Goal: Task Accomplishment & Management: Use online tool/utility

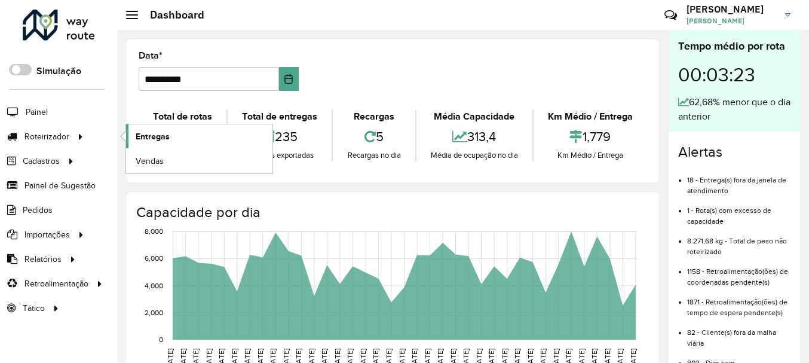
click at [151, 138] on span "Entregas" at bounding box center [153, 136] width 34 height 13
click at [157, 133] on span "Entregas" at bounding box center [153, 136] width 34 height 13
click at [151, 133] on span "Entregas" at bounding box center [153, 136] width 34 height 13
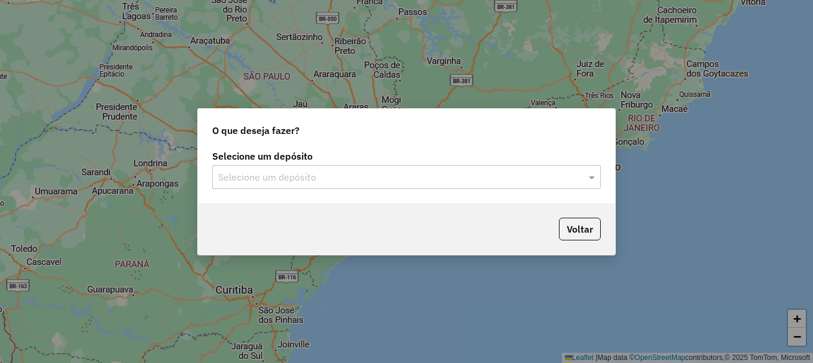
click at [303, 182] on input "text" at bounding box center [394, 177] width 353 height 14
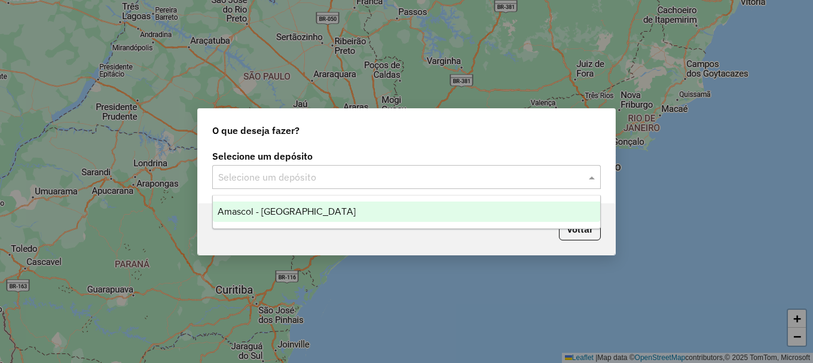
click at [280, 213] on span "Amascol - [GEOGRAPHIC_DATA]" at bounding box center [287, 211] width 138 height 10
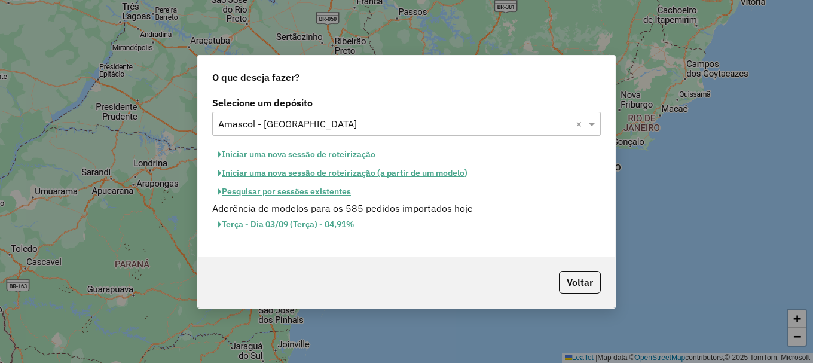
click at [326, 152] on button "Iniciar uma nova sessão de roteirização" at bounding box center [296, 154] width 169 height 19
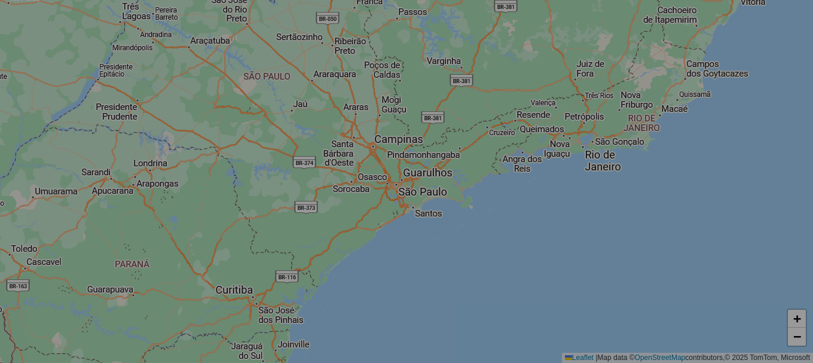
select select "*"
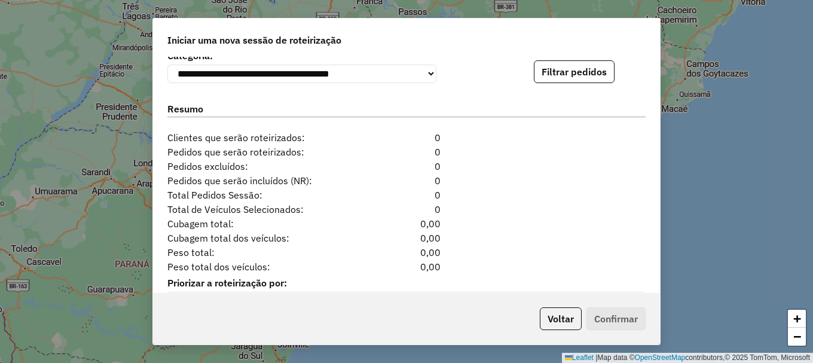
scroll to position [1255, 0]
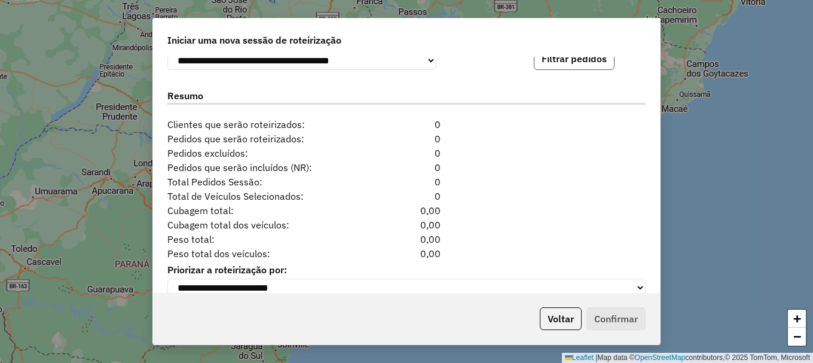
click at [579, 64] on button "Filtrar pedidos" at bounding box center [574, 58] width 81 height 23
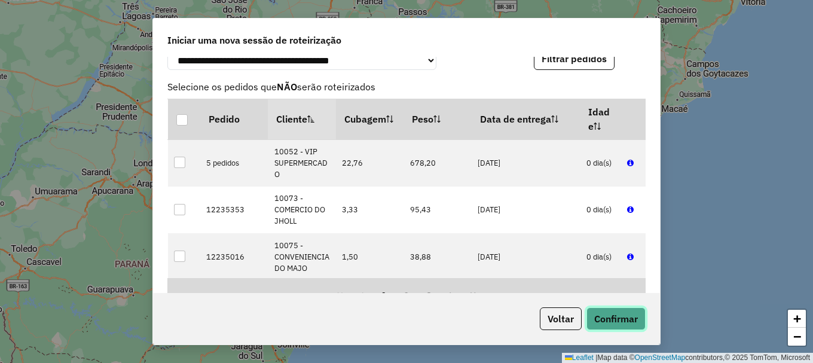
click at [621, 315] on button "Confirmar" at bounding box center [615, 318] width 59 height 23
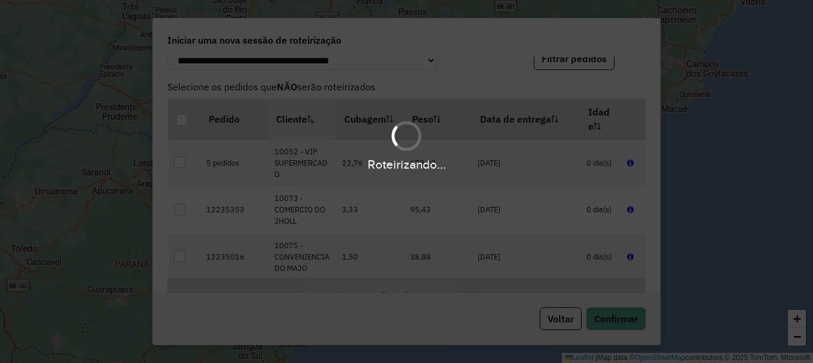
click at [264, 39] on div "Roteirizando..." at bounding box center [406, 181] width 813 height 363
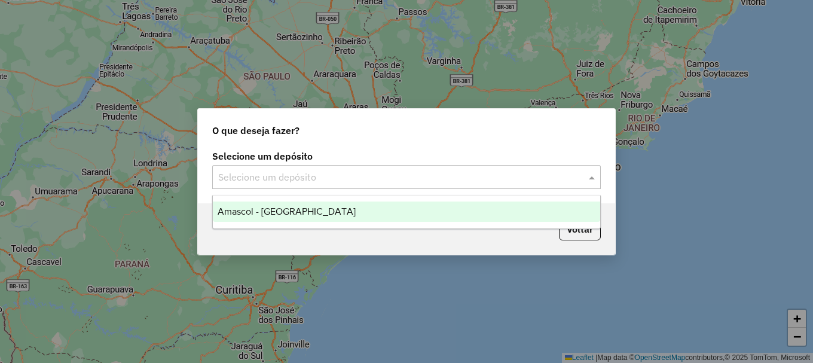
click at [320, 188] on div "Selecione um depósito" at bounding box center [406, 177] width 389 height 24
click at [319, 210] on div "Amascol - [GEOGRAPHIC_DATA]" at bounding box center [406, 211] width 387 height 20
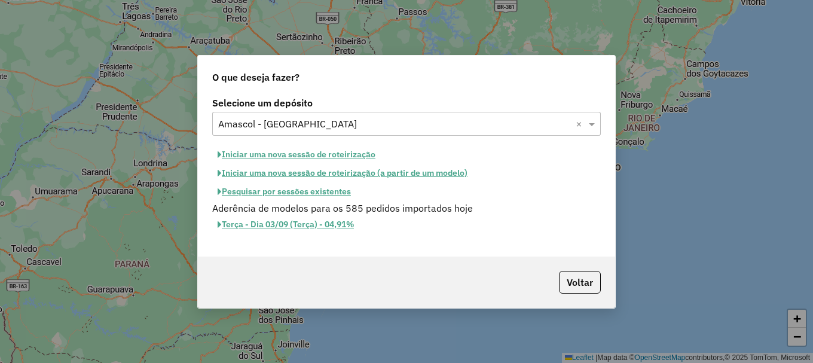
click at [316, 157] on button "Iniciar uma nova sessão de roteirização" at bounding box center [296, 154] width 169 height 19
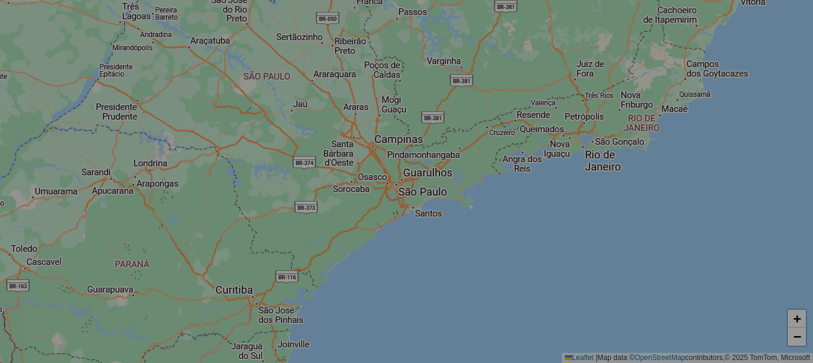
select select "*"
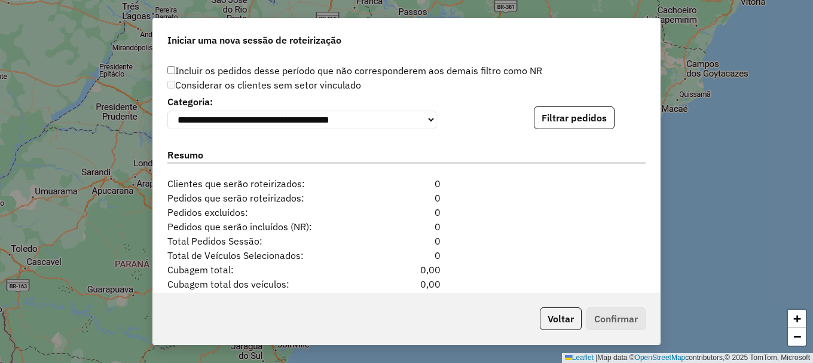
scroll to position [1160, 0]
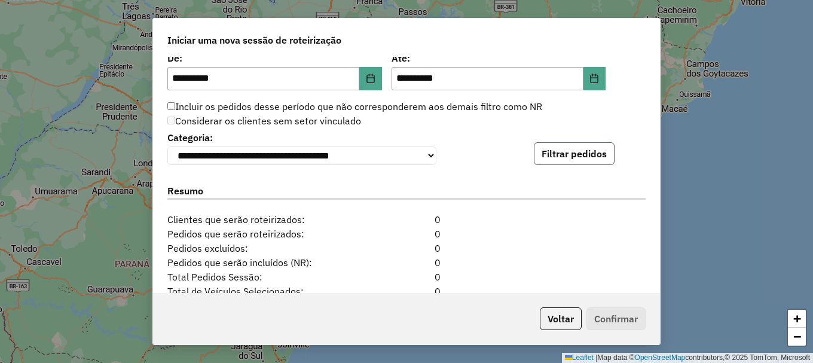
click at [560, 154] on button "Filtrar pedidos" at bounding box center [574, 153] width 81 height 23
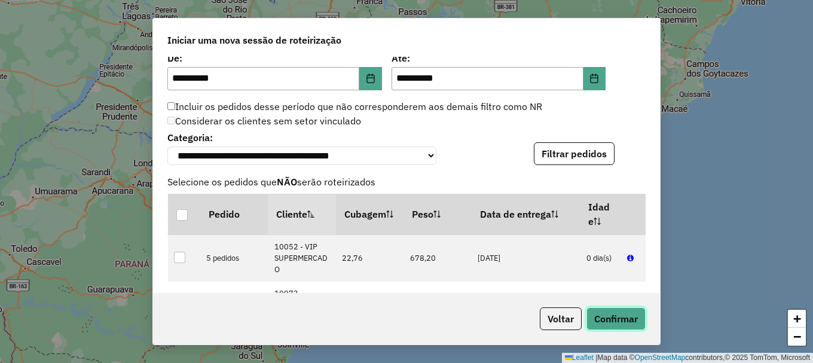
click at [602, 313] on button "Confirmar" at bounding box center [615, 318] width 59 height 23
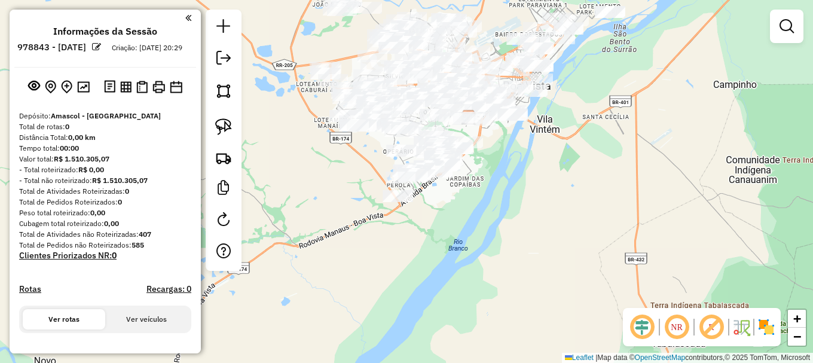
drag, startPoint x: 406, startPoint y: 307, endPoint x: 549, endPoint y: 26, distance: 314.7
click at [546, 30] on div "Janela de atendimento Grade de atendimento Capacidade Transportadoras Veículos …" at bounding box center [406, 181] width 813 height 363
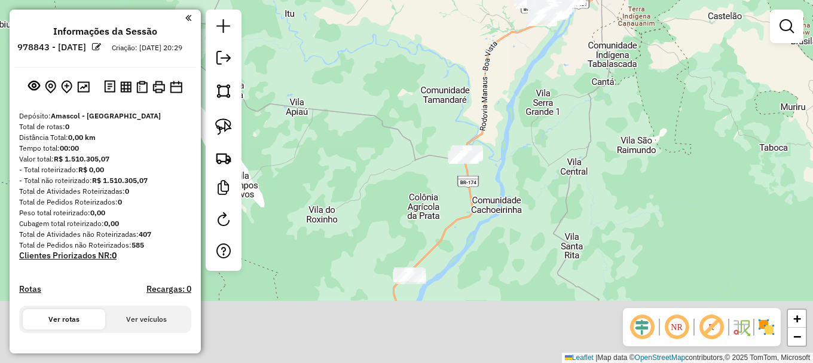
drag, startPoint x: 541, startPoint y: 246, endPoint x: 580, endPoint y: -7, distance: 255.3
click at [580, 0] on html "**********" at bounding box center [406, 181] width 813 height 363
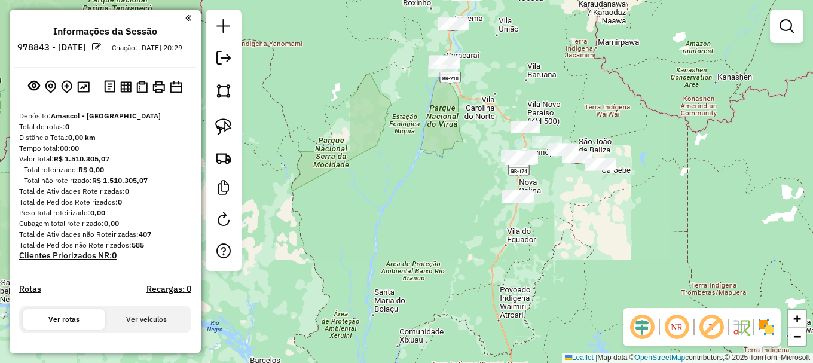
drag, startPoint x: 542, startPoint y: 136, endPoint x: 497, endPoint y: 110, distance: 52.0
click at [497, 111] on div "Janela de atendimento Grade de atendimento Capacidade Transportadoras Veículos …" at bounding box center [406, 181] width 813 height 363
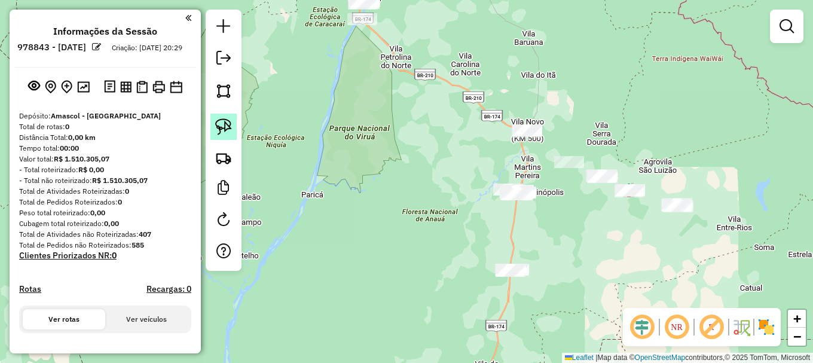
click at [233, 127] on link at bounding box center [223, 127] width 26 height 26
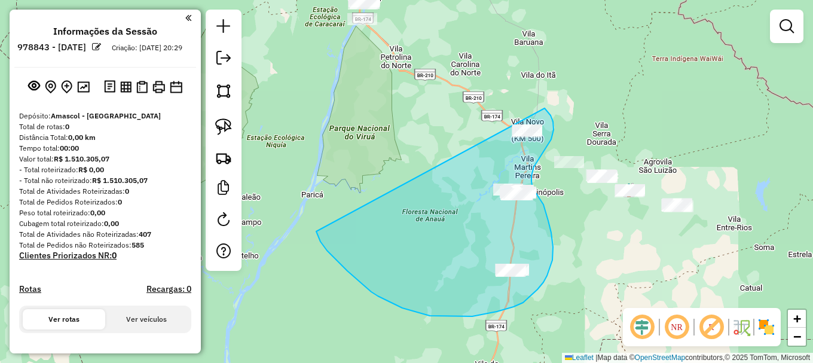
drag, startPoint x: 340, startPoint y: 264, endPoint x: 509, endPoint y: 97, distance: 237.6
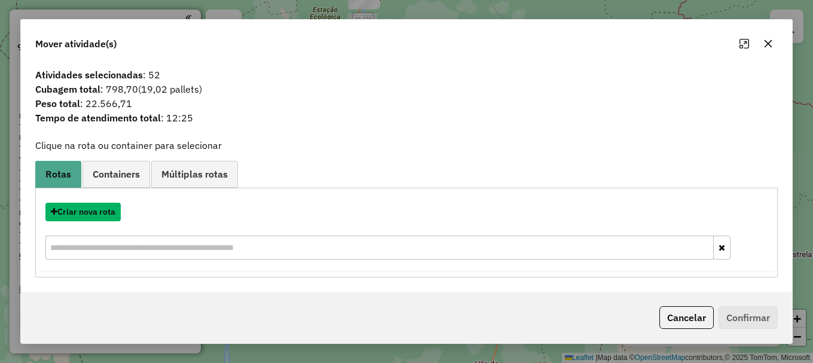
click at [93, 211] on button "Criar nova rota" at bounding box center [82, 212] width 75 height 19
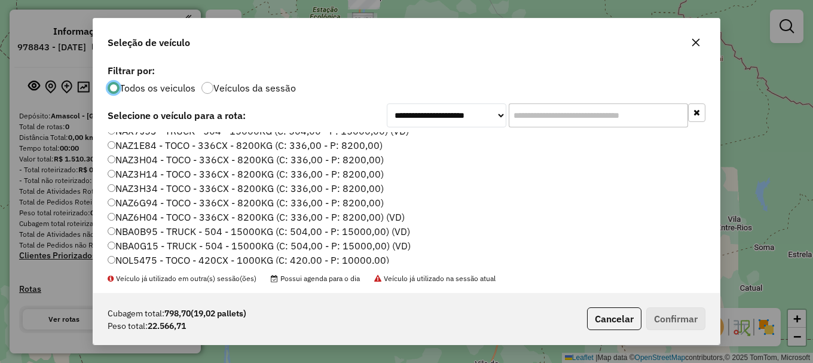
scroll to position [120, 0]
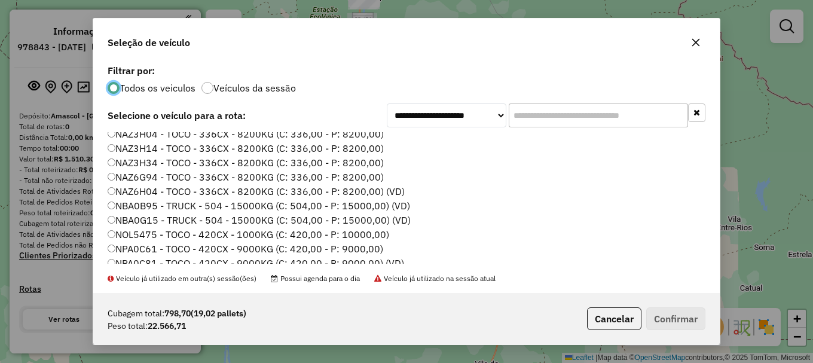
click at [145, 218] on label "NBA0G15 - TRUCK - 504 - 15000KG (C: 504,00 - P: 15000,00) (VD)" at bounding box center [259, 220] width 303 height 14
click at [680, 320] on button "Confirmar" at bounding box center [675, 318] width 59 height 23
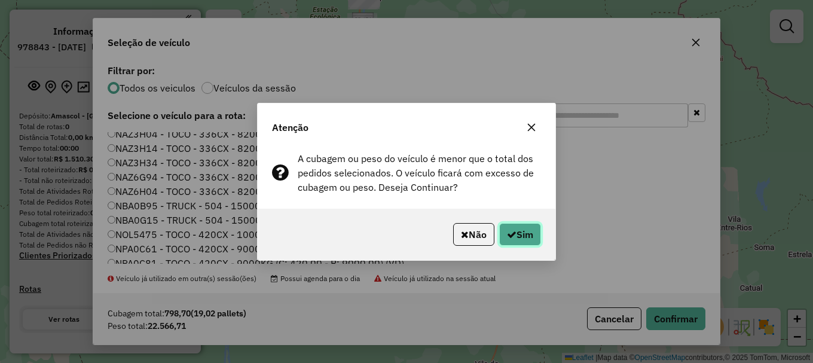
click at [528, 229] on button "Sim" at bounding box center [520, 234] width 42 height 23
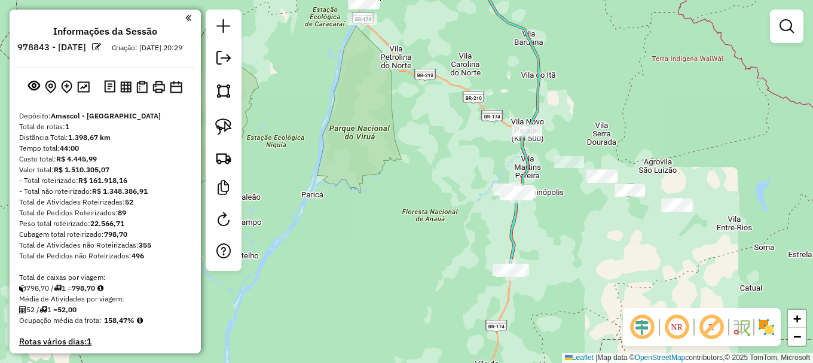
click at [274, 87] on div "Janela de atendimento Grade de atendimento Capacidade Transportadoras Veículos …" at bounding box center [406, 181] width 813 height 363
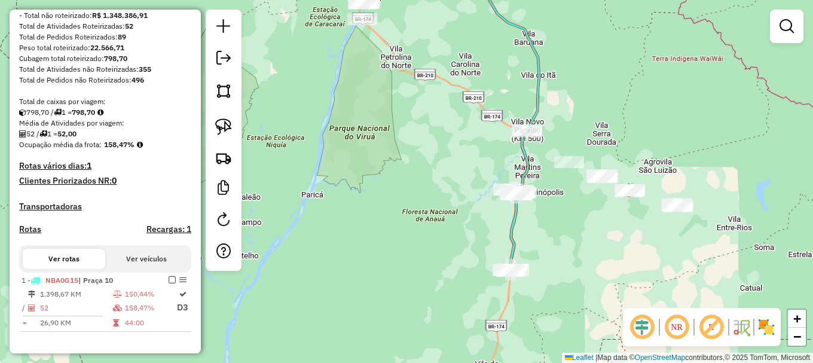
scroll to position [359, 0]
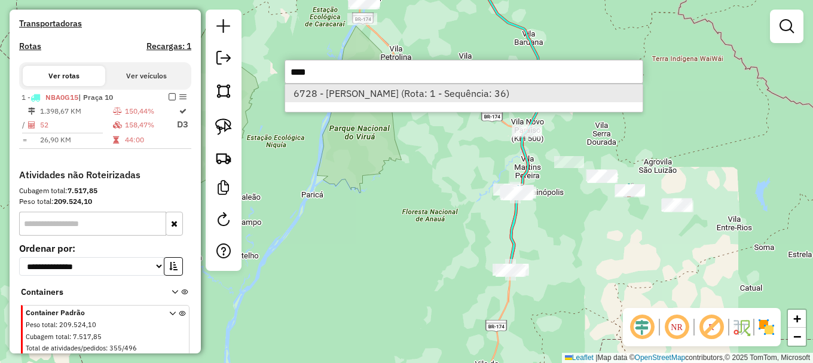
type input "****"
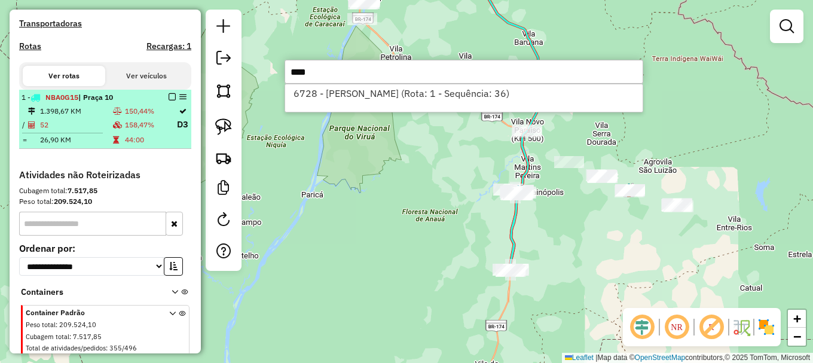
drag, startPoint x: 362, startPoint y: 88, endPoint x: 181, endPoint y: 146, distance: 190.6
click at [359, 91] on li "6728 - NILSON NEVES MARACAI (Rota: 1 - Sequência: 36)" at bounding box center [463, 93] width 357 height 18
select select "**********"
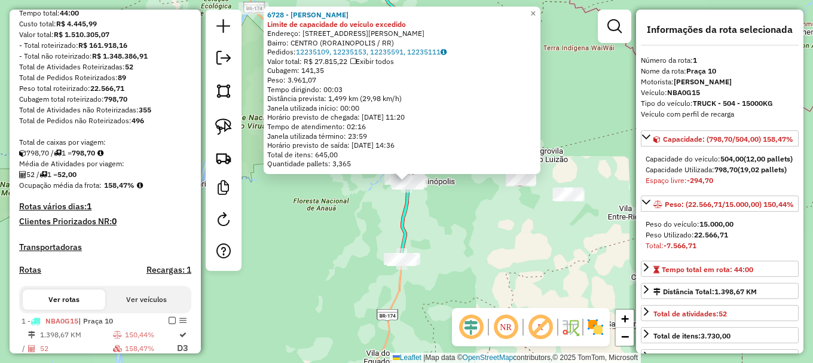
scroll to position [102, 0]
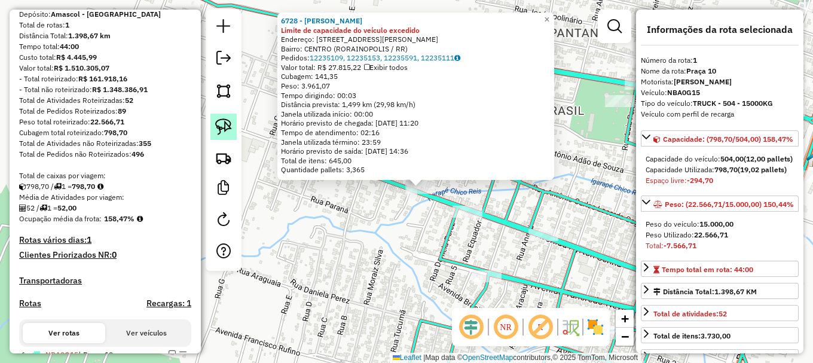
drag, startPoint x: 227, startPoint y: 123, endPoint x: 232, endPoint y: 126, distance: 6.2
click at [228, 123] on img at bounding box center [223, 126] width 17 height 17
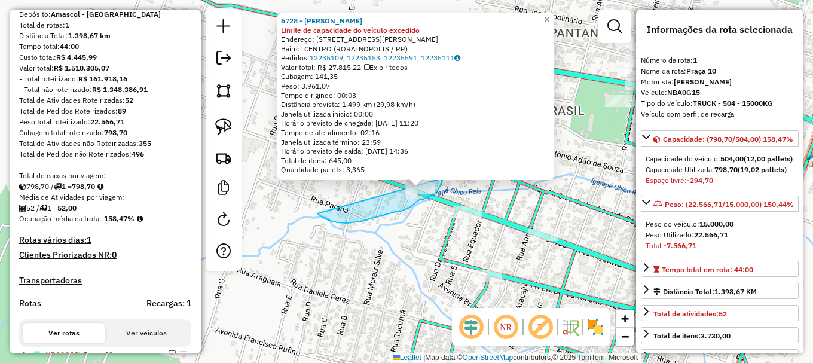
drag, startPoint x: 366, startPoint y: 219, endPoint x: 436, endPoint y: 163, distance: 89.7
click at [436, 163] on div "Rota 1 - Placa NBA0G15 6728 - NILSON NEVES MARACAI 6728 - NILSON NEVES MARACAI …" at bounding box center [406, 181] width 813 height 363
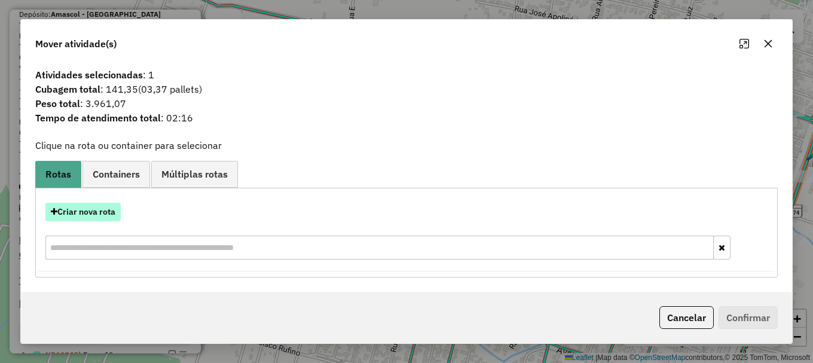
click at [93, 212] on button "Criar nova rota" at bounding box center [82, 212] width 75 height 19
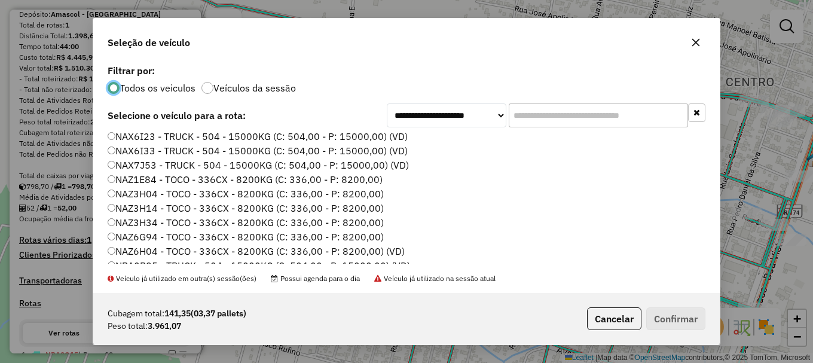
scroll to position [120, 0]
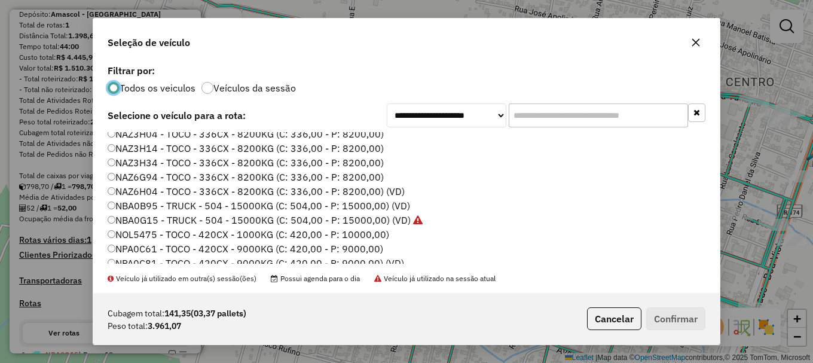
click at [162, 204] on label "NBA0B95 - TRUCK - 504 - 15000KG (C: 504,00 - P: 15000,00) (VD)" at bounding box center [259, 205] width 302 height 14
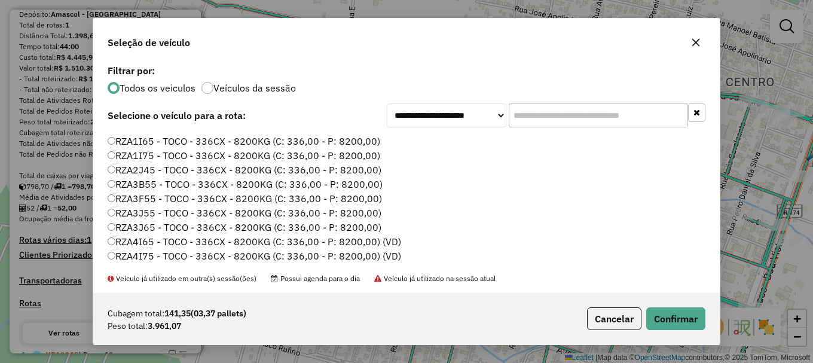
scroll to position [71, 0]
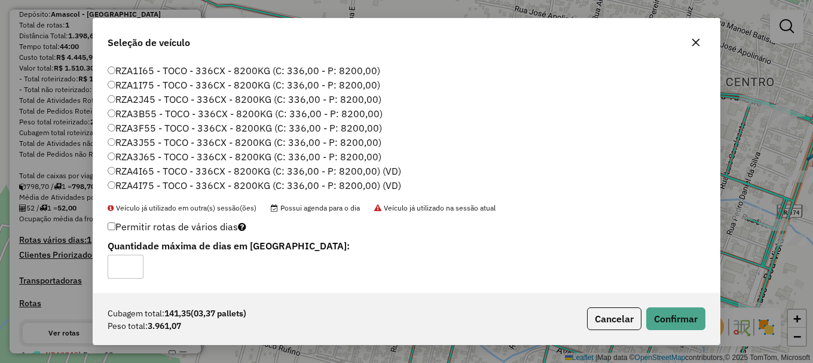
type input "*"
click at [678, 314] on button "Confirmar" at bounding box center [675, 318] width 59 height 23
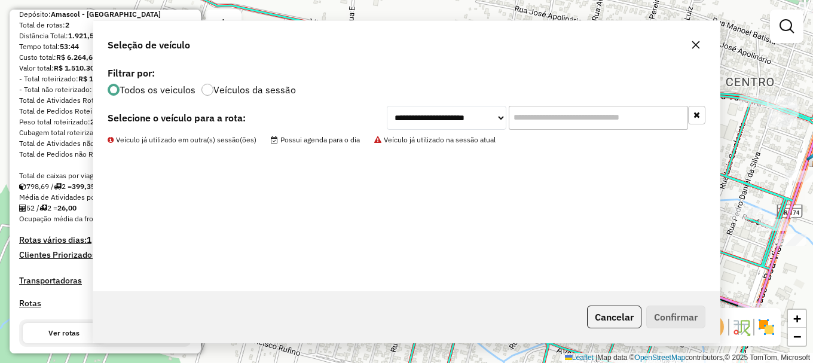
scroll to position [0, 0]
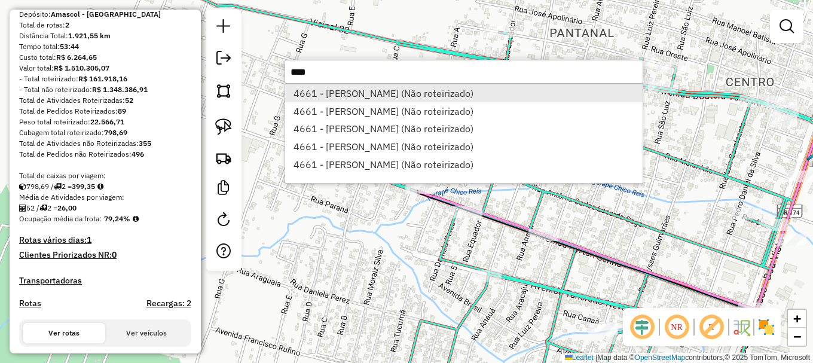
type input "****"
click at [353, 90] on li "4661 - ITANA BASTOS BATISTA (Não roteirizado)" at bounding box center [463, 93] width 357 height 18
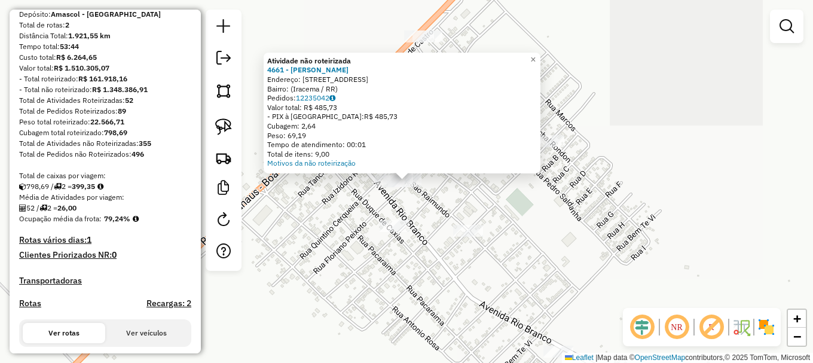
click at [365, 203] on div "Atividade não roteirizada 4661 - ITANA BASTOS BATISTA Endereço: Rua São Raimund…" at bounding box center [406, 181] width 813 height 363
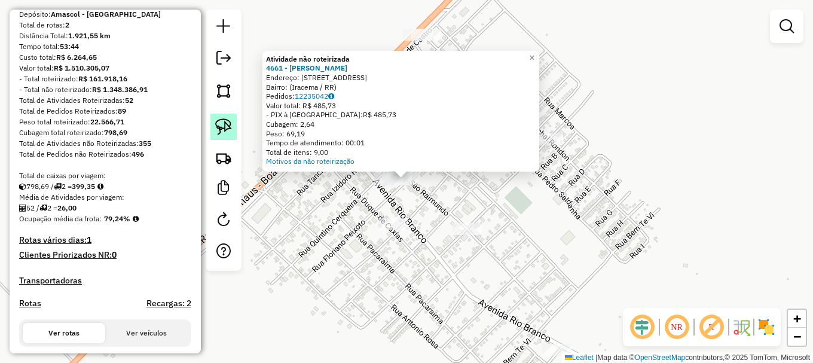
click at [229, 130] on img at bounding box center [223, 126] width 17 height 17
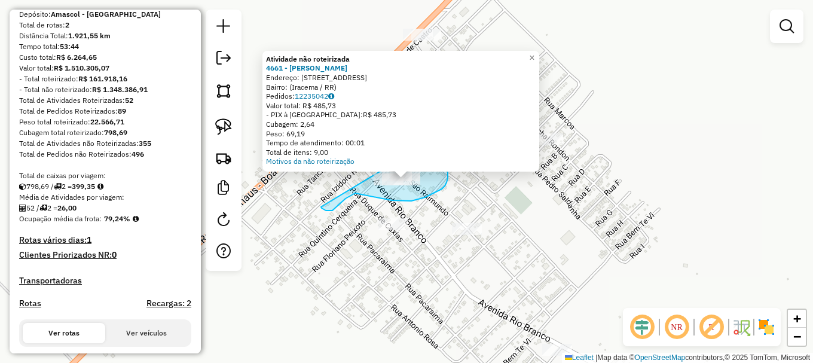
drag, startPoint x: 322, startPoint y: 208, endPoint x: 408, endPoint y: 132, distance: 115.2
click at [408, 132] on div "Atividade não roteirizada 4661 - ITANA BASTOS BATISTA Endereço: Rua São Raimund…" at bounding box center [406, 181] width 813 height 363
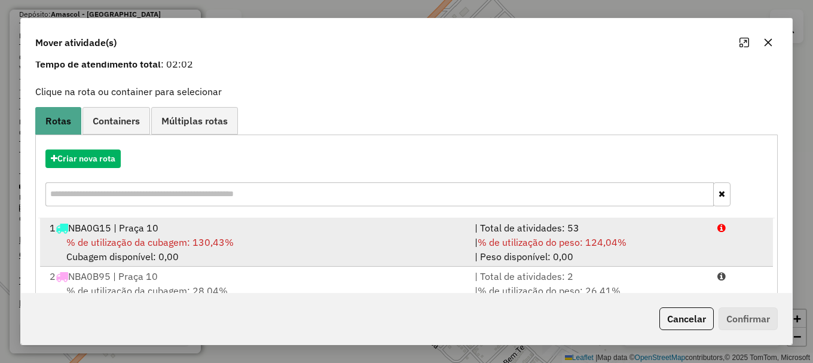
scroll to position [95, 0]
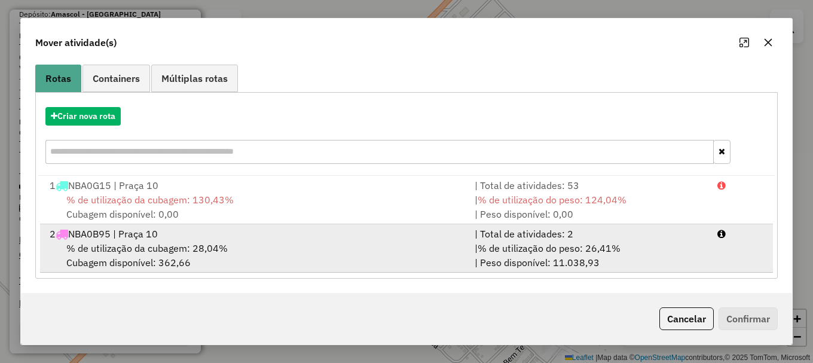
drag, startPoint x: 738, startPoint y: 239, endPoint x: 745, endPoint y: 246, distance: 9.7
click at [740, 239] on div at bounding box center [740, 234] width 61 height 14
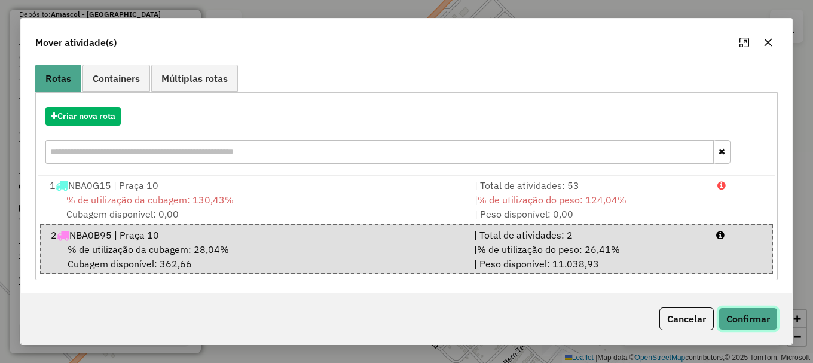
click at [745, 313] on button "Confirmar" at bounding box center [748, 318] width 59 height 23
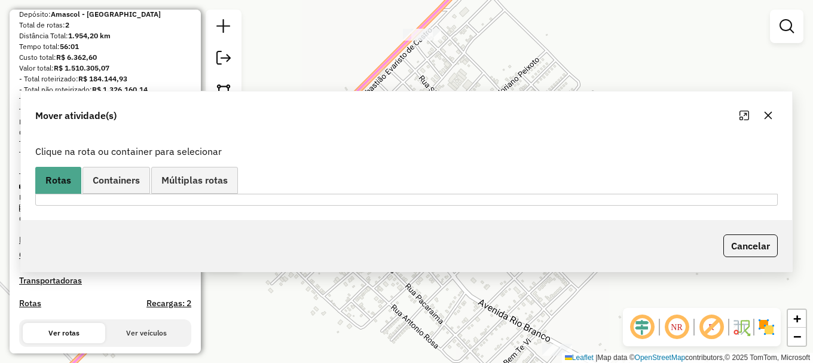
scroll to position [0, 0]
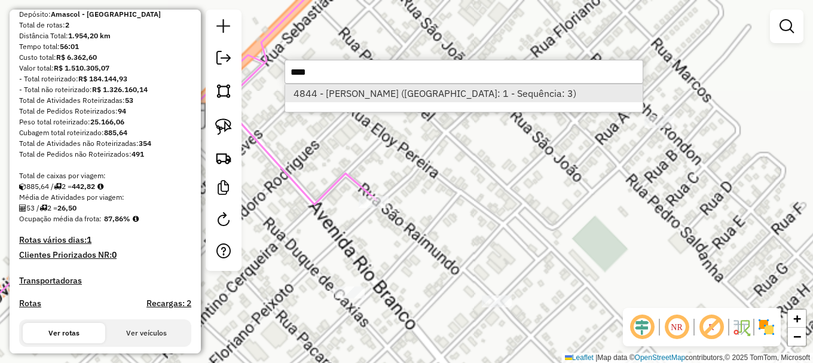
type input "****"
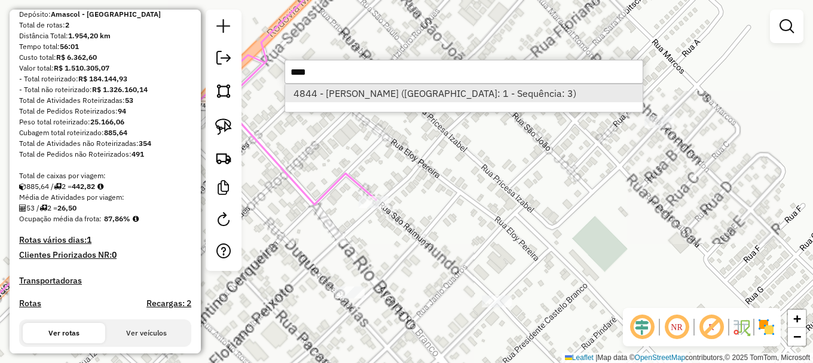
click at [383, 96] on li "4844 - JOSE MANOEL DE LIMA (Rota: 1 - Sequência: 3)" at bounding box center [463, 93] width 357 height 18
select select "**********"
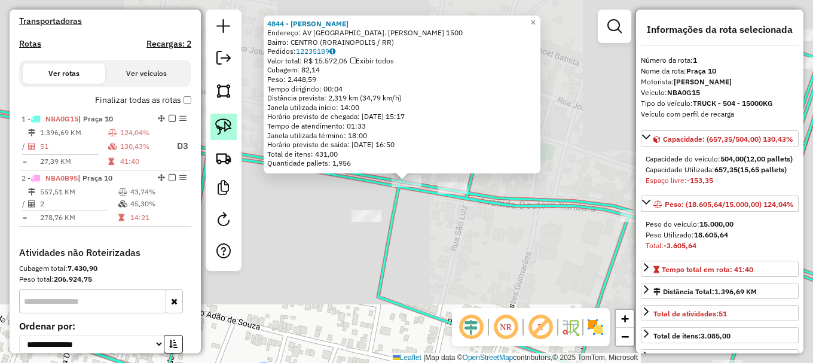
scroll to position [473, 0]
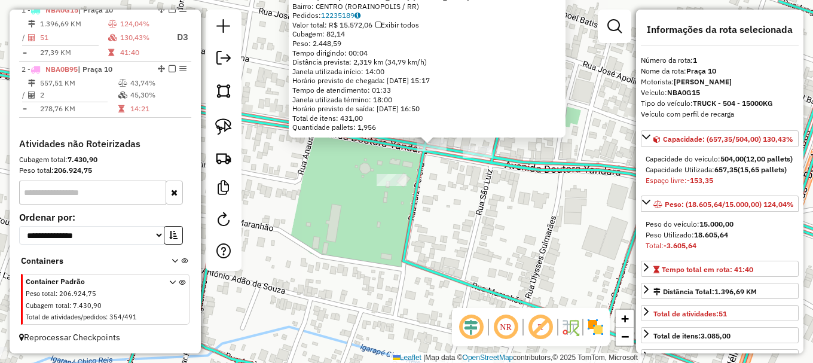
drag, startPoint x: 395, startPoint y: 205, endPoint x: 390, endPoint y: 188, distance: 18.0
click at [399, 185] on icon at bounding box center [432, 145] width 976 height 435
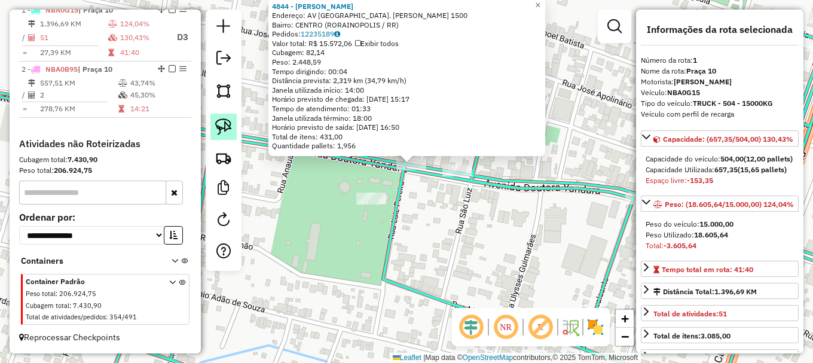
click at [227, 124] on img at bounding box center [223, 126] width 17 height 17
drag, startPoint x: 227, startPoint y: 124, endPoint x: 247, endPoint y: 136, distance: 23.6
click at [229, 125] on img at bounding box center [223, 126] width 17 height 17
drag, startPoint x: 386, startPoint y: 182, endPoint x: 391, endPoint y: 147, distance: 35.0
click at [391, 147] on div "4844 - JOSE MANOEL DE LIMA Endereço: AV Avenida Sen. Helio Campos 1500 Bairro: …" at bounding box center [406, 181] width 813 height 363
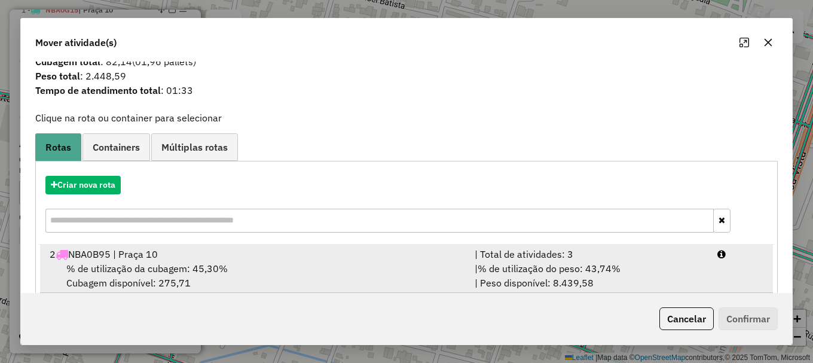
scroll to position [47, 0]
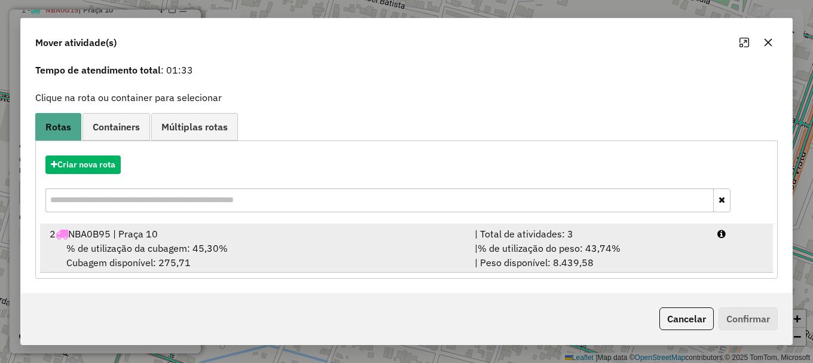
click at [744, 246] on li "2 NBA0B95 | Praça 10 | Total de atividades: 3 % de utilização da cubagem: 45,30…" at bounding box center [406, 248] width 733 height 48
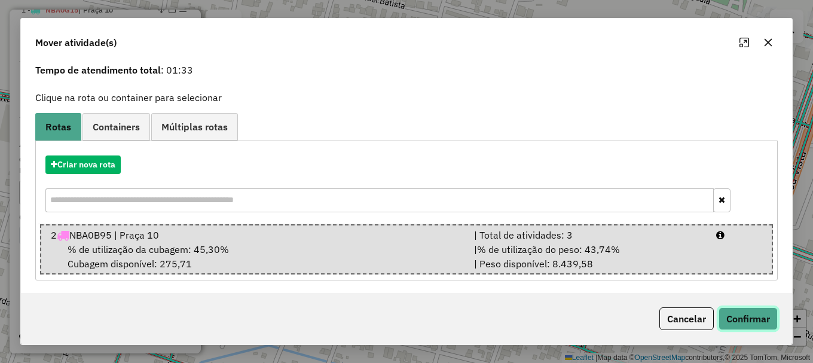
click at [746, 316] on button "Confirmar" at bounding box center [748, 318] width 59 height 23
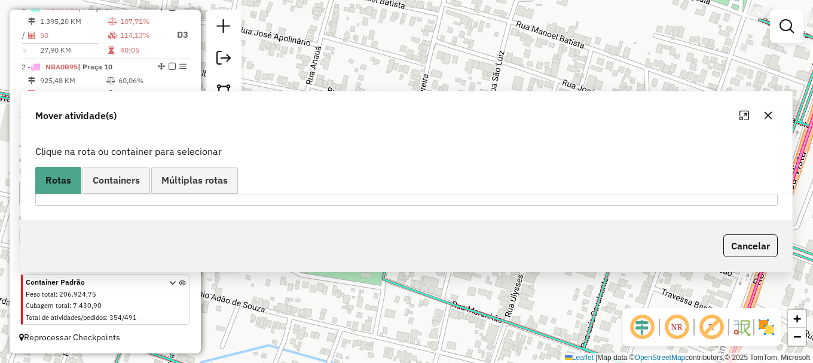
scroll to position [0, 0]
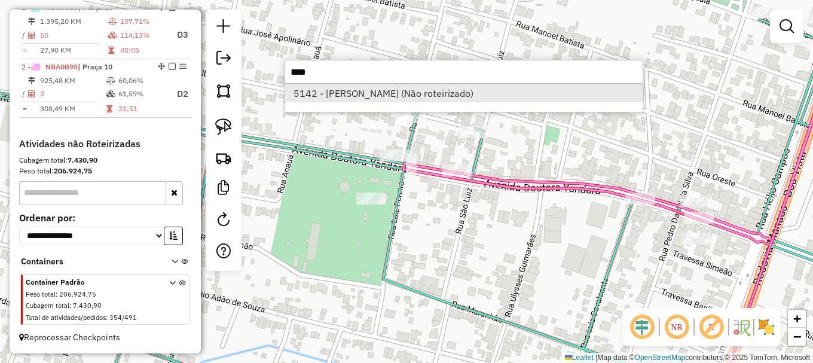
type input "****"
click at [376, 96] on li "5142 - FRANCISCO COSTA SANT (Não roteirizado)" at bounding box center [463, 93] width 357 height 18
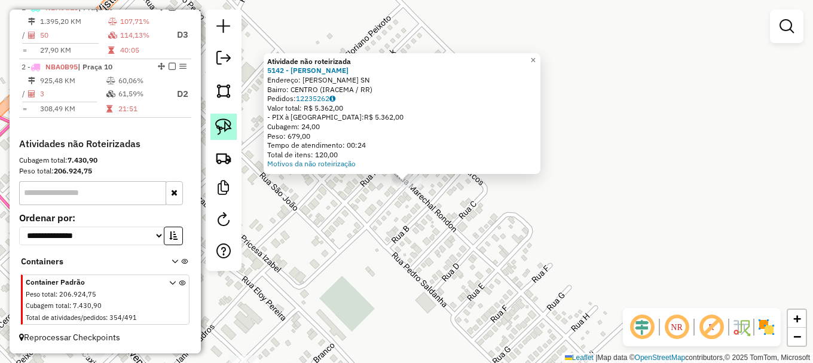
click at [227, 127] on img at bounding box center [223, 126] width 17 height 17
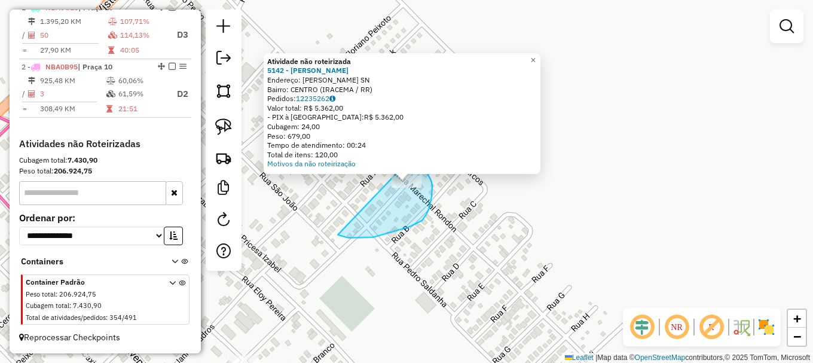
drag, startPoint x: 402, startPoint y: 229, endPoint x: 414, endPoint y: 155, distance: 75.1
click at [414, 155] on div "Atividade não roteirizada 5142 - FRANCISCO COSTA SANT Endereço: R GETULIO VARGA…" at bounding box center [406, 181] width 813 height 363
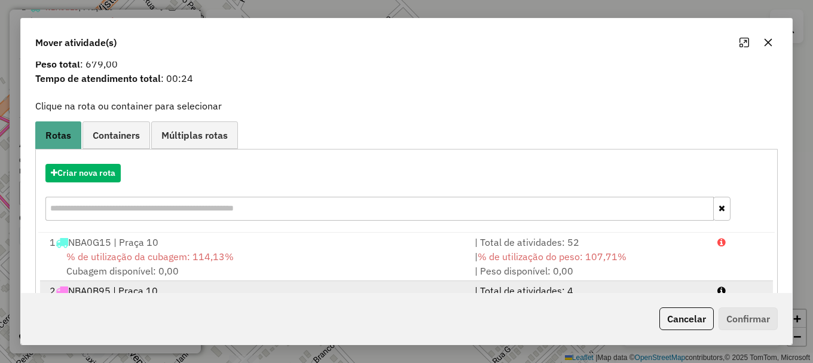
scroll to position [95, 0]
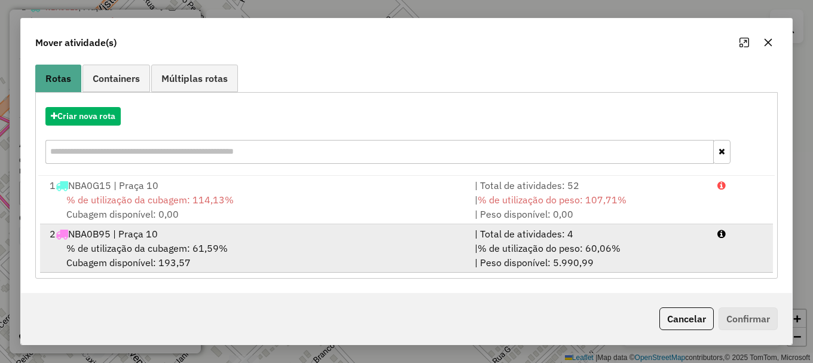
click at [742, 249] on li "2 NBA0B95 | Praça 10 | Total de atividades: 4 % de utilização da cubagem: 61,59…" at bounding box center [406, 248] width 733 height 48
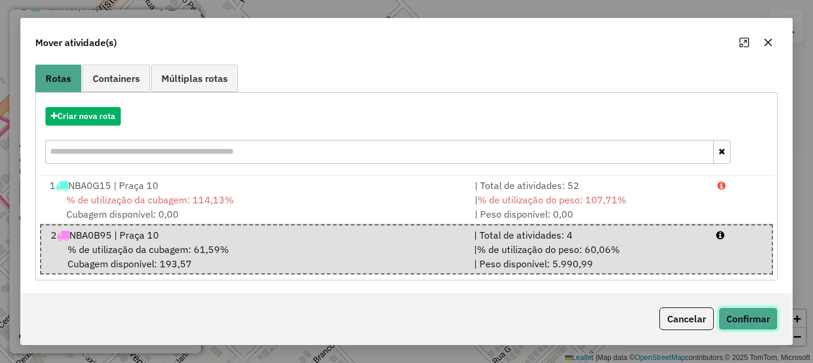
click at [748, 320] on button "Confirmar" at bounding box center [748, 318] width 59 height 23
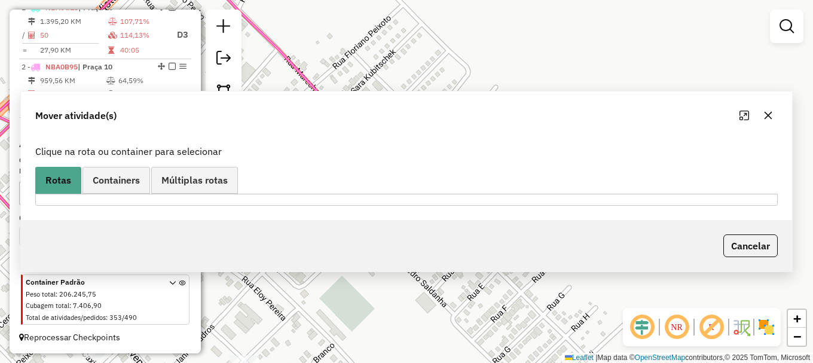
scroll to position [0, 0]
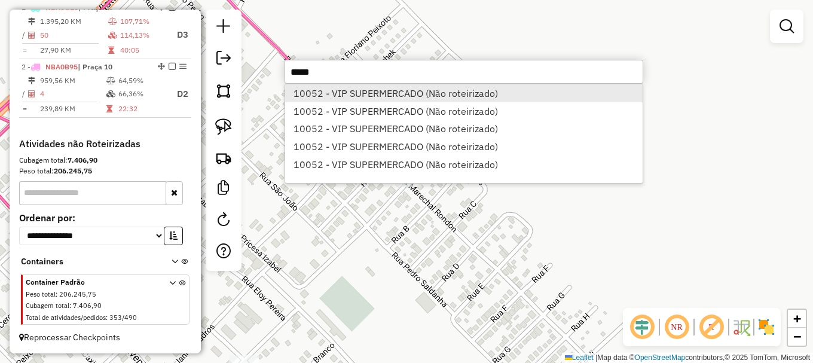
type input "*****"
click at [393, 91] on li "10052 - VIP SUPERMERCADO (Não roteirizado)" at bounding box center [463, 93] width 357 height 18
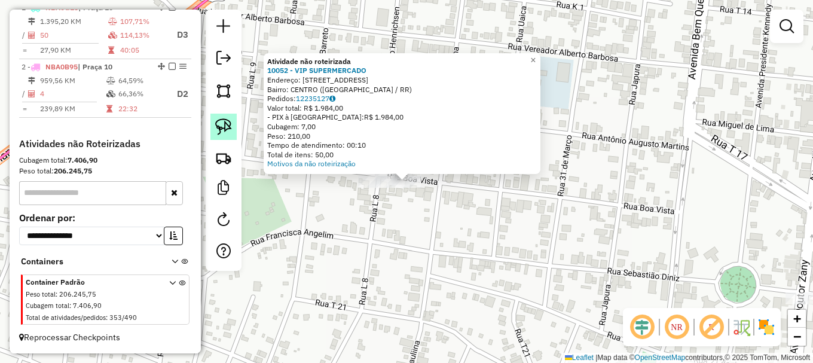
click at [227, 123] on img at bounding box center [223, 126] width 17 height 17
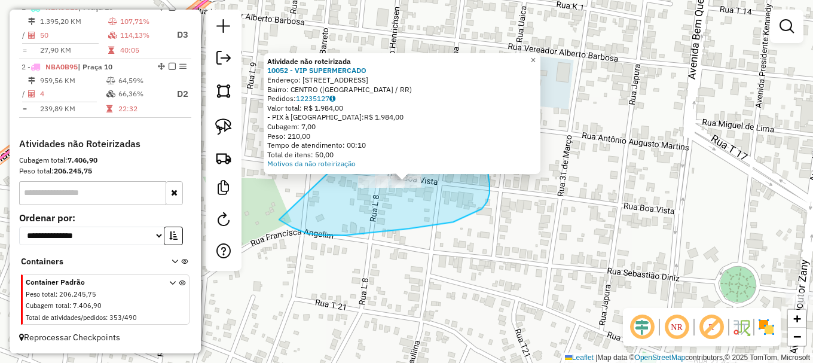
drag, startPoint x: 307, startPoint y: 233, endPoint x: 418, endPoint y: 76, distance: 192.6
click at [418, 76] on div "Atividade não roteirizada 10052 - VIP SUPERMERCADO Endereço: Rua Boa Vista 503 …" at bounding box center [406, 181] width 813 height 363
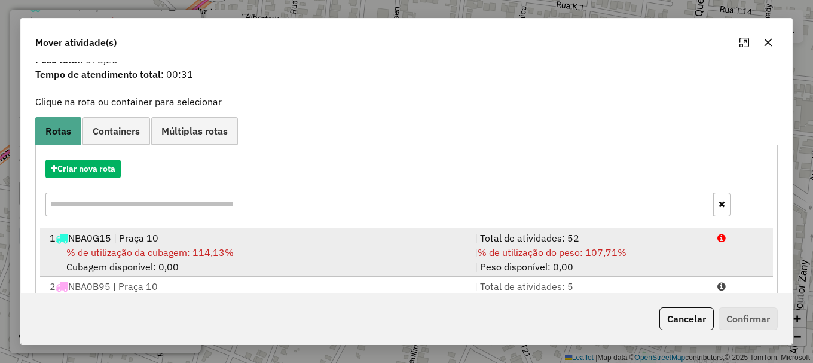
scroll to position [95, 0]
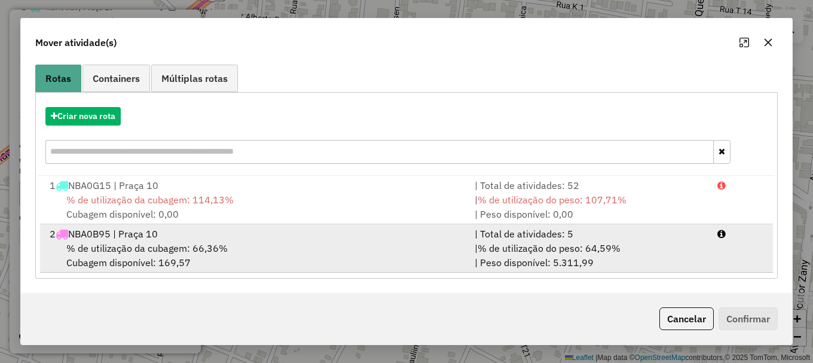
click at [725, 242] on li "2 NBA0B95 | Praça 10 | Total de atividades: 5 % de utilização da cubagem: 66,36…" at bounding box center [406, 248] width 733 height 48
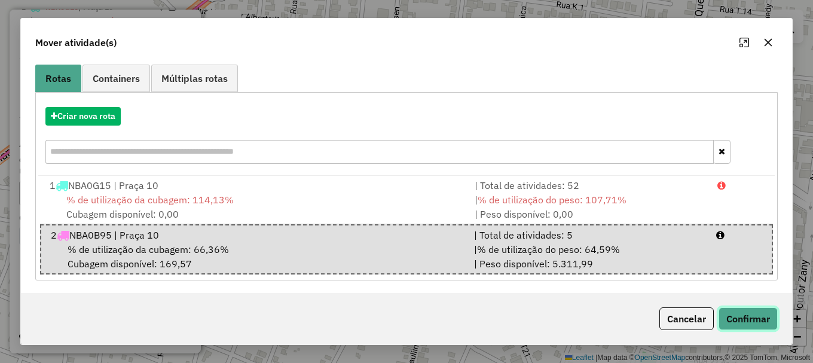
click at [745, 316] on button "Confirmar" at bounding box center [748, 318] width 59 height 23
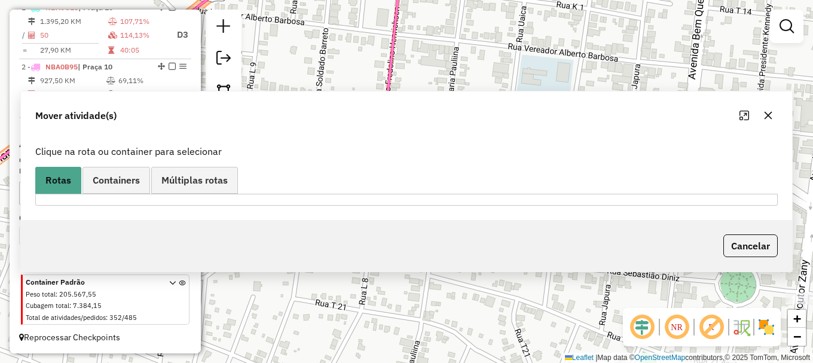
scroll to position [0, 0]
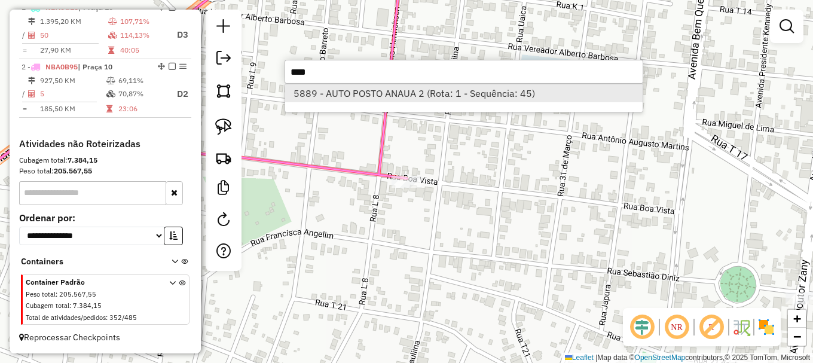
type input "****"
click at [351, 90] on li "5889 - AUTO POSTO ANAUA 2 (Rota: 1 - Sequência: 45)" at bounding box center [463, 93] width 357 height 18
select select "**********"
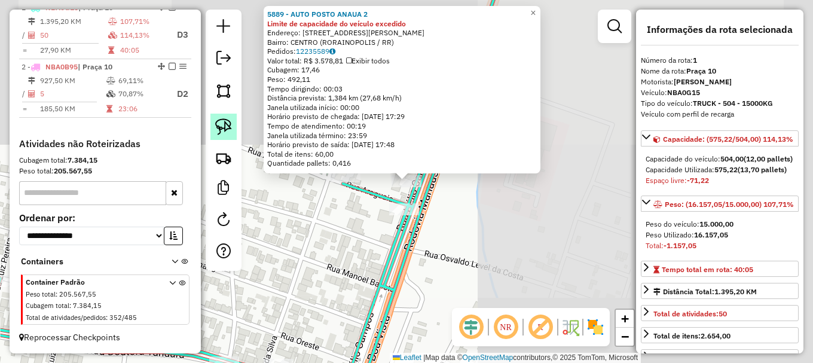
drag, startPoint x: 220, startPoint y: 124, endPoint x: 236, endPoint y: 130, distance: 16.9
click at [221, 124] on img at bounding box center [223, 126] width 17 height 17
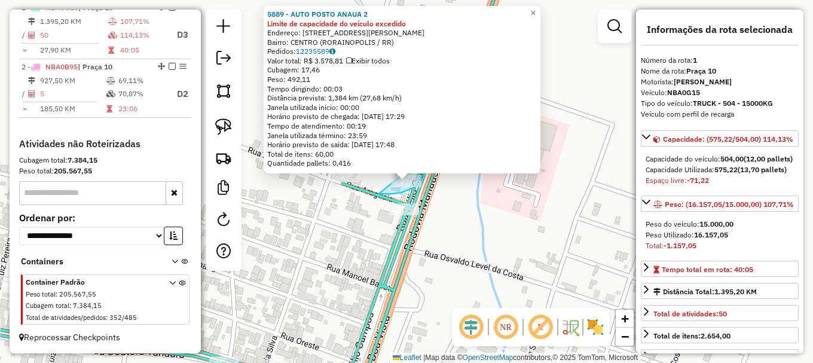
drag, startPoint x: 379, startPoint y: 194, endPoint x: 403, endPoint y: 160, distance: 41.6
click at [0, 0] on div "Rota 1 - Placa NBA0G15 5889 - AUTO POSTO ANAUA 2 5889 - AUTO POSTO ANAUA 2 Limi…" at bounding box center [0, 0] width 0 height 0
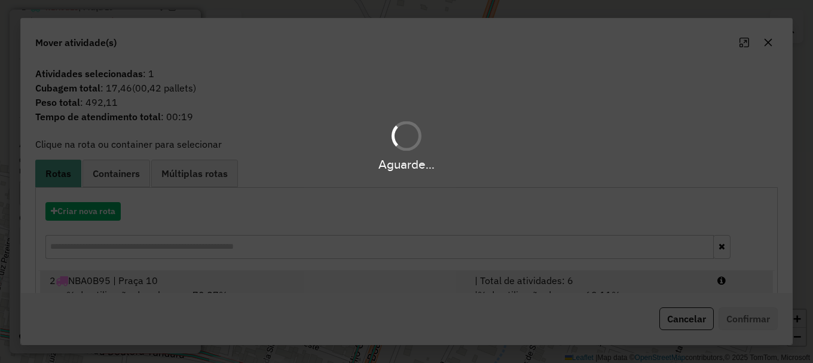
click at [730, 284] on div at bounding box center [740, 280] width 61 height 14
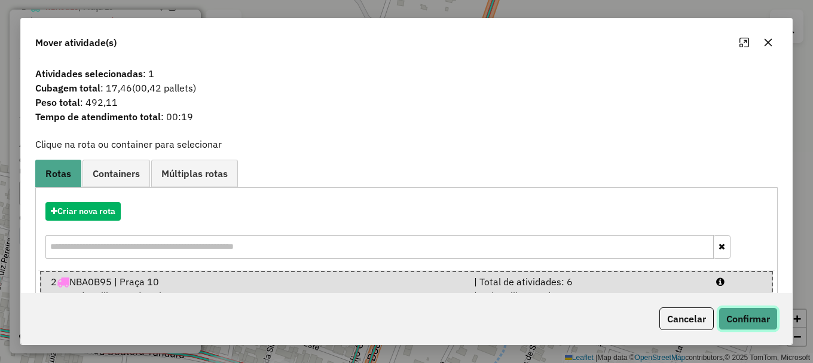
click at [745, 317] on button "Confirmar" at bounding box center [748, 318] width 59 height 23
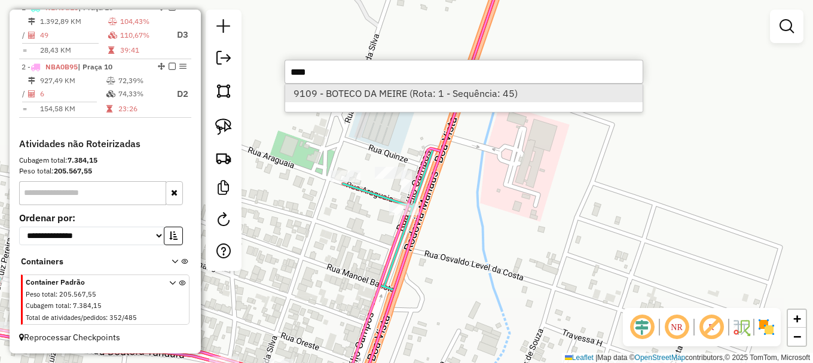
type input "****"
click at [334, 89] on li "9109 - BOTECO DA MEIRE (Rota: 1 - Sequência: 45)" at bounding box center [463, 93] width 357 height 18
select select "**********"
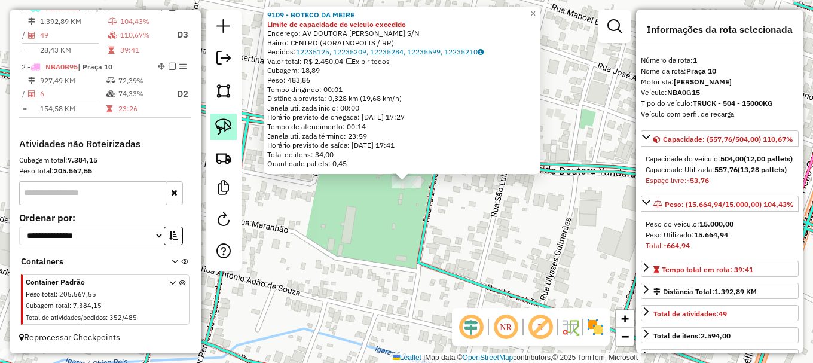
click at [221, 125] on img at bounding box center [223, 126] width 17 height 17
drag, startPoint x: 351, startPoint y: 212, endPoint x: 417, endPoint y: 154, distance: 86.8
click at [417, 154] on div "9109 - BOTECO DA MEIRE Limite de capacidade do veículo excedido Endereço: AV DO…" at bounding box center [406, 181] width 813 height 363
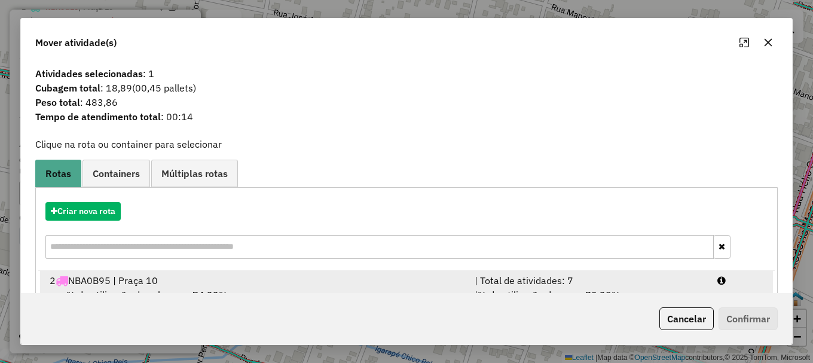
click at [748, 283] on div at bounding box center [740, 280] width 61 height 14
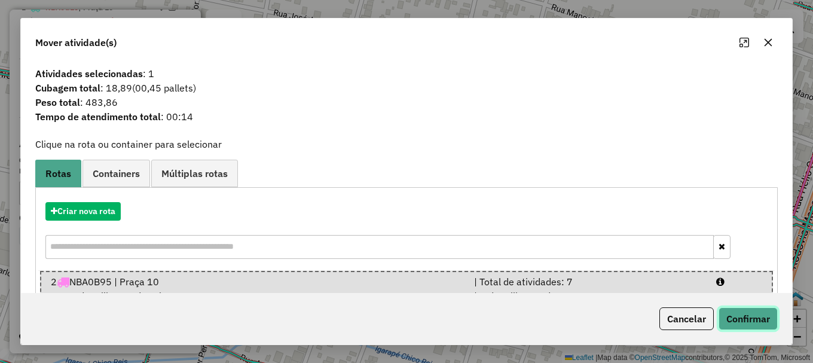
click at [754, 320] on button "Confirmar" at bounding box center [748, 318] width 59 height 23
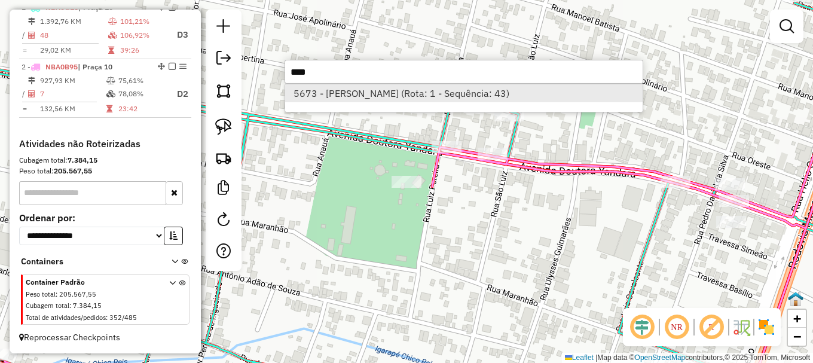
type input "****"
click at [379, 93] on li "5673 - SILVA E SILVA COMERC (Rota: 1 - Sequência: 43)" at bounding box center [463, 93] width 357 height 18
select select "**********"
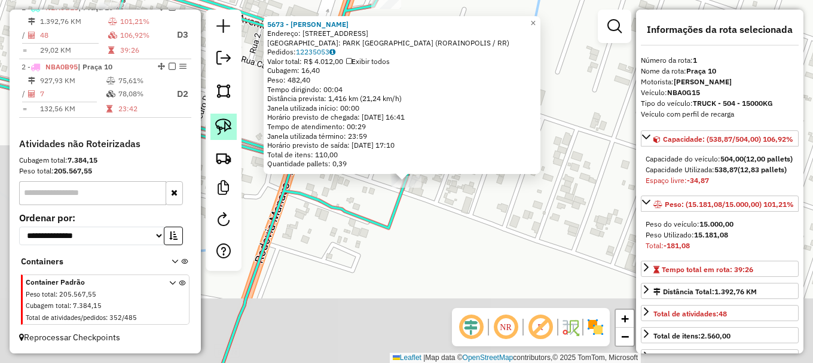
click at [221, 130] on img at bounding box center [223, 126] width 17 height 17
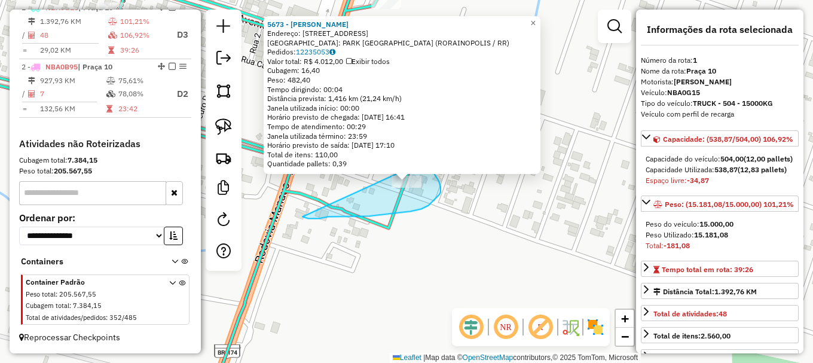
drag, startPoint x: 307, startPoint y: 218, endPoint x: 420, endPoint y: 148, distance: 133.1
click at [420, 148] on div "5673 - SILVA E SILVA COMERC Endereço: R Rua Azulao 261 Bairro: PARK AMAZONAS (R…" at bounding box center [406, 181] width 813 height 363
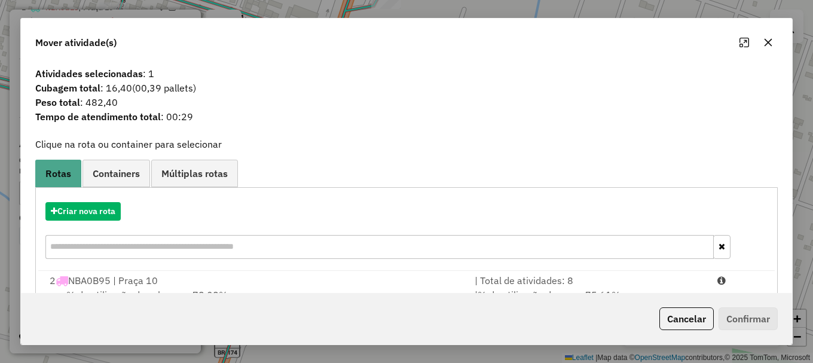
drag, startPoint x: 736, startPoint y: 282, endPoint x: 749, endPoint y: 321, distance: 40.8
click at [737, 283] on div at bounding box center [740, 280] width 61 height 14
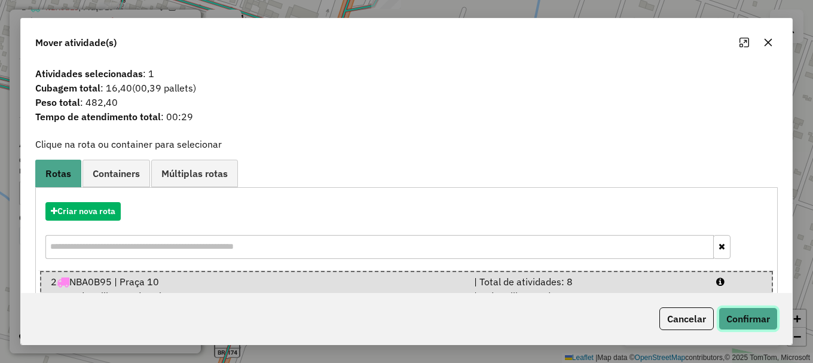
click at [749, 323] on button "Confirmar" at bounding box center [748, 318] width 59 height 23
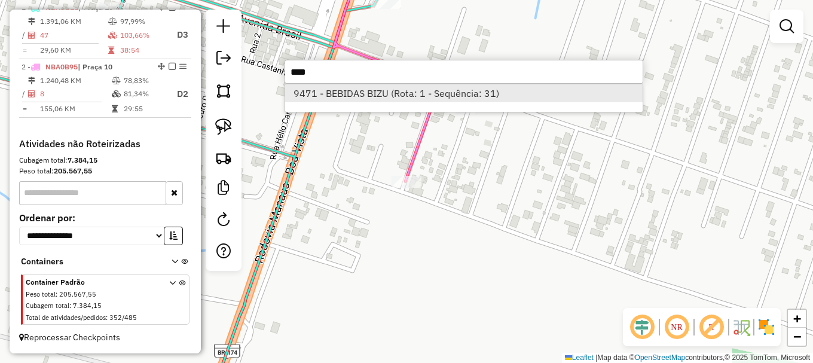
type input "****"
click at [368, 91] on li "9471 - BEBIDAS BIZU (Rota: 1 - Sequência: 31)" at bounding box center [463, 93] width 357 height 18
select select "**********"
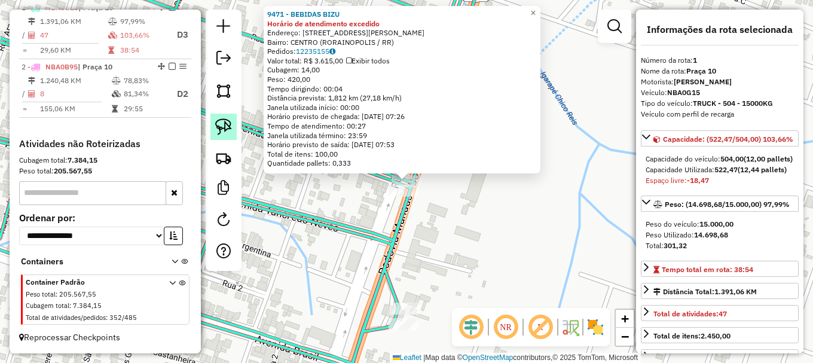
click at [227, 128] on img at bounding box center [223, 126] width 17 height 17
drag, startPoint x: 332, startPoint y: 212, endPoint x: 412, endPoint y: 155, distance: 98.2
click at [412, 155] on div "9471 - BEBIDAS BIZU Horário de atendimento excedido Endereço: Avenida Airton Se…" at bounding box center [406, 181] width 813 height 363
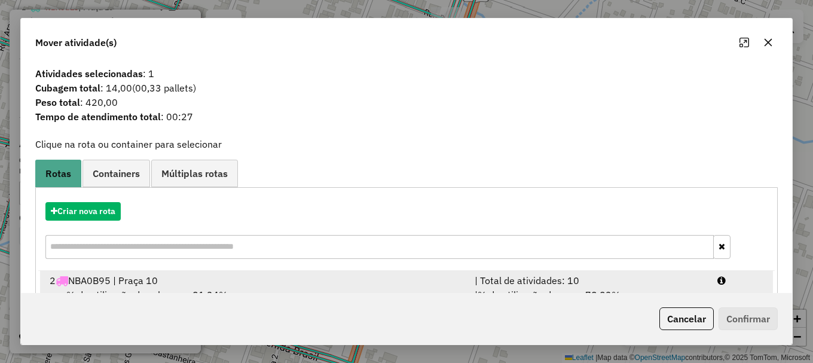
click at [737, 288] on li "2 NBA0B95 | Praça 10 | Total de atividades: 10 % de utilização da cubagem: 81,3…" at bounding box center [406, 295] width 733 height 48
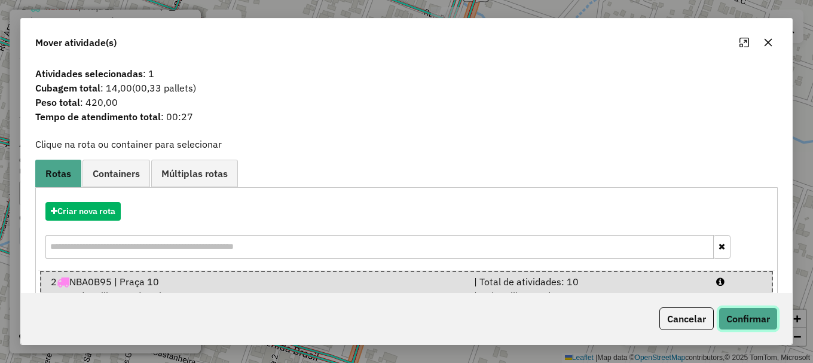
click at [745, 324] on button "Confirmar" at bounding box center [748, 318] width 59 height 23
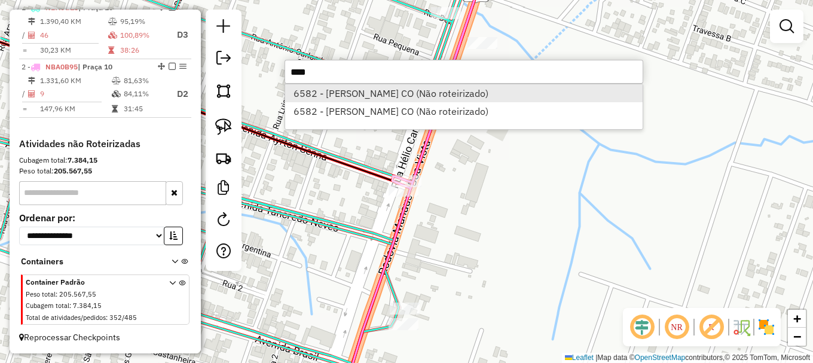
type input "****"
click at [359, 91] on li "6582 - ALDOMIR FERNANDES CO (Não roteirizado)" at bounding box center [463, 93] width 357 height 18
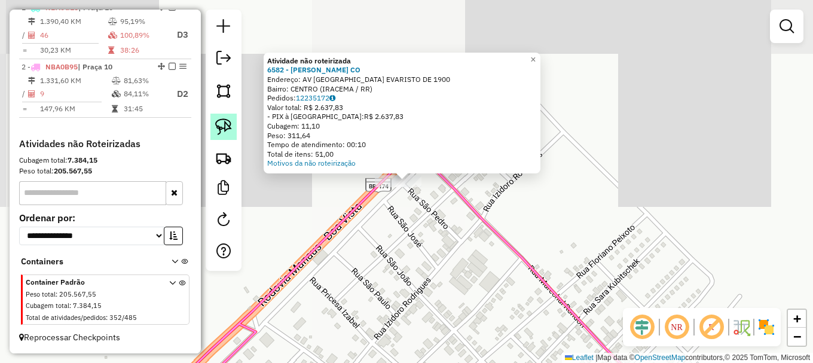
click at [227, 123] on img at bounding box center [223, 126] width 17 height 17
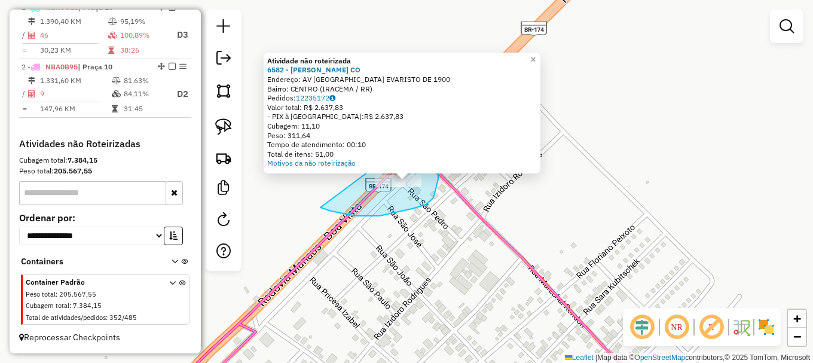
drag, startPoint x: 344, startPoint y: 214, endPoint x: 411, endPoint y: 140, distance: 99.9
click at [411, 140] on div "Atividade não roteirizada 6582 - ALDOMIR FERNANDES CO Endereço: AV AVENIDA SEBA…" at bounding box center [406, 181] width 813 height 363
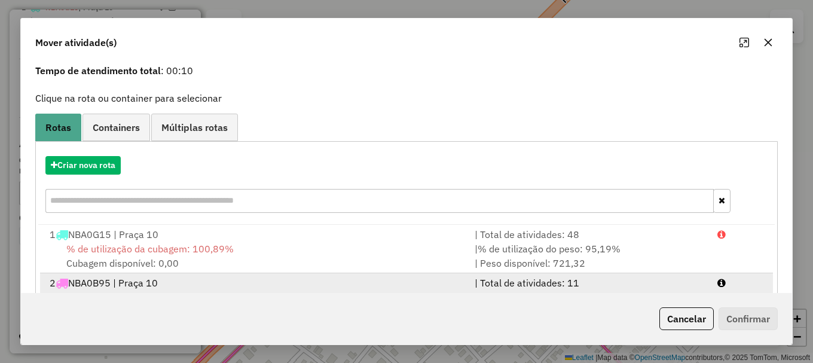
scroll to position [95, 0]
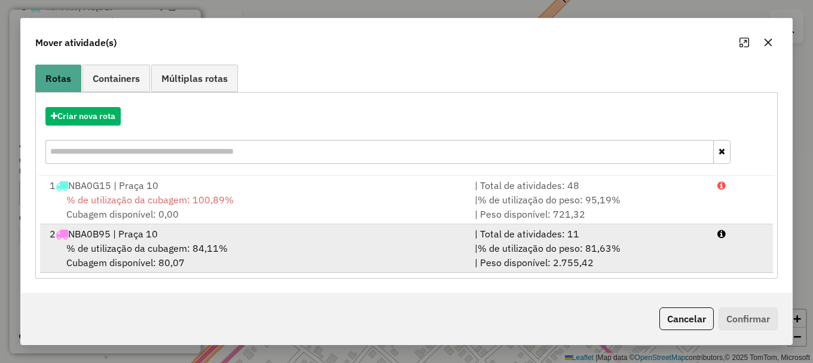
click at [732, 234] on div at bounding box center [740, 234] width 61 height 14
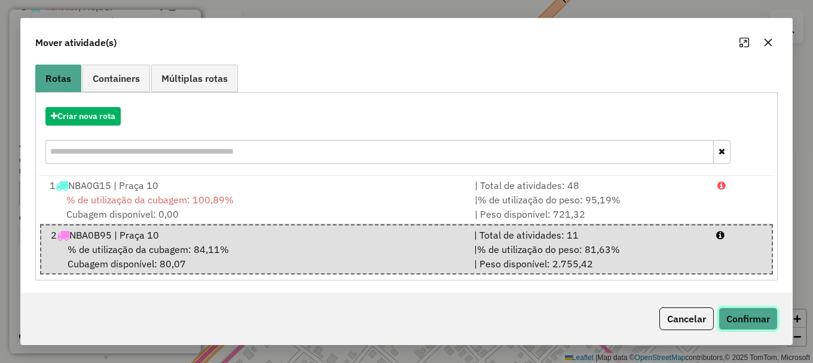
click at [751, 318] on button "Confirmar" at bounding box center [748, 318] width 59 height 23
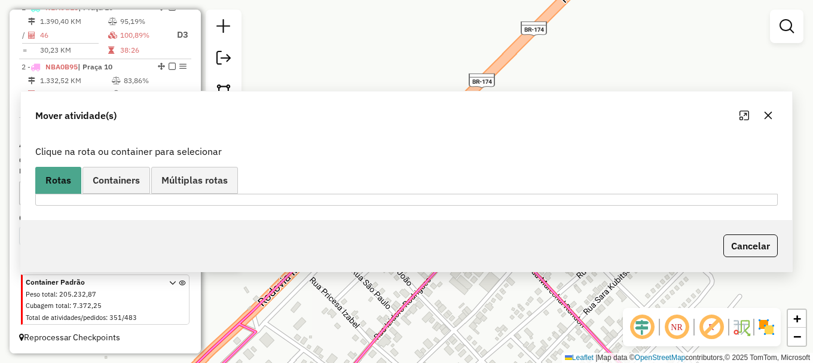
scroll to position [0, 0]
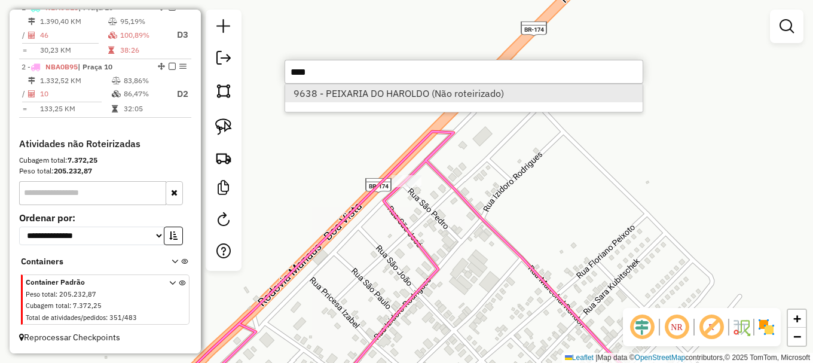
type input "****"
click at [334, 91] on li "9638 - PEIXARIA DO HAROLDO (Não roteirizado)" at bounding box center [463, 93] width 357 height 18
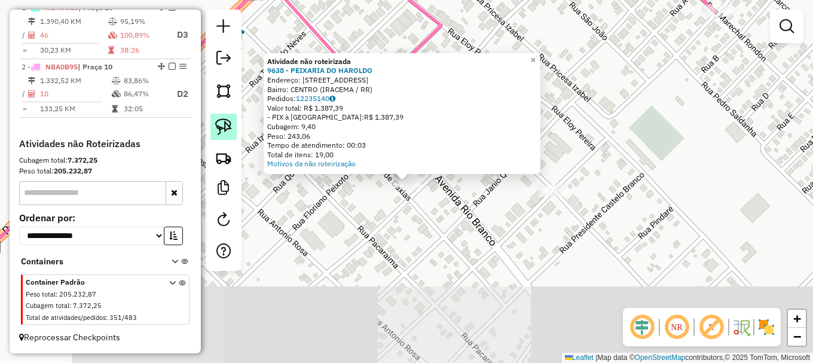
click at [235, 125] on link at bounding box center [223, 127] width 26 height 26
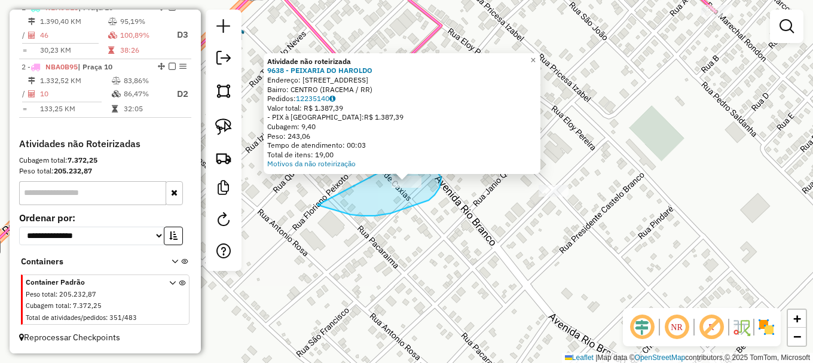
drag, startPoint x: 332, startPoint y: 209, endPoint x: 418, endPoint y: 149, distance: 104.3
click at [418, 149] on div "Atividade não roteirizada 9638 - PEIXARIA DO HAROLDO Endereço: avenida Rio Bran…" at bounding box center [406, 181] width 813 height 363
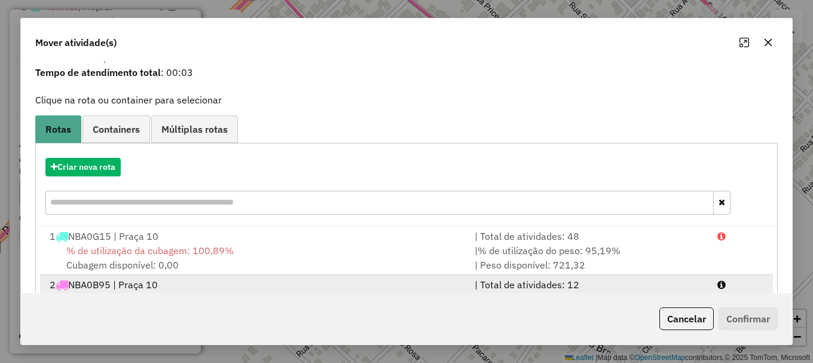
scroll to position [95, 0]
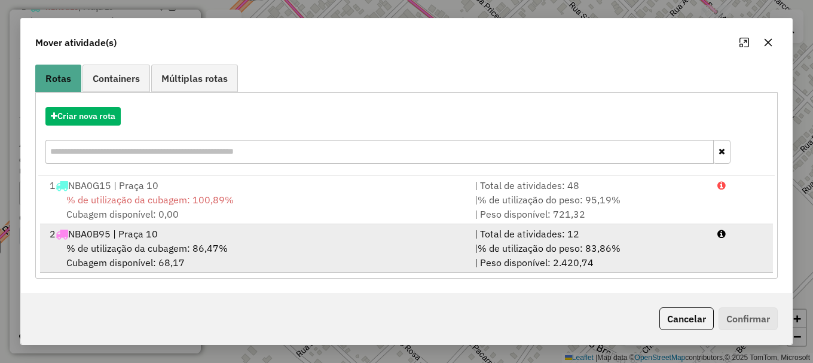
click at [699, 241] on div "| % de utilização do peso: 83,86% | Peso disponível: 2.420,74" at bounding box center [588, 255] width 243 height 29
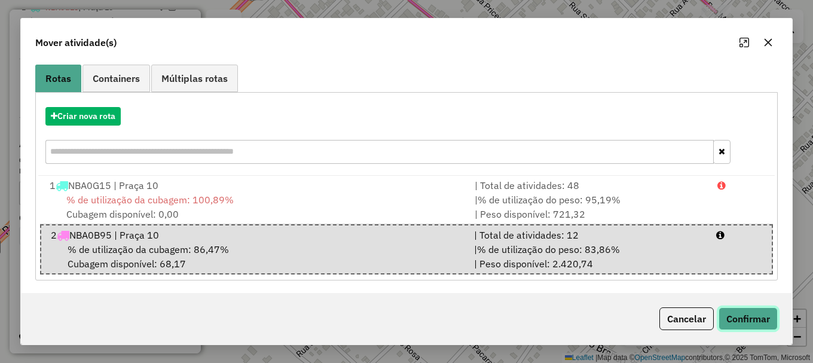
click at [761, 313] on button "Confirmar" at bounding box center [748, 318] width 59 height 23
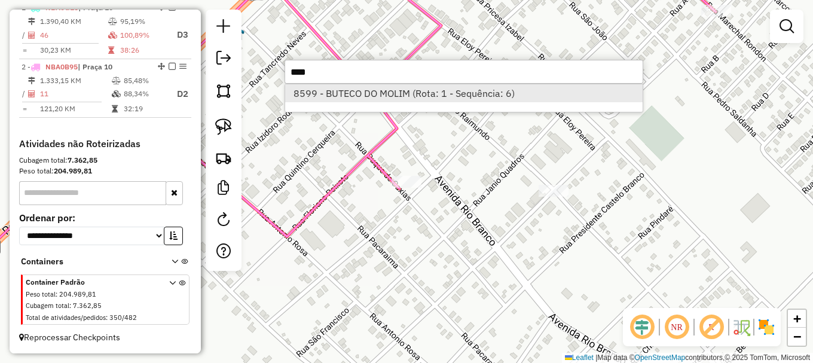
type input "****"
click at [383, 95] on li "8599 - BUTECO DO MOLIM (Rota: 1 - Sequência: 6)" at bounding box center [463, 93] width 357 height 18
select select "**********"
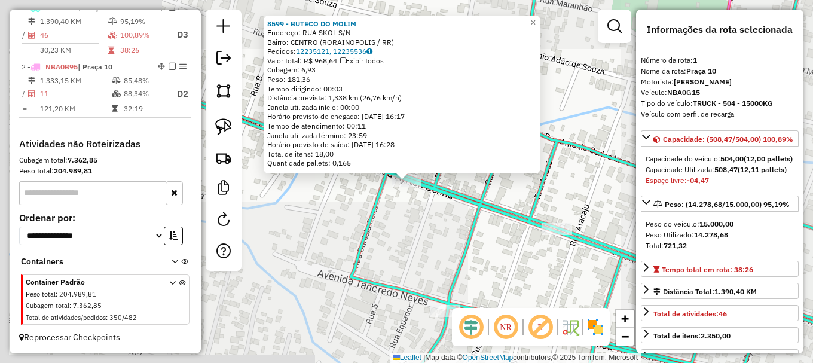
click at [222, 128] on img at bounding box center [223, 126] width 17 height 17
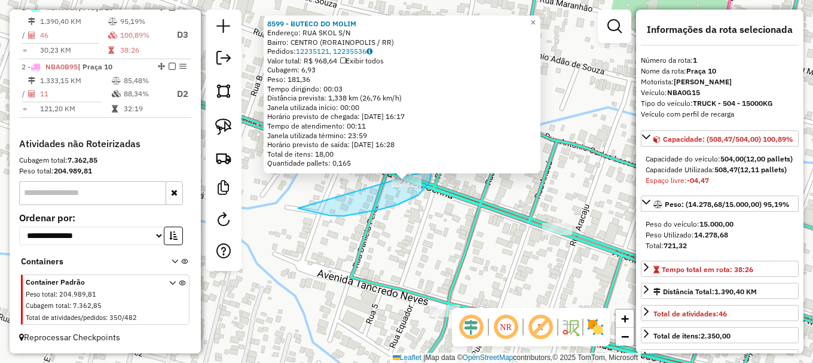
drag, startPoint x: 304, startPoint y: 209, endPoint x: 422, endPoint y: 157, distance: 129.0
click at [422, 157] on div "8599 - BUTECO DO MOLIM Endereço: RUA SKOL S/N Bairro: CENTRO (RORAINOPOLIS / RR…" at bounding box center [406, 181] width 813 height 363
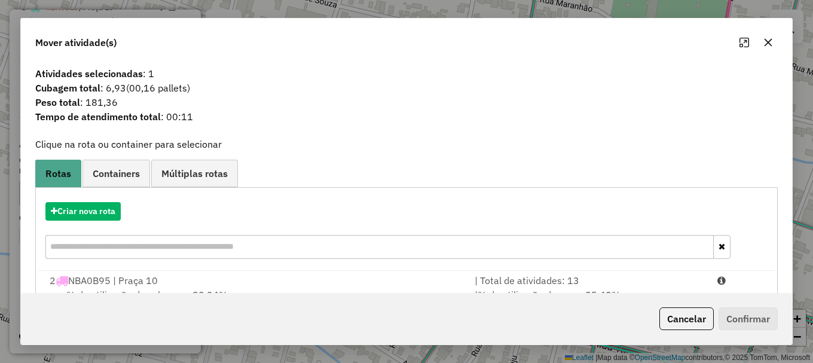
click at [727, 279] on div at bounding box center [740, 280] width 61 height 14
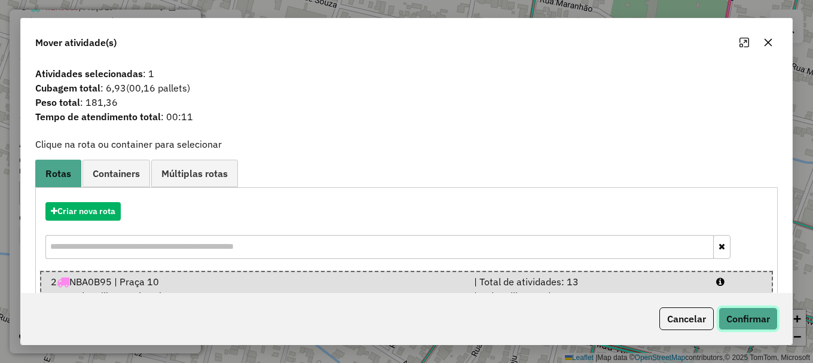
click at [747, 320] on button "Confirmar" at bounding box center [748, 318] width 59 height 23
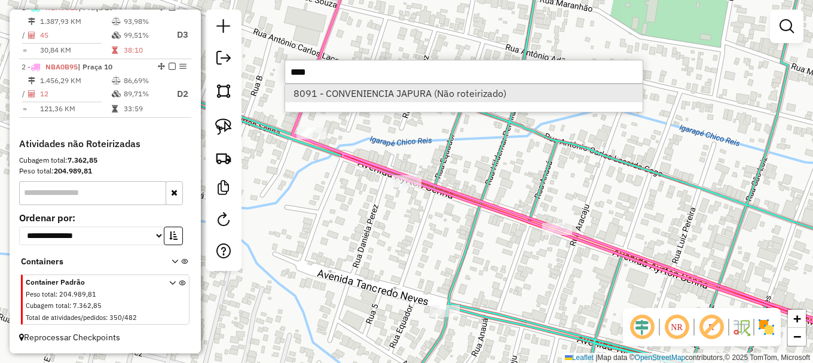
type input "****"
click at [343, 89] on li "8091 - CONVENIENCIA JAPURA (Não roteirizado)" at bounding box center [463, 93] width 357 height 18
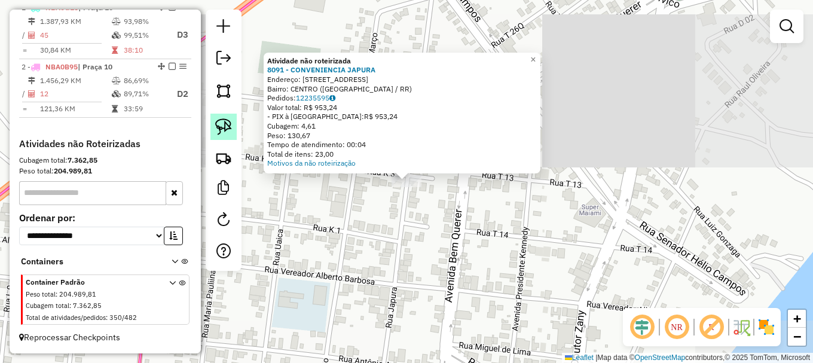
click at [222, 126] on img at bounding box center [223, 126] width 17 height 17
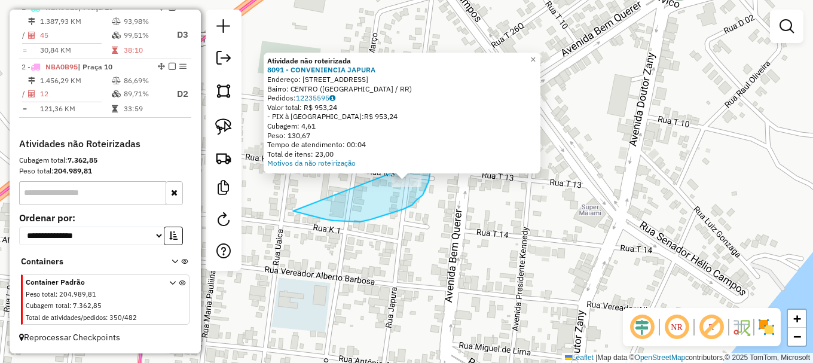
drag, startPoint x: 390, startPoint y: 213, endPoint x: 426, endPoint y: 148, distance: 74.9
click at [426, 148] on div "Atividade não roteirizada 8091 - CONVENIENCIA JAPURA Endereço: RUA JAPURA 510 S…" at bounding box center [406, 181] width 813 height 363
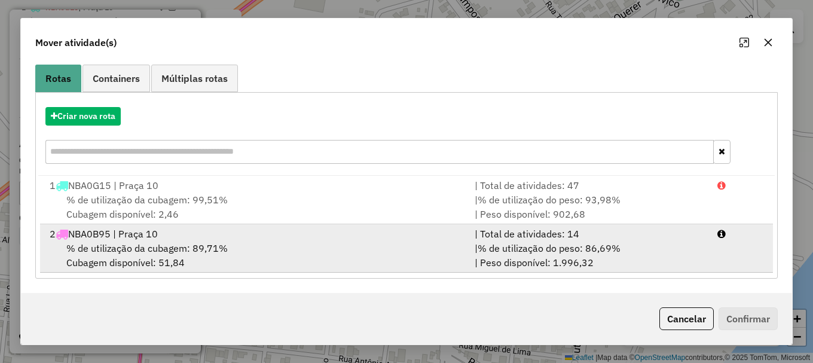
click at [707, 253] on li "2 NBA0B95 | Praça 10 | Total de atividades: 14 % de utilização da cubagem: 89,7…" at bounding box center [406, 248] width 733 height 48
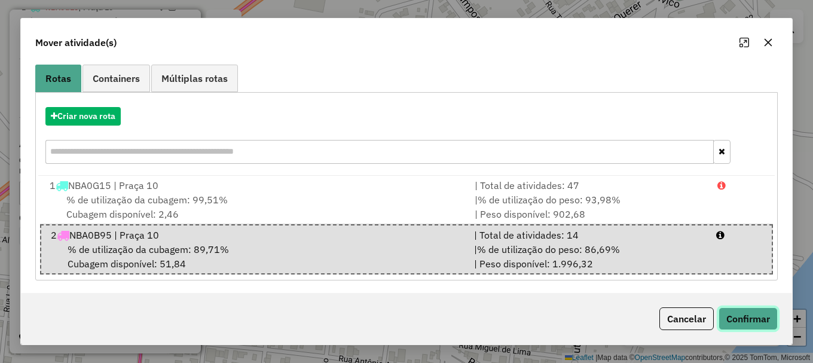
click at [745, 317] on button "Confirmar" at bounding box center [748, 318] width 59 height 23
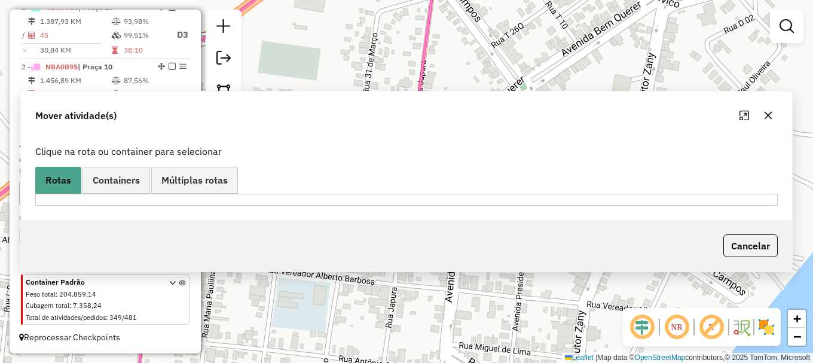
scroll to position [0, 0]
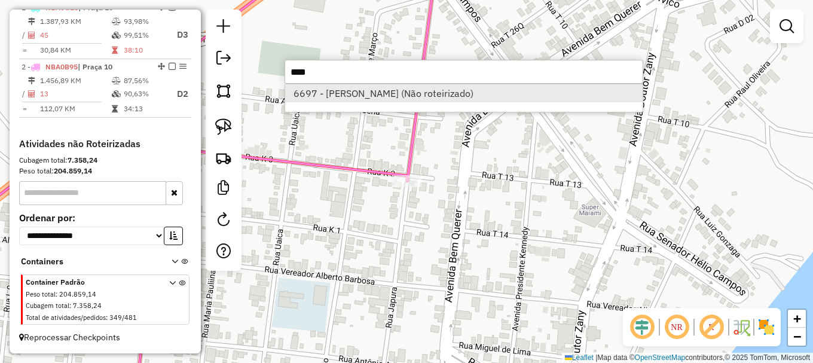
type input "****"
click at [375, 97] on li "6697 - ANTONIO CARDOSO (Não roteirizado)" at bounding box center [463, 93] width 357 height 18
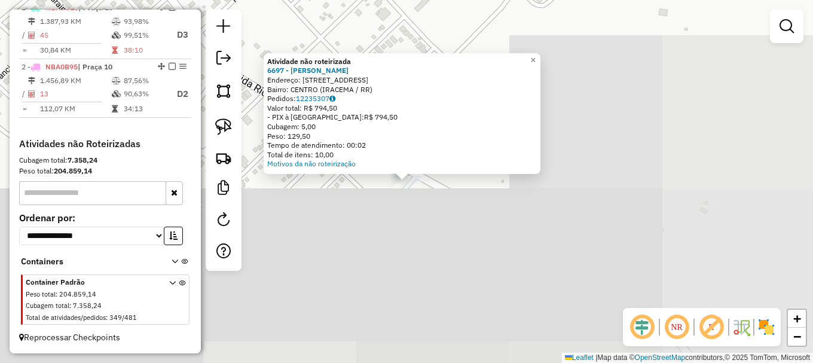
drag, startPoint x: 225, startPoint y: 124, endPoint x: 243, endPoint y: 154, distance: 34.9
click at [225, 125] on img at bounding box center [223, 126] width 17 height 17
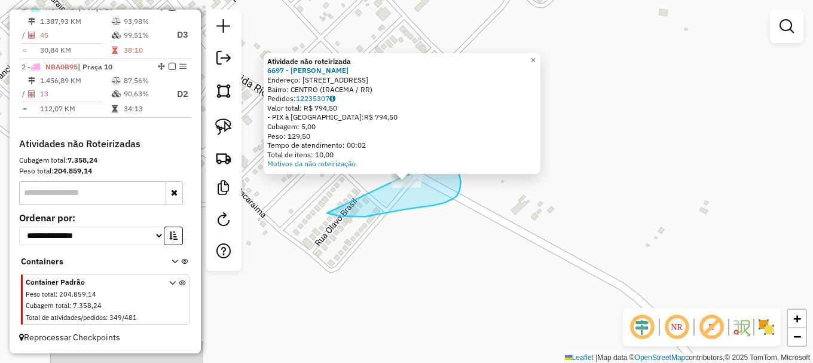
drag, startPoint x: 365, startPoint y: 216, endPoint x: 438, endPoint y: 146, distance: 101.0
click at [438, 146] on div "Atividade não roteirizada 6697 - ANTONIO CARDOSO Endereço: R RUA CHAGAS BAIA 69…" at bounding box center [406, 181] width 813 height 363
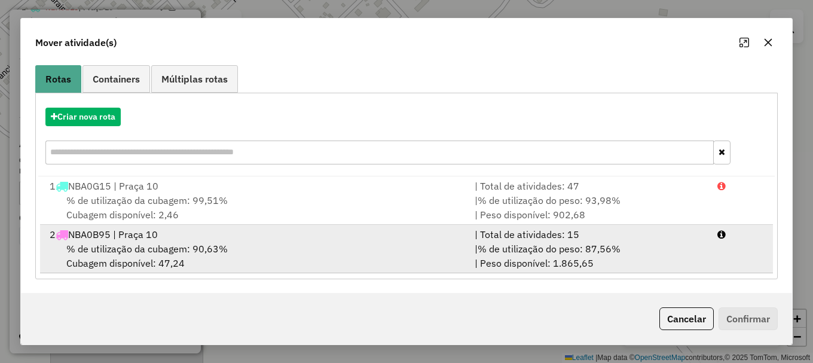
scroll to position [95, 0]
click at [741, 252] on li "2 NBA0B95 | Praça 10 | Total de atividades: 15 % de utilização da cubagem: 90,6…" at bounding box center [406, 248] width 733 height 48
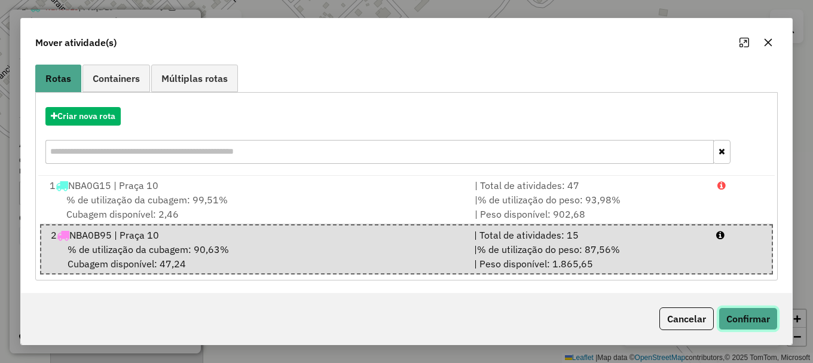
click at [756, 319] on button "Confirmar" at bounding box center [748, 318] width 59 height 23
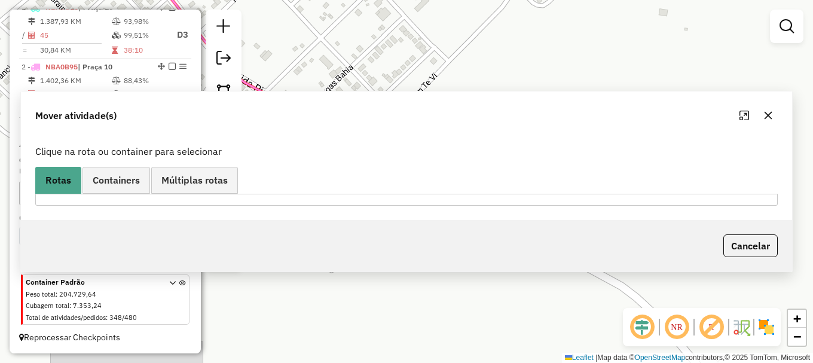
scroll to position [0, 0]
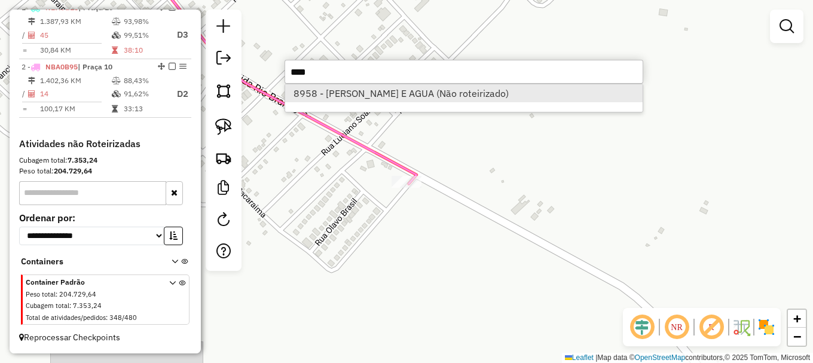
type input "****"
click at [341, 94] on li "8958 - HENRIQUE GAS E AGUA (Não roteirizado)" at bounding box center [463, 93] width 357 height 18
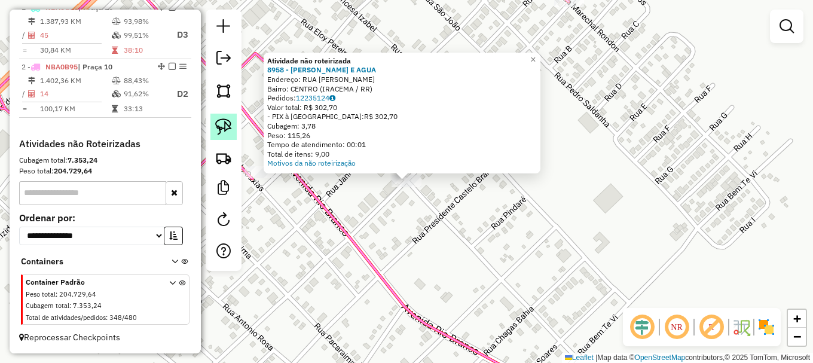
click at [222, 134] on img at bounding box center [223, 126] width 17 height 17
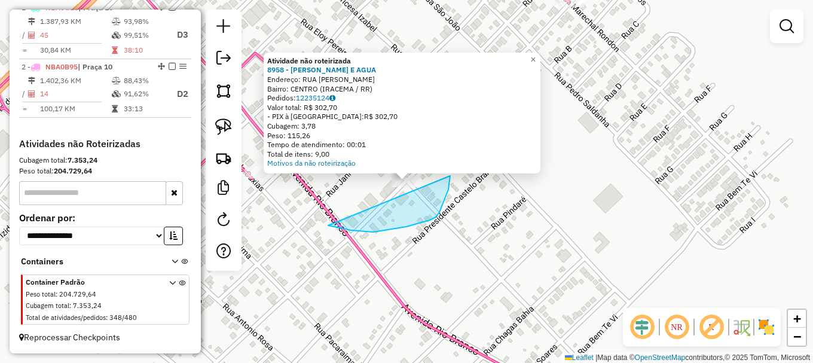
drag, startPoint x: 362, startPoint y: 231, endPoint x: 424, endPoint y: 127, distance: 121.7
click at [424, 127] on div "Atividade não roteirizada 8958 - HENRIQUE GAS E AGUA Endereço: RUA GETULIO VARG…" at bounding box center [406, 181] width 813 height 363
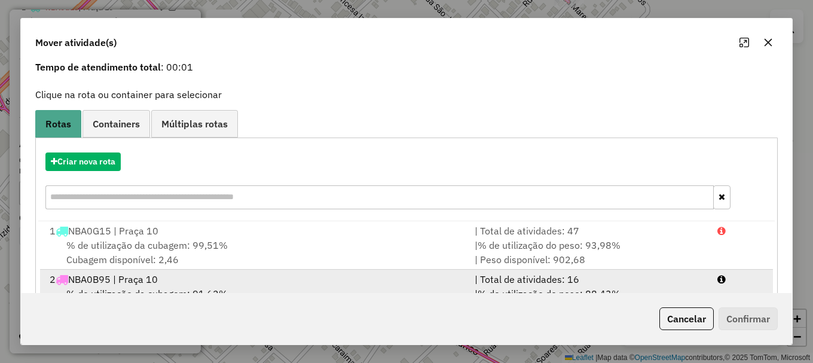
scroll to position [95, 0]
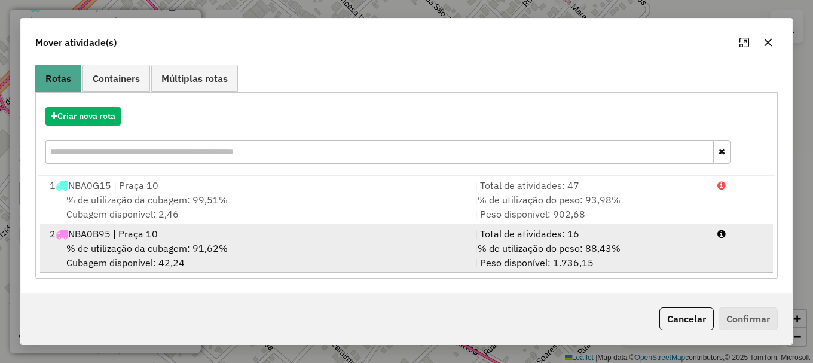
click at [739, 249] on li "2 NBA0B95 | Praça 10 | Total de atividades: 16 % de utilização da cubagem: 91,6…" at bounding box center [406, 248] width 733 height 48
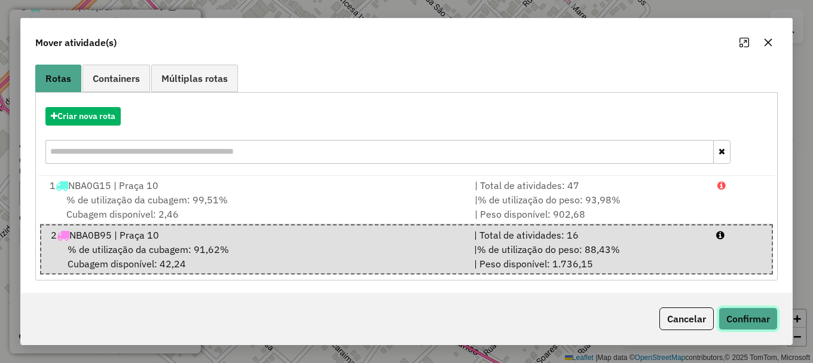
click at [742, 317] on button "Confirmar" at bounding box center [748, 318] width 59 height 23
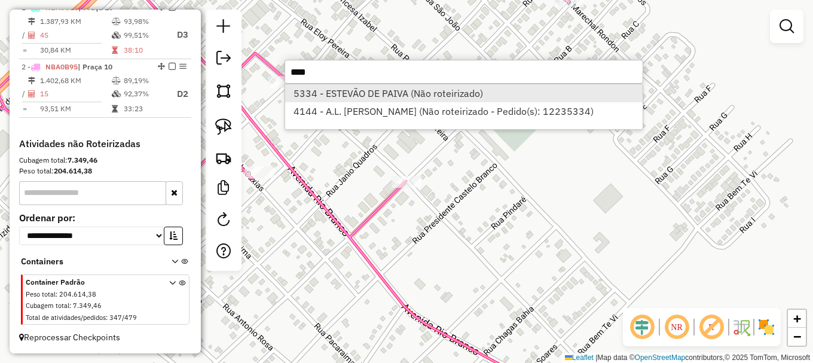
type input "****"
click at [344, 87] on li "5334 - ESTEVÃO DE PAIVA (Não roteirizado)" at bounding box center [463, 93] width 357 height 18
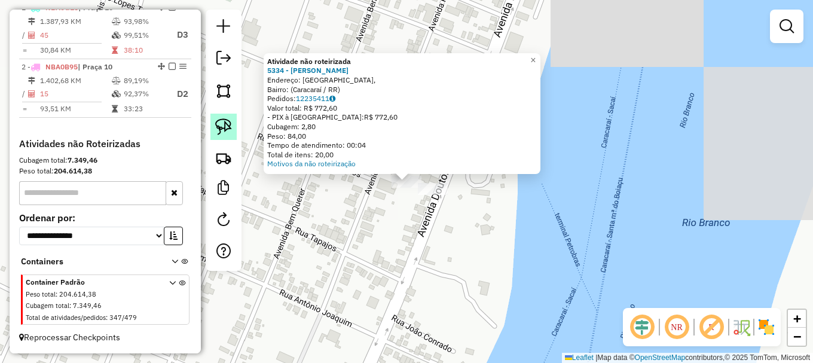
drag, startPoint x: 221, startPoint y: 127, endPoint x: 224, endPoint y: 132, distance: 6.2
click at [222, 127] on img at bounding box center [223, 126] width 17 height 17
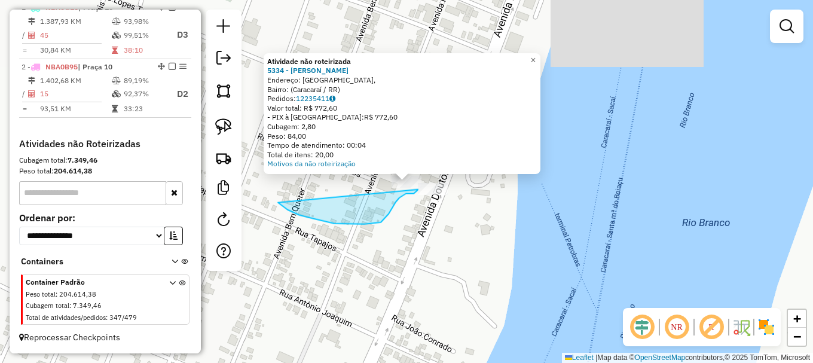
drag, startPoint x: 288, startPoint y: 209, endPoint x: 409, endPoint y: 161, distance: 130.6
click at [409, 161] on div "Atividade não roteirizada 5334 - ESTEVÃO DE PAIVA Endereço: Avenida Doutor Zany…" at bounding box center [406, 181] width 813 height 363
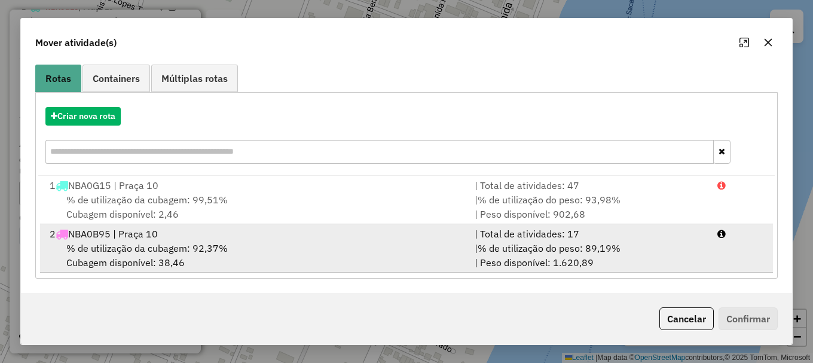
click at [751, 253] on li "2 NBA0B95 | Praça 10 | Total de atividades: 17 % de utilização da cubagem: 92,3…" at bounding box center [406, 248] width 733 height 48
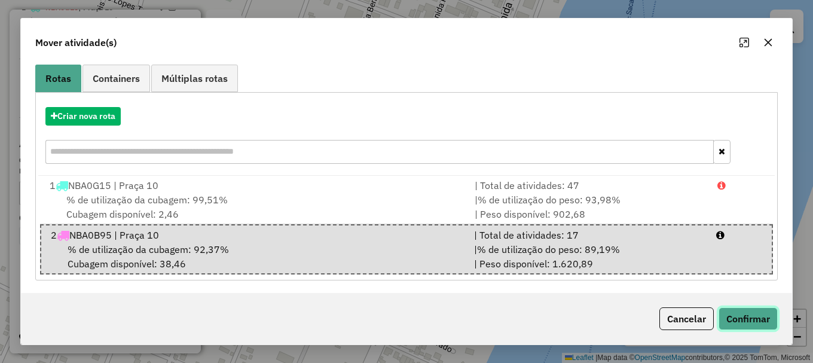
click at [753, 319] on button "Confirmar" at bounding box center [748, 318] width 59 height 23
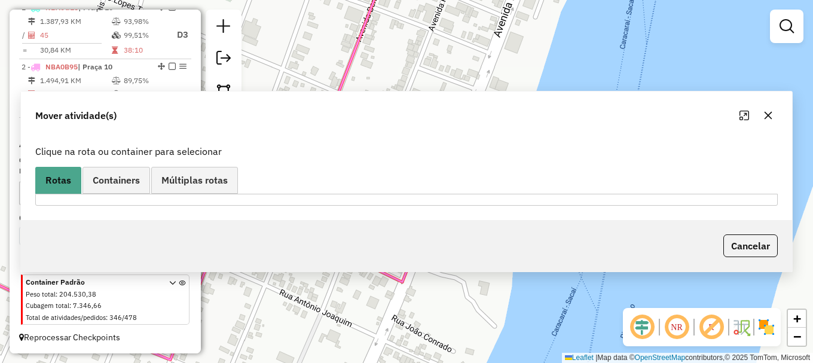
scroll to position [0, 0]
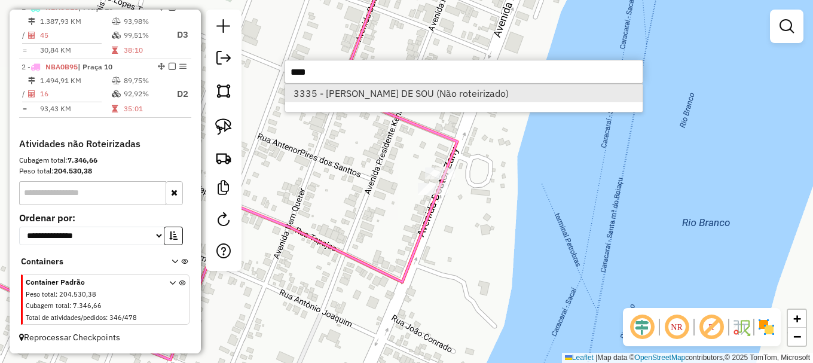
type input "****"
click at [338, 90] on li "3335 - EDINHO MORAES DE SOU (Não roteirizado)" at bounding box center [463, 93] width 357 height 18
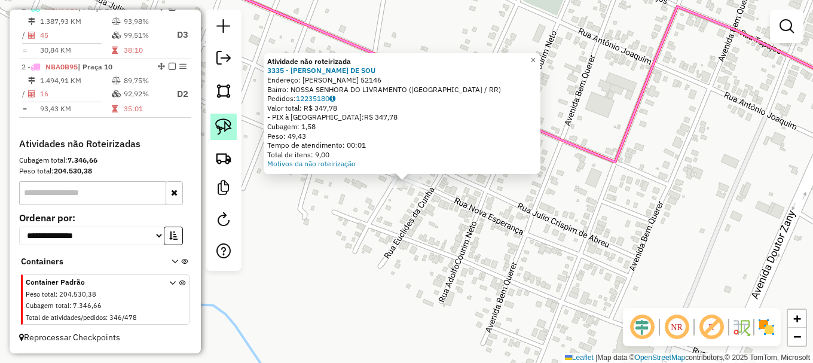
click at [218, 122] on img at bounding box center [223, 126] width 17 height 17
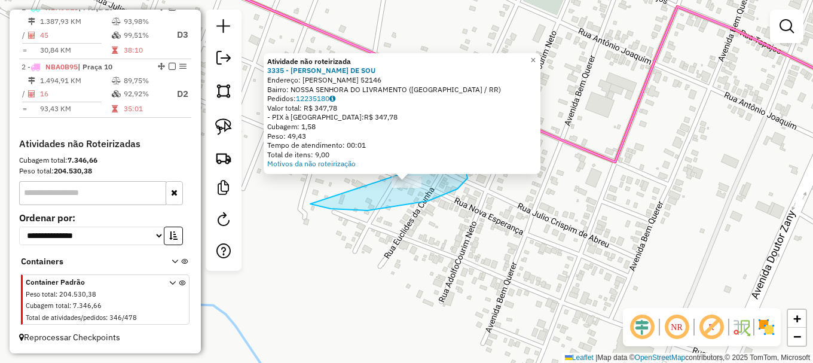
drag, startPoint x: 343, startPoint y: 210, endPoint x: 447, endPoint y: 139, distance: 125.5
click at [447, 139] on div "Atividade não roteirizada 3335 - EDINHO MORAES DE SOU Endereço: R RAIMUNDO LOUR…" at bounding box center [406, 181] width 813 height 363
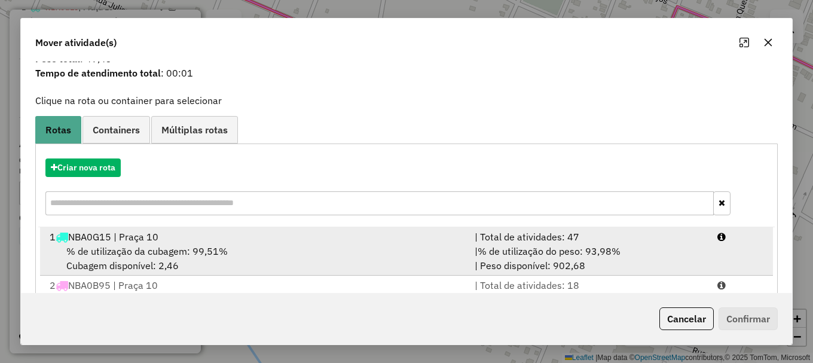
scroll to position [95, 0]
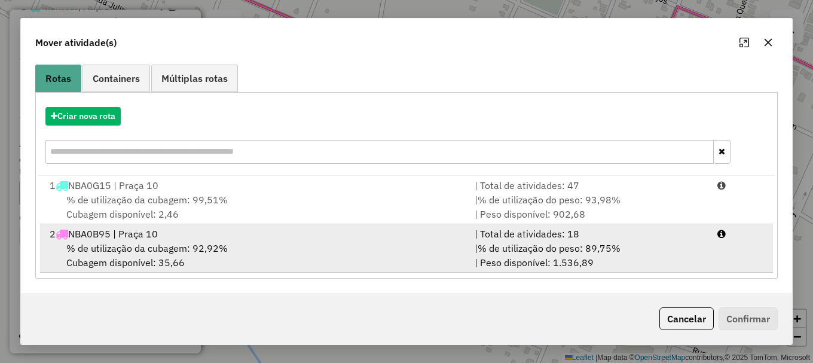
click at [711, 249] on li "2 NBA0B95 | Praça 10 | Total de atividades: 18 % de utilização da cubagem: 92,9…" at bounding box center [406, 248] width 733 height 48
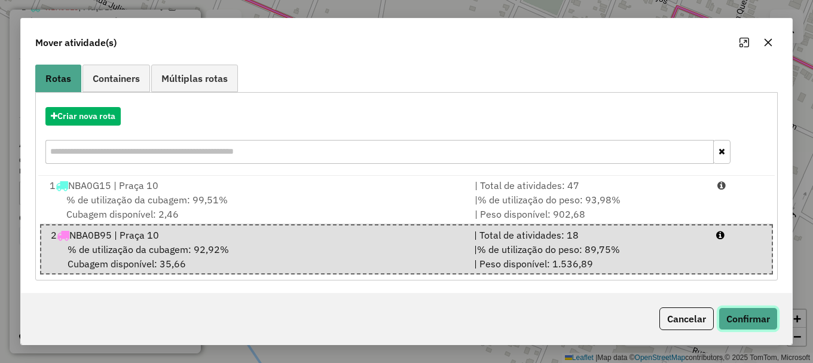
click at [742, 314] on button "Confirmar" at bounding box center [748, 318] width 59 height 23
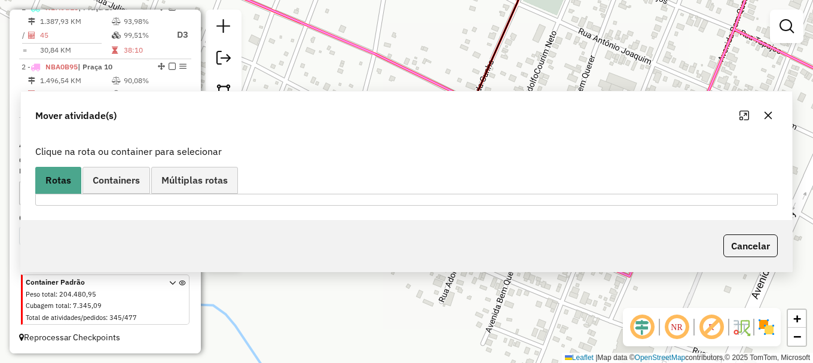
scroll to position [0, 0]
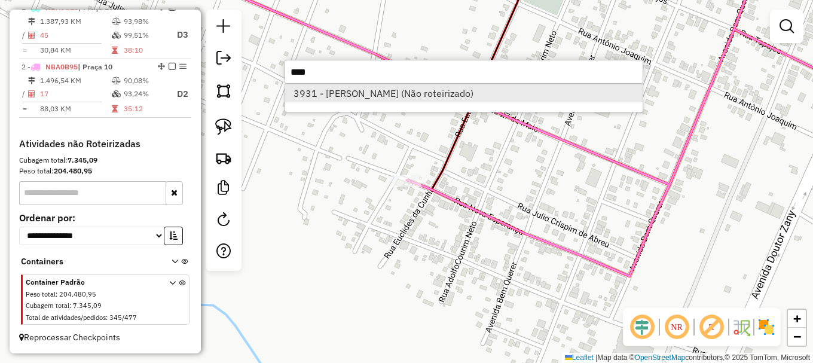
type input "****"
click at [356, 94] on li "3931 - DAGON DA SILVA PEREI (Não roteirizado)" at bounding box center [463, 93] width 357 height 18
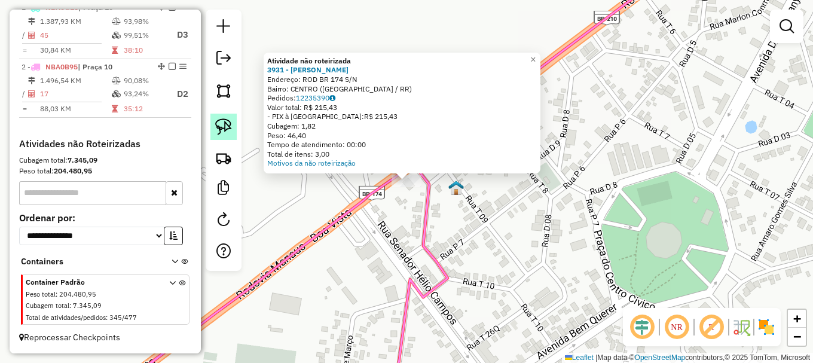
click at [227, 130] on img at bounding box center [223, 126] width 17 height 17
drag, startPoint x: 391, startPoint y: 221, endPoint x: 396, endPoint y: 150, distance: 70.7
click at [396, 150] on div "Atividade não roteirizada 3931 - DAGON DA SILVA PEREI Endereço: ROD BR 174 S/N …" at bounding box center [406, 181] width 813 height 363
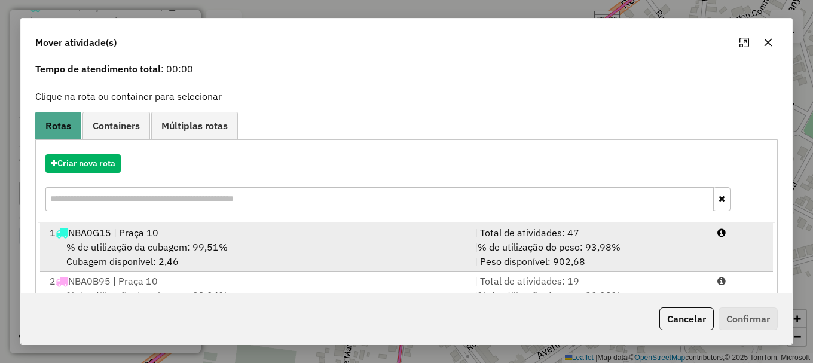
scroll to position [95, 0]
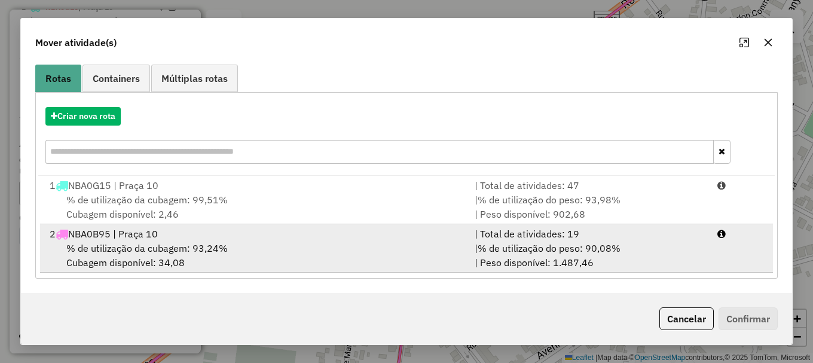
click at [714, 244] on li "2 NBA0B95 | Praça 10 | Total de atividades: 19 % de utilização da cubagem: 93,2…" at bounding box center [406, 248] width 733 height 48
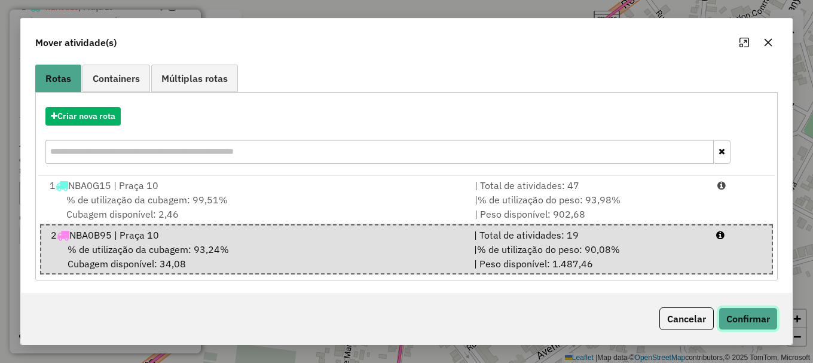
click at [744, 323] on button "Confirmar" at bounding box center [748, 318] width 59 height 23
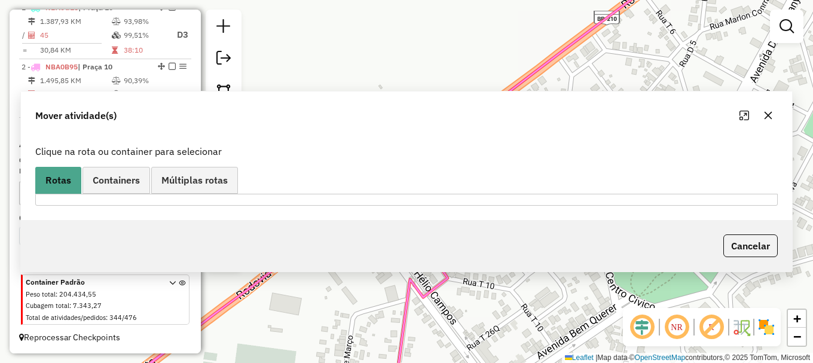
scroll to position [0, 0]
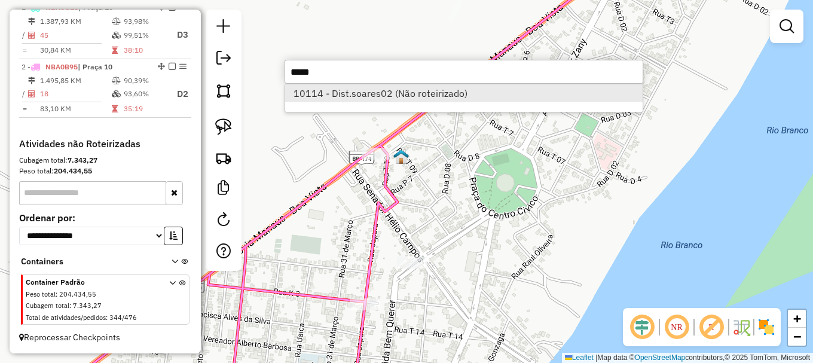
type input "*****"
click at [344, 96] on li "10114 - Dist.soares02 (Não roteirizado)" at bounding box center [463, 93] width 357 height 18
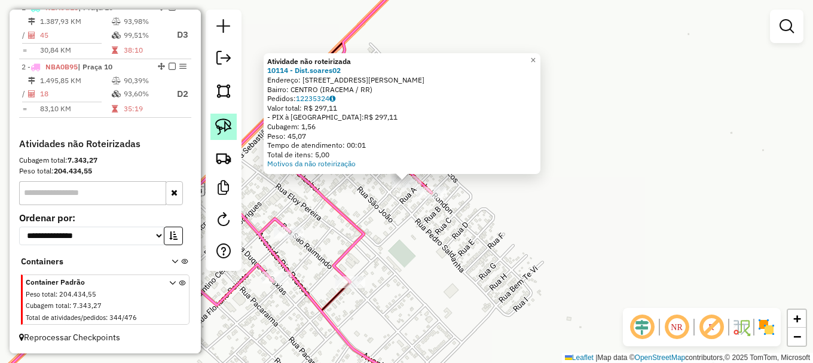
click at [224, 128] on img at bounding box center [223, 126] width 17 height 17
drag, startPoint x: 350, startPoint y: 200, endPoint x: 411, endPoint y: 169, distance: 68.2
click at [411, 169] on div "Atividade não roteirizada 10114 - Dist.soares02 Endereço: Rua Sara Kubitscheck …" at bounding box center [406, 181] width 813 height 363
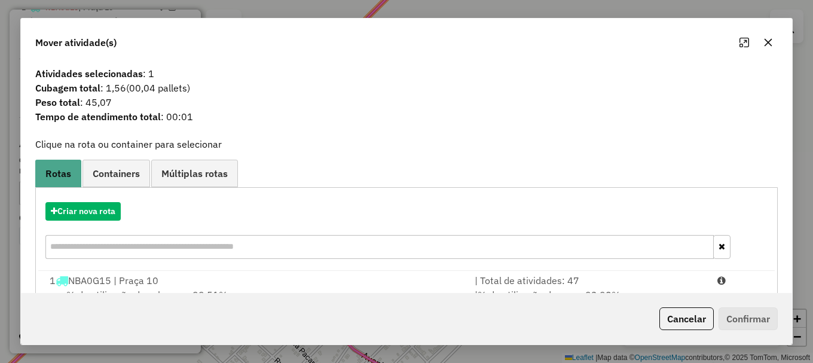
scroll to position [95, 0]
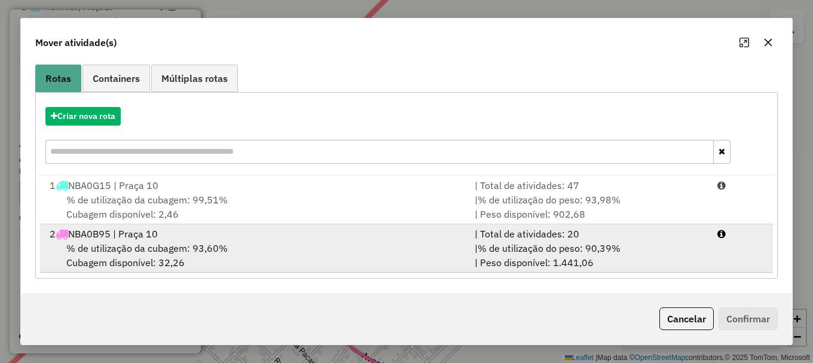
click at [726, 244] on li "2 NBA0B95 | Praça 10 | Total de atividades: 20 % de utilização da cubagem: 93,6…" at bounding box center [406, 248] width 733 height 48
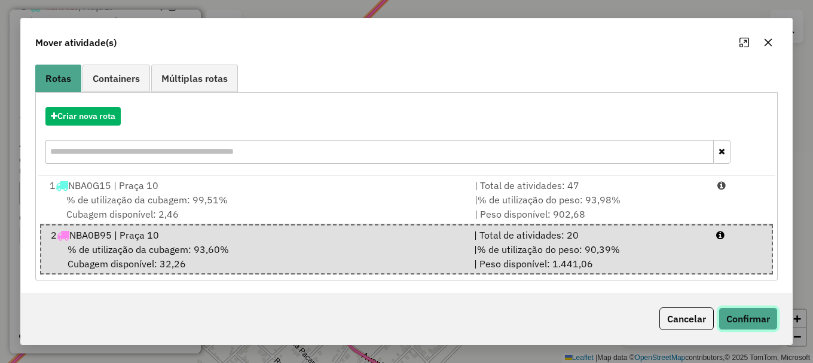
click at [751, 316] on button "Confirmar" at bounding box center [748, 318] width 59 height 23
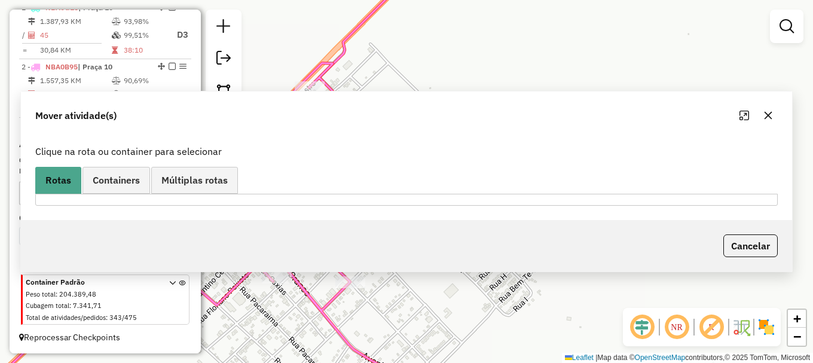
scroll to position [0, 0]
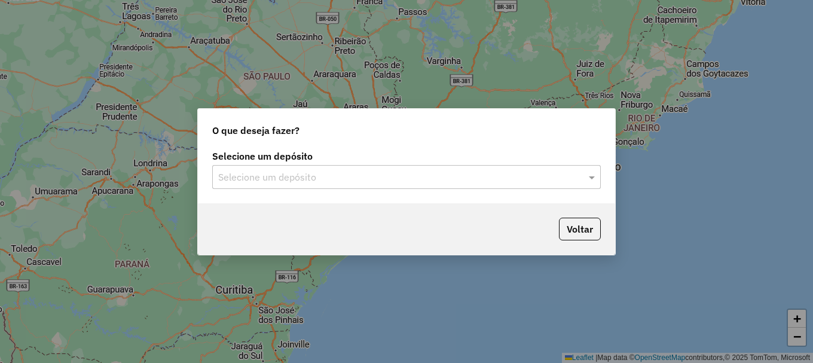
click at [289, 181] on input "text" at bounding box center [394, 177] width 353 height 14
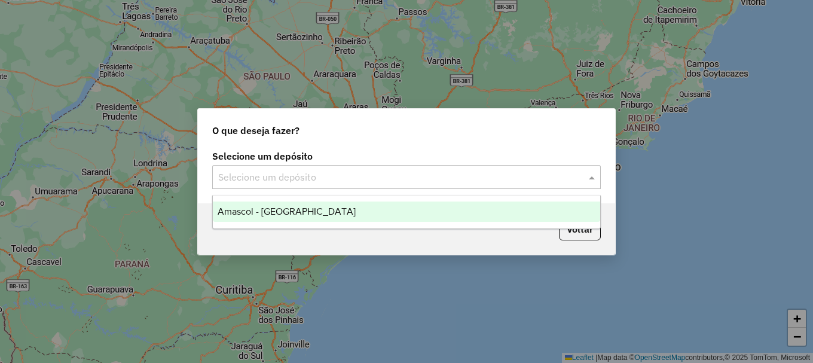
click at [291, 207] on span "Amascol - [GEOGRAPHIC_DATA]" at bounding box center [287, 211] width 138 height 10
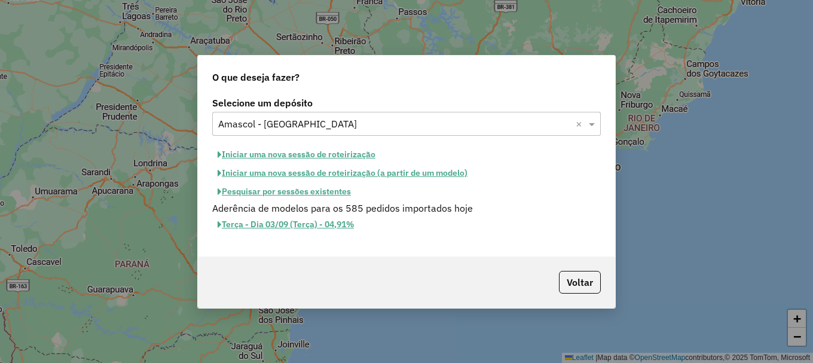
click at [313, 189] on button "Pesquisar por sessões existentes" at bounding box center [284, 191] width 144 height 19
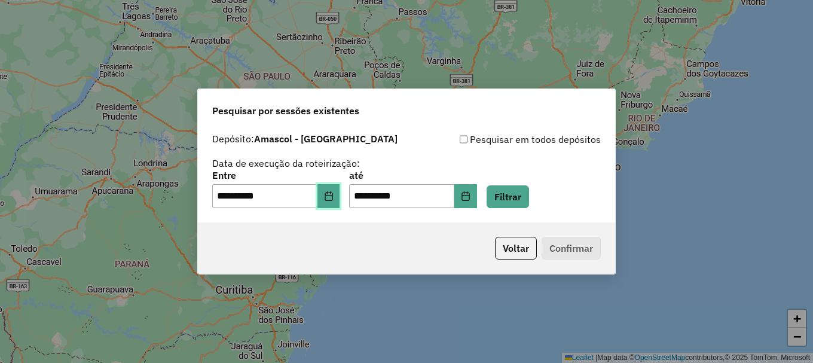
click at [334, 194] on icon "Choose Date" at bounding box center [329, 196] width 10 height 10
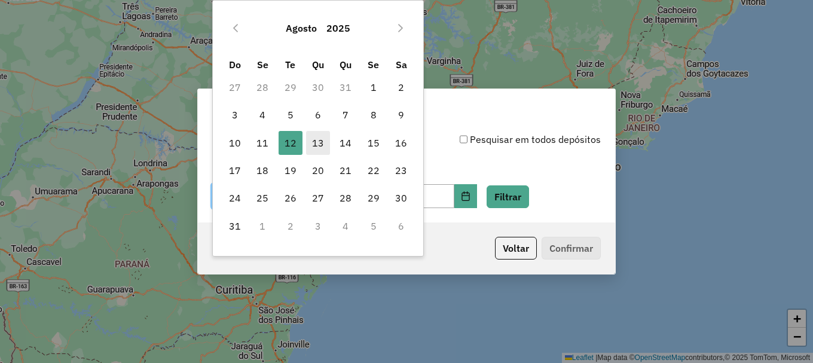
click at [311, 140] on span "13" at bounding box center [318, 143] width 24 height 24
type input "**********"
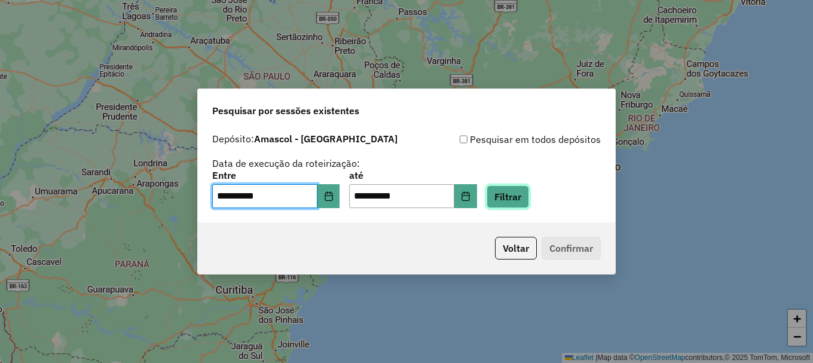
click at [526, 196] on button "Filtrar" at bounding box center [508, 196] width 42 height 23
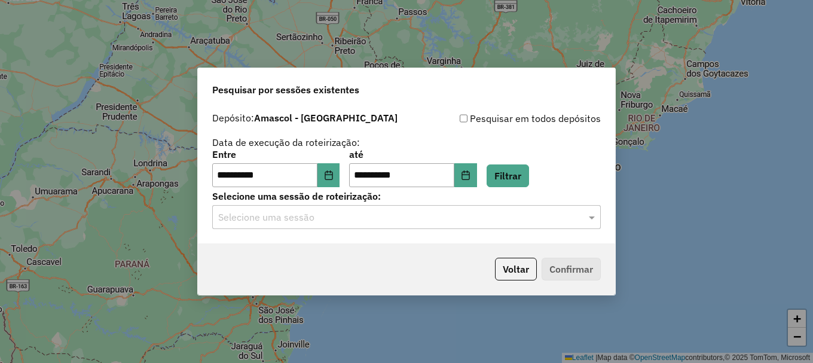
click at [447, 217] on input "text" at bounding box center [394, 217] width 353 height 14
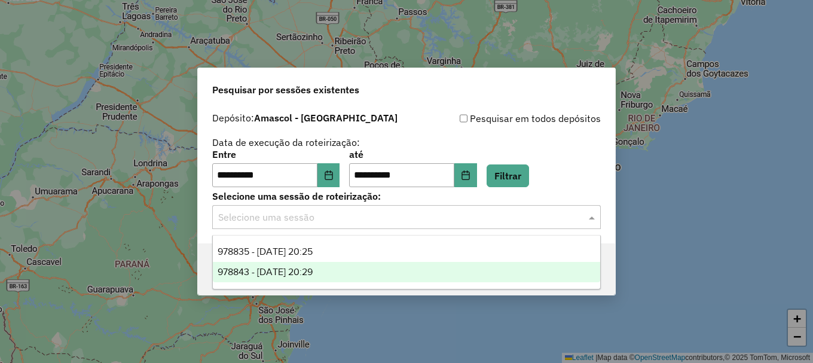
click at [338, 270] on div "978843 - 13/08/2025 20:29" at bounding box center [406, 272] width 387 height 20
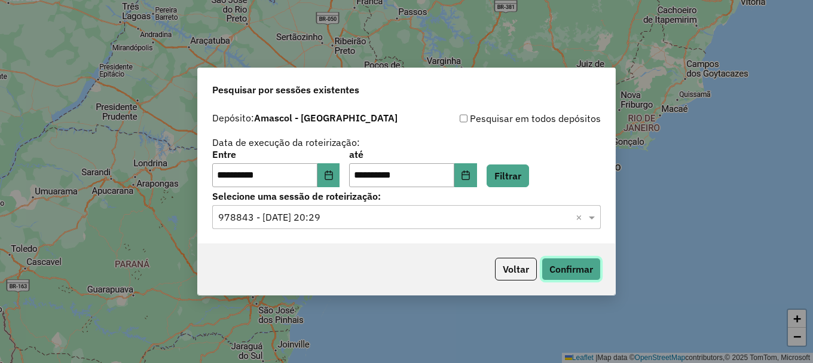
click at [565, 270] on button "Confirmar" at bounding box center [571, 269] width 59 height 23
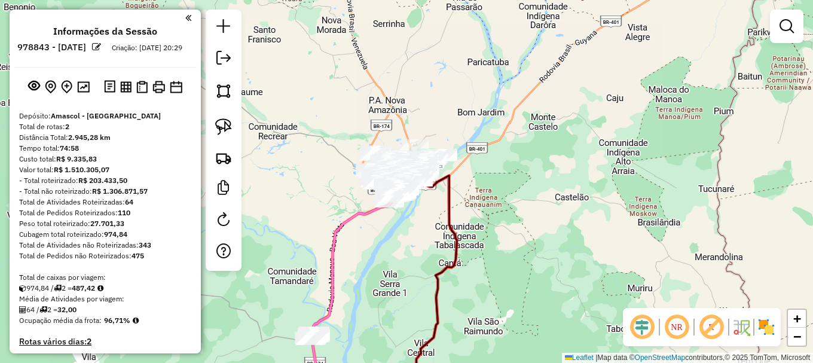
click at [507, 64] on div "Janela de atendimento Grade de atendimento Capacidade Transportadoras Veículos …" at bounding box center [406, 181] width 813 height 363
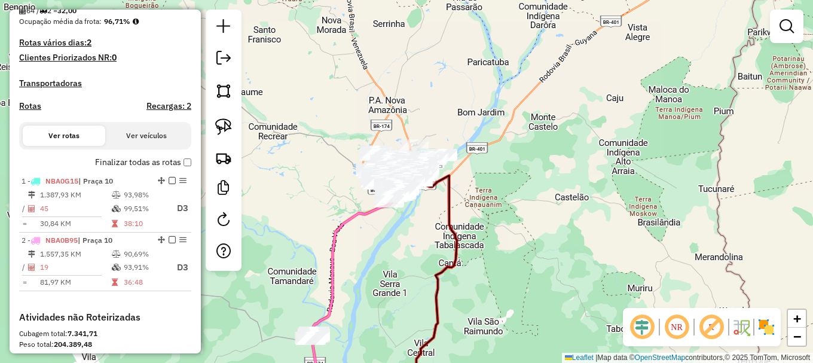
drag, startPoint x: 126, startPoint y: 255, endPoint x: 254, endPoint y: 231, distance: 130.6
click at [127, 246] on div "2 - NBA0B95 | Praça 10" at bounding box center [85, 240] width 127 height 11
select select "**********"
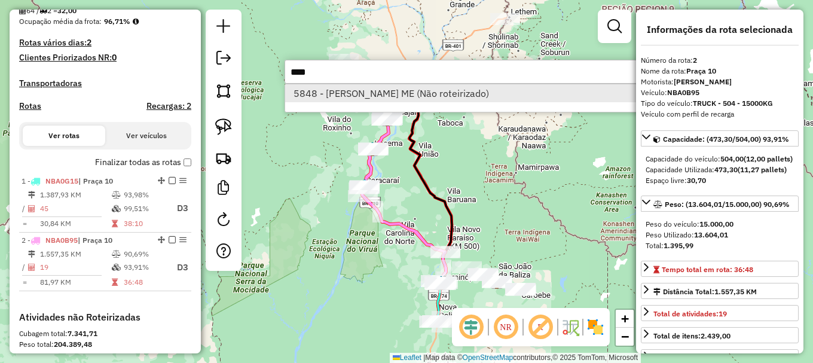
type input "****"
click at [366, 91] on li "5848 - JOSE M D AGUILAR ME (Não roteirizado)" at bounding box center [463, 93] width 357 height 18
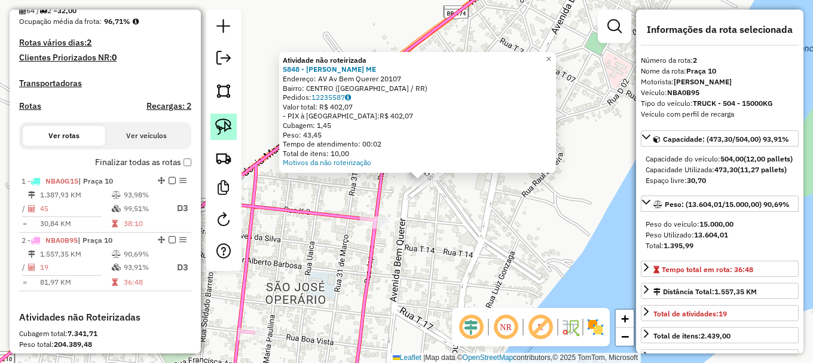
click at [233, 124] on link at bounding box center [223, 127] width 26 height 26
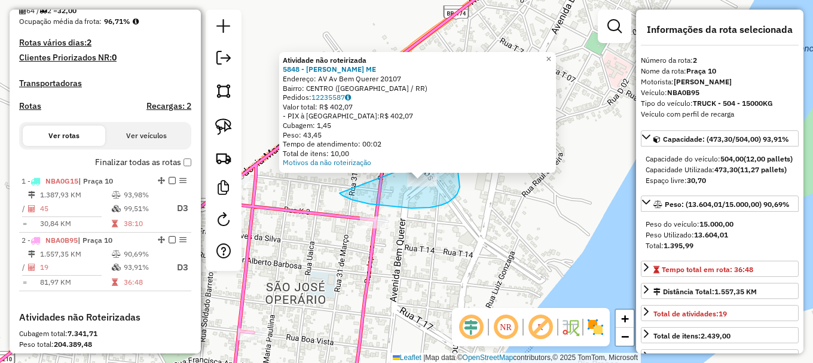
drag, startPoint x: 343, startPoint y: 195, endPoint x: 453, endPoint y: 149, distance: 120.0
click at [453, 149] on div "Atividade não roteirizada 5848 - JOSE M D AGUILAR ME Endereço: AV Av Bem Querer…" at bounding box center [406, 181] width 813 height 363
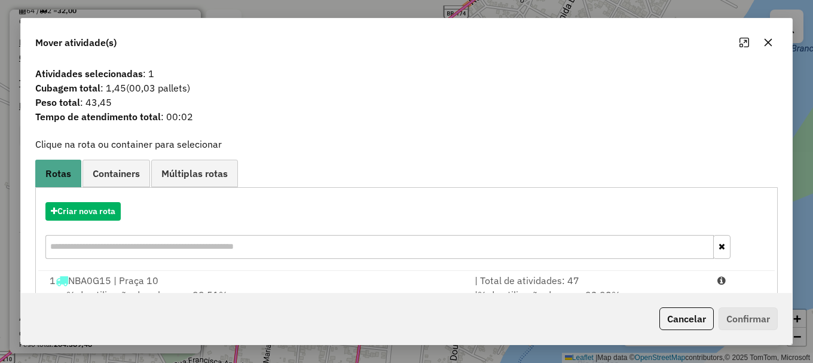
scroll to position [95, 0]
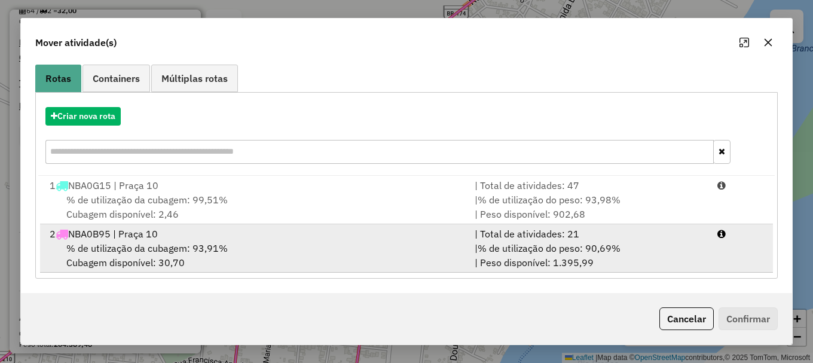
click at [727, 234] on div at bounding box center [740, 234] width 61 height 14
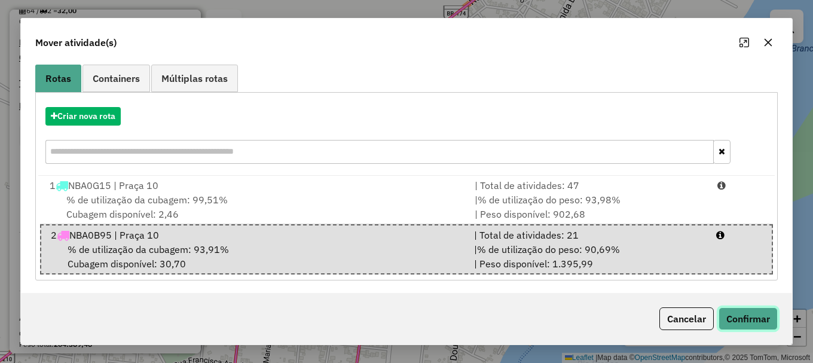
click at [736, 323] on button "Confirmar" at bounding box center [748, 318] width 59 height 23
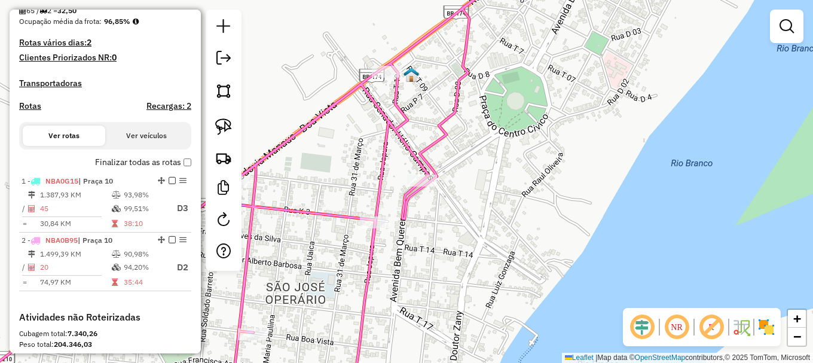
scroll to position [0, 0]
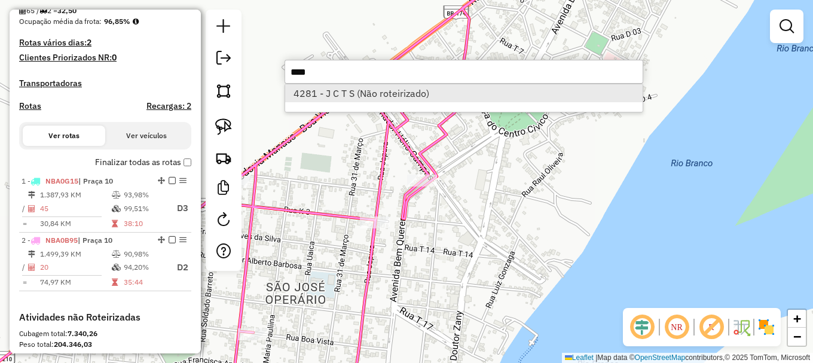
type input "****"
click at [323, 90] on li "4281 - J C T S (Não roteirizado)" at bounding box center [463, 93] width 357 height 18
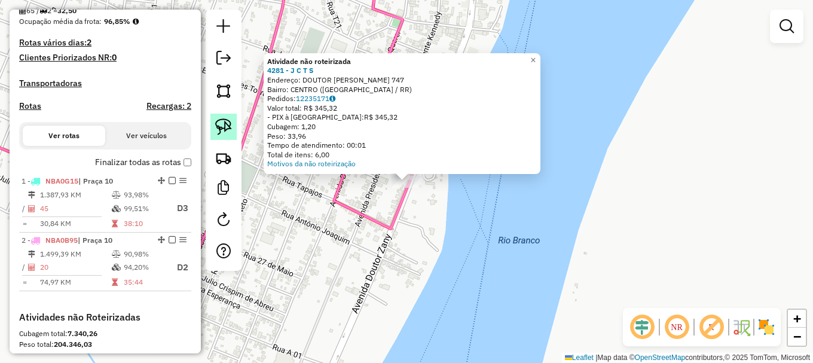
click at [225, 121] on img at bounding box center [223, 126] width 17 height 17
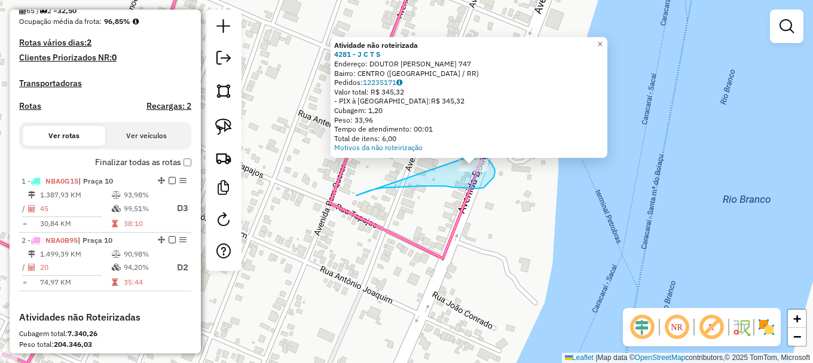
drag, startPoint x: 423, startPoint y: 186, endPoint x: 485, endPoint y: 151, distance: 71.2
click at [485, 151] on div "Atividade não roteirizada 4281 - J C T S Endereço: DOUTOR ZANY 747 Bairro: CENT…" at bounding box center [406, 181] width 813 height 363
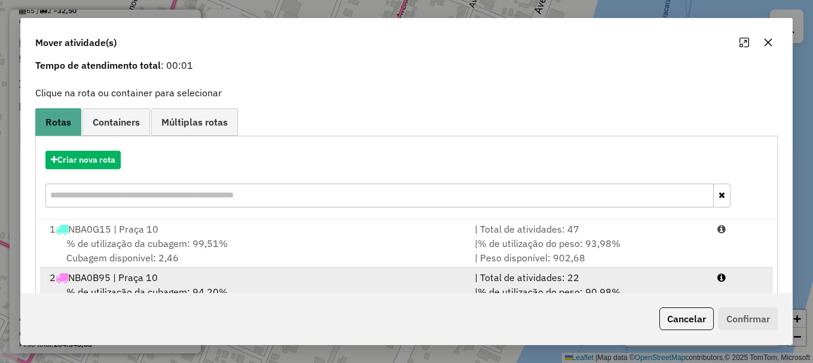
scroll to position [95, 0]
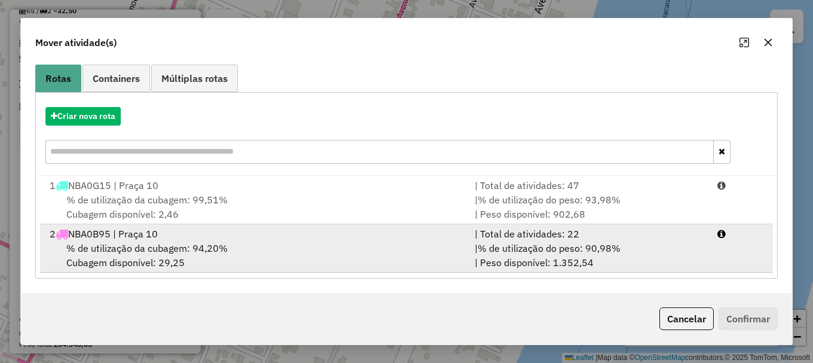
click at [726, 259] on li "2 NBA0B95 | Praça 10 | Total de atividades: 22 % de utilização da cubagem: 94,2…" at bounding box center [406, 248] width 733 height 48
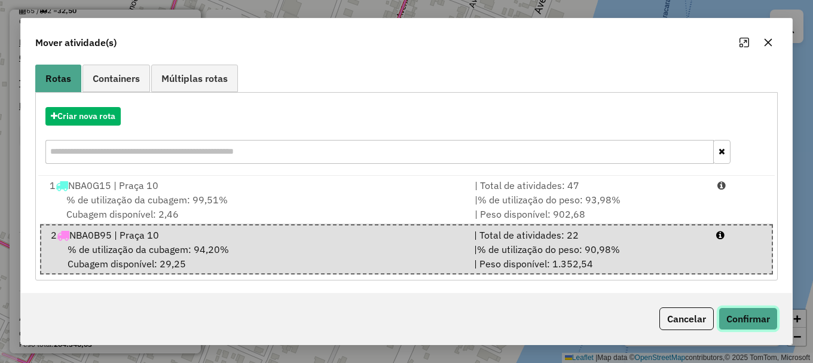
click at [748, 308] on button "Confirmar" at bounding box center [748, 318] width 59 height 23
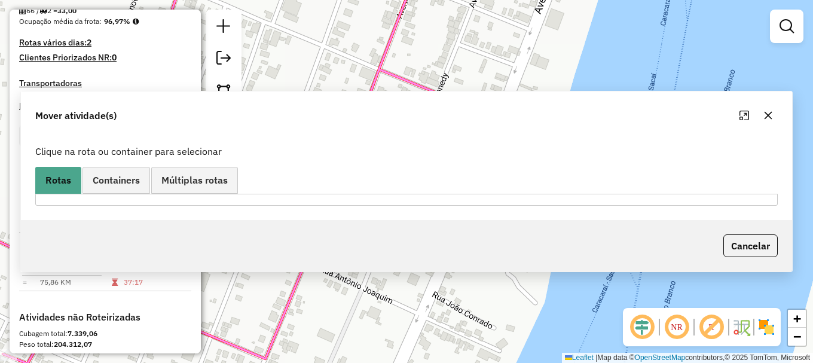
scroll to position [0, 0]
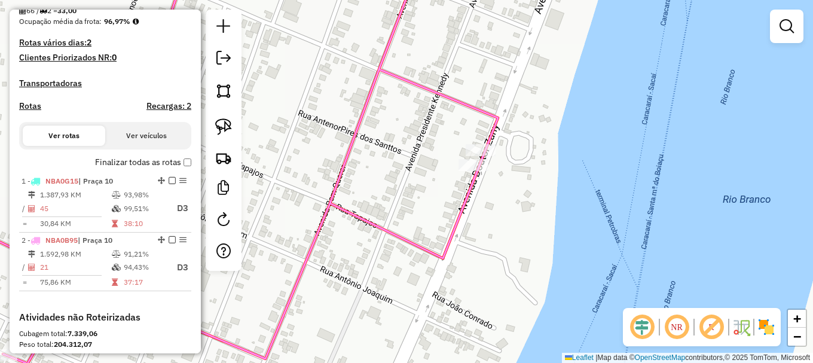
click at [282, 69] on div "Janela de atendimento Grade de atendimento Capacidade Transportadoras Veículos …" at bounding box center [406, 181] width 813 height 363
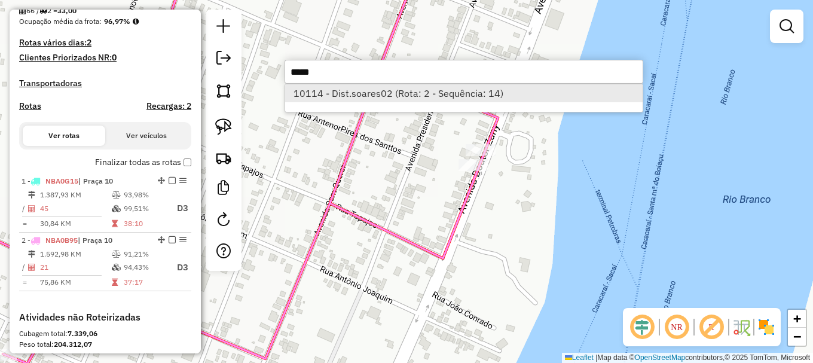
type input "*****"
click at [383, 90] on li "10114 - Dist.soares02 (Rota: 2 - Sequência: 14)" at bounding box center [463, 93] width 357 height 18
select select "**********"
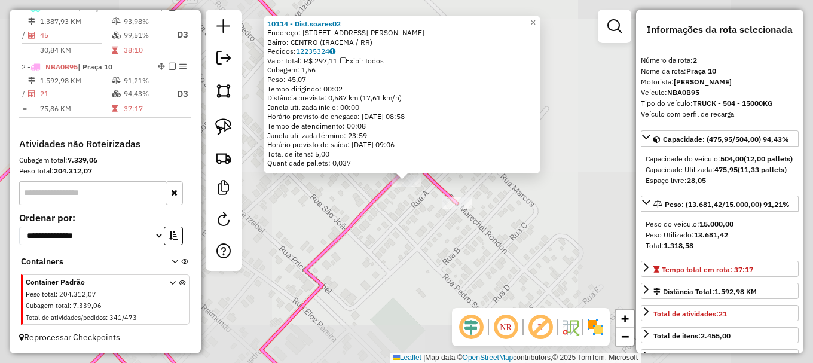
scroll to position [483, 0]
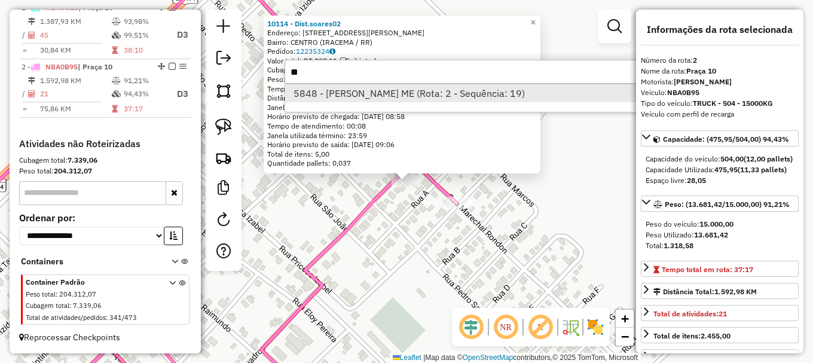
type input "*"
type input "****"
click at [369, 94] on li "6877 - ELIZANGELA PINHEIRO (Não roteirizado)" at bounding box center [463, 93] width 357 height 18
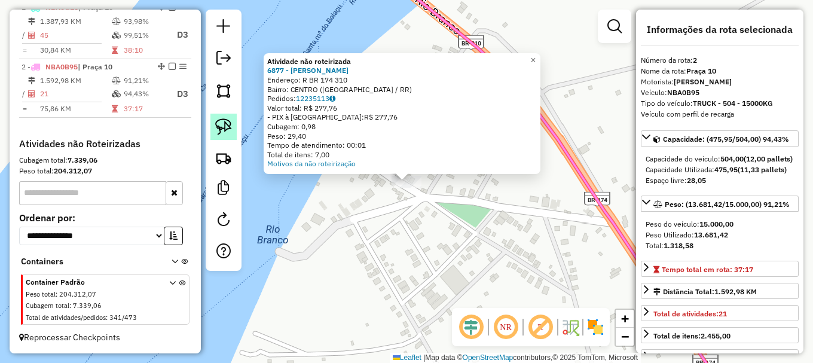
click at [221, 121] on img at bounding box center [223, 126] width 17 height 17
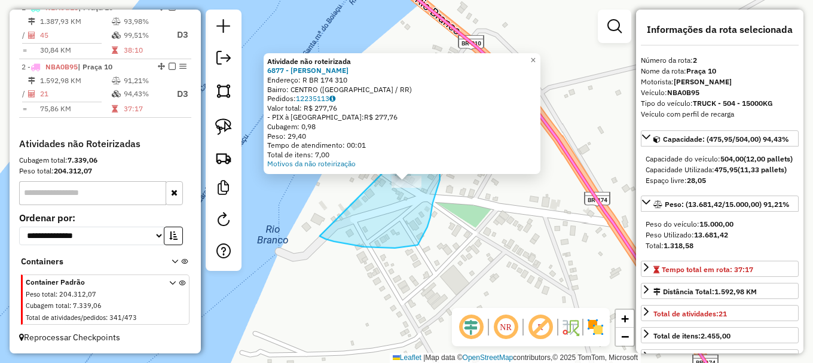
drag, startPoint x: 320, startPoint y: 236, endPoint x: 424, endPoint y: 132, distance: 147.1
click at [424, 132] on div "Atividade não roteirizada 6877 - ELIZANGELA PINHEIRO Endereço: R BR 174 310 Bai…" at bounding box center [406, 181] width 813 height 363
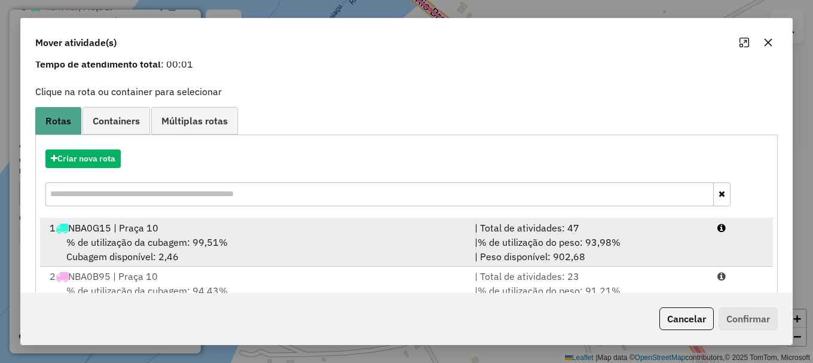
scroll to position [95, 0]
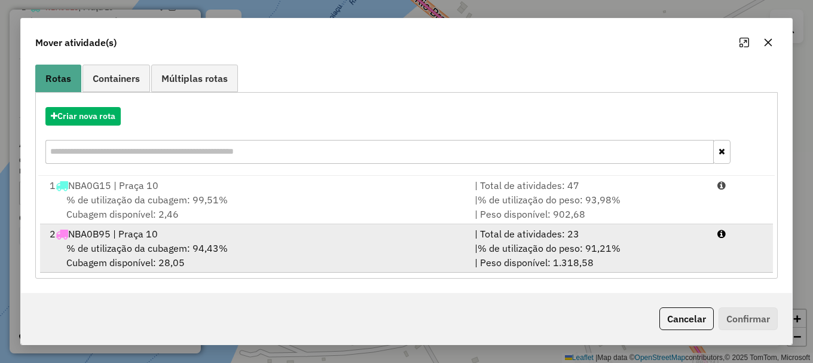
drag, startPoint x: 686, startPoint y: 244, endPoint x: 715, endPoint y: 246, distance: 28.7
click at [687, 244] on div "| % de utilização do peso: 91,21% | Peso disponível: 1.318,58" at bounding box center [588, 255] width 243 height 29
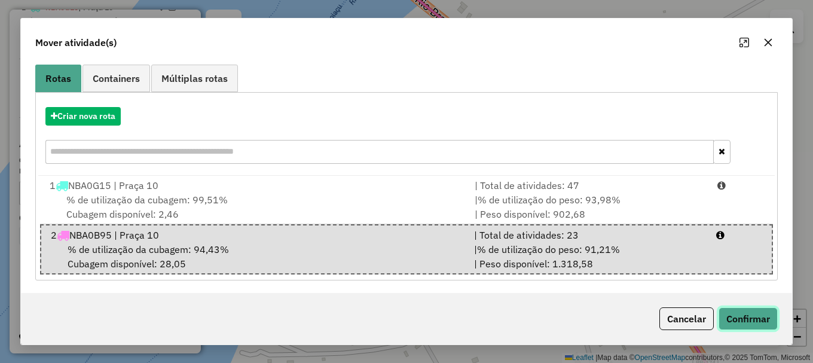
click at [743, 320] on button "Confirmar" at bounding box center [748, 318] width 59 height 23
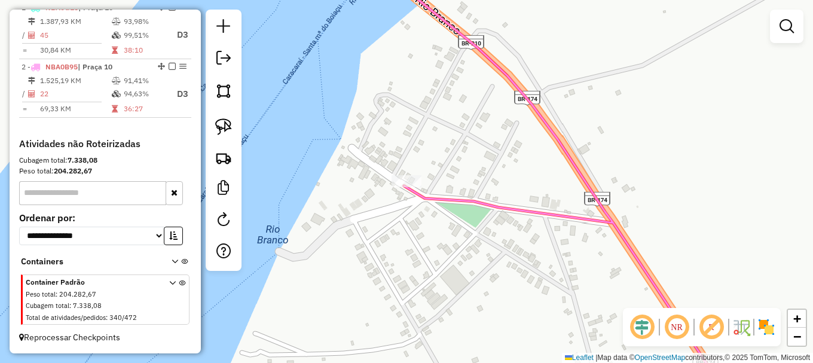
scroll to position [0, 0]
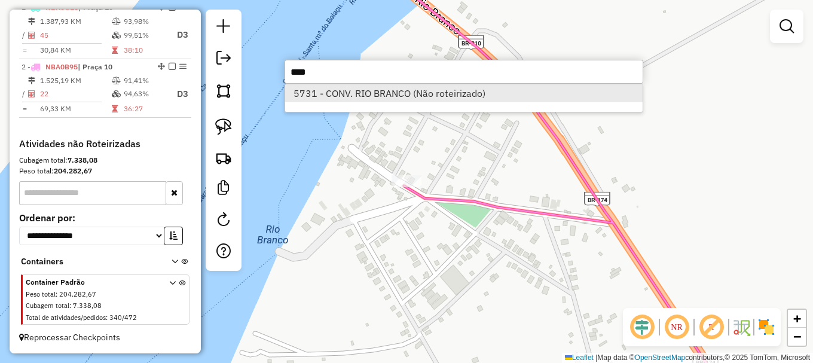
type input "****"
click at [362, 93] on li "5731 - CONV. RIO BRANCO (Não roteirizado)" at bounding box center [463, 93] width 357 height 18
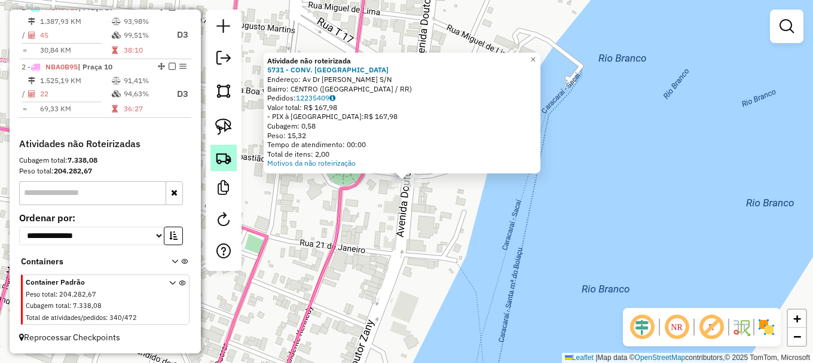
click at [228, 129] on img at bounding box center [223, 126] width 17 height 17
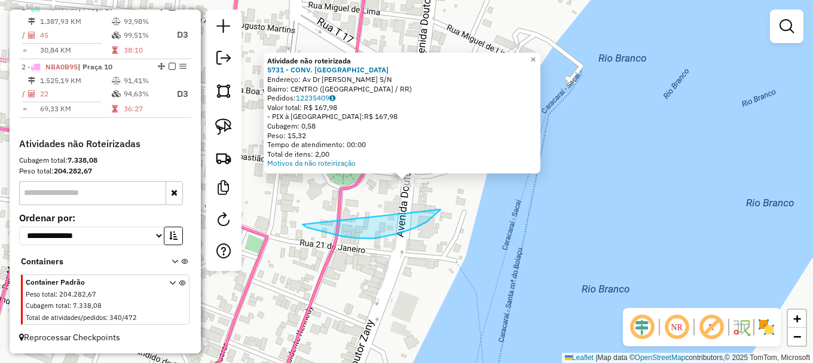
drag, startPoint x: 328, startPoint y: 233, endPoint x: 441, endPoint y: 126, distance: 155.2
click at [441, 126] on div "Atividade não roteirizada 5731 - CONV. RIO BRANCO Endereço: Av Dr Zanny S/N Bai…" at bounding box center [406, 181] width 813 height 363
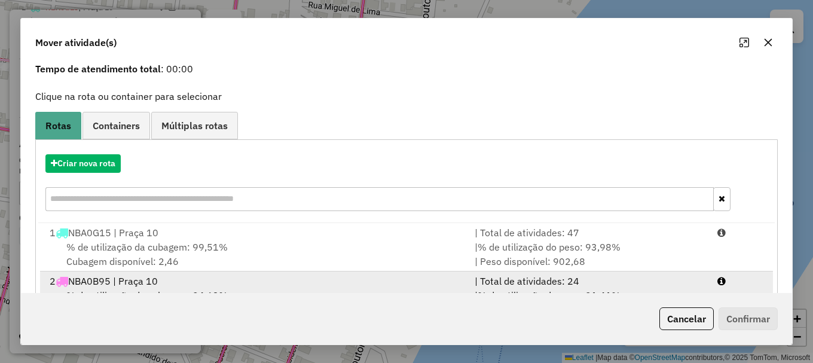
scroll to position [95, 0]
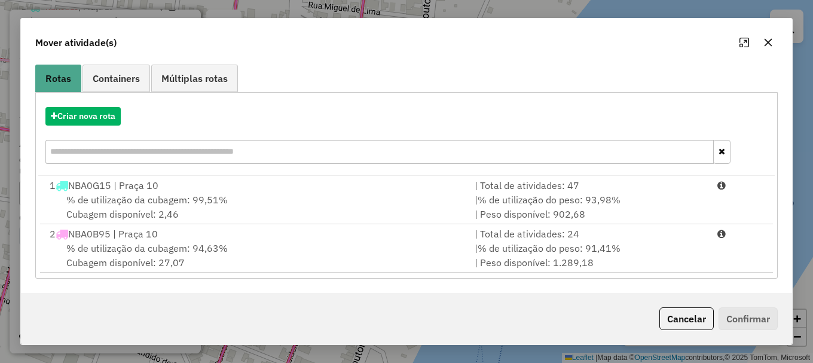
drag, startPoint x: 732, startPoint y: 262, endPoint x: 747, endPoint y: 310, distance: 49.9
click at [734, 258] on li "2 NBA0B95 | Praça 10 | Total de atividades: 24 % de utilização da cubagem: 94,6…" at bounding box center [406, 248] width 733 height 48
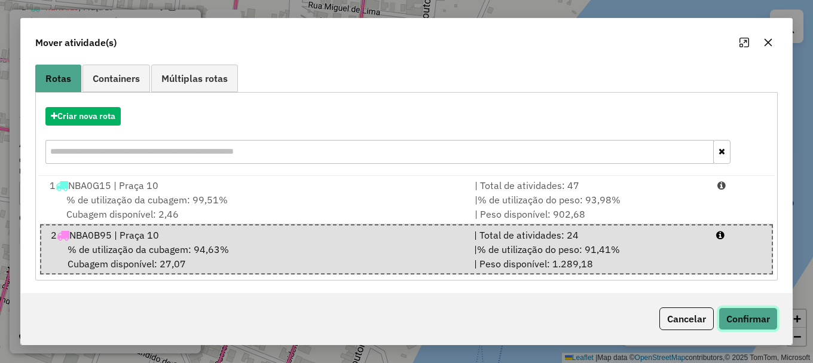
click at [745, 320] on button "Confirmar" at bounding box center [748, 318] width 59 height 23
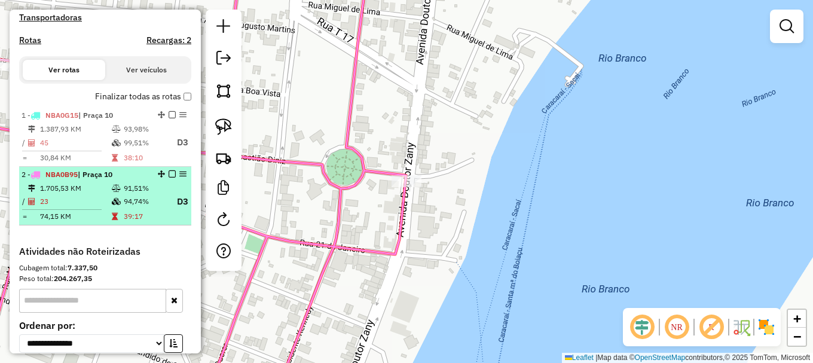
scroll to position [363, 0]
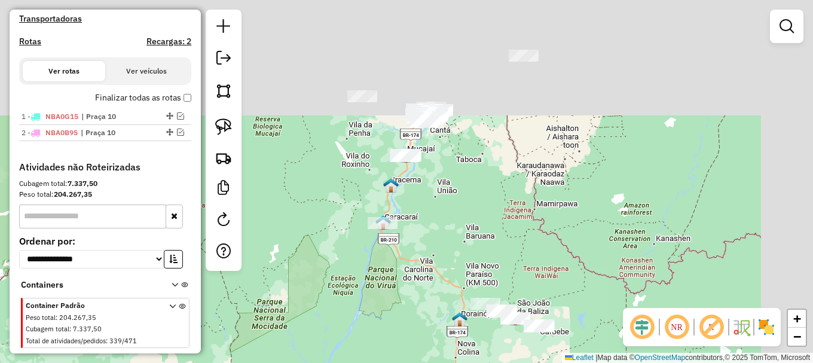
drag, startPoint x: 519, startPoint y: 45, endPoint x: 445, endPoint y: 170, distance: 144.8
click at [451, 170] on div "Janela de atendimento Grade de atendimento Capacidade Transportadoras Veículos …" at bounding box center [406, 181] width 813 height 363
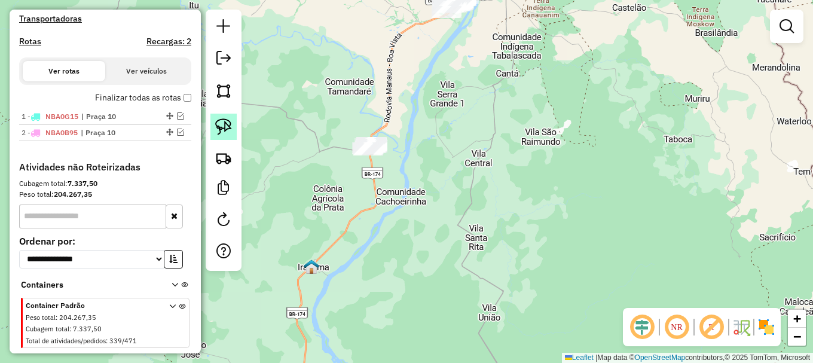
click at [229, 126] on img at bounding box center [223, 126] width 17 height 17
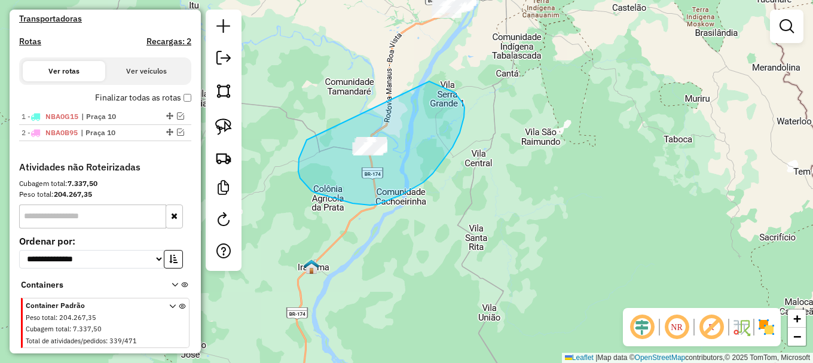
drag, startPoint x: 298, startPoint y: 166, endPoint x: 429, endPoint y: 81, distance: 156.0
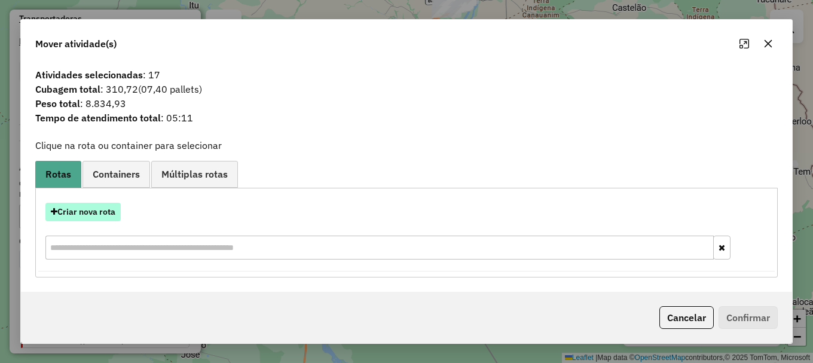
click at [96, 212] on button "Criar nova rota" at bounding box center [82, 212] width 75 height 19
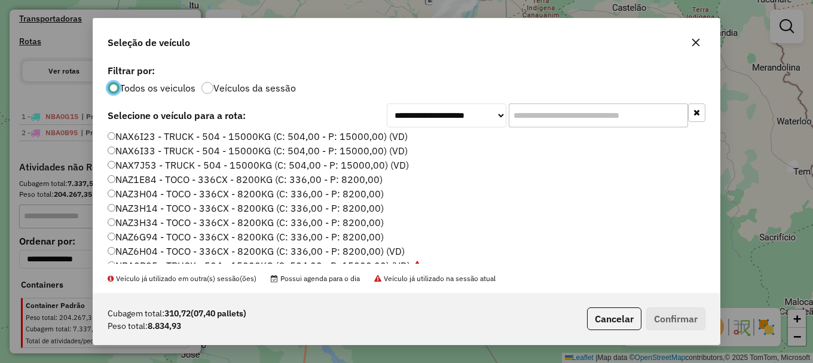
scroll to position [120, 0]
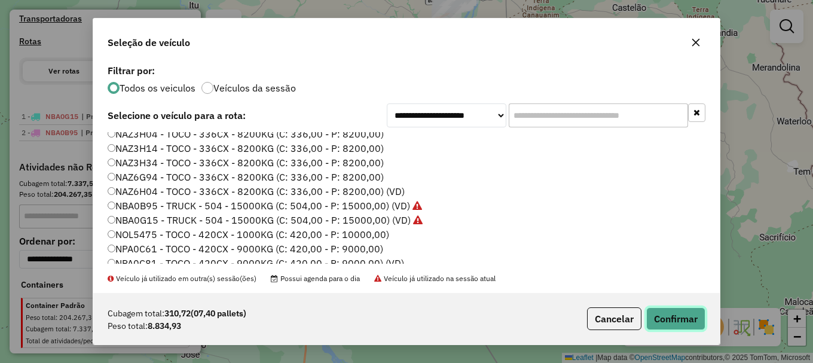
click at [682, 319] on button "Confirmar" at bounding box center [675, 318] width 59 height 23
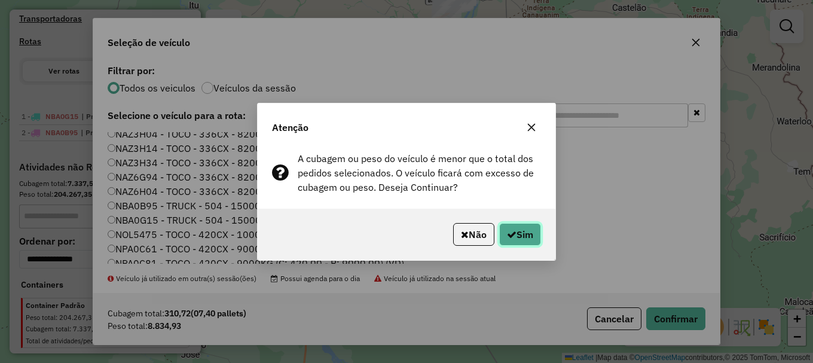
click at [520, 233] on button "Sim" at bounding box center [520, 234] width 42 height 23
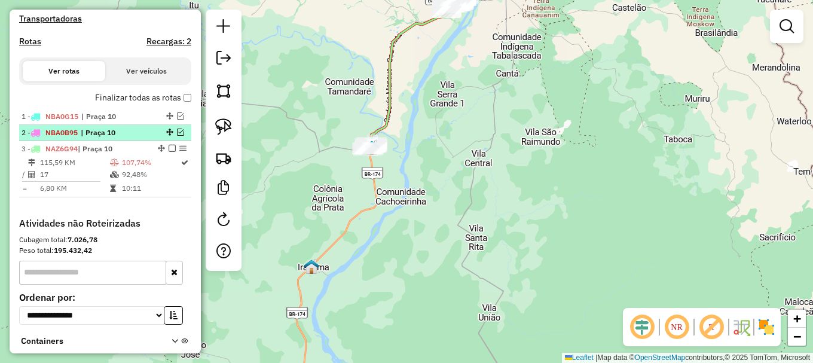
click at [178, 136] on em at bounding box center [180, 132] width 7 height 7
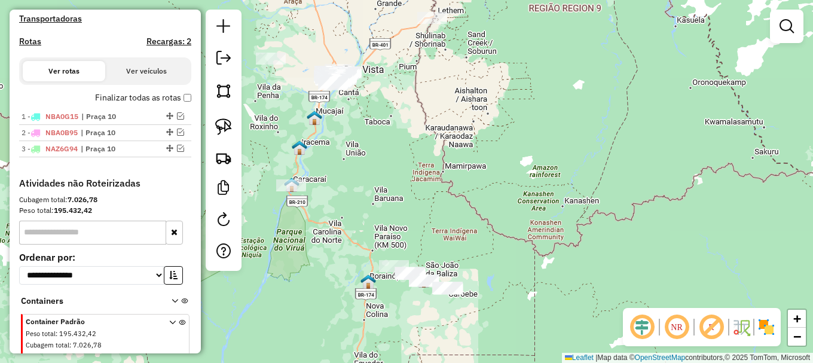
click at [295, 147] on img at bounding box center [300, 148] width 16 height 16
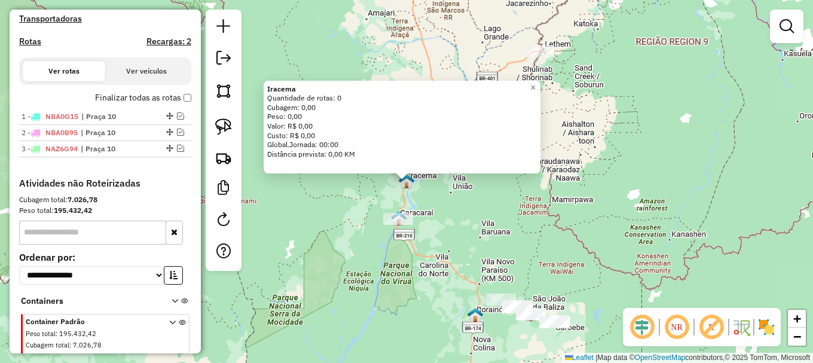
drag, startPoint x: 460, startPoint y: 237, endPoint x: 466, endPoint y: 234, distance: 6.7
click at [466, 235] on div "Iracema Quantidade de rotas: 0 Cubagem: 0,00 Peso: 0,00 Valor: R$ 0,00 Custo: R…" at bounding box center [406, 181] width 813 height 363
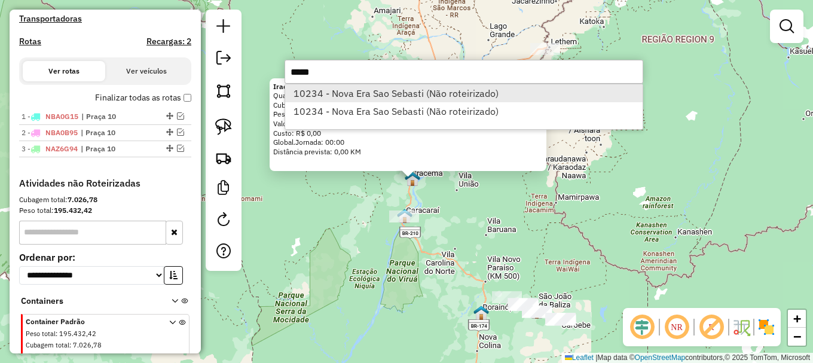
type input "*****"
click at [372, 90] on li "10234 - Nova Era Sao Sebasti (Não roteirizado)" at bounding box center [463, 93] width 357 height 18
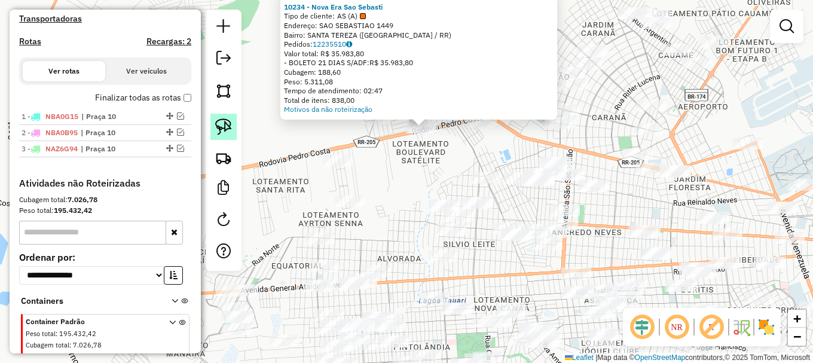
click at [218, 120] on img at bounding box center [223, 126] width 17 height 17
drag, startPoint x: 383, startPoint y: 146, endPoint x: 417, endPoint y: 108, distance: 52.1
click at [417, 108] on div "Atividade não roteirizada 10234 - Nova Era Sao Sebasti Tipo de cliente: AS (A) …" at bounding box center [406, 181] width 813 height 363
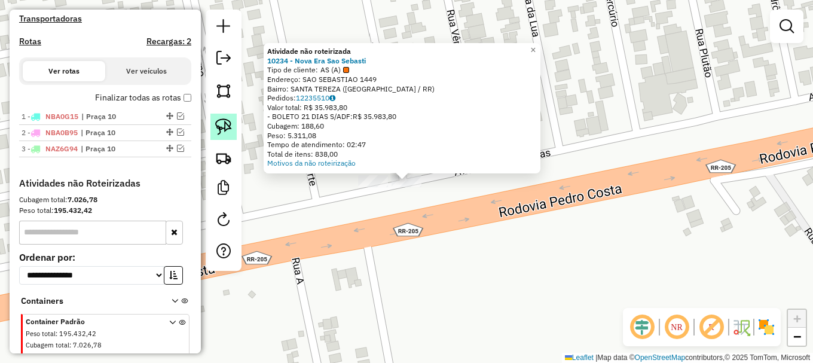
click at [232, 128] on link at bounding box center [223, 127] width 26 height 26
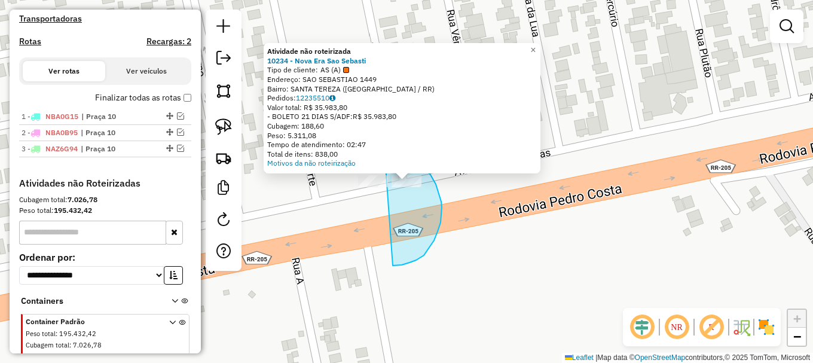
drag, startPoint x: 402, startPoint y: 265, endPoint x: 382, endPoint y: 150, distance: 116.5
click at [383, 150] on div "Atividade não roteirizada 10234 - Nova Era Sao Sebasti Tipo de cliente: AS (A) …" at bounding box center [406, 181] width 813 height 363
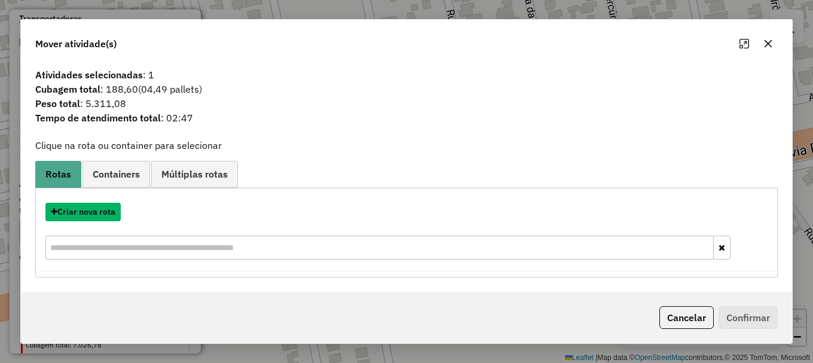
click at [82, 215] on button "Criar nova rota" at bounding box center [82, 212] width 75 height 19
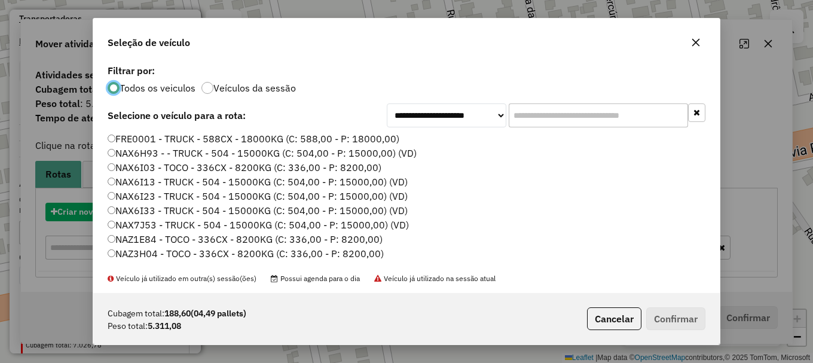
scroll to position [7, 4]
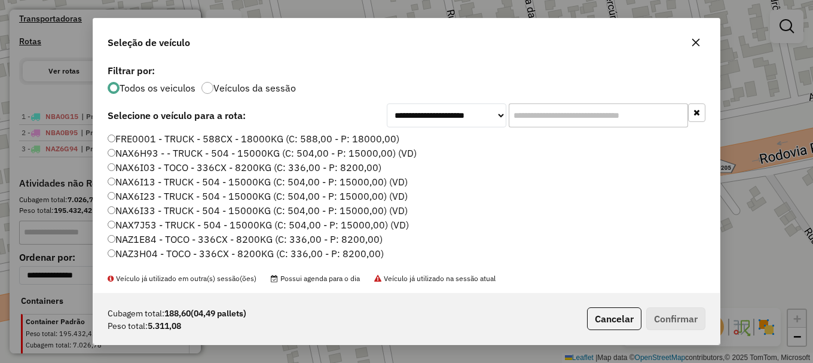
click at [139, 225] on label "NAX7J53 - TRUCK - 504 - 15000KG (C: 504,00 - P: 15000,00) (VD)" at bounding box center [258, 225] width 301 height 14
click at [680, 318] on button "Confirmar" at bounding box center [675, 318] width 59 height 23
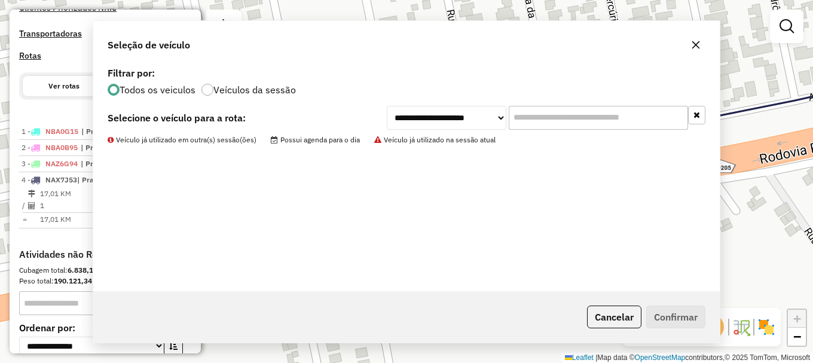
scroll to position [378, 0]
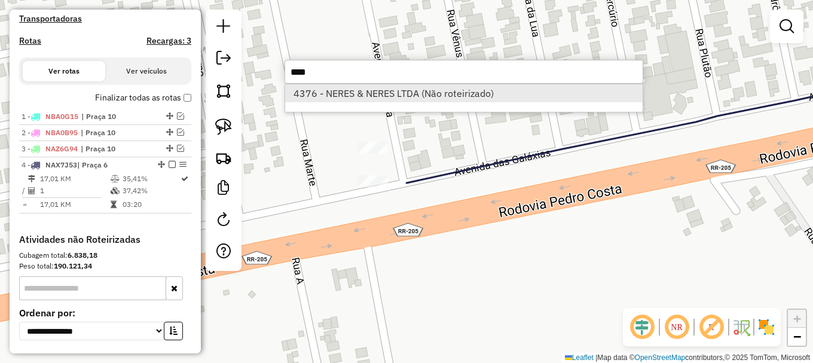
type input "****"
click at [352, 96] on li "4376 - NERES & NERES LTDA (Não roteirizado)" at bounding box center [463, 93] width 357 height 18
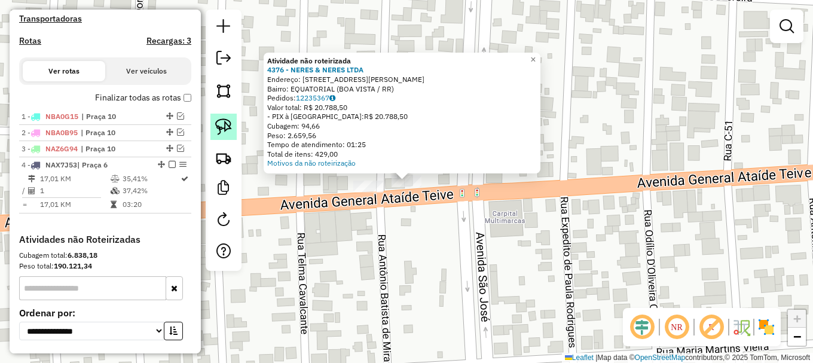
click at [218, 124] on img at bounding box center [223, 126] width 17 height 17
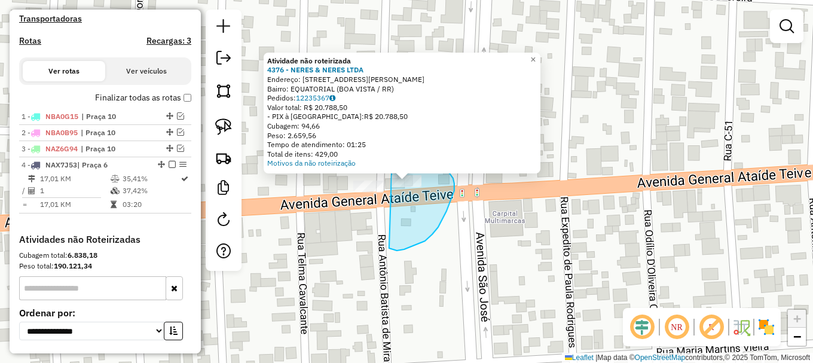
drag, startPoint x: 392, startPoint y: 249, endPoint x: 392, endPoint y: 157, distance: 92.1
click at [392, 157] on div "Atividade não roteirizada 4376 - NERES & NERES LTDA Endereço: AV GENERAL ATAIDE…" at bounding box center [406, 181] width 813 height 363
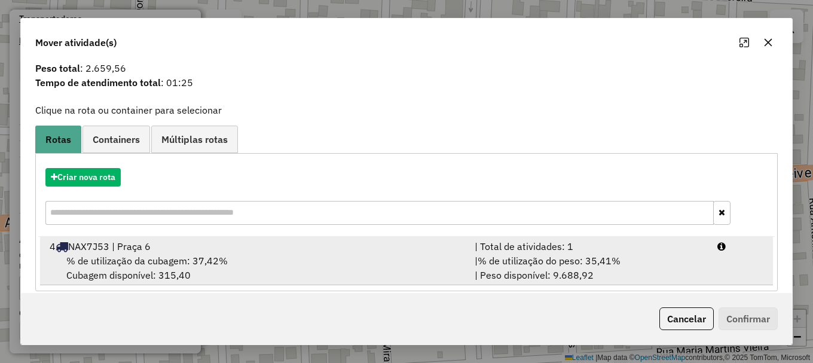
scroll to position [47, 0]
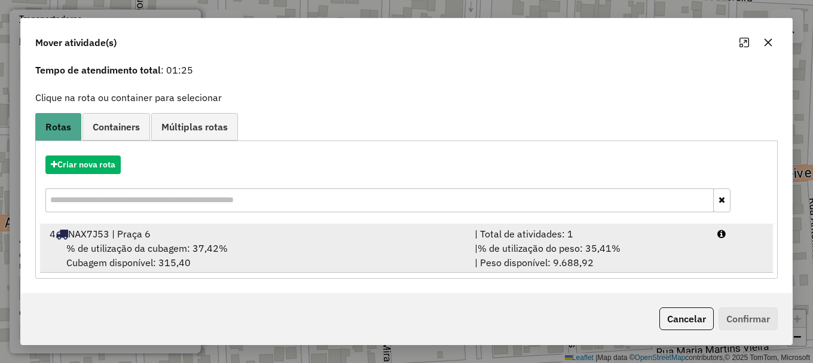
click at [730, 249] on li "4 NAX7J53 | Praça 6 | Total de atividades: 1 % de utilização da cubagem: 37,42%…" at bounding box center [406, 248] width 733 height 48
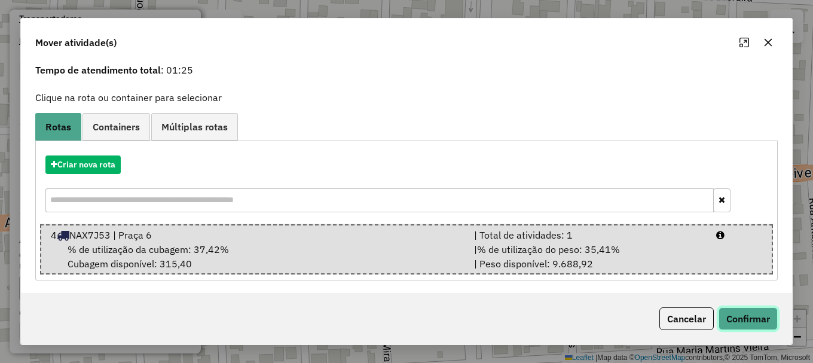
click at [746, 316] on button "Confirmar" at bounding box center [748, 318] width 59 height 23
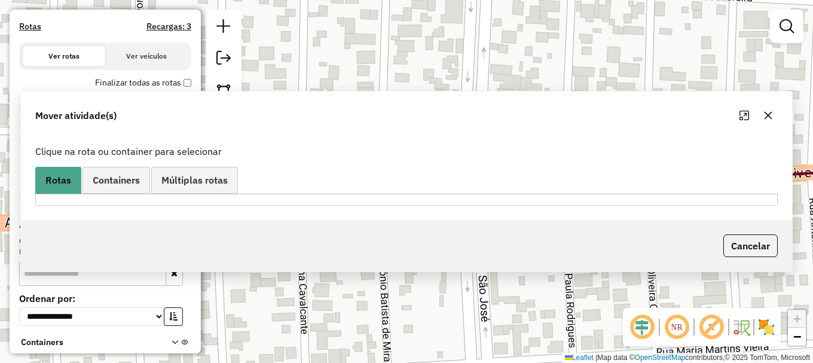
scroll to position [363, 0]
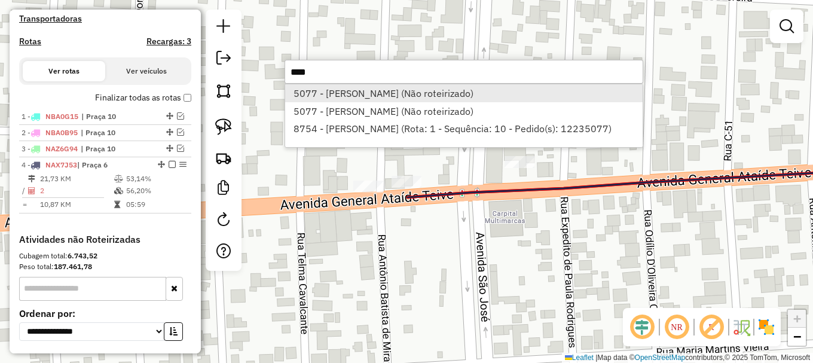
type input "****"
click at [341, 91] on li "5077 - H SOARES DA SILVA (Não roteirizado)" at bounding box center [463, 93] width 357 height 18
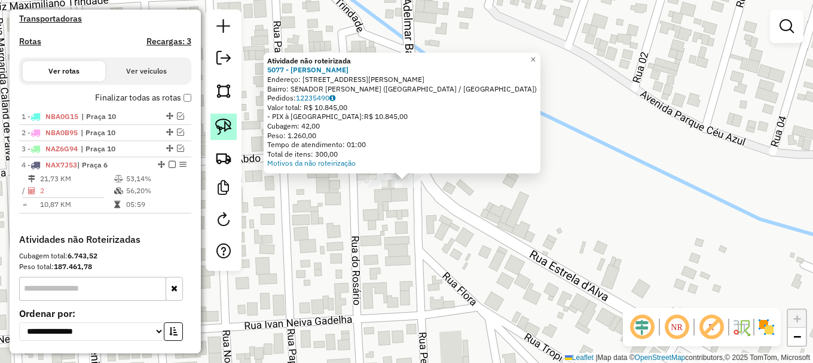
click at [222, 129] on img at bounding box center [223, 126] width 17 height 17
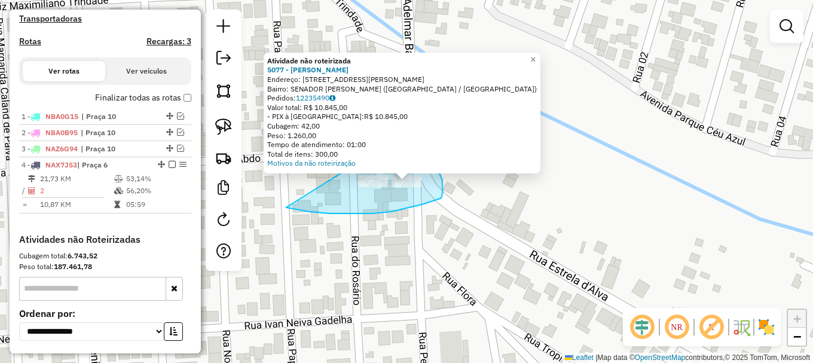
drag, startPoint x: 292, startPoint y: 208, endPoint x: 400, endPoint y: 136, distance: 130.1
click at [400, 136] on div "Atividade não roteirizada 5077 - H SOARES DA SILVA Endereço: R Rua Pedro Aldema…" at bounding box center [406, 181] width 813 height 363
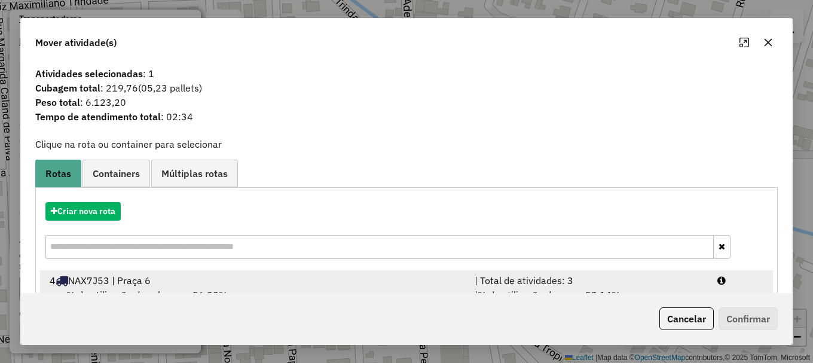
click at [741, 273] on div at bounding box center [740, 280] width 61 height 14
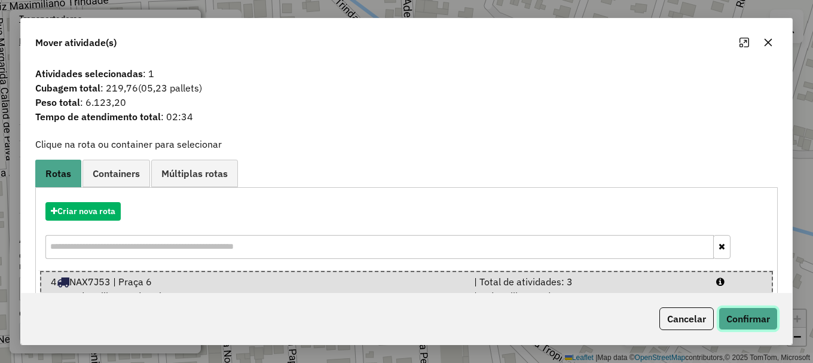
click at [754, 317] on button "Confirmar" at bounding box center [748, 318] width 59 height 23
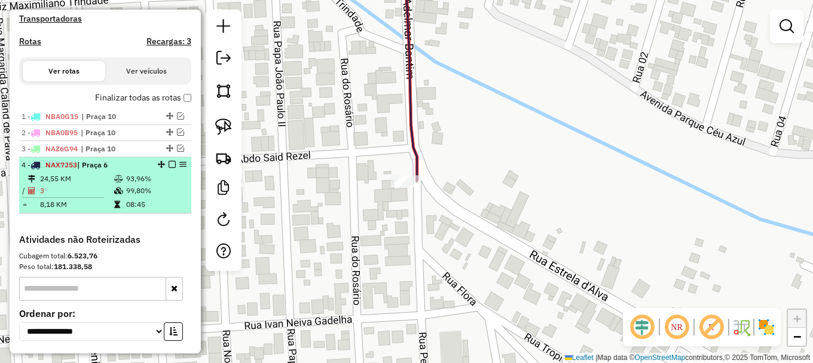
click at [169, 168] on em at bounding box center [172, 164] width 7 height 7
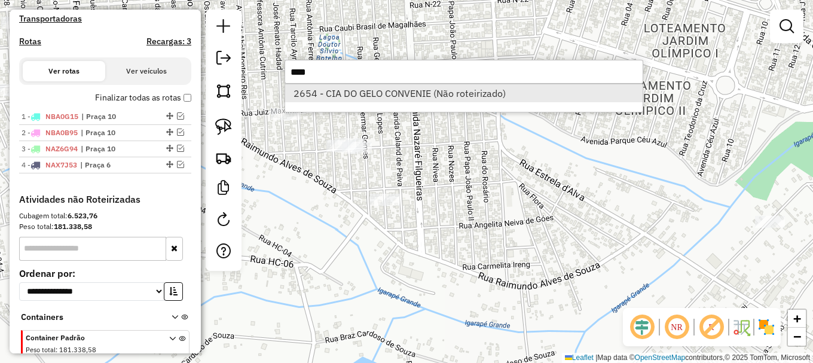
type input "****"
click at [365, 93] on li "2654 - CIA DO GELO CONVENIE (Não roteirizado)" at bounding box center [463, 93] width 357 height 18
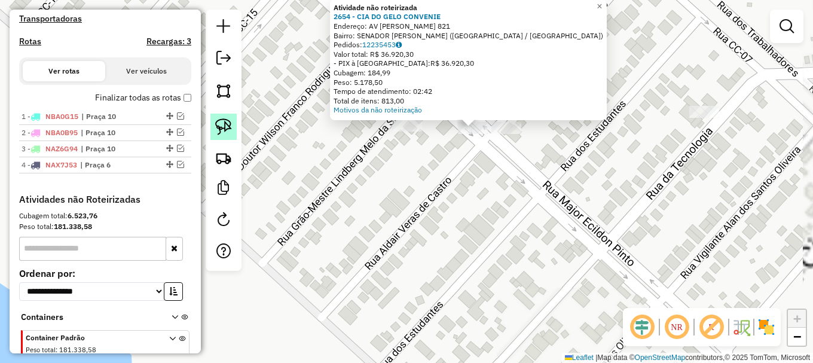
click at [231, 132] on img at bounding box center [223, 126] width 17 height 17
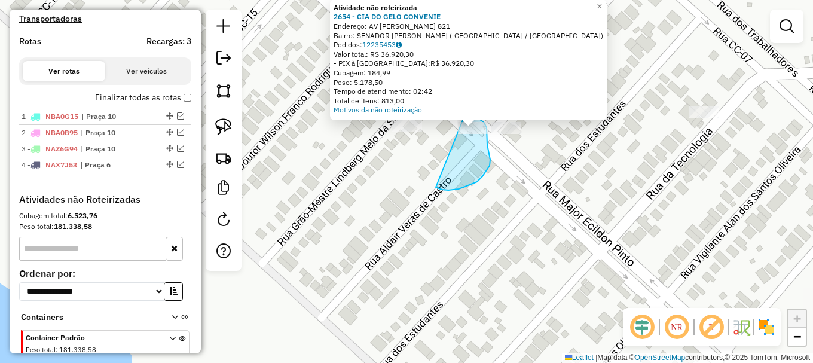
drag, startPoint x: 442, startPoint y: 189, endPoint x: 453, endPoint y: 115, distance: 75.0
click at [453, 115] on div "Atividade não roteirizada 2654 - CIA DO GELO CONVENIE Endereço: AV FELINTO BARB…" at bounding box center [406, 181] width 813 height 363
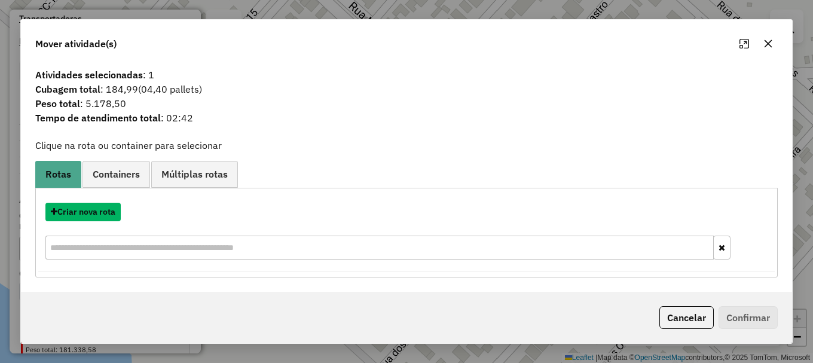
click at [88, 213] on button "Criar nova rota" at bounding box center [82, 212] width 75 height 19
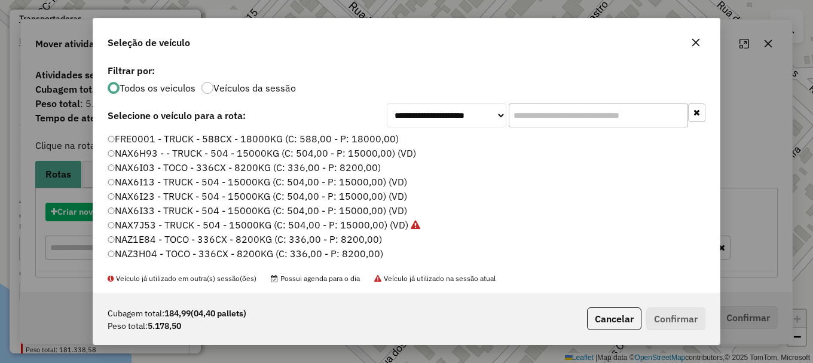
scroll to position [7, 4]
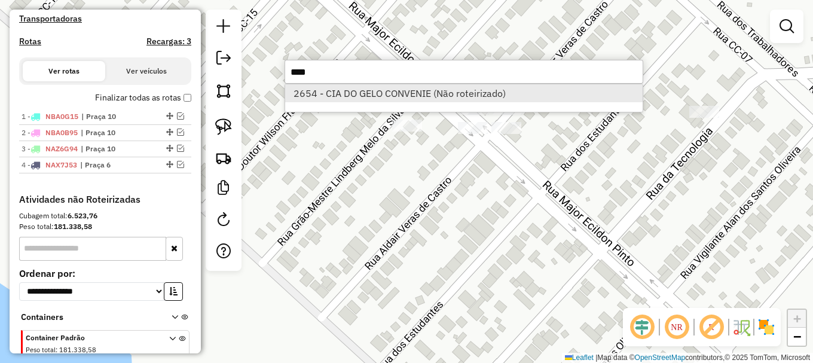
type input "****"
click at [356, 93] on li "2654 - CIA DO GELO CONVENIE (Não roteirizado)" at bounding box center [463, 93] width 357 height 18
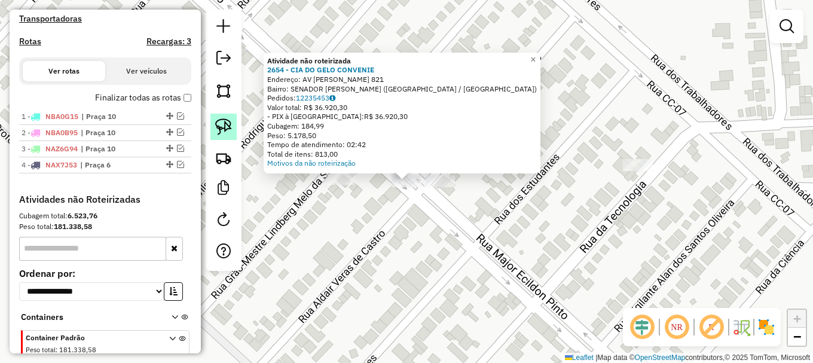
click at [227, 132] on img at bounding box center [223, 126] width 17 height 17
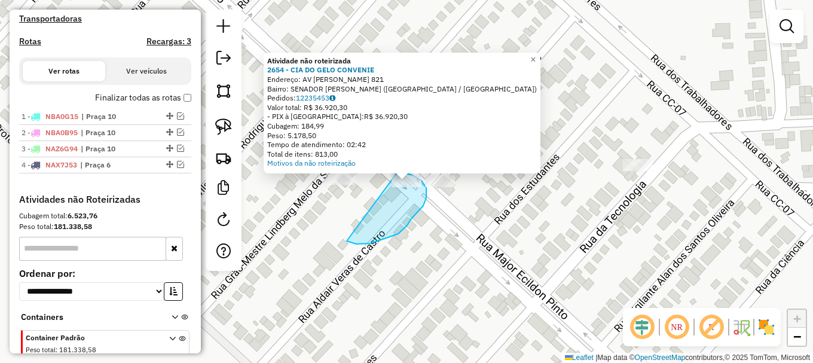
drag, startPoint x: 371, startPoint y: 243, endPoint x: 390, endPoint y: 172, distance: 74.2
click at [390, 172] on div "Atividade não roteirizada 2654 - CIA DO GELO CONVENIE Endereço: AV FELINTO BARB…" at bounding box center [406, 181] width 813 height 363
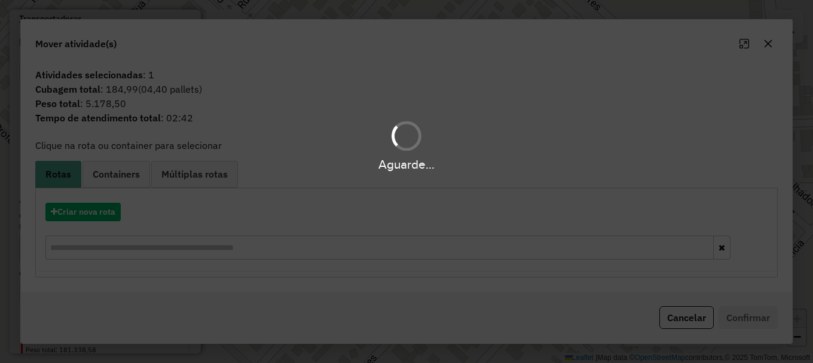
click at [92, 214] on div "Aguarde..." at bounding box center [406, 181] width 813 height 363
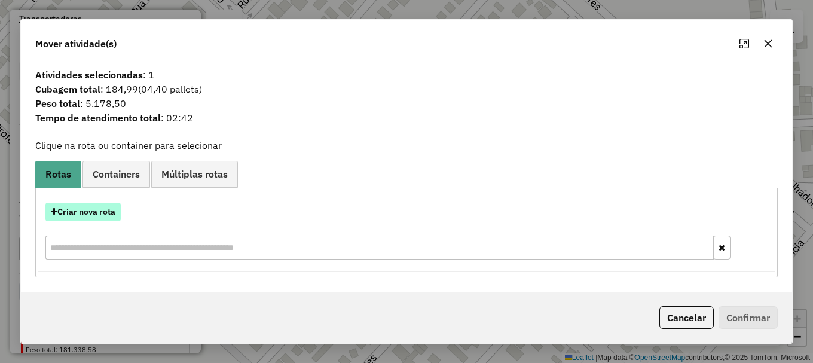
click at [84, 211] on button "Criar nova rota" at bounding box center [82, 212] width 75 height 19
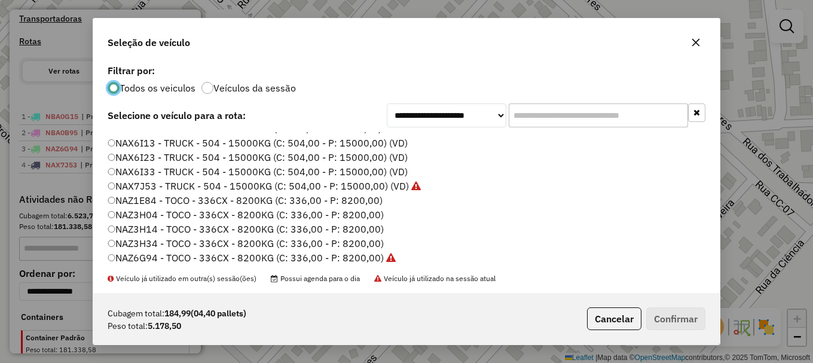
scroll to position [60, 0]
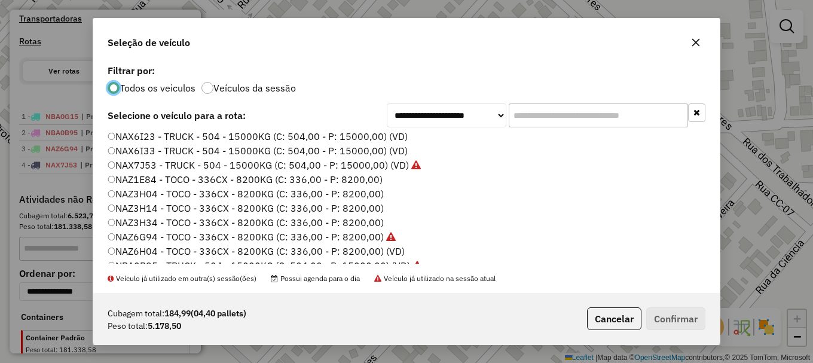
click at [152, 166] on label "NAX7J53 - TRUCK - 504 - 15000KG (C: 504,00 - P: 15000,00) (VD)" at bounding box center [264, 165] width 313 height 14
click at [687, 318] on button "Confirmar" at bounding box center [675, 318] width 59 height 23
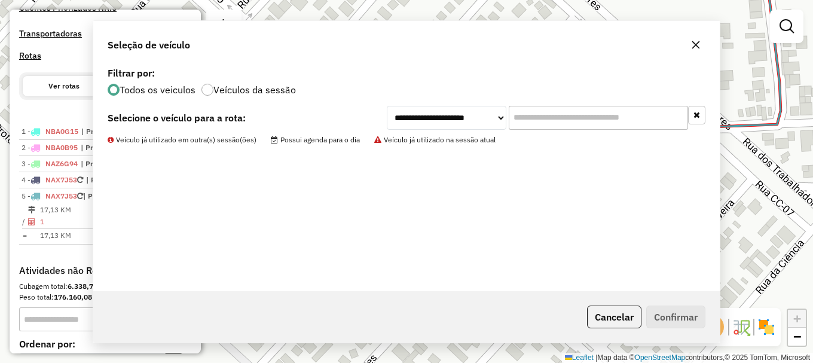
scroll to position [378, 0]
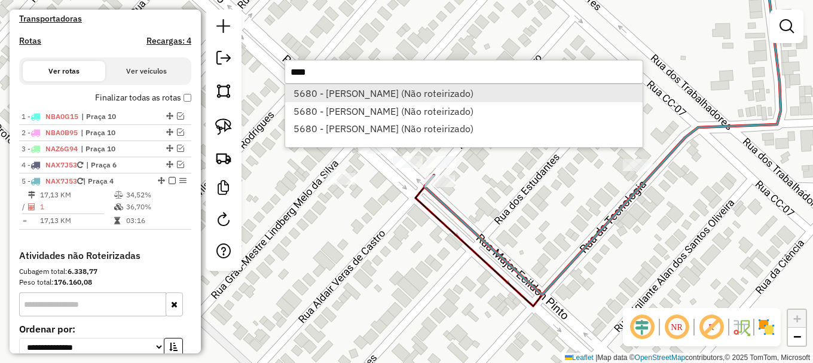
type input "****"
click at [384, 90] on li "5680 - ITALO RENATO SANTOS (Não roteirizado)" at bounding box center [463, 93] width 357 height 18
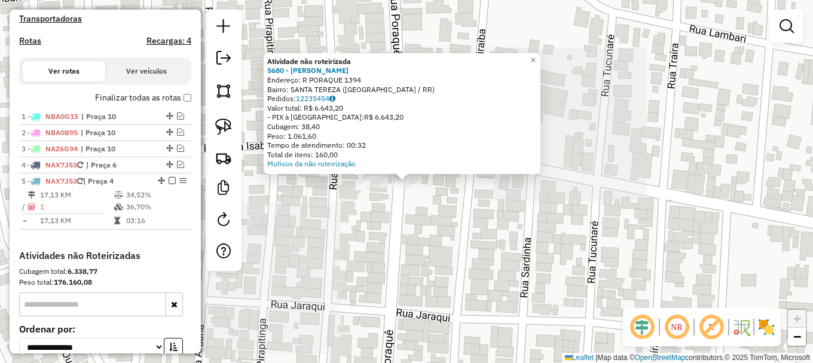
click at [244, 143] on div "Atividade não roteirizada 5680 - ITALO RENATO SANTOS Endereço: R PORAQUE 1394 B…" at bounding box center [406, 181] width 813 height 363
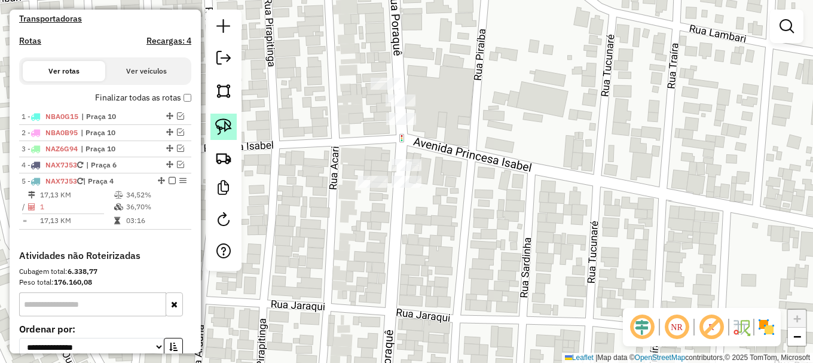
click at [230, 136] on link at bounding box center [223, 127] width 26 height 26
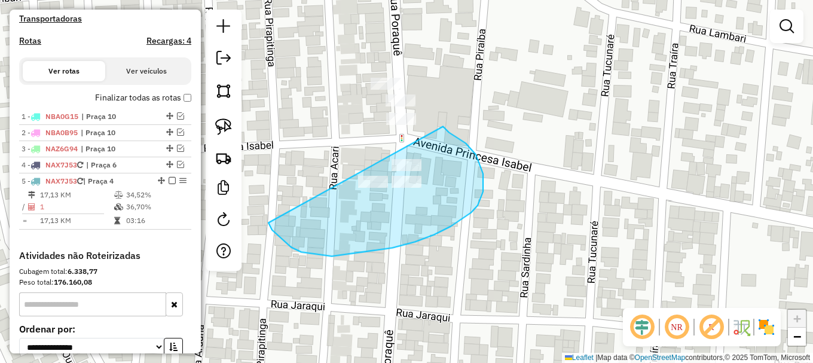
drag, startPoint x: 272, startPoint y: 230, endPoint x: 442, endPoint y: 126, distance: 199.3
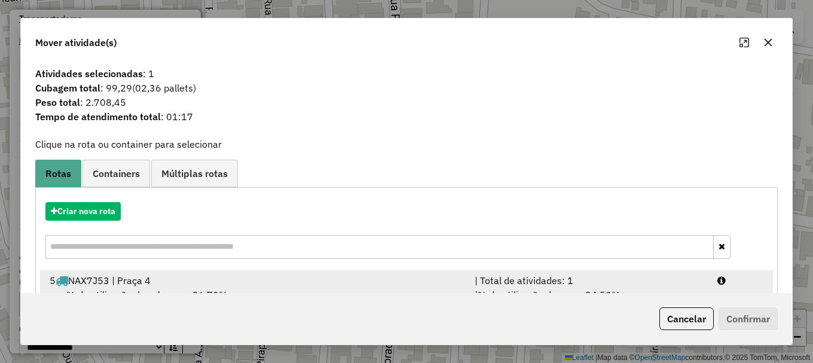
click at [735, 283] on div at bounding box center [740, 280] width 61 height 14
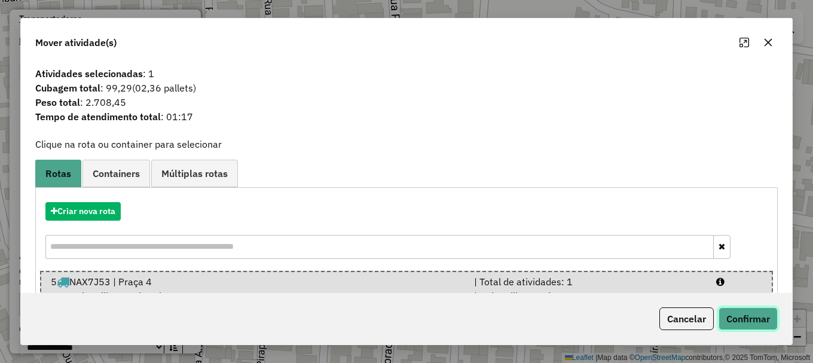
click at [740, 316] on button "Confirmar" at bounding box center [748, 318] width 59 height 23
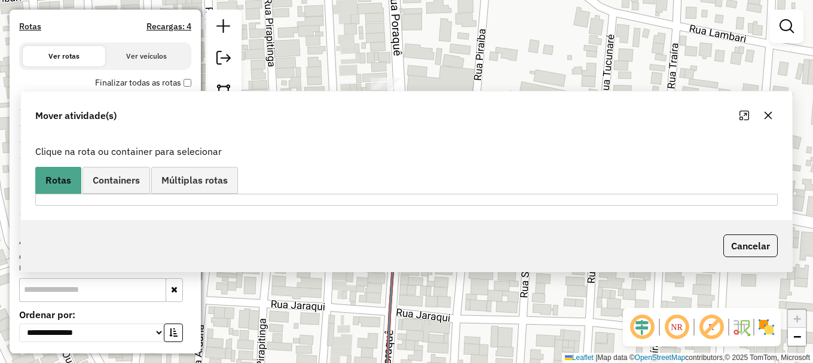
scroll to position [363, 0]
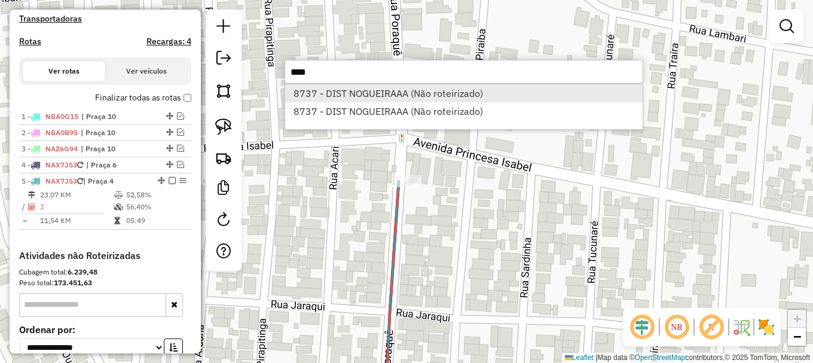
type input "****"
click at [372, 94] on li "8737 - DIST NOGUEIRAAA (Não roteirizado)" at bounding box center [463, 93] width 357 height 18
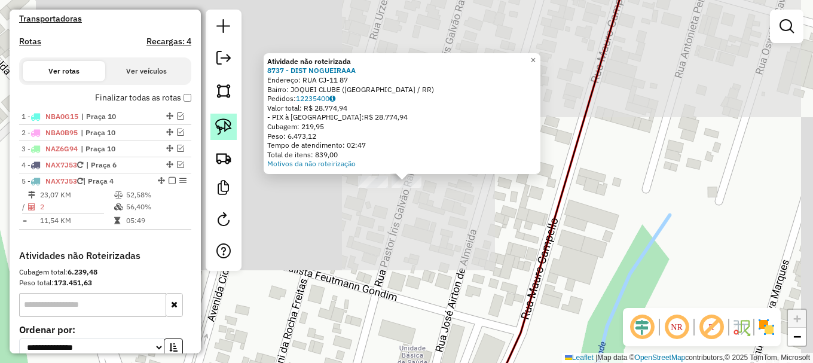
drag, startPoint x: 224, startPoint y: 132, endPoint x: 232, endPoint y: 139, distance: 10.6
click at [224, 131] on img at bounding box center [223, 126] width 17 height 17
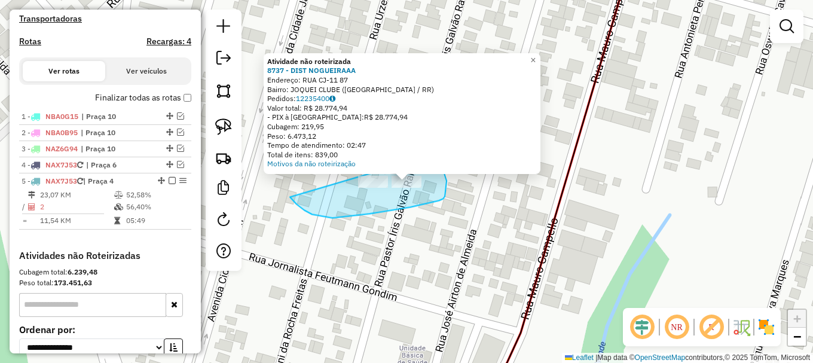
drag, startPoint x: 316, startPoint y: 215, endPoint x: 426, endPoint y: 148, distance: 129.1
click at [426, 148] on div "Atividade não roteirizada 8737 - DIST NOGUEIRAAA Endereço: RUA CJ-11 87 Bairro:…" at bounding box center [406, 181] width 813 height 363
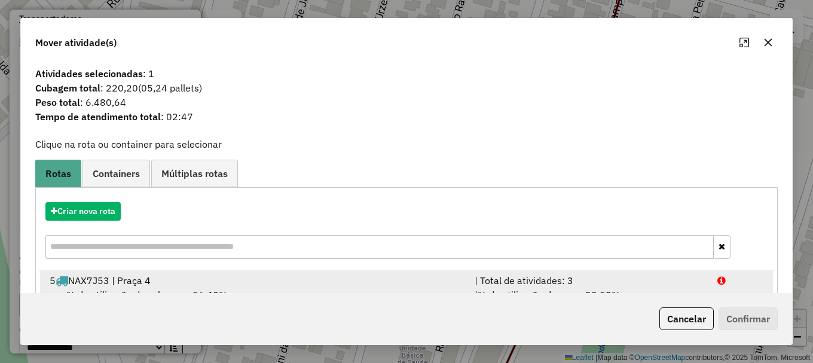
click at [723, 280] on div at bounding box center [740, 280] width 61 height 14
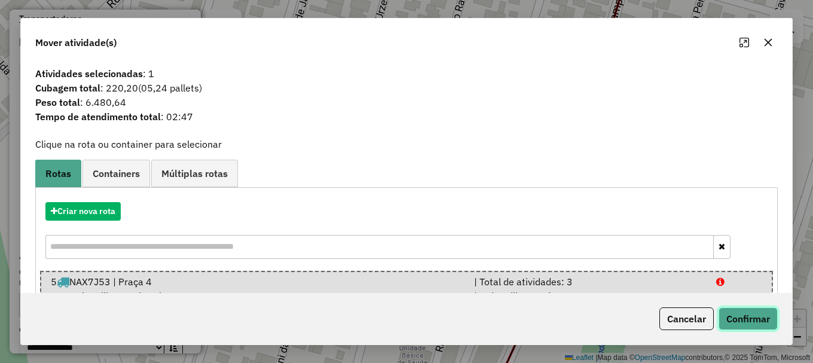
click at [739, 319] on button "Confirmar" at bounding box center [748, 318] width 59 height 23
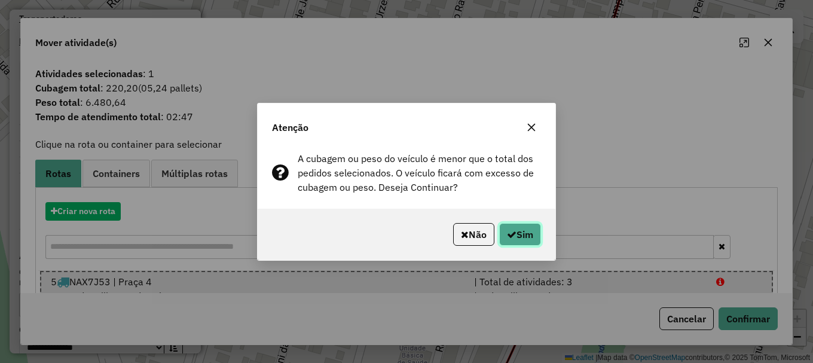
click at [524, 231] on button "Sim" at bounding box center [520, 234] width 42 height 23
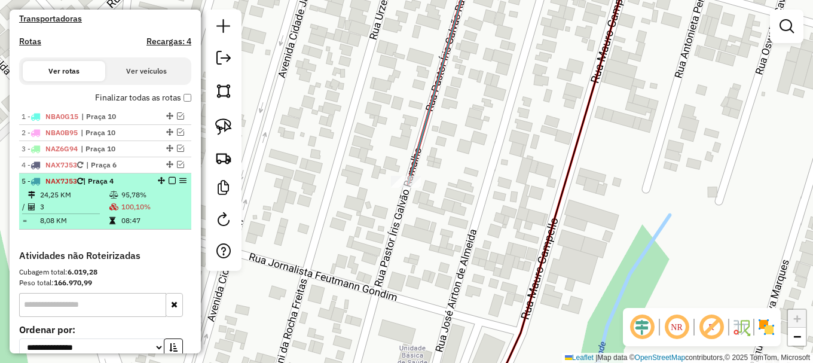
click at [169, 184] on em at bounding box center [172, 180] width 7 height 7
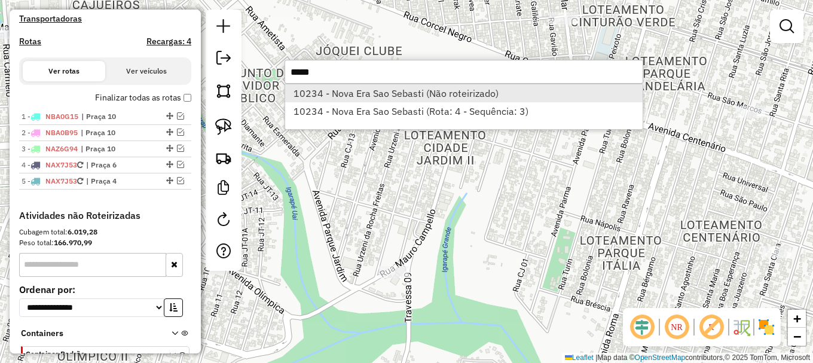
type input "*****"
click at [339, 92] on li "10234 - Nova Era Sao Sebasti (Não roteirizado)" at bounding box center [463, 93] width 357 height 18
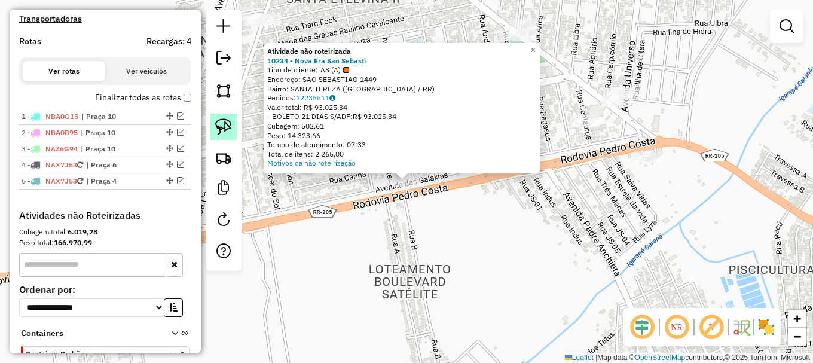
click at [227, 129] on img at bounding box center [223, 126] width 17 height 17
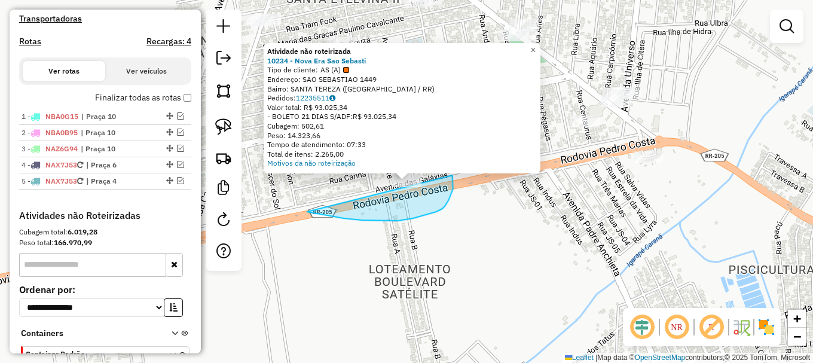
drag, startPoint x: 321, startPoint y: 214, endPoint x: 432, endPoint y: 143, distance: 131.5
click at [432, 143] on div "Atividade não roteirizada 10234 - Nova Era Sao Sebasti Tipo de cliente: AS (A) …" at bounding box center [406, 181] width 813 height 363
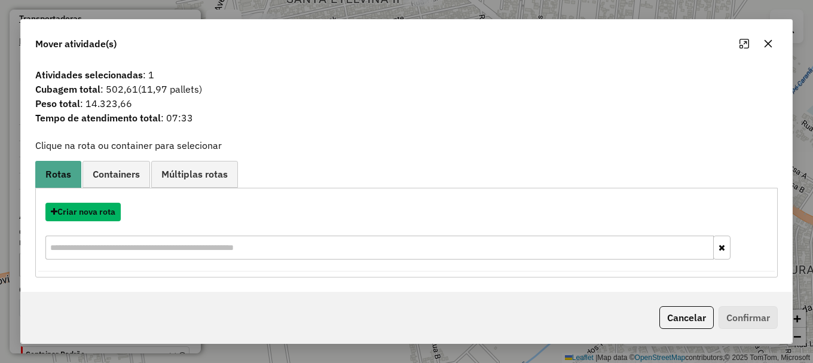
click at [84, 210] on button "Criar nova rota" at bounding box center [82, 212] width 75 height 19
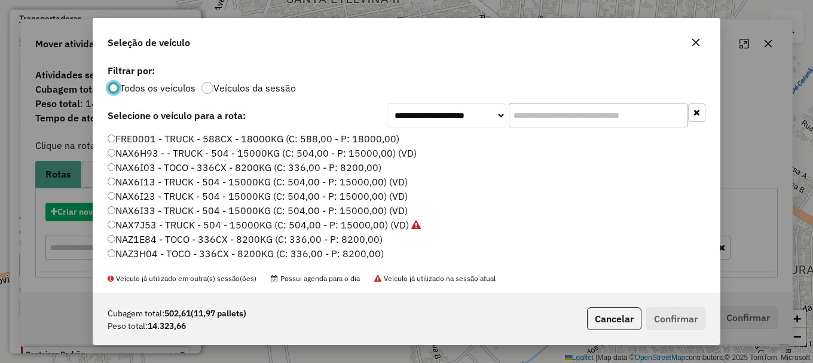
scroll to position [7, 4]
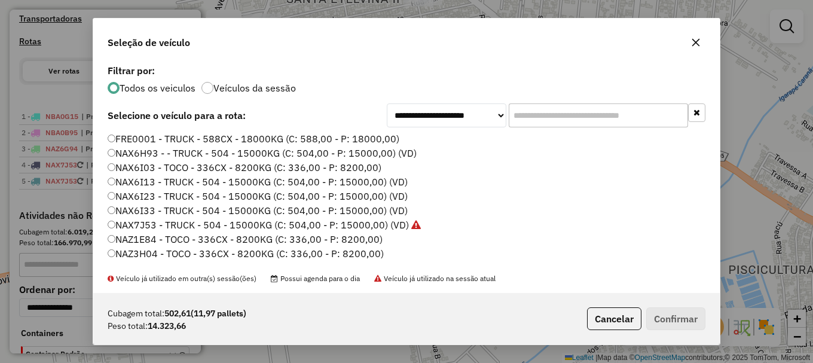
click at [149, 191] on label "NAX6I23 - TRUCK - 504 - 15000KG (C: 504,00 - P: 15000,00) (VD)" at bounding box center [258, 196] width 300 height 14
click at [674, 313] on button "Confirmar" at bounding box center [675, 318] width 59 height 23
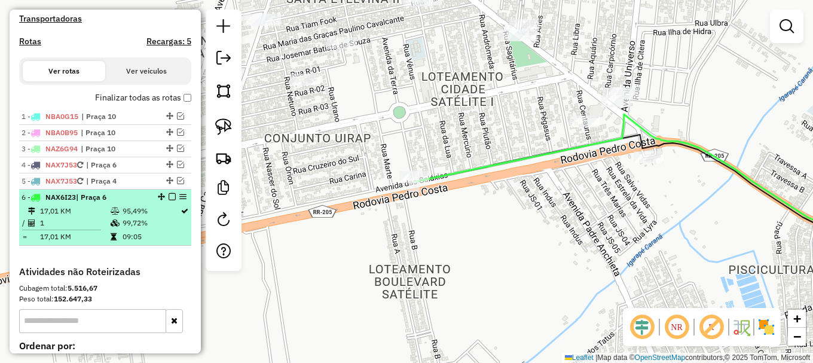
click at [169, 200] on em at bounding box center [172, 196] width 7 height 7
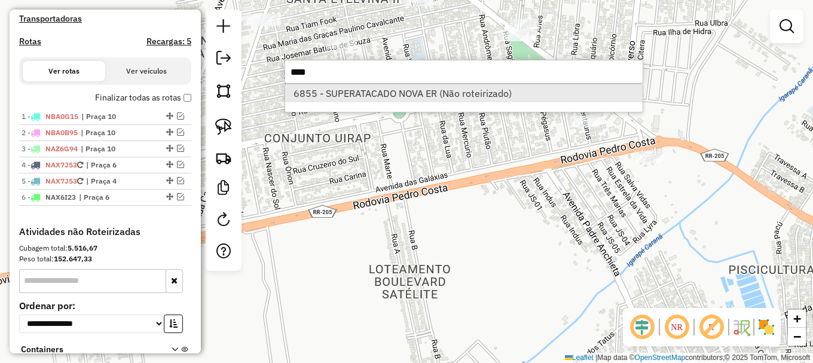
type input "****"
click at [346, 92] on li "6855 - SUPERATACADO NOVA ER (Não roteirizado)" at bounding box center [463, 93] width 357 height 18
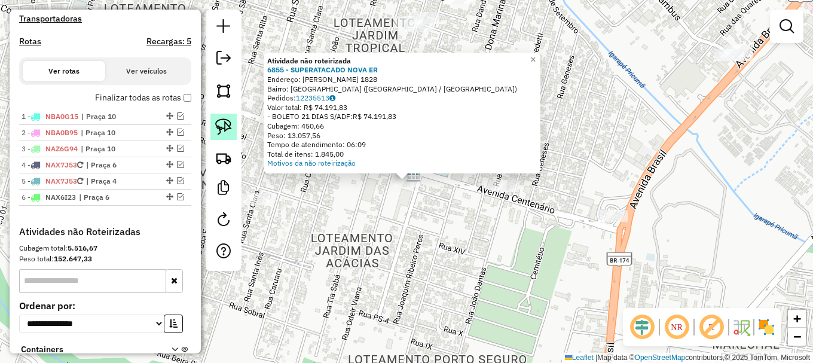
click at [221, 121] on img at bounding box center [223, 126] width 17 height 17
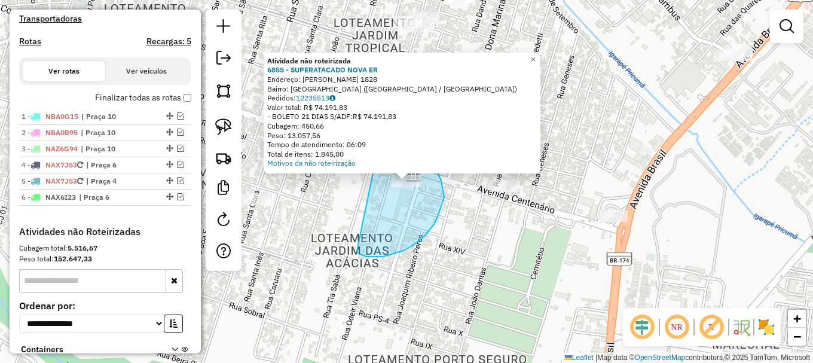
drag, startPoint x: 393, startPoint y: 254, endPoint x: 371, endPoint y: 149, distance: 107.0
click at [371, 149] on div "Atividade não roteirizada 6855 - SUPERATACADO NOVA ER Endereço: CARLOS PEREIRA …" at bounding box center [406, 181] width 813 height 363
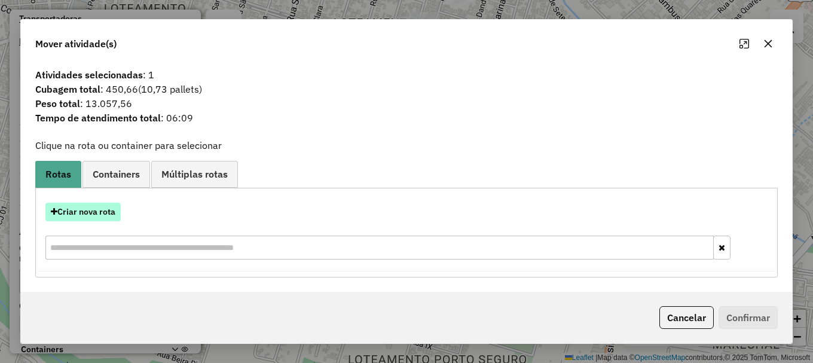
click at [102, 212] on button "Criar nova rota" at bounding box center [82, 212] width 75 height 19
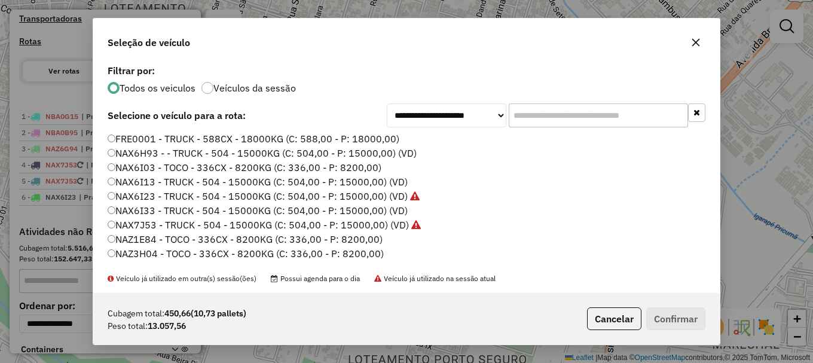
click at [137, 151] on label "NAX6H93 - - TRUCK - 504 - 15000KG (C: 504,00 - P: 15000,00) (VD)" at bounding box center [262, 153] width 309 height 14
click at [670, 313] on button "Confirmar" at bounding box center [675, 318] width 59 height 23
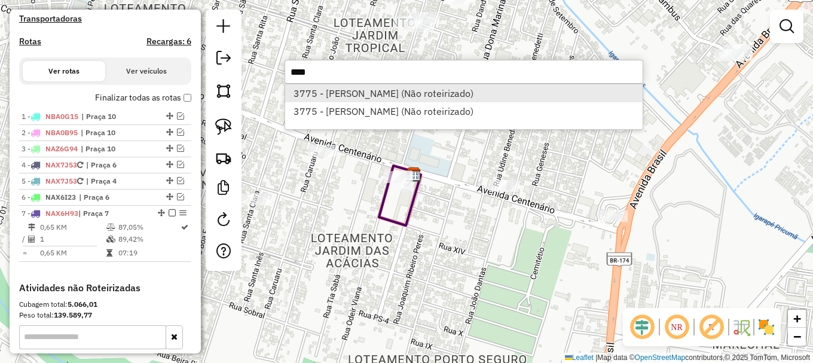
type input "****"
click at [366, 85] on li "3775 - FRANCISCO MARCIO RIB (Não roteirizado)" at bounding box center [463, 93] width 357 height 18
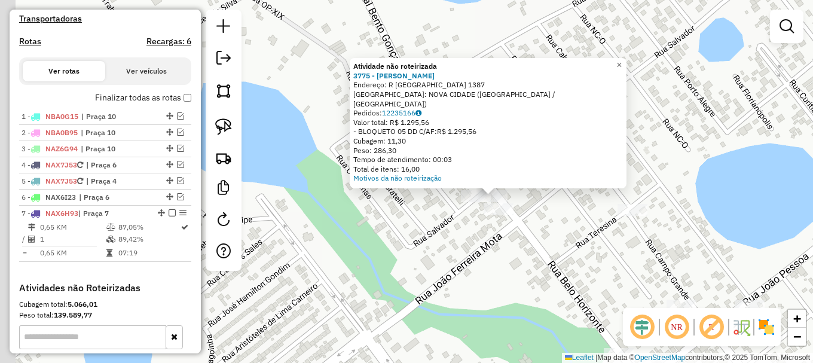
drag, startPoint x: 276, startPoint y: 219, endPoint x: 268, endPoint y: 167, distance: 52.6
click at [287, 180] on div "Atividade não roteirizada 3775 - FRANCISCO MARCIO RIB Endereço: R BELO HORIZONT…" at bounding box center [406, 181] width 813 height 363
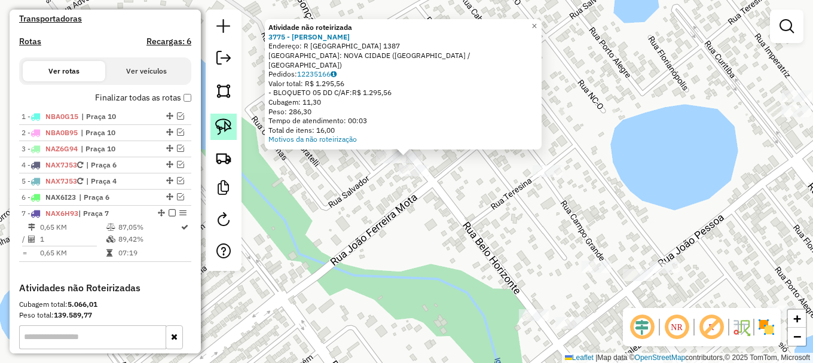
click at [229, 128] on img at bounding box center [223, 126] width 17 height 17
drag, startPoint x: 340, startPoint y: 168, endPoint x: 378, endPoint y: 179, distance: 39.2
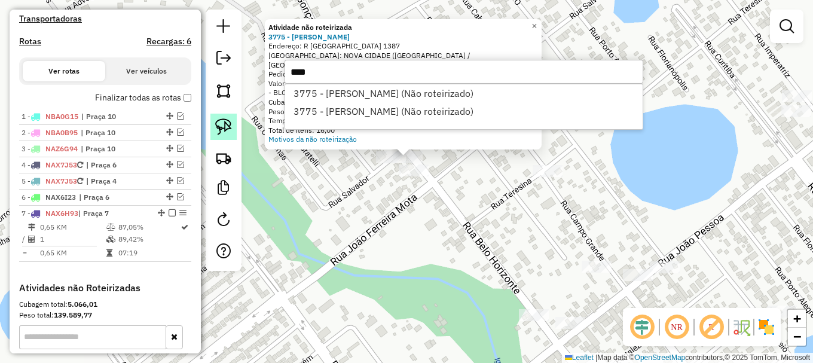
type input "****"
click at [223, 124] on img at bounding box center [223, 126] width 17 height 17
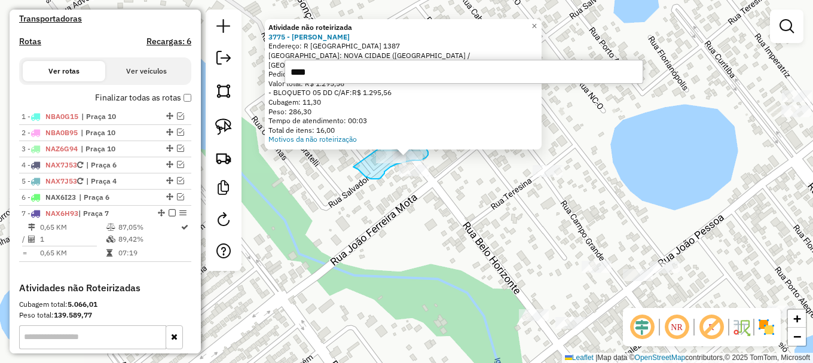
drag, startPoint x: 353, startPoint y: 167, endPoint x: 397, endPoint y: 135, distance: 53.9
click at [397, 135] on div "Atividade não roteirizada 3775 - FRANCISCO MARCIO RIB Endereço: R BELO HORIZONT…" at bounding box center [406, 181] width 813 height 363
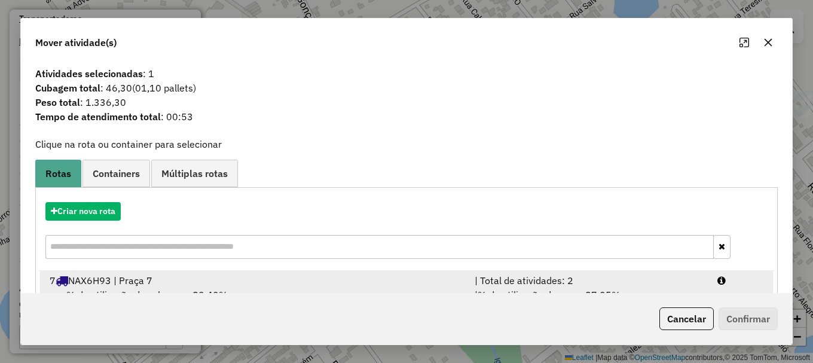
click at [710, 279] on div at bounding box center [740, 280] width 61 height 14
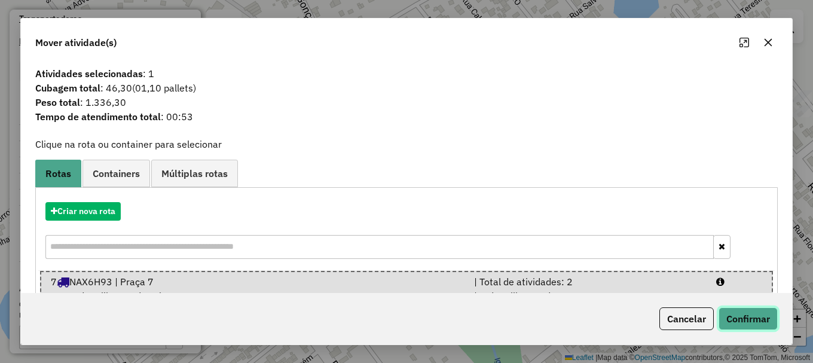
click at [756, 316] on button "Confirmar" at bounding box center [748, 318] width 59 height 23
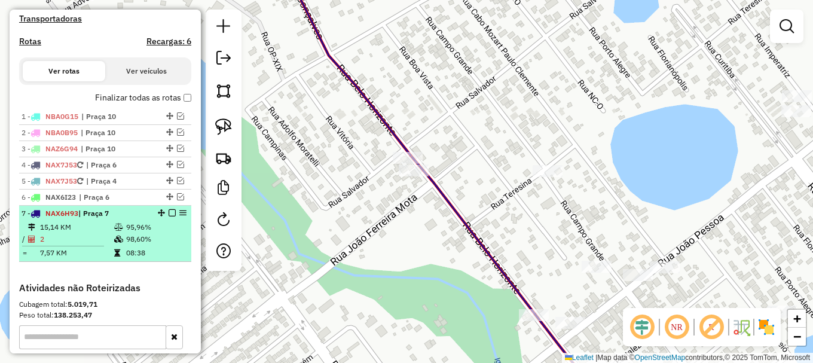
click at [169, 216] on em at bounding box center [172, 212] width 7 height 7
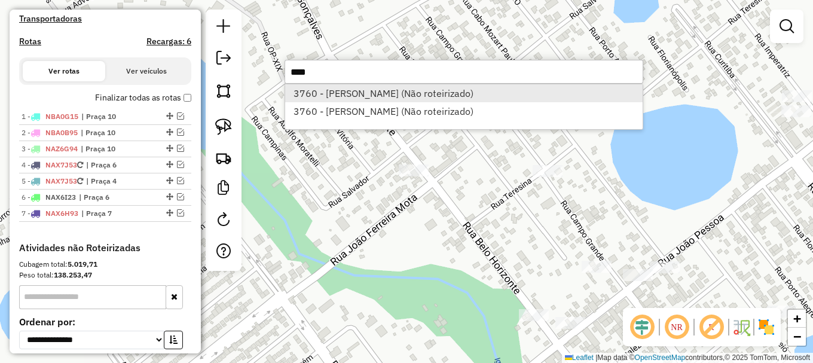
type input "****"
click at [339, 91] on li "3760 - FRANCISCO MONTEIRO B (Não roteirizado)" at bounding box center [463, 93] width 357 height 18
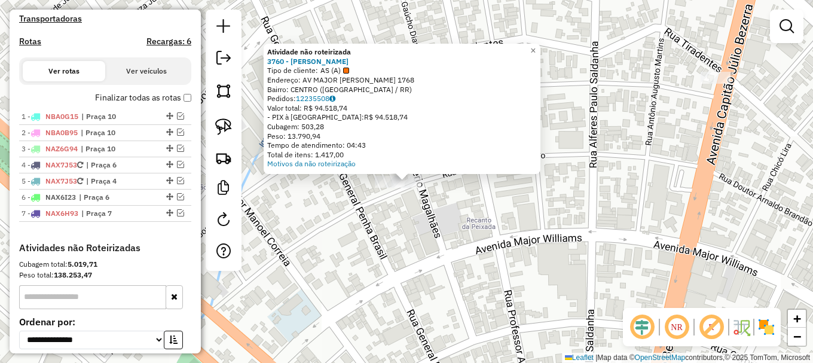
drag, startPoint x: 233, startPoint y: 126, endPoint x: 285, endPoint y: 179, distance: 74.0
click at [234, 127] on link at bounding box center [223, 127] width 26 height 26
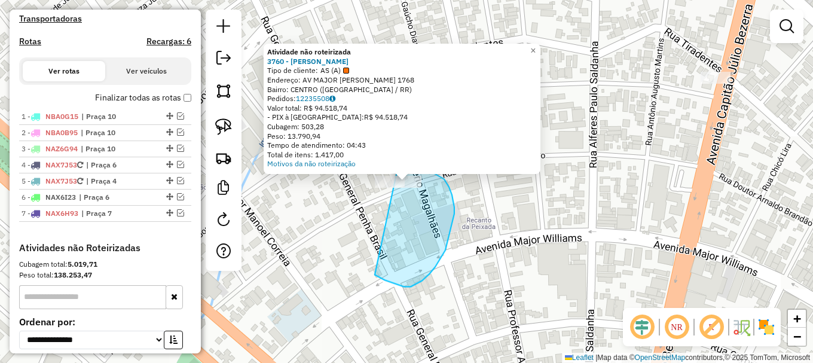
drag, startPoint x: 411, startPoint y: 286, endPoint x: 399, endPoint y: 155, distance: 132.0
click at [399, 155] on div "Atividade não roteirizada 3760 - FRANCISCO MONTEIRO B Tipo de cliente: AS (A) E…" at bounding box center [406, 181] width 813 height 363
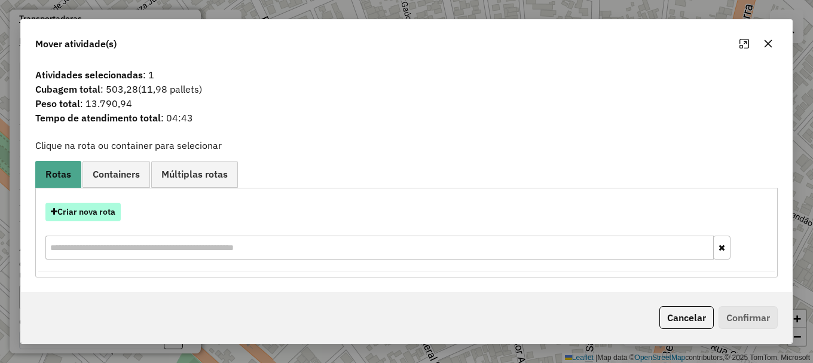
click at [103, 213] on button "Criar nova rota" at bounding box center [82, 212] width 75 height 19
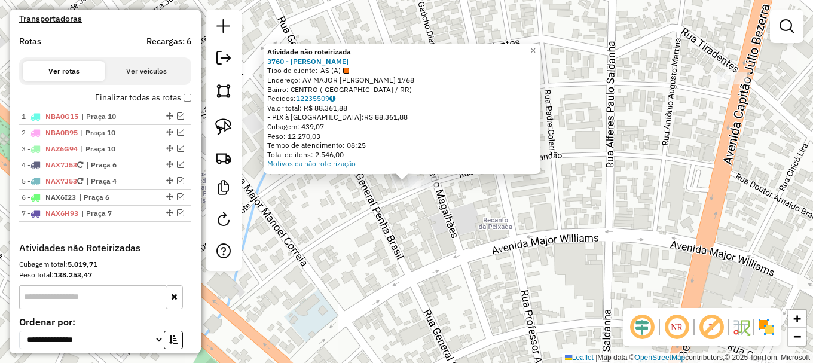
drag, startPoint x: 228, startPoint y: 127, endPoint x: 276, endPoint y: 191, distance: 80.7
click at [228, 129] on img at bounding box center [223, 126] width 17 height 17
drag, startPoint x: 423, startPoint y: 261, endPoint x: 408, endPoint y: 146, distance: 115.7
click at [408, 146] on div "Atividade não roteirizada 3760 - FRANCISCO MONTEIRO B Tipo de cliente: AS (A) E…" at bounding box center [406, 181] width 813 height 363
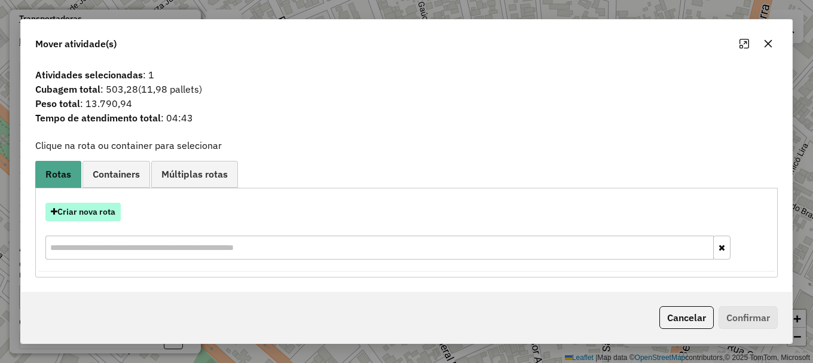
click at [108, 211] on button "Criar nova rota" at bounding box center [82, 212] width 75 height 19
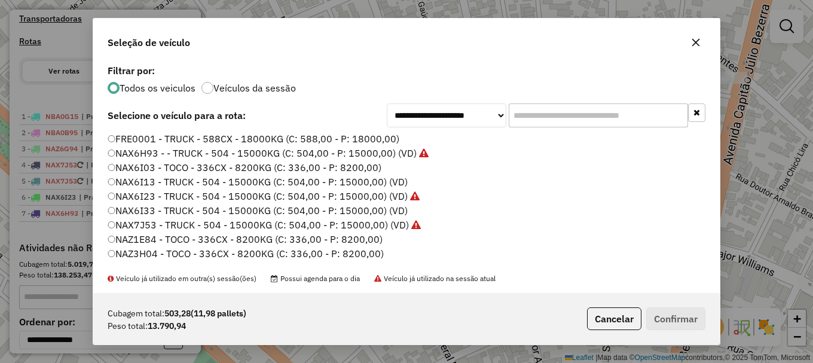
click at [152, 181] on label "NAX6I13 - TRUCK - 504 - 15000KG (C: 504,00 - P: 15000,00) (VD)" at bounding box center [258, 182] width 300 height 14
click at [680, 314] on button "Confirmar" at bounding box center [675, 318] width 59 height 23
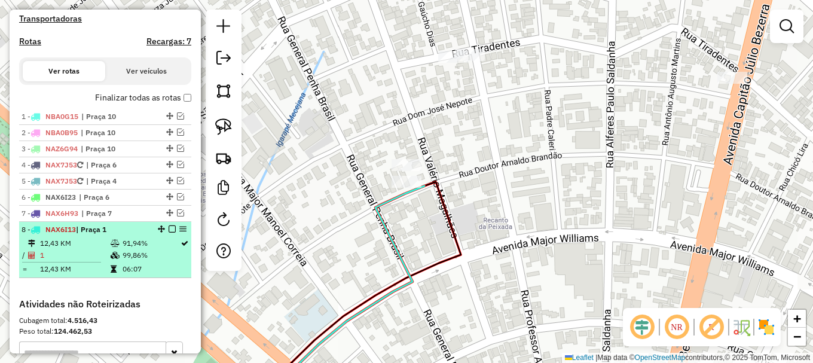
click at [169, 233] on em at bounding box center [172, 228] width 7 height 7
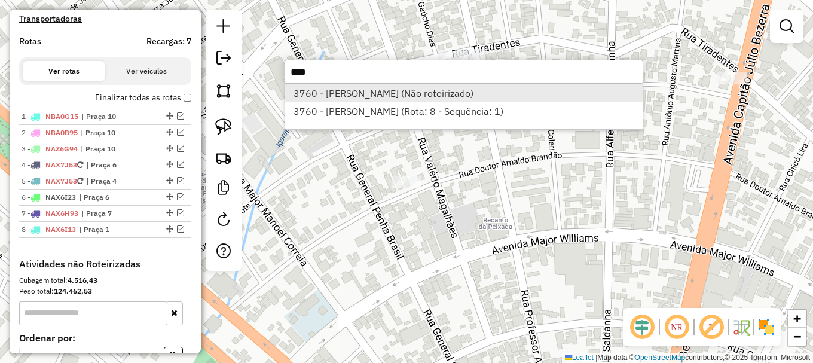
type input "****"
click at [365, 90] on li "3760 - FRANCISCO MONTEIRO B (Não roteirizado)" at bounding box center [463, 93] width 357 height 18
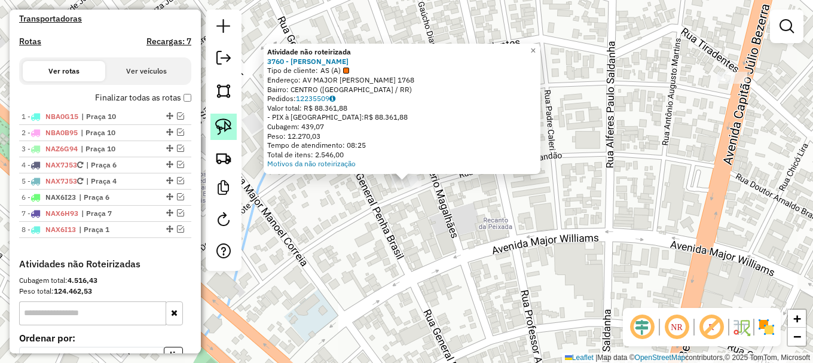
click at [224, 128] on img at bounding box center [223, 126] width 17 height 17
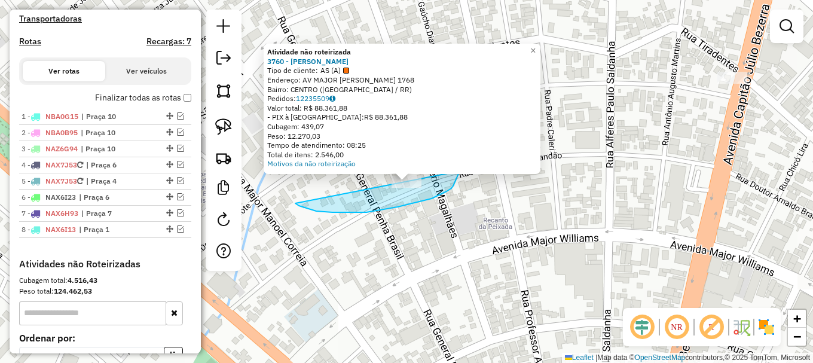
drag, startPoint x: 299, startPoint y: 206, endPoint x: 446, endPoint y: 138, distance: 161.8
click at [447, 139] on div "Atividade não roteirizada 3760 - FRANCISCO MONTEIRO B Tipo de cliente: AS (A) E…" at bounding box center [406, 181] width 813 height 363
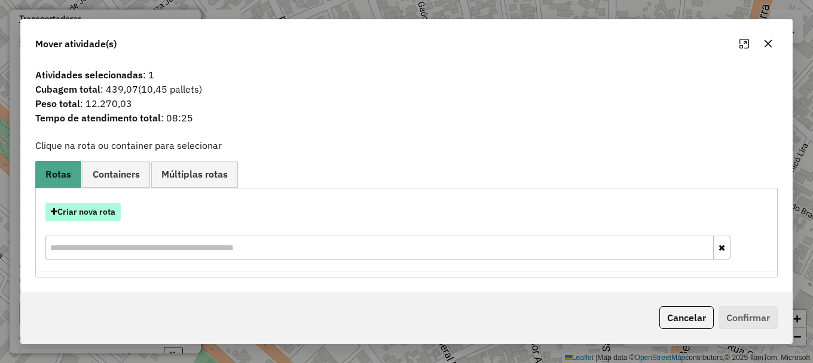
click at [94, 212] on button "Criar nova rota" at bounding box center [82, 212] width 75 height 19
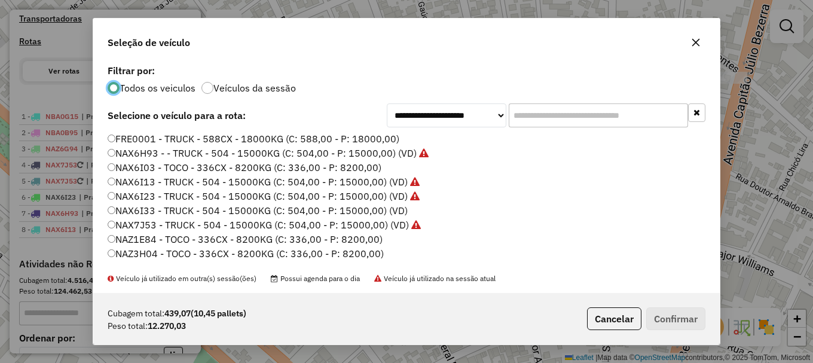
click at [152, 181] on label "NAX6I13 - TRUCK - 504 - 15000KG (C: 504,00 - P: 15000,00) (VD)" at bounding box center [264, 182] width 312 height 14
click at [671, 316] on button "Confirmar" at bounding box center [675, 318] width 59 height 23
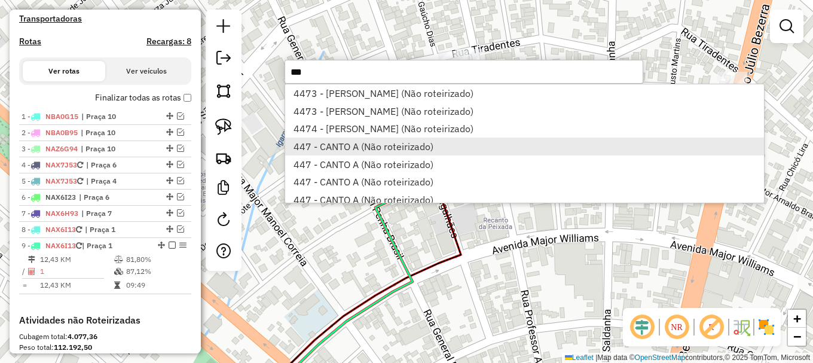
type input "***"
click at [348, 146] on li "447 - CANTO A (Não roteirizado)" at bounding box center [524, 146] width 479 height 18
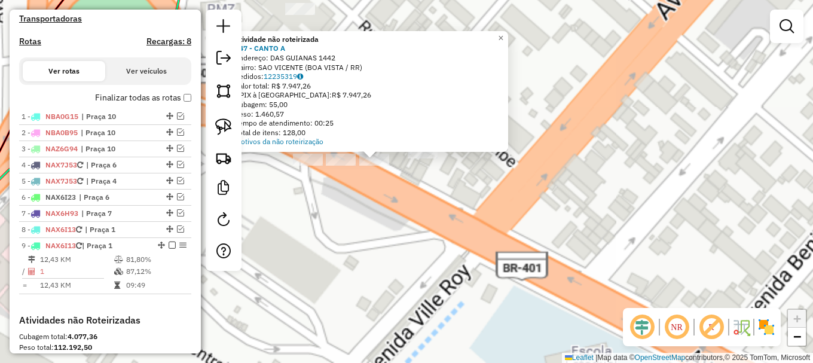
click at [437, 203] on div "Atividade não roteirizada 447 - CANTO A Endereço: DAS GUIANAS 1442 Bairro: SAO …" at bounding box center [406, 181] width 813 height 363
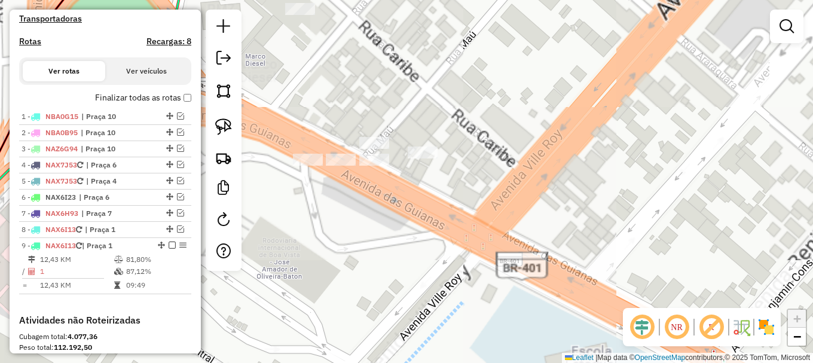
drag, startPoint x: 366, startPoint y: 193, endPoint x: 337, endPoint y: 183, distance: 31.0
click at [360, 191] on div "Janela de atendimento Grade de atendimento Capacidade Transportadoras Veículos …" at bounding box center [406, 181] width 813 height 363
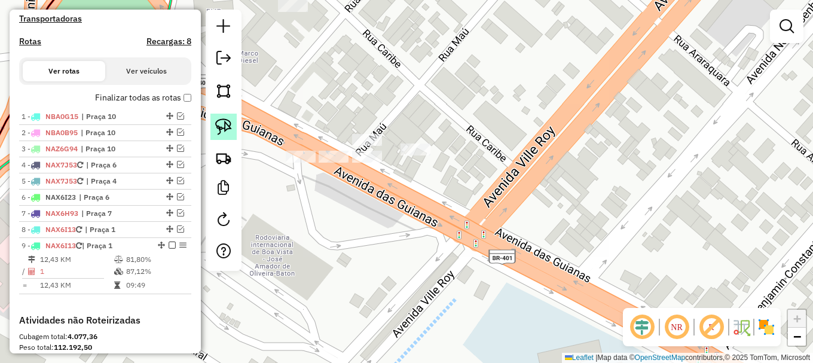
click at [215, 124] on img at bounding box center [223, 126] width 17 height 17
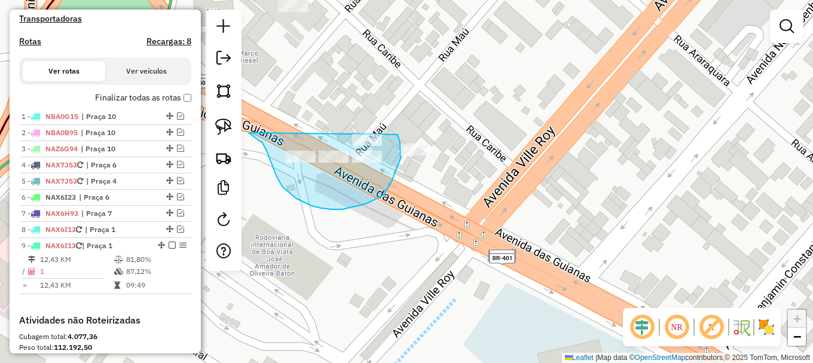
drag, startPoint x: 262, startPoint y: 142, endPoint x: 381, endPoint y: 85, distance: 132.1
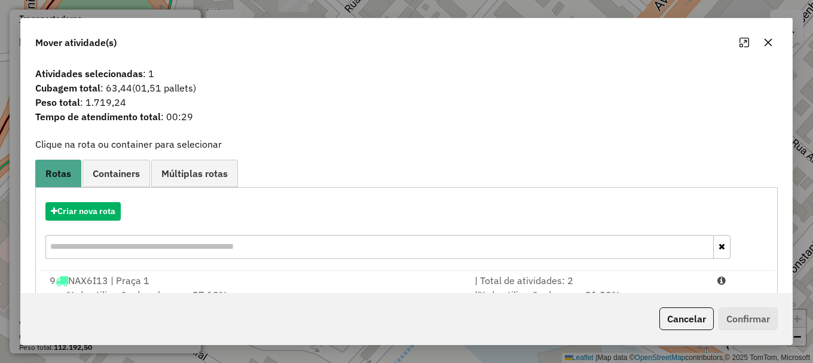
click at [738, 283] on div at bounding box center [740, 280] width 61 height 14
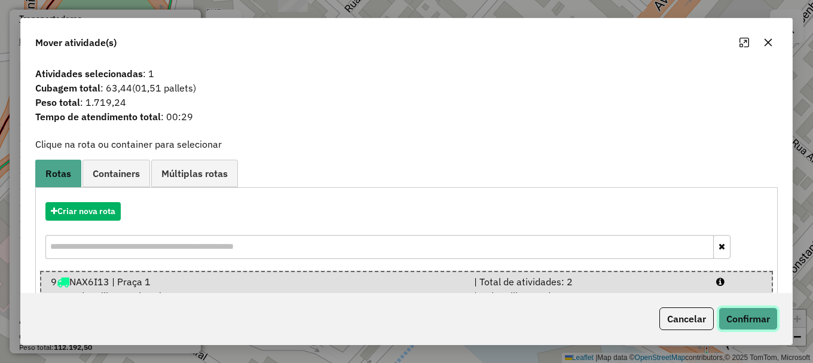
click at [748, 312] on button "Confirmar" at bounding box center [748, 318] width 59 height 23
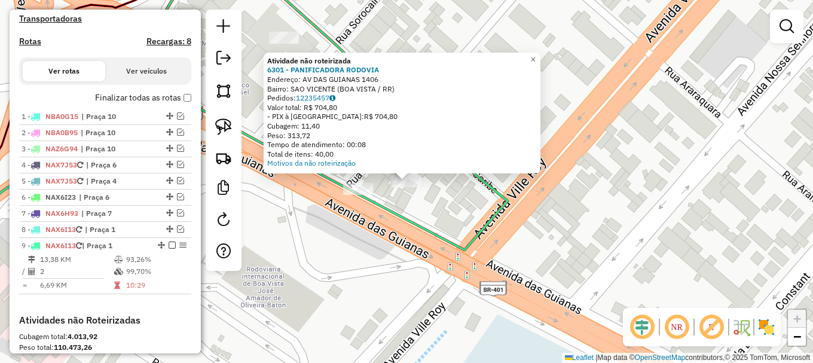
click at [305, 219] on div "Atividade não roteirizada 6301 - PANIFICADORA RODOVIA Endereço: AV DAS GUIANAS …" at bounding box center [406, 181] width 813 height 363
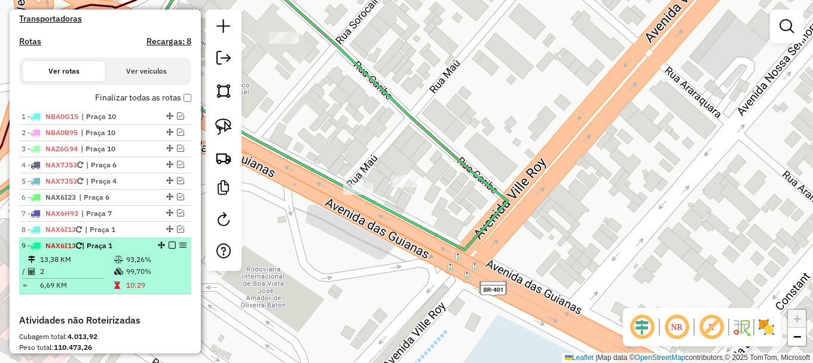
click at [169, 249] on em at bounding box center [172, 244] width 7 height 7
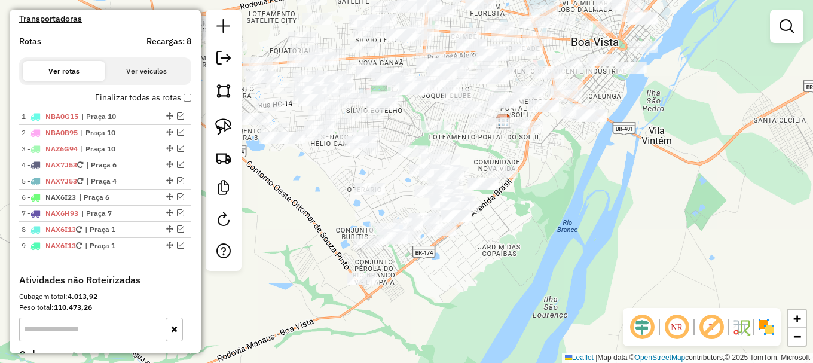
drag, startPoint x: 433, startPoint y: 265, endPoint x: 499, endPoint y: 227, distance: 76.3
click at [501, 234] on div "Janela de atendimento Grade de atendimento Capacidade Transportadoras Veículos …" at bounding box center [406, 181] width 813 height 363
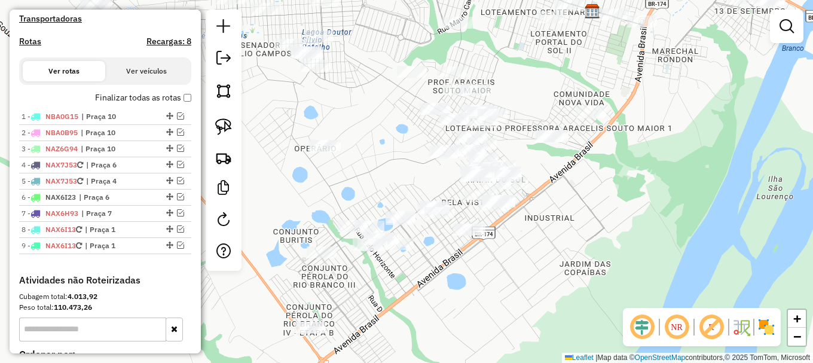
drag, startPoint x: 481, startPoint y: 269, endPoint x: 517, endPoint y: 243, distance: 44.5
click at [516, 243] on div "Janela de atendimento Grade de atendimento Capacidade Transportadoras Veículos …" at bounding box center [406, 181] width 813 height 363
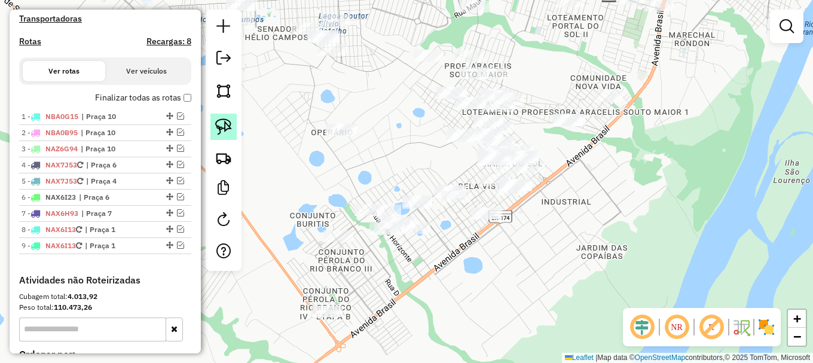
drag, startPoint x: 228, startPoint y: 119, endPoint x: 233, endPoint y: 129, distance: 10.7
click at [228, 120] on img at bounding box center [223, 126] width 17 height 17
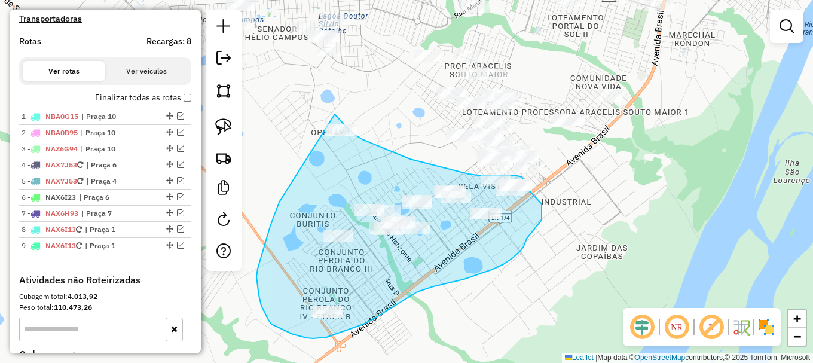
drag, startPoint x: 264, startPoint y: 246, endPoint x: 332, endPoint y: 114, distance: 148.6
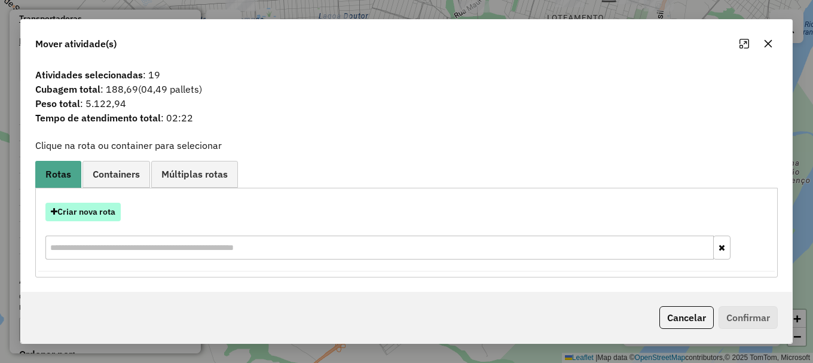
click at [87, 212] on button "Criar nova rota" at bounding box center [82, 212] width 75 height 19
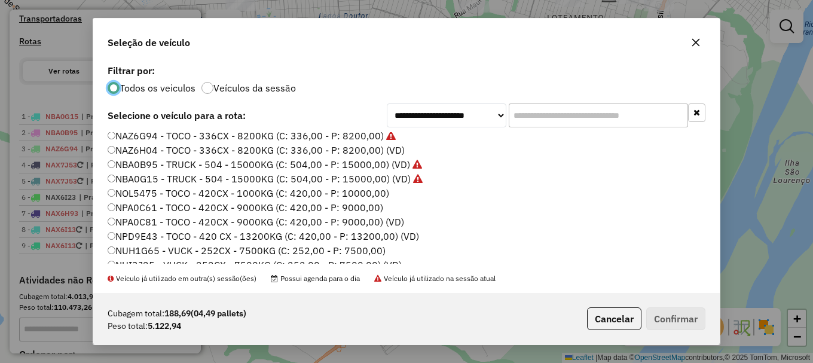
scroll to position [179, 0]
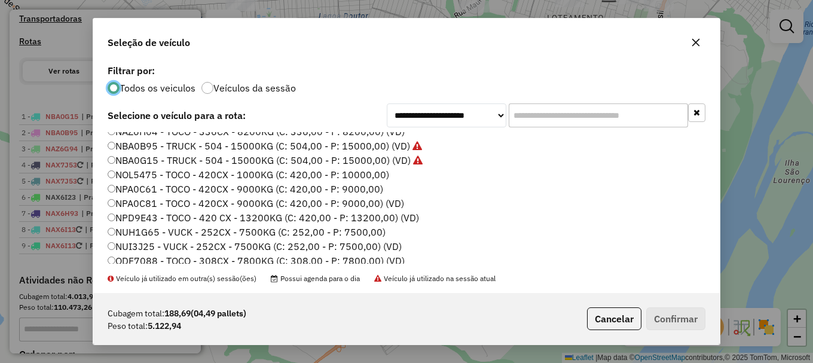
click at [149, 232] on label "NUH1G65 - VUCK - 252CX - 7500KG (C: 252,00 - P: 7500,00)" at bounding box center [247, 232] width 278 height 14
click at [668, 318] on button "Confirmar" at bounding box center [675, 318] width 59 height 23
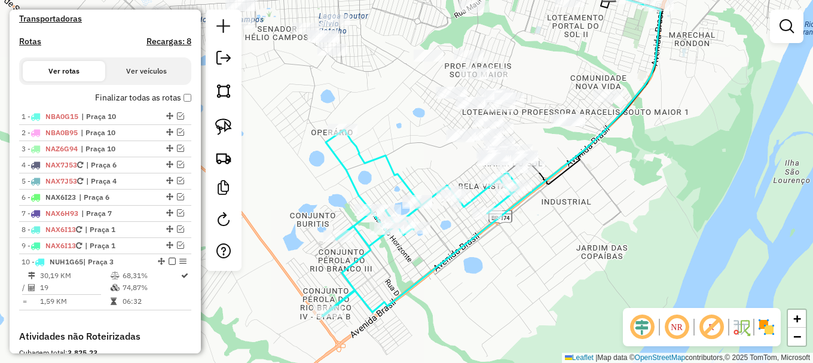
click at [285, 190] on div "Janela de atendimento Grade de atendimento Capacidade Transportadoras Veículos …" at bounding box center [406, 181] width 813 height 363
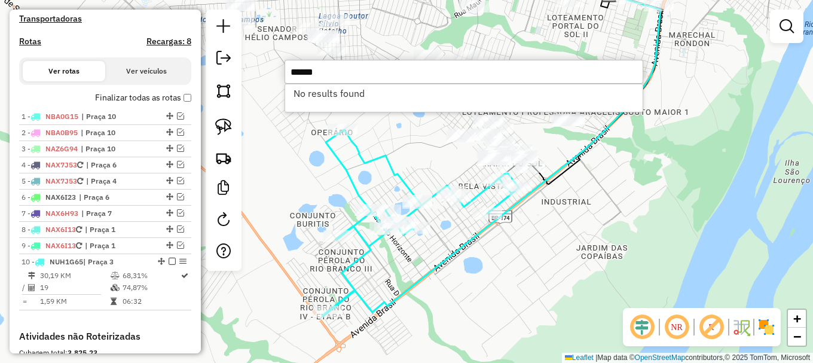
type input "******"
click at [289, 169] on div "Janela de atendimento Grade de atendimento Capacidade Transportadoras Veículos …" at bounding box center [406, 181] width 813 height 363
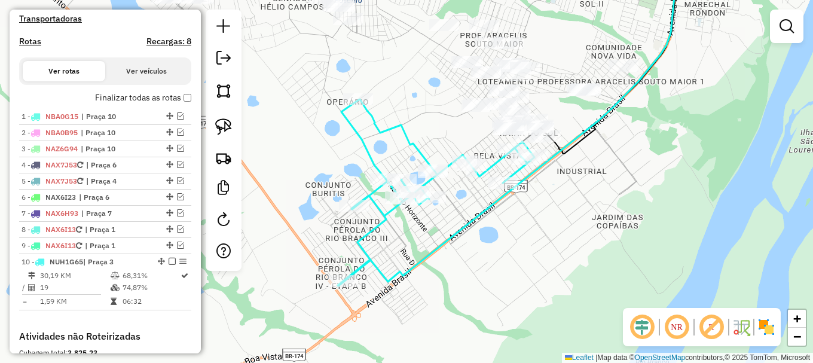
click at [284, 156] on div "Janela de atendimento Grade de atendimento Capacidade Transportadoras Veículos …" at bounding box center [406, 181] width 813 height 363
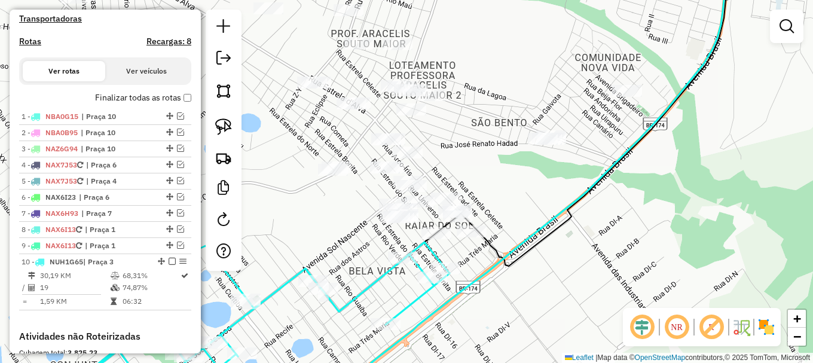
drag, startPoint x: 335, startPoint y: 258, endPoint x: 346, endPoint y: 229, distance: 31.0
click at [369, 225] on div "Janela de atendimento Grade de atendimento Capacidade Transportadoras Veículos …" at bounding box center [406, 181] width 813 height 363
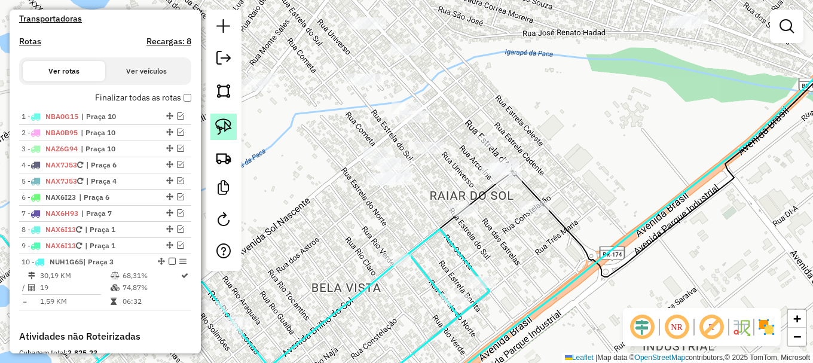
click at [225, 124] on img at bounding box center [223, 126] width 17 height 17
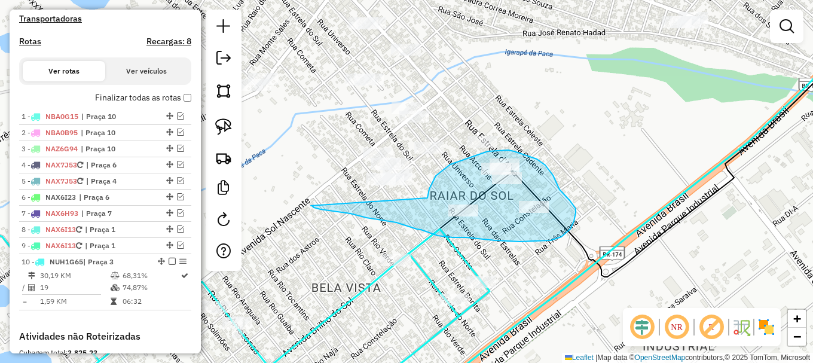
drag, startPoint x: 320, startPoint y: 209, endPoint x: 429, endPoint y: 204, distance: 108.3
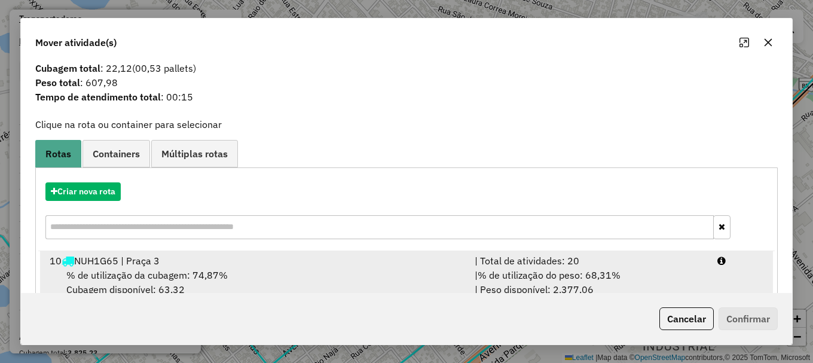
scroll to position [47, 0]
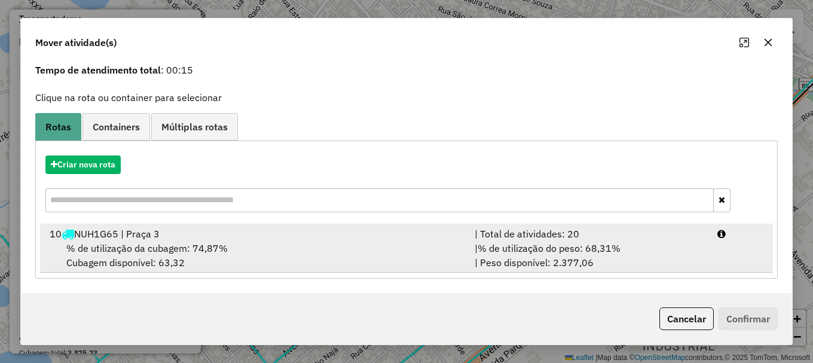
click at [674, 251] on div "| % de utilização do peso: 68,31% | Peso disponível: 2.377,06" at bounding box center [588, 255] width 243 height 29
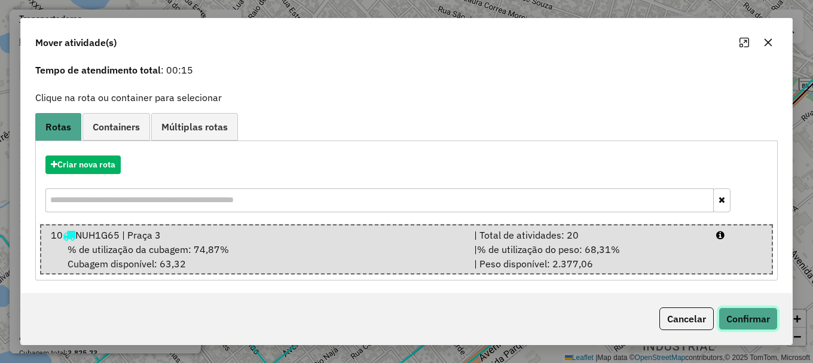
click at [762, 325] on button "Confirmar" at bounding box center [748, 318] width 59 height 23
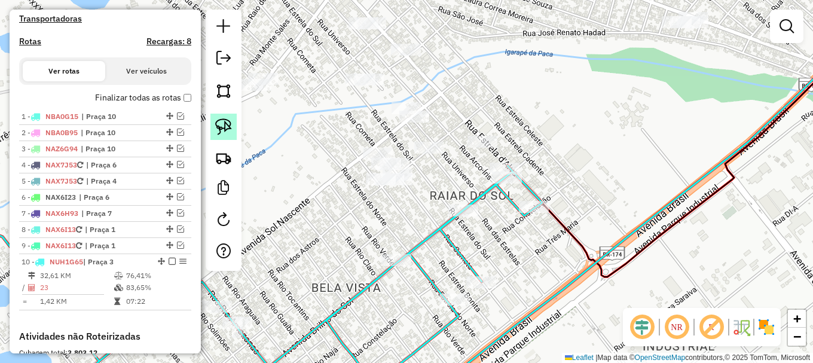
click at [228, 121] on img at bounding box center [223, 126] width 17 height 17
drag, startPoint x: 469, startPoint y: 167, endPoint x: 471, endPoint y: 118, distance: 49.7
click at [215, 123] on img at bounding box center [223, 126] width 17 height 17
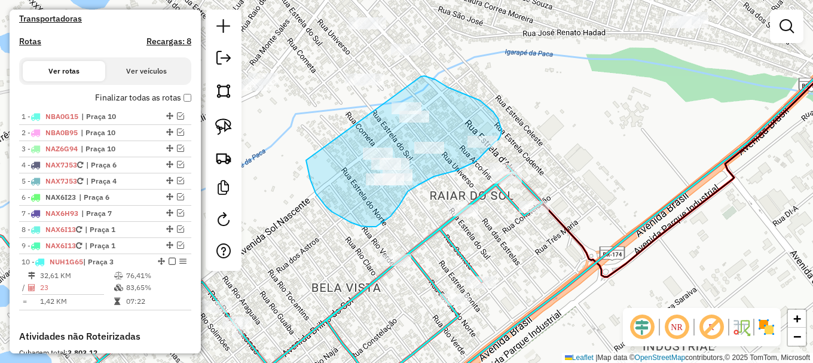
drag, startPoint x: 306, startPoint y: 160, endPoint x: 421, endPoint y: 77, distance: 142.0
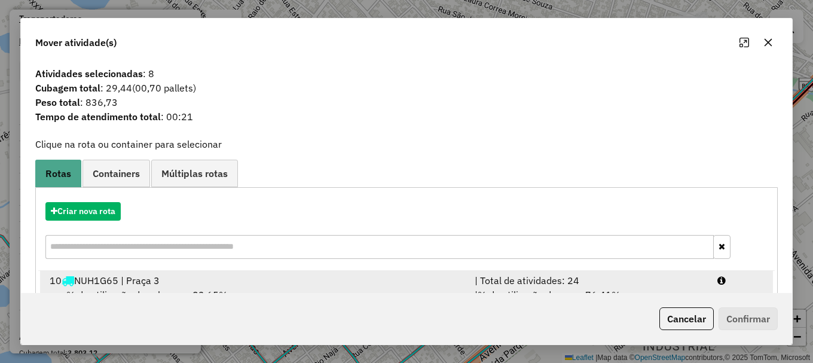
click at [721, 288] on li "10 NUH1G65 | Praça 3 | Total de atividades: 24 % de utilização da cubagem: 83,6…" at bounding box center [406, 295] width 733 height 48
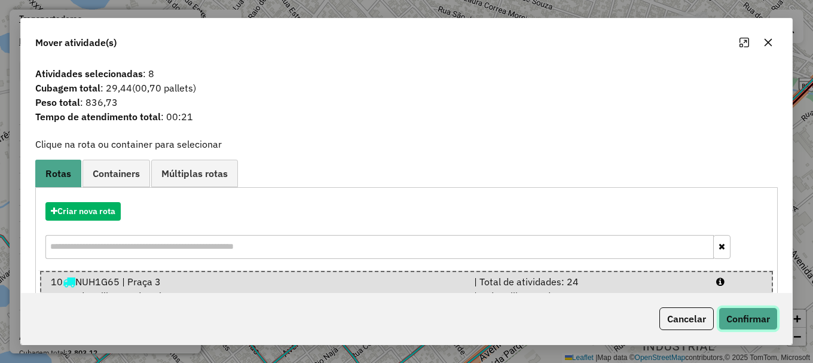
click at [756, 315] on button "Confirmar" at bounding box center [748, 318] width 59 height 23
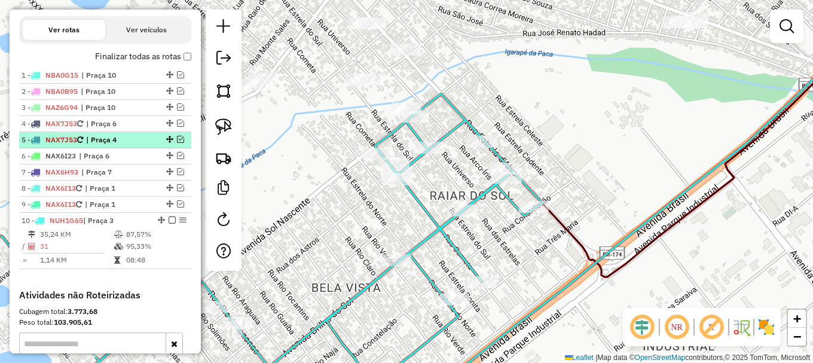
scroll to position [423, 0]
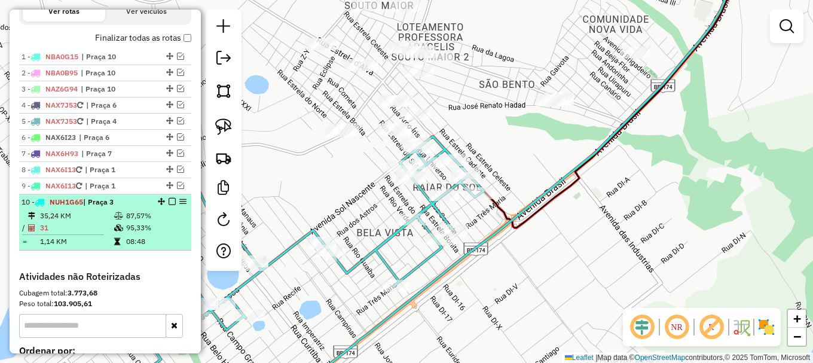
click at [169, 205] on em at bounding box center [172, 201] width 7 height 7
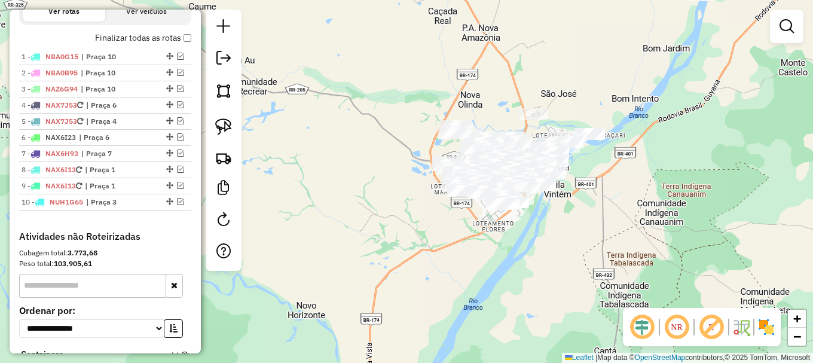
drag, startPoint x: 603, startPoint y: 195, endPoint x: 506, endPoint y: 241, distance: 107.5
click at [506, 241] on div "Janela de atendimento Grade de atendimento Capacidade Transportadoras Veículos …" at bounding box center [406, 181] width 813 height 363
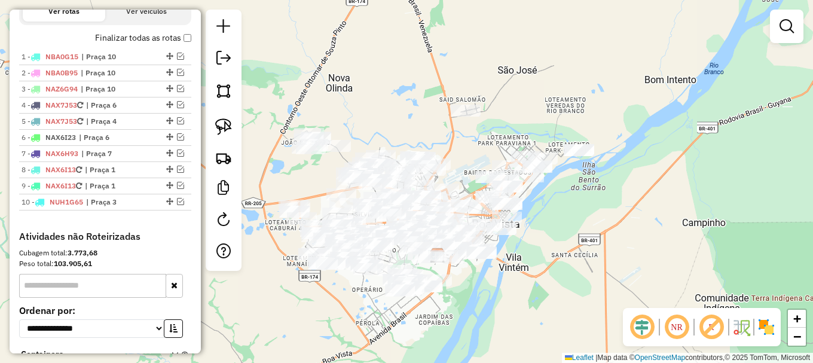
drag, startPoint x: 345, startPoint y: 117, endPoint x: 365, endPoint y: 91, distance: 32.4
click at [365, 91] on div "Janela de atendimento Grade de atendimento Capacidade Transportadoras Veículos …" at bounding box center [406, 181] width 813 height 363
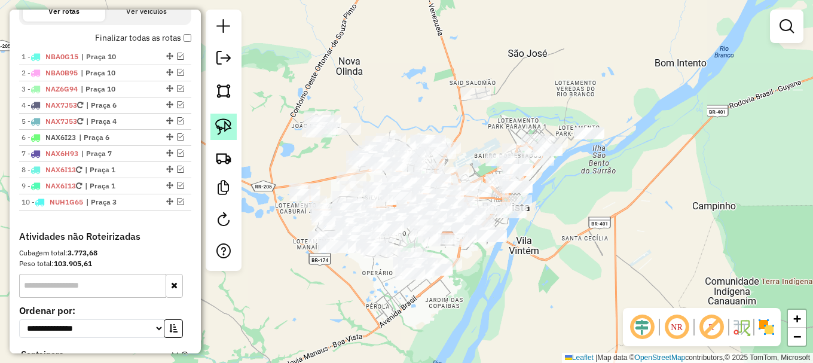
click at [223, 125] on img at bounding box center [223, 126] width 17 height 17
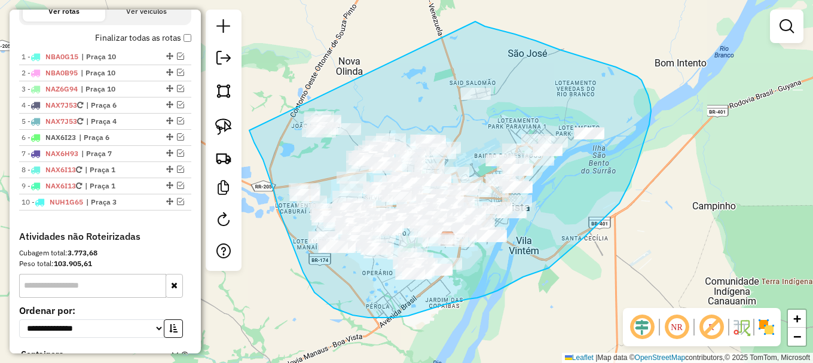
drag, startPoint x: 250, startPoint y: 134, endPoint x: 475, endPoint y: 22, distance: 251.0
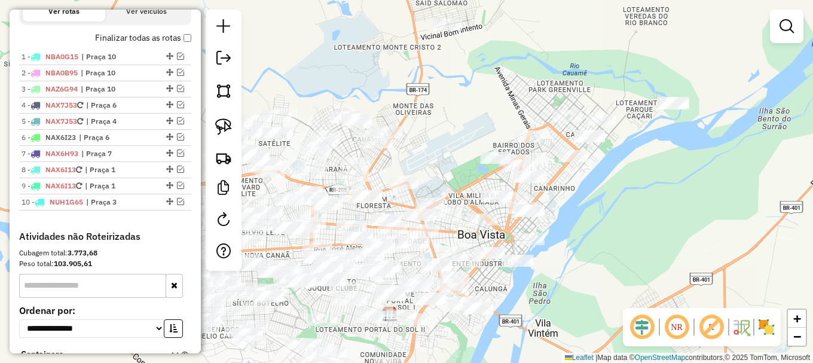
drag, startPoint x: 586, startPoint y: 206, endPoint x: 557, endPoint y: 223, distance: 33.2
click at [559, 223] on div "Janela de atendimento Grade de atendimento Capacidade Transportadoras Veículos …" at bounding box center [406, 181] width 813 height 363
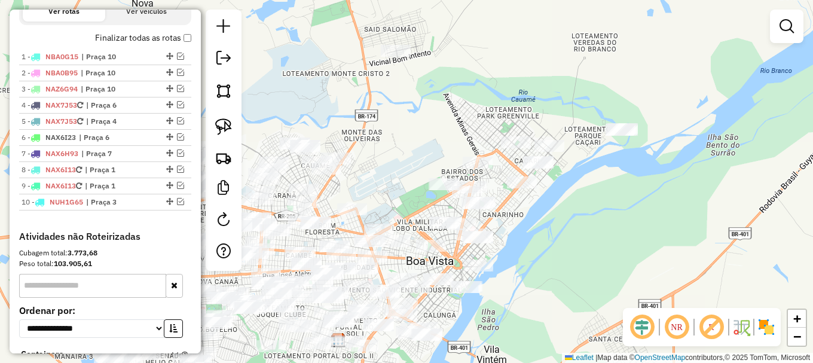
drag, startPoint x: 572, startPoint y: 215, endPoint x: 539, endPoint y: 222, distance: 34.1
click at [542, 220] on div "Janela de atendimento Grade de atendimento Capacidade Transportadoras Veículos …" at bounding box center [406, 181] width 813 height 363
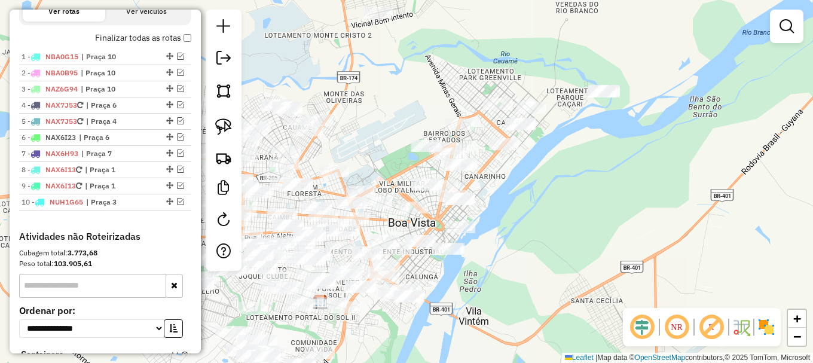
drag, startPoint x: 494, startPoint y: 237, endPoint x: 503, endPoint y: 187, distance: 51.7
click at [503, 187] on div "Janela de atendimento Grade de atendimento Capacidade Transportadoras Veículos …" at bounding box center [406, 181] width 813 height 363
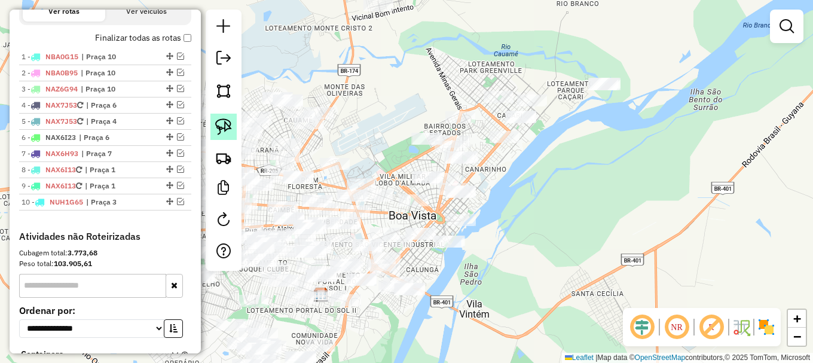
click at [228, 124] on img at bounding box center [223, 126] width 17 height 17
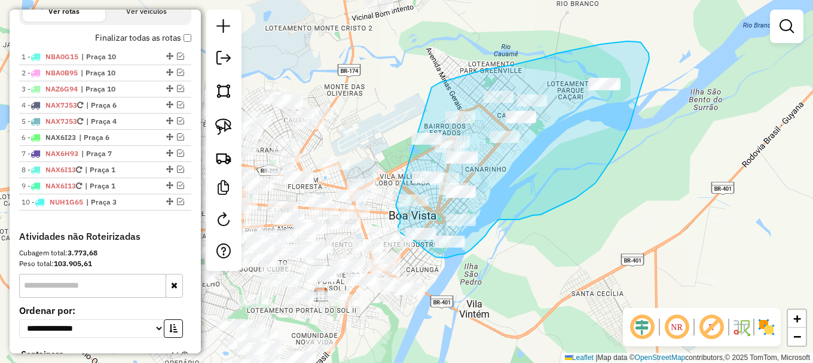
drag, startPoint x: 483, startPoint y: 70, endPoint x: 396, endPoint y: 205, distance: 160.8
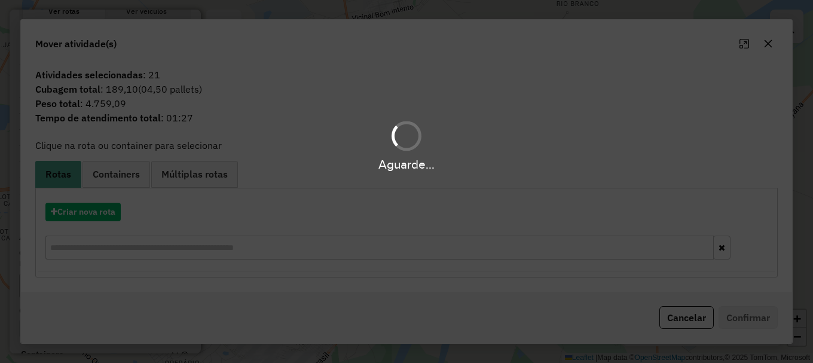
click at [95, 210] on div "Aguarde..." at bounding box center [406, 181] width 813 height 363
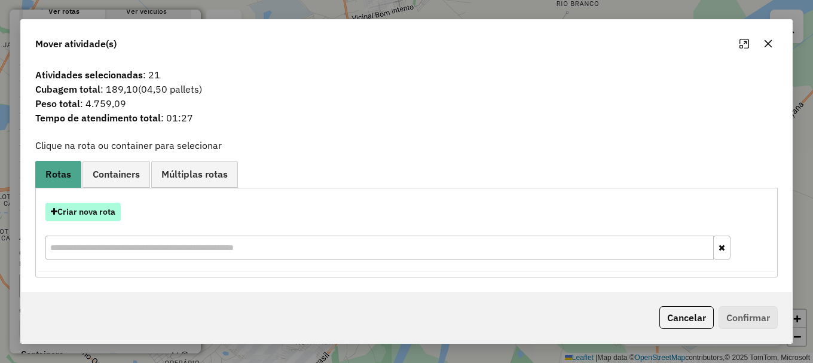
click at [81, 213] on button "Criar nova rota" at bounding box center [82, 212] width 75 height 19
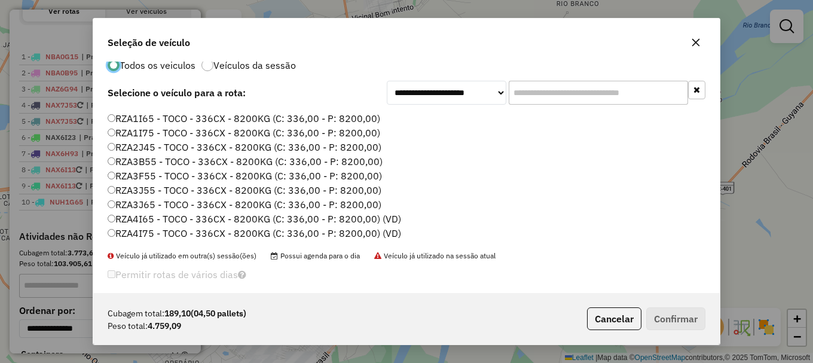
scroll to position [33, 0]
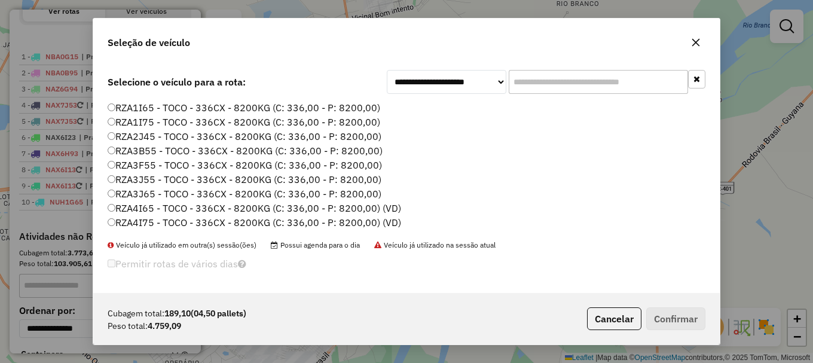
click at [140, 222] on label "RZA4I75 - TOCO - 336CX - 8200KG (C: 336,00 - P: 8200,00) (VD)" at bounding box center [254, 222] width 293 height 14
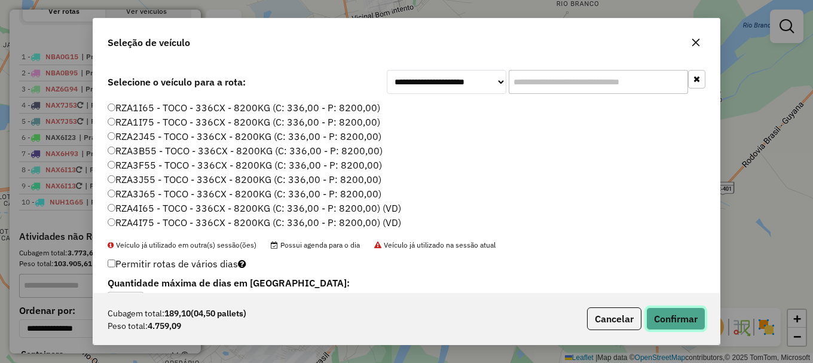
click at [680, 323] on button "Confirmar" at bounding box center [675, 318] width 59 height 23
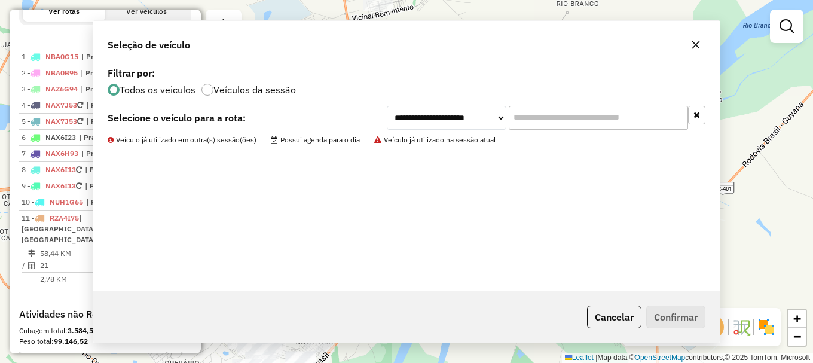
scroll to position [0, 0]
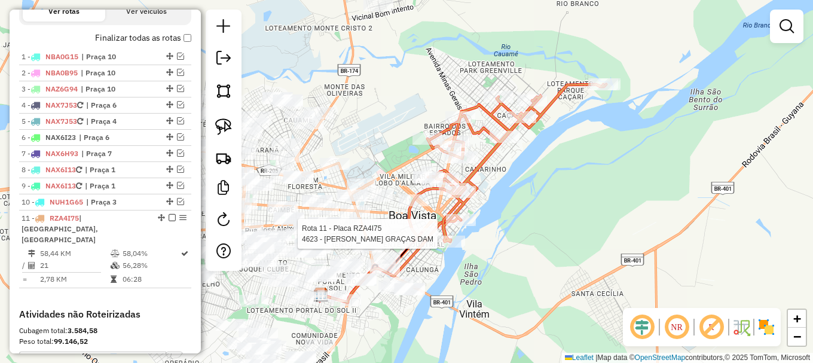
select select "**********"
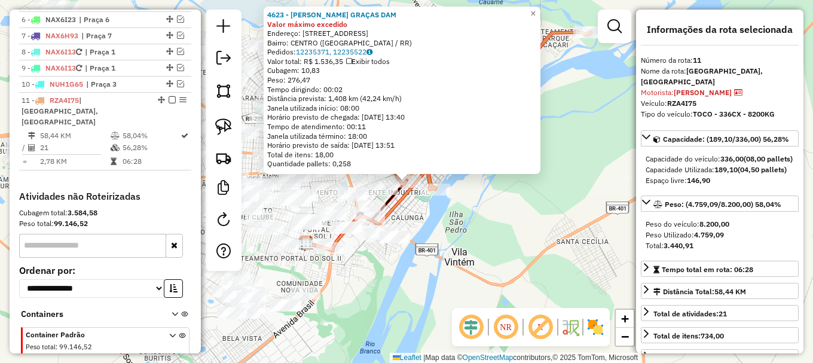
scroll to position [583, 0]
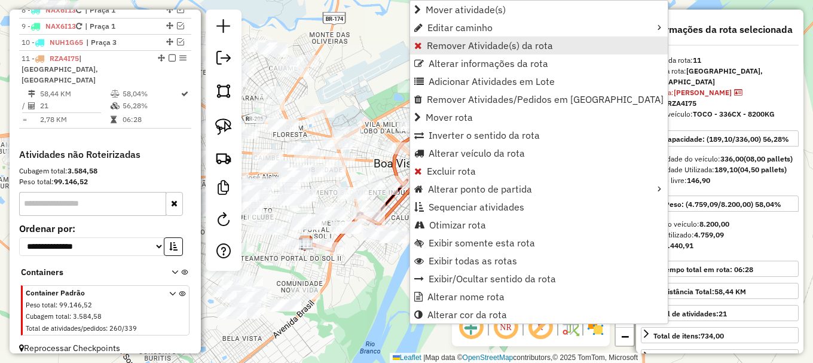
click at [457, 47] on span "Remover Atividade(s) da rota" at bounding box center [490, 46] width 126 height 10
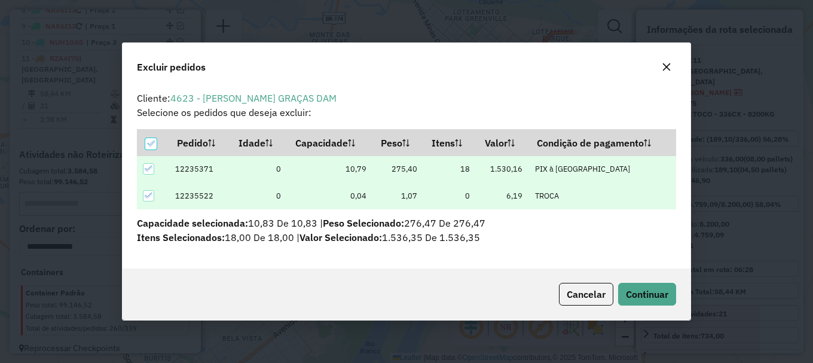
scroll to position [0, 0]
click at [646, 295] on span "Continuar" at bounding box center [647, 294] width 42 height 12
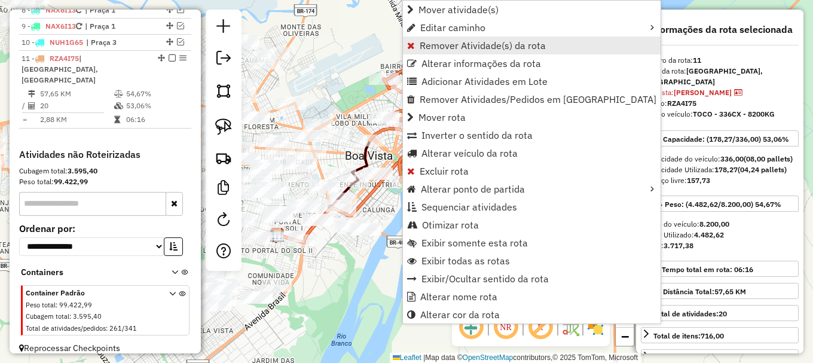
click at [439, 42] on span "Remover Atividade(s) da rota" at bounding box center [483, 46] width 126 height 10
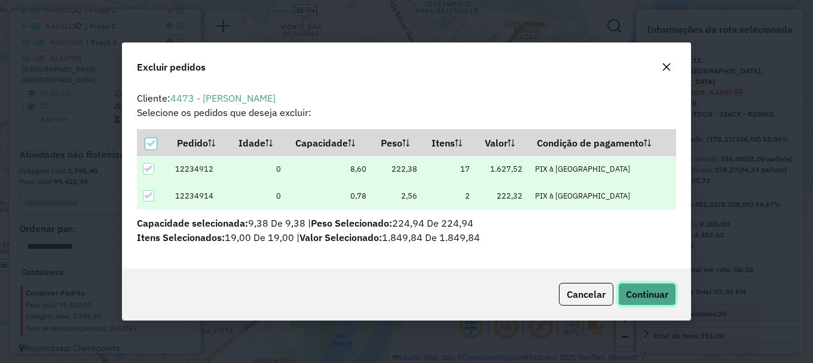
click at [649, 296] on span "Continuar" at bounding box center [647, 294] width 42 height 12
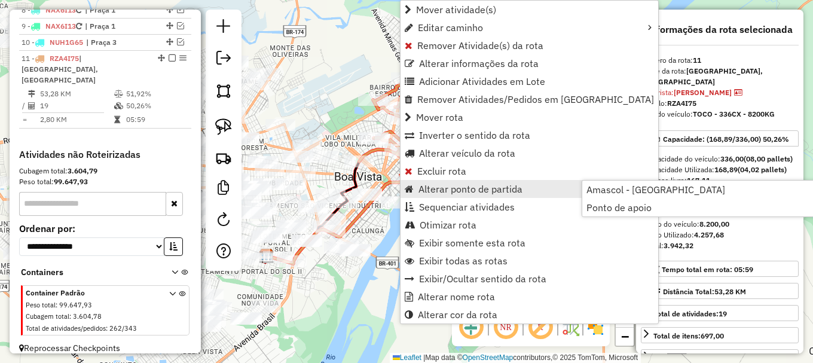
click at [377, 177] on div "Janela de atendimento Grade de atendimento Capacidade Transportadoras Veículos …" at bounding box center [406, 181] width 813 height 363
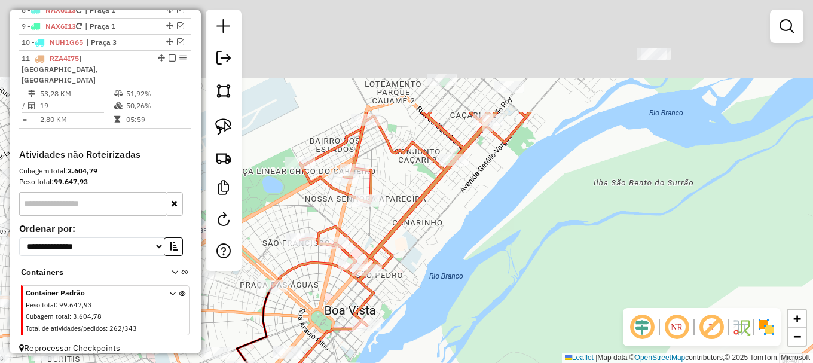
drag, startPoint x: 508, startPoint y: 134, endPoint x: 448, endPoint y: 288, distance: 165.1
click at [448, 288] on div "Janela de atendimento Grade de atendimento Capacidade Transportadoras Veículos …" at bounding box center [406, 181] width 813 height 363
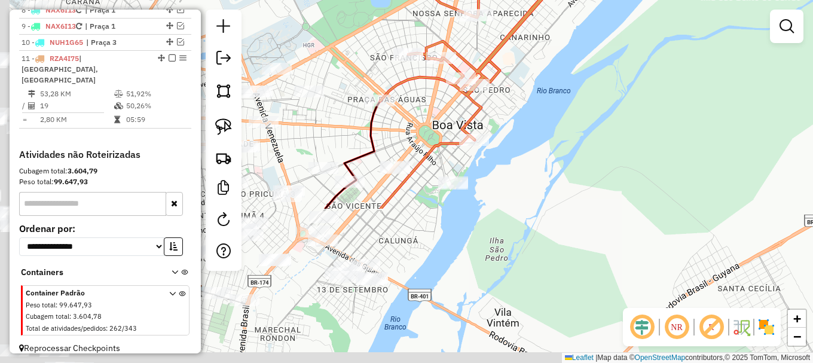
drag, startPoint x: 484, startPoint y: 244, endPoint x: 588, endPoint y: 27, distance: 240.9
click at [603, 11] on div "Janela de atendimento Grade de atendimento Capacidade Transportadoras Veículos …" at bounding box center [406, 181] width 813 height 363
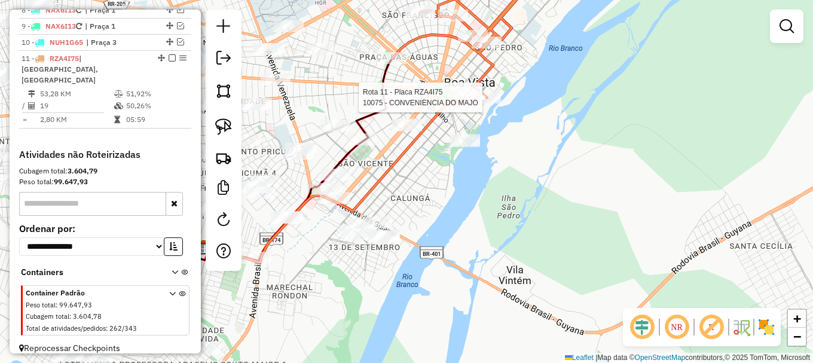
select select "**********"
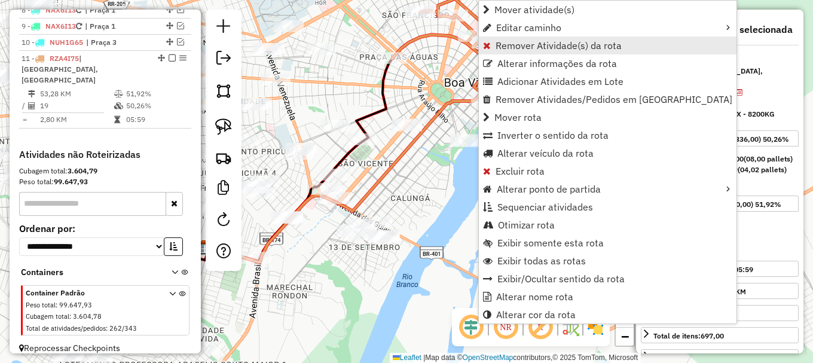
click at [510, 42] on span "Remover Atividade(s) da rota" at bounding box center [559, 46] width 126 height 10
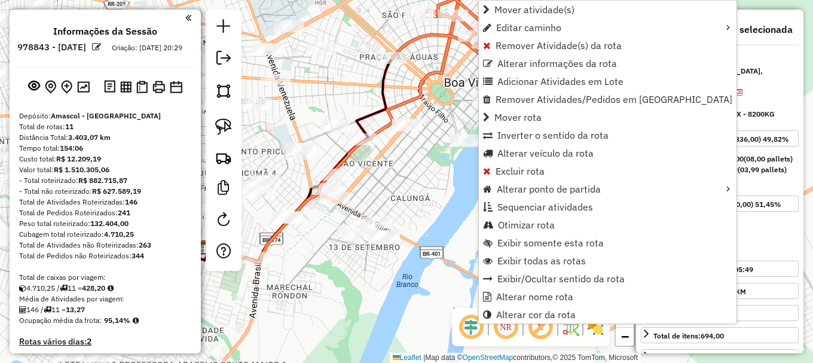
select select "**********"
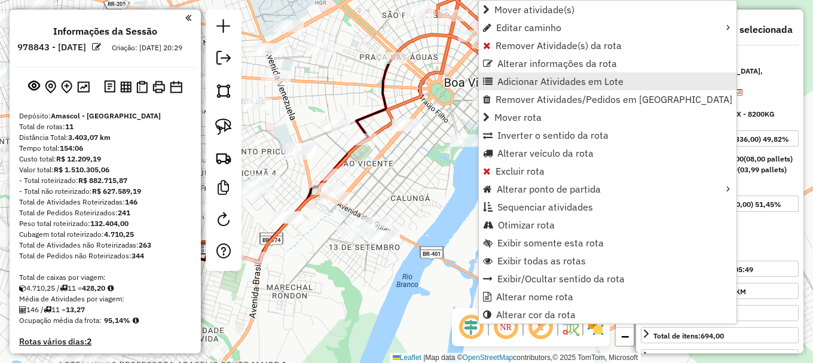
scroll to position [583, 0]
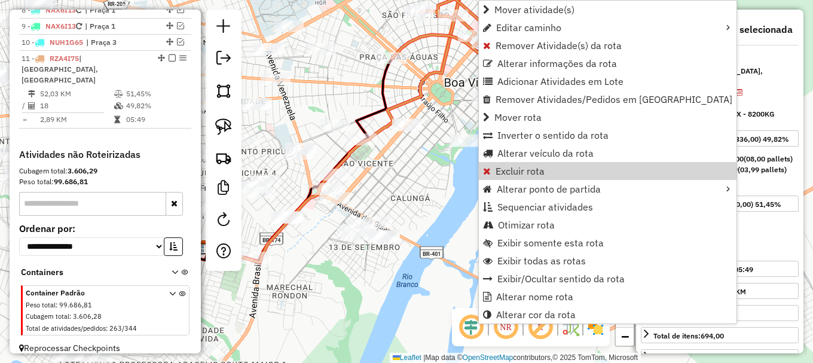
click at [415, 158] on div "Janela de atendimento Grade de atendimento Capacidade Transportadoras Veículos …" at bounding box center [406, 181] width 813 height 363
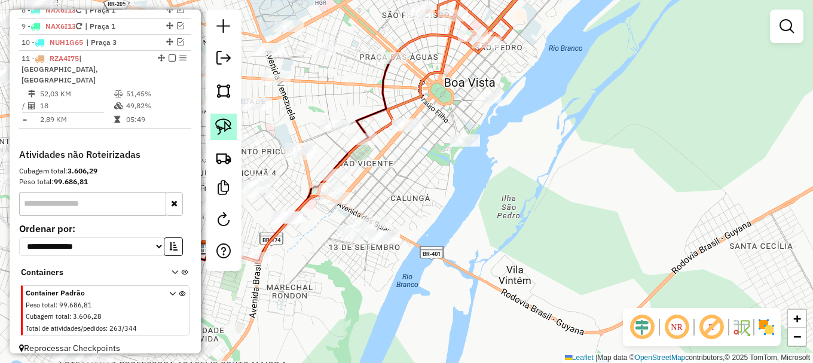
click at [224, 131] on img at bounding box center [223, 126] width 17 height 17
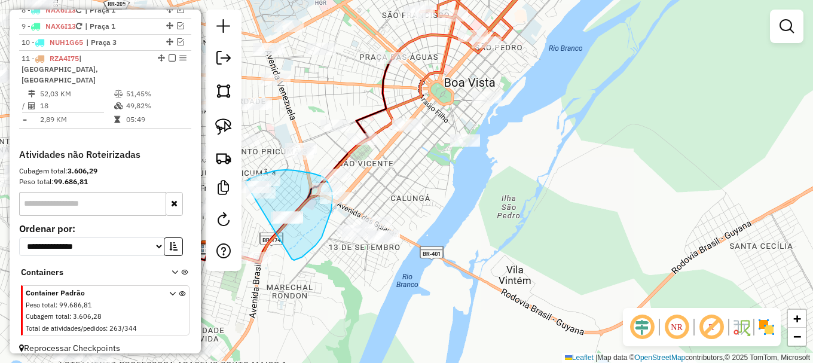
drag, startPoint x: 316, startPoint y: 245, endPoint x: 243, endPoint y: 191, distance: 90.6
click at [240, 189] on hb-router-mapa "Informações da Sessão 978843 - 13/08/2025 Criação: 12/08/2025 20:29 Depósito: A…" at bounding box center [406, 181] width 813 height 363
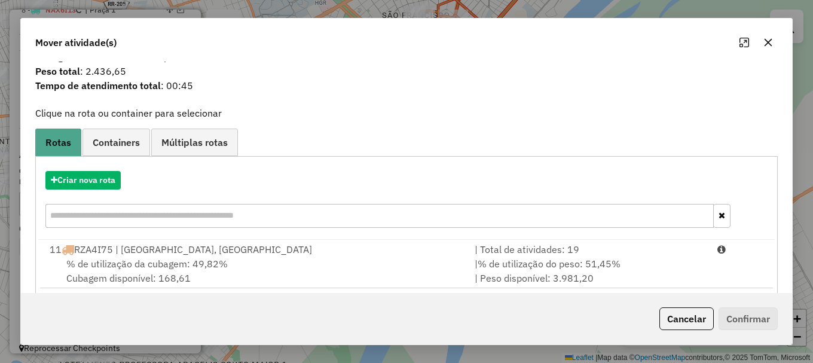
scroll to position [47, 0]
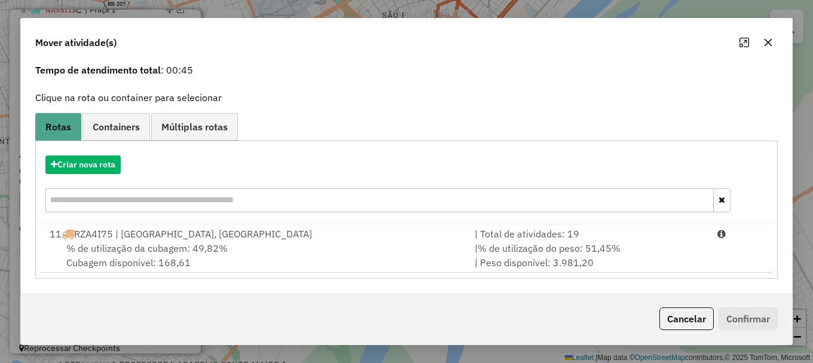
click at [764, 42] on icon "button" at bounding box center [768, 43] width 10 height 10
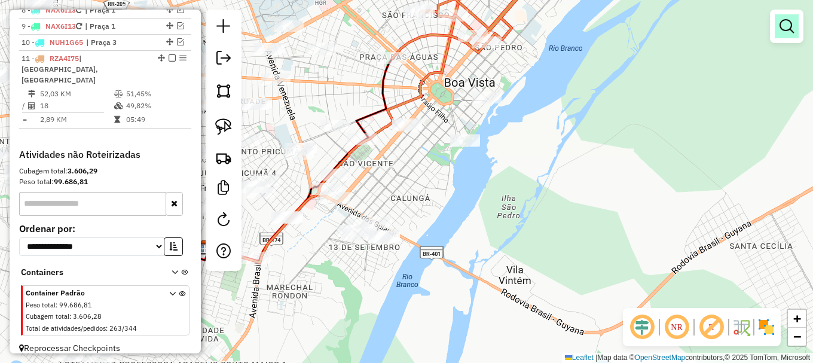
click at [779, 19] on em at bounding box center [786, 26] width 14 height 14
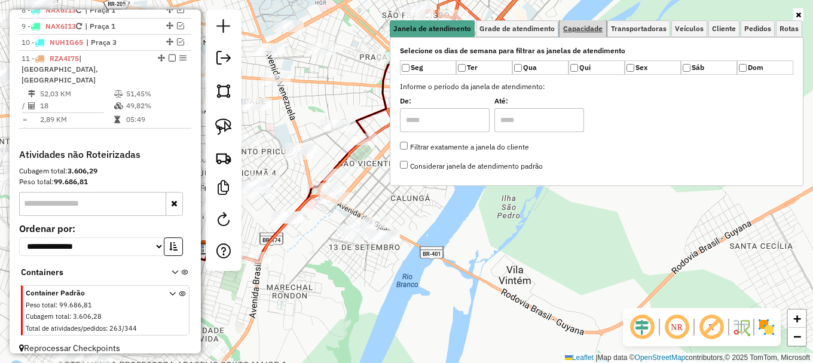
click at [585, 27] on span "Capacidade" at bounding box center [582, 28] width 39 height 7
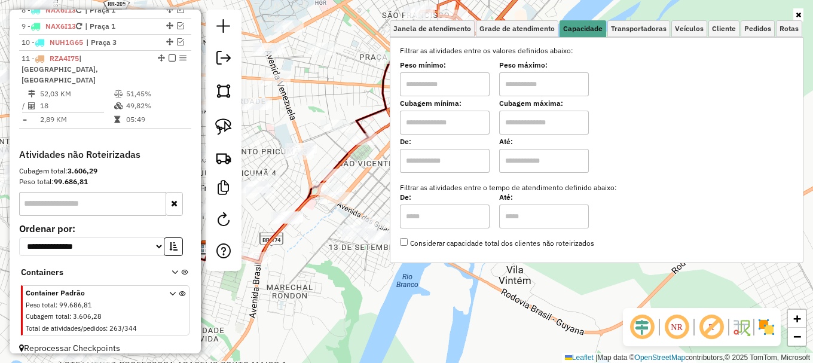
click at [444, 120] on input "text" at bounding box center [445, 123] width 90 height 24
type input "*****"
click at [539, 115] on input "text" at bounding box center [544, 123] width 90 height 24
type input "*******"
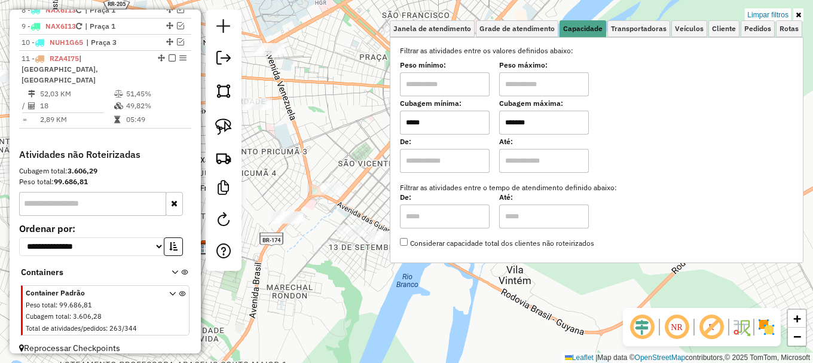
drag, startPoint x: 355, startPoint y: 183, endPoint x: 366, endPoint y: 170, distance: 16.9
click at [358, 178] on div "Limpar filtros Janela de atendimento Grade de atendimento Capacidade Transporta…" at bounding box center [406, 181] width 813 height 363
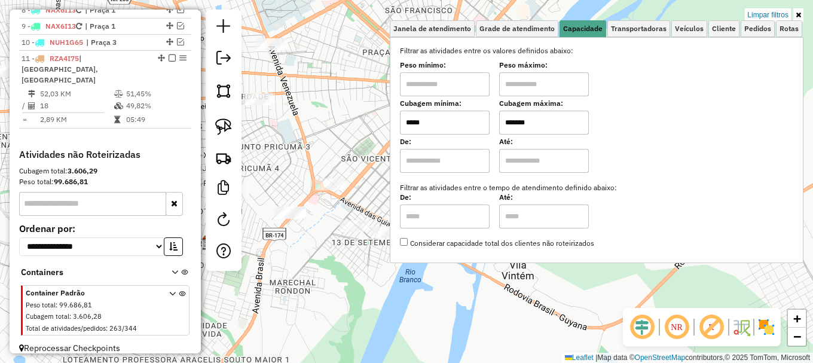
click at [381, 157] on div "Limpar filtros Janela de atendimento Grade de atendimento Capacidade Transporta…" at bounding box center [406, 181] width 813 height 363
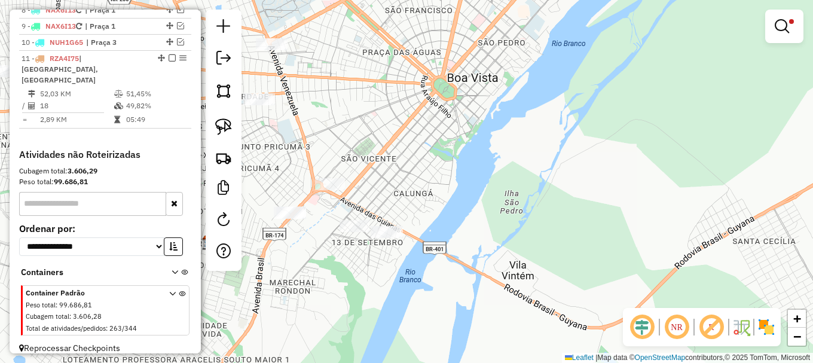
drag, startPoint x: 388, startPoint y: 182, endPoint x: 367, endPoint y: 133, distance: 52.7
click at [372, 136] on div "Limpar filtros Janela de atendimento Grade de atendimento Capacidade Transporta…" at bounding box center [406, 181] width 813 height 363
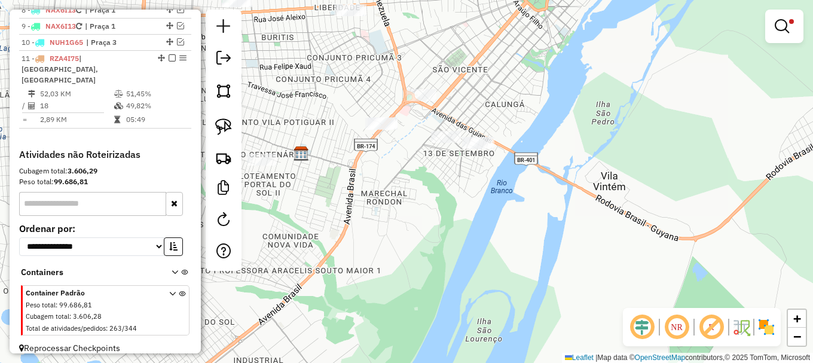
drag, startPoint x: 331, startPoint y: 233, endPoint x: 271, endPoint y: 157, distance: 96.2
click at [359, 198] on div "Limpar filtros Janela de atendimento Grade de atendimento Capacidade Transporta…" at bounding box center [406, 181] width 813 height 363
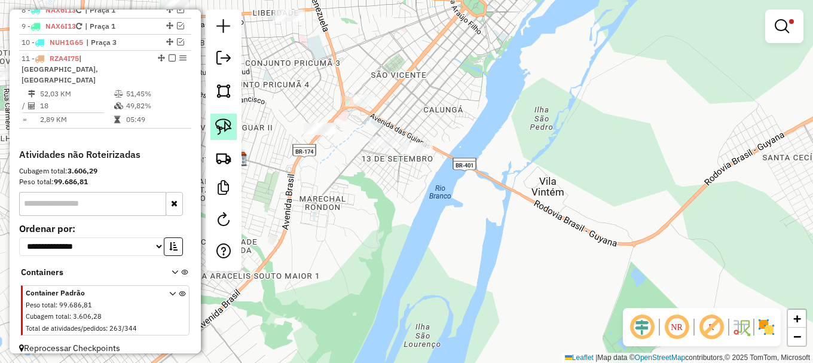
click at [225, 124] on img at bounding box center [223, 126] width 17 height 17
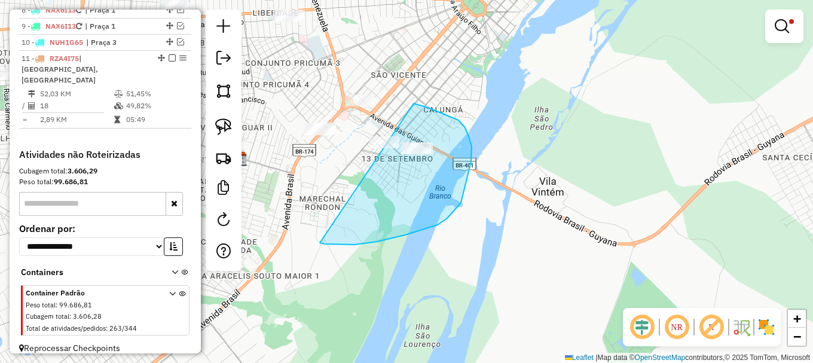
drag, startPoint x: 325, startPoint y: 244, endPoint x: 380, endPoint y: 87, distance: 166.8
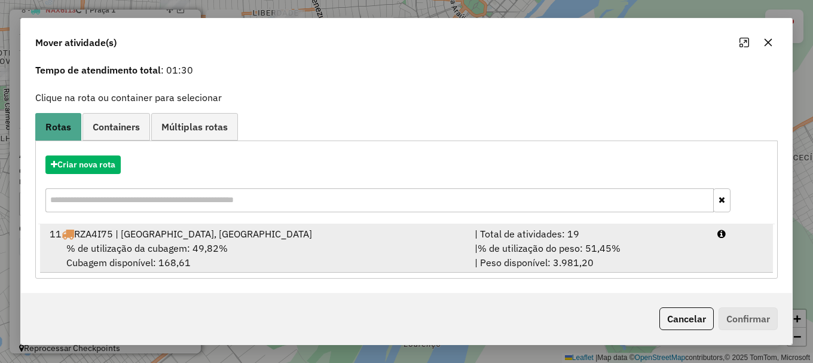
click at [686, 242] on div "| % de utilização do peso: 51,45% | Peso disponível: 3.981,20" at bounding box center [588, 255] width 243 height 29
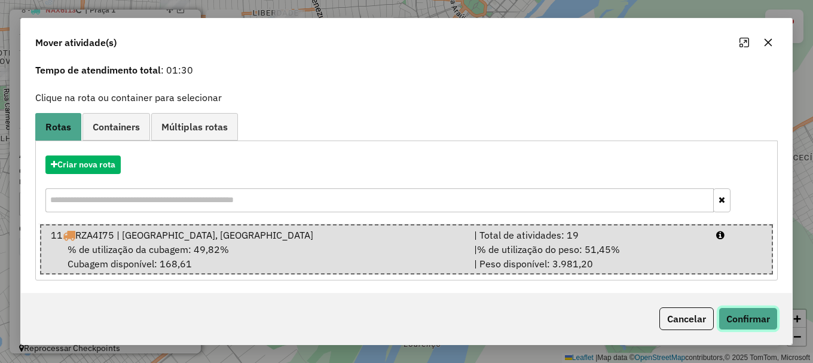
click at [741, 313] on button "Confirmar" at bounding box center [748, 318] width 59 height 23
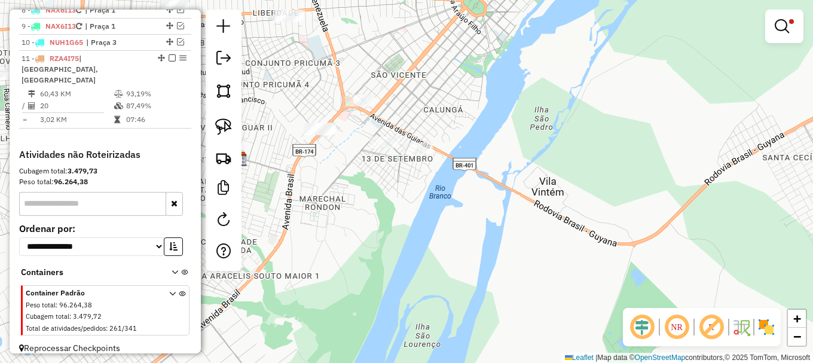
scroll to position [0, 0]
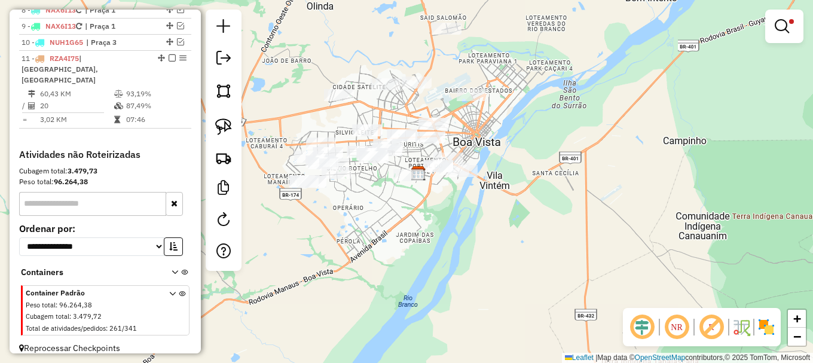
drag, startPoint x: 678, startPoint y: 101, endPoint x: 667, endPoint y: 110, distance: 14.5
click at [654, 124] on div "Limpar filtros Janela de atendimento Grade de atendimento Capacidade Transporta…" at bounding box center [406, 181] width 813 height 363
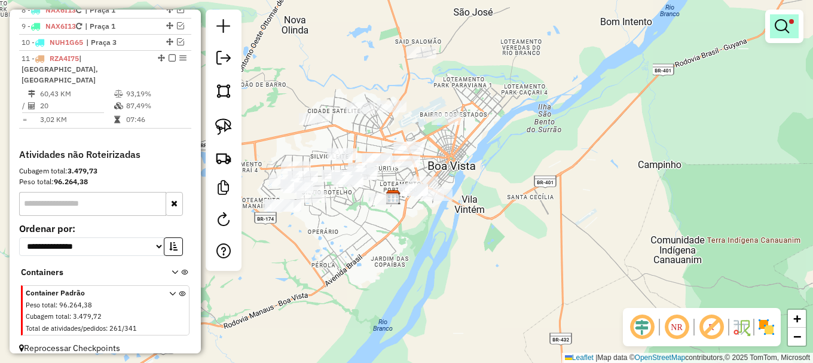
click at [776, 28] on em at bounding box center [782, 26] width 14 height 14
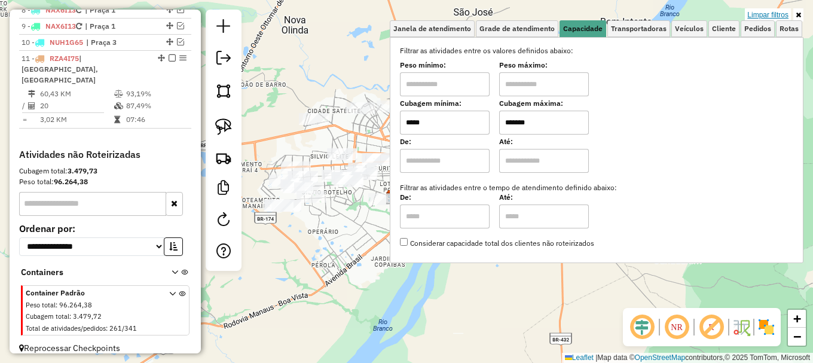
click at [762, 16] on link "Limpar filtros" at bounding box center [768, 14] width 46 height 13
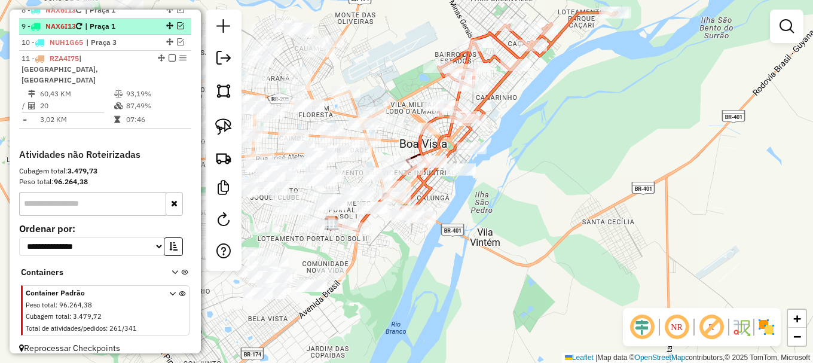
click at [169, 62] on em at bounding box center [172, 57] width 7 height 7
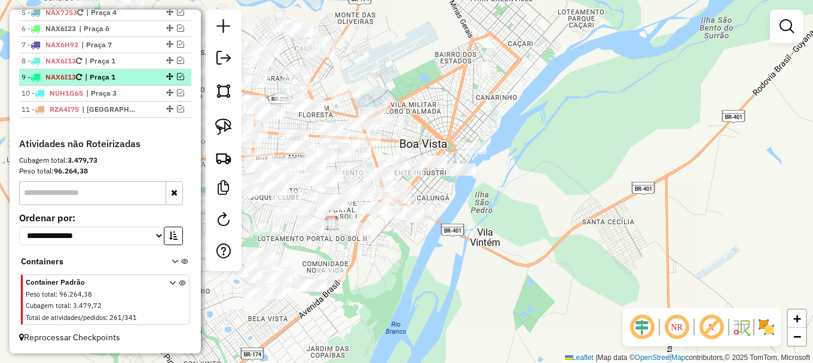
scroll to position [543, 0]
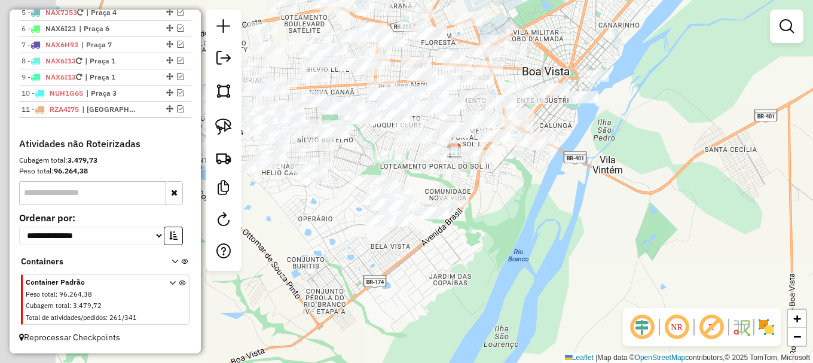
drag, startPoint x: 427, startPoint y: 258, endPoint x: 525, endPoint y: 184, distance: 122.8
click at [522, 188] on div "Janela de atendimento Grade de atendimento Capacidade Transportadoras Veículos …" at bounding box center [406, 181] width 813 height 363
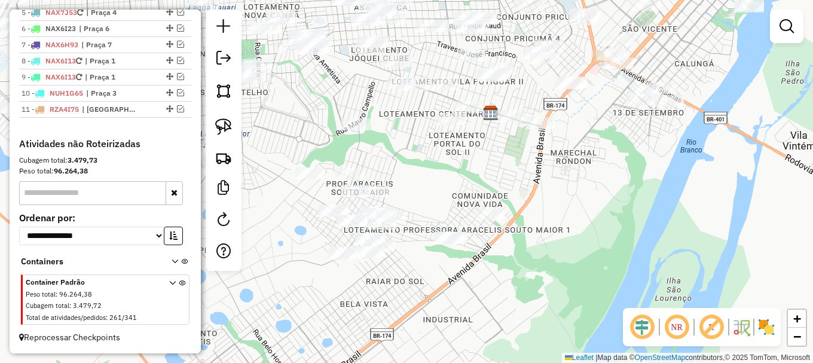
drag, startPoint x: 454, startPoint y: 152, endPoint x: 444, endPoint y: 165, distance: 15.8
click at [453, 157] on div "Janela de atendimento Grade de atendimento Capacidade Transportadoras Veículos …" at bounding box center [406, 181] width 813 height 363
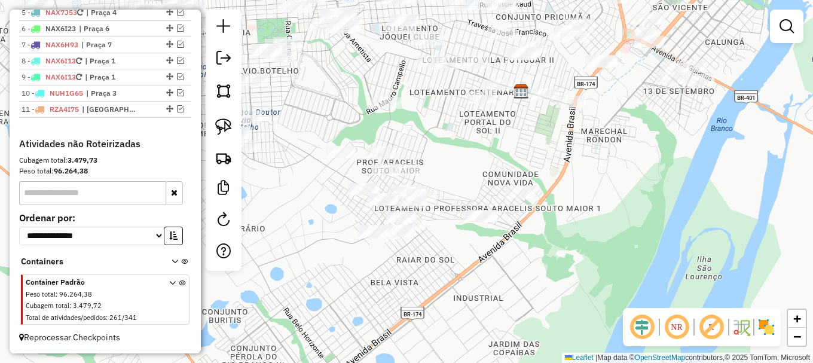
drag, startPoint x: 281, startPoint y: 143, endPoint x: 291, endPoint y: 126, distance: 20.1
click at [295, 127] on div "Janela de atendimento Grade de atendimento Capacidade Transportadoras Veículos …" at bounding box center [406, 181] width 813 height 363
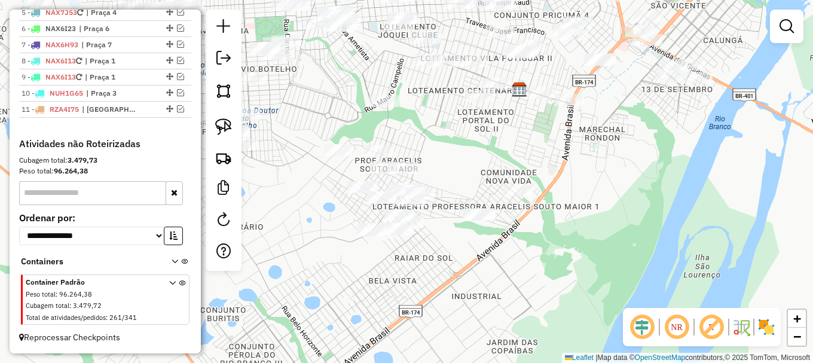
drag, startPoint x: 222, startPoint y: 124, endPoint x: 240, endPoint y: 132, distance: 19.3
click at [222, 124] on img at bounding box center [223, 126] width 17 height 17
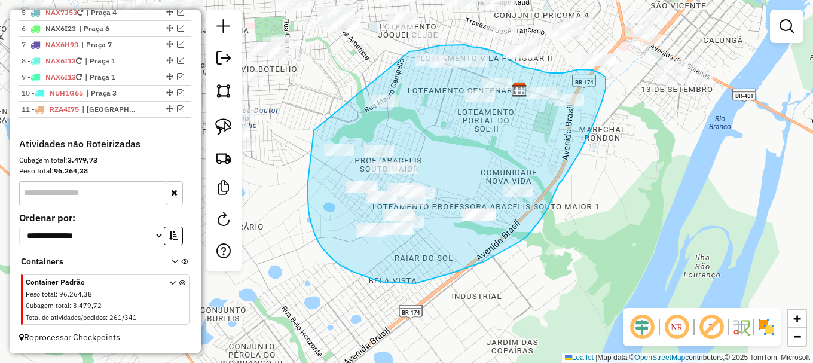
drag, startPoint x: 314, startPoint y: 130, endPoint x: 409, endPoint y: 53, distance: 123.2
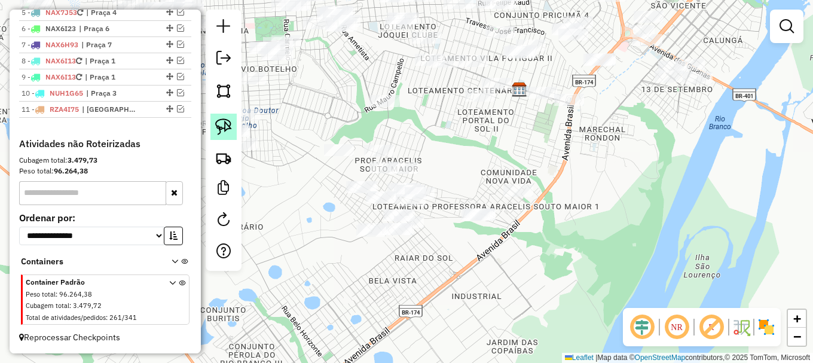
click at [224, 129] on img at bounding box center [223, 126] width 17 height 17
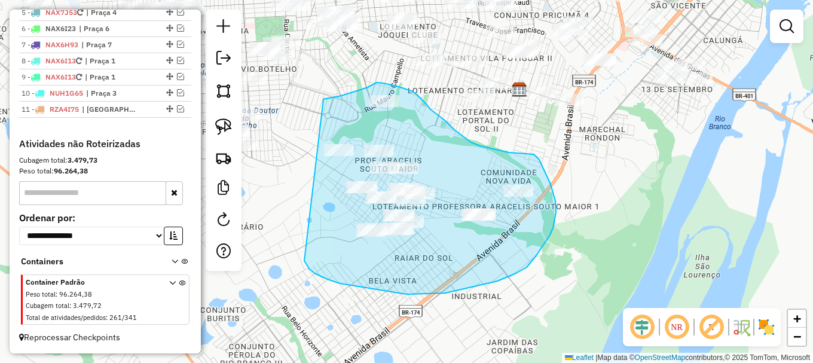
drag, startPoint x: 304, startPoint y: 261, endPoint x: 295, endPoint y: 103, distance: 158.1
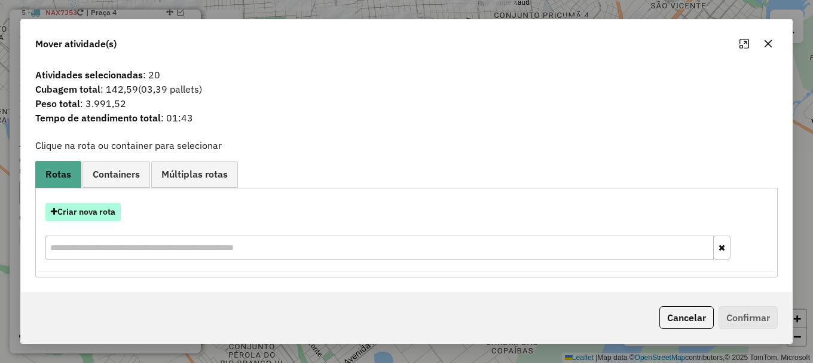
click at [93, 212] on button "Criar nova rota" at bounding box center [82, 212] width 75 height 19
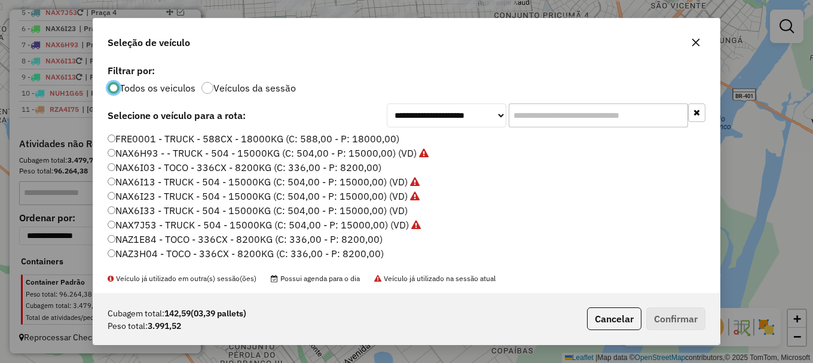
scroll to position [60, 0]
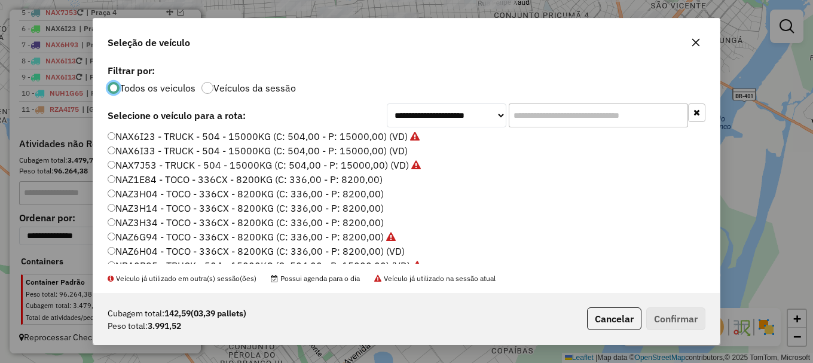
click at [146, 247] on label "NAZ6H04 - TOCO - 336CX - 8200KG (C: 336,00 - P: 8200,00) (VD)" at bounding box center [256, 251] width 297 height 14
click at [675, 322] on button "Confirmar" at bounding box center [675, 318] width 59 height 23
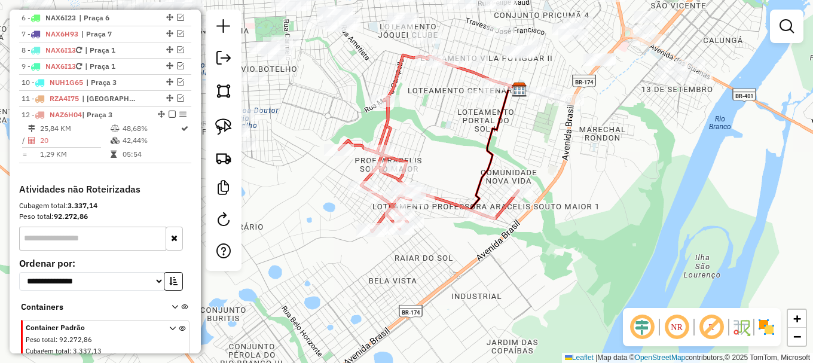
scroll to position [583, 0]
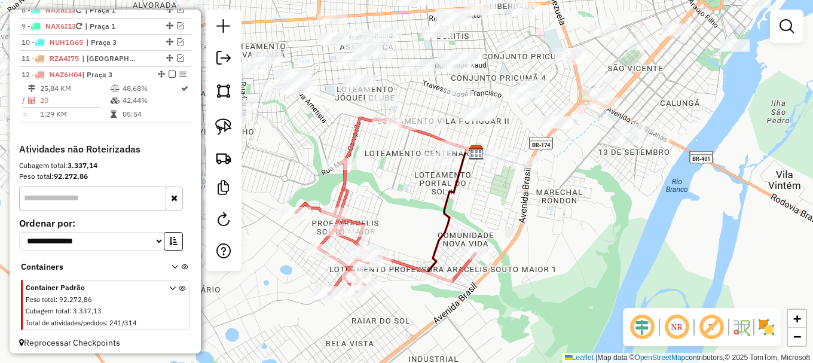
drag, startPoint x: 409, startPoint y: 188, endPoint x: 385, endPoint y: 214, distance: 35.1
click at [390, 211] on div "Janela de atendimento Grade de atendimento Capacidade Transportadoras Veículos …" at bounding box center [406, 181] width 813 height 363
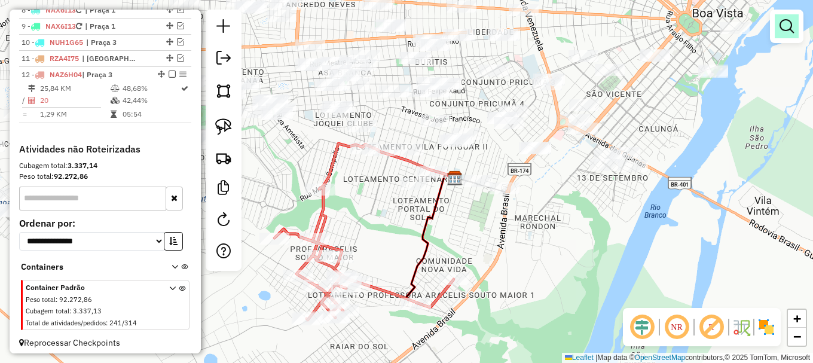
click at [785, 23] on em at bounding box center [786, 26] width 14 height 14
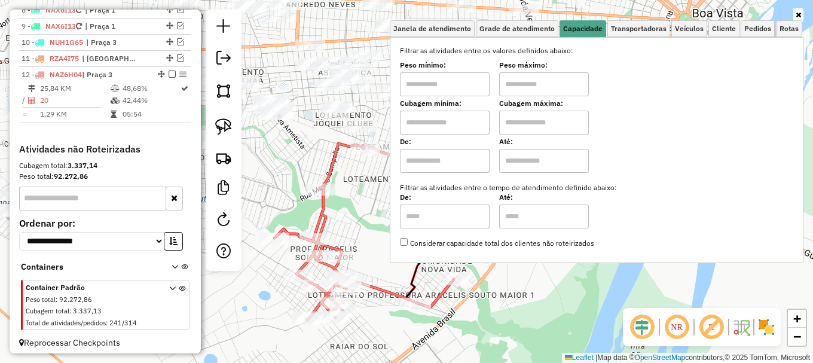
click at [469, 128] on input "text" at bounding box center [445, 123] width 90 height 24
type input "*****"
drag, startPoint x: 521, startPoint y: 122, endPoint x: 530, endPoint y: 134, distance: 15.4
click at [521, 122] on input "text" at bounding box center [544, 123] width 90 height 24
type input "*******"
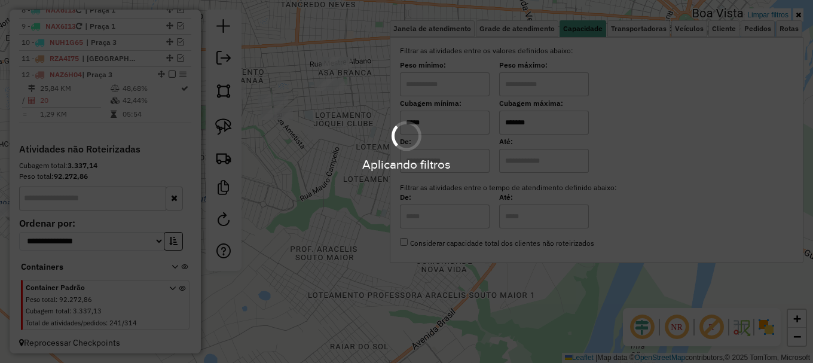
click at [337, 172] on div "Limpar filtros Janela de atendimento Grade de atendimento Capacidade Transporta…" at bounding box center [406, 181] width 813 height 363
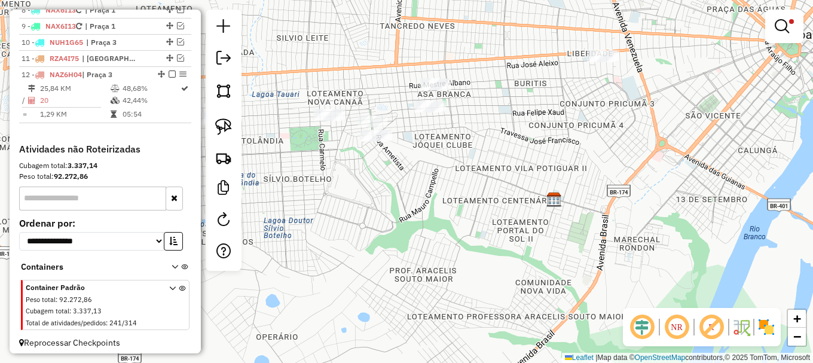
drag, startPoint x: 322, startPoint y: 155, endPoint x: 418, endPoint y: 165, distance: 96.2
click at [422, 176] on div "Limpar filtros Janela de atendimento Grade de atendimento Capacidade Transporta…" at bounding box center [406, 181] width 813 height 363
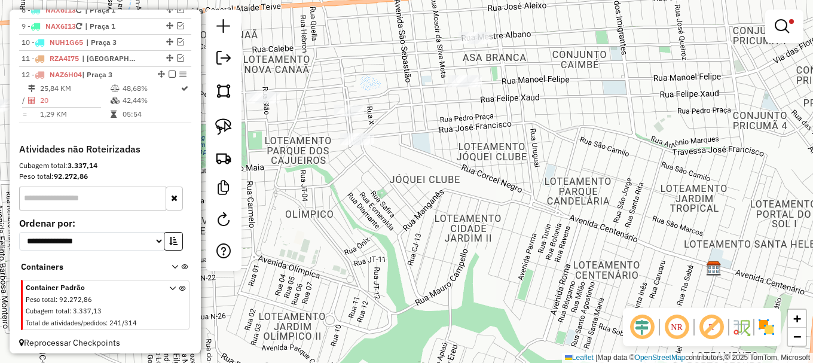
click at [237, 124] on div at bounding box center [224, 140] width 36 height 261
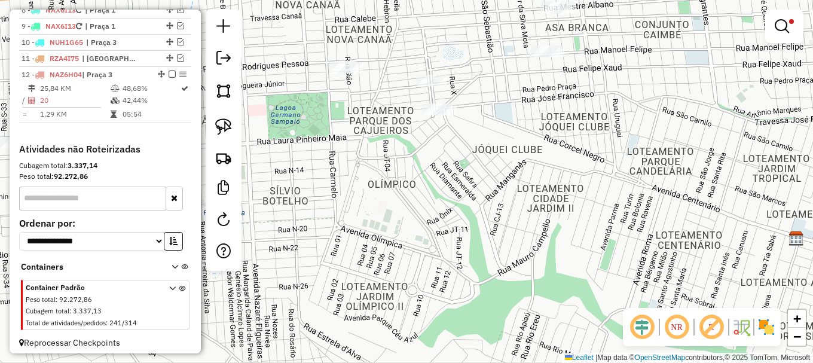
drag, startPoint x: 320, startPoint y: 188, endPoint x: 283, endPoint y: 152, distance: 51.2
click at [313, 158] on div "Limpar filtros Janela de atendimento Grade de atendimento Capacidade Transporta…" at bounding box center [406, 181] width 813 height 363
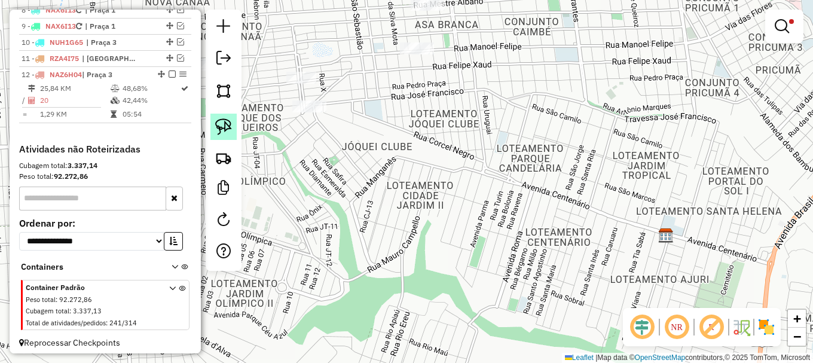
click at [221, 124] on img at bounding box center [223, 126] width 17 height 17
drag, startPoint x: 221, startPoint y: 124, endPoint x: 240, endPoint y: 154, distance: 35.3
click at [221, 126] on img at bounding box center [223, 126] width 17 height 17
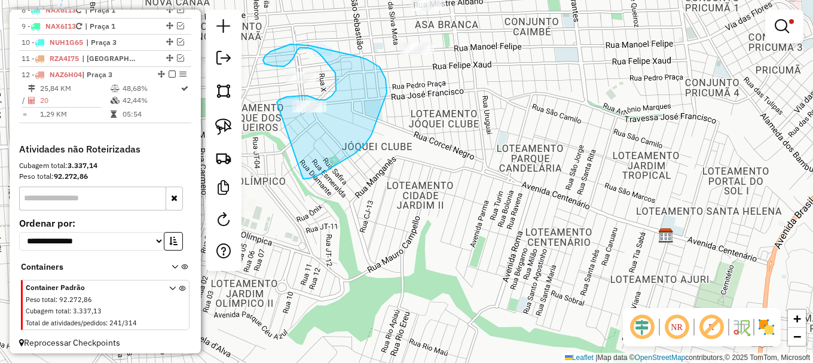
drag, startPoint x: 365, startPoint y: 145, endPoint x: 276, endPoint y: 102, distance: 98.1
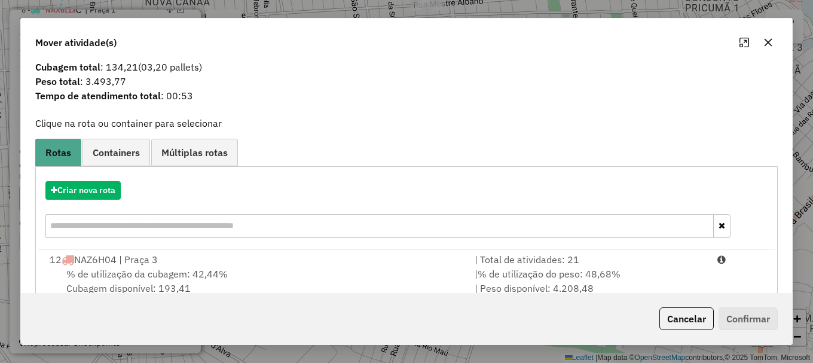
scroll to position [0, 0]
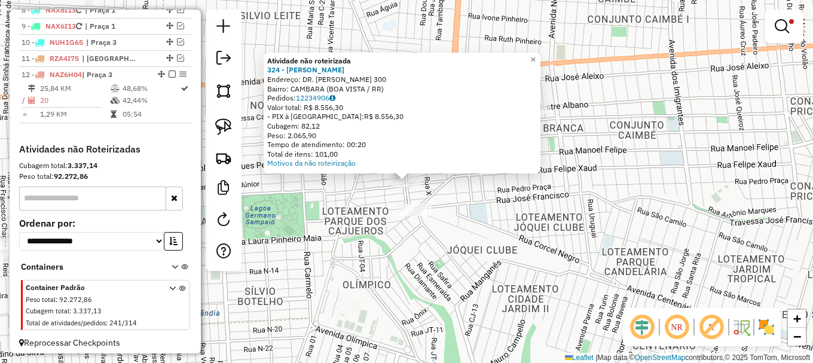
click at [392, 249] on div "Atividade não roteirizada 324 - SEVERINA FERNANDES Endereço: DR. RUBENS FILHO 3…" at bounding box center [406, 181] width 813 height 363
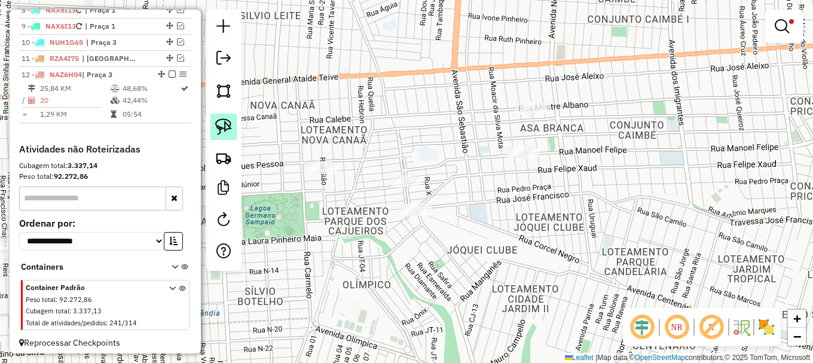
click at [215, 129] on link at bounding box center [223, 127] width 26 height 26
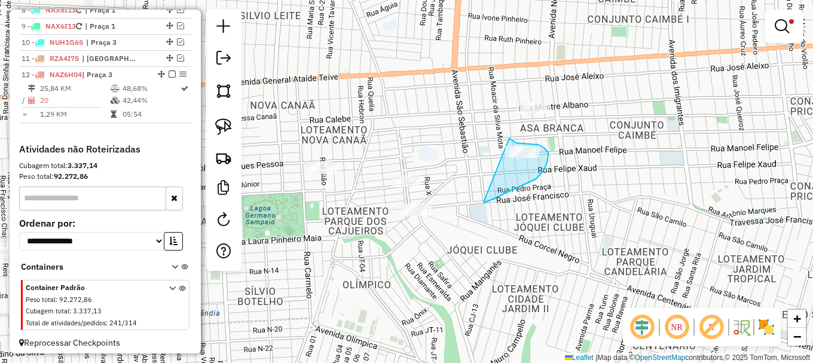
drag, startPoint x: 488, startPoint y: 201, endPoint x: 499, endPoint y: 137, distance: 64.9
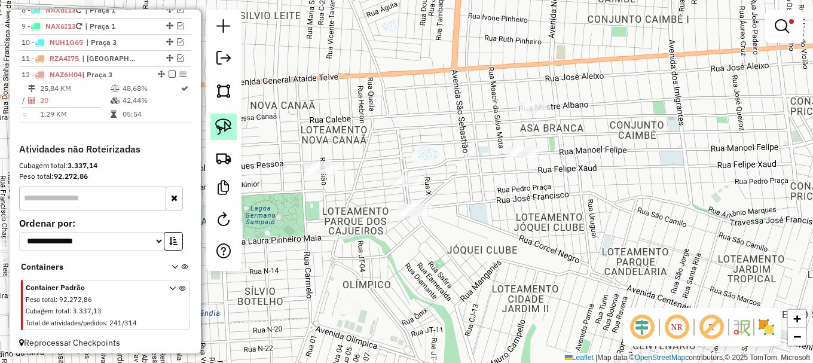
click at [219, 120] on img at bounding box center [223, 126] width 17 height 17
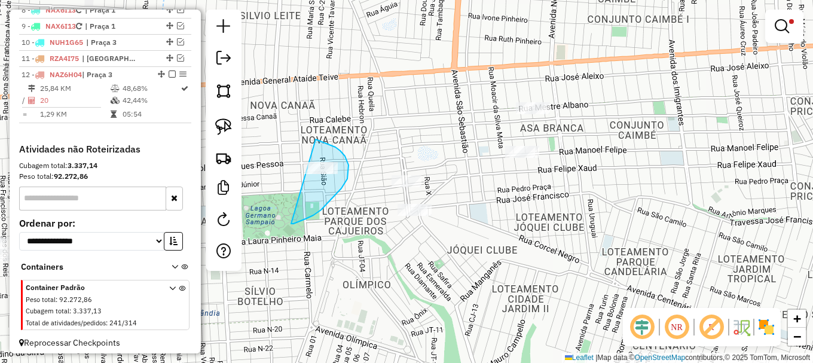
drag, startPoint x: 291, startPoint y: 224, endPoint x: 306, endPoint y: 136, distance: 89.1
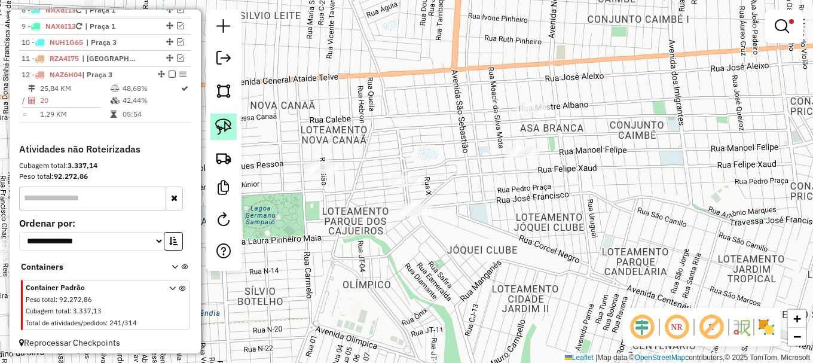
click at [227, 121] on img at bounding box center [223, 126] width 17 height 17
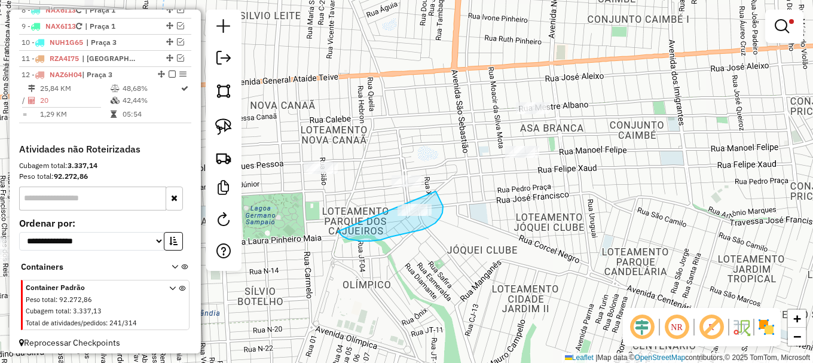
drag, startPoint x: 341, startPoint y: 234, endPoint x: 436, endPoint y: 188, distance: 105.9
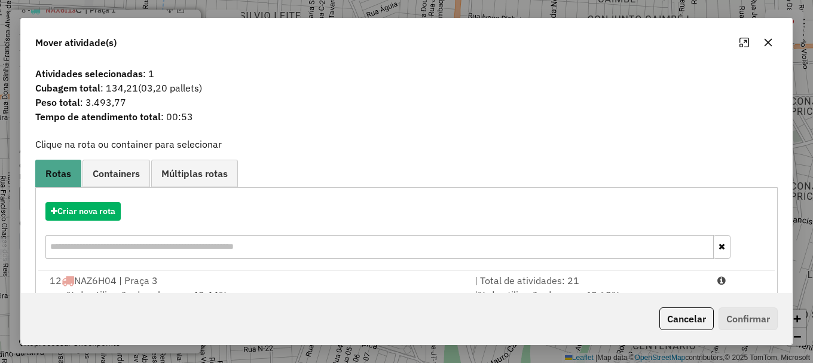
drag, startPoint x: 724, startPoint y: 270, endPoint x: 735, endPoint y: 295, distance: 26.8
click at [725, 271] on li "12 NAZ6H04 | Praça 3 | Total de atividades: 21 % de utilização da cubagem: 42,4…" at bounding box center [406, 295] width 733 height 48
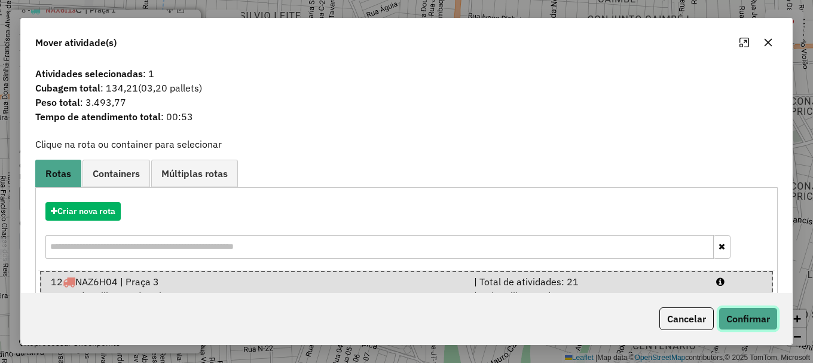
click at [750, 328] on button "Confirmar" at bounding box center [748, 318] width 59 height 23
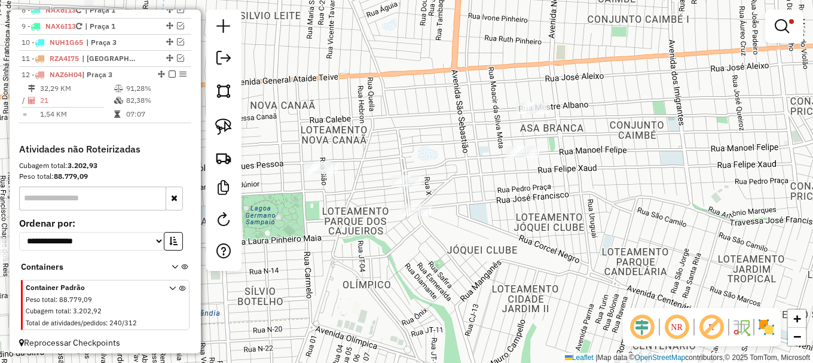
click at [779, 21] on em at bounding box center [782, 26] width 14 height 14
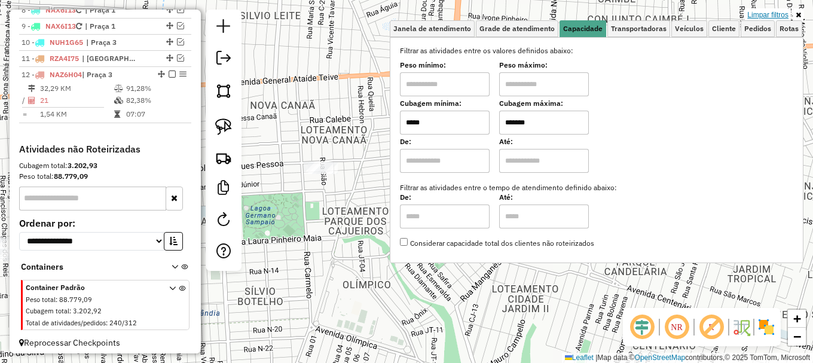
click at [756, 13] on link "Limpar filtros" at bounding box center [768, 14] width 46 height 13
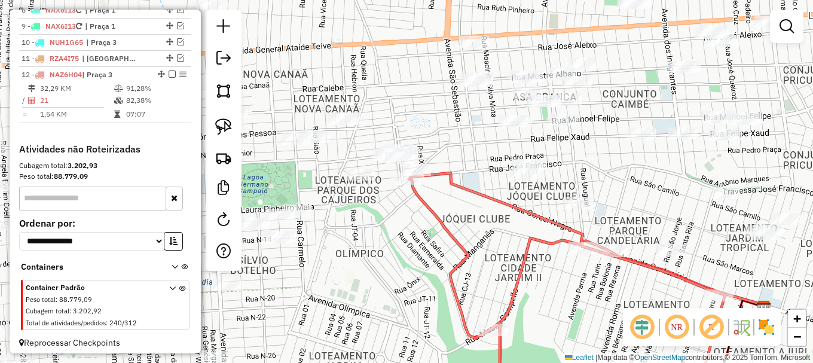
drag, startPoint x: 442, startPoint y: 272, endPoint x: 351, endPoint y: 91, distance: 202.6
click at [360, 110] on div "Janela de atendimento Grade de atendimento Capacidade Transportadoras Veículos …" at bounding box center [406, 181] width 813 height 363
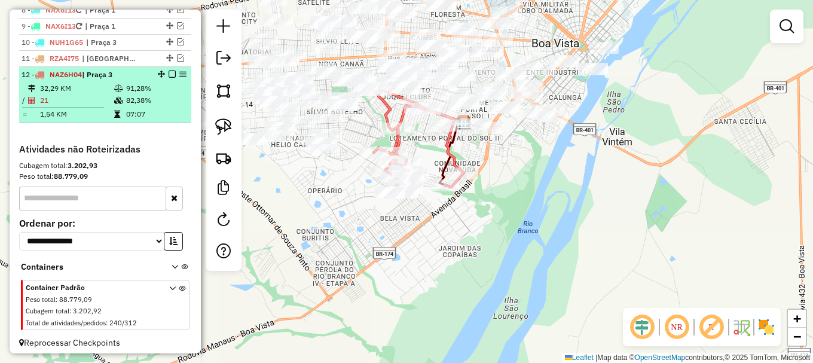
click at [170, 78] on em at bounding box center [172, 74] width 7 height 7
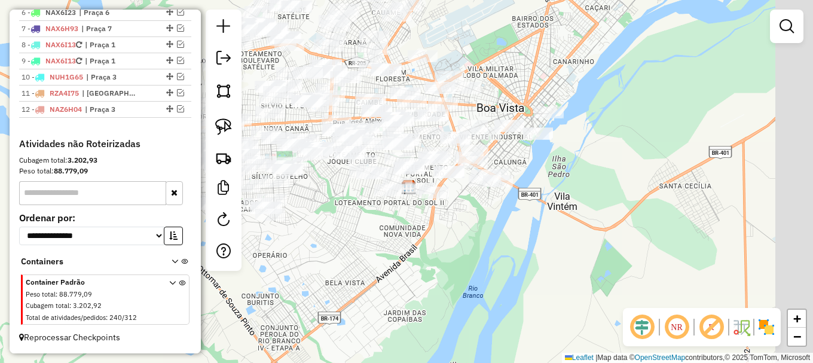
drag, startPoint x: 516, startPoint y: 160, endPoint x: 461, endPoint y: 225, distance: 85.3
click at [459, 227] on div "Janela de atendimento Grade de atendimento Capacidade Transportadoras Veículos …" at bounding box center [406, 181] width 813 height 363
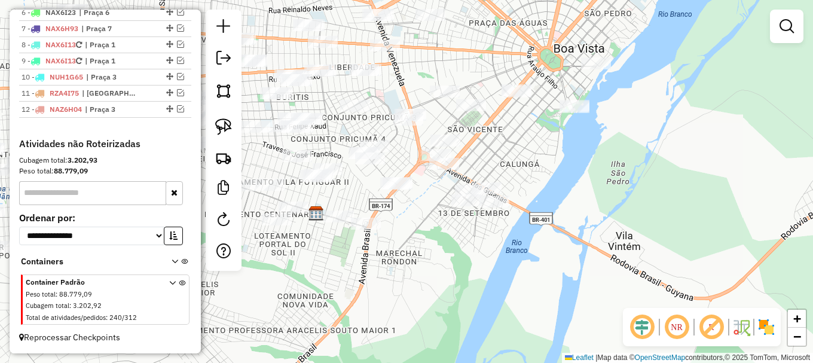
drag, startPoint x: 422, startPoint y: 217, endPoint x: 414, endPoint y: 243, distance: 27.0
click at [412, 244] on div "Janela de atendimento Grade de atendimento Capacidade Transportadoras Veículos …" at bounding box center [406, 181] width 813 height 363
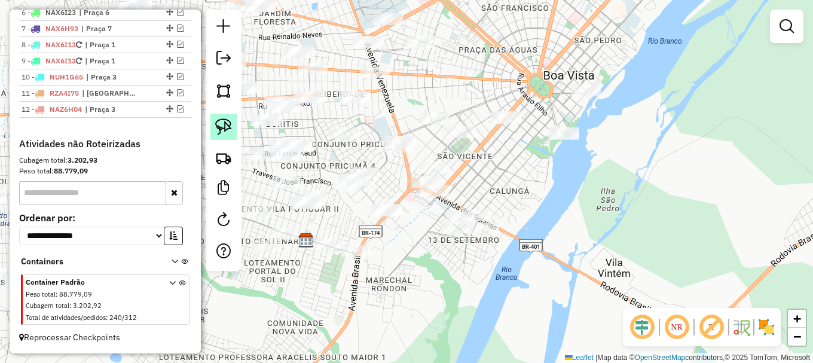
click at [220, 122] on img at bounding box center [223, 126] width 17 height 17
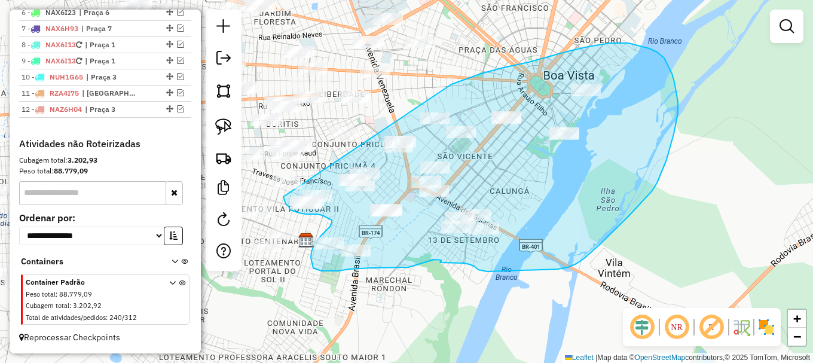
drag, startPoint x: 444, startPoint y: 89, endPoint x: 283, endPoint y: 197, distance: 193.5
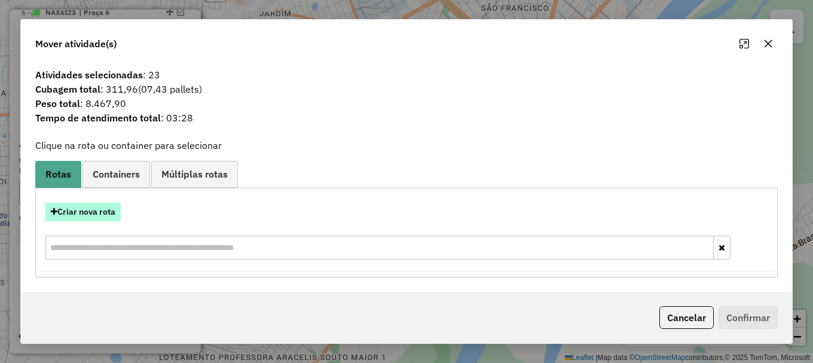
click at [75, 209] on button "Criar nova rota" at bounding box center [82, 212] width 75 height 19
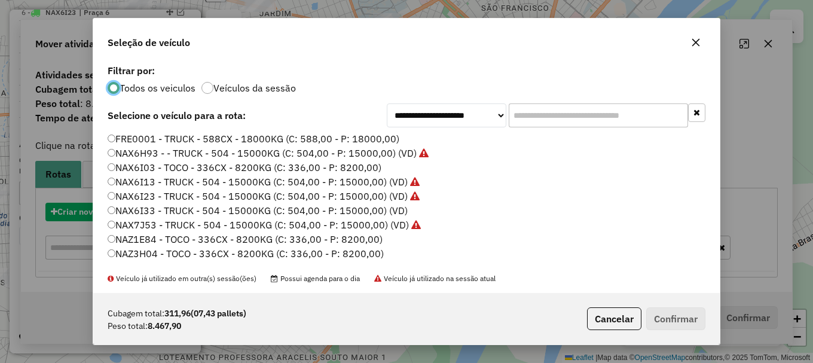
scroll to position [7, 4]
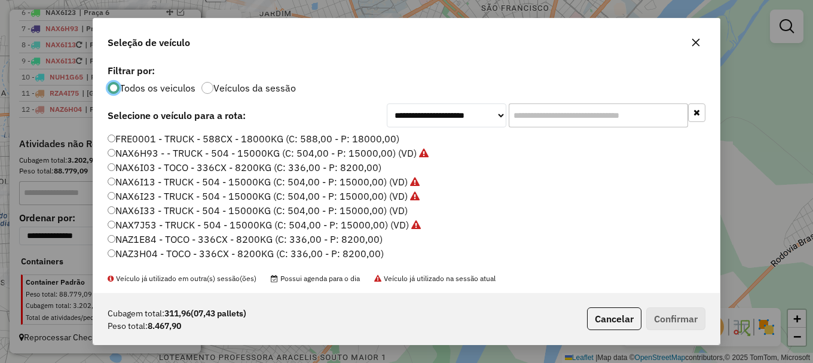
click at [157, 166] on label "NAX6I03 - TOCO - 336CX - 8200KG (C: 336,00 - P: 8200,00)" at bounding box center [245, 167] width 274 height 14
click at [675, 317] on button "Confirmar" at bounding box center [675, 318] width 59 height 23
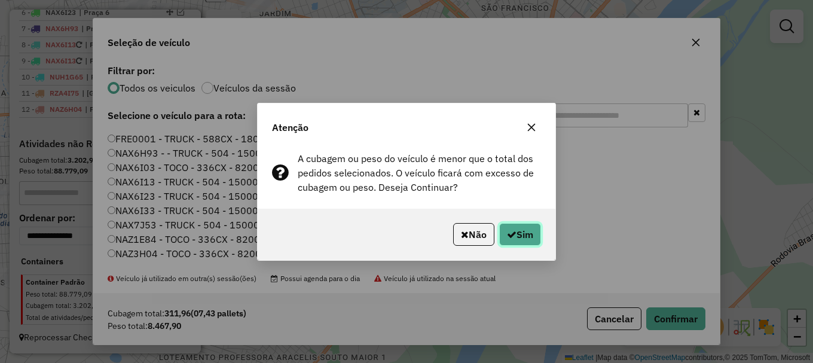
click at [530, 233] on button "Sim" at bounding box center [520, 234] width 42 height 23
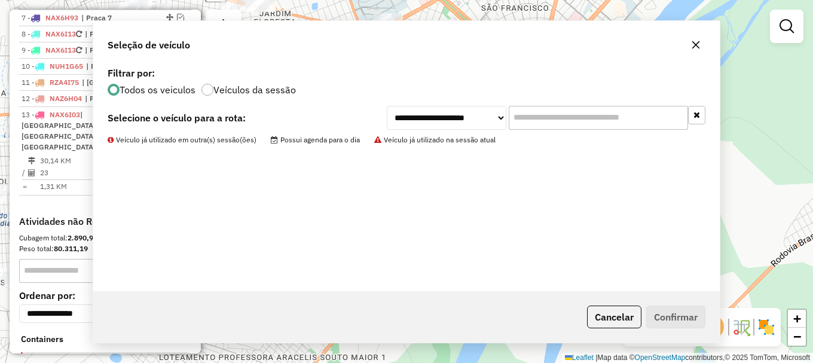
scroll to position [583, 0]
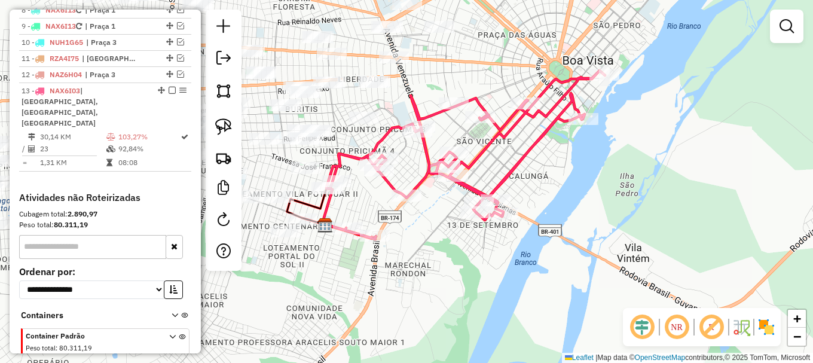
drag, startPoint x: 328, startPoint y: 317, endPoint x: 477, endPoint y: 148, distance: 226.2
click at [477, 148] on div "Janela de atendimento Grade de atendimento Capacidade Transportadoras Veículos …" at bounding box center [406, 181] width 813 height 363
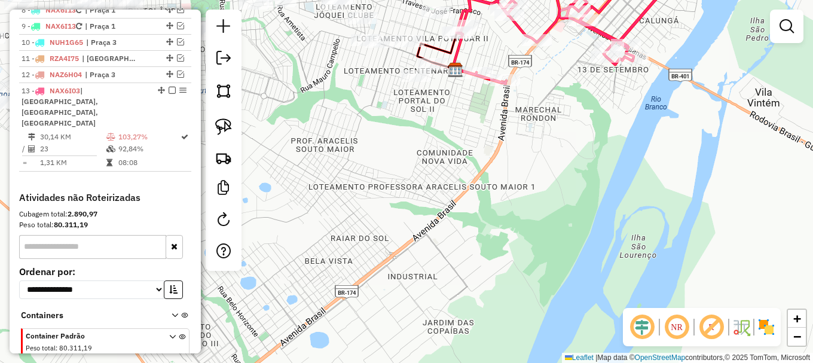
drag, startPoint x: 482, startPoint y: 148, endPoint x: 406, endPoint y: 304, distance: 173.2
click at [410, 302] on div "Janela de atendimento Grade de atendimento Capacidade Transportadoras Veículos …" at bounding box center [406, 181] width 813 height 363
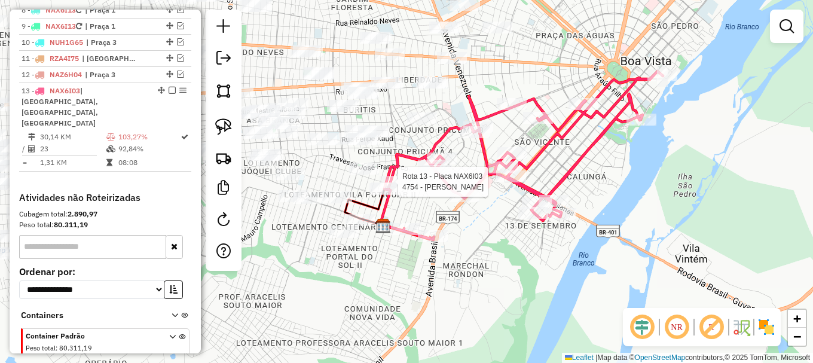
select select "**********"
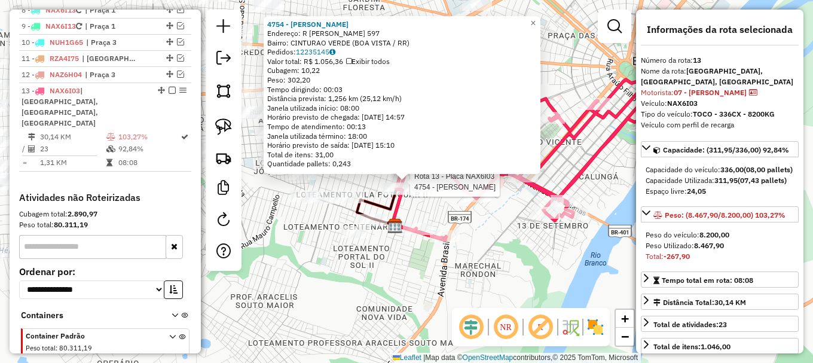
scroll to position [626, 0]
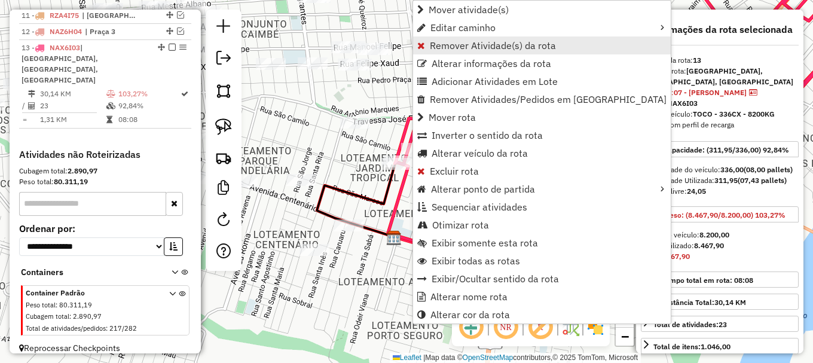
click at [432, 42] on span "Remover Atividade(s) da rota" at bounding box center [493, 46] width 126 height 10
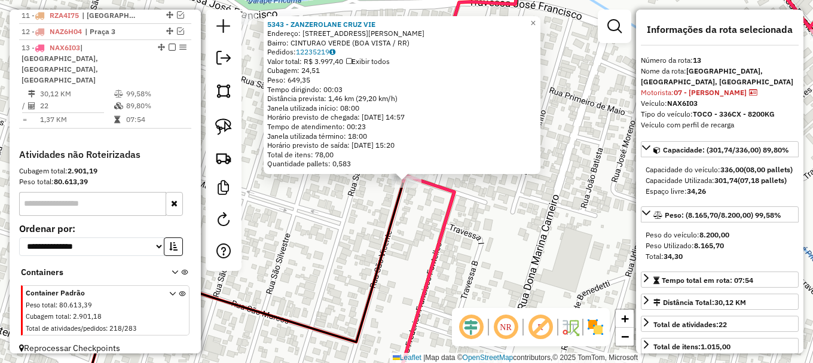
drag, startPoint x: 480, startPoint y: 284, endPoint x: 321, endPoint y: 108, distance: 237.4
click at [346, 137] on div "5343 - ZANZEROLANE CRUZ VIE Endereço: R DONA MARINA CARNEIRO 717 Bairro: CINTUR…" at bounding box center [406, 181] width 813 height 363
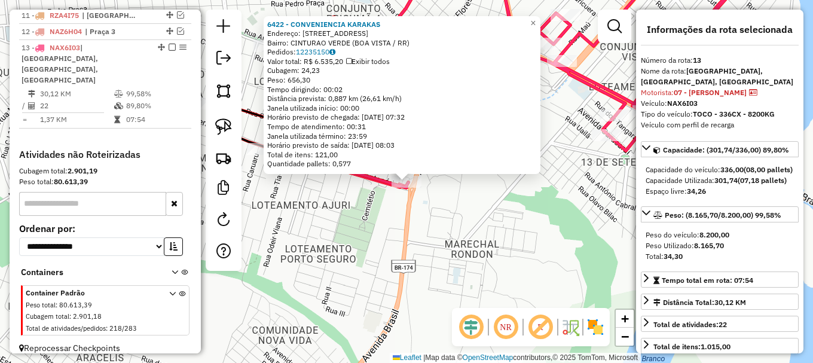
click at [464, 197] on div "6422 - CONVENIENCIA KARAKAS Endereço: AV BRASIL 1228 Bairro: CINTURAO VERDE (BO…" at bounding box center [406, 181] width 813 height 363
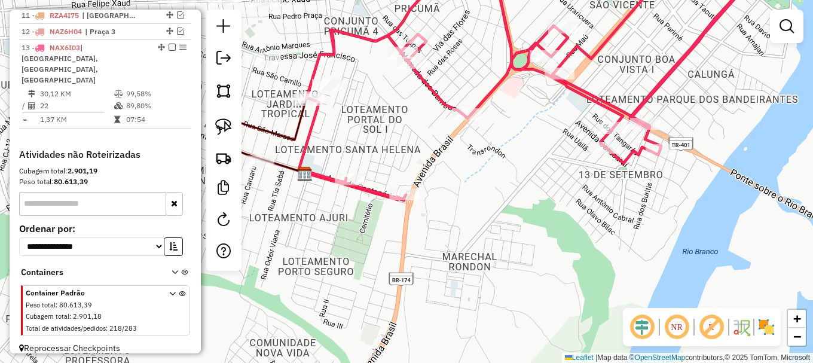
drag, startPoint x: 488, startPoint y: 170, endPoint x: 444, endPoint y: 347, distance: 182.5
click at [448, 335] on div "Janela de atendimento Grade de atendimento Capacidade Transportadoras Veículos …" at bounding box center [406, 181] width 813 height 363
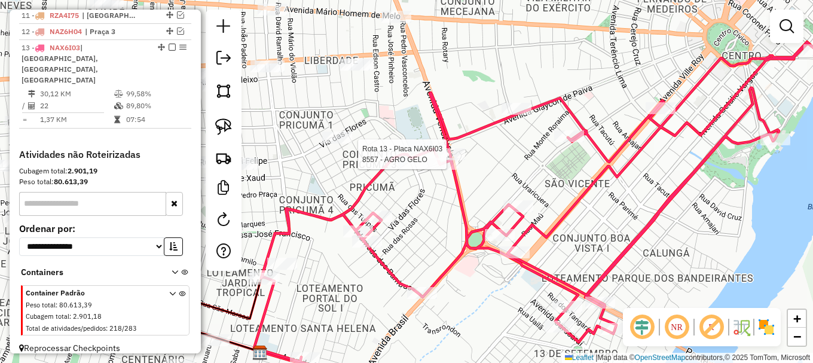
select select "**********"
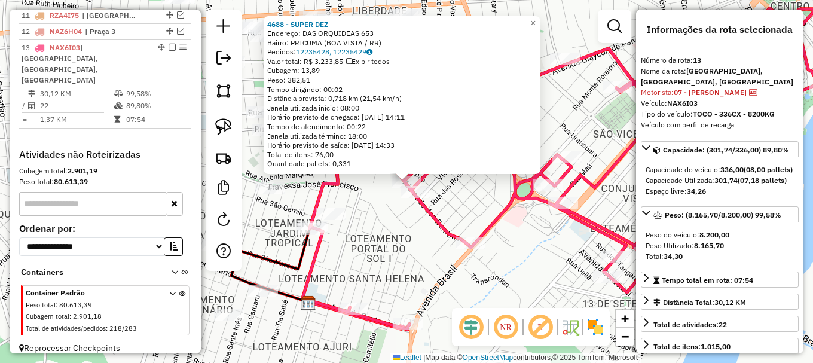
click at [378, 209] on div "4688 - SUPER DEZ Endereço: DAS ORQUIDEAS 653 Bairro: PRICUMA (BOA VISTA / RR) P…" at bounding box center [406, 181] width 813 height 363
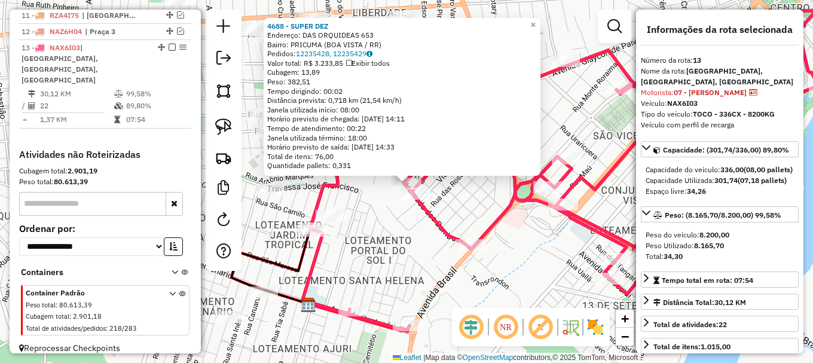
click at [440, 186] on div "4688 - SUPER DEZ Endereço: DAS ORQUIDEAS 653 Bairro: PRICUMA (BOA VISTA / RR) P…" at bounding box center [406, 181] width 813 height 363
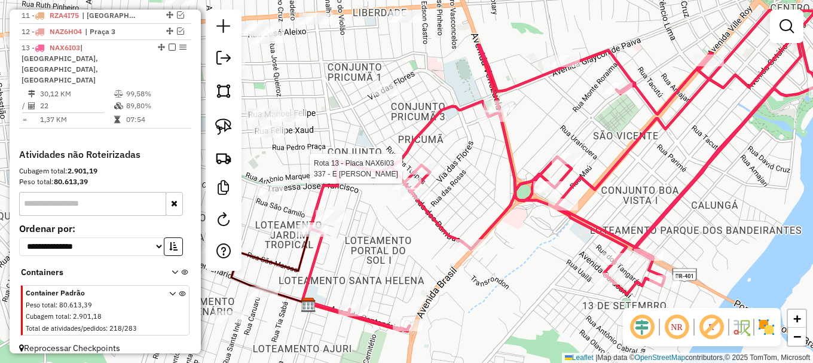
select select "**********"
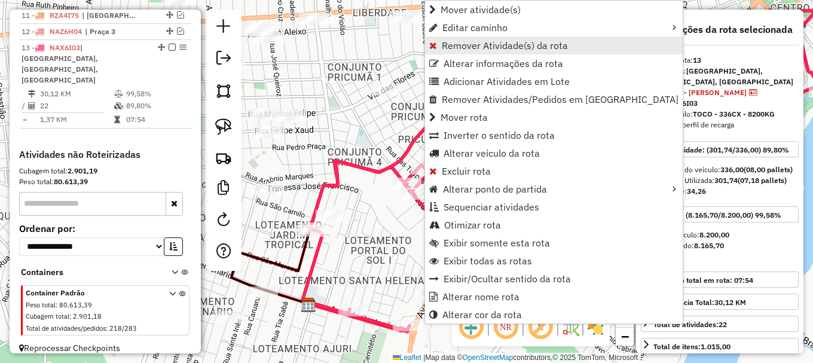
click at [443, 38] on link "Remover Atividade(s) da rota" at bounding box center [554, 45] width 258 height 18
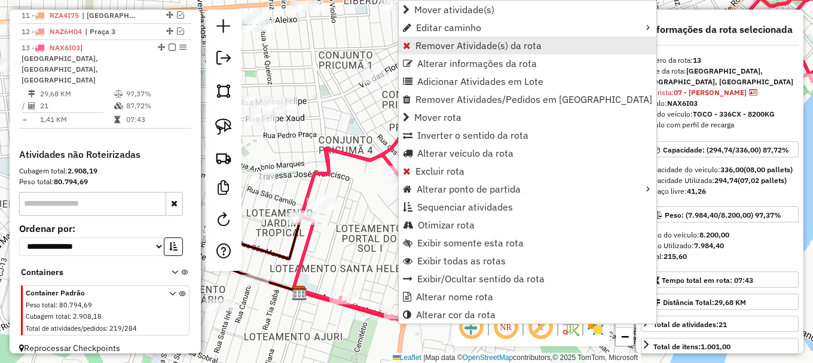
click at [423, 50] on span "Remover Atividade(s) da rota" at bounding box center [478, 46] width 126 height 10
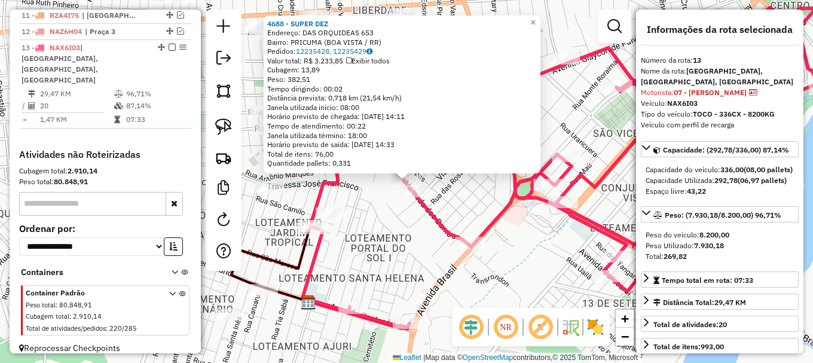
click at [384, 194] on div "4688 - SUPER DEZ Endereço: DAS ORQUIDEAS 653 Bairro: PRICUMA (BOA VISTA / RR) P…" at bounding box center [406, 181] width 813 height 363
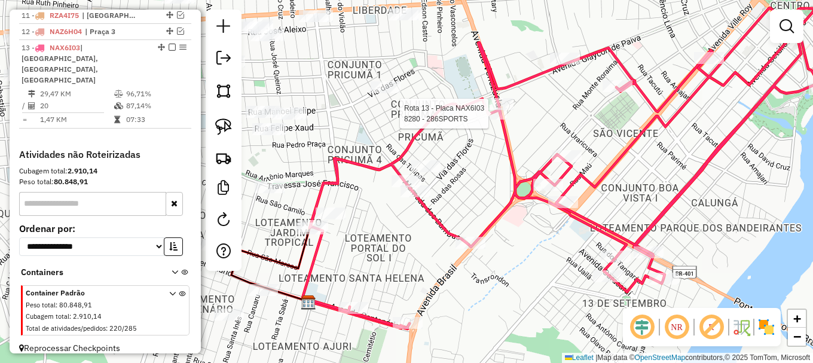
select select "**********"
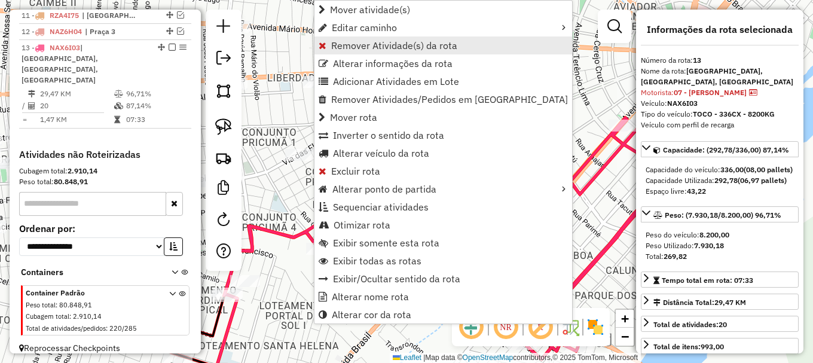
click at [352, 44] on span "Remover Atividade(s) da rota" at bounding box center [394, 46] width 126 height 10
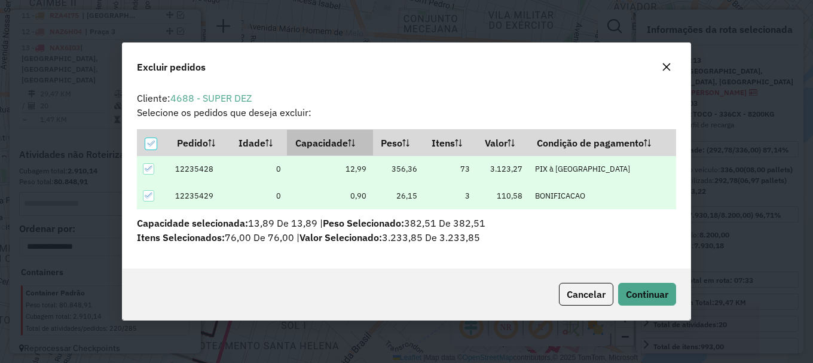
scroll to position [7, 4]
click at [644, 289] on span "Continuar" at bounding box center [647, 294] width 42 height 12
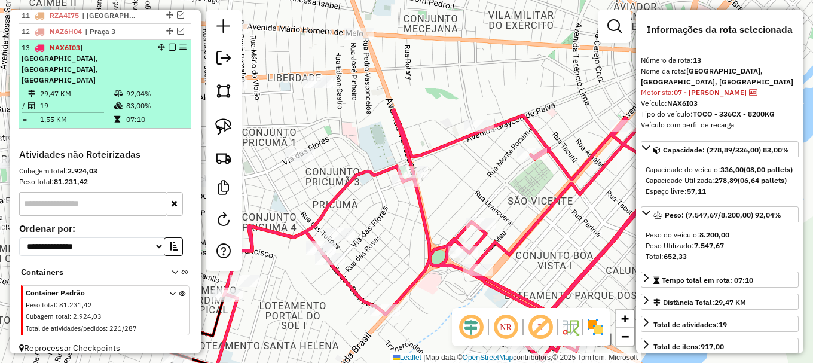
click at [169, 51] on em at bounding box center [172, 47] width 7 height 7
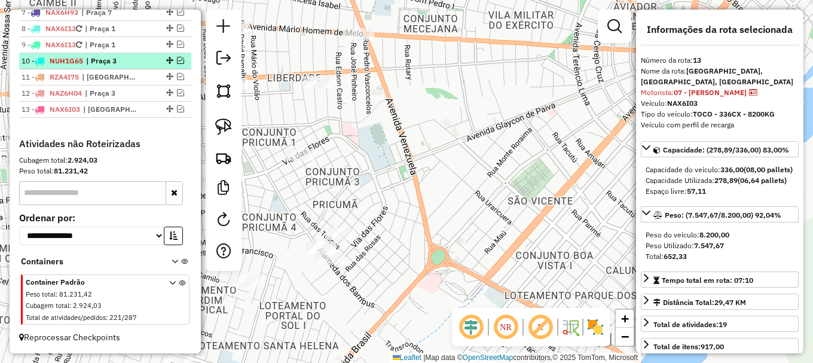
scroll to position [575, 0]
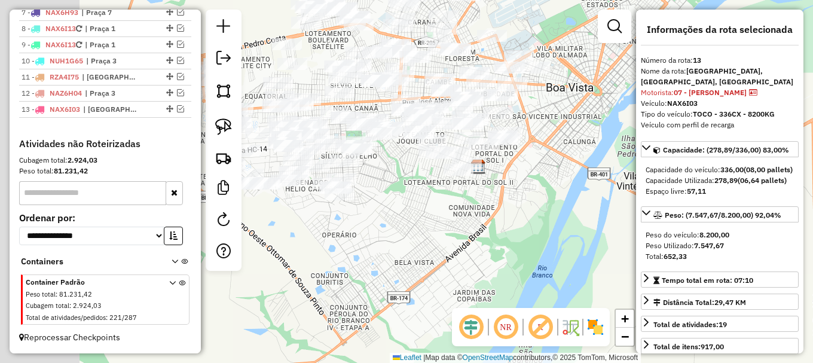
drag, startPoint x: 476, startPoint y: 225, endPoint x: 473, endPoint y: 192, distance: 33.1
click at [543, 175] on div "Janela de atendimento Grade de atendimento Capacidade Transportadoras Veículos …" at bounding box center [406, 181] width 813 height 363
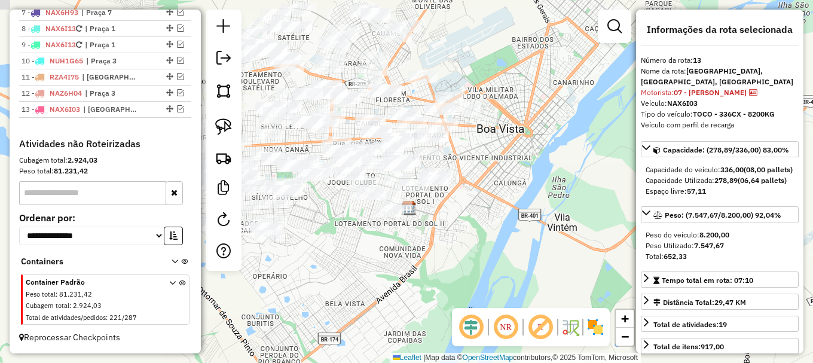
drag, startPoint x: 471, startPoint y: 197, endPoint x: 375, endPoint y: 252, distance: 111.1
click at [376, 252] on div "Janela de atendimento Grade de atendimento Capacidade Transportadoras Veículos …" at bounding box center [406, 181] width 813 height 363
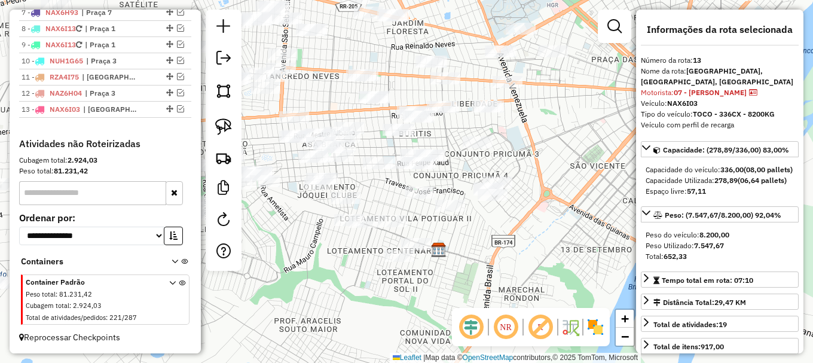
drag, startPoint x: 468, startPoint y: 213, endPoint x: 564, endPoint y: 176, distance: 103.1
click at [564, 176] on div "Janela de atendimento Grade de atendimento Capacidade Transportadoras Veículos …" at bounding box center [406, 181] width 813 height 363
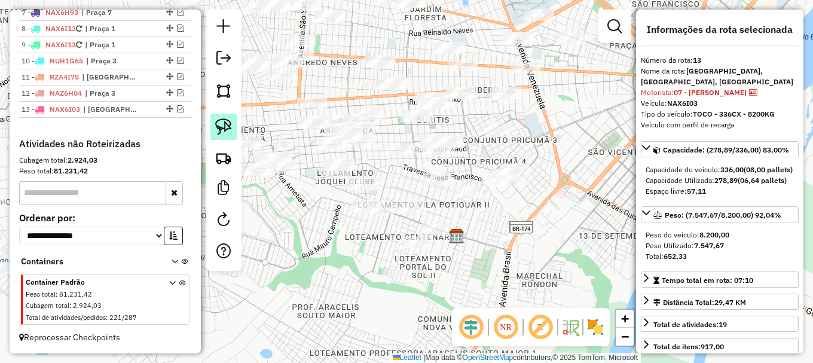
click at [223, 122] on img at bounding box center [223, 126] width 17 height 17
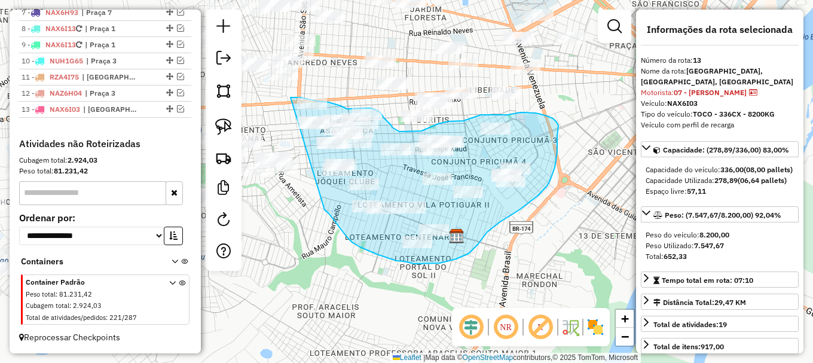
drag, startPoint x: 327, startPoint y: 212, endPoint x: 291, endPoint y: 97, distance: 120.4
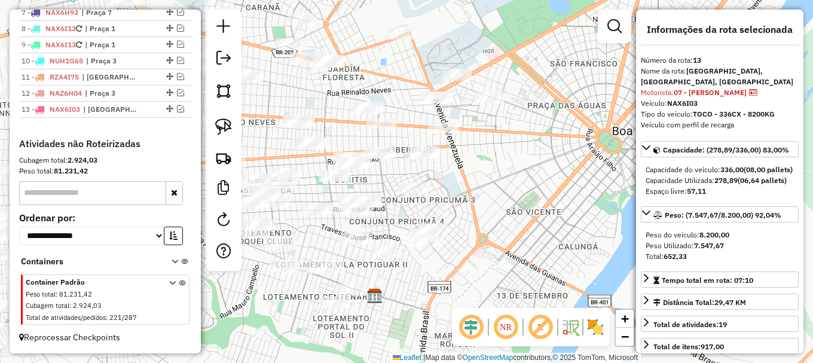
drag, startPoint x: 533, startPoint y: 257, endPoint x: 448, endPoint y: 321, distance: 105.8
click at [448, 321] on div "Janela de atendimento Grade de atendimento Capacidade Transportadoras Veículos …" at bounding box center [406, 181] width 813 height 363
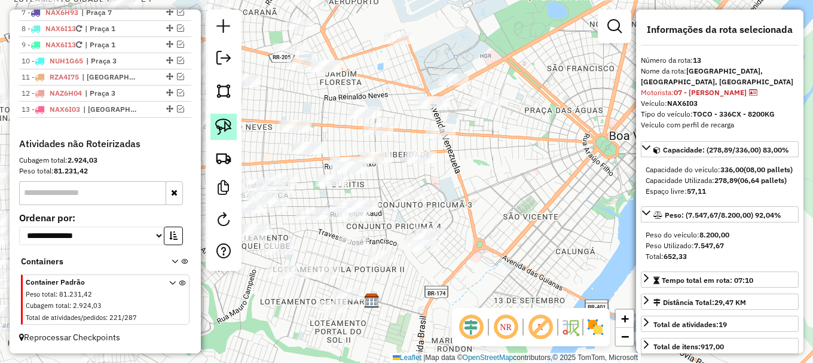
drag, startPoint x: 215, startPoint y: 124, endPoint x: 265, endPoint y: 115, distance: 51.0
click at [216, 124] on img at bounding box center [223, 126] width 17 height 17
drag, startPoint x: 371, startPoint y: 23, endPoint x: 409, endPoint y: 11, distance: 40.7
click at [224, 126] on img at bounding box center [223, 126] width 17 height 17
drag, startPoint x: 225, startPoint y: 126, endPoint x: 259, endPoint y: 118, distance: 34.8
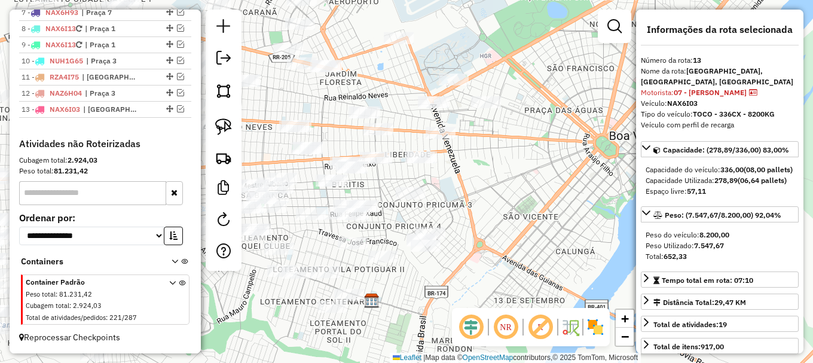
click at [229, 124] on img at bounding box center [223, 126] width 17 height 17
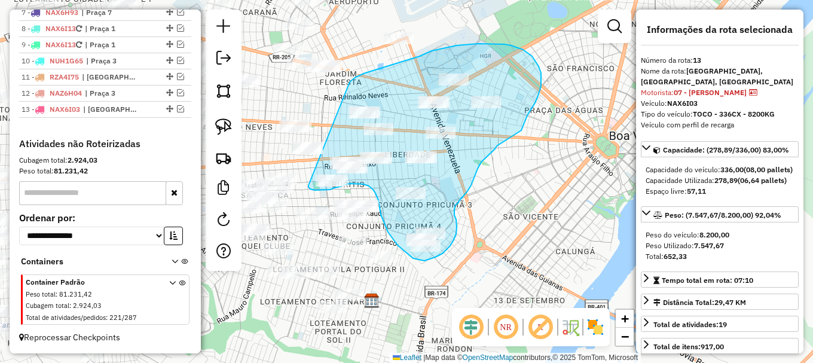
drag, startPoint x: 360, startPoint y: 75, endPoint x: 308, endPoint y: 185, distance: 121.4
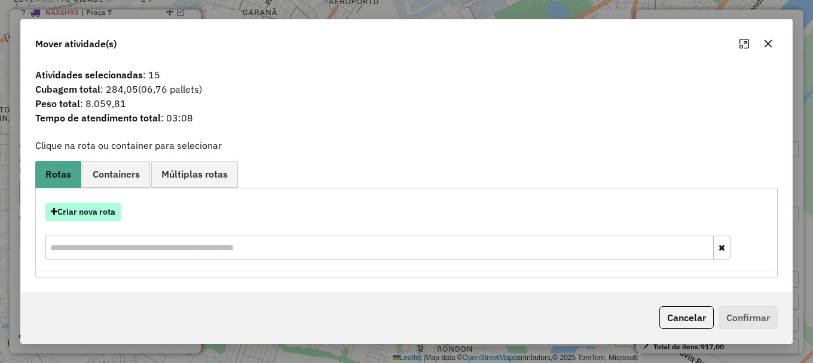
click at [89, 213] on button "Criar nova rota" at bounding box center [82, 212] width 75 height 19
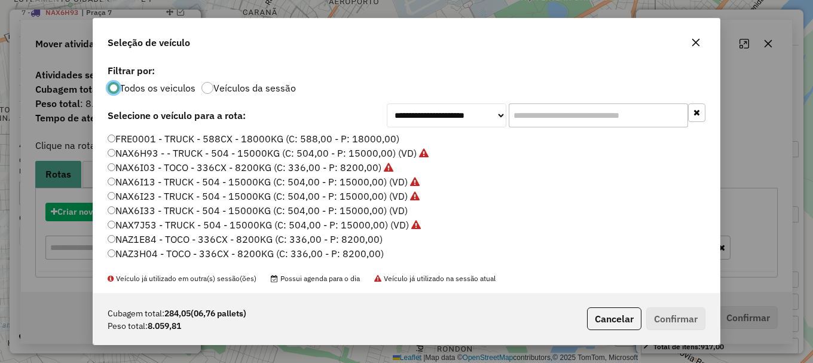
scroll to position [7, 4]
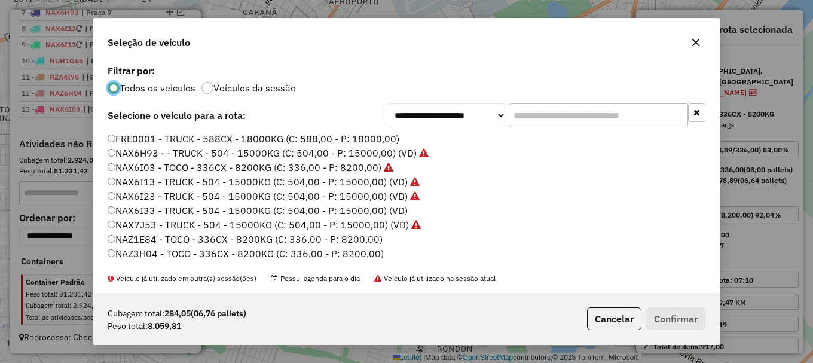
click at [163, 255] on label "NAZ3H04 - TOCO - 336CX - 8200KG (C: 336,00 - P: 8200,00)" at bounding box center [246, 253] width 276 height 14
click at [661, 321] on button "Confirmar" at bounding box center [675, 318] width 59 height 23
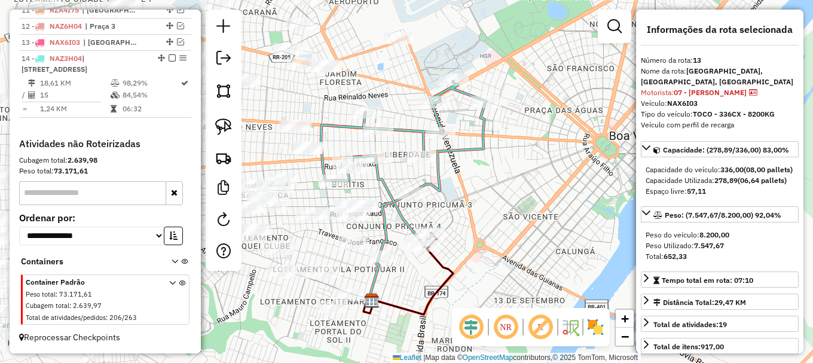
scroll to position [642, 0]
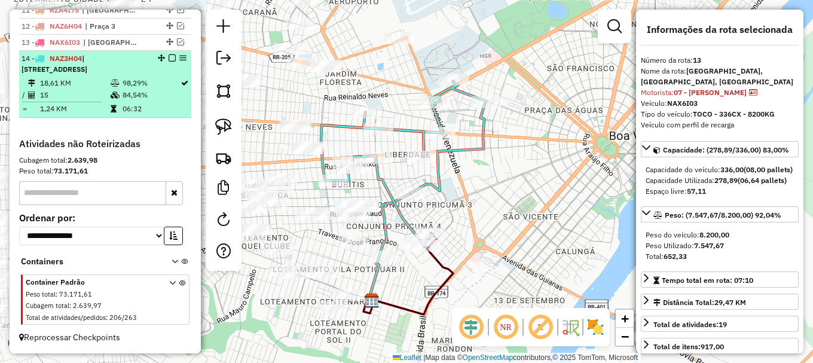
click at [169, 58] on em at bounding box center [172, 57] width 7 height 7
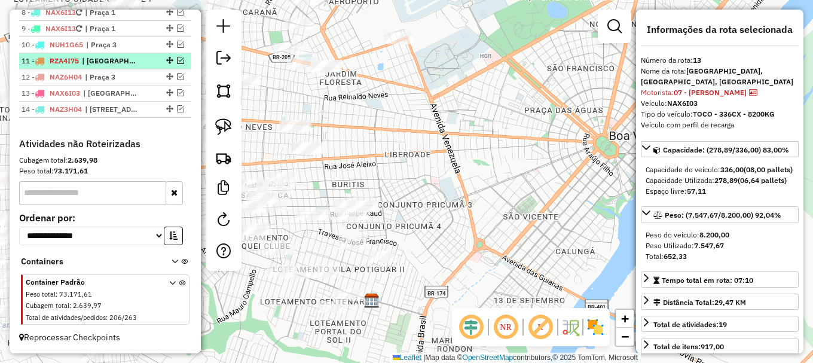
scroll to position [591, 0]
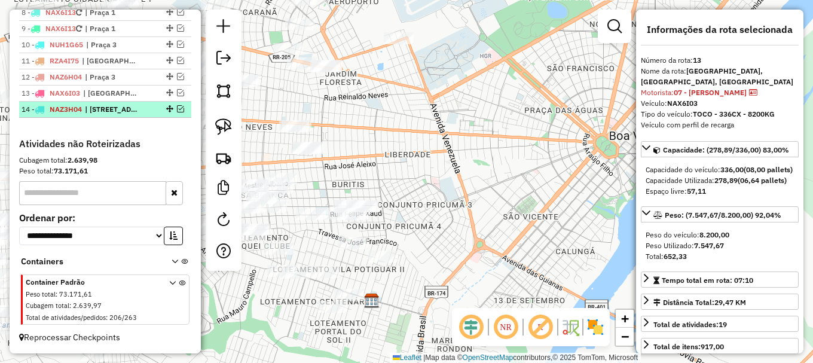
click at [179, 108] on em at bounding box center [180, 108] width 7 height 7
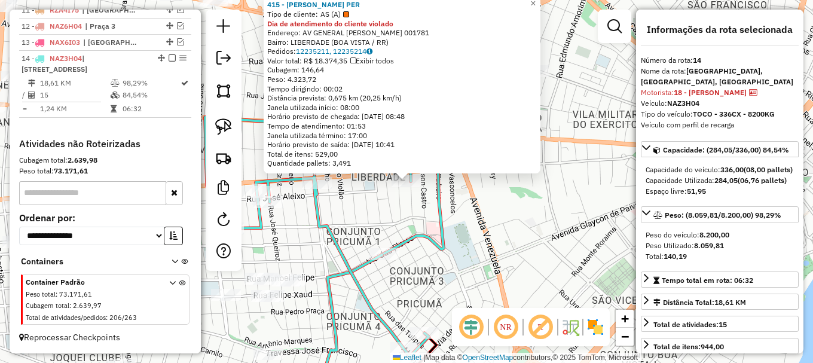
click at [420, 205] on div "415 - ANTONIA DA SILVA PER Tipo de cliente: AS (A) Dia de atendimento do client…" at bounding box center [406, 181] width 813 height 363
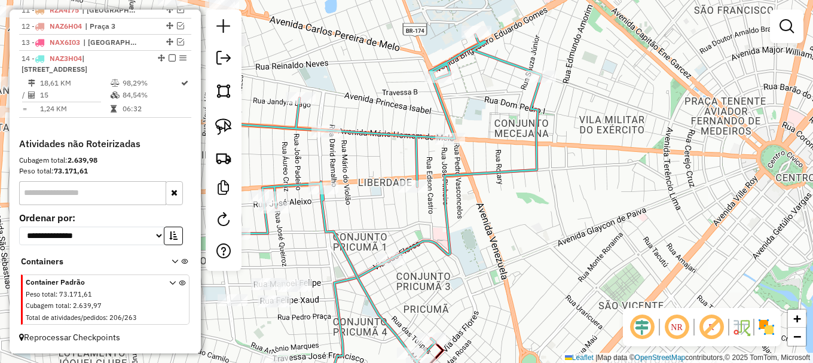
drag, startPoint x: 412, startPoint y: 201, endPoint x: 480, endPoint y: 201, distance: 68.1
click at [476, 204] on div "Janela de atendimento Grade de atendimento Capacidade Transportadoras Veículos …" at bounding box center [406, 181] width 813 height 363
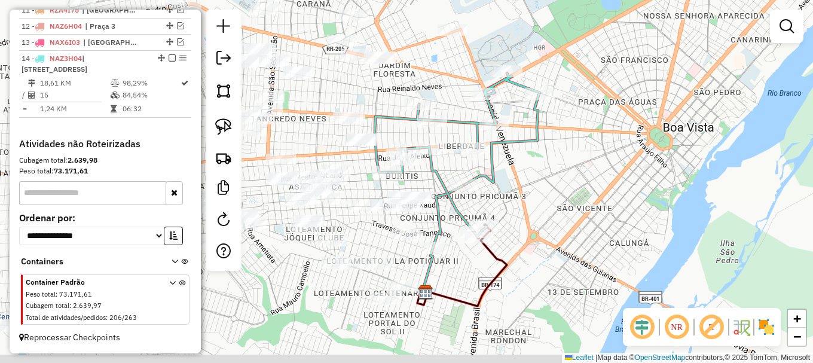
drag, startPoint x: 511, startPoint y: 207, endPoint x: 521, endPoint y: 121, distance: 86.6
click at [512, 132] on div "Janela de atendimento Grade de atendimento Capacidade Transportadoras Veículos …" at bounding box center [406, 181] width 813 height 363
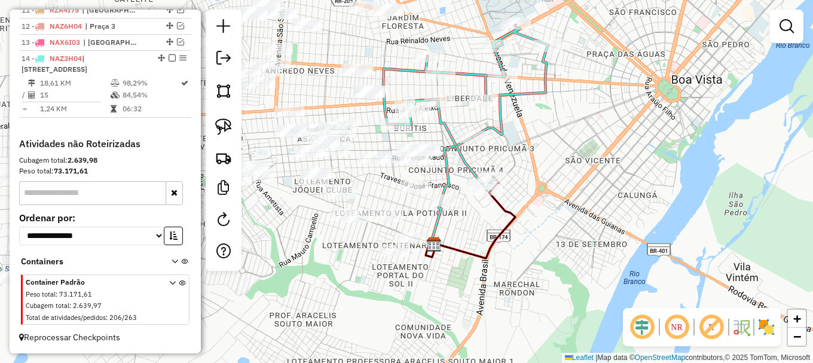
click at [519, 142] on div "Janela de atendimento Grade de atendimento Capacidade Transportadoras Veículos …" at bounding box center [406, 181] width 813 height 363
select select "**********"
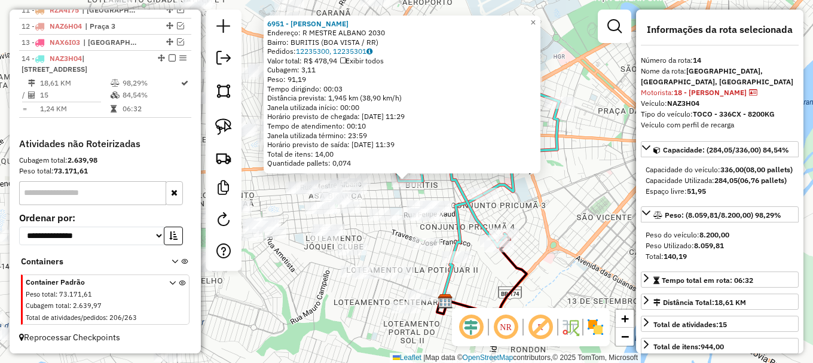
click at [372, 188] on div "6951 - MARIA NELA SEGURA RO Endereço: R MESTRE ALBANO 2030 Bairro: BURITIS (BOA…" at bounding box center [406, 181] width 813 height 363
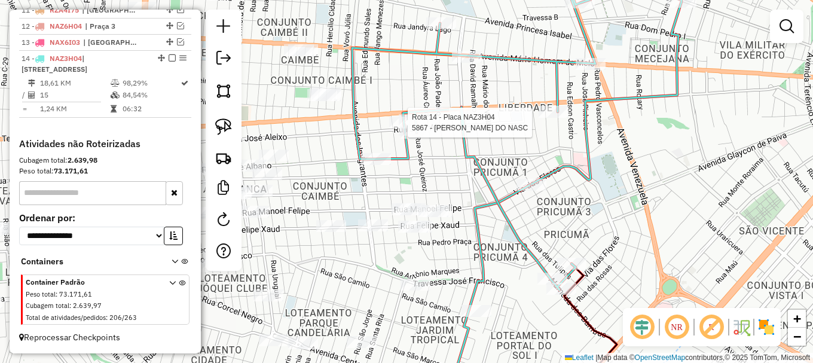
select select "**********"
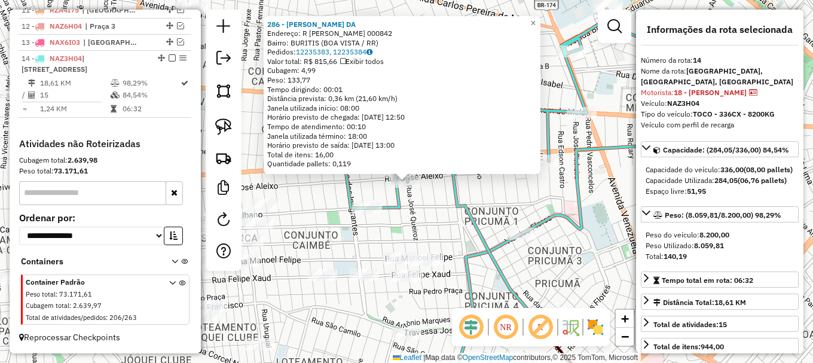
click at [414, 200] on div "286 - RAIMUNDO FERREIRA DA Endereço: R JOSE ALEIXO 000842 Bairro: BURITIS (BOA …" at bounding box center [406, 181] width 813 height 363
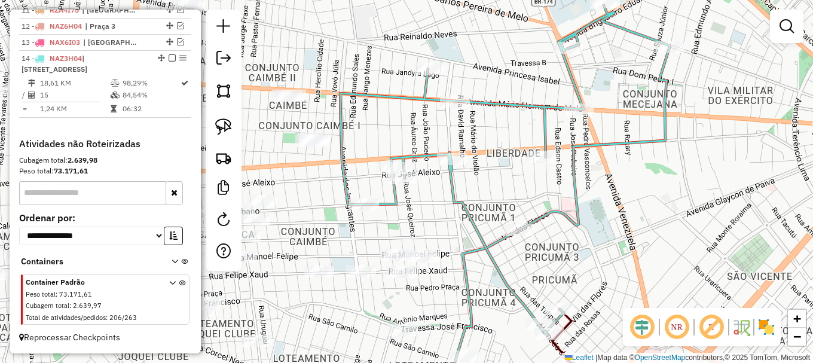
drag, startPoint x: 408, startPoint y: 127, endPoint x: 369, endPoint y: 105, distance: 44.2
click at [370, 105] on div "Janela de atendimento Grade de atendimento Capacidade Transportadoras Veículos …" at bounding box center [406, 181] width 813 height 363
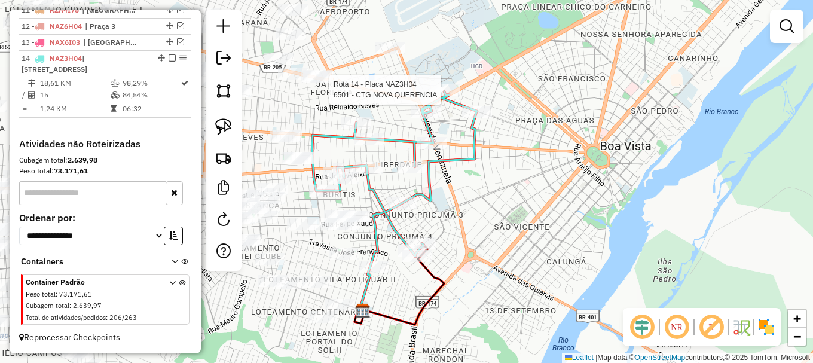
select select "**********"
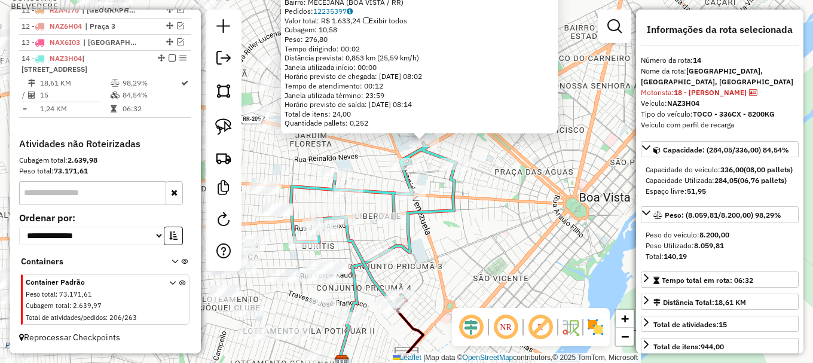
drag, startPoint x: 376, startPoint y: 211, endPoint x: 427, endPoint y: 77, distance: 143.2
click at [423, 84] on div "Rota 14 - Placa NAZ3H04 3595 - GIRO MIX AV. VENEZUE 6501 - CTG NOVA QUERENCIA E…" at bounding box center [406, 181] width 813 height 363
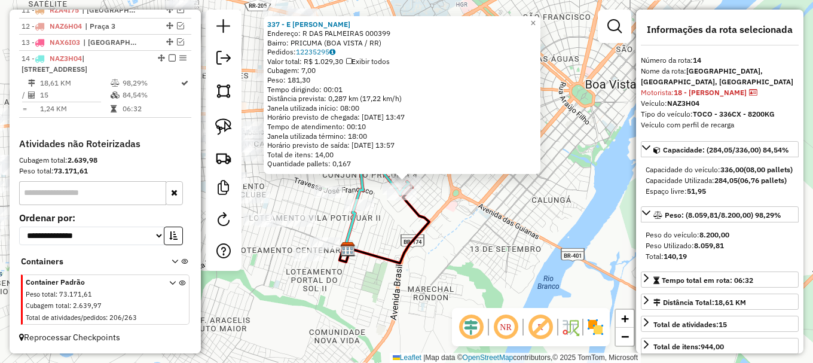
click at [423, 230] on icon at bounding box center [385, 222] width 90 height 81
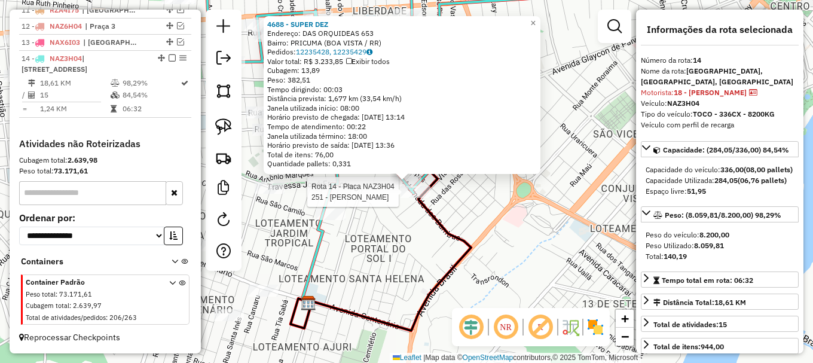
click at [410, 198] on div at bounding box center [415, 192] width 30 height 12
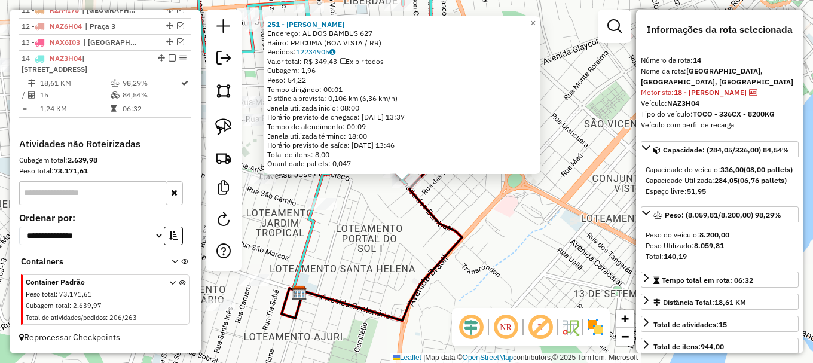
click at [399, 201] on div "251 - MARIA ALICE ALMEIDA Endereço: AL DOS BAMBUS 627 Bairro: PRICUMA (BOA VIST…" at bounding box center [406, 181] width 813 height 363
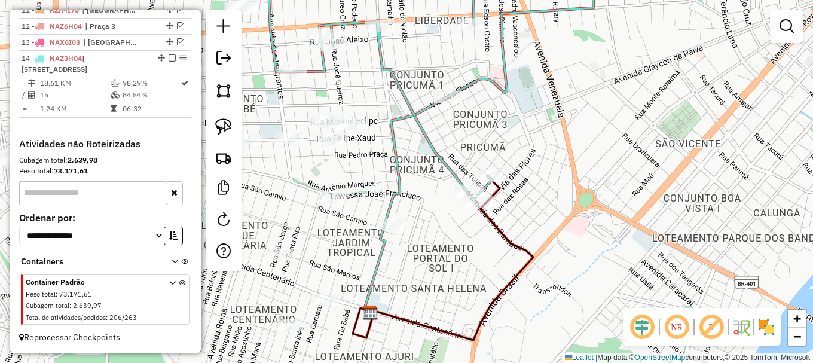
drag, startPoint x: 344, startPoint y: 161, endPoint x: 455, endPoint y: 164, distance: 111.2
click at [454, 166] on div "Janela de atendimento Grade de atendimento Capacidade Transportadoras Veículos …" at bounding box center [406, 181] width 813 height 363
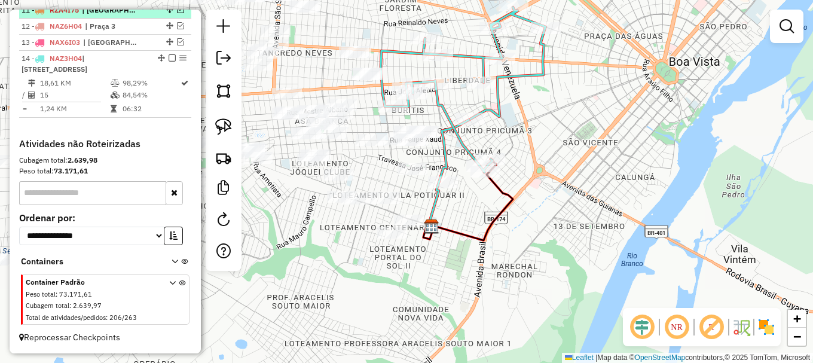
click at [170, 59] on em at bounding box center [172, 57] width 7 height 7
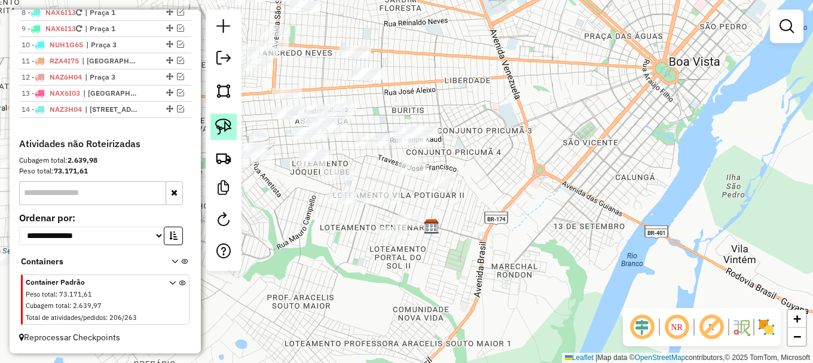
scroll to position [591, 0]
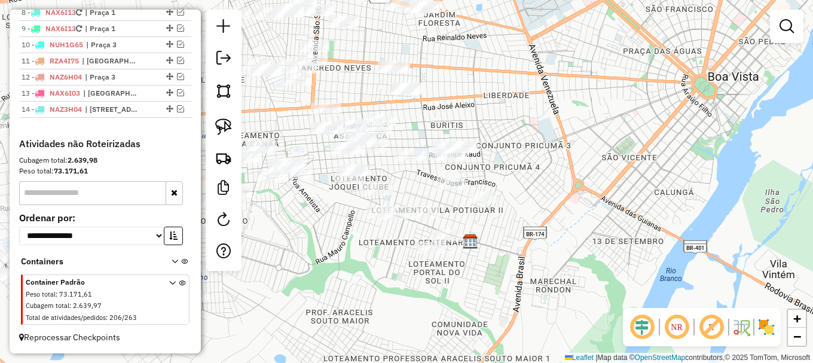
drag, startPoint x: 331, startPoint y: 215, endPoint x: 348, endPoint y: 212, distance: 18.3
click at [348, 212] on div "Janela de atendimento Grade de atendimento Capacidade Transportadoras Veículos …" at bounding box center [406, 181] width 813 height 363
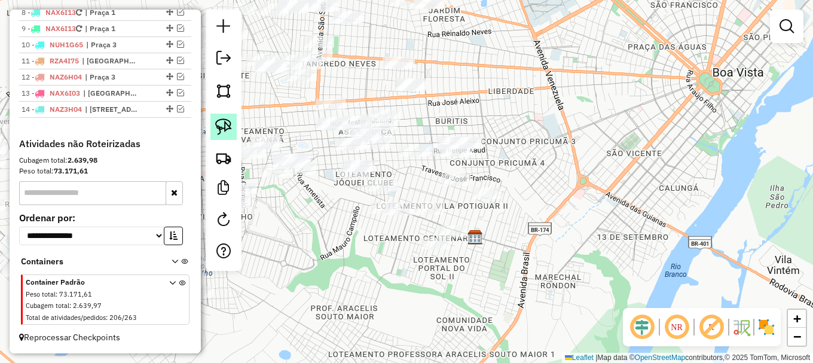
click at [220, 125] on img at bounding box center [223, 126] width 17 height 17
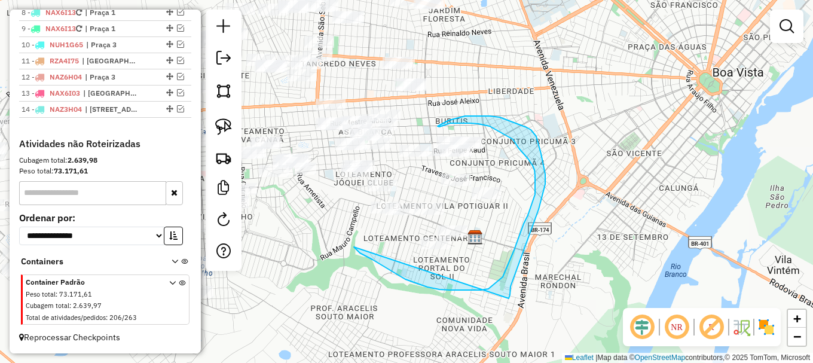
drag, startPoint x: 372, startPoint y: 259, endPoint x: 507, endPoint y: 302, distance: 141.2
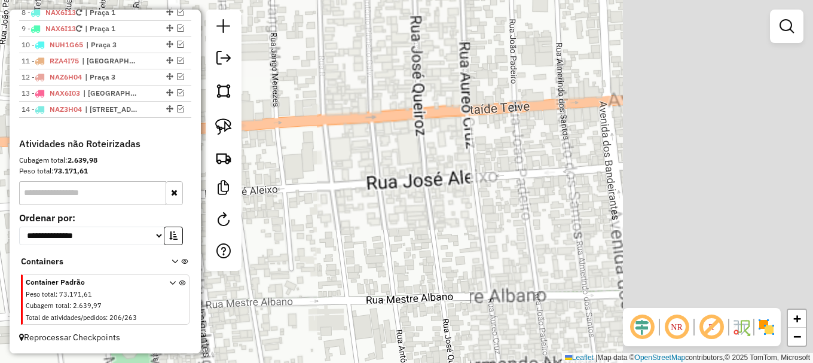
drag, startPoint x: 529, startPoint y: 120, endPoint x: 354, endPoint y: 131, distance: 175.5
click at [312, 142] on div "Janela de atendimento Grade de atendimento Capacidade Transportadoras Veículos …" at bounding box center [406, 181] width 813 height 363
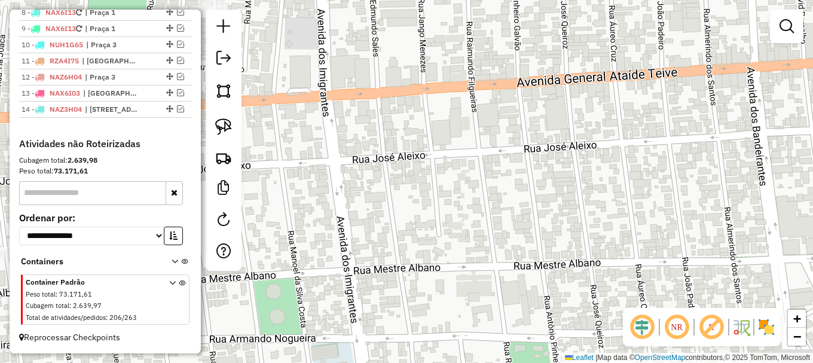
drag, startPoint x: 495, startPoint y: 121, endPoint x: 625, endPoint y: 85, distance: 135.0
click at [625, 86] on div "Janela de atendimento Grade de atendimento Capacidade Transportadoras Veículos …" at bounding box center [406, 181] width 813 height 363
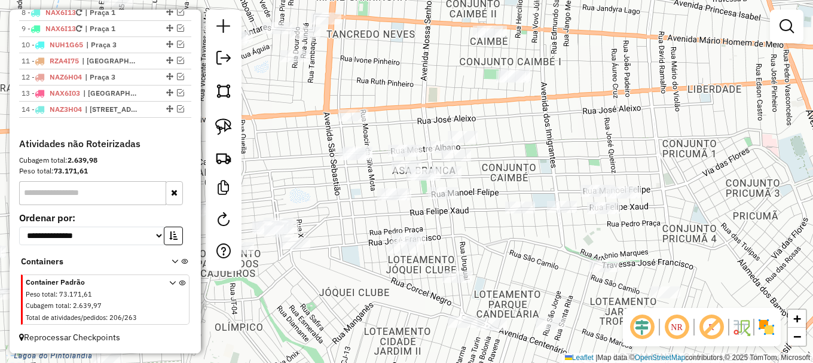
drag, startPoint x: 513, startPoint y: 140, endPoint x: 492, endPoint y: 131, distance: 23.0
click at [494, 132] on div "Janela de atendimento Grade de atendimento Capacidade Transportadoras Veículos …" at bounding box center [406, 181] width 813 height 363
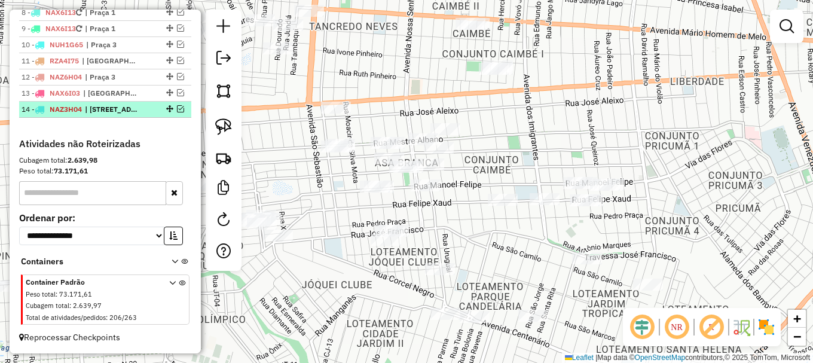
click at [177, 106] on em at bounding box center [180, 108] width 7 height 7
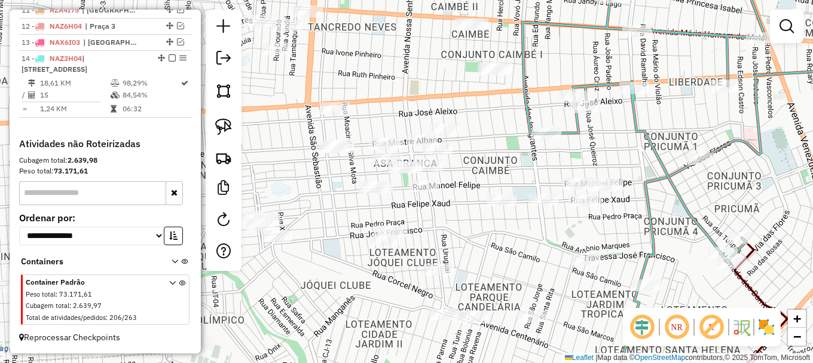
drag, startPoint x: 526, startPoint y: 113, endPoint x: 392, endPoint y: 212, distance: 166.7
click at [522, 212] on icon at bounding box center [686, 114] width 329 height 300
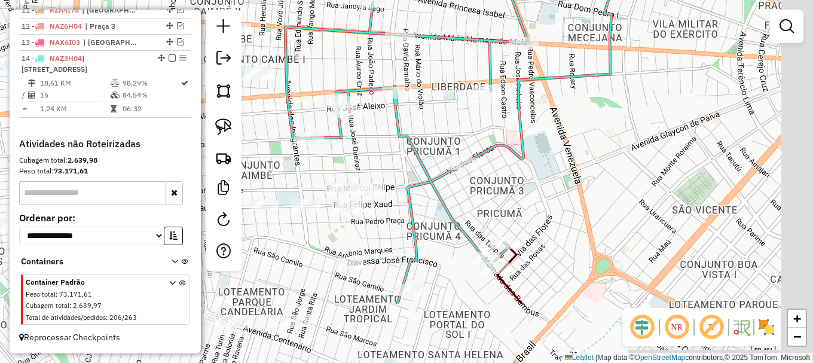
drag, startPoint x: 554, startPoint y: 173, endPoint x: 498, endPoint y: 125, distance: 74.2
click at [500, 128] on div "Janela de atendimento Grade de atendimento Capacidade Transportadoras Veículos …" at bounding box center [406, 181] width 813 height 363
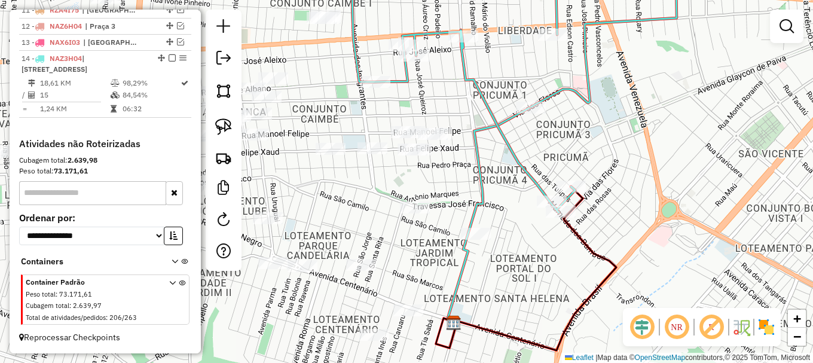
drag, startPoint x: 402, startPoint y: 191, endPoint x: 408, endPoint y: 123, distance: 67.8
click at [480, 169] on div "Janela de atendimento Grade de atendimento Capacidade Transportadoras Veículos …" at bounding box center [406, 181] width 813 height 363
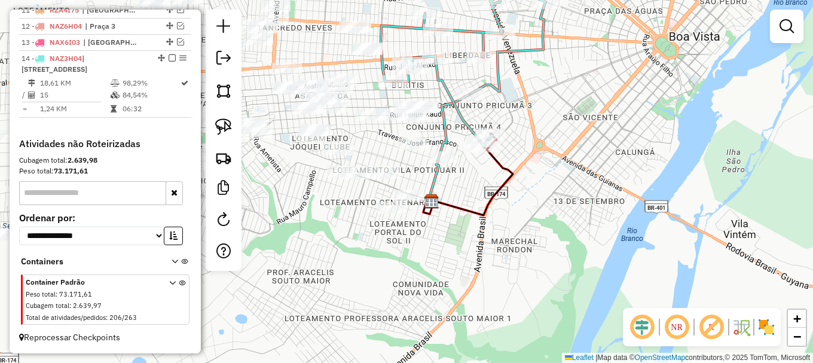
drag, startPoint x: 369, startPoint y: 88, endPoint x: 423, endPoint y: 97, distance: 55.2
click at [423, 99] on div "Janela de atendimento Grade de atendimento Capacidade Transportadoras Veículos …" at bounding box center [406, 181] width 813 height 363
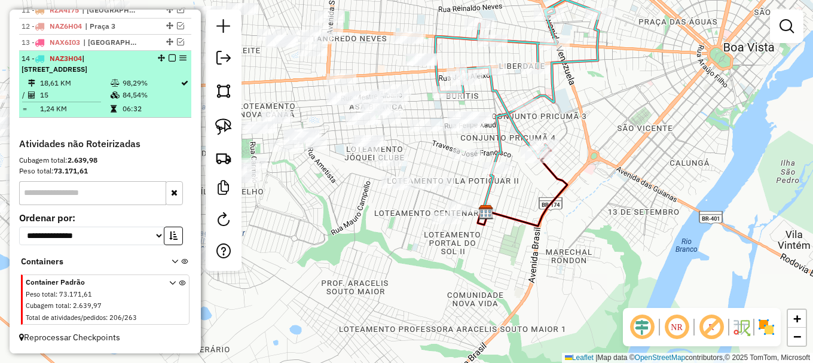
click at [169, 56] on em at bounding box center [172, 57] width 7 height 7
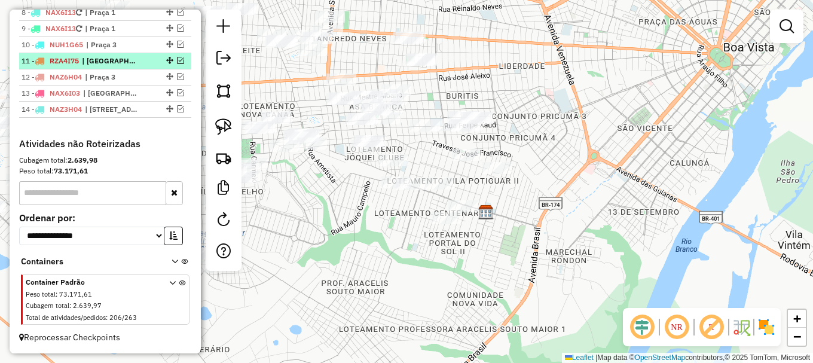
scroll to position [591, 0]
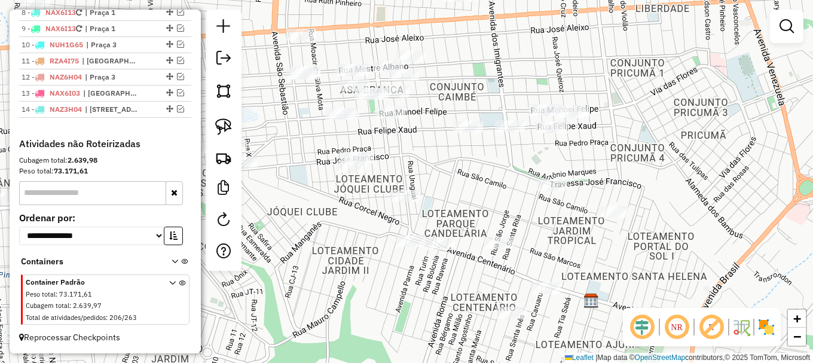
drag, startPoint x: 370, startPoint y: 192, endPoint x: 309, endPoint y: 184, distance: 61.5
click at [317, 192] on div "Janela de atendimento Grade de atendimento Capacidade Transportadoras Veículos …" at bounding box center [406, 181] width 813 height 363
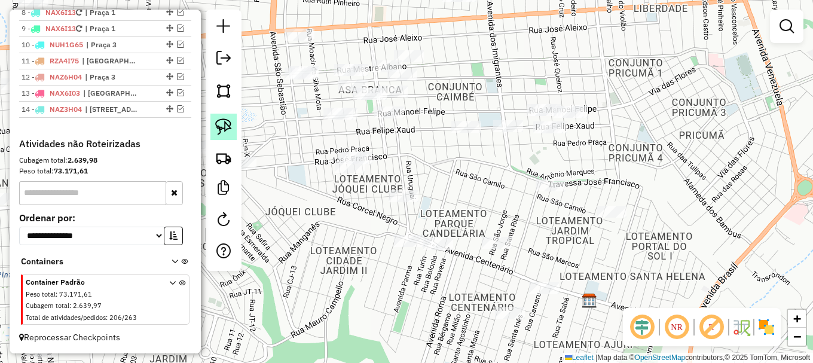
drag, startPoint x: 219, startPoint y: 123, endPoint x: 279, endPoint y: 194, distance: 92.5
click at [219, 124] on img at bounding box center [223, 126] width 17 height 17
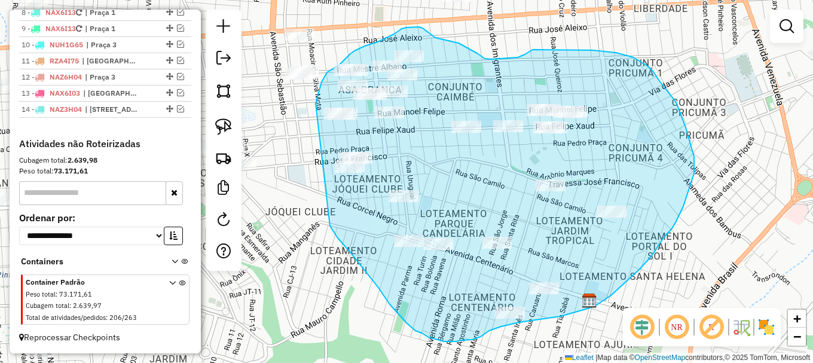
drag, startPoint x: 378, startPoint y: 288, endPoint x: 316, endPoint y: 103, distance: 194.5
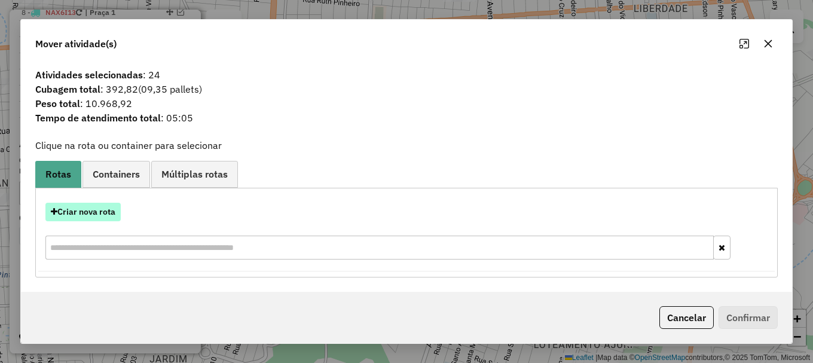
click at [75, 209] on button "Criar nova rota" at bounding box center [82, 212] width 75 height 19
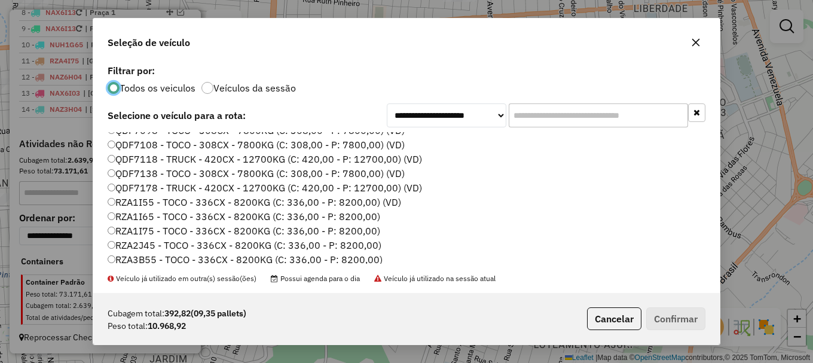
scroll to position [359, 0]
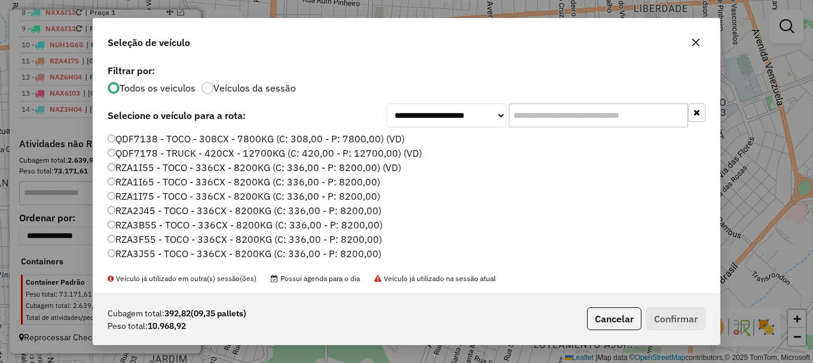
click at [160, 224] on label "RZA3B55 - TOCO - 336CX - 8200KG (C: 336,00 - P: 8200,00)" at bounding box center [245, 225] width 275 height 14
click at [677, 320] on button "Confirmar" at bounding box center [675, 318] width 59 height 23
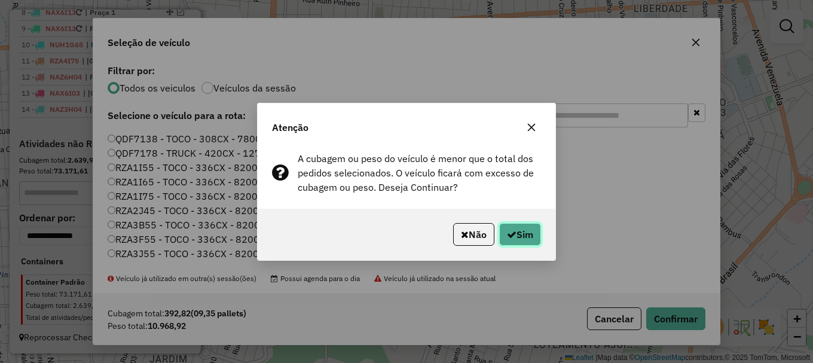
click at [518, 237] on button "Sim" at bounding box center [520, 234] width 42 height 23
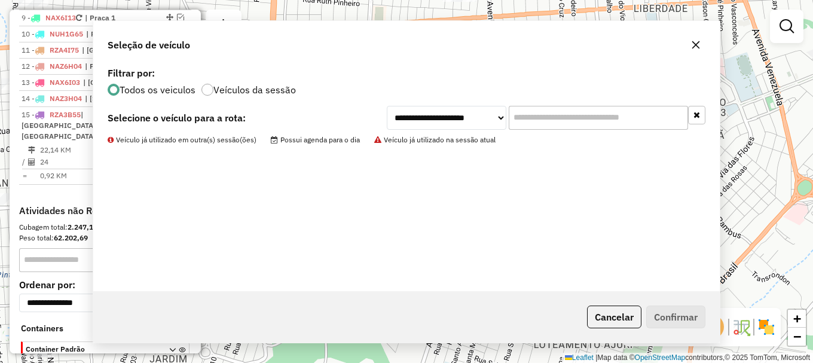
scroll to position [642, 0]
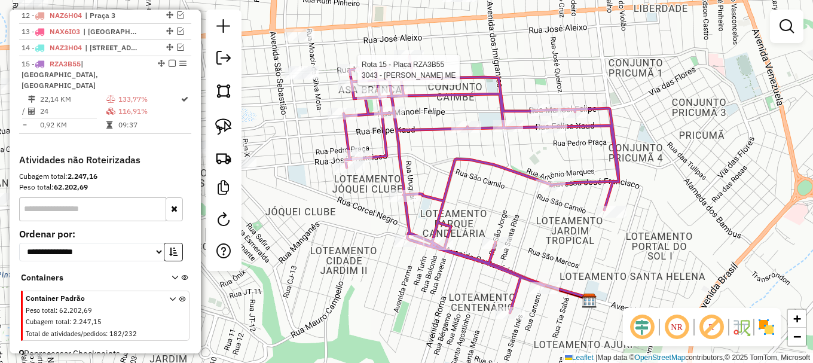
select select "**********"
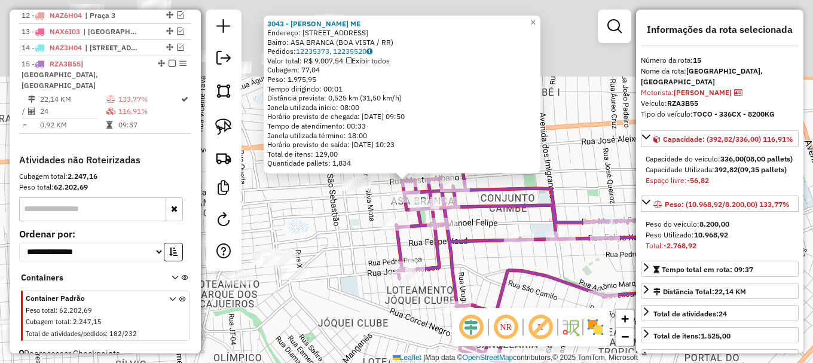
scroll to position [647, 0]
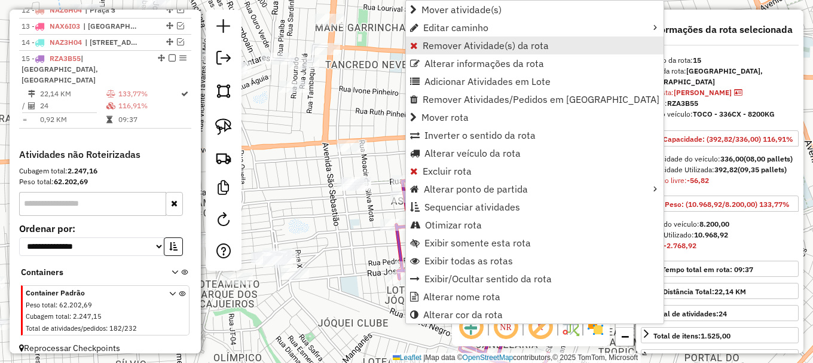
click at [454, 45] on span "Remover Atividade(s) da rota" at bounding box center [486, 46] width 126 height 10
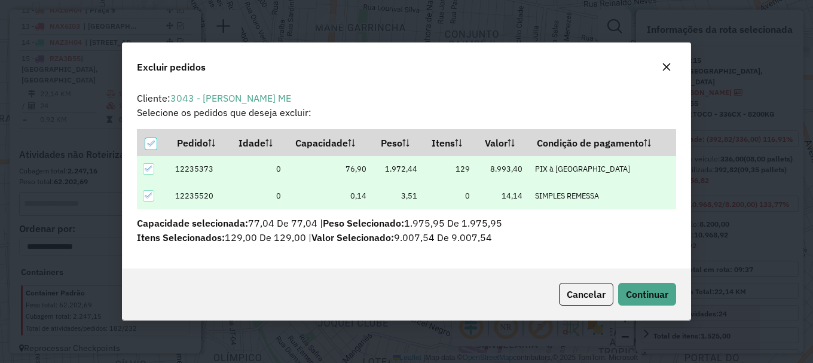
scroll to position [0, 0]
click at [652, 289] on span "Continuar" at bounding box center [647, 294] width 42 height 12
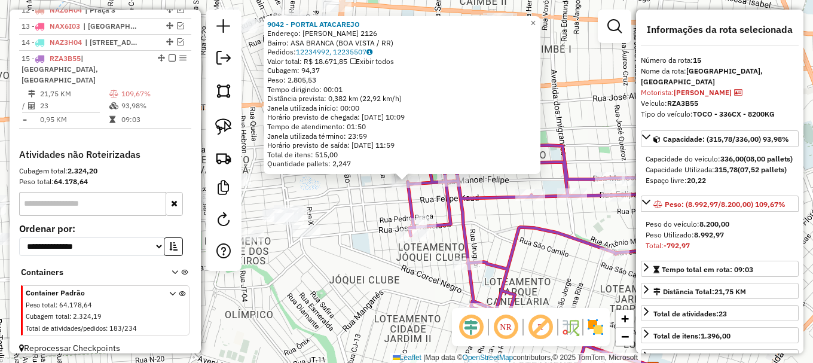
click at [502, 184] on div "9042 - PORTAL ATACAREJO Endereço: MANOEL FELIPE 2126 Bairro: ASA BRANCA (BOA VI…" at bounding box center [406, 181] width 813 height 363
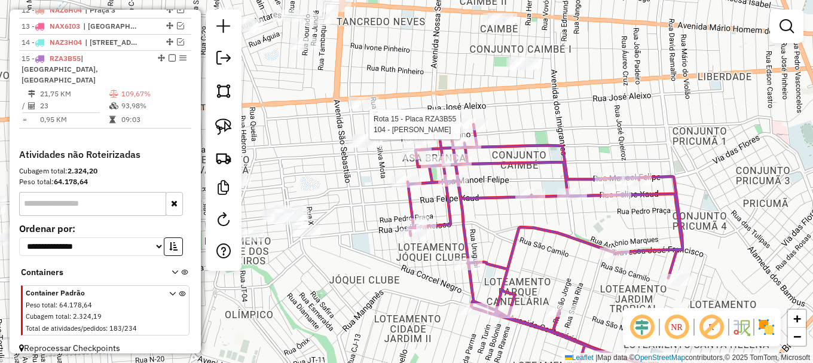
select select "**********"
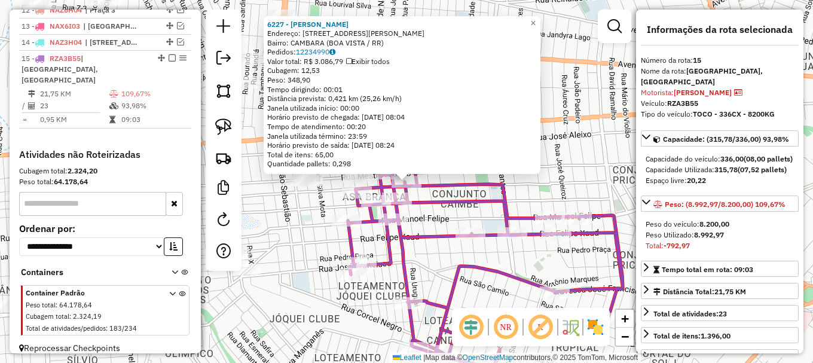
click at [422, 194] on div "6227 - CIBELE DA SILVA FREI Endereço: R ARMANDO NOGUEIRA 2618 Bairro: CAMBARA (…" at bounding box center [406, 181] width 813 height 363
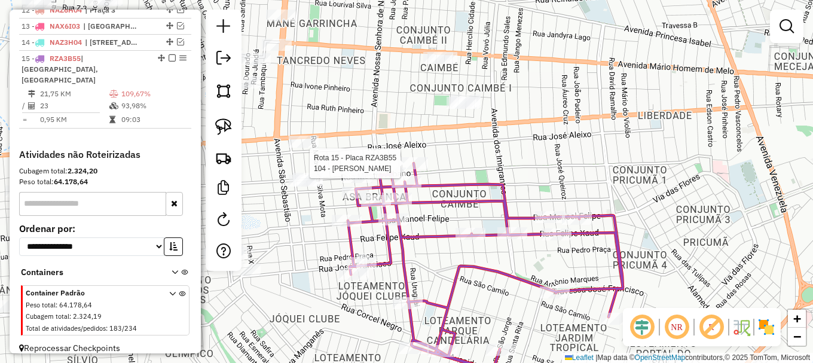
select select "**********"
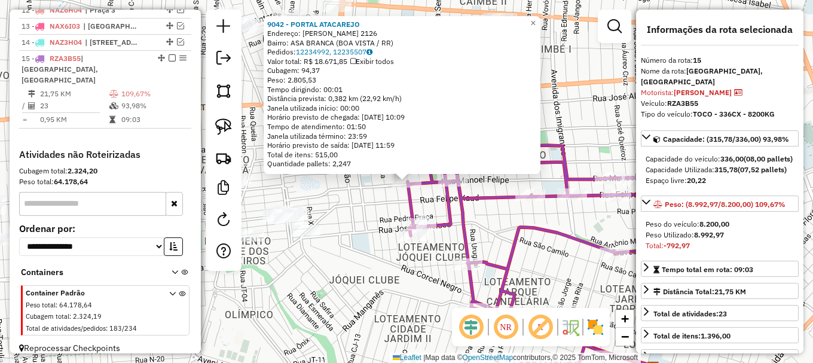
click at [355, 200] on div "9042 - PORTAL ATACAREJO Endereço: MANOEL FELIPE 2126 Bairro: ASA BRANCA (BOA VI…" at bounding box center [406, 181] width 813 height 363
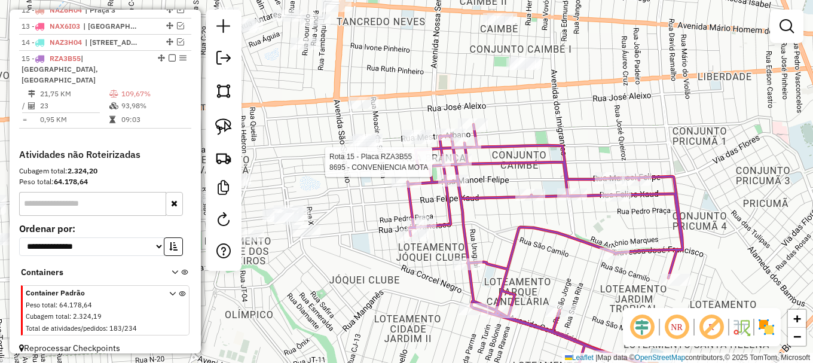
select select "**********"
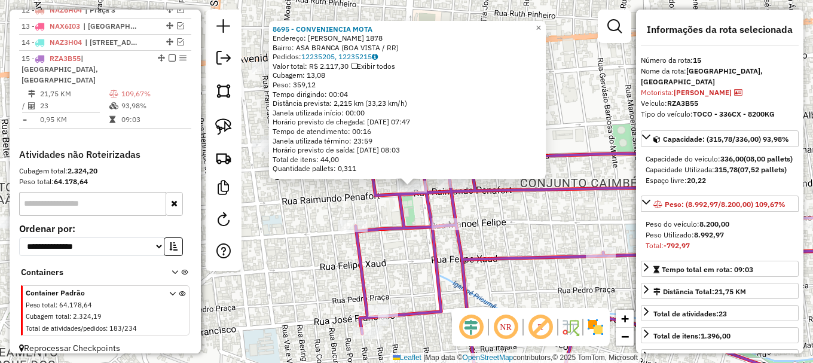
click at [393, 199] on icon at bounding box center [625, 255] width 539 height 288
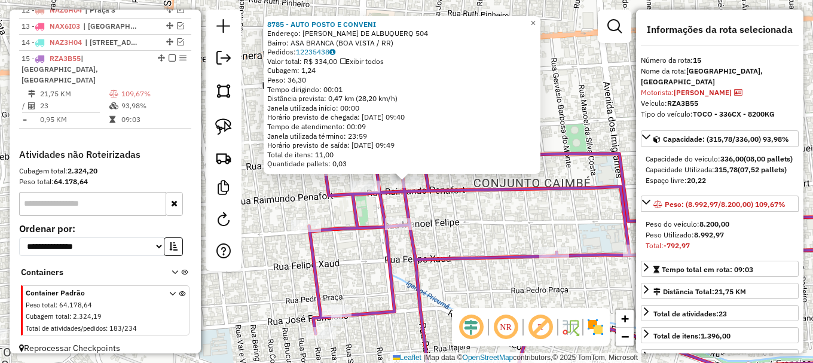
drag, startPoint x: 335, startPoint y: 202, endPoint x: 348, endPoint y: 195, distance: 14.7
click at [336, 202] on icon at bounding box center [584, 255] width 550 height 288
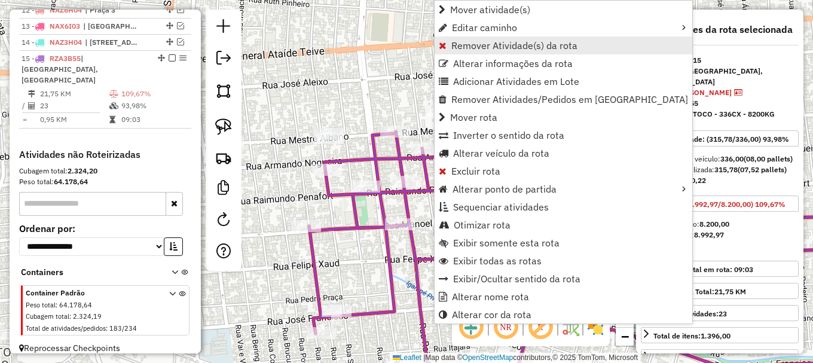
click at [465, 46] on span "Remover Atividade(s) da rota" at bounding box center [514, 46] width 126 height 10
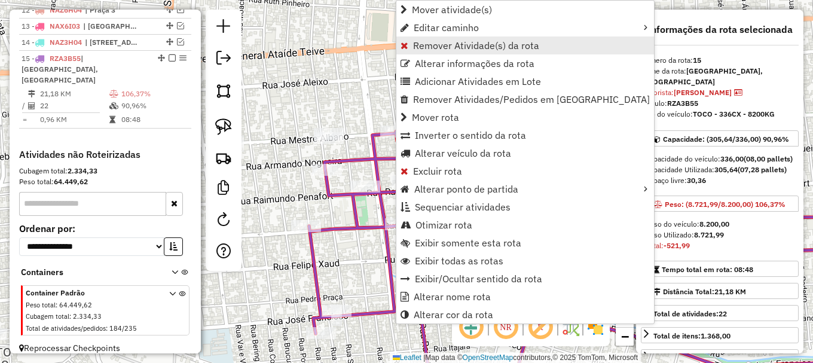
click at [428, 42] on span "Remover Atividade(s) da rota" at bounding box center [476, 46] width 126 height 10
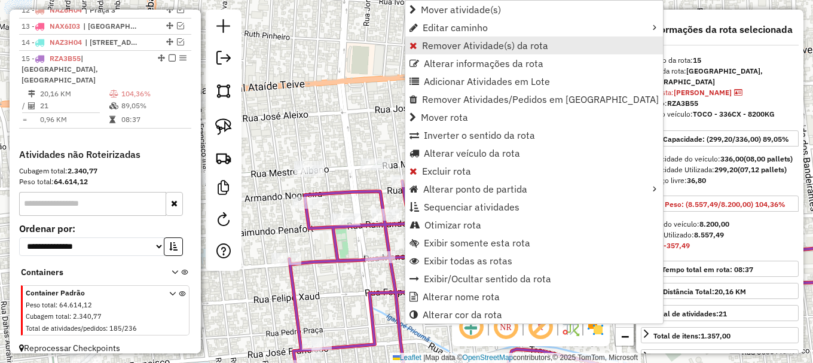
click at [438, 45] on span "Remover Atividade(s) da rota" at bounding box center [485, 46] width 126 height 10
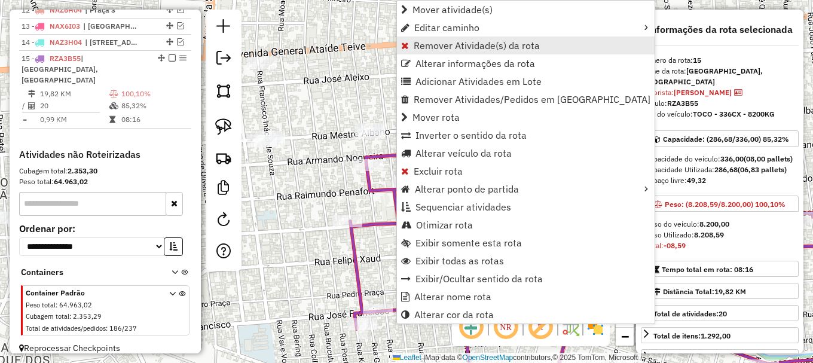
click at [420, 44] on span "Remover Atividade(s) da rota" at bounding box center [477, 46] width 126 height 10
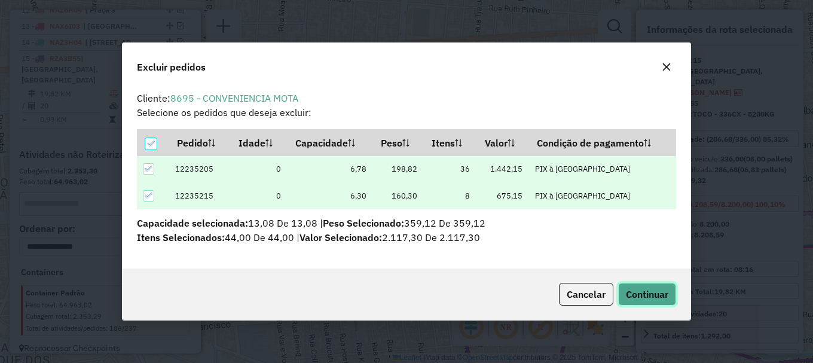
click at [649, 299] on span "Continuar" at bounding box center [647, 294] width 42 height 12
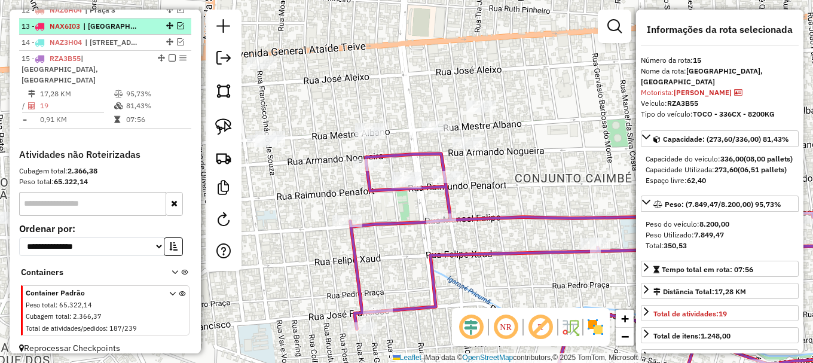
click at [169, 62] on em at bounding box center [172, 57] width 7 height 7
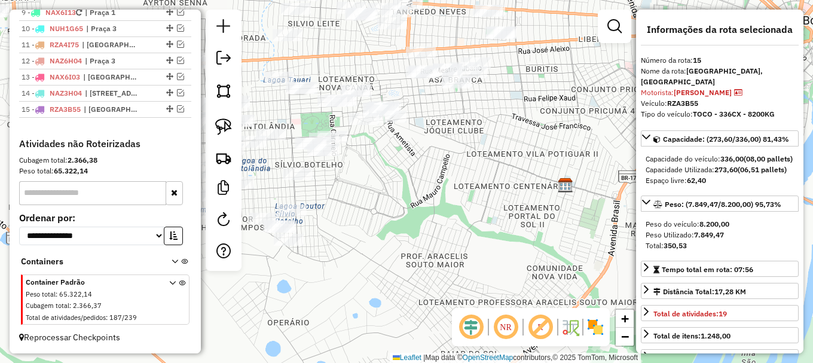
drag, startPoint x: 383, startPoint y: 239, endPoint x: 560, endPoint y: 212, distance: 178.5
click at [558, 212] on div "Janela de atendimento Grade de atendimento Capacidade Transportadoras Veículos …" at bounding box center [406, 181] width 813 height 363
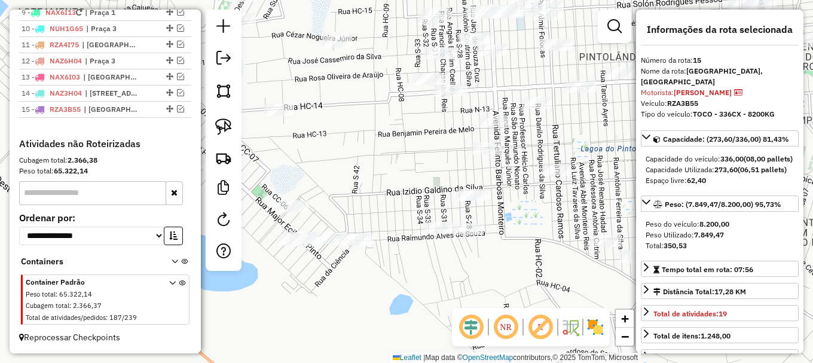
drag, startPoint x: 363, startPoint y: 256, endPoint x: 430, endPoint y: 241, distance: 68.0
click at [426, 250] on div "Janela de atendimento Grade de atendimento Capacidade Transportadoras Veículos …" at bounding box center [406, 181] width 813 height 363
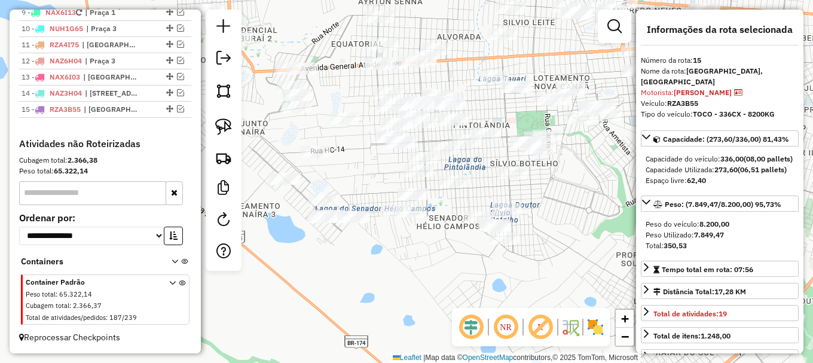
drag, startPoint x: 441, startPoint y: 279, endPoint x: 368, endPoint y: 253, distance: 77.3
click at [387, 261] on div "Janela de atendimento Grade de atendimento Capacidade Transportadoras Veículos …" at bounding box center [406, 181] width 813 height 363
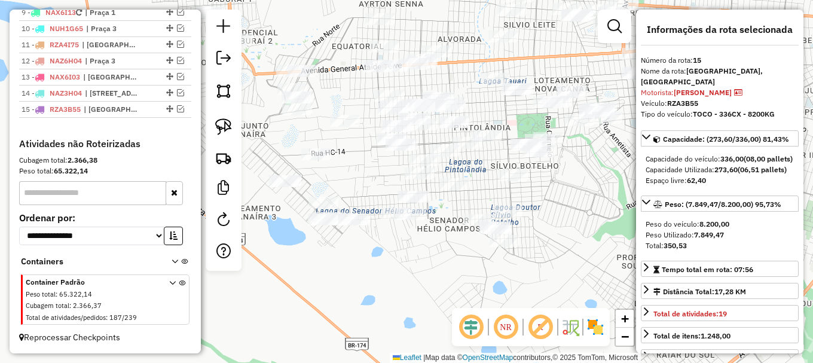
drag, startPoint x: 293, startPoint y: 243, endPoint x: 306, endPoint y: 251, distance: 15.1
click at [306, 251] on div "Janela de atendimento Grade de atendimento Capacidade Transportadoras Veículos …" at bounding box center [406, 181] width 813 height 363
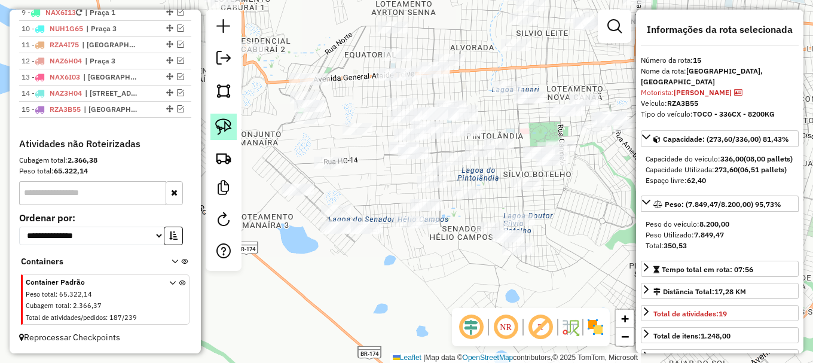
click at [220, 126] on img at bounding box center [223, 126] width 17 height 17
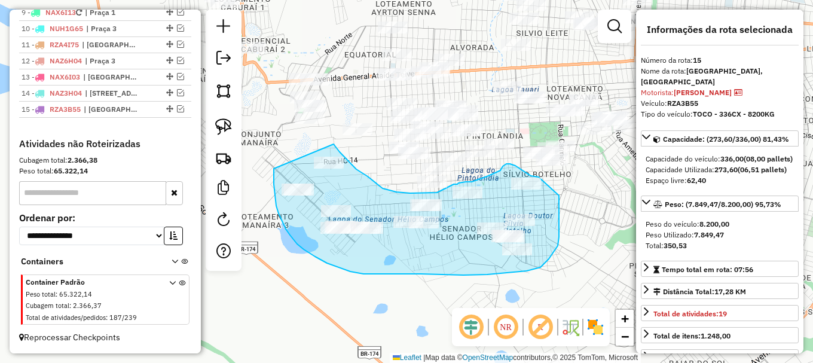
drag, startPoint x: 274, startPoint y: 169, endPoint x: 334, endPoint y: 144, distance: 64.6
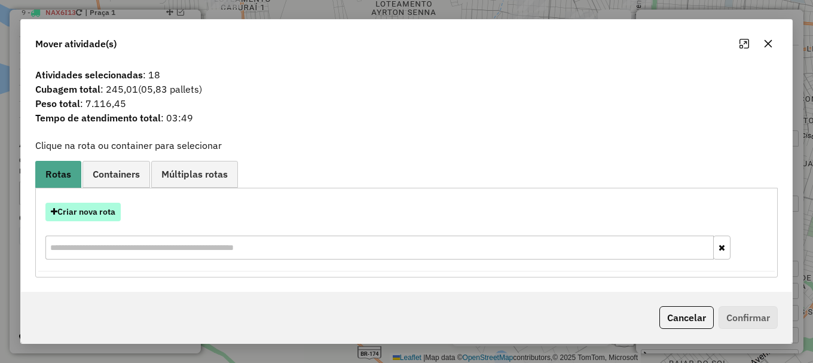
click at [95, 212] on button "Criar nova rota" at bounding box center [82, 212] width 75 height 19
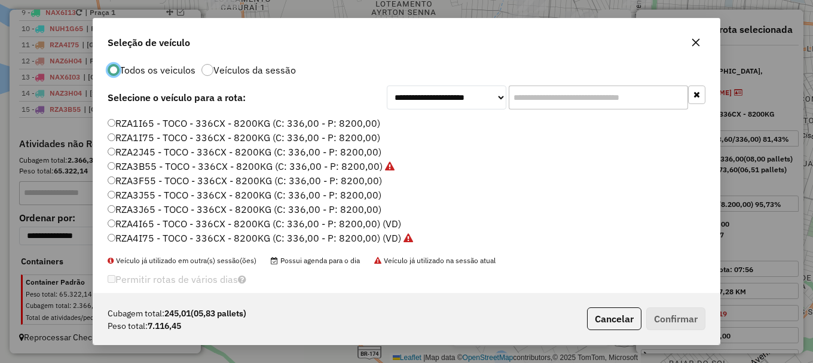
scroll to position [33, 0]
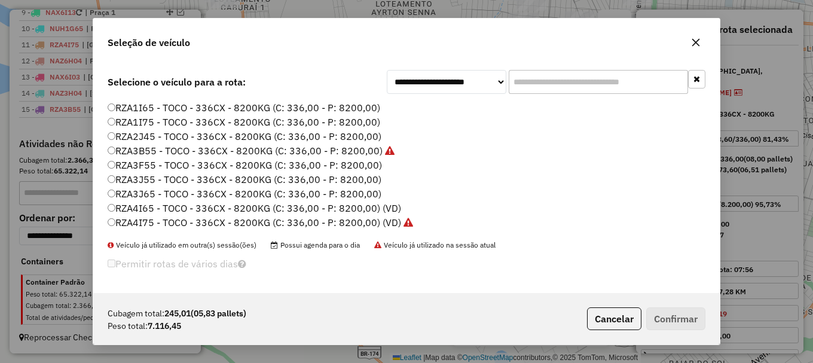
click at [149, 208] on label "RZA4I65 - TOCO - 336CX - 8200KG (C: 336,00 - P: 8200,00) (VD)" at bounding box center [254, 208] width 293 height 14
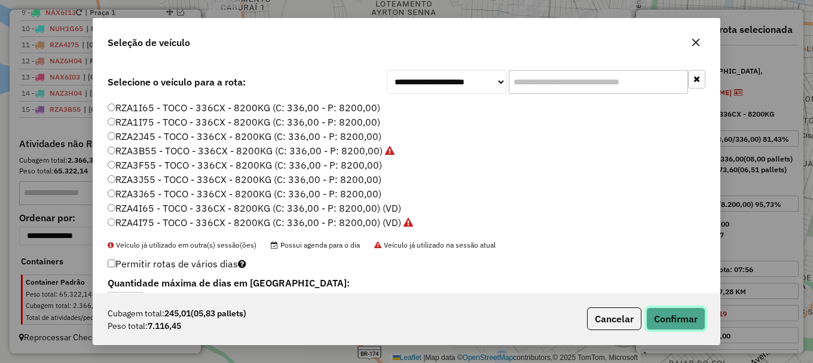
click at [669, 313] on button "Confirmar" at bounding box center [675, 318] width 59 height 23
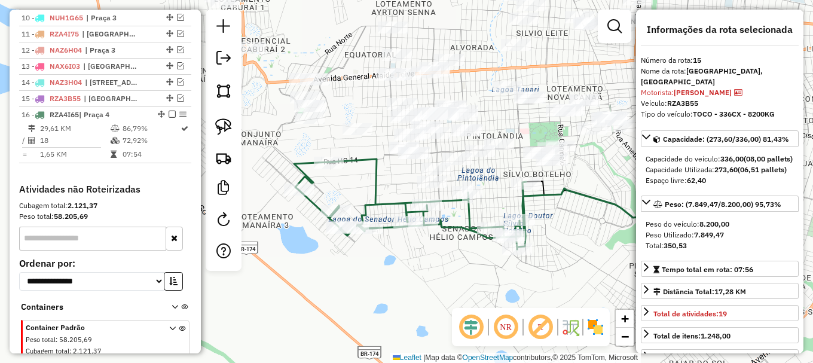
scroll to position [664, 0]
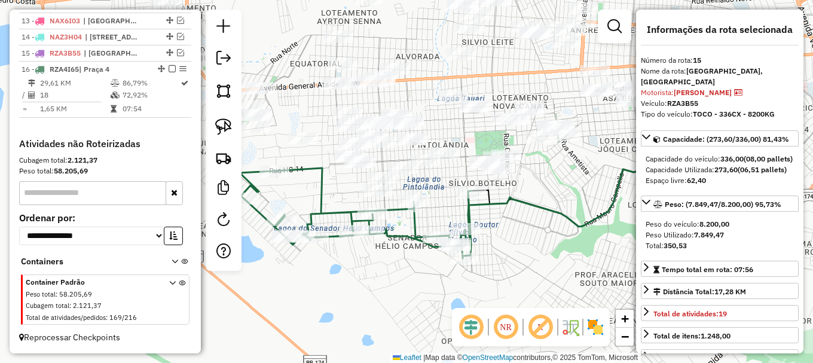
drag, startPoint x: 350, startPoint y: 193, endPoint x: 334, endPoint y: 184, distance: 19.0
click at [334, 190] on div "Janela de atendimento Grade de atendimento Capacidade Transportadoras Veículos …" at bounding box center [406, 181] width 813 height 363
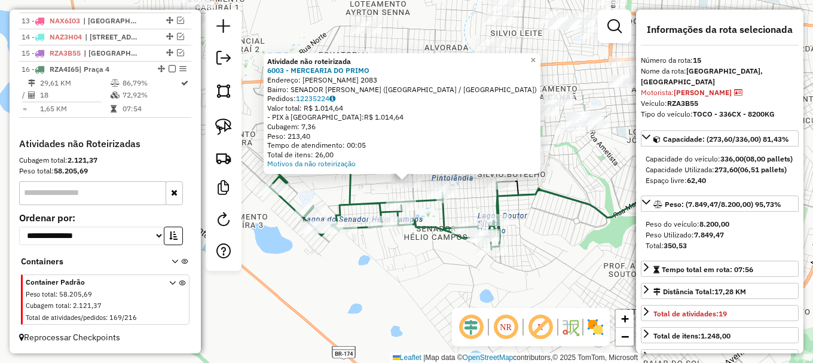
click at [348, 188] on icon at bounding box center [384, 204] width 232 height 90
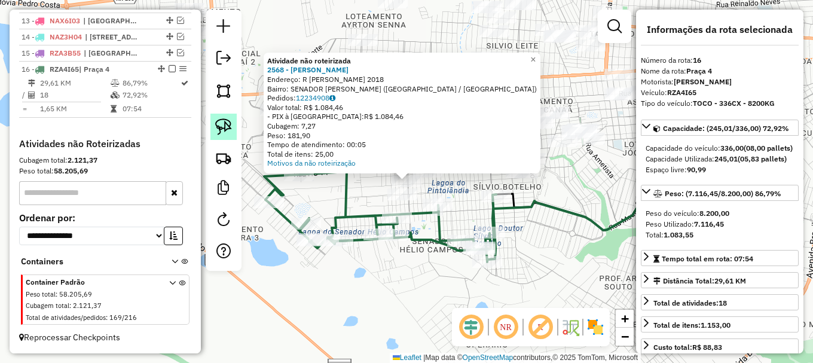
click at [227, 124] on img at bounding box center [223, 126] width 17 height 17
drag, startPoint x: 369, startPoint y: 198, endPoint x: 405, endPoint y: 169, distance: 46.7
click at [405, 169] on div "Atividade não roteirizada 2568 - WILSON GILDO PEREIRA Endereço: R BENJAMIN PERE…" at bounding box center [406, 181] width 813 height 363
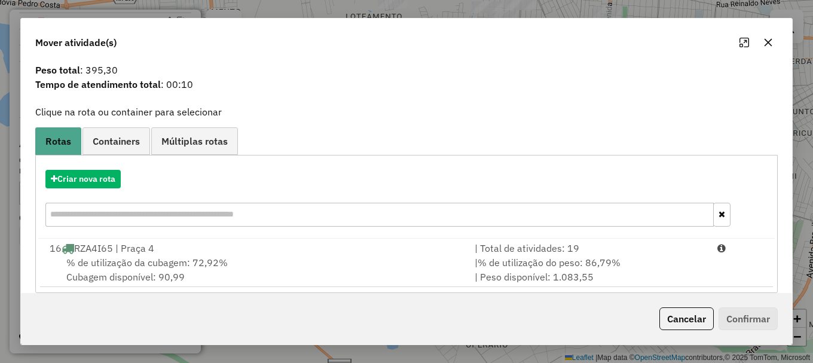
scroll to position [47, 0]
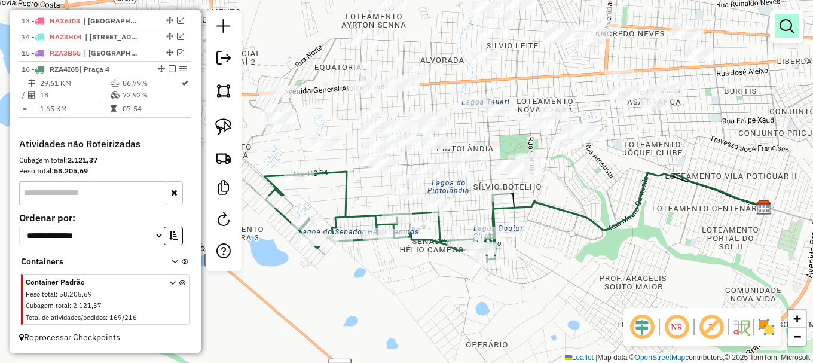
click at [785, 20] on em at bounding box center [786, 26] width 14 height 14
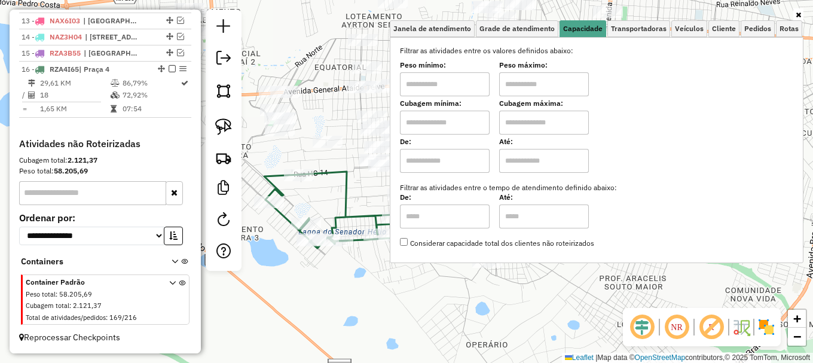
click at [543, 83] on input "text" at bounding box center [544, 84] width 90 height 24
type input "******"
click at [440, 82] on input "text" at bounding box center [445, 84] width 90 height 24
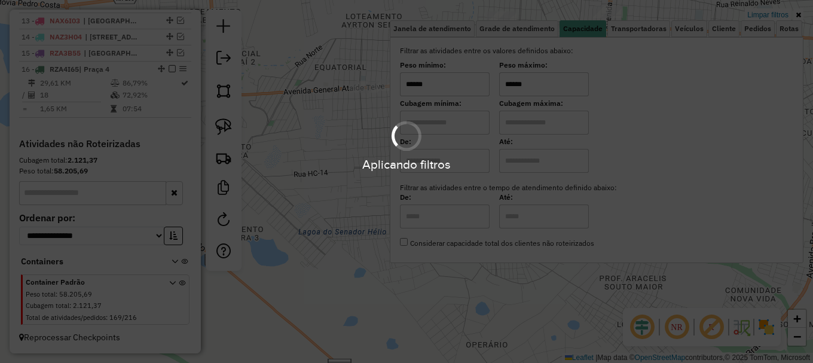
click at [328, 194] on div "Aplicando filtros" at bounding box center [406, 181] width 813 height 363
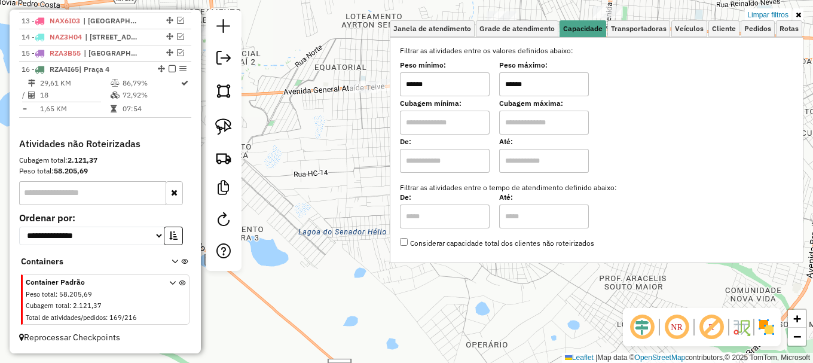
click at [329, 192] on div "Limpar filtros Janela de atendimento Grade de atendimento Capacidade Transporta…" at bounding box center [406, 181] width 813 height 363
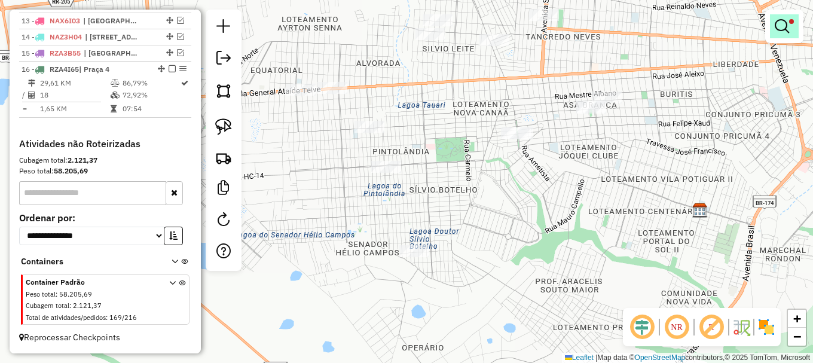
click at [775, 25] on em at bounding box center [782, 26] width 14 height 14
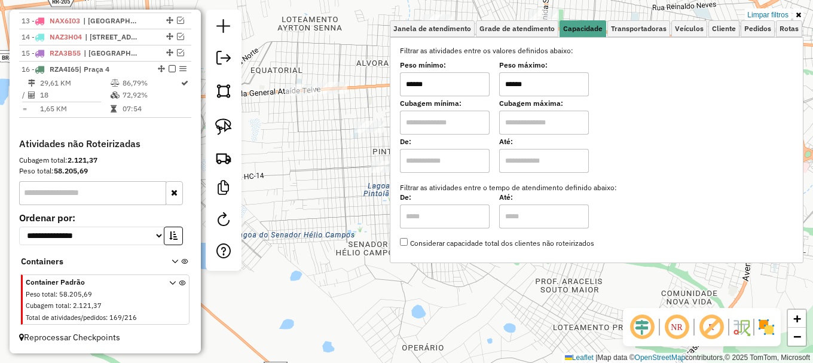
click at [457, 85] on input "******" at bounding box center [445, 84] width 90 height 24
type input "******"
click at [361, 190] on div "Limpar filtros Janela de atendimento Grade de atendimento Capacidade Transporta…" at bounding box center [406, 181] width 813 height 363
drag, startPoint x: 365, startPoint y: 182, endPoint x: 386, endPoint y: 173, distance: 22.8
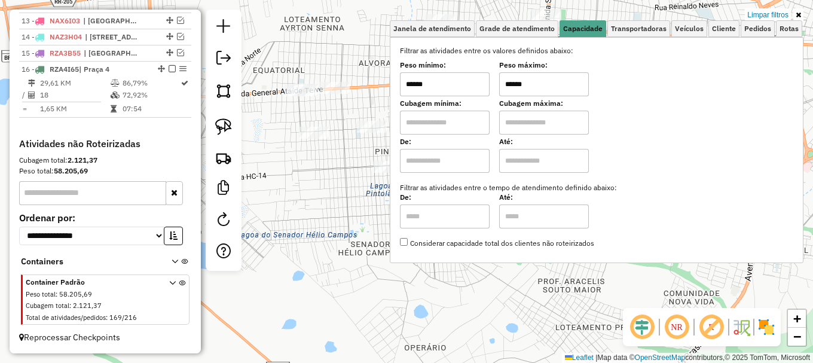
click at [365, 183] on div "Limpar filtros Janela de atendimento Grade de atendimento Capacidade Transporta…" at bounding box center [406, 181] width 813 height 363
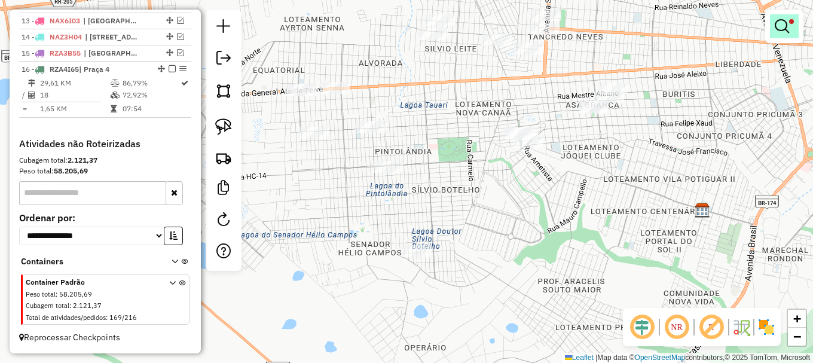
click at [779, 21] on em at bounding box center [782, 26] width 14 height 14
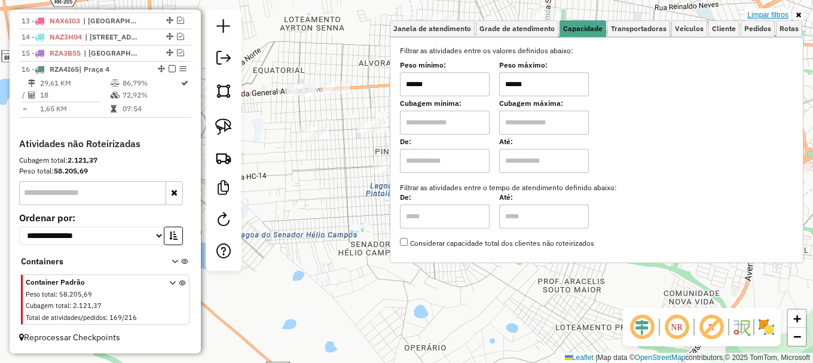
click at [775, 15] on link "Limpar filtros" at bounding box center [768, 14] width 46 height 13
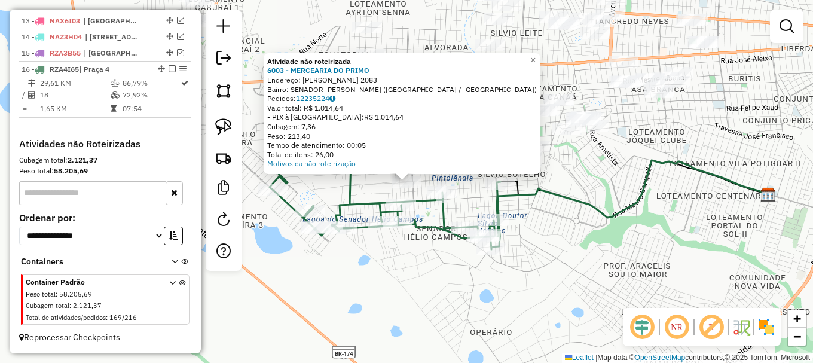
click at [365, 183] on div "Atividade não roteirizada 6003 - MERCEARIA DO PRIMO Endereço: RAIMUNDO RODRIGUE…" at bounding box center [406, 181] width 813 height 363
click at [376, 188] on div "Atividade não roteirizada 6003 - MERCEARIA DO PRIMO Endereço: RAIMUNDO RODRIGUE…" at bounding box center [406, 181] width 813 height 363
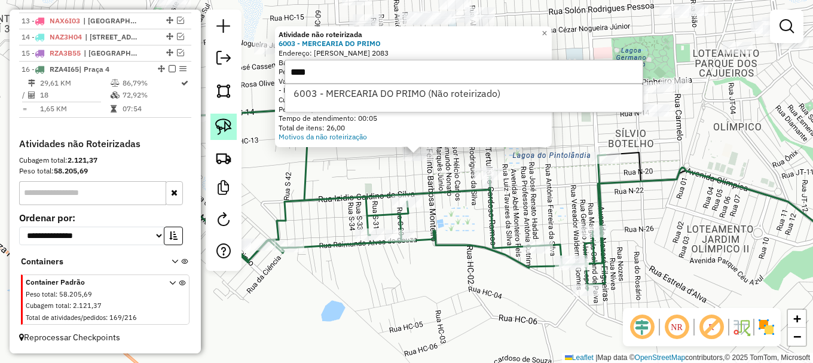
type input "****"
click at [220, 124] on img at bounding box center [223, 126] width 17 height 17
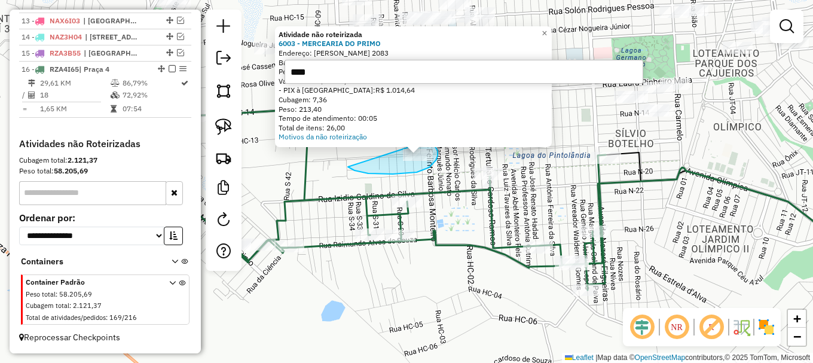
drag, startPoint x: 352, startPoint y: 169, endPoint x: 430, endPoint y: 140, distance: 83.6
click at [430, 140] on div "Atividade não roteirizada 6003 - MERCEARIA DO PRIMO Endereço: RAIMUNDO RODRIGUE…" at bounding box center [406, 181] width 813 height 363
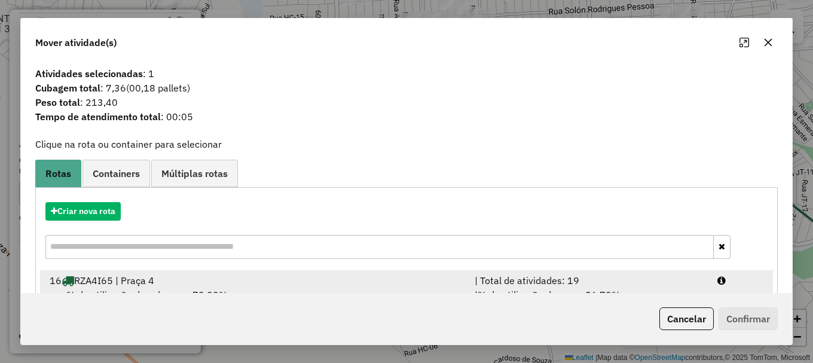
click at [717, 283] on icon at bounding box center [721, 281] width 8 height 10
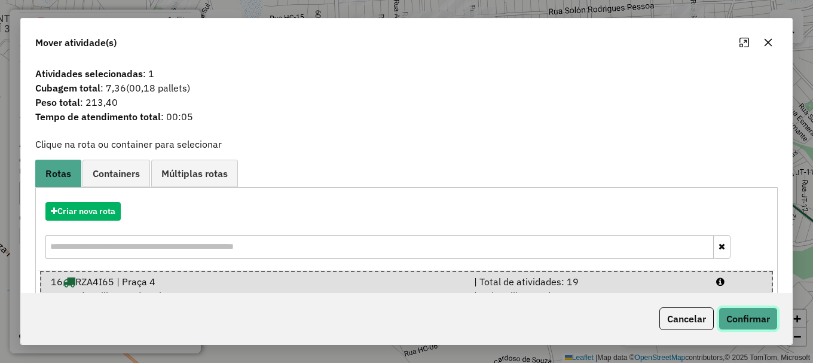
click at [741, 319] on button "Confirmar" at bounding box center [748, 318] width 59 height 23
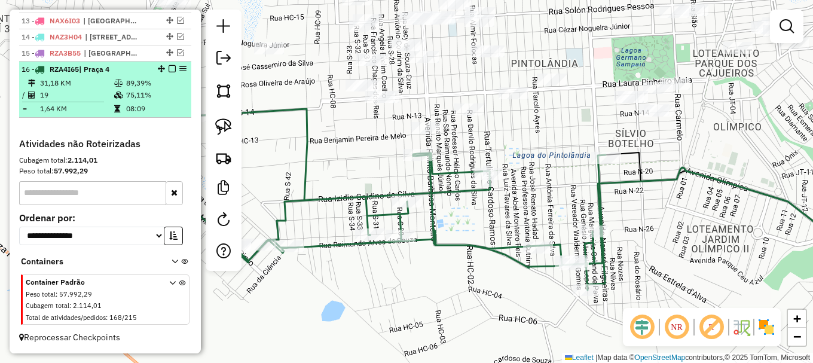
click at [169, 70] on em at bounding box center [172, 68] width 7 height 7
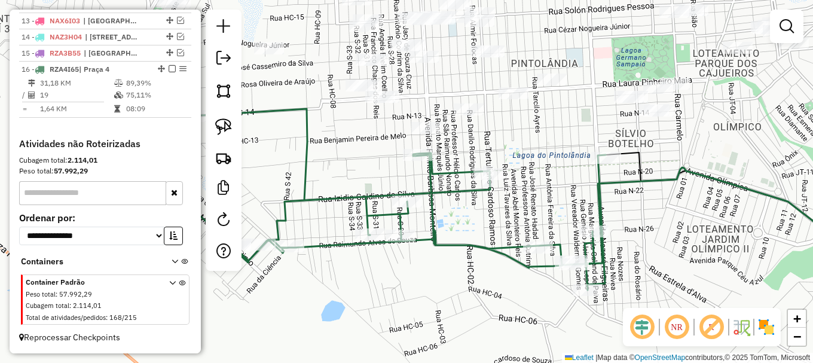
scroll to position [623, 0]
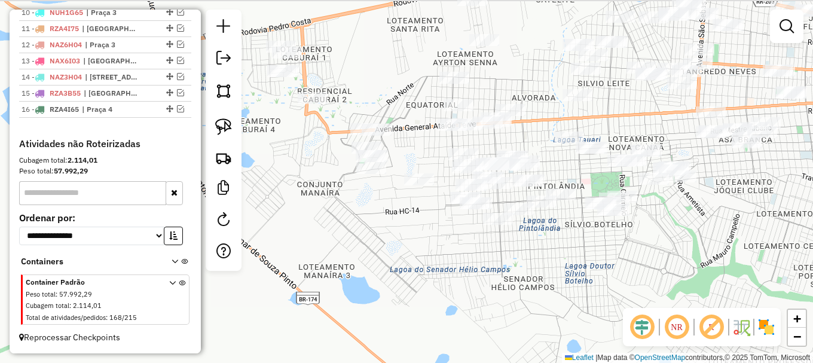
drag, startPoint x: 313, startPoint y: 168, endPoint x: 431, endPoint y: 215, distance: 127.2
click at [431, 215] on div "Janela de atendimento Grade de atendimento Capacidade Transportadoras Veículos …" at bounding box center [406, 181] width 813 height 363
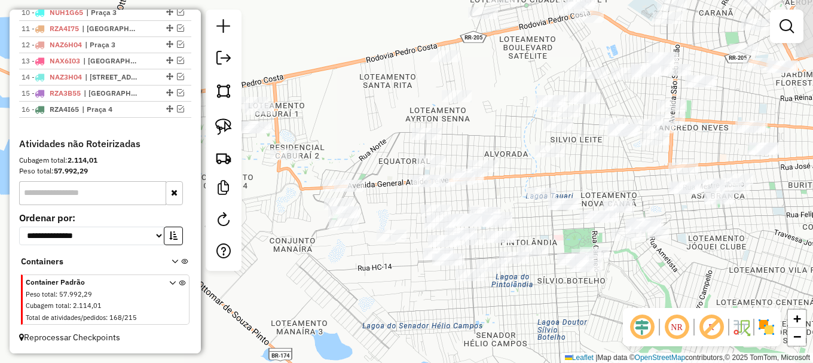
drag, startPoint x: 482, startPoint y: 171, endPoint x: 395, endPoint y: 201, distance: 91.9
click at [395, 202] on div "Janela de atendimento Grade de atendimento Capacidade Transportadoras Veículos …" at bounding box center [406, 181] width 813 height 363
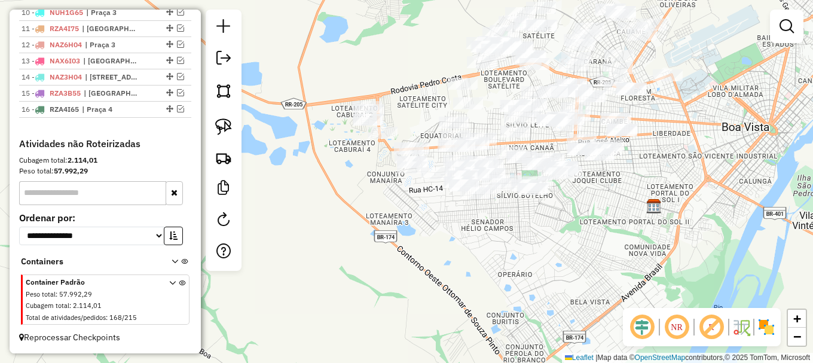
drag, startPoint x: 418, startPoint y: 115, endPoint x: 414, endPoint y: 103, distance: 13.2
click at [414, 103] on div "Janela de atendimento Grade de atendimento Capacidade Transportadoras Veículos …" at bounding box center [406, 181] width 813 height 363
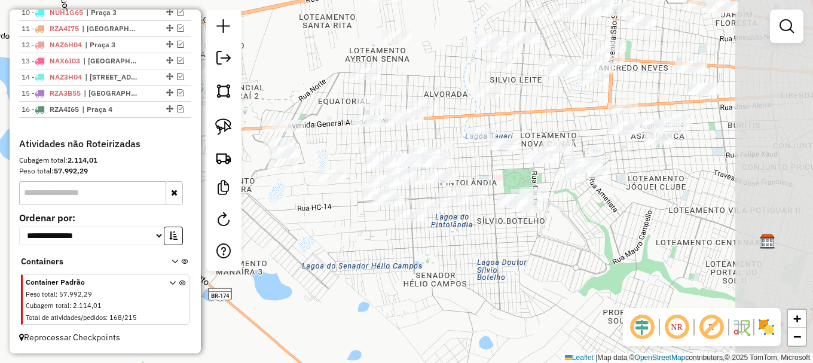
drag, startPoint x: 435, startPoint y: 289, endPoint x: 338, endPoint y: 253, distance: 103.3
click at [338, 253] on div "Janela de atendimento Grade de atendimento Capacidade Transportadoras Veículos …" at bounding box center [406, 181] width 813 height 363
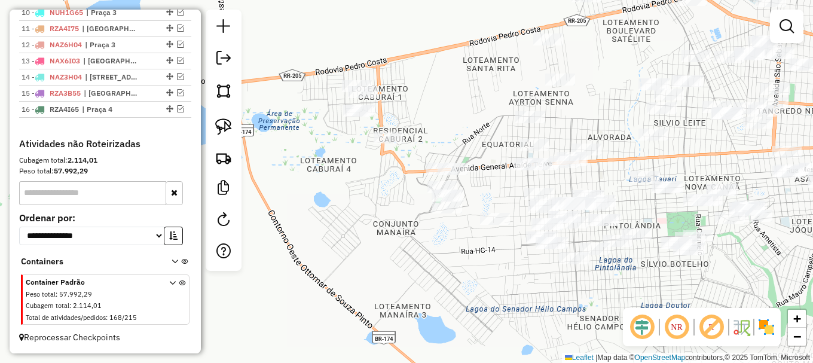
drag, startPoint x: 338, startPoint y: 231, endPoint x: 473, endPoint y: 276, distance: 141.8
click at [484, 280] on div "Janela de atendimento Grade de atendimento Capacidade Transportadoras Veículos …" at bounding box center [406, 181] width 813 height 363
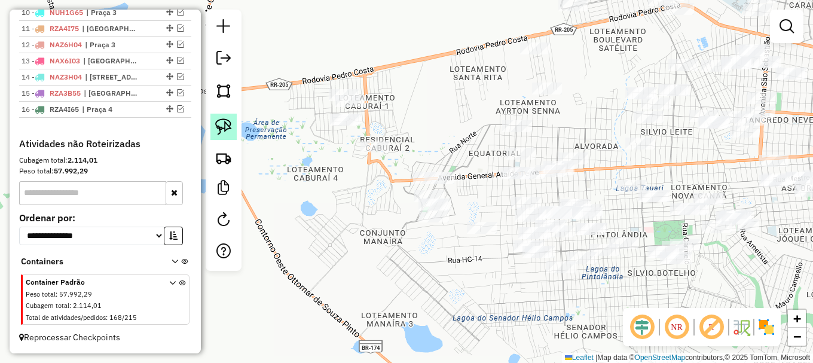
click at [221, 133] on img at bounding box center [223, 126] width 17 height 17
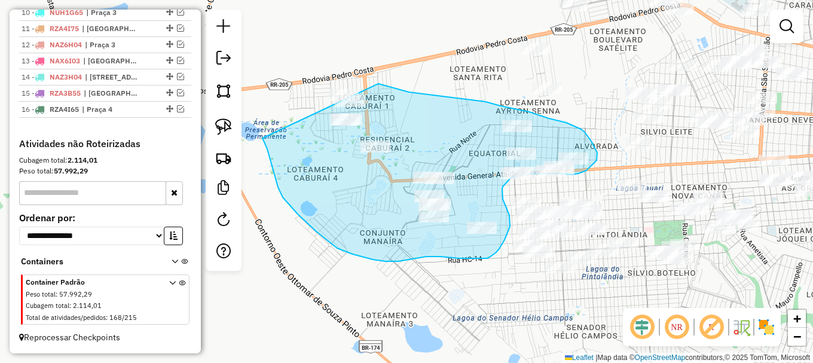
drag, startPoint x: 267, startPoint y: 149, endPoint x: 338, endPoint y: 69, distance: 106.7
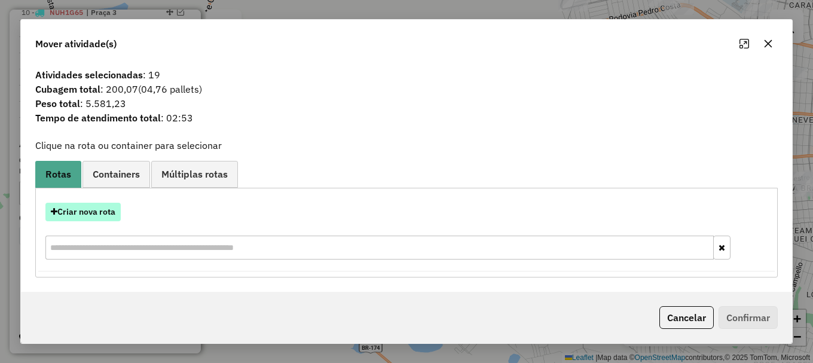
click at [89, 212] on button "Criar nova rota" at bounding box center [82, 212] width 75 height 19
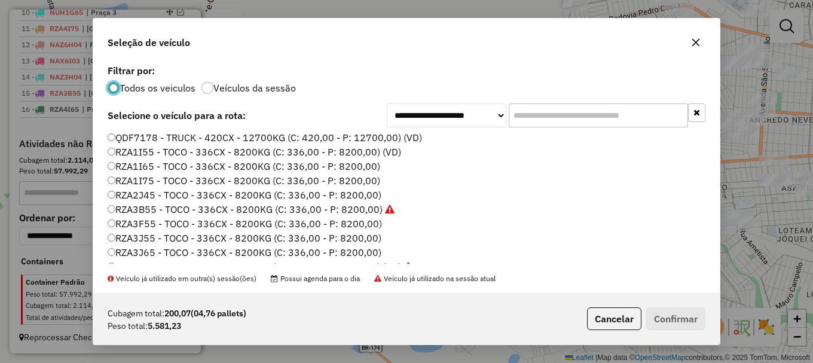
scroll to position [399, 0]
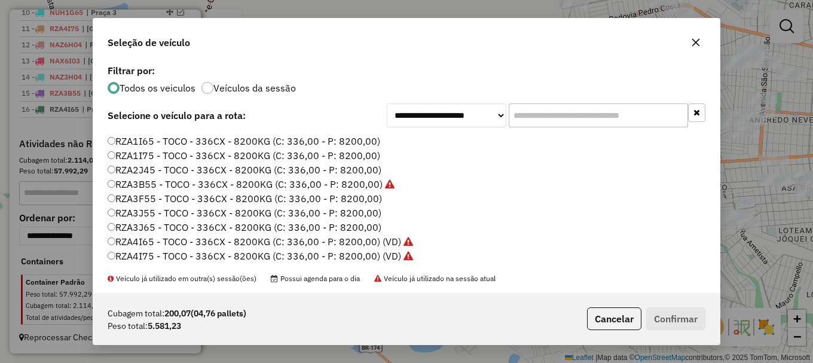
click at [165, 137] on label "RZA1I65 - TOCO - 336CX - 8200KG (C: 336,00 - P: 8200,00)" at bounding box center [244, 141] width 273 height 14
click at [686, 313] on button "Confirmar" at bounding box center [675, 318] width 59 height 23
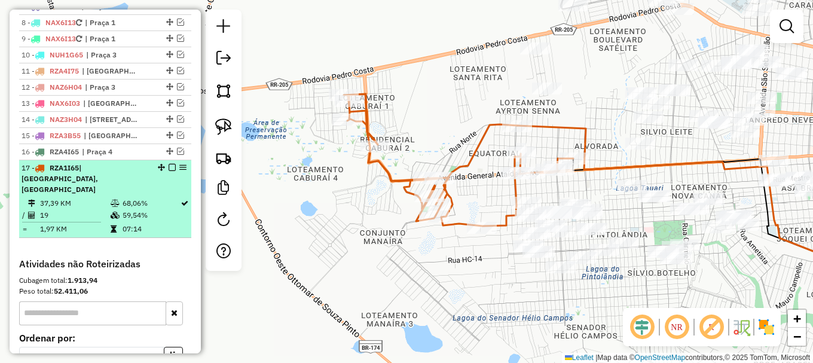
scroll to position [544, 0]
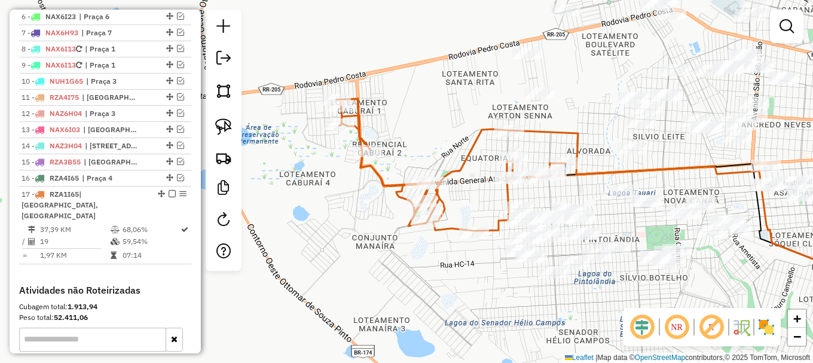
drag, startPoint x: 478, startPoint y: 97, endPoint x: 320, endPoint y: 100, distance: 158.4
click at [341, 101] on div "Janela de atendimento Grade de atendimento Capacidade Transportadoras Veículos …" at bounding box center [406, 181] width 813 height 363
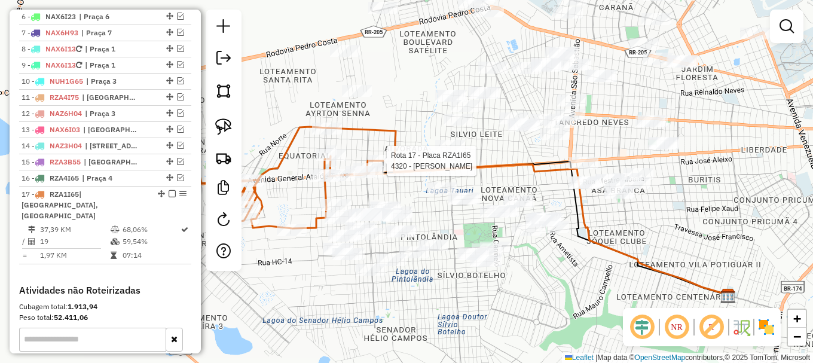
select select "**********"
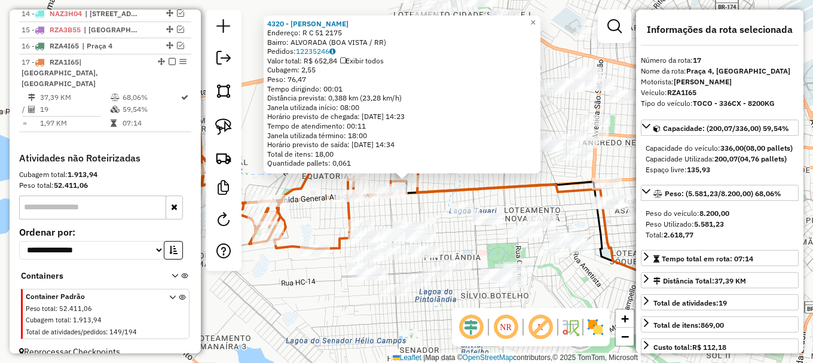
scroll to position [680, 0]
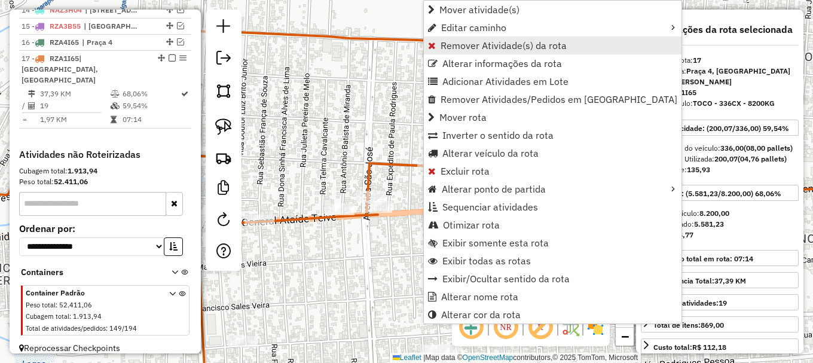
click at [470, 41] on span "Remover Atividade(s) da rota" at bounding box center [504, 46] width 126 height 10
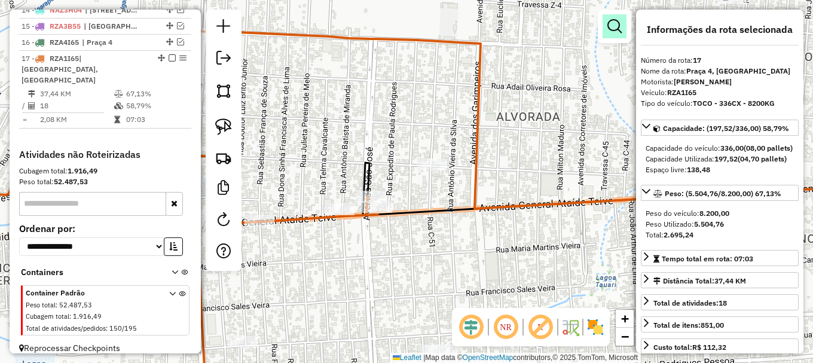
click at [613, 20] on em at bounding box center [614, 26] width 14 height 14
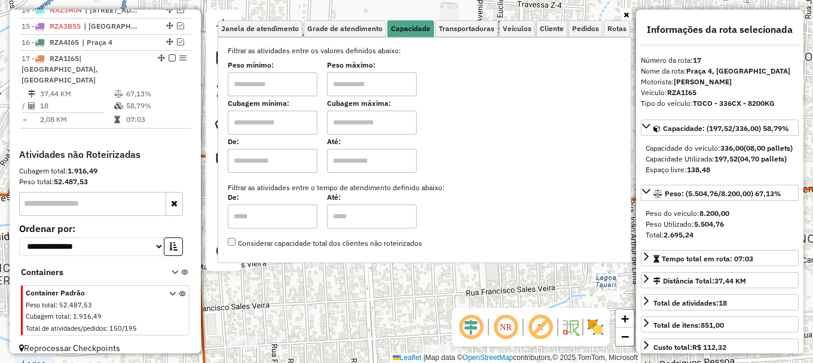
click at [277, 111] on div "Cubagem mínima:" at bounding box center [273, 117] width 90 height 33
click at [300, 110] on div "Cubagem mínima:" at bounding box center [273, 117] width 90 height 33
click at [308, 117] on input "text" at bounding box center [273, 123] width 90 height 24
type input "*****"
click at [372, 118] on input "text" at bounding box center [372, 123] width 90 height 24
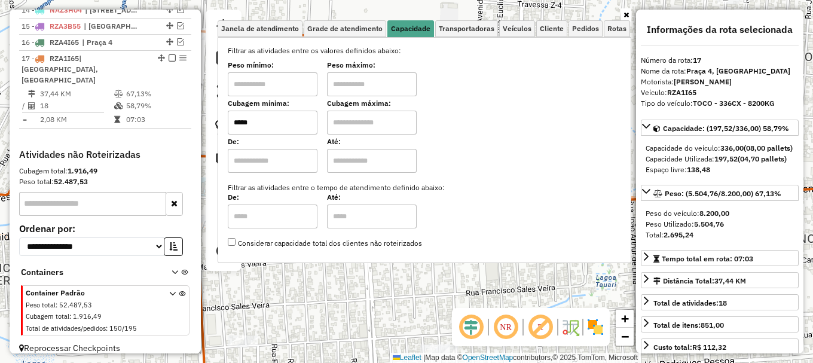
type input "*******"
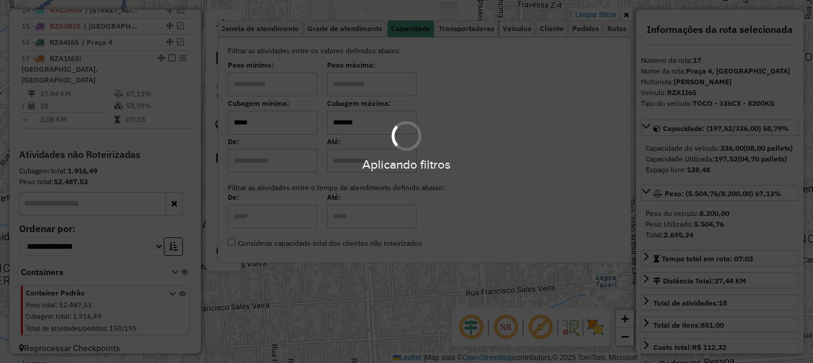
click at [375, 309] on div "Limpar filtros Janela de atendimento Grade de atendimento Capacidade Transporta…" at bounding box center [406, 181] width 813 height 363
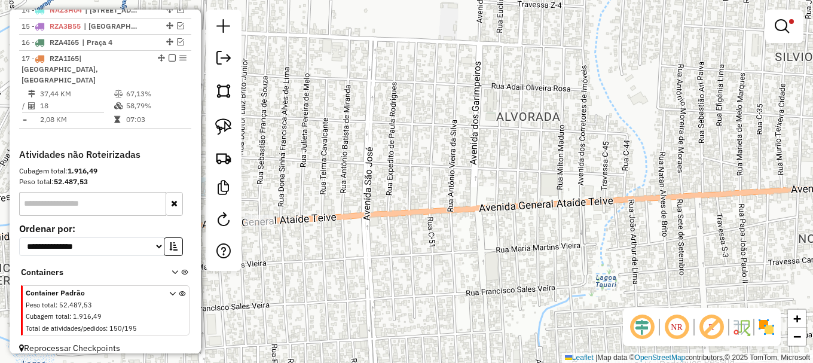
click at [375, 309] on div "Limpar filtros Janela de atendimento Grade de atendimento Capacidade Transporta…" at bounding box center [406, 181] width 813 height 363
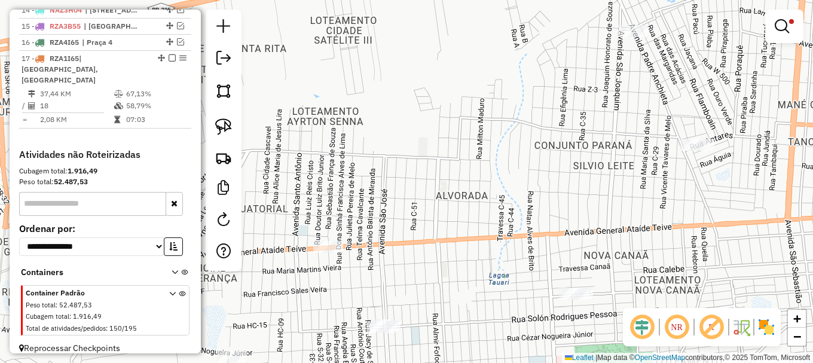
drag, startPoint x: 447, startPoint y: 264, endPoint x: 435, endPoint y: 169, distance: 95.1
click at [435, 171] on div "Limpar filtros Janela de atendimento Grade de atendimento Capacidade Transporta…" at bounding box center [406, 181] width 813 height 363
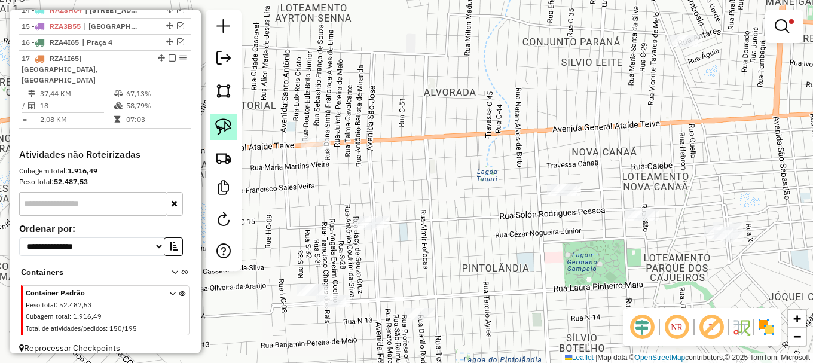
click at [226, 118] on link at bounding box center [223, 127] width 26 height 26
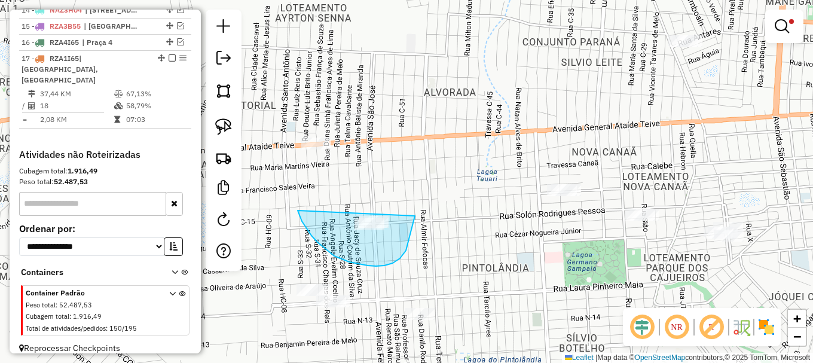
drag, startPoint x: 302, startPoint y: 221, endPoint x: 417, endPoint y: 191, distance: 118.7
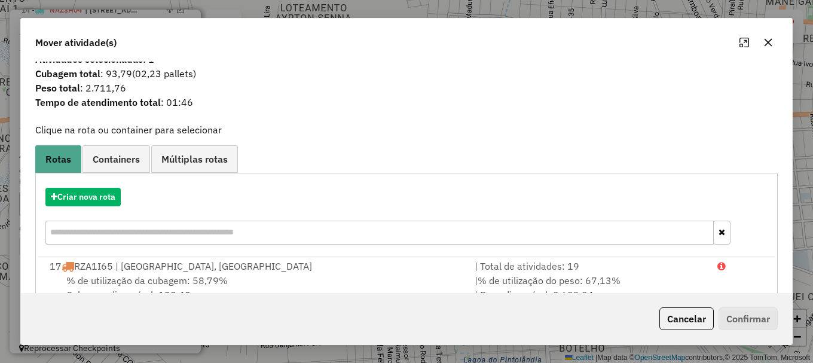
scroll to position [0, 0]
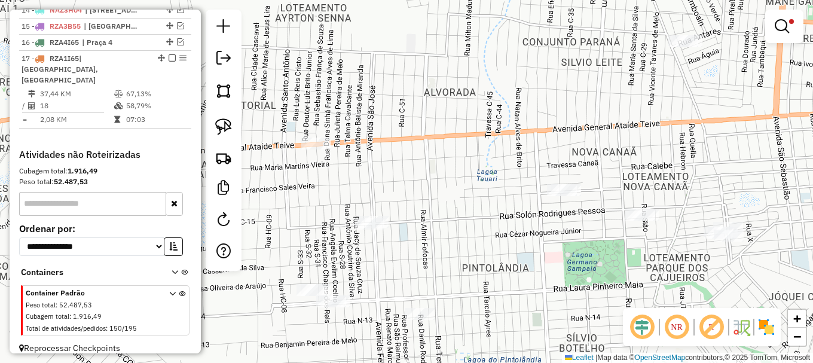
drag, startPoint x: 468, startPoint y: 158, endPoint x: 470, endPoint y: 148, distance: 11.0
click at [470, 148] on div "Limpar filtros Janela de atendimento Grade de atendimento Capacidade Transporta…" at bounding box center [406, 181] width 813 height 363
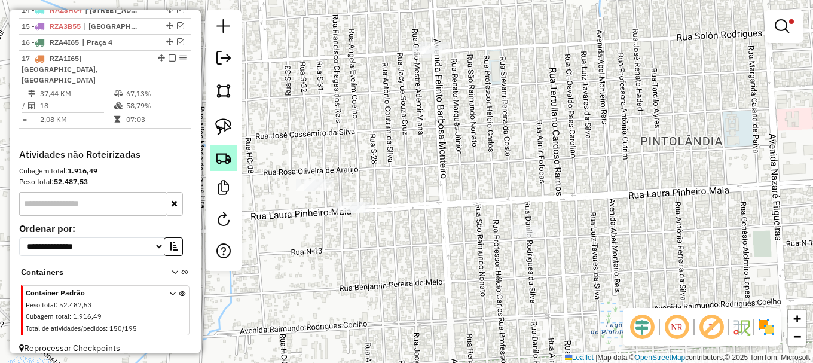
drag, startPoint x: 216, startPoint y: 128, endPoint x: 228, endPoint y: 157, distance: 31.4
click at [217, 129] on img at bounding box center [223, 126] width 17 height 17
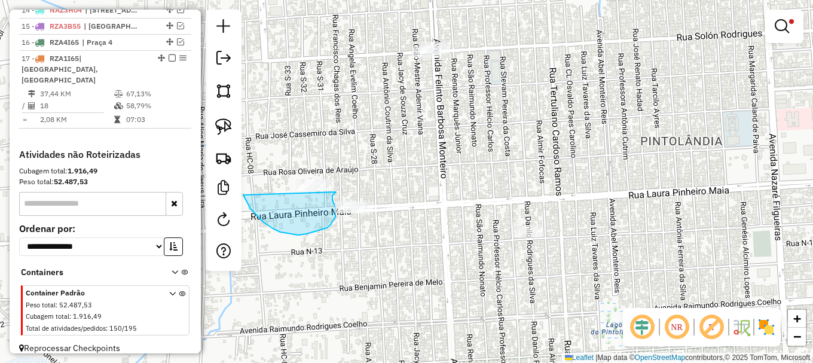
drag, startPoint x: 246, startPoint y: 200, endPoint x: 336, endPoint y: 156, distance: 100.3
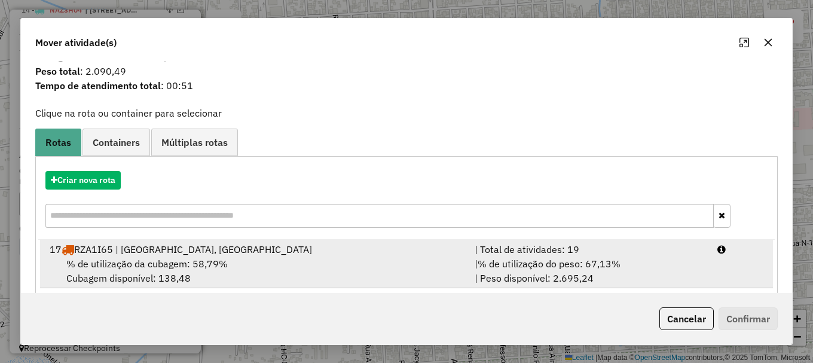
scroll to position [47, 0]
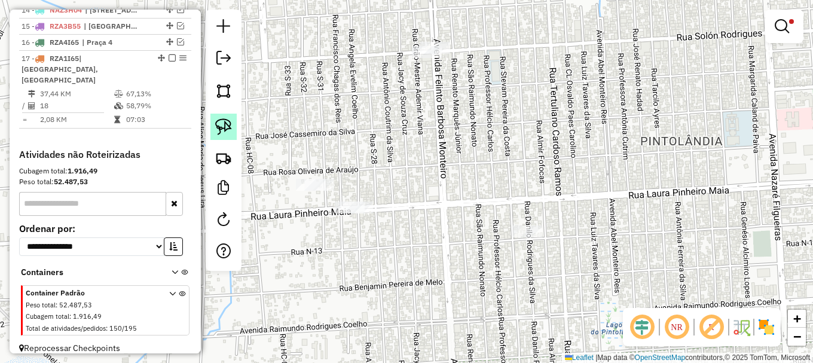
click at [230, 120] on img at bounding box center [223, 126] width 17 height 17
drag, startPoint x: 272, startPoint y: 163, endPoint x: 335, endPoint y: 161, distance: 63.4
click at [225, 124] on img at bounding box center [223, 126] width 17 height 17
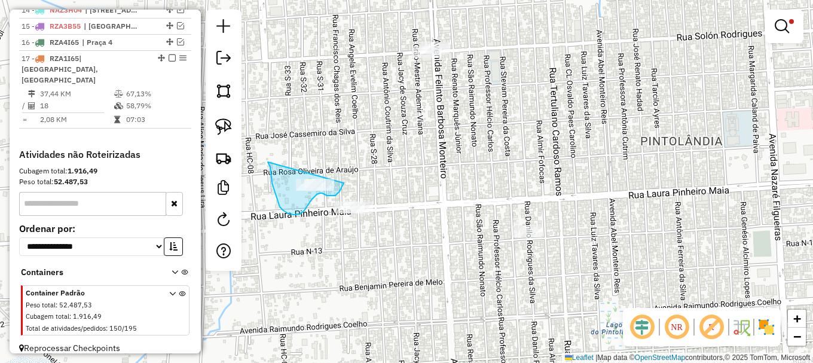
drag, startPoint x: 268, startPoint y: 162, endPoint x: 353, endPoint y: 148, distance: 86.1
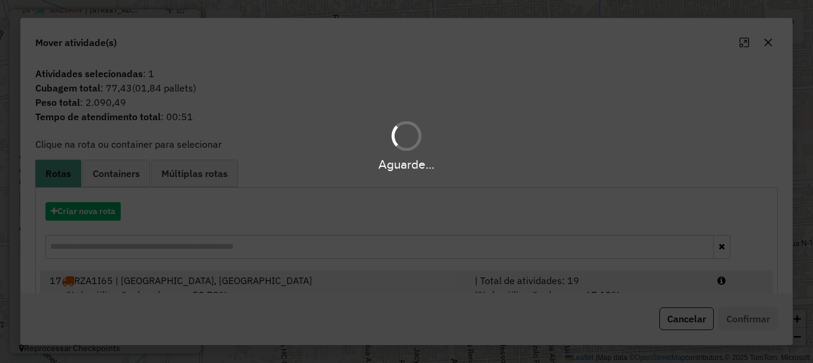
click at [728, 289] on hb-app "Aguarde... Pop-up bloqueado! Seu navegador bloqueou automáticamente a abertura …" at bounding box center [406, 181] width 813 height 363
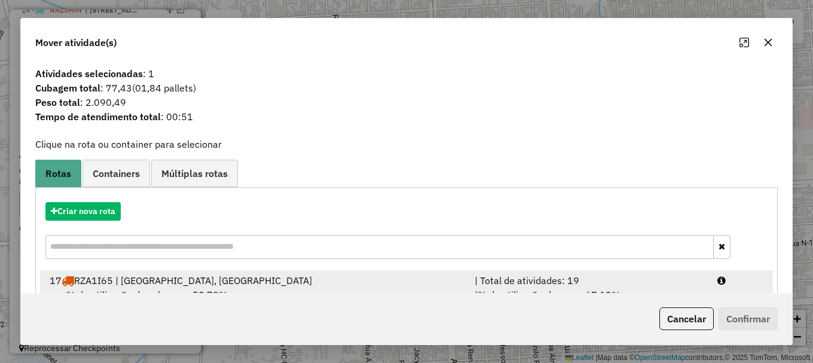
scroll to position [9, 0]
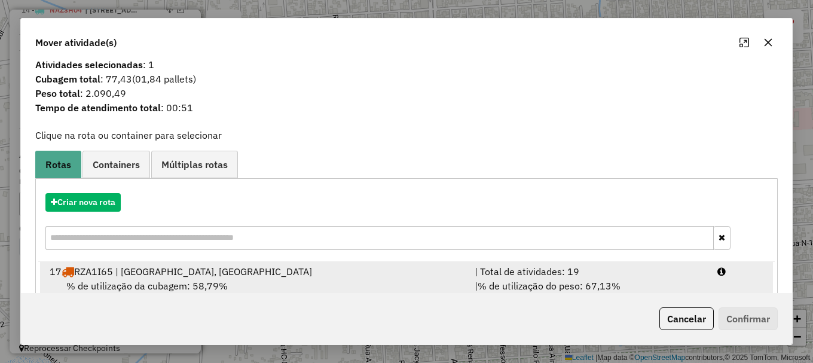
click at [722, 279] on li "17 RZA1I65 | Praça 4, Praça 6 | Total de atividades: 19 % de utilização da cuba…" at bounding box center [406, 286] width 733 height 48
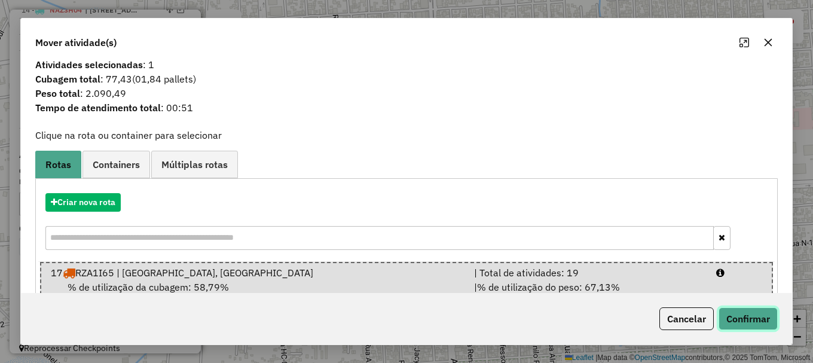
click at [755, 321] on button "Confirmar" at bounding box center [748, 318] width 59 height 23
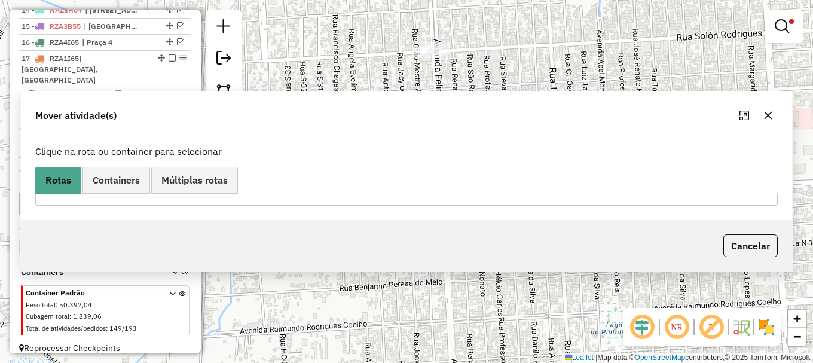
scroll to position [0, 0]
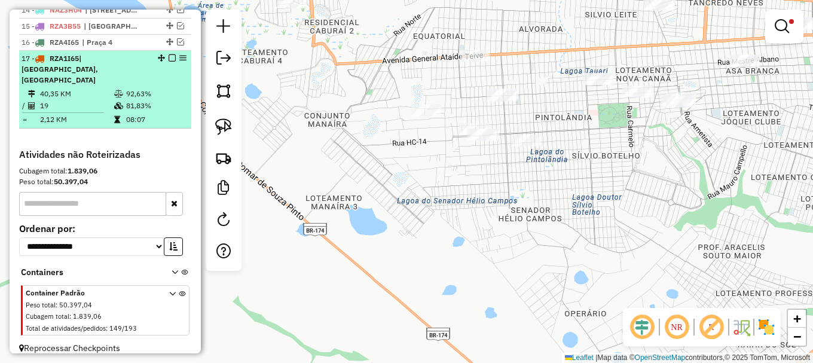
click at [170, 62] on em at bounding box center [172, 57] width 7 height 7
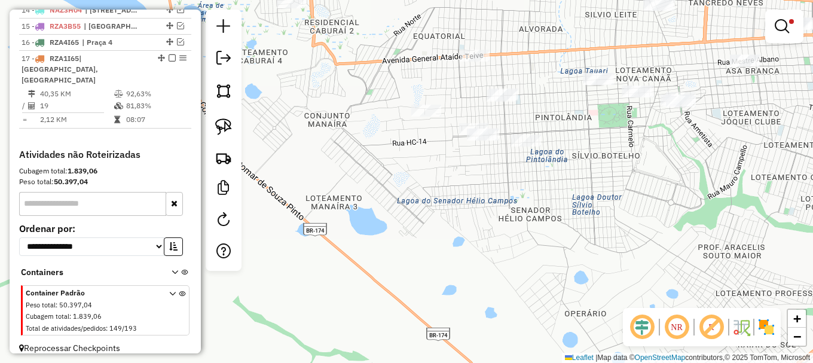
scroll to position [640, 0]
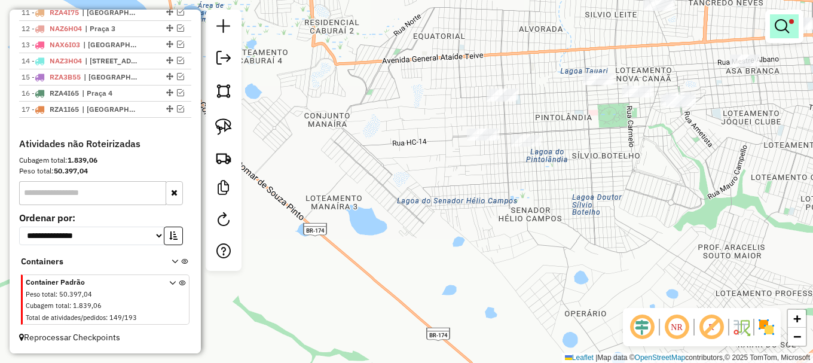
click at [778, 22] on em at bounding box center [782, 26] width 14 height 14
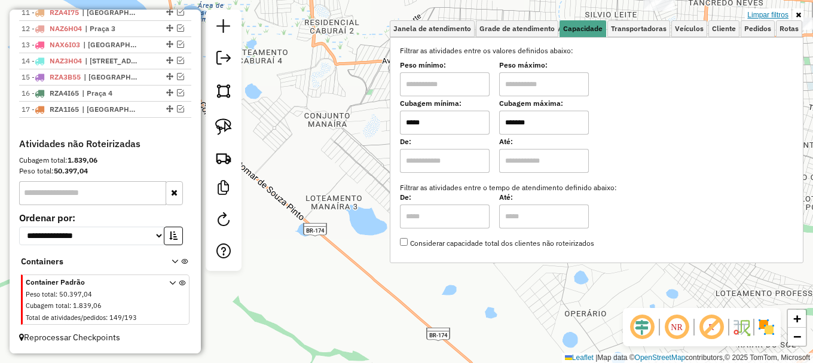
click at [776, 14] on link "Limpar filtros" at bounding box center [768, 14] width 46 height 13
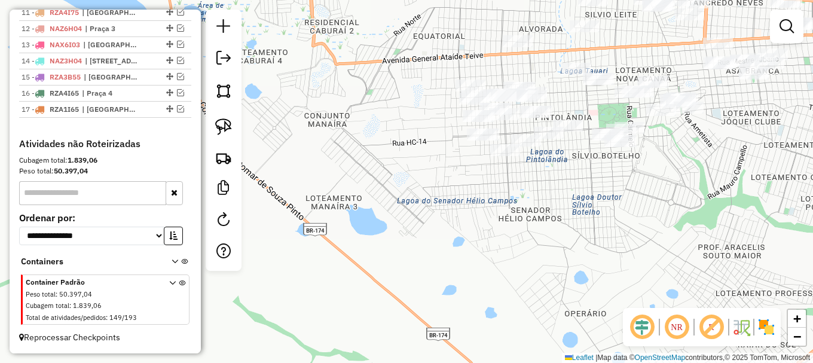
click at [420, 102] on div "Janela de atendimento Grade de atendimento Capacidade Transportadoras Veículos …" at bounding box center [406, 181] width 813 height 363
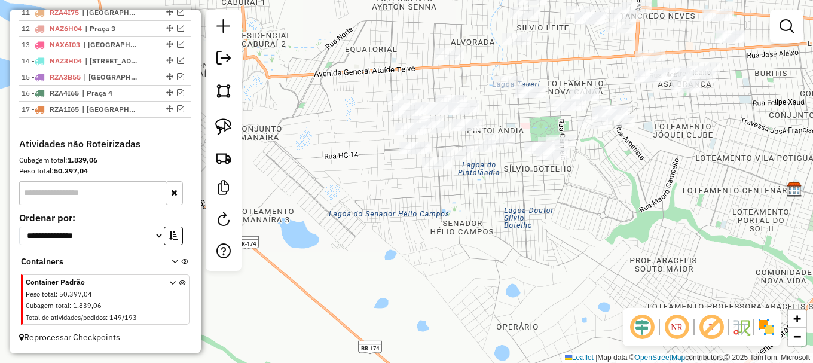
drag, startPoint x: 404, startPoint y: 89, endPoint x: 386, endPoint y: 100, distance: 20.9
click at [386, 100] on div "Janela de atendimento Grade de atendimento Capacidade Transportadoras Veículos …" at bounding box center [406, 181] width 813 height 363
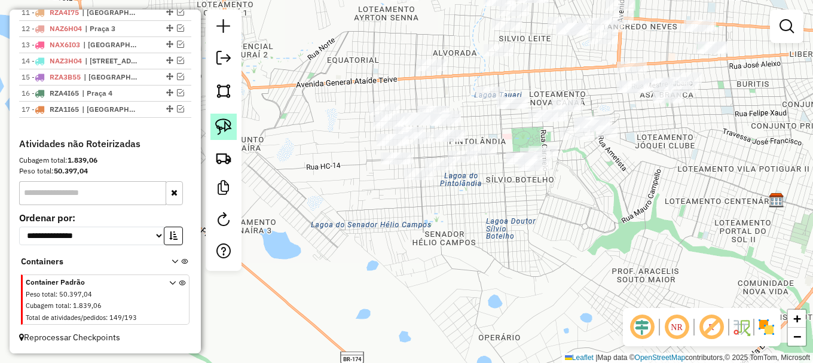
drag, startPoint x: 227, startPoint y: 121, endPoint x: 233, endPoint y: 126, distance: 7.6
click at [228, 121] on img at bounding box center [223, 126] width 17 height 17
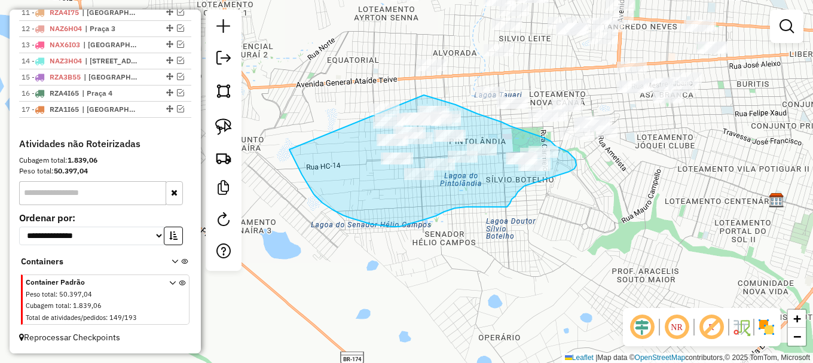
drag, startPoint x: 289, startPoint y: 149, endPoint x: 380, endPoint y: 84, distance: 111.3
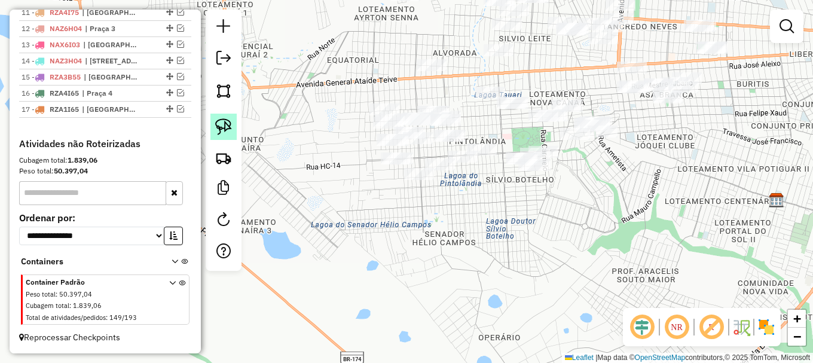
click at [227, 125] on img at bounding box center [223, 126] width 17 height 17
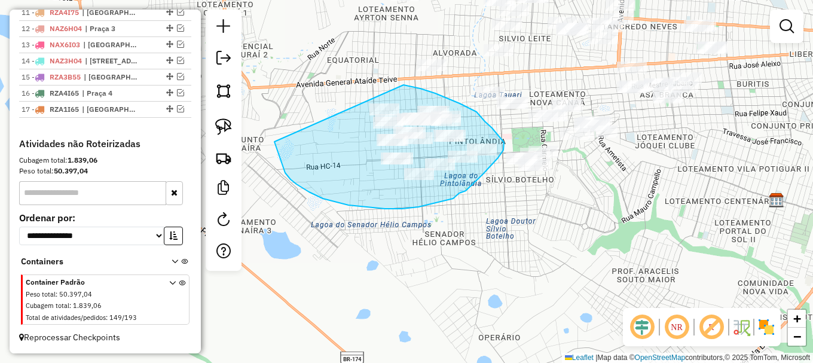
drag, startPoint x: 283, startPoint y: 167, endPoint x: 383, endPoint y: 81, distance: 131.8
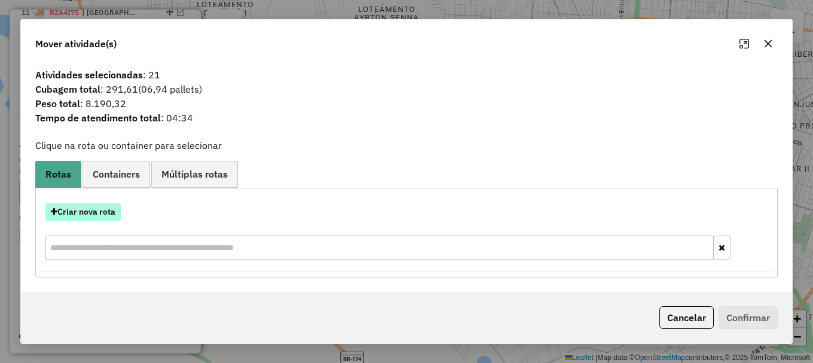
click at [91, 212] on button "Criar nova rota" at bounding box center [82, 212] width 75 height 19
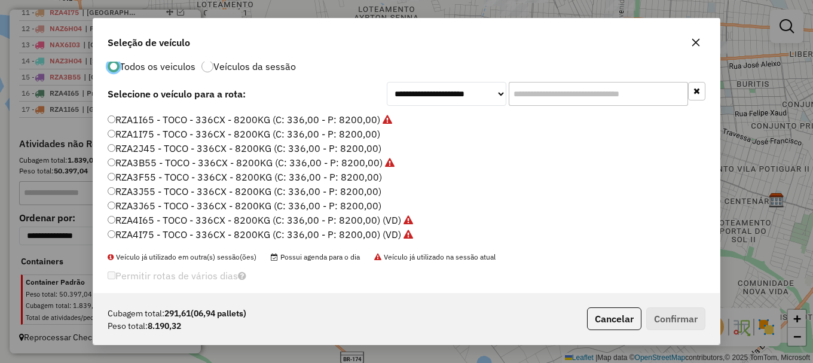
scroll to position [33, 0]
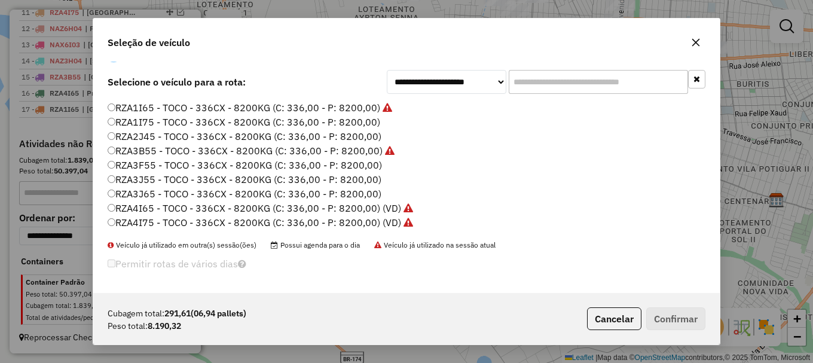
click at [149, 132] on label "RZA2J45 - TOCO - 336CX - 8200KG (C: 336,00 - P: 8200,00)" at bounding box center [245, 136] width 274 height 14
click at [677, 307] on button "Confirmar" at bounding box center [675, 318] width 59 height 23
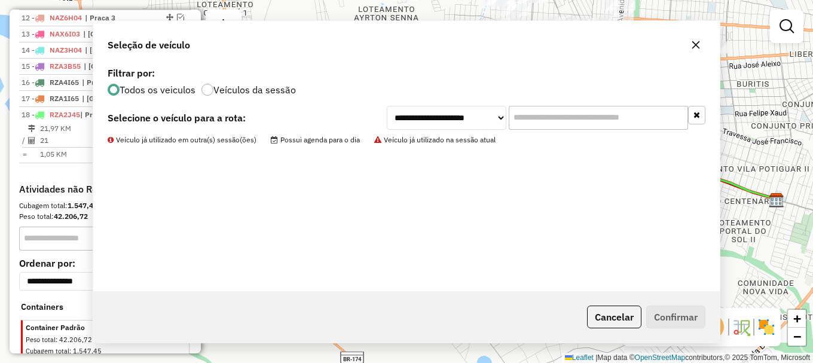
scroll to position [0, 0]
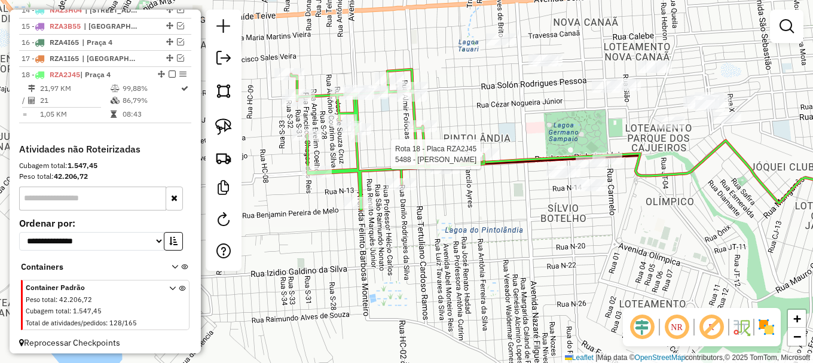
select select "**********"
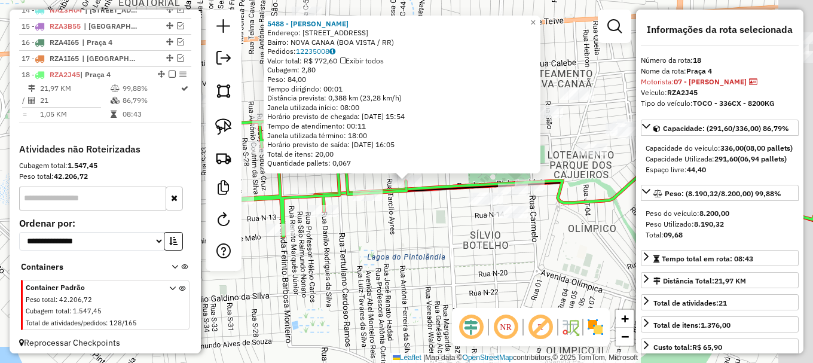
scroll to position [696, 0]
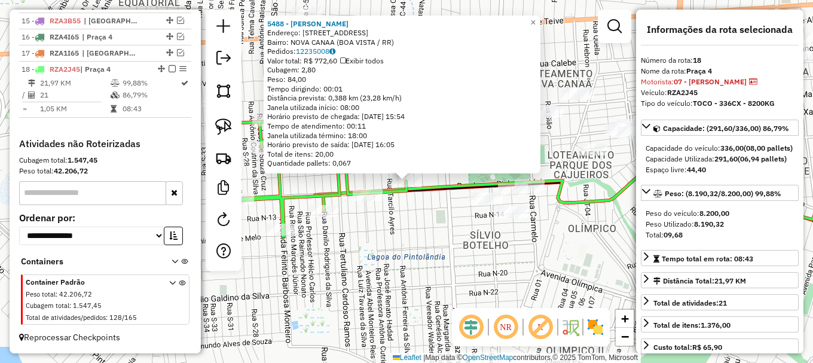
click at [416, 213] on div "5488 - JOSE EDUARDO Endereço: R LOURIVAL COIMBRA 2414 Bairro: NOVA CANAA (BOA V…" at bounding box center [406, 181] width 813 height 363
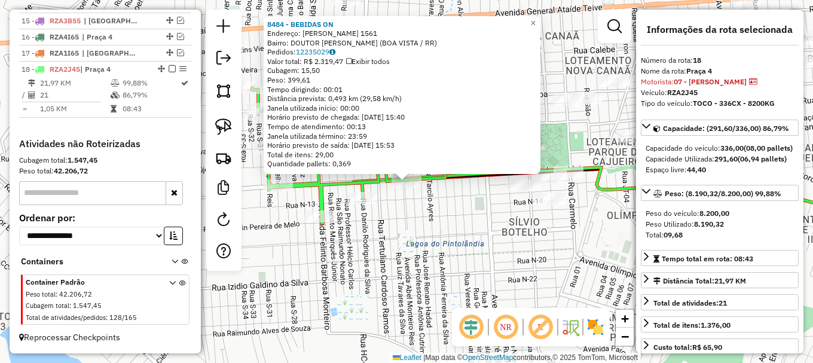
click at [412, 204] on div "8484 - BEBIDAS ON Endereço: LAURA PINHEIRO MAIA 1561 Bairro: DOUTOR SILVIO BOTE…" at bounding box center [406, 181] width 813 height 363
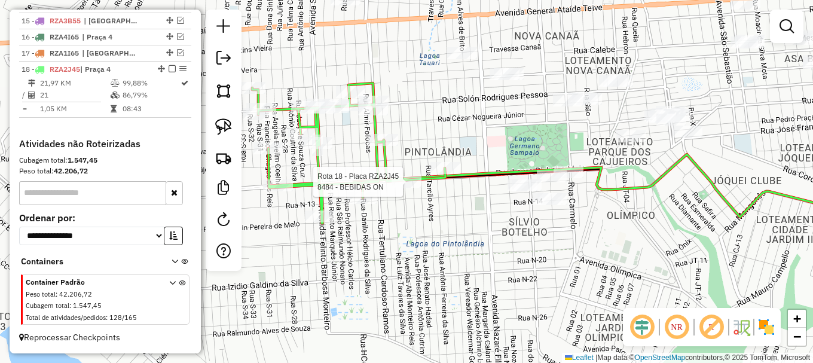
select select "**********"
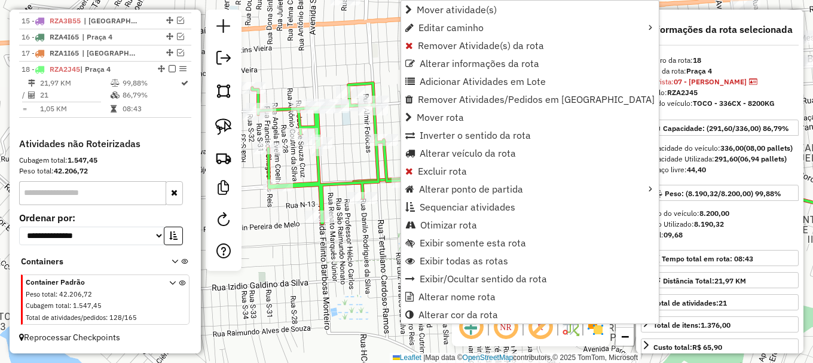
click at [337, 154] on div "Janela de atendimento Grade de atendimento Capacidade Transportadoras Veículos …" at bounding box center [406, 181] width 813 height 363
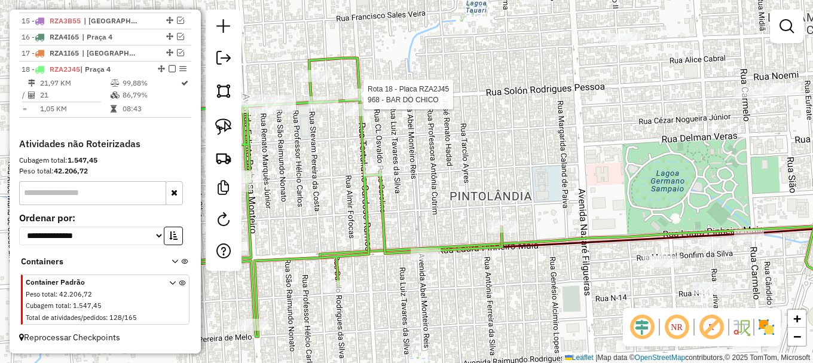
select select "**********"
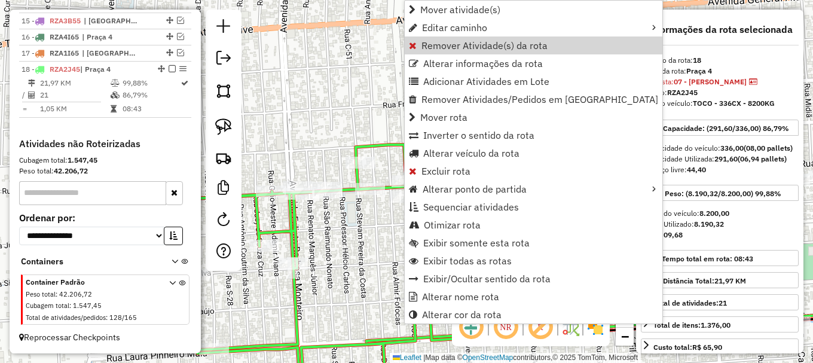
click at [441, 47] on span "Remover Atividade(s) da rota" at bounding box center [484, 46] width 126 height 10
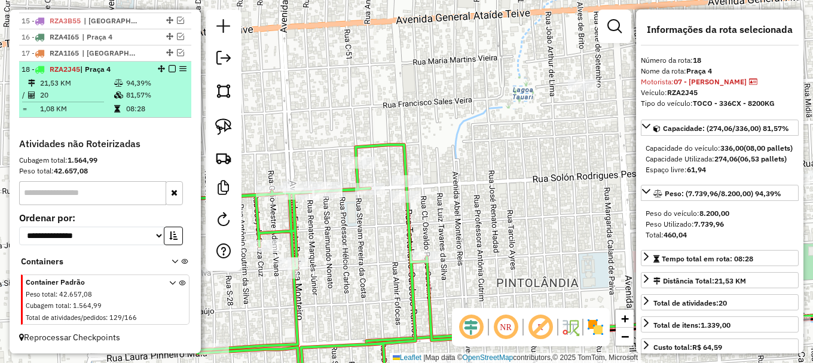
click at [169, 66] on em at bounding box center [172, 68] width 7 height 7
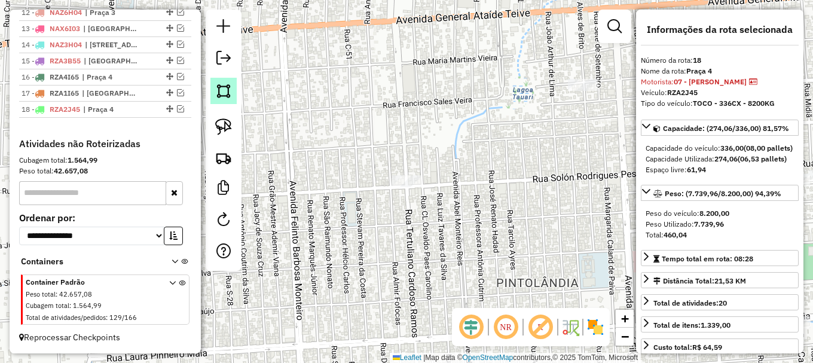
scroll to position [656, 0]
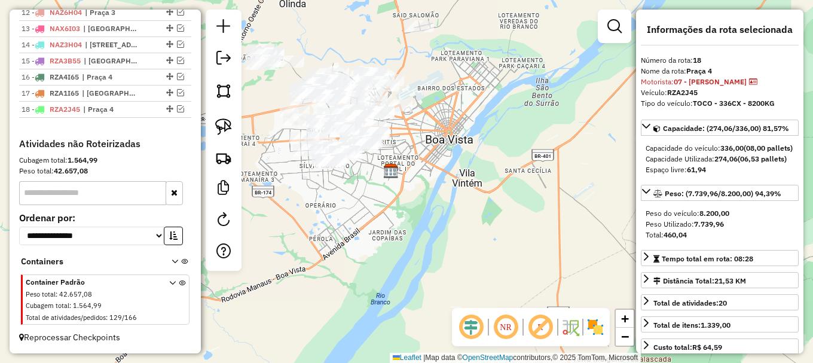
drag, startPoint x: 292, startPoint y: 187, endPoint x: 331, endPoint y: 265, distance: 87.4
click at [331, 265] on div "Janela de atendimento Grade de atendimento Capacidade Transportadoras Veículos …" at bounding box center [406, 181] width 813 height 363
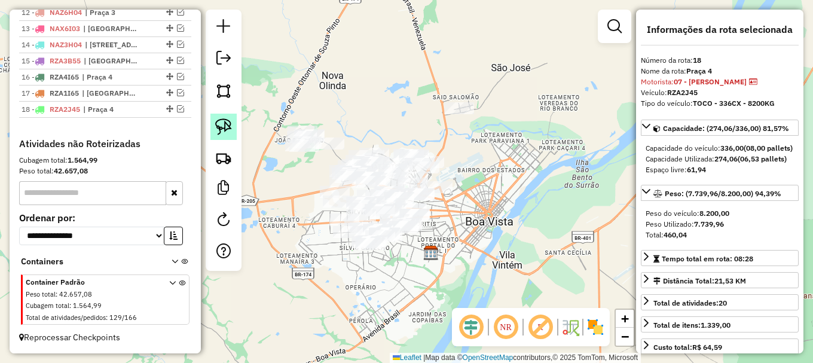
click at [217, 130] on img at bounding box center [223, 126] width 17 height 17
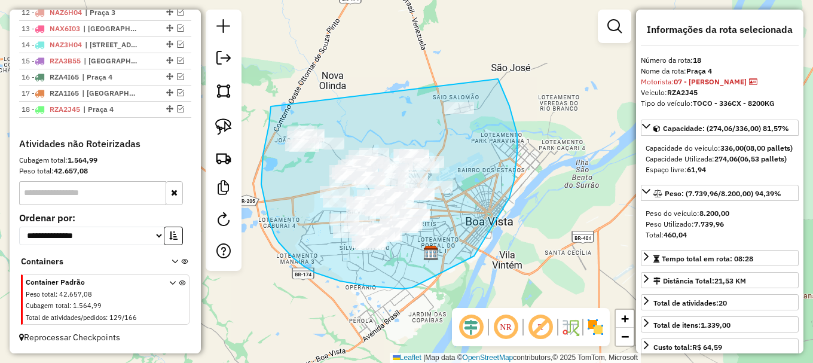
drag, startPoint x: 271, startPoint y: 106, endPoint x: 479, endPoint y: 39, distance: 219.3
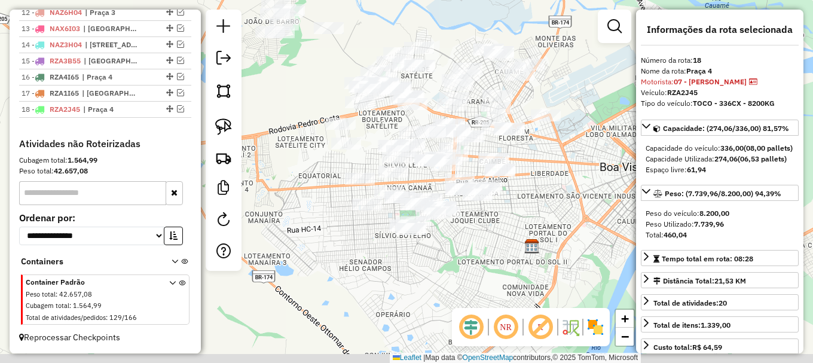
drag, startPoint x: 495, startPoint y: 237, endPoint x: 526, endPoint y: 206, distance: 44.0
click at [525, 206] on div "Janela de atendimento Grade de atendimento Capacidade Transportadoras Veículos …" at bounding box center [406, 181] width 813 height 363
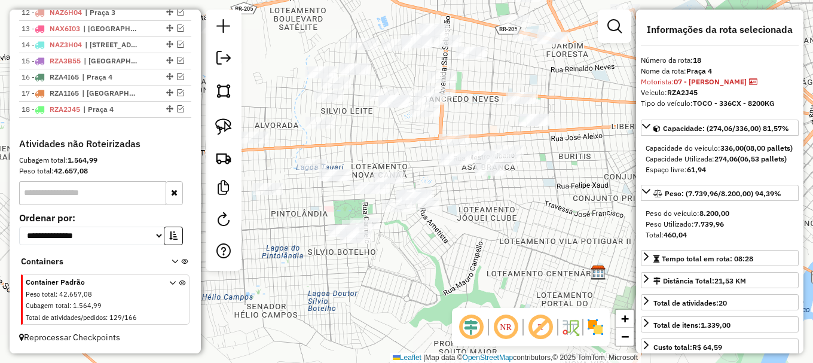
drag, startPoint x: 481, startPoint y: 230, endPoint x: 513, endPoint y: 223, distance: 33.7
click at [513, 223] on div "Janela de atendimento Grade de atendimento Capacidade Transportadoras Veículos …" at bounding box center [406, 181] width 813 height 363
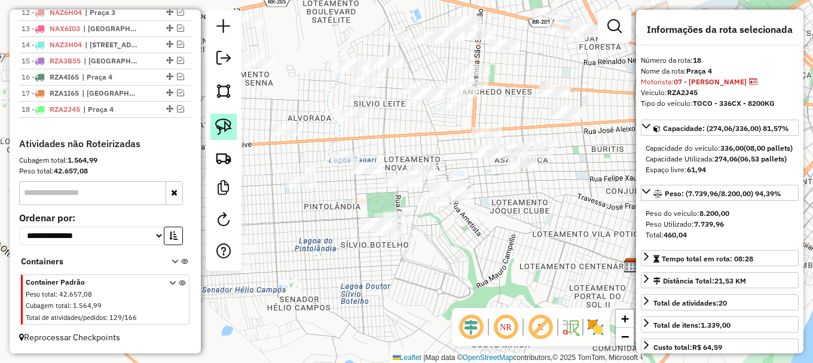
click at [221, 129] on img at bounding box center [223, 126] width 17 height 17
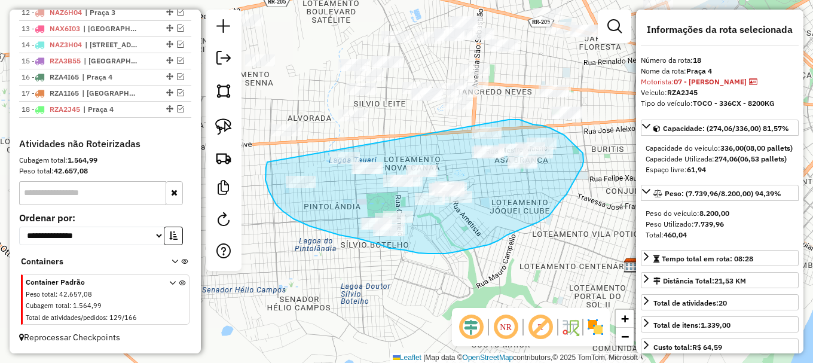
drag, startPoint x: 267, startPoint y: 164, endPoint x: 505, endPoint y: 121, distance: 241.8
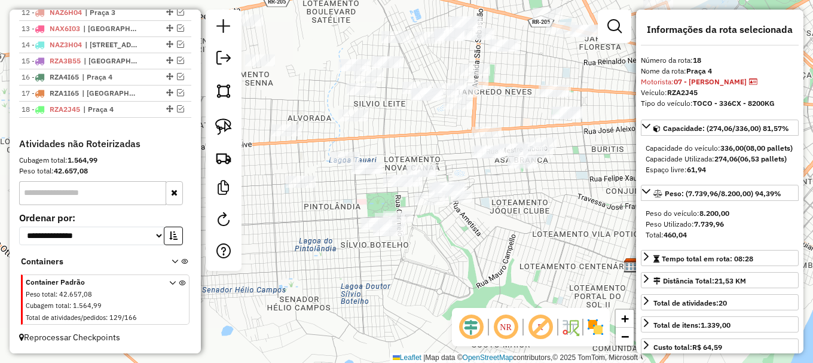
drag, startPoint x: 215, startPoint y: 126, endPoint x: 255, endPoint y: 142, distance: 44.0
click at [215, 125] on link at bounding box center [223, 127] width 26 height 26
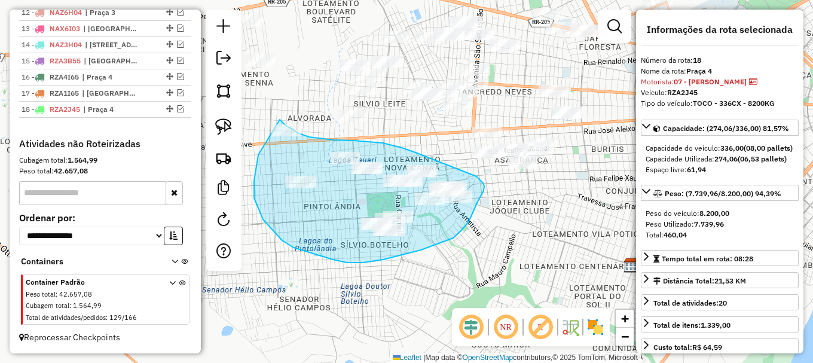
drag, startPoint x: 254, startPoint y: 181, endPoint x: 272, endPoint y: 114, distance: 69.3
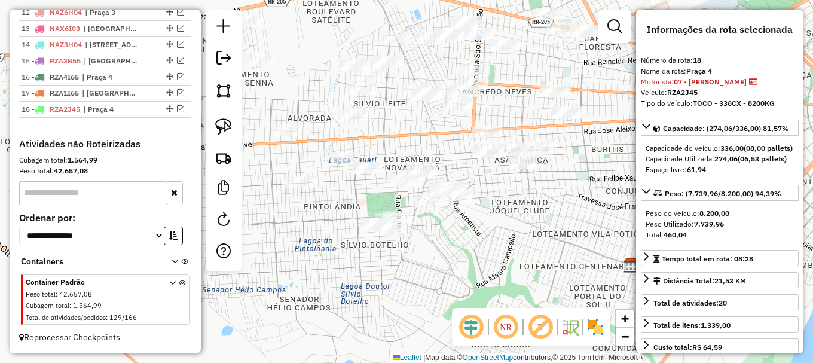
drag, startPoint x: 233, startPoint y: 129, endPoint x: 239, endPoint y: 150, distance: 22.3
click at [233, 128] on link at bounding box center [223, 127] width 26 height 26
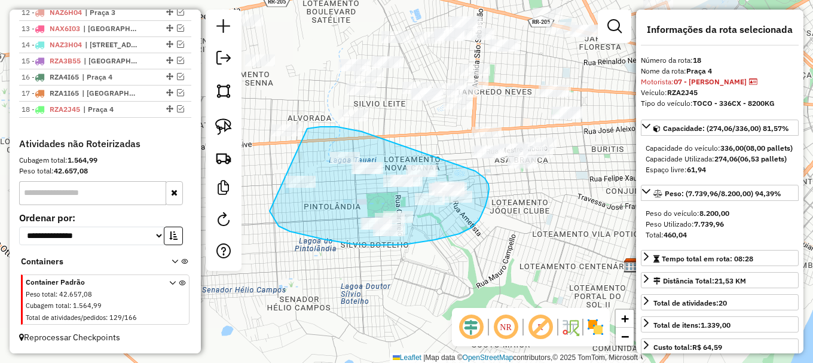
click at [298, 129] on div "Janela de atendimento Grade de atendimento Capacidade Transportadoras Veículos …" at bounding box center [406, 181] width 813 height 363
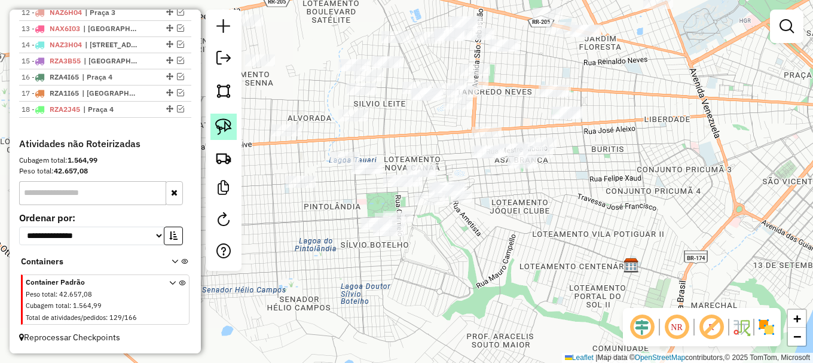
click at [230, 117] on link at bounding box center [223, 127] width 26 height 26
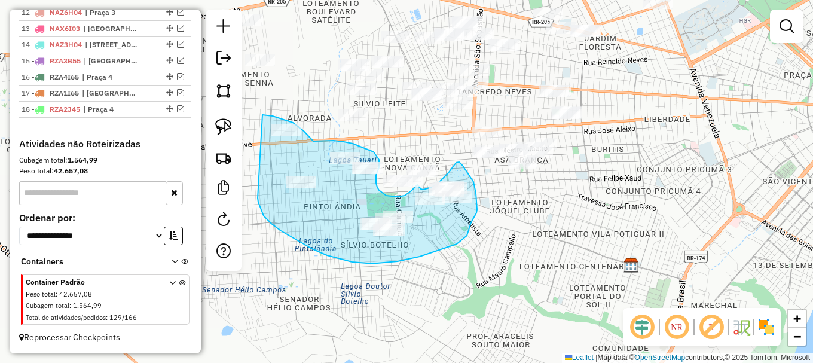
drag, startPoint x: 258, startPoint y: 198, endPoint x: 255, endPoint y: 114, distance: 84.3
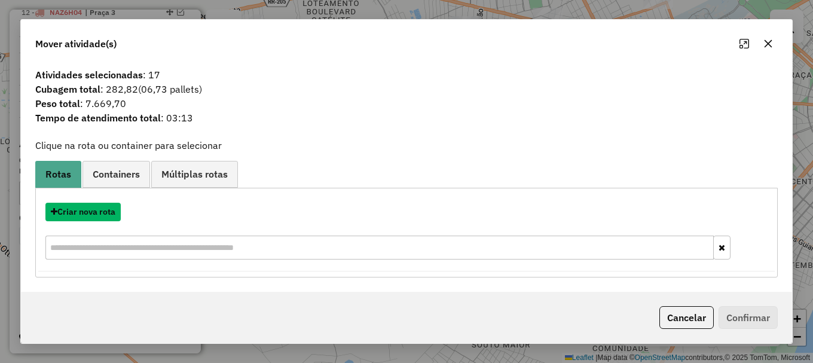
click at [96, 212] on button "Criar nova rota" at bounding box center [82, 212] width 75 height 19
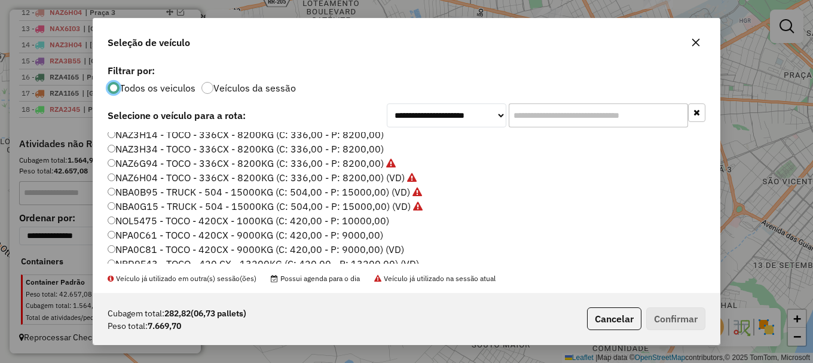
scroll to position [359, 0]
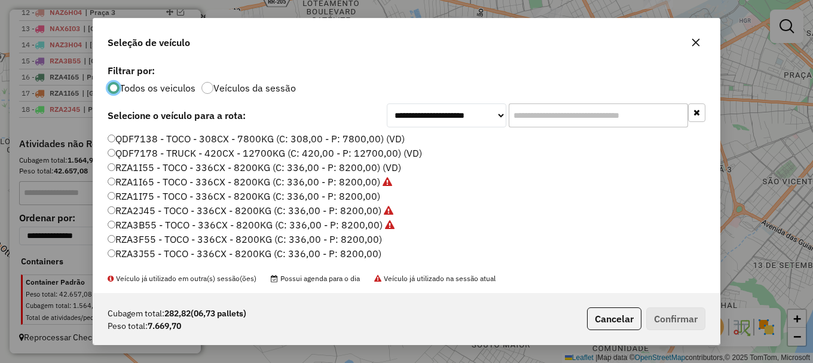
click at [143, 243] on label "RZA3F55 - TOCO - 336CX - 8200KG (C: 336,00 - P: 8200,00)" at bounding box center [245, 239] width 274 height 14
click at [675, 317] on button "Confirmar" at bounding box center [675, 318] width 59 height 23
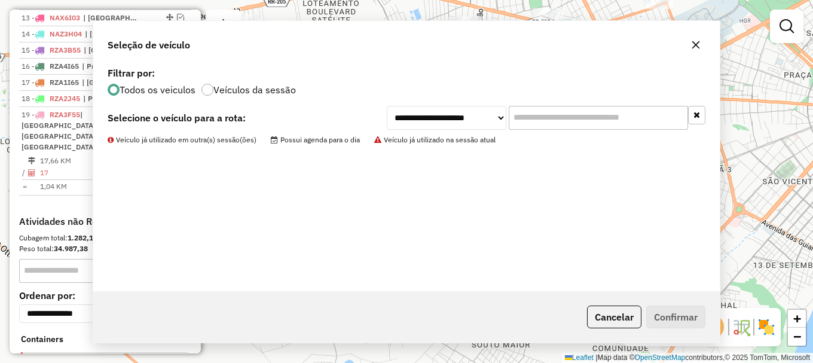
scroll to position [696, 0]
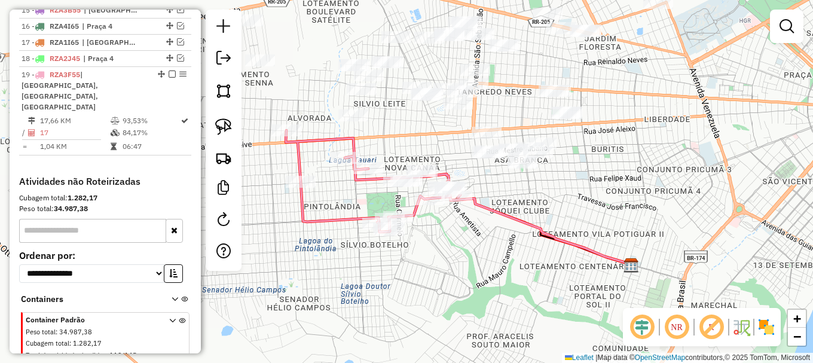
drag, startPoint x: 421, startPoint y: 140, endPoint x: 361, endPoint y: 149, distance: 61.1
click at [367, 149] on div "Janela de atendimento Grade de atendimento Capacidade Transportadoras Veículos …" at bounding box center [406, 181] width 813 height 363
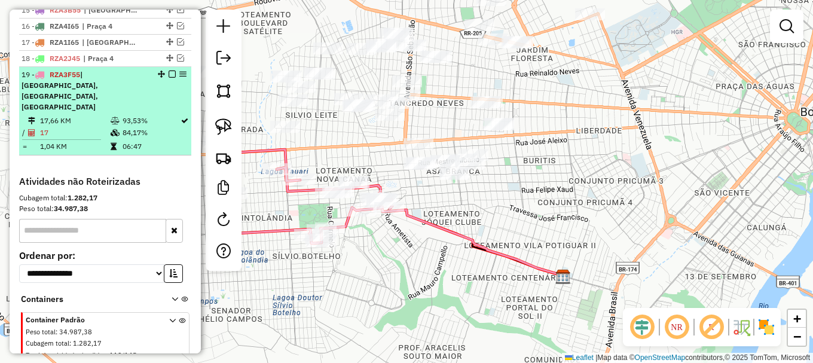
click at [169, 78] on em at bounding box center [172, 74] width 7 height 7
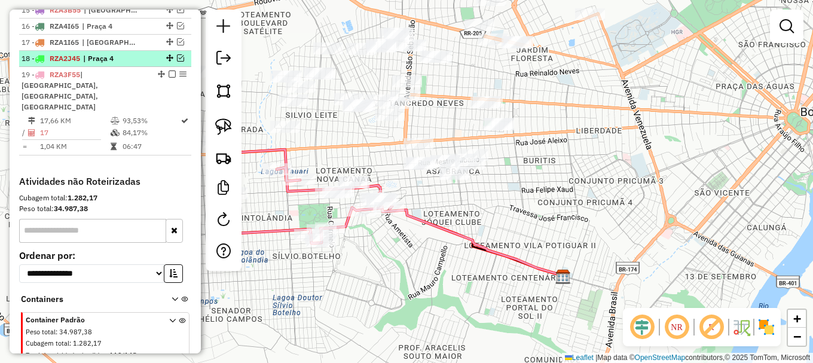
scroll to position [672, 0]
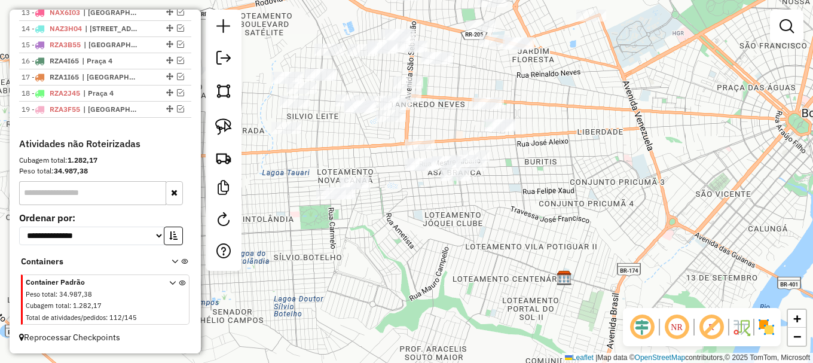
drag, startPoint x: 297, startPoint y: 163, endPoint x: 303, endPoint y: 173, distance: 11.3
click at [309, 172] on div "Janela de atendimento Grade de atendimento Capacidade Transportadoras Veículos …" at bounding box center [406, 181] width 813 height 363
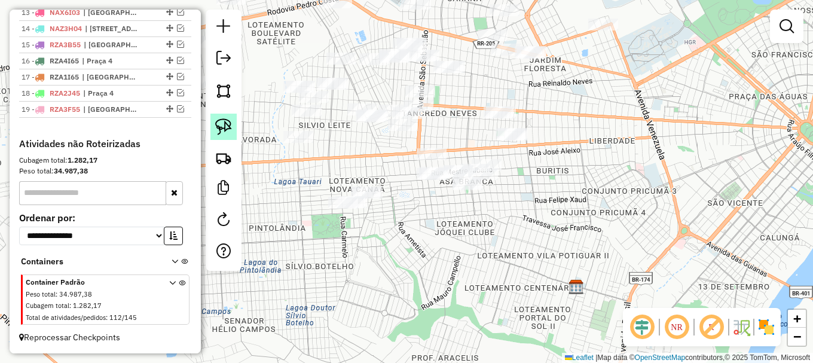
click at [224, 125] on img at bounding box center [223, 126] width 17 height 17
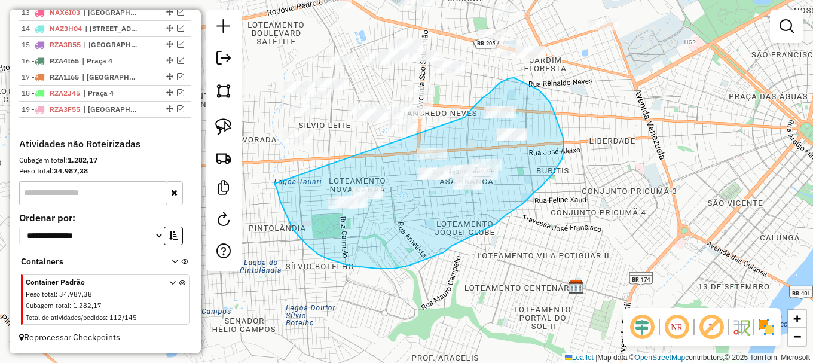
drag, startPoint x: 299, startPoint y: 237, endPoint x: 451, endPoint y: 127, distance: 187.0
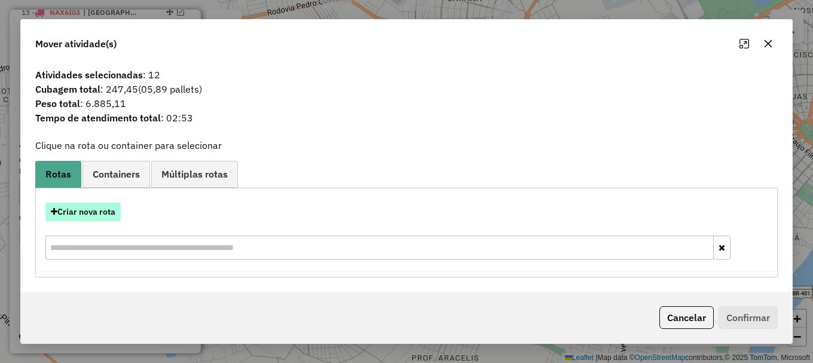
click at [96, 216] on button "Criar nova rota" at bounding box center [82, 212] width 75 height 19
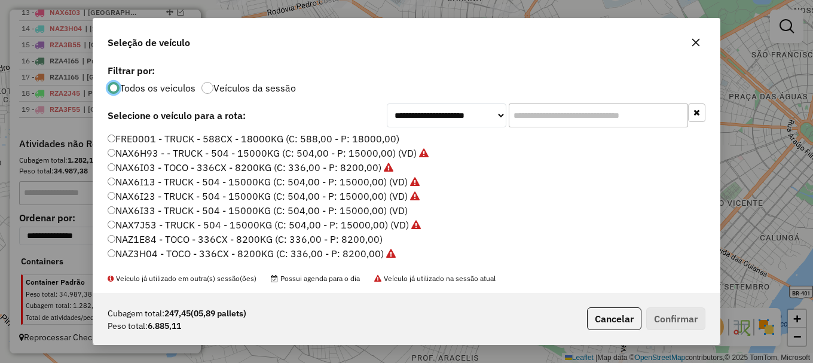
scroll to position [60, 0]
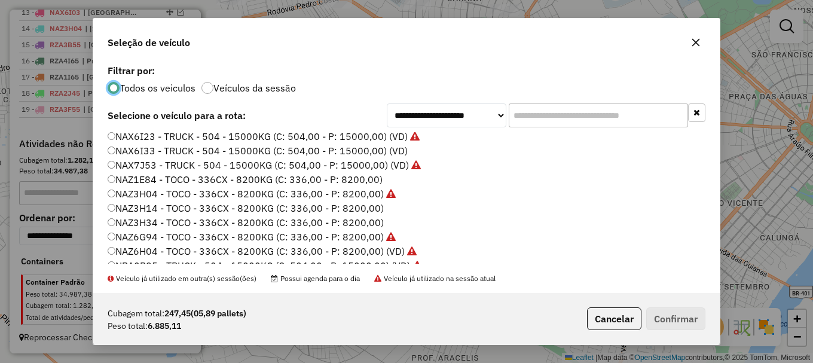
click at [148, 210] on label "NAZ3H14 - TOCO - 336CX - 8200KG (C: 336,00 - P: 8200,00)" at bounding box center [246, 208] width 276 height 14
drag, startPoint x: 675, startPoint y: 316, endPoint x: 634, endPoint y: 302, distance: 43.3
click at [673, 316] on button "Confirmar" at bounding box center [675, 318] width 59 height 23
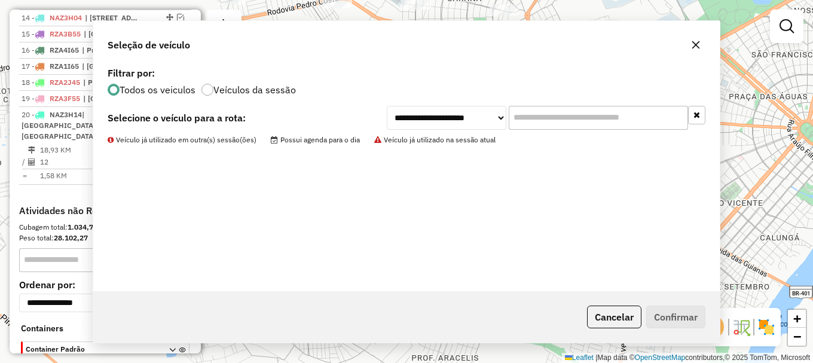
scroll to position [696, 0]
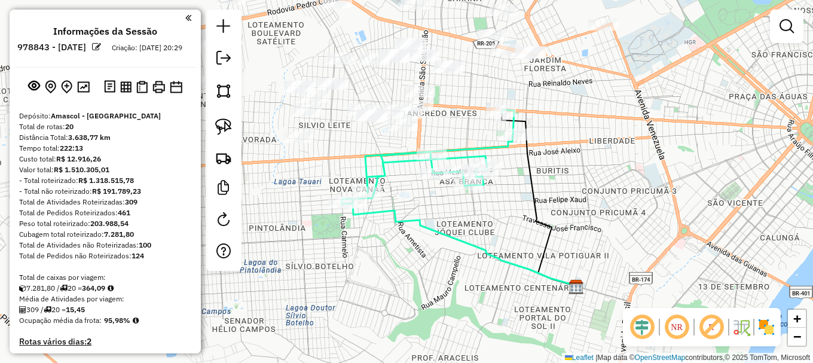
scroll to position [696, 0]
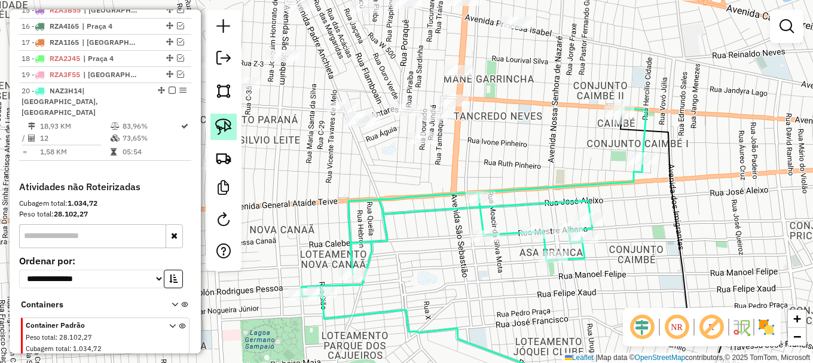
click at [221, 129] on img at bounding box center [223, 126] width 17 height 17
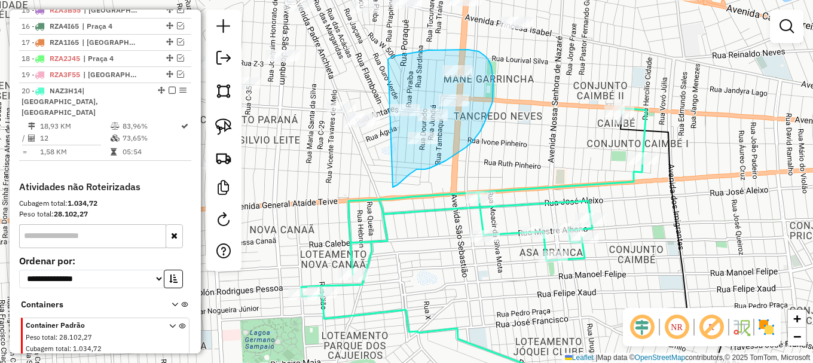
drag, startPoint x: 407, startPoint y: 176, endPoint x: 411, endPoint y: 99, distance: 77.2
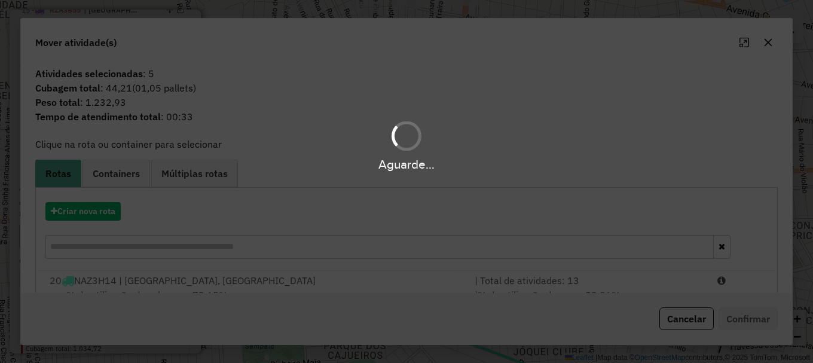
click at [719, 283] on div "Aguarde..." at bounding box center [406, 181] width 813 height 363
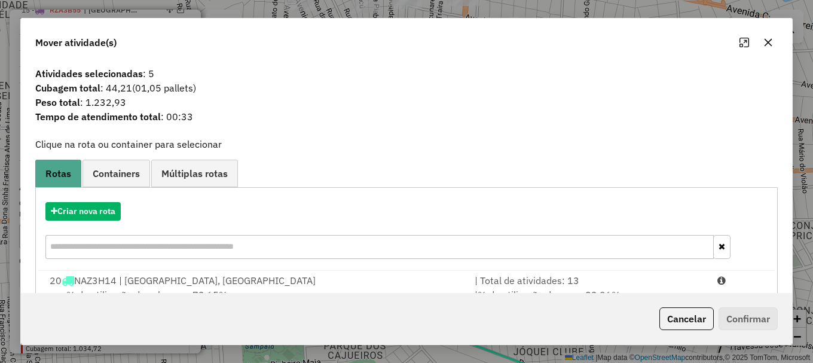
click at [719, 282] on hb-app "Aguarde... Pop-up bloqueado! Seu navegador bloqueou automáticamente a abertura …" at bounding box center [406, 181] width 813 height 363
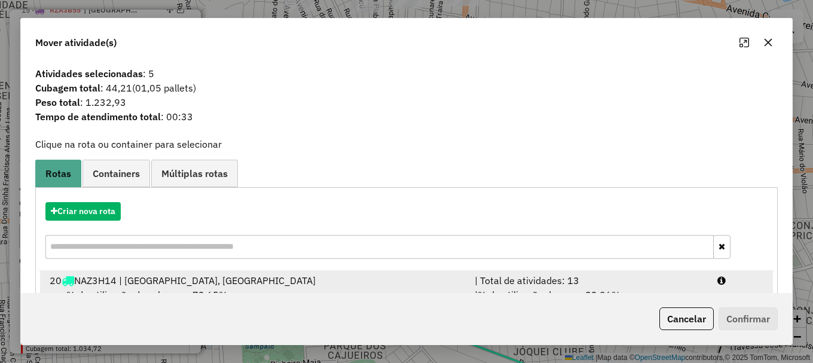
click at [719, 282] on icon at bounding box center [721, 281] width 8 height 10
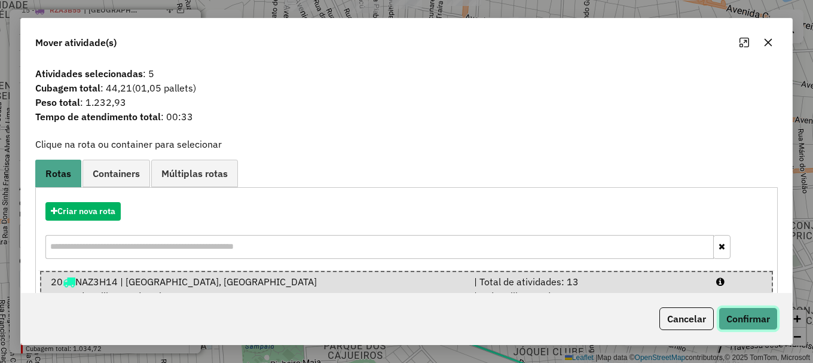
click at [748, 319] on button "Confirmar" at bounding box center [748, 318] width 59 height 23
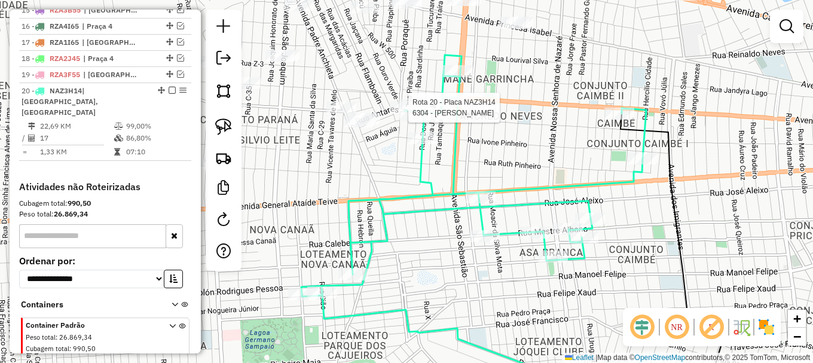
select select "**********"
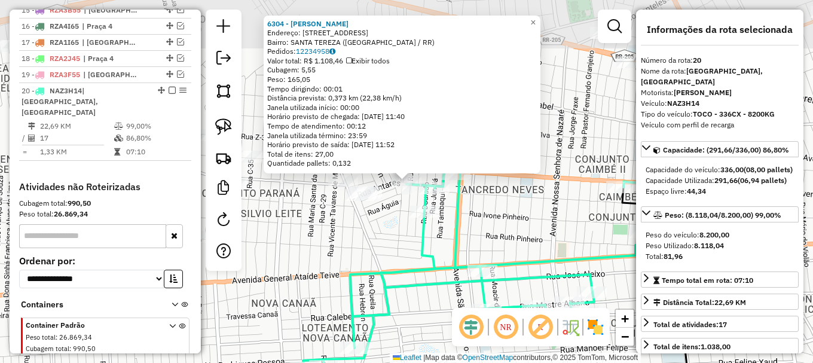
scroll to position [728, 0]
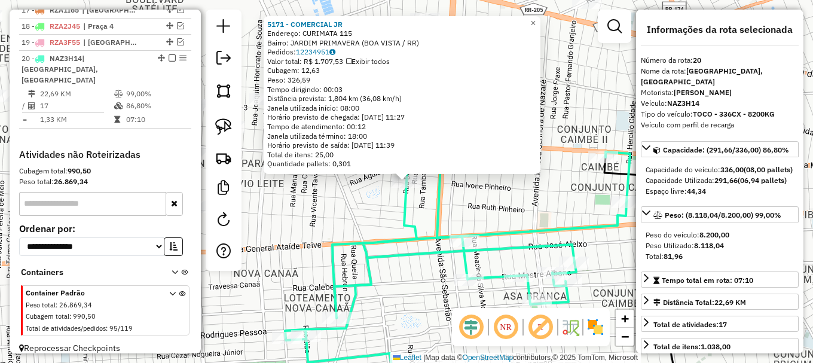
click at [396, 221] on div "5171 - COMERCIAL JR Endereço: CURIMATA 115 Bairro: [GEOGRAPHIC_DATA] (BOA VISTA…" at bounding box center [406, 181] width 813 height 363
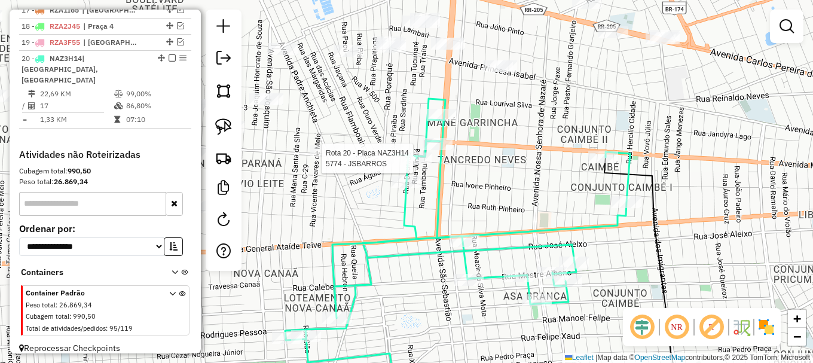
select select "**********"
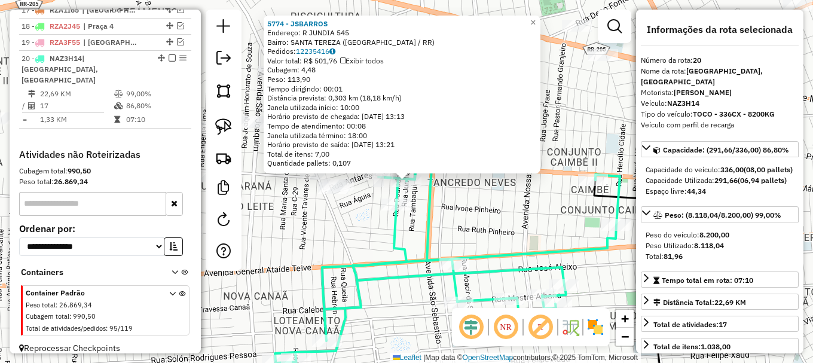
click at [423, 183] on div "Rota 20 - Placa NAZ3H14 7099 - POINT CONVENIENCIA 5774 - JSBARROS Endereço: R J…" at bounding box center [406, 181] width 813 height 363
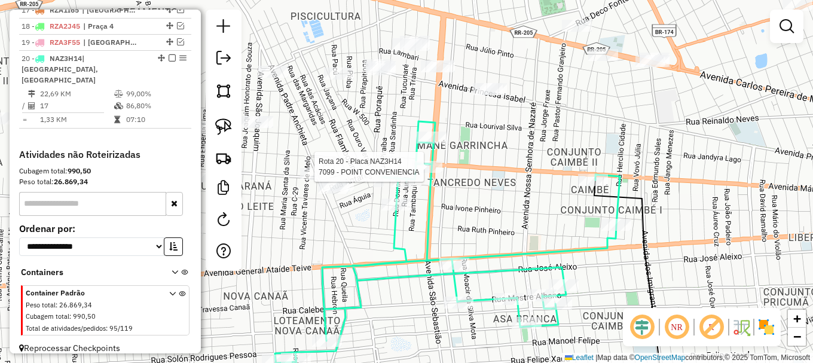
select select "**********"
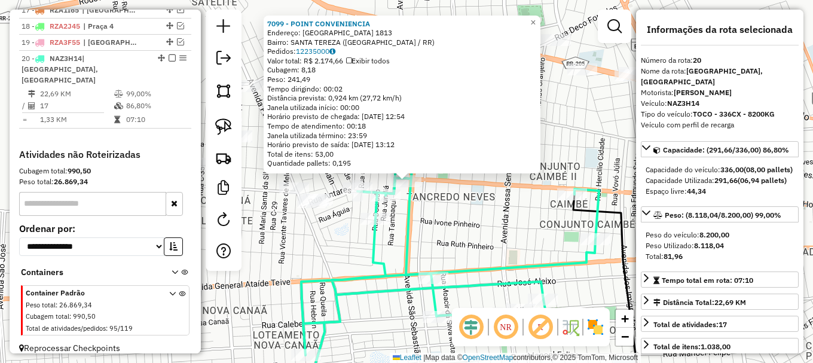
click at [437, 192] on div "7099 - POINT CONVENIENCIA Endereço: SAO [GEOGRAPHIC_DATA] 1813 Bairro: [GEOGRAP…" at bounding box center [406, 181] width 813 height 363
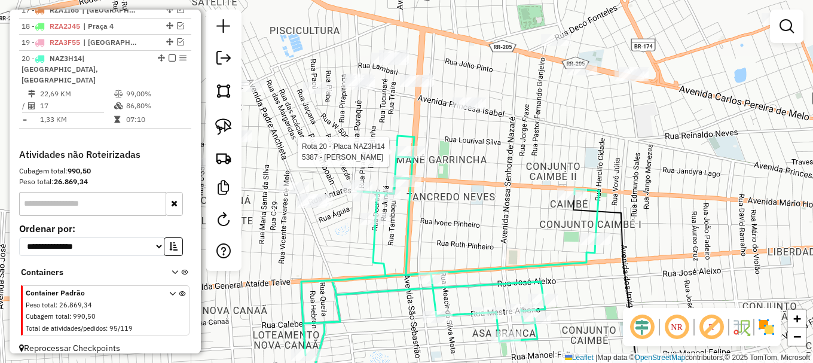
select select "**********"
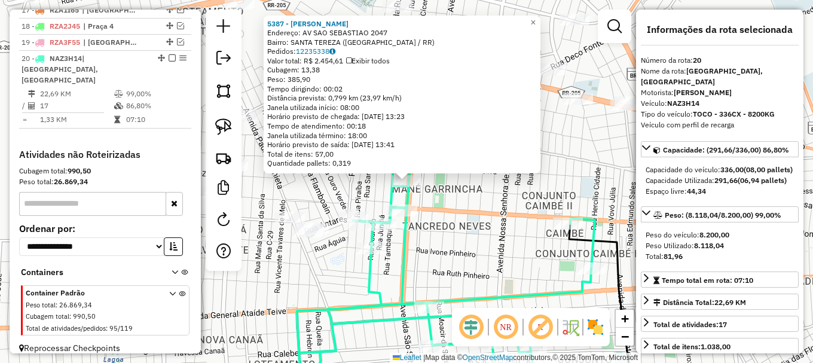
click at [444, 230] on div "5387 - [PERSON_NAME]: AV SAO SEBASTIAO 2047 Bairro: [GEOGRAPHIC_DATA] ([GEOGRAP…" at bounding box center [406, 181] width 813 height 363
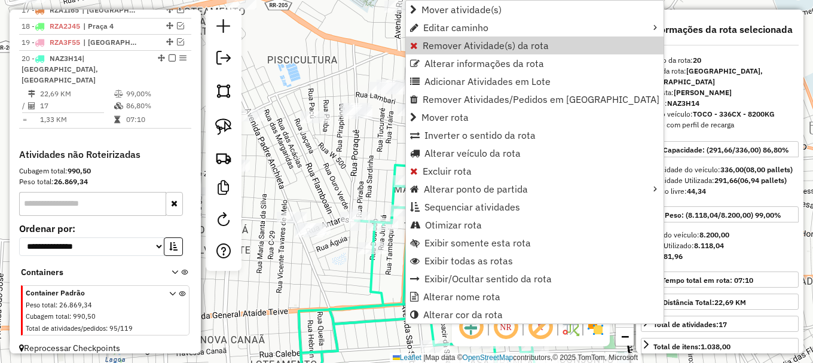
click at [438, 38] on link "Remover Atividade(s) da rota" at bounding box center [535, 45] width 258 height 18
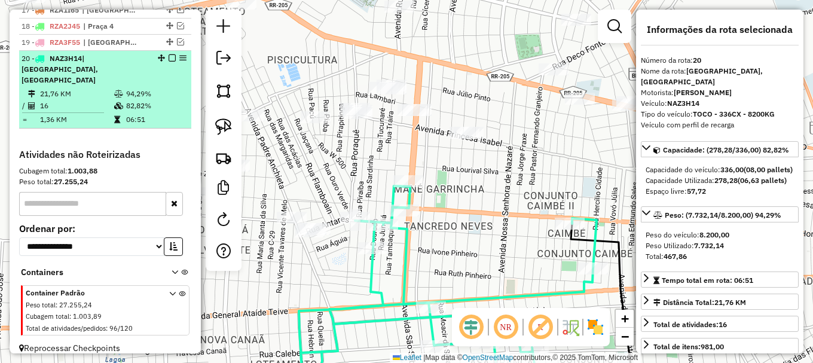
click at [170, 62] on em at bounding box center [172, 57] width 7 height 7
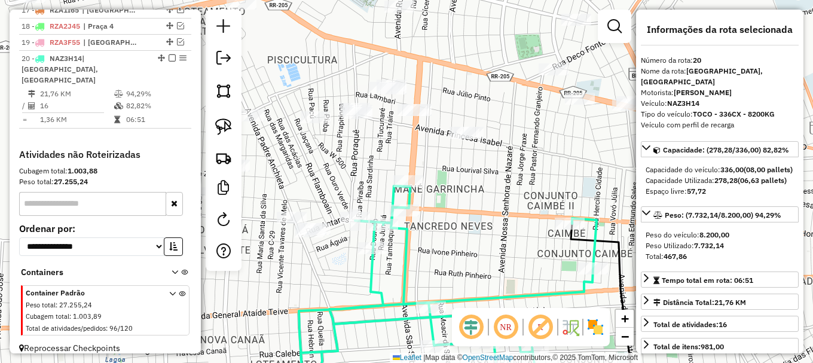
scroll to position [688, 0]
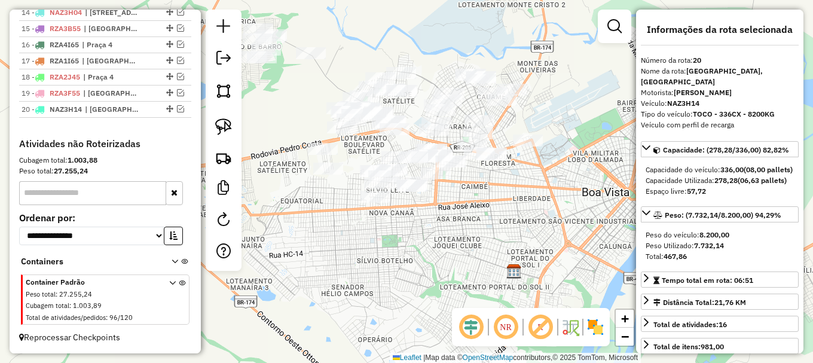
drag, startPoint x: 426, startPoint y: 230, endPoint x: 475, endPoint y: 221, distance: 49.8
click at [475, 222] on div "Janela de atendimento Grade de atendimento Capacidade Transportadoras Veículos …" at bounding box center [406, 181] width 813 height 363
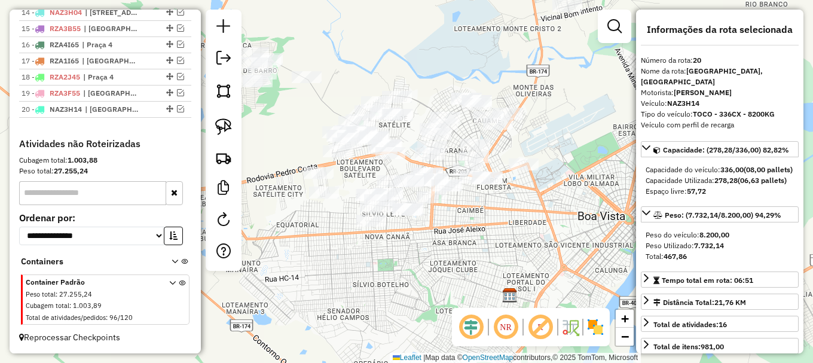
drag, startPoint x: 480, startPoint y: 203, endPoint x: 460, endPoint y: 232, distance: 35.3
click at [460, 232] on div "Janela de atendimento Grade de atendimento Capacidade Transportadoras Veículos …" at bounding box center [406, 181] width 813 height 363
click at [220, 129] on img at bounding box center [223, 126] width 17 height 17
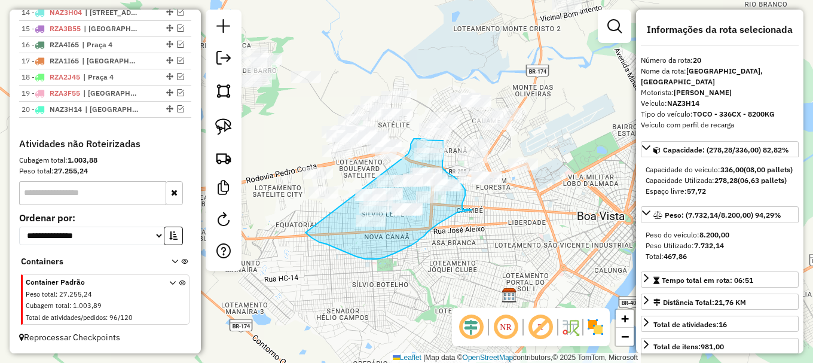
drag, startPoint x: 310, startPoint y: 236, endPoint x: 405, endPoint y: 158, distance: 123.1
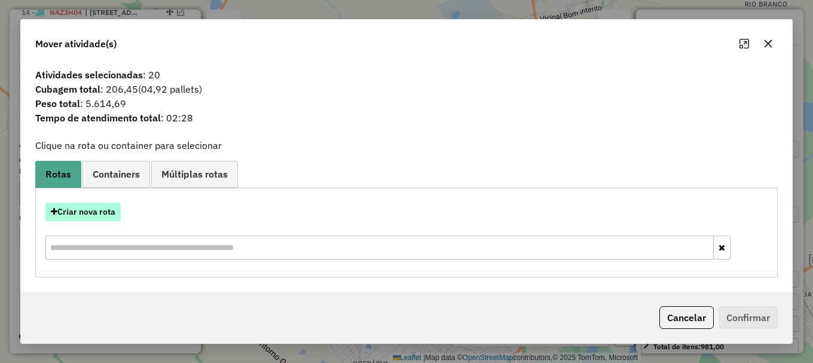
click at [84, 213] on button "Criar nova rota" at bounding box center [82, 212] width 75 height 19
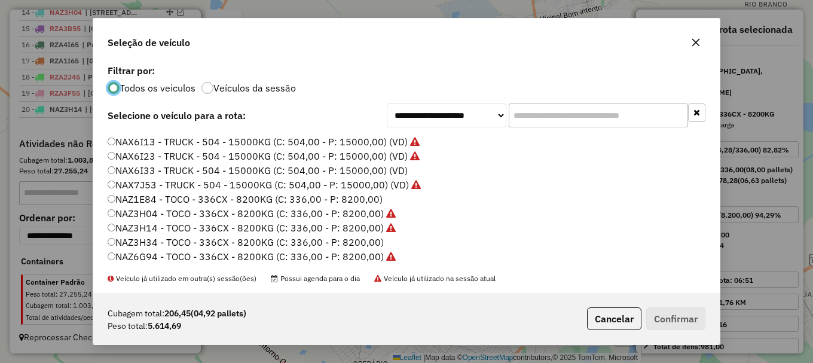
scroll to position [60, 0]
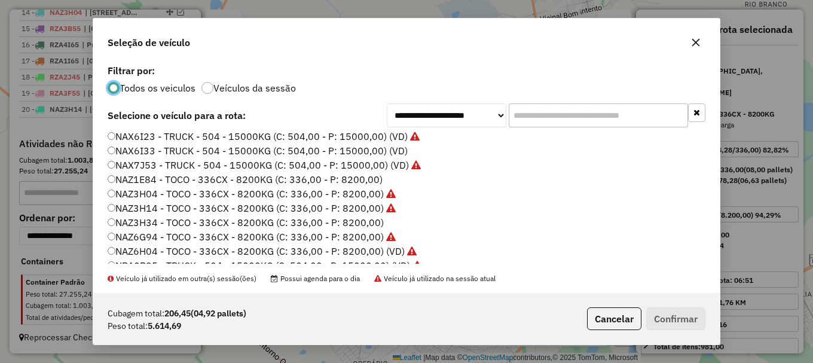
click at [143, 219] on label "NAZ3H34 - TOCO - 336CX - 8200KG (C: 336,00 - P: 8200,00)" at bounding box center [246, 222] width 276 height 14
click at [667, 315] on button "Confirmar" at bounding box center [675, 318] width 59 height 23
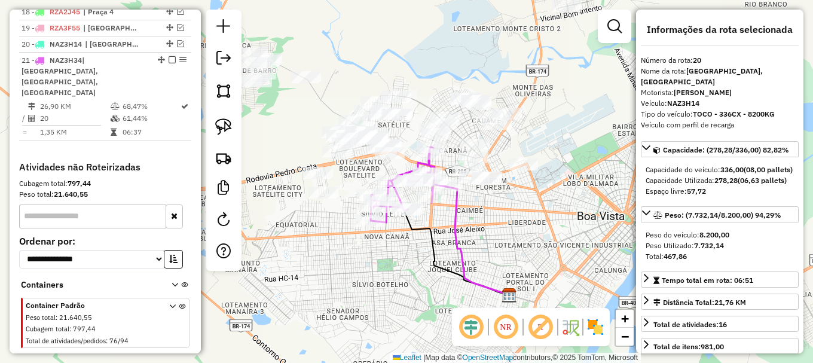
scroll to position [755, 0]
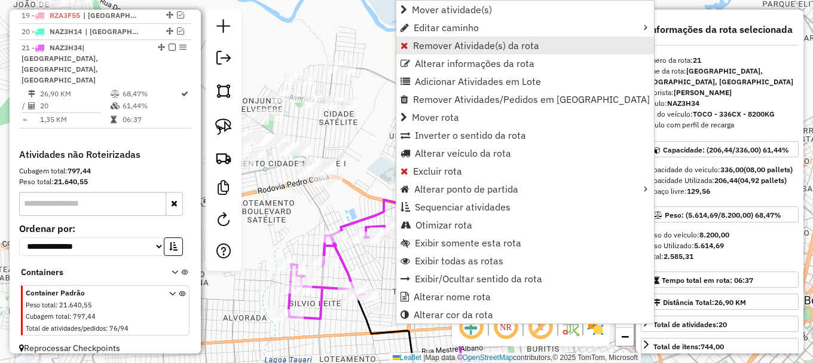
click at [437, 45] on span "Remover Atividade(s) da rota" at bounding box center [476, 46] width 126 height 10
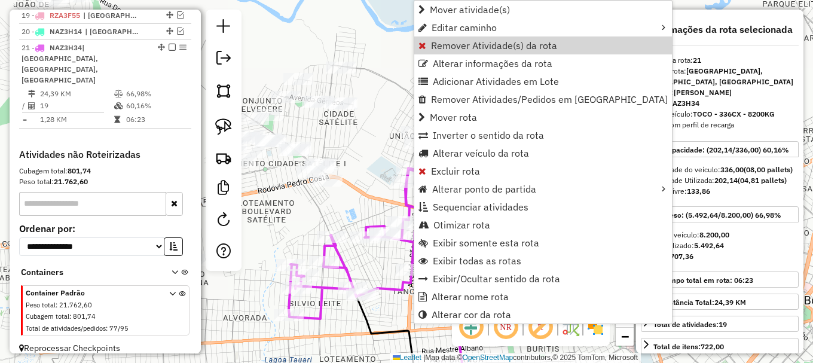
click at [441, 39] on link "Remover Atividade(s) da rota" at bounding box center [543, 45] width 258 height 18
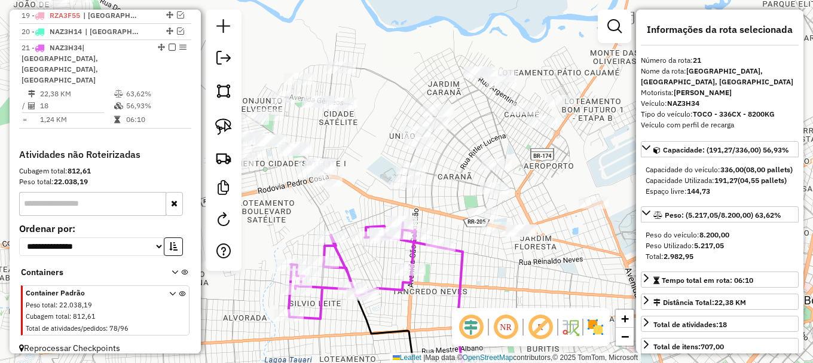
drag, startPoint x: 613, startPoint y: 29, endPoint x: 597, endPoint y: 36, distance: 17.9
click at [613, 28] on em at bounding box center [614, 26] width 14 height 14
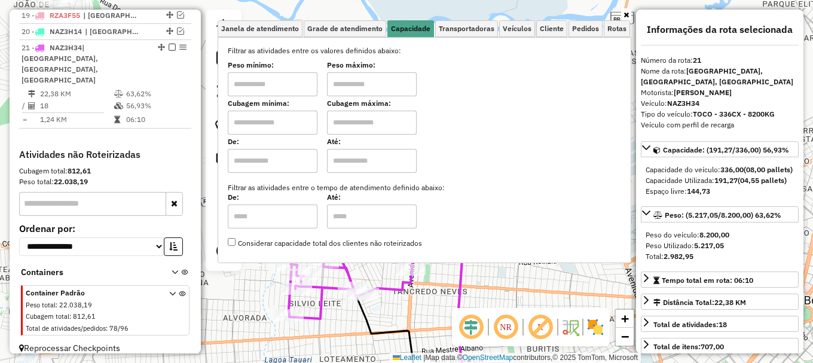
click at [282, 126] on input "text" at bounding box center [273, 123] width 90 height 24
click at [359, 124] on input "text" at bounding box center [372, 123] width 90 height 24
click at [292, 126] on input "*****" at bounding box center [273, 123] width 90 height 24
type input "*****"
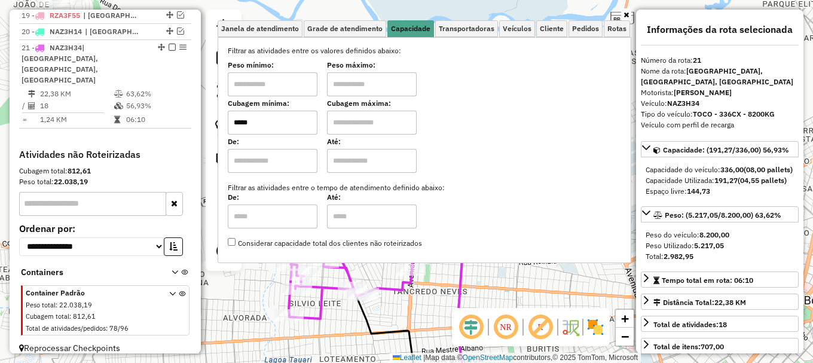
click at [384, 123] on input "text" at bounding box center [372, 123] width 90 height 24
type input "*******"
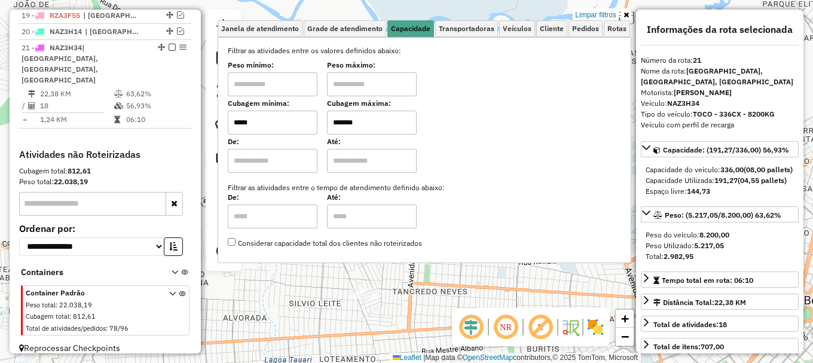
click at [306, 296] on div "Limpar filtros Janela de atendimento Grade de atendimento Capacidade Transporta…" at bounding box center [406, 181] width 813 height 363
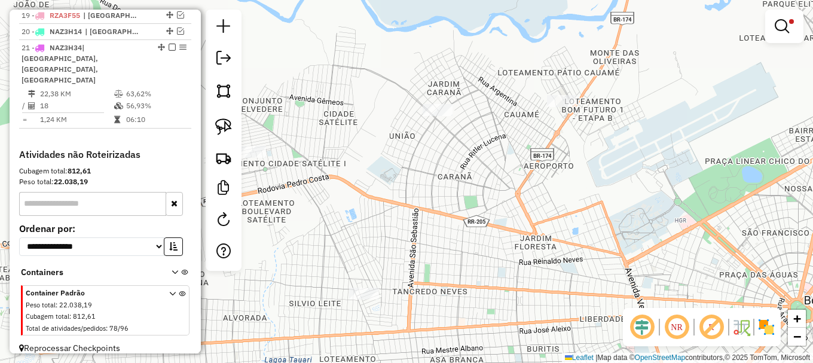
click at [306, 296] on div "Limpar filtros Janela de atendimento Grade de atendimento Capacidade Transporta…" at bounding box center [406, 181] width 813 height 363
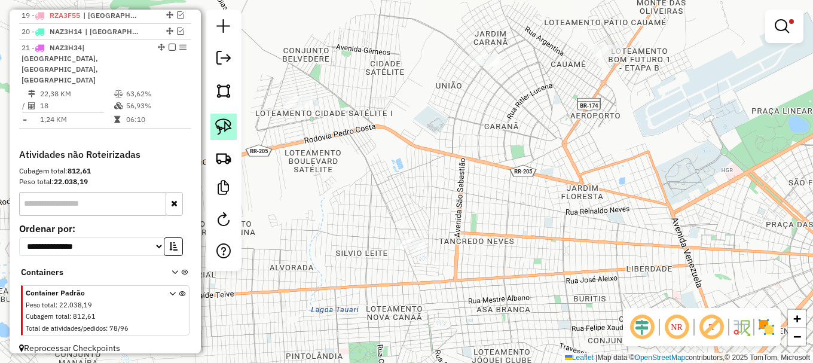
click at [218, 124] on img at bounding box center [223, 126] width 17 height 17
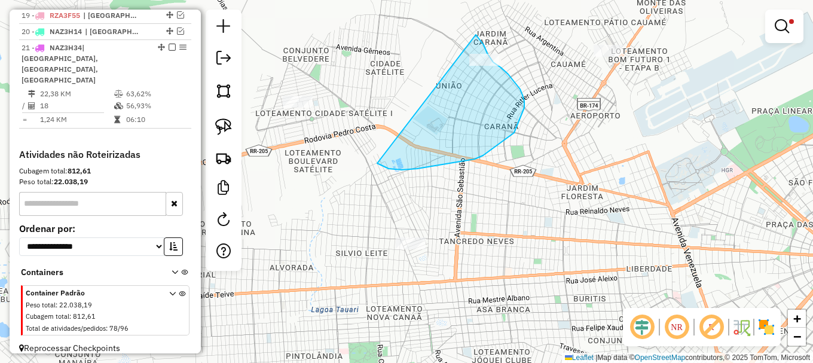
drag, startPoint x: 483, startPoint y: 155, endPoint x: 464, endPoint y: 23, distance: 133.4
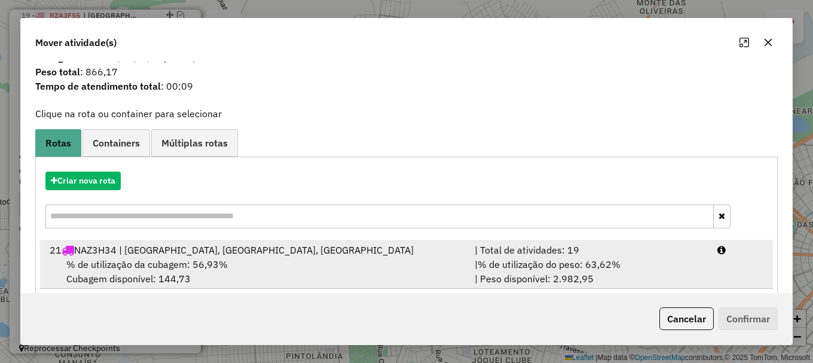
scroll to position [47, 0]
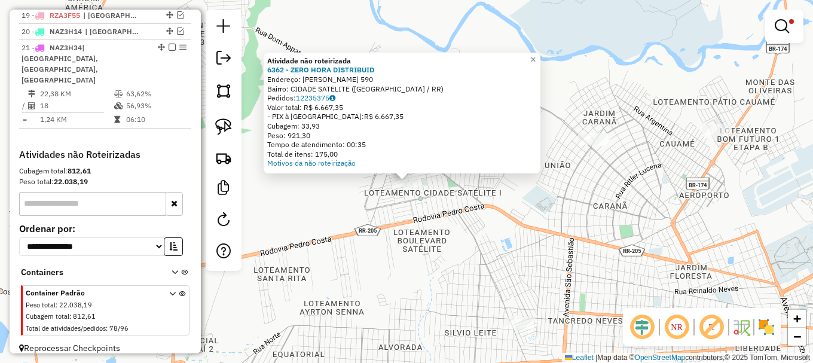
click at [429, 239] on div "Atividade não roteirizada 6362 - ZERO HORA DISTRIBUID Endereço: [PERSON_NAME] 5…" at bounding box center [406, 181] width 813 height 363
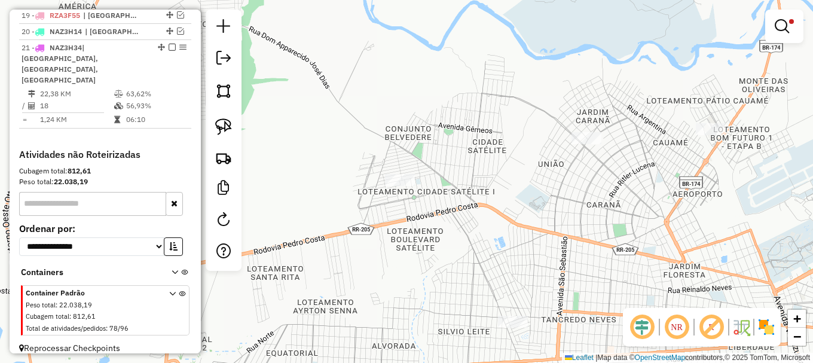
drag, startPoint x: 570, startPoint y: 202, endPoint x: 503, endPoint y: 158, distance: 79.7
click at [499, 175] on div "Limpar filtros Janela de atendimento Grade de atendimento Capacidade Transporta…" at bounding box center [406, 181] width 813 height 363
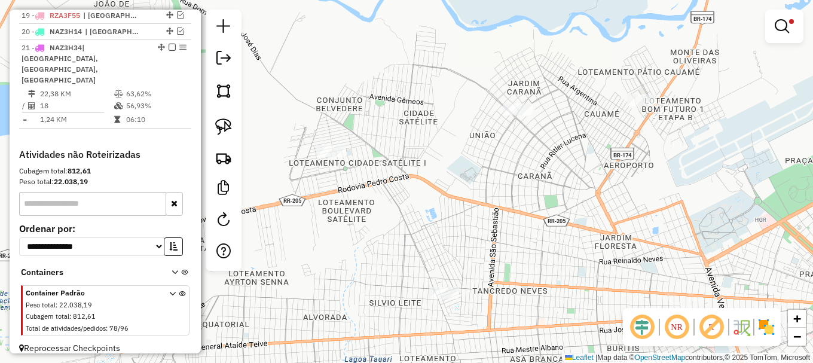
drag, startPoint x: 779, startPoint y: 22, endPoint x: 667, endPoint y: 50, distance: 115.4
click at [778, 22] on em at bounding box center [782, 26] width 14 height 14
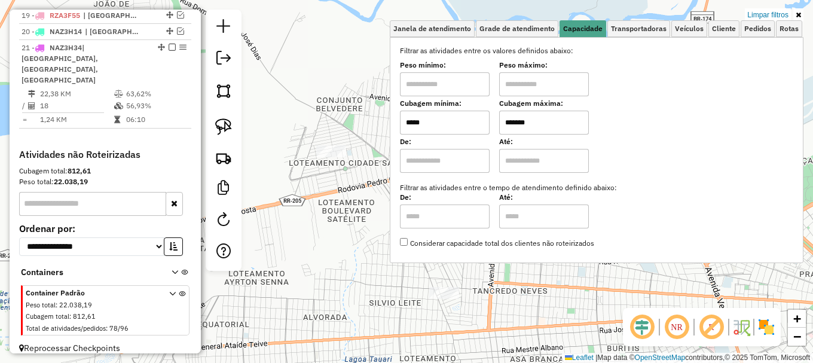
click at [453, 121] on input "*****" at bounding box center [445, 123] width 90 height 24
click at [346, 204] on div "Limpar filtros Janela de atendimento Grade de atendimento Capacidade Transporta…" at bounding box center [406, 181] width 813 height 363
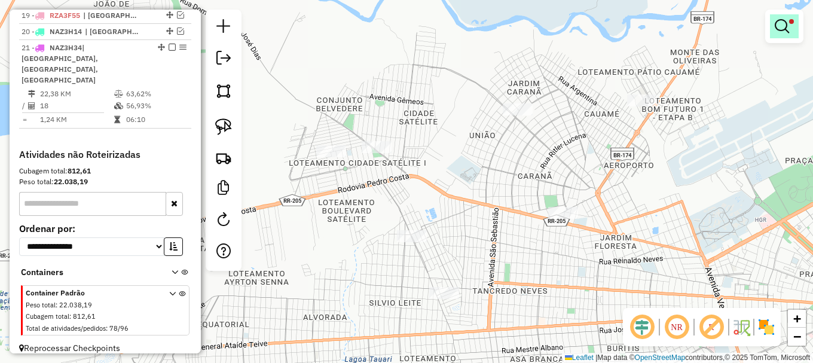
click at [779, 23] on em at bounding box center [782, 26] width 14 height 14
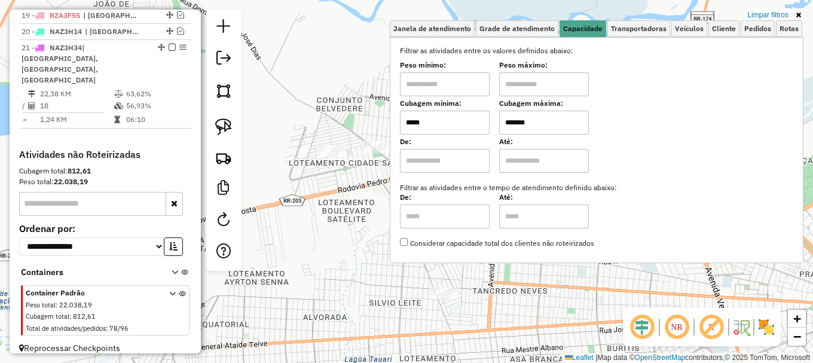
click at [425, 123] on input "*****" at bounding box center [445, 123] width 90 height 24
click at [426, 121] on input "*****" at bounding box center [445, 123] width 90 height 24
type input "*****"
drag, startPoint x: 344, startPoint y: 219, endPoint x: 346, endPoint y: 212, distance: 7.6
click at [346, 216] on div "Limpar filtros Janela de atendimento Grade de atendimento Capacidade Transporta…" at bounding box center [406, 181] width 813 height 363
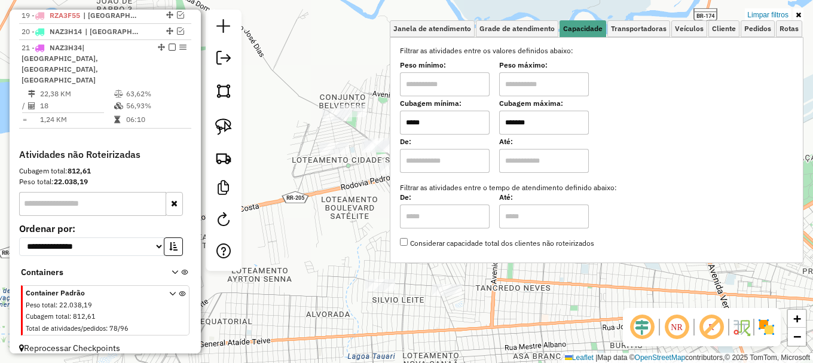
click at [353, 209] on div "Limpar filtros Janela de atendimento Grade de atendimento Capacidade Transporta…" at bounding box center [406, 181] width 813 height 363
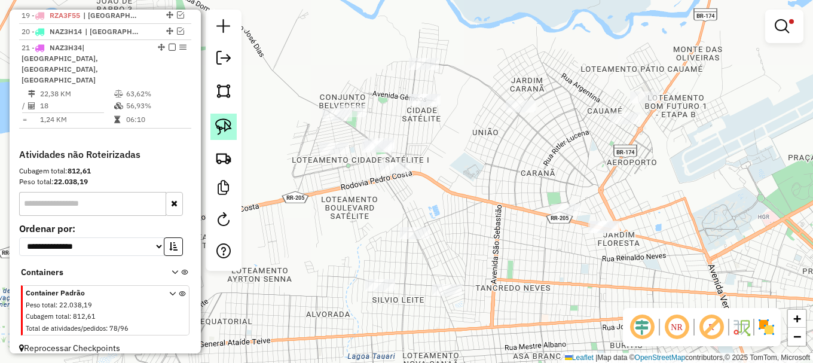
click at [224, 123] on img at bounding box center [223, 126] width 17 height 17
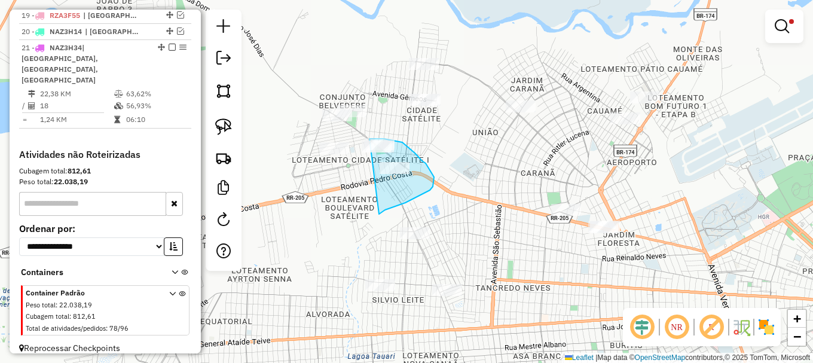
drag, startPoint x: 380, startPoint y: 213, endPoint x: 354, endPoint y: 137, distance: 80.1
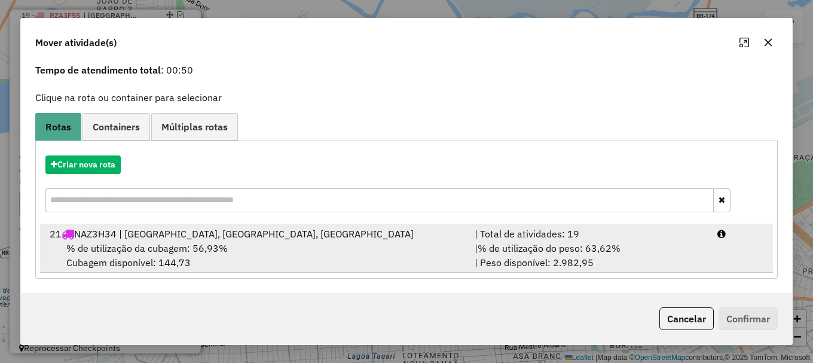
click at [703, 246] on div "| % de utilização do peso: 63,62% | Peso disponível: 2.982,95" at bounding box center [588, 255] width 243 height 29
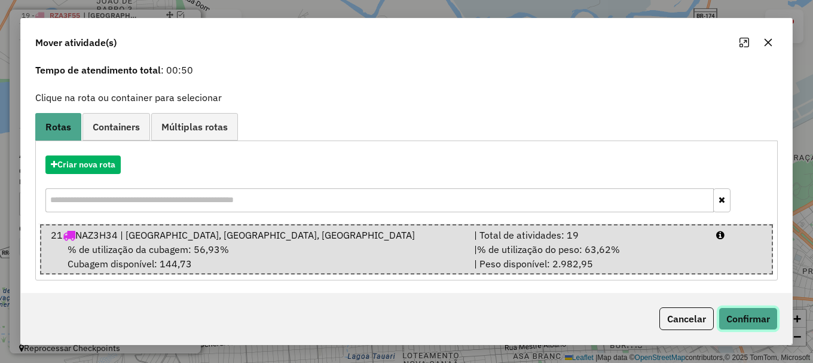
click at [737, 320] on button "Confirmar" at bounding box center [748, 318] width 59 height 23
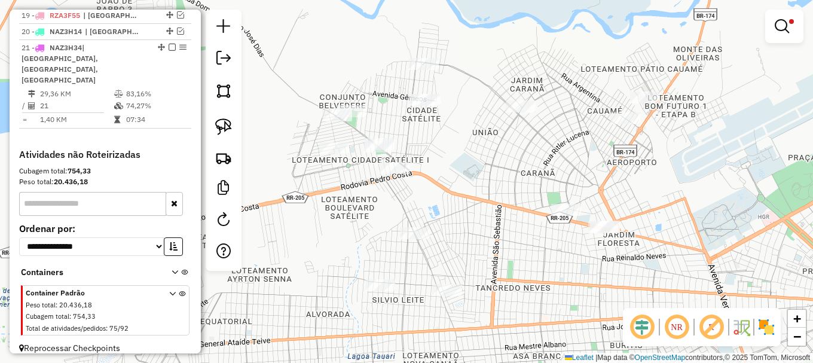
scroll to position [0, 0]
click at [788, 23] on em at bounding box center [782, 26] width 14 height 14
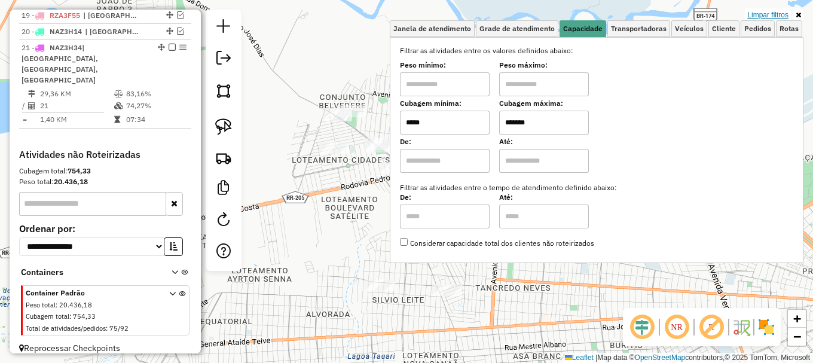
click at [771, 13] on link "Limpar filtros" at bounding box center [768, 14] width 46 height 13
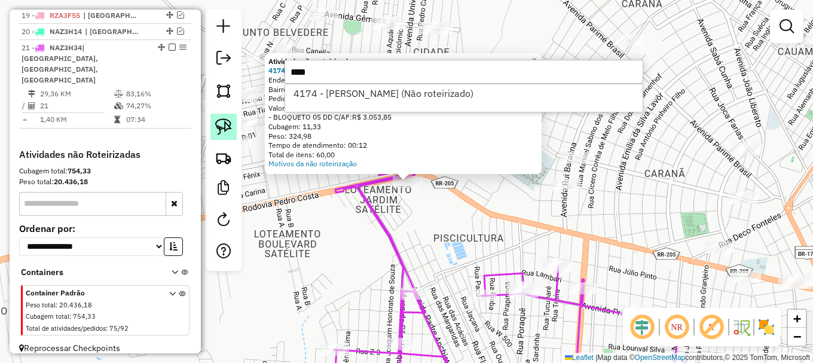
type input "****"
click at [227, 114] on link at bounding box center [223, 127] width 26 height 26
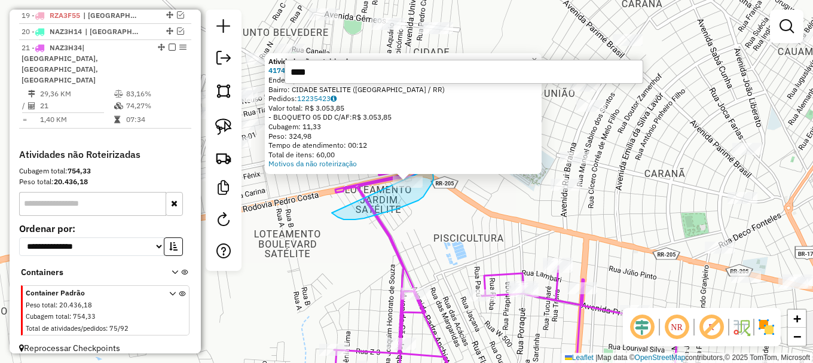
drag, startPoint x: 338, startPoint y: 217, endPoint x: 430, endPoint y: 164, distance: 106.5
click at [430, 164] on div "Atividade não roteirizada 4174 - CLEOMAR AIRES PEREIR Endereço: ROD RR - 205 - …" at bounding box center [406, 181] width 813 height 363
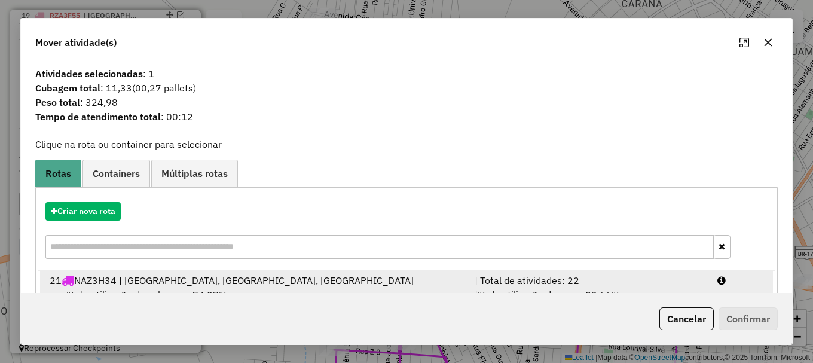
click at [747, 282] on div at bounding box center [740, 280] width 61 height 14
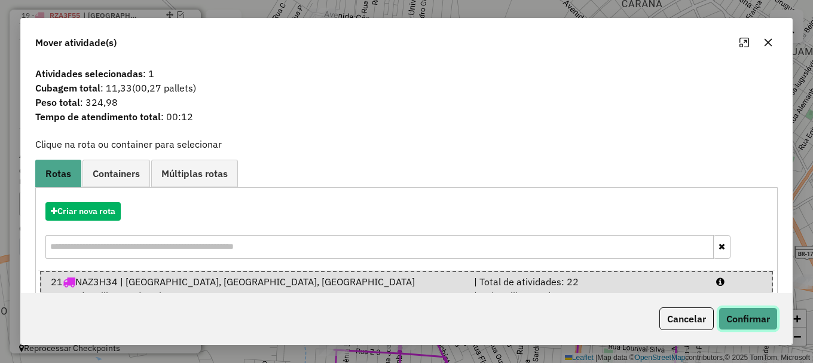
click at [737, 322] on button "Confirmar" at bounding box center [748, 318] width 59 height 23
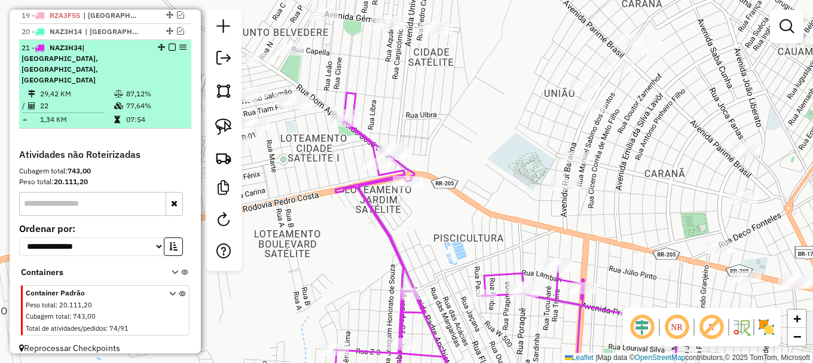
click at [169, 51] on em at bounding box center [172, 47] width 7 height 7
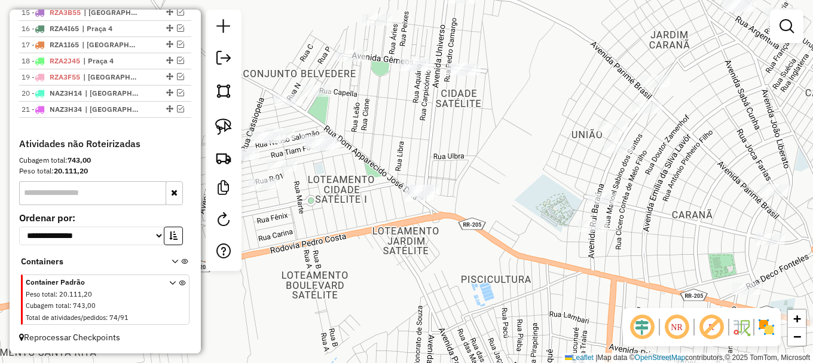
drag, startPoint x: 354, startPoint y: 169, endPoint x: 451, endPoint y: 232, distance: 115.4
click at [442, 231] on div "Janela de atendimento Grade de atendimento Capacidade Transportadoras Veículos …" at bounding box center [406, 181] width 813 height 363
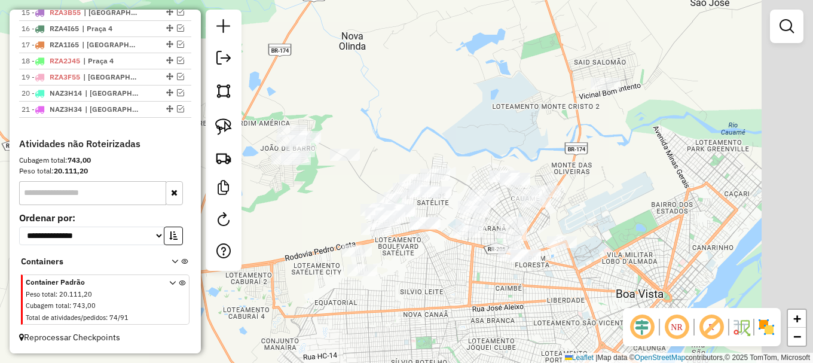
drag, startPoint x: 532, startPoint y: 250, endPoint x: 386, endPoint y: 260, distance: 146.2
click at [392, 262] on div "Janela de atendimento Grade de atendimento Capacidade Transportadoras Veículos …" at bounding box center [406, 181] width 813 height 363
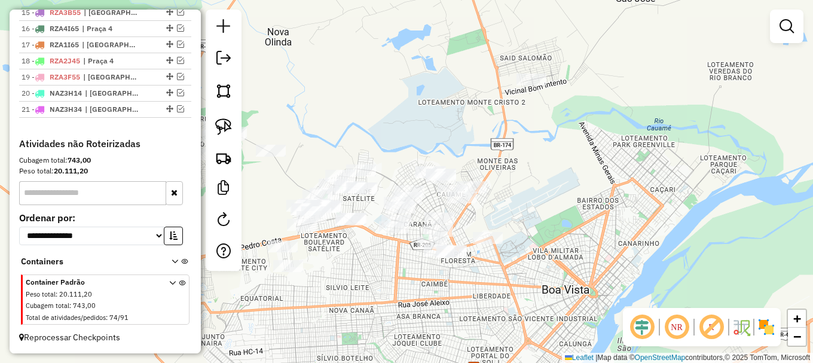
drag, startPoint x: 219, startPoint y: 124, endPoint x: 247, endPoint y: 172, distance: 55.2
click at [219, 124] on img at bounding box center [223, 126] width 17 height 17
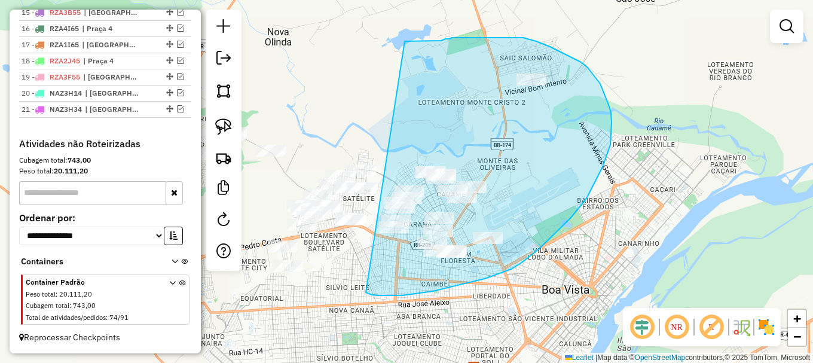
drag, startPoint x: 433, startPoint y: 291, endPoint x: 405, endPoint y: 41, distance: 251.4
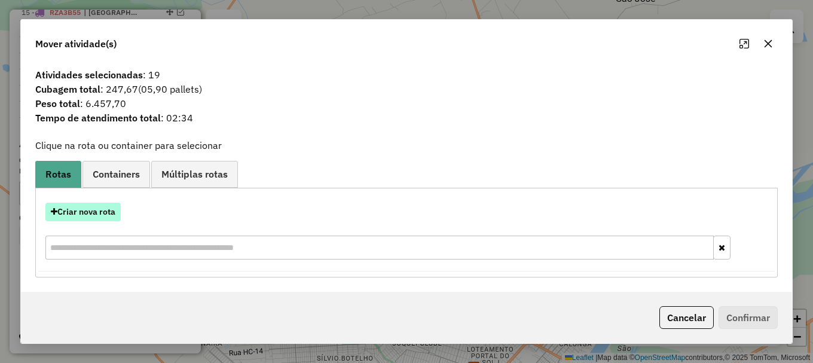
click at [99, 215] on button "Criar nova rota" at bounding box center [82, 212] width 75 height 19
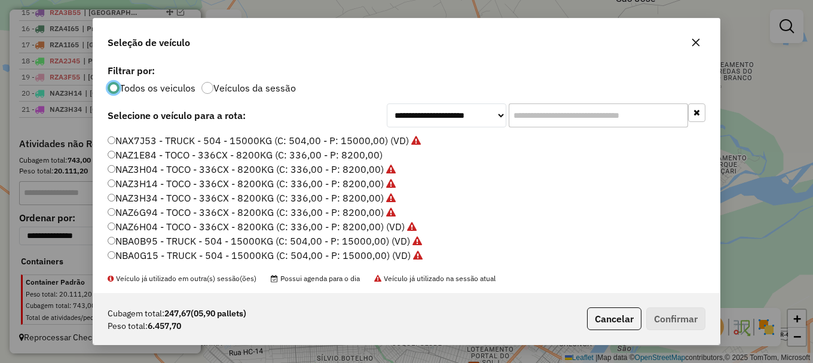
scroll to position [359, 0]
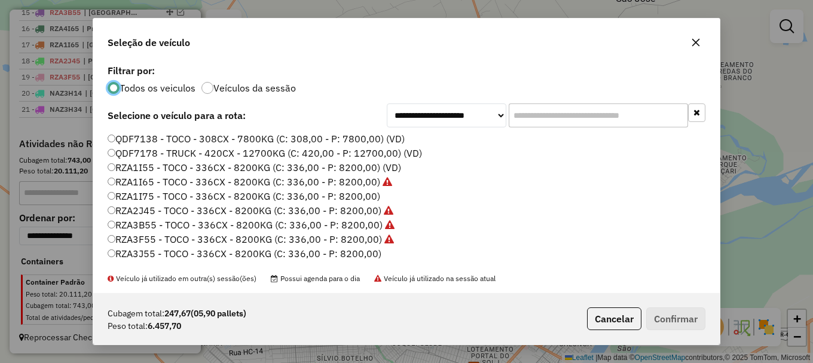
click at [161, 192] on label "RZA1I75 - TOCO - 336CX - 8200KG (C: 336,00 - P: 8200,00)" at bounding box center [244, 196] width 273 height 14
click at [688, 320] on button "Confirmar" at bounding box center [675, 318] width 59 height 23
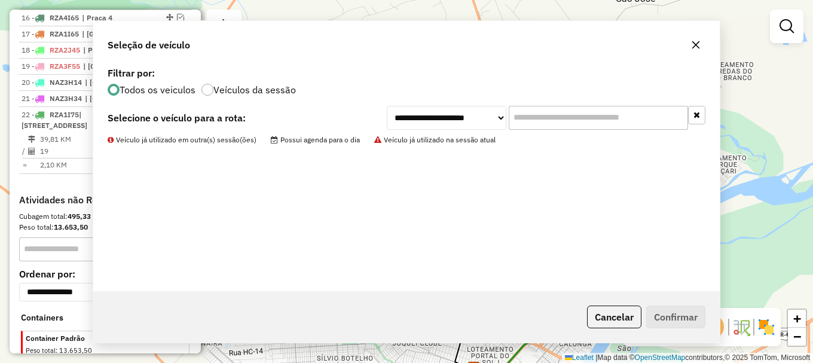
scroll to position [755, 0]
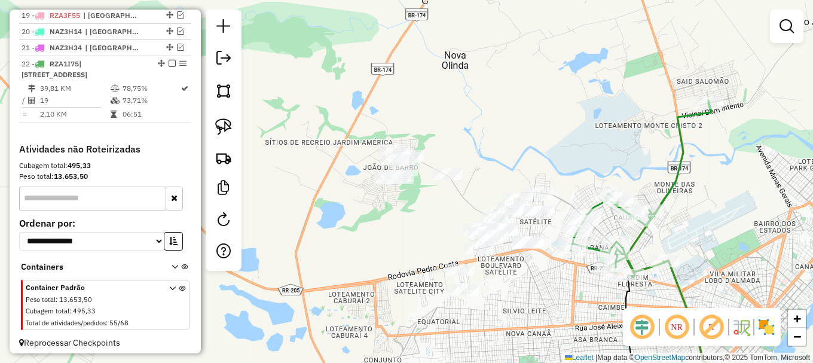
drag, startPoint x: 412, startPoint y: 113, endPoint x: 519, endPoint y: 109, distance: 107.7
click at [519, 109] on div "Janela de atendimento Grade de atendimento Capacidade Transportadoras Veículos …" at bounding box center [406, 181] width 813 height 363
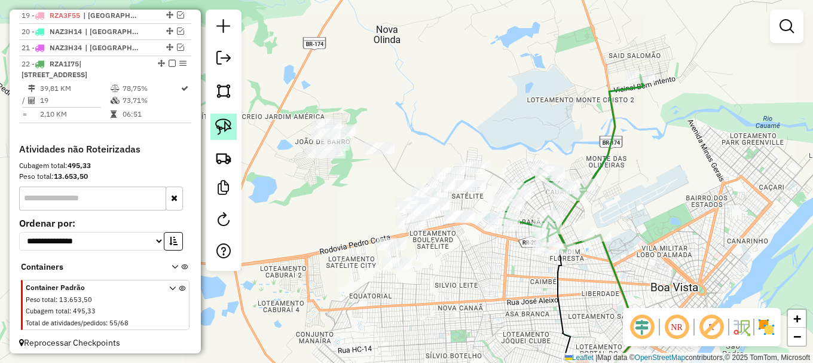
click at [228, 122] on img at bounding box center [223, 126] width 17 height 17
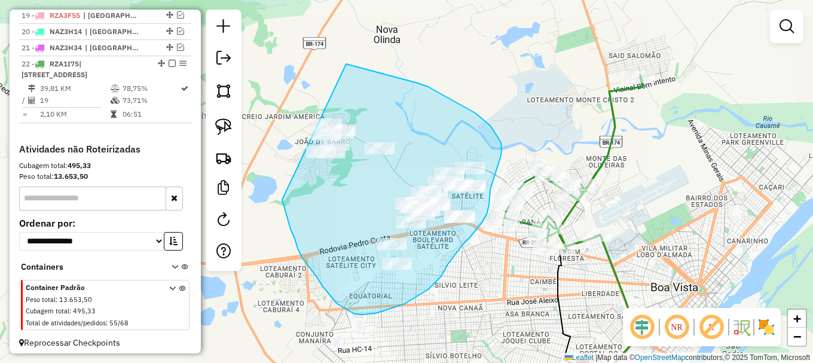
drag, startPoint x: 317, startPoint y: 278, endPoint x: 308, endPoint y: 54, distance: 223.8
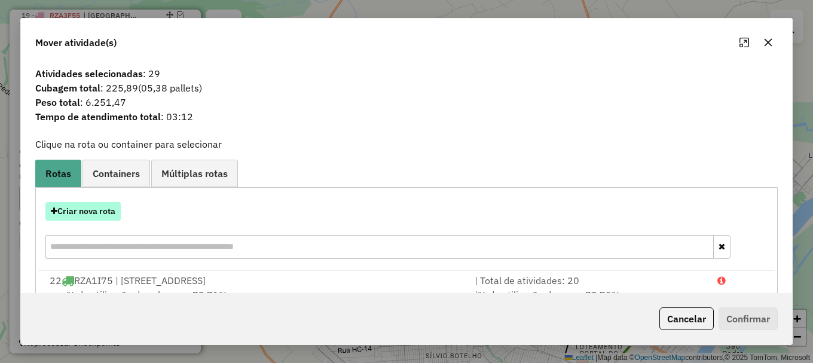
click at [85, 213] on button "Criar nova rota" at bounding box center [82, 211] width 75 height 19
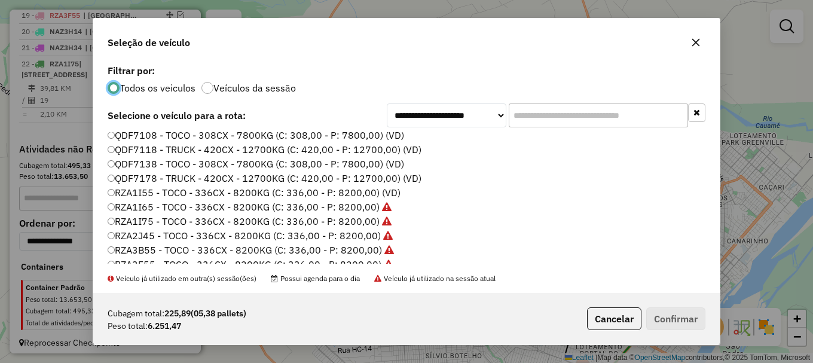
scroll to position [399, 0]
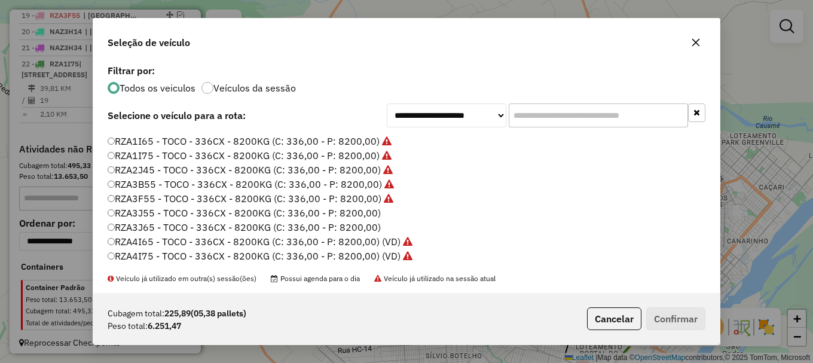
click at [149, 211] on label "RZA3J55 - TOCO - 336CX - 8200KG (C: 336,00 - P: 8200,00)" at bounding box center [244, 213] width 273 height 14
click at [681, 309] on button "Confirmar" at bounding box center [675, 318] width 59 height 23
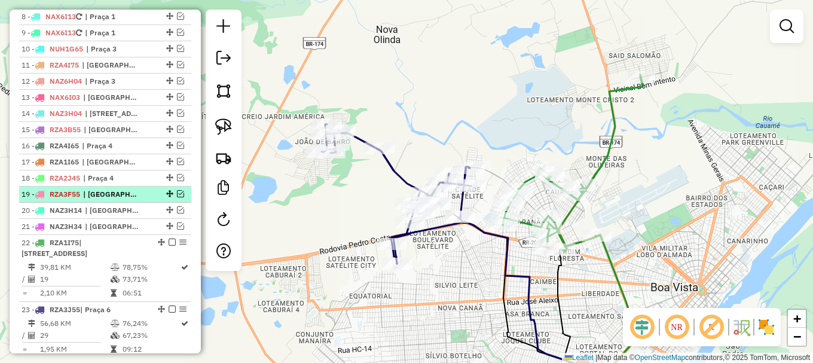
scroll to position [576, 0]
click at [177, 198] on em at bounding box center [180, 194] width 7 height 7
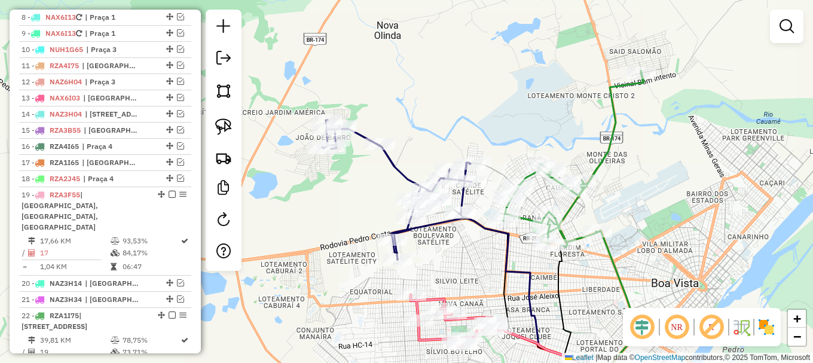
drag, startPoint x: 309, startPoint y: 258, endPoint x: 272, endPoint y: 201, distance: 68.3
click at [279, 204] on div "Janela de atendimento Grade de atendimento Capacidade Transportadoras Veículos …" at bounding box center [406, 181] width 813 height 363
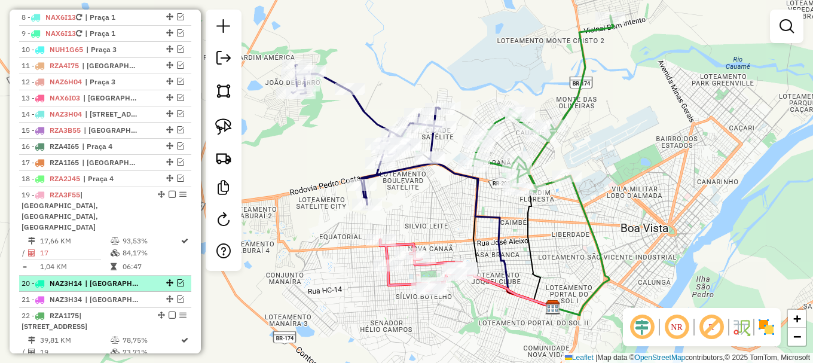
click at [177, 279] on em at bounding box center [180, 282] width 7 height 7
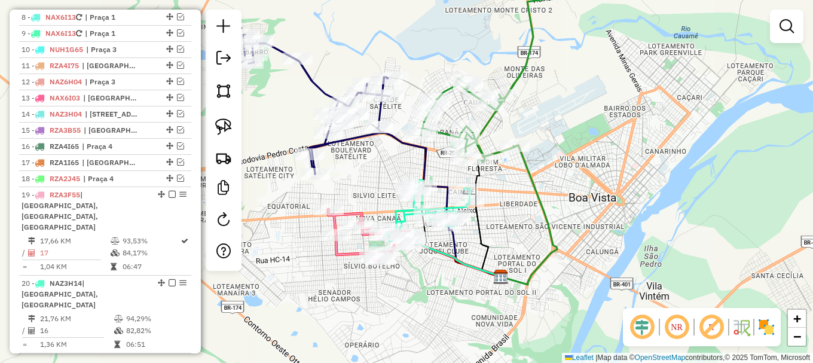
drag, startPoint x: 330, startPoint y: 288, endPoint x: 277, endPoint y: 255, distance: 62.2
click at [277, 256] on div "Janela de atendimento Grade de atendimento Capacidade Transportadoras Veículos …" at bounding box center [406, 181] width 813 height 363
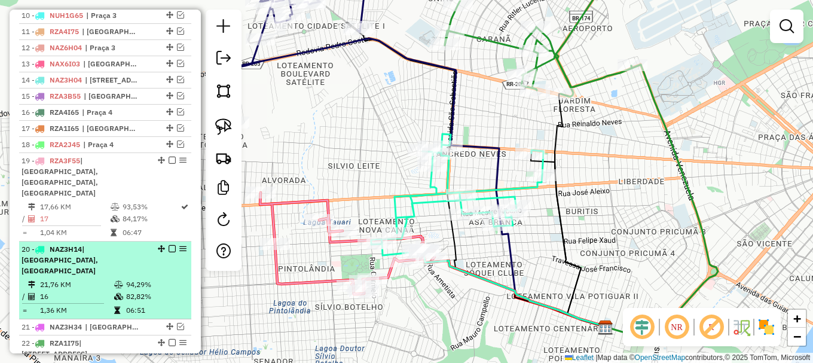
scroll to position [635, 0]
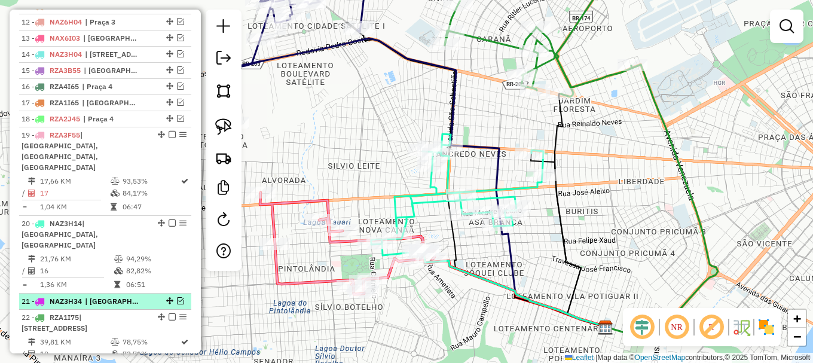
click at [178, 297] on em at bounding box center [180, 300] width 7 height 7
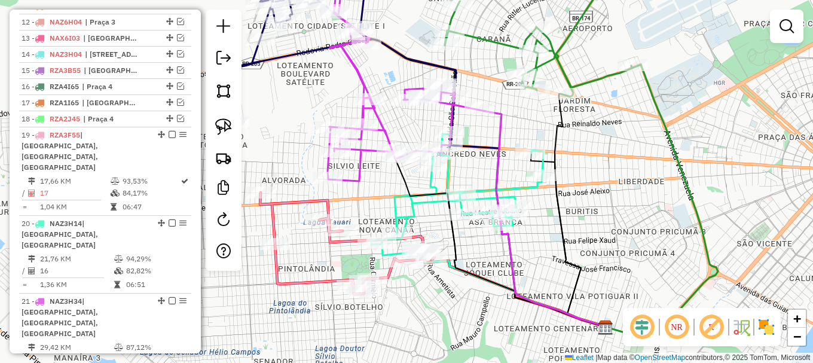
drag, startPoint x: 383, startPoint y: 201, endPoint x: 402, endPoint y: 152, distance: 52.6
click at [410, 143] on div "Janela de atendimento Grade de atendimento Capacidade Transportadoras Veículos …" at bounding box center [406, 181] width 813 height 363
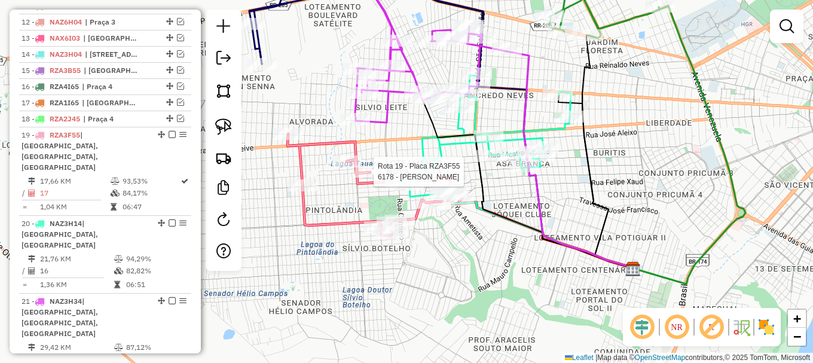
select select "**********"
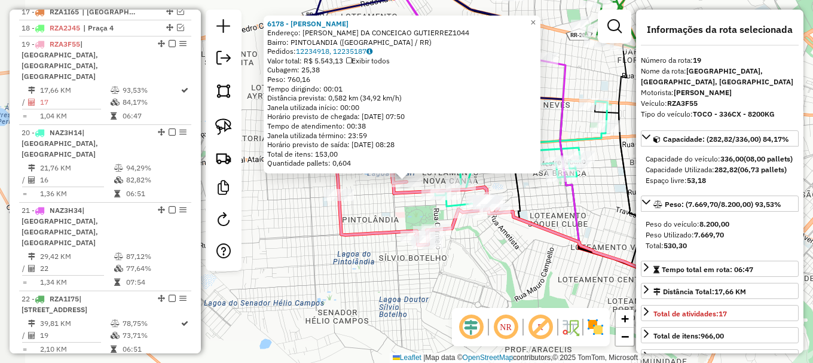
scroll to position [764, 0]
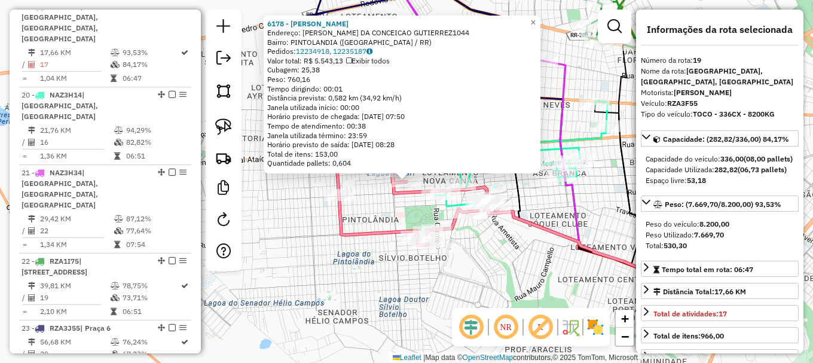
click at [365, 191] on div "6178 - [PERSON_NAME]: R NIVALDO DA CONCEICAO GUTIERREZ1044 Bairro: [GEOGRAPHIC_…" at bounding box center [406, 181] width 813 height 363
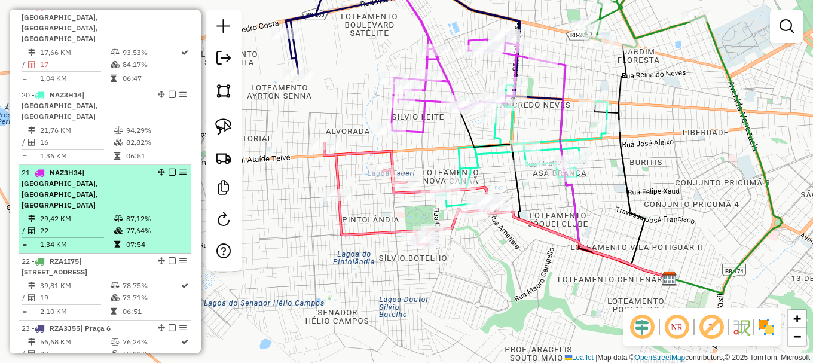
scroll to position [704, 0]
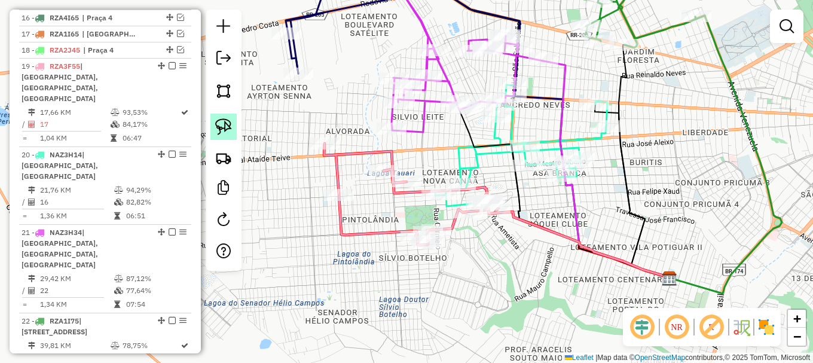
click at [226, 126] on img at bounding box center [223, 126] width 17 height 17
drag, startPoint x: 392, startPoint y: 199, endPoint x: 414, endPoint y: 156, distance: 48.7
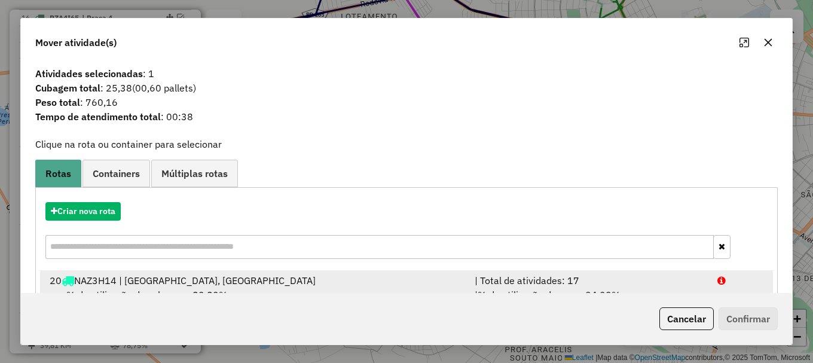
click at [711, 280] on div at bounding box center [740, 280] width 61 height 14
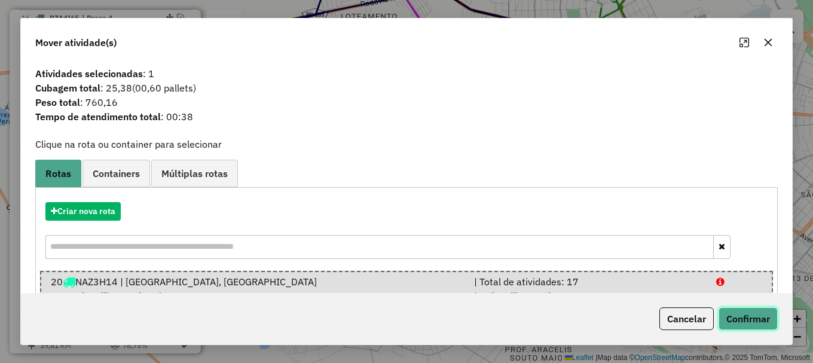
click at [749, 320] on button "Confirmar" at bounding box center [748, 318] width 59 height 23
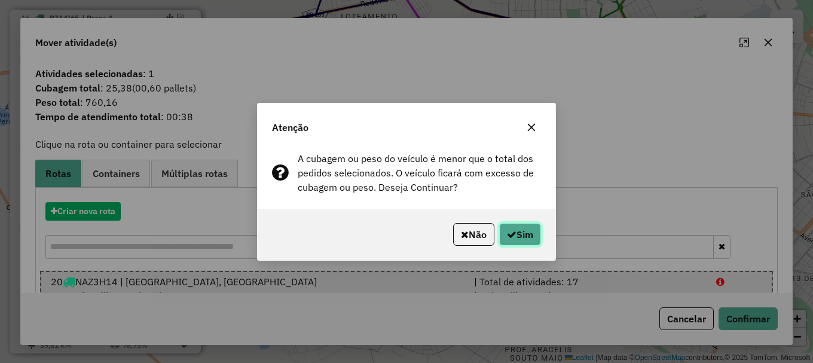
click at [524, 239] on button "Sim" at bounding box center [520, 234] width 42 height 23
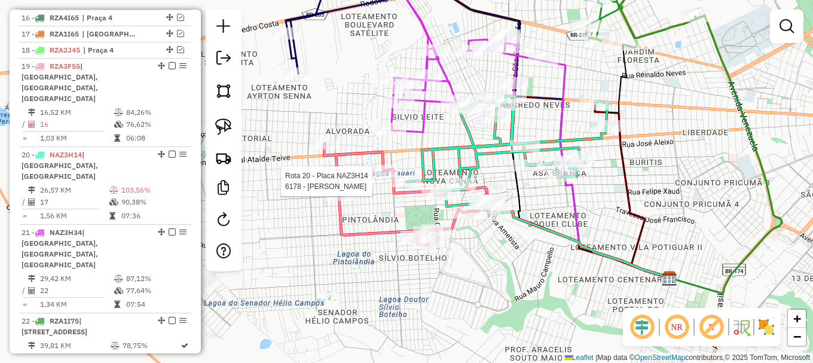
click at [407, 187] on div at bounding box center [407, 181] width 30 height 12
select select "**********"
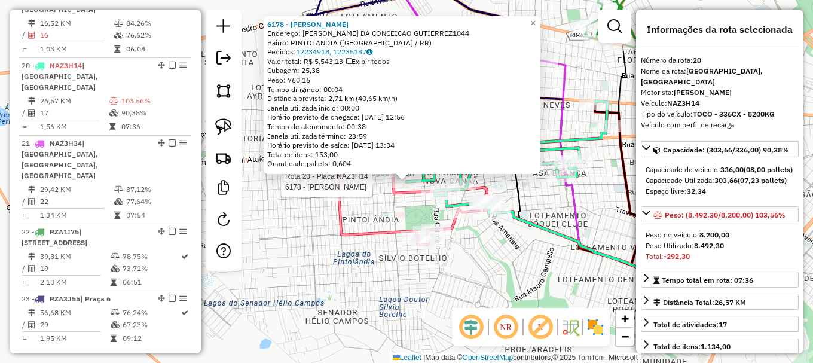
scroll to position [831, 0]
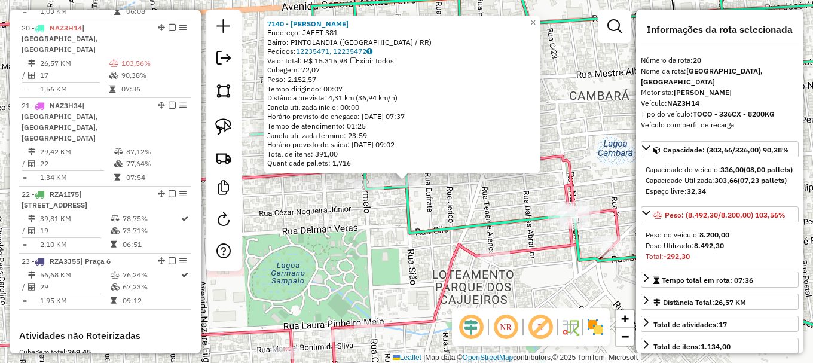
click at [416, 200] on div "7140 - [PERSON_NAME]: JAFET 381 Bairro: [GEOGRAPHIC_DATA] ([GEOGRAPHIC_DATA] / …" at bounding box center [406, 181] width 813 height 363
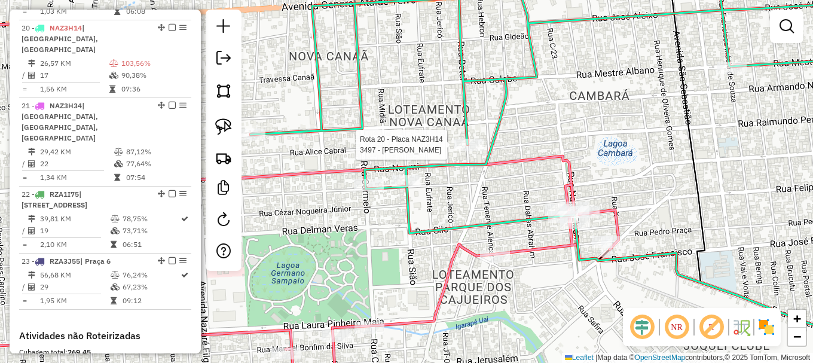
select select "**********"
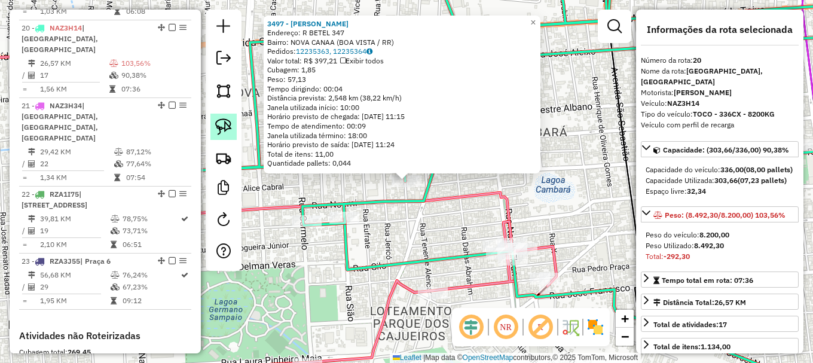
click at [219, 118] on link at bounding box center [223, 127] width 26 height 26
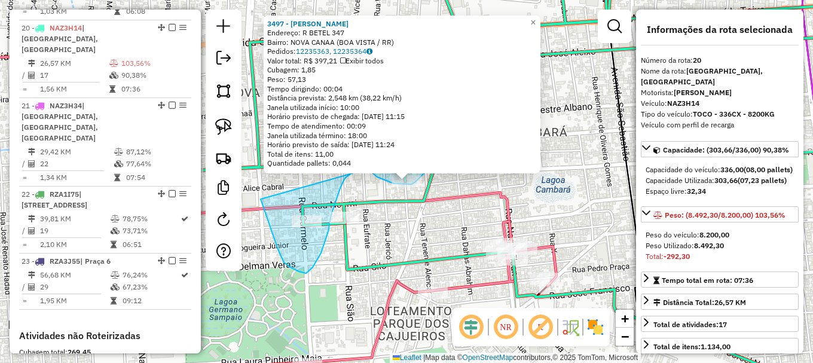
drag, startPoint x: 261, startPoint y: 201, endPoint x: 429, endPoint y: 152, distance: 174.4
click at [429, 152] on div "3497 - EDSON GOES ARAUJO Endereço: R BETEL 347 Bairro: NOVA CANAA ([GEOGRAPHIC_…" at bounding box center [406, 181] width 813 height 363
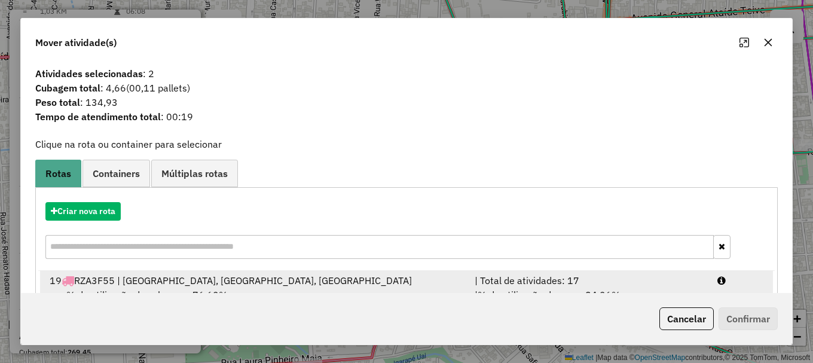
click at [734, 274] on div at bounding box center [740, 280] width 61 height 14
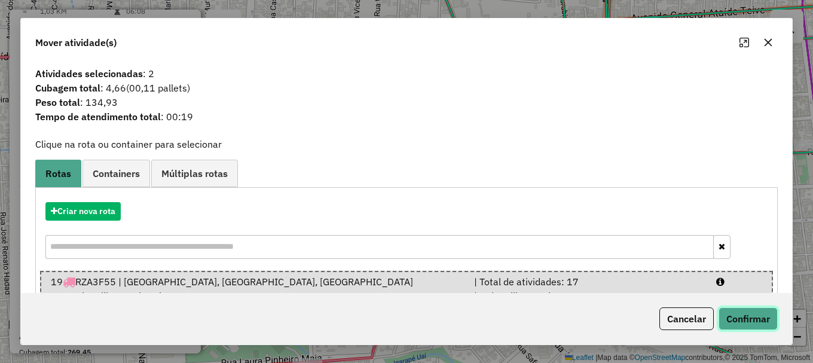
click at [750, 320] on button "Confirmar" at bounding box center [748, 318] width 59 height 23
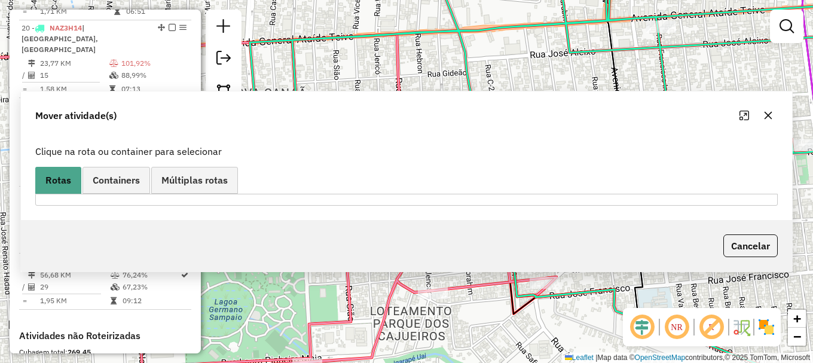
scroll to position [708, 0]
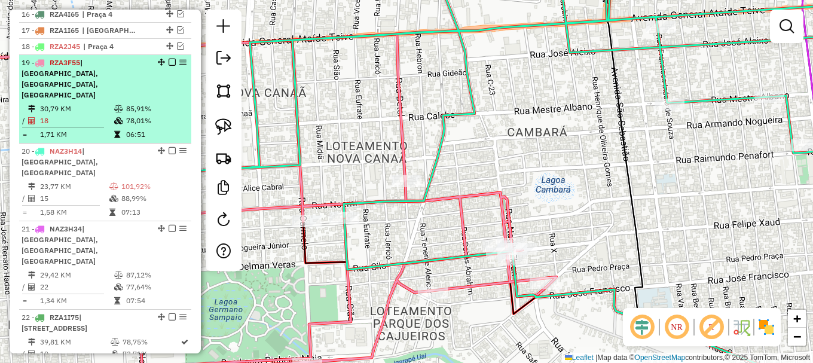
click at [169, 66] on em at bounding box center [172, 62] width 7 height 7
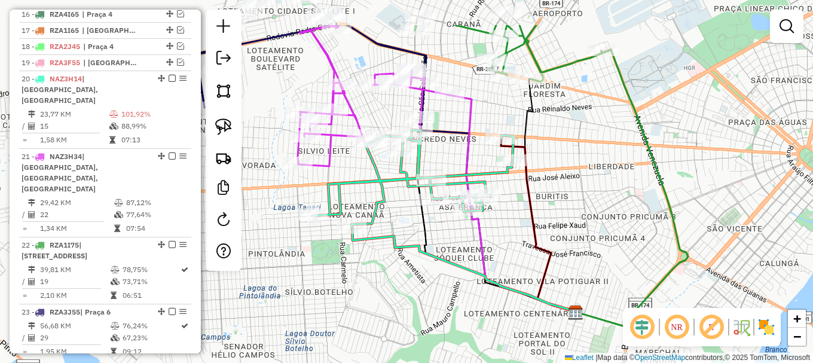
drag, startPoint x: 418, startPoint y: 127, endPoint x: 395, endPoint y: 196, distance: 73.0
click at [395, 196] on div "Janela de atendimento Grade de atendimento Capacidade Transportadoras Veículos …" at bounding box center [406, 181] width 813 height 363
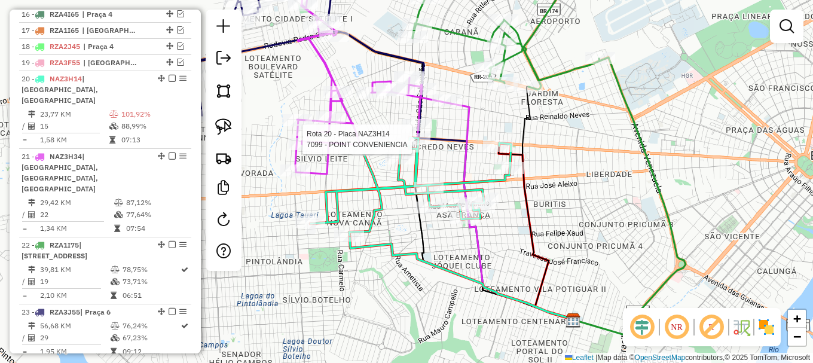
select select "**********"
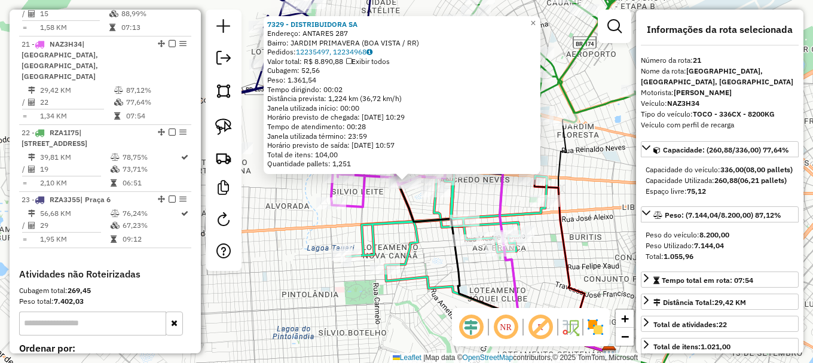
scroll to position [836, 0]
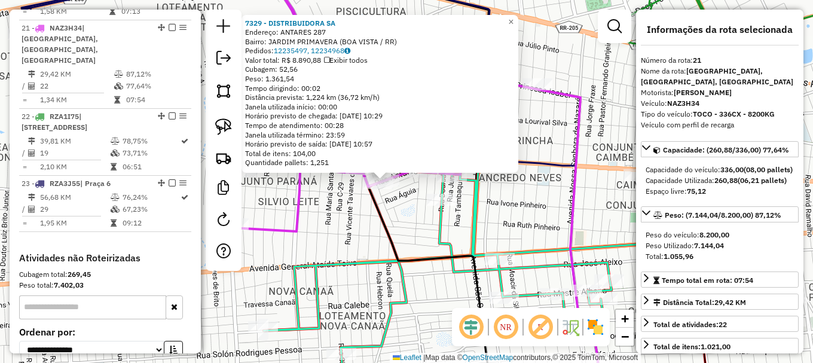
click at [405, 195] on div "7329 - DISTRIBUIDORA SA Endereço: ANTARES 287 Bairro: [GEOGRAPHIC_DATA] (BOA VI…" at bounding box center [406, 181] width 813 height 363
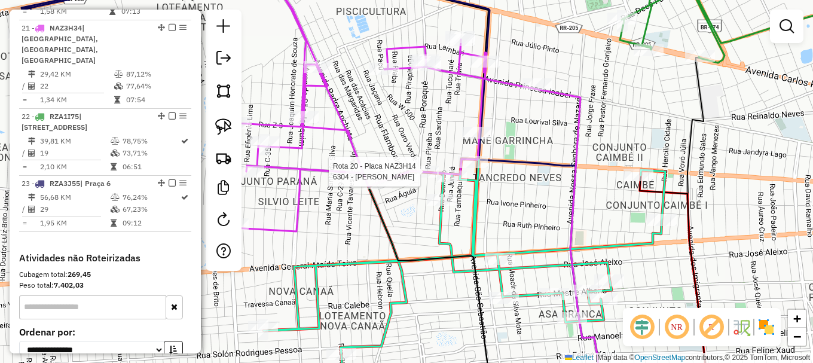
select select "**********"
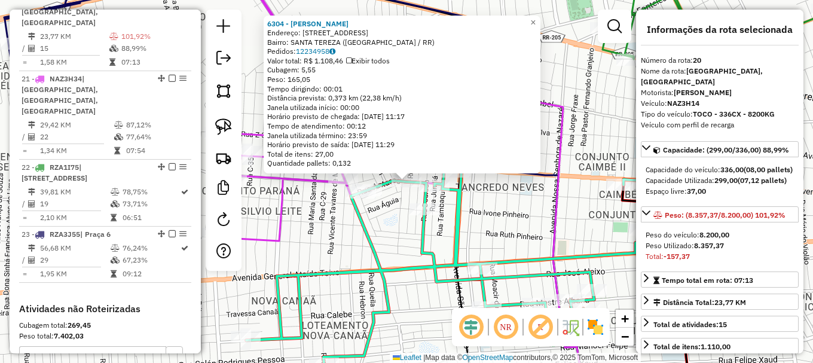
scroll to position [780, 0]
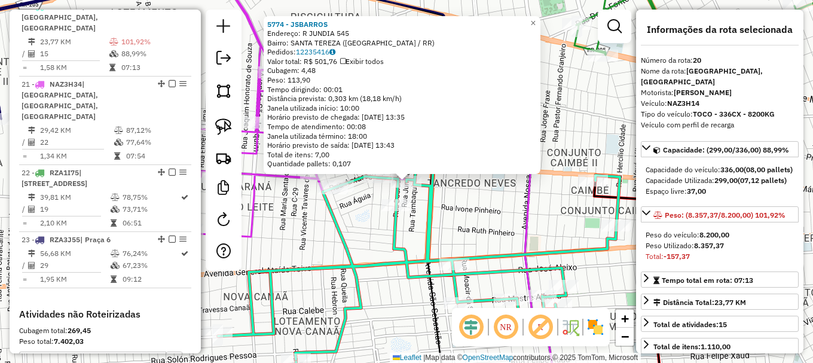
drag, startPoint x: 438, startPoint y: 197, endPoint x: 424, endPoint y: 200, distance: 14.2
click at [437, 197] on icon at bounding box center [419, 261] width 402 height 195
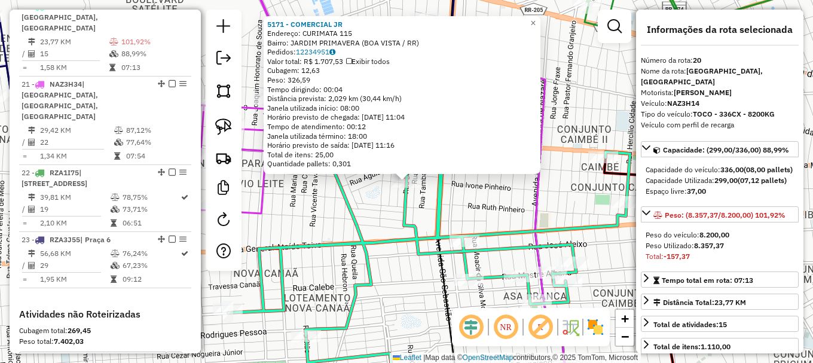
click at [392, 210] on div "5171 - COMERCIAL JR Endereço: CURIMATA 115 Bairro: [GEOGRAPHIC_DATA] (BOA VISTA…" at bounding box center [406, 181] width 813 height 363
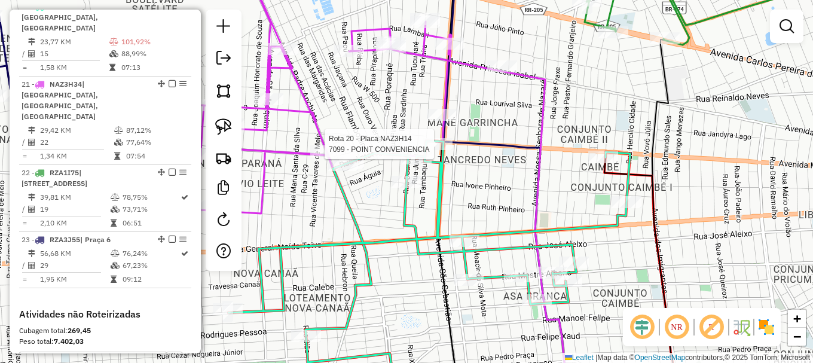
select select "**********"
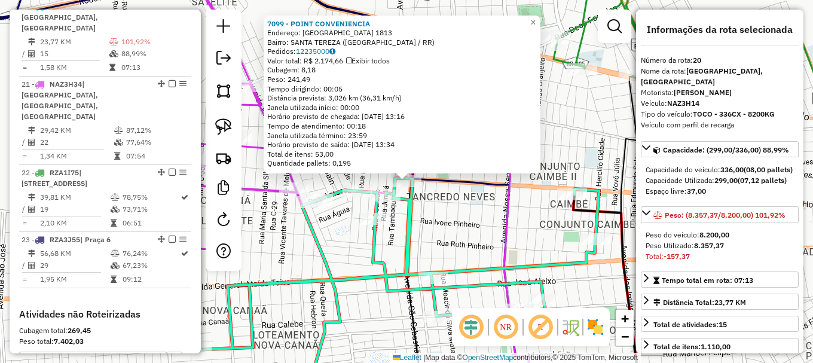
click at [459, 216] on div "7099 - POINT CONVENIENCIA Endereço: SAO [GEOGRAPHIC_DATA] 1813 Bairro: [GEOGRAP…" at bounding box center [406, 181] width 813 height 363
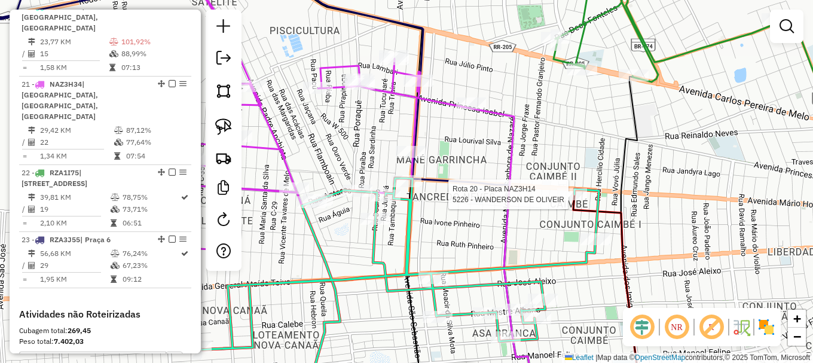
select select "**********"
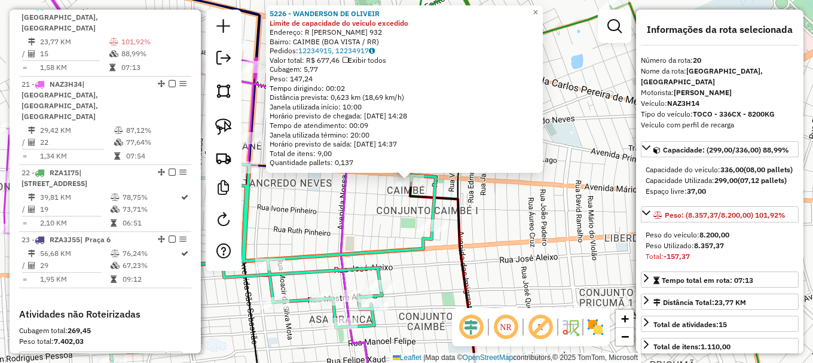
drag, startPoint x: 324, startPoint y: 230, endPoint x: 464, endPoint y: 191, distance: 145.9
click at [451, 193] on div "5226 - WANDERSON DE OLIVEIR Limite de capacidade do veículo excedido Endereço: …" at bounding box center [406, 181] width 813 height 363
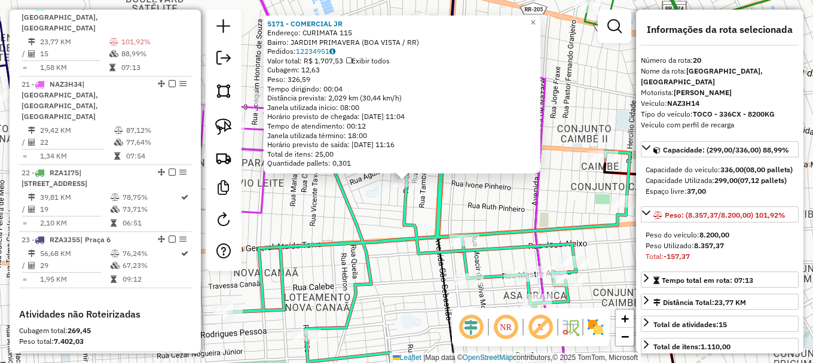
drag, startPoint x: 358, startPoint y: 200, endPoint x: 357, endPoint y: 209, distance: 9.0
click at [358, 201] on div "5171 - COMERCIAL JR Endereço: CURIMATA 115 Bairro: [GEOGRAPHIC_DATA] (BOA VISTA…" at bounding box center [406, 181] width 813 height 363
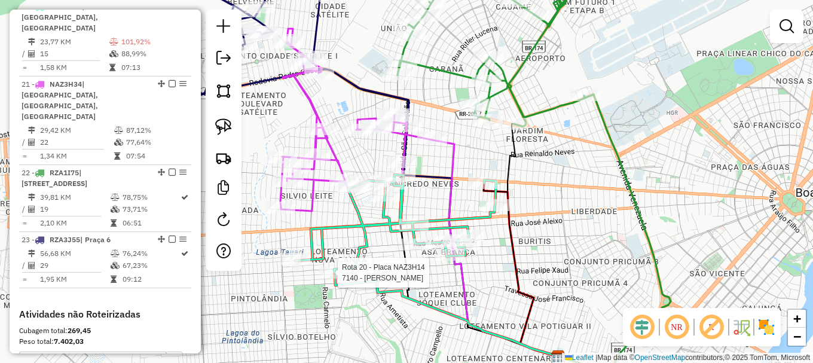
select select "**********"
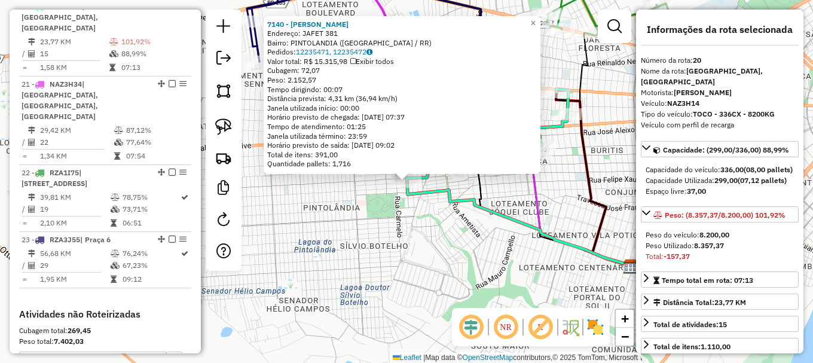
click at [363, 195] on div "Rota 20 - Placa NAZ3H14 6178 - [PERSON_NAME] 7140 - [PERSON_NAME]: JAFET 381 Ba…" at bounding box center [406, 181] width 813 height 363
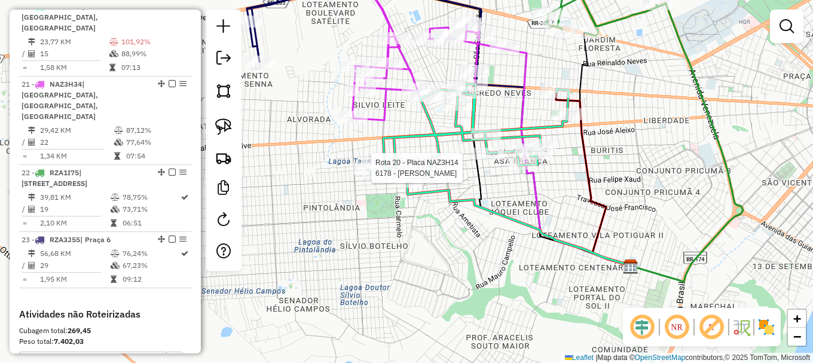
select select "**********"
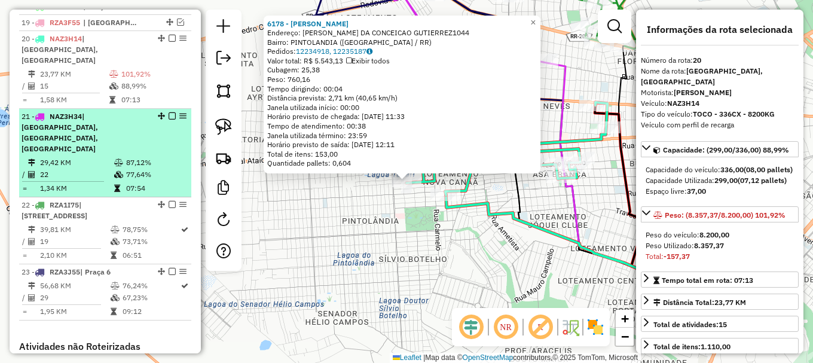
scroll to position [720, 0]
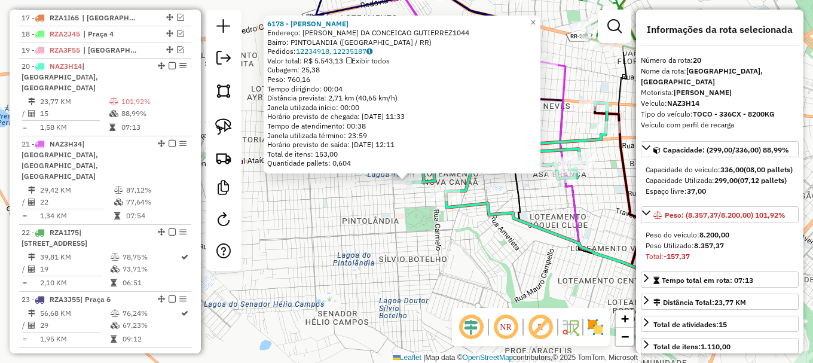
drag, startPoint x: 228, startPoint y: 121, endPoint x: 259, endPoint y: 163, distance: 51.3
click at [228, 123] on img at bounding box center [223, 126] width 17 height 17
drag, startPoint x: 313, startPoint y: 200, endPoint x: 434, endPoint y: 159, distance: 128.0
click at [434, 159] on div "6178 - [PERSON_NAME]: R NIVALDO DA CONCEICAO GUTIERREZ1044 Bairro: [GEOGRAPHIC_…" at bounding box center [406, 181] width 813 height 363
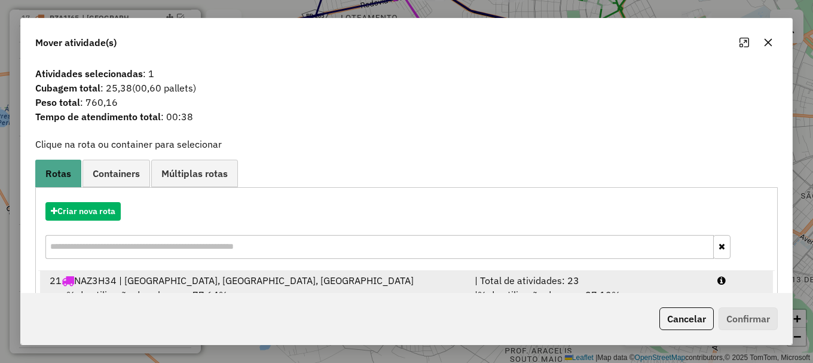
click at [711, 283] on div at bounding box center [740, 280] width 61 height 14
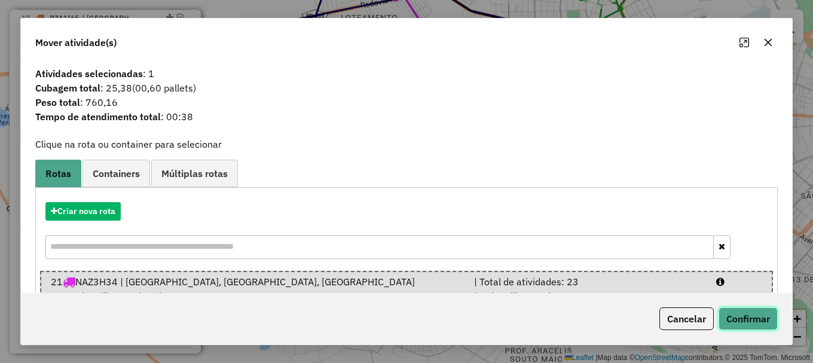
click at [751, 314] on button "Confirmar" at bounding box center [748, 318] width 59 height 23
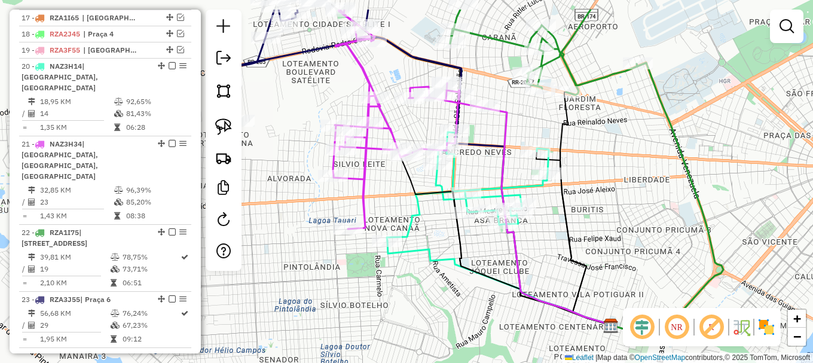
drag, startPoint x: 441, startPoint y: 164, endPoint x: 399, endPoint y: 197, distance: 53.2
click at [401, 195] on div "Janela de atendimento Grade de atendimento Capacidade Transportadoras Veículos …" at bounding box center [406, 181] width 813 height 363
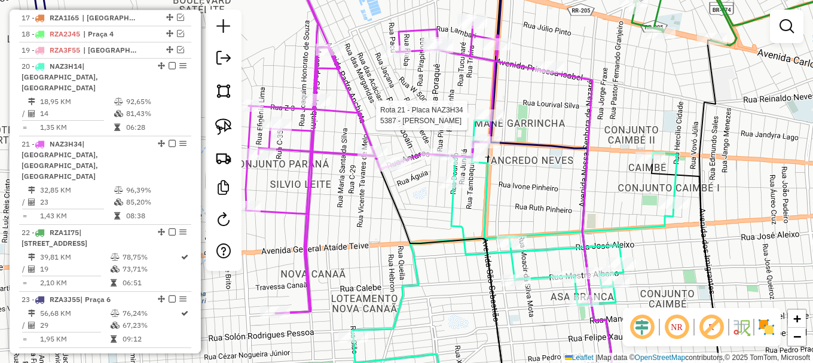
select select "**********"
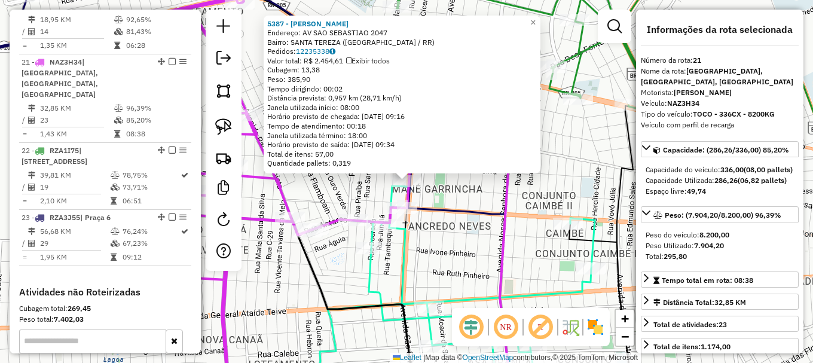
scroll to position [836, 0]
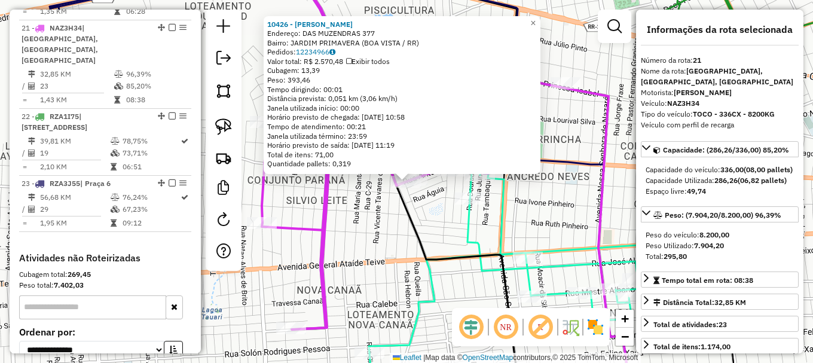
click at [385, 208] on div "10426 - ADEGA JR Endereço: DAS MUZENDRAS 377 Bairro: [GEOGRAPHIC_DATA] ([GEOGRA…" at bounding box center [406, 181] width 813 height 363
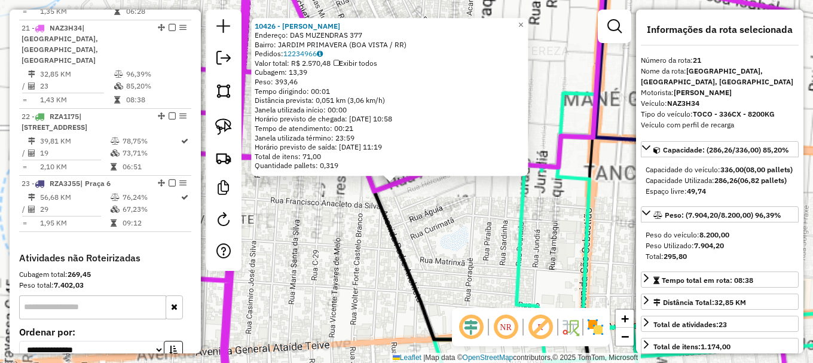
click at [423, 185] on div "10426 - ADEGA JR Endereço: DAS MUZENDRAS 377 Bairro: [GEOGRAPHIC_DATA] ([GEOGRA…" at bounding box center [406, 181] width 813 height 363
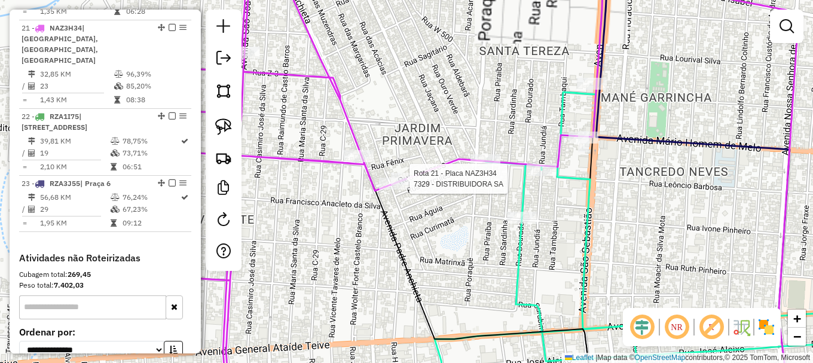
select select "**********"
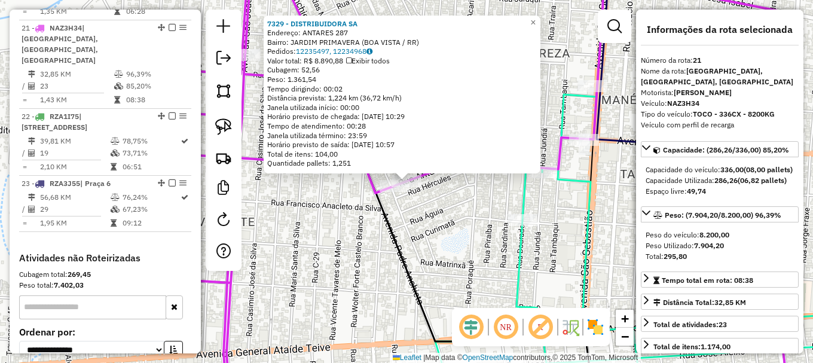
click at [414, 225] on div "7329 - DISTRIBUIDORA SA Endereço: ANTARES 287 Bairro: [GEOGRAPHIC_DATA] (BOA VI…" at bounding box center [406, 181] width 813 height 363
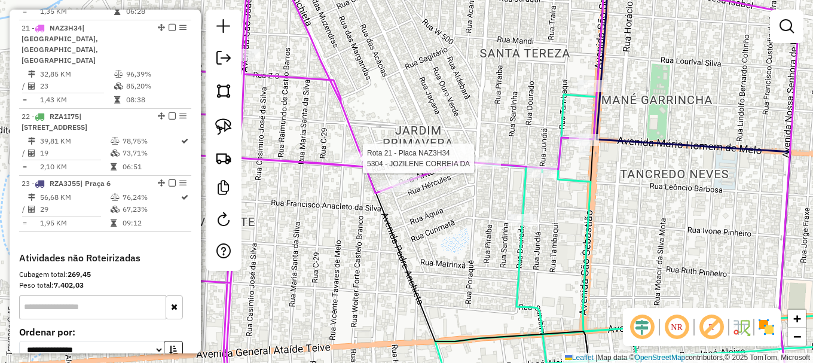
select select "**********"
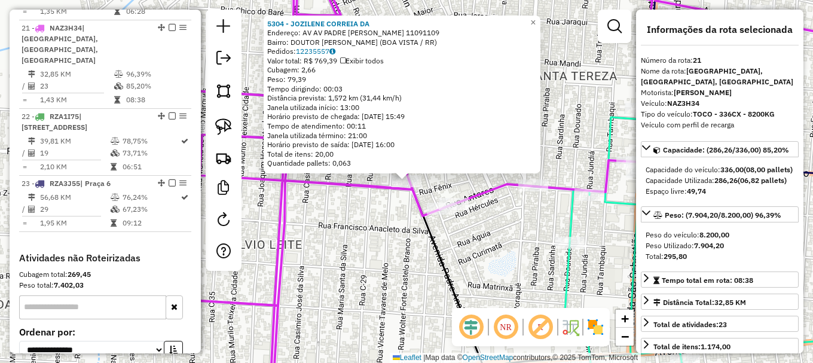
click at [370, 220] on div "5304 - [PERSON_NAME] DA Endereço: AV AV PADRE [PERSON_NAME] 11091109 Bairro: DO…" at bounding box center [406, 181] width 813 height 363
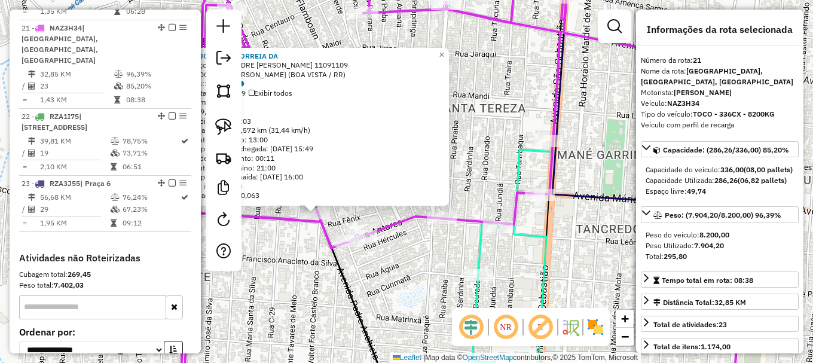
drag, startPoint x: 487, startPoint y: 241, endPoint x: 381, endPoint y: 276, distance: 111.3
click at [383, 276] on div "5304 - [PERSON_NAME] DA Endereço: AV AV PADRE [PERSON_NAME] 11091109 Bairro: DO…" at bounding box center [406, 181] width 813 height 363
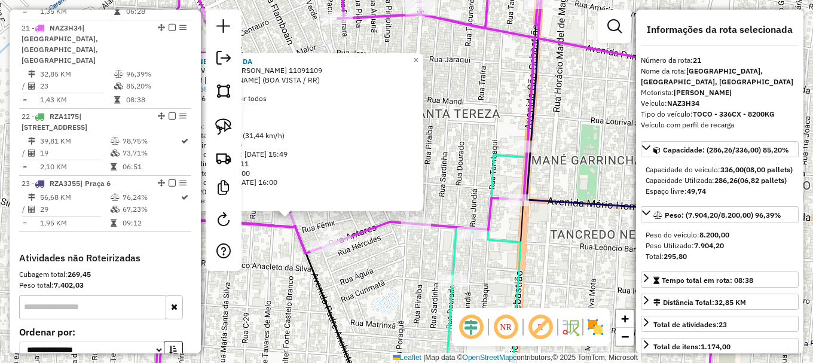
drag, startPoint x: 505, startPoint y: 163, endPoint x: 512, endPoint y: 155, distance: 10.6
click at [505, 163] on div "5304 - [PERSON_NAME] DA Endereço: AV AV PADRE [PERSON_NAME] 11091109 Bairro: DO…" at bounding box center [406, 181] width 813 height 363
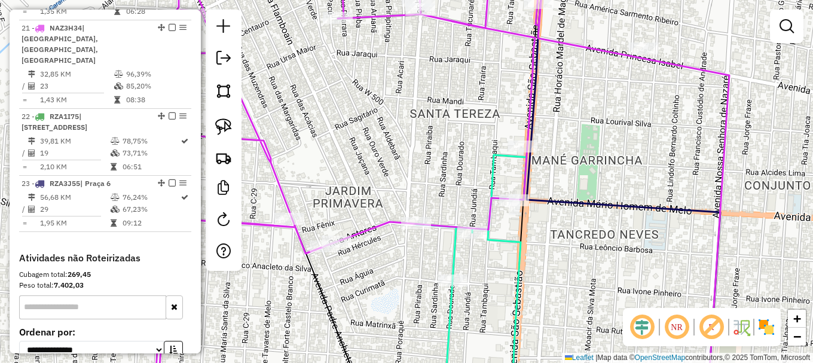
select select "**********"
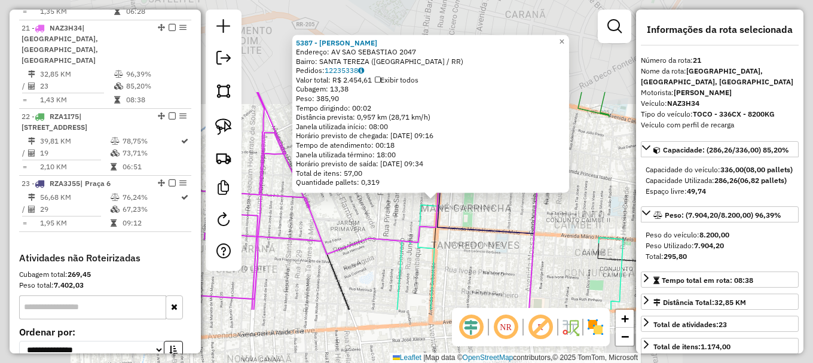
click at [465, 221] on div "5387 - [PERSON_NAME]: AV SAO SEBASTIAO 2047 Bairro: [GEOGRAPHIC_DATA] ([GEOGRAP…" at bounding box center [406, 181] width 813 height 363
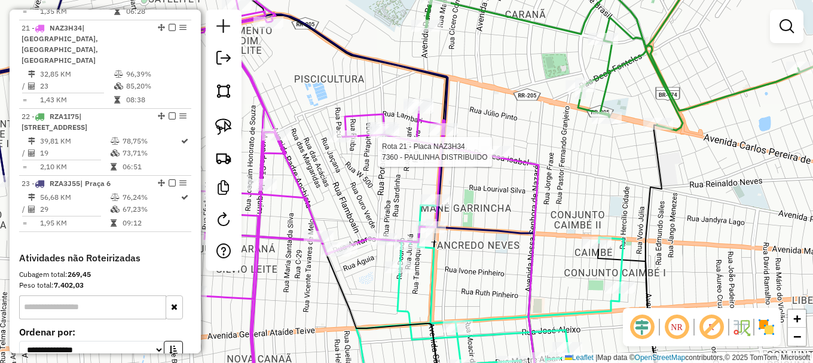
select select "**********"
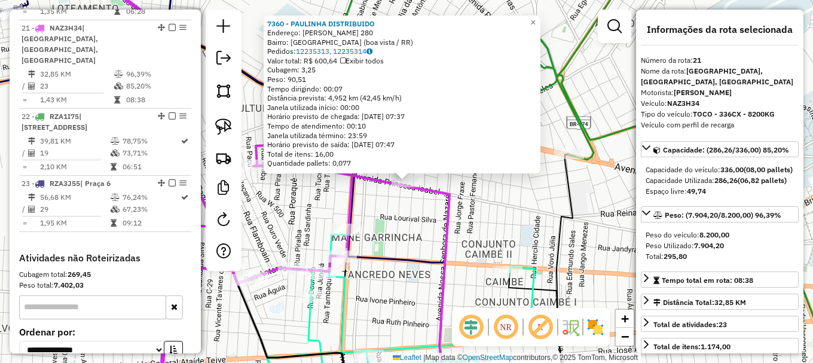
click at [371, 195] on div "7360 - PAULINHA DISTRIBUIDO Endereço: [PERSON_NAME] 280 Bairro: [GEOGRAPHIC_DAT…" at bounding box center [406, 181] width 813 height 363
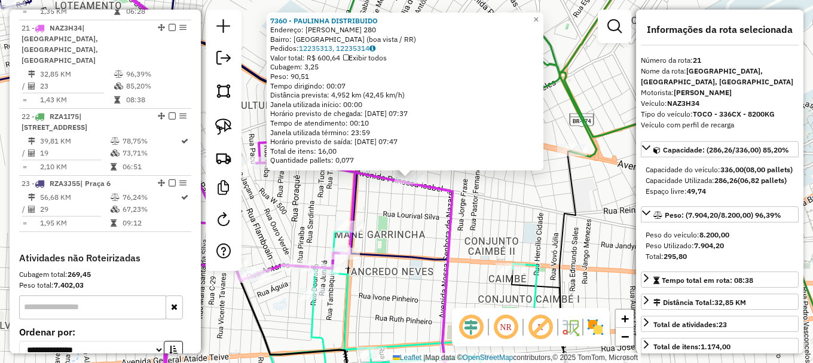
click at [371, 186] on div "7360 - PAULINHA DISTRIBUIDO Endereço: [PERSON_NAME] 280 Bairro: [GEOGRAPHIC_DAT…" at bounding box center [406, 181] width 813 height 363
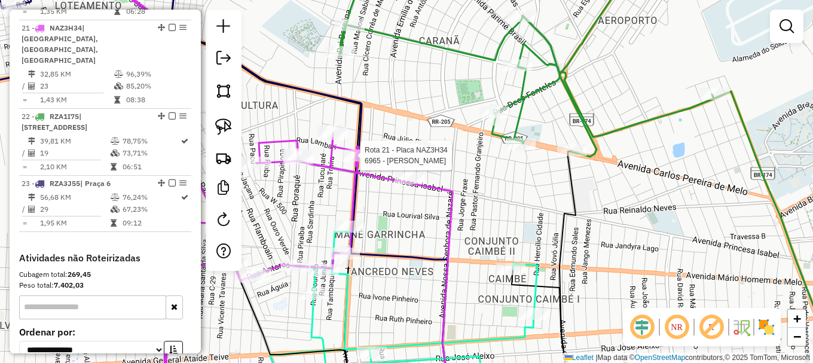
select select "**********"
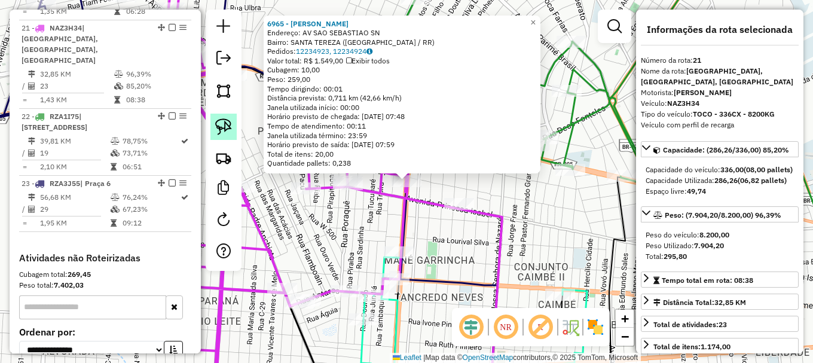
click at [225, 130] on img at bounding box center [223, 126] width 17 height 17
drag, startPoint x: 225, startPoint y: 129, endPoint x: 280, endPoint y: 212, distance: 98.8
click at [227, 130] on img at bounding box center [223, 126] width 17 height 17
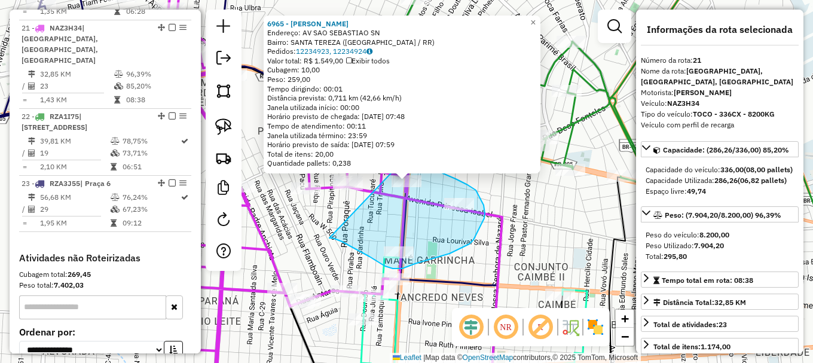
drag, startPoint x: 329, startPoint y: 238, endPoint x: 410, endPoint y: 153, distance: 117.1
click at [410, 153] on div "6965 - [PERSON_NAME]: AV [GEOGRAPHIC_DATA] SN Bairro: [GEOGRAPHIC_DATA] ([GEOGR…" at bounding box center [406, 181] width 813 height 363
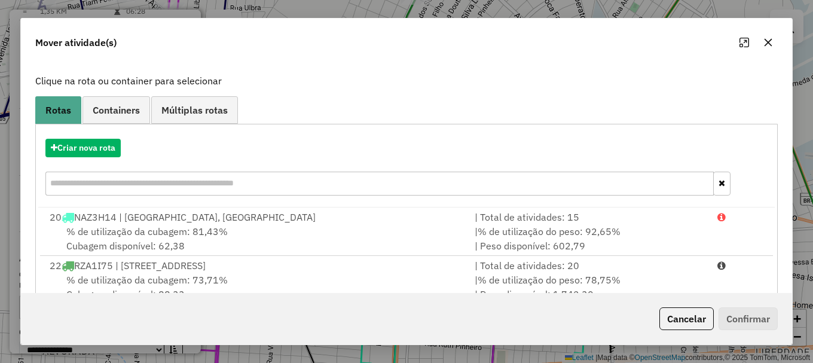
scroll to position [143, 0]
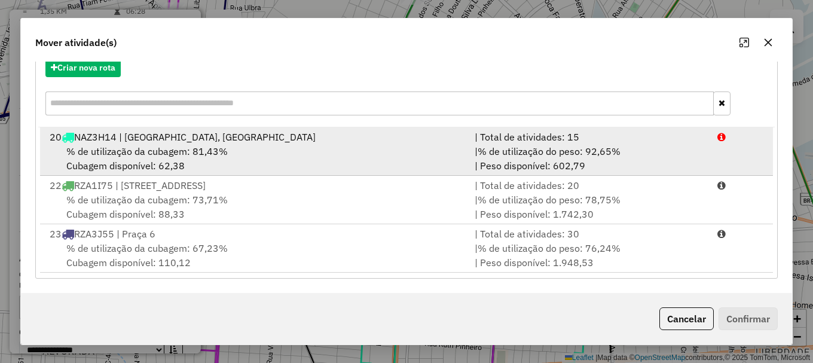
click at [677, 157] on div "| % de utilização do peso: 92,65% | Peso disponível: 602,79" at bounding box center [588, 158] width 243 height 29
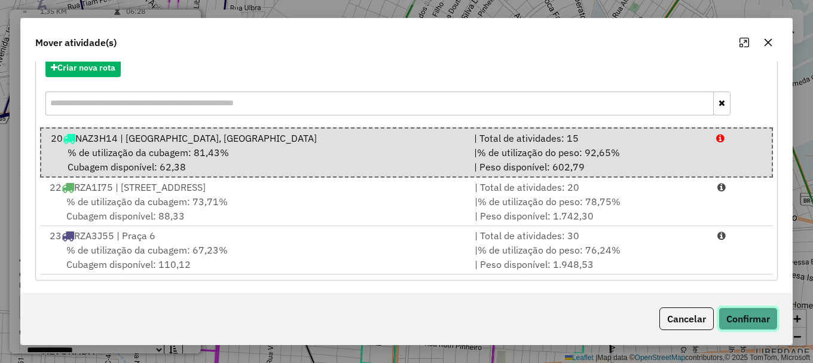
click at [739, 310] on button "Confirmar" at bounding box center [748, 318] width 59 height 23
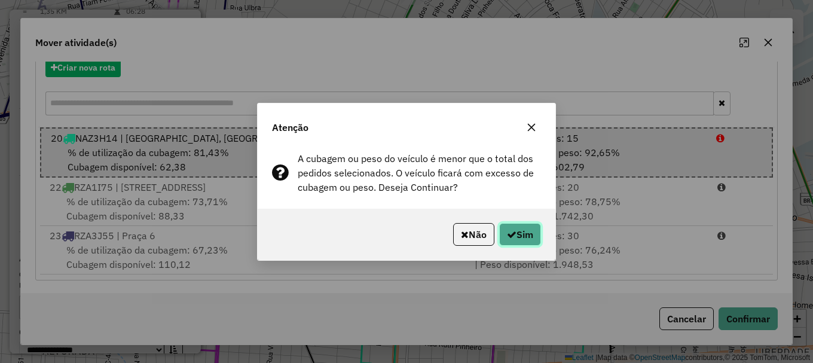
click at [530, 243] on button "Sim" at bounding box center [520, 234] width 42 height 23
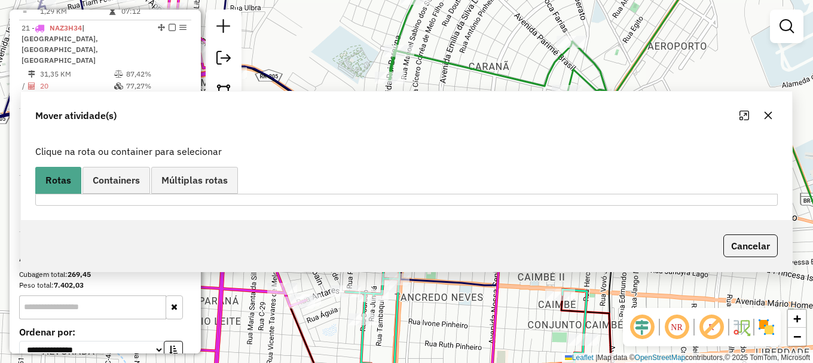
scroll to position [713, 0]
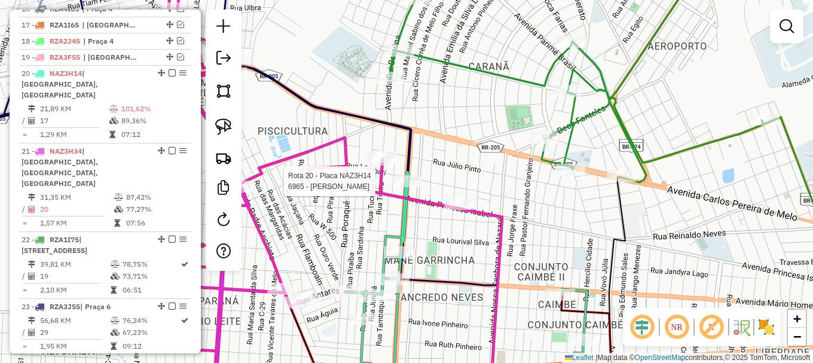
select select "**********"
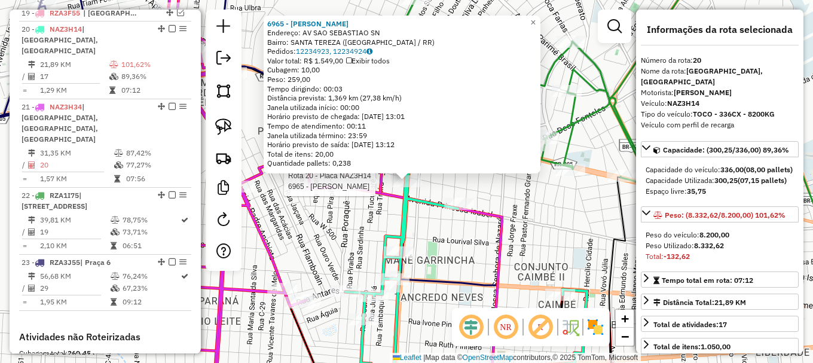
scroll to position [780, 0]
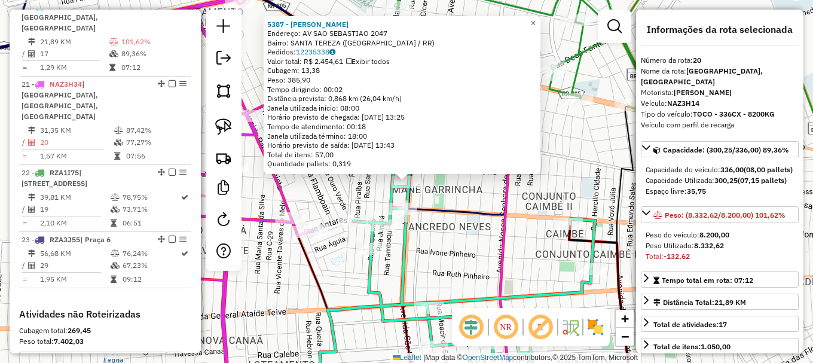
click at [346, 191] on div "5387 - [PERSON_NAME]: AV SAO SEBASTIAO 2047 Bairro: [GEOGRAPHIC_DATA] ([GEOGRAP…" at bounding box center [406, 181] width 813 height 363
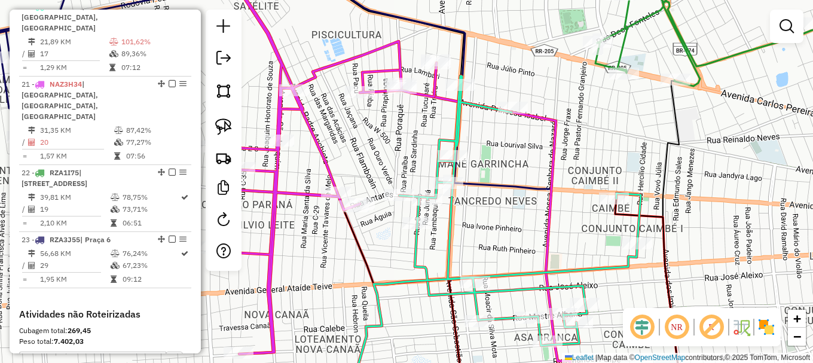
drag, startPoint x: 391, startPoint y: 164, endPoint x: 400, endPoint y: 157, distance: 11.9
click at [400, 157] on div "Janela de atendimento Grade de atendimento Capacidade Transportadoras Veículos …" at bounding box center [406, 181] width 813 height 363
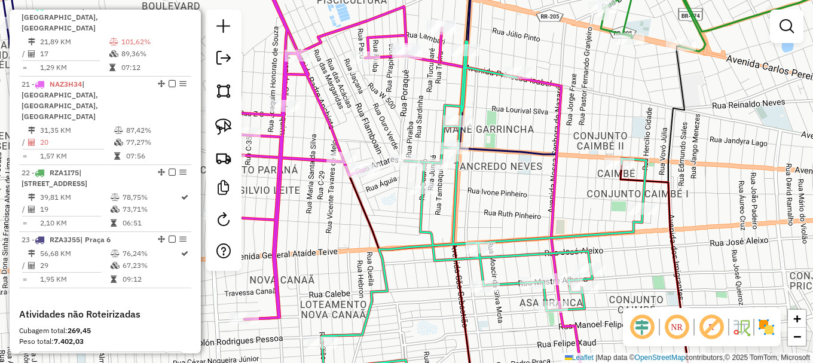
drag, startPoint x: 358, startPoint y: 166, endPoint x: 356, endPoint y: 131, distance: 35.3
click at [356, 131] on div "Janela de atendimento Grade de atendimento Capacidade Transportadoras Veículos …" at bounding box center [406, 181] width 813 height 363
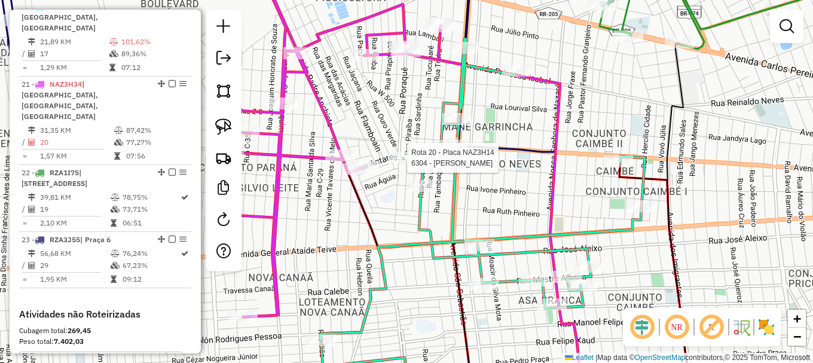
select select "**********"
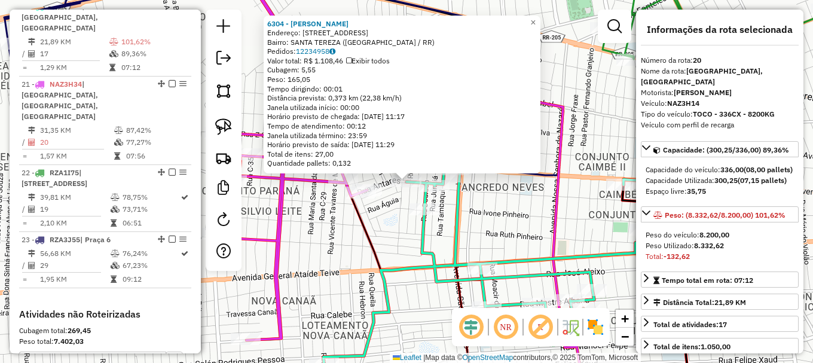
click at [389, 214] on div "6304 - [PERSON_NAME] Endereço: R ACARA-ACU 308 Bairro: [GEOGRAPHIC_DATA] ([GEOG…" at bounding box center [406, 181] width 813 height 363
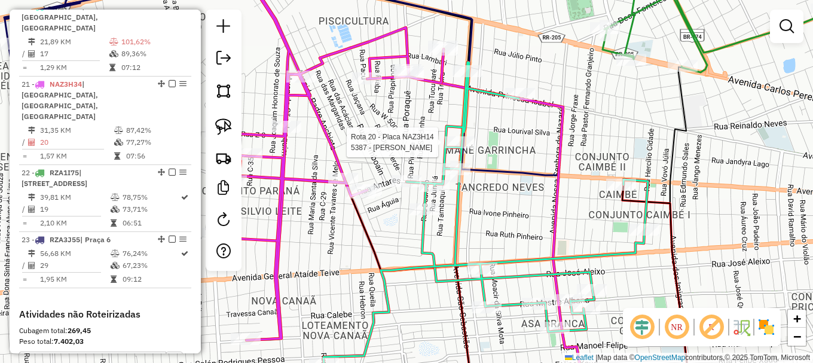
select select "**********"
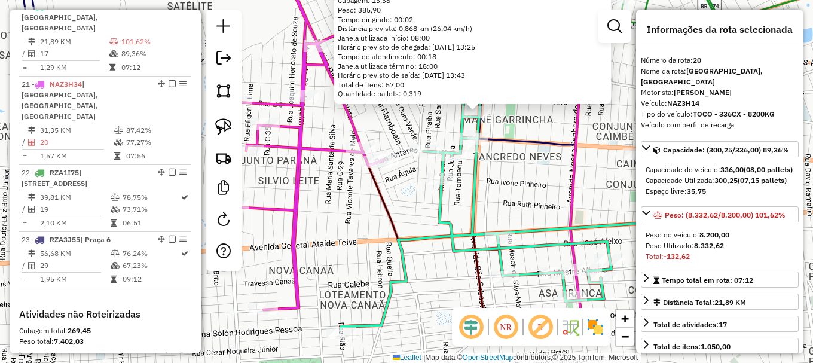
drag, startPoint x: 323, startPoint y: 279, endPoint x: 391, endPoint y: 184, distance: 116.1
click at [396, 198] on icon at bounding box center [424, 239] width 124 height 182
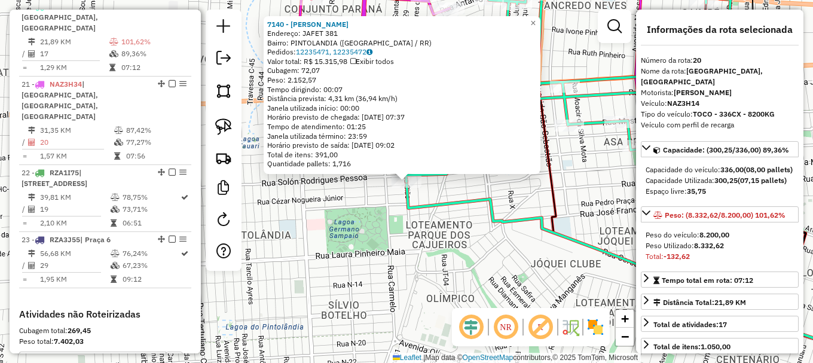
click at [449, 206] on icon at bounding box center [632, 267] width 453 height 170
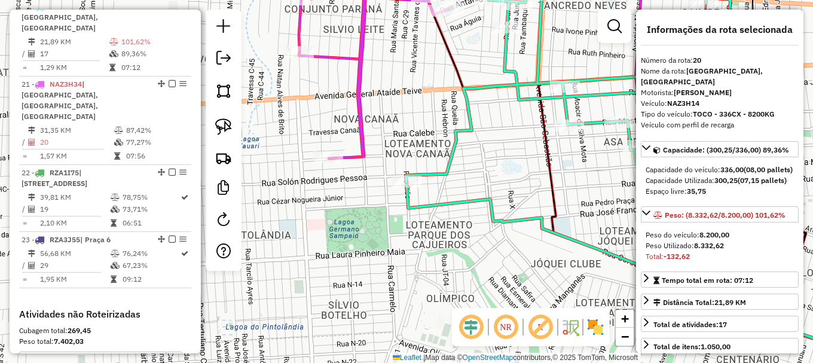
drag, startPoint x: 369, startPoint y: 164, endPoint x: 351, endPoint y: 222, distance: 61.4
click at [351, 221] on div "Janela de atendimento Grade de atendimento Capacidade Transportadoras Veículos …" at bounding box center [406, 181] width 813 height 363
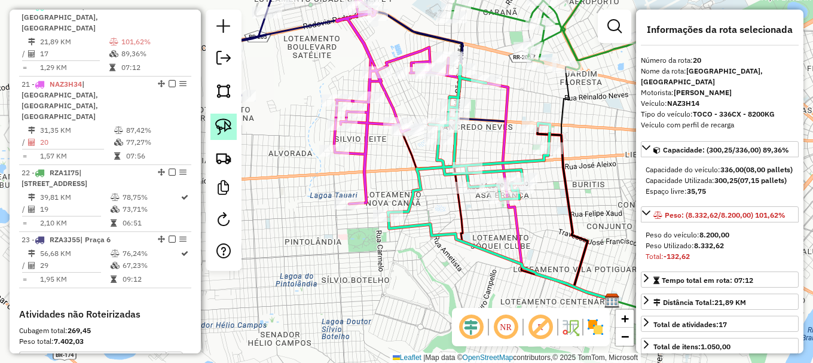
click at [217, 124] on img at bounding box center [223, 126] width 17 height 17
drag, startPoint x: 301, startPoint y: 228, endPoint x: 375, endPoint y: 168, distance: 96.1
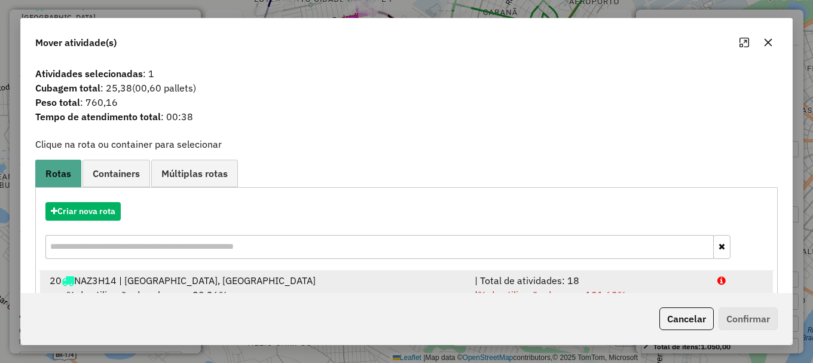
click at [713, 283] on div at bounding box center [740, 280] width 61 height 14
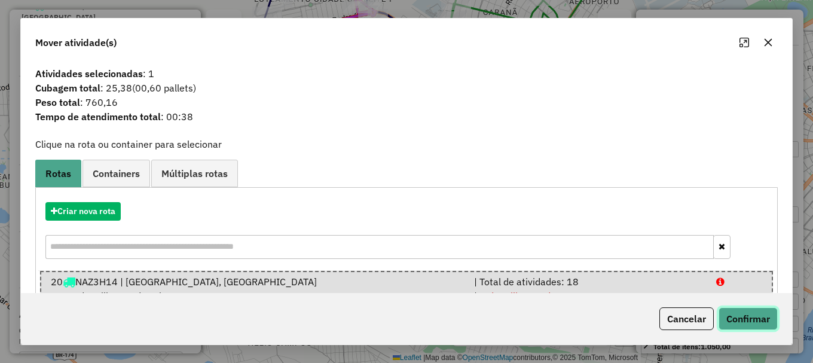
click at [743, 312] on button "Confirmar" at bounding box center [748, 318] width 59 height 23
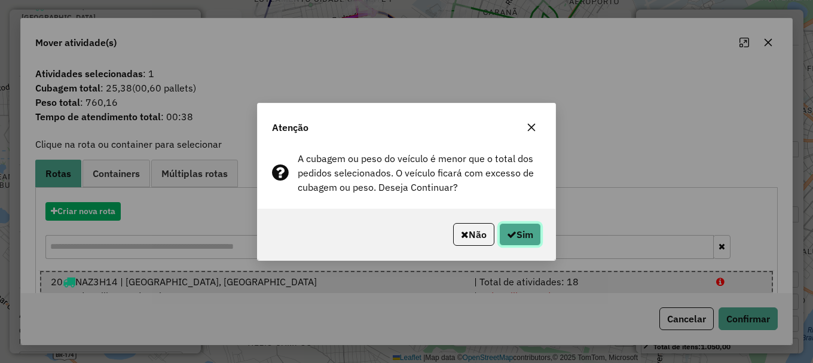
click at [525, 235] on button "Sim" at bounding box center [520, 234] width 42 height 23
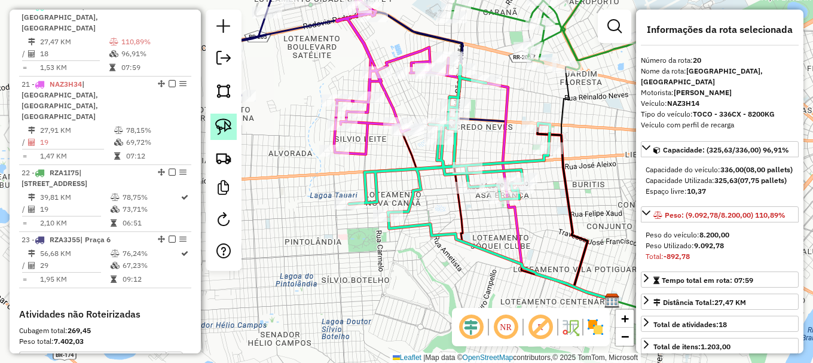
click at [221, 125] on img at bounding box center [223, 126] width 17 height 17
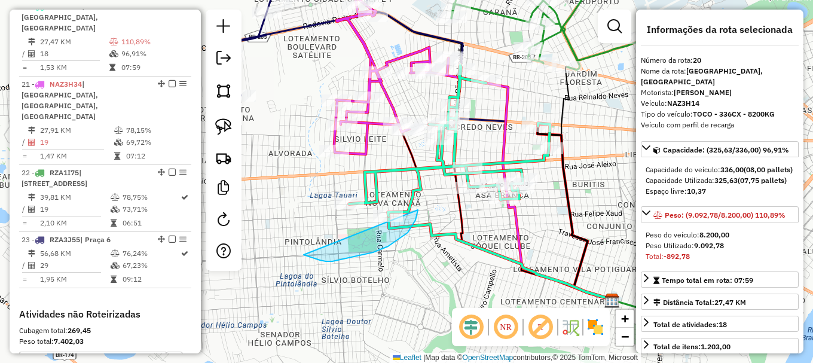
drag, startPoint x: 326, startPoint y: 261, endPoint x: 407, endPoint y: 166, distance: 125.1
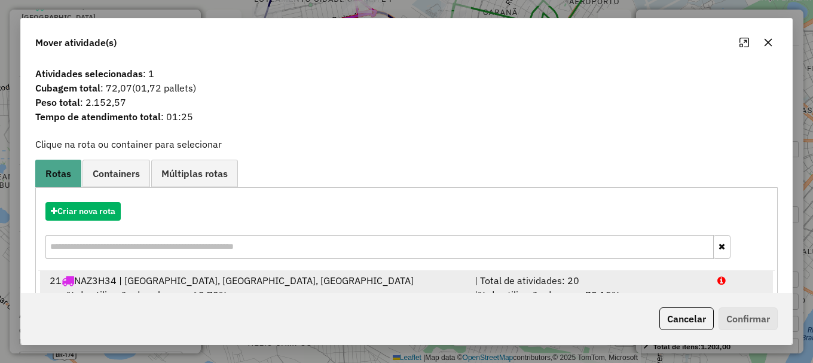
click at [742, 285] on div at bounding box center [740, 280] width 61 height 14
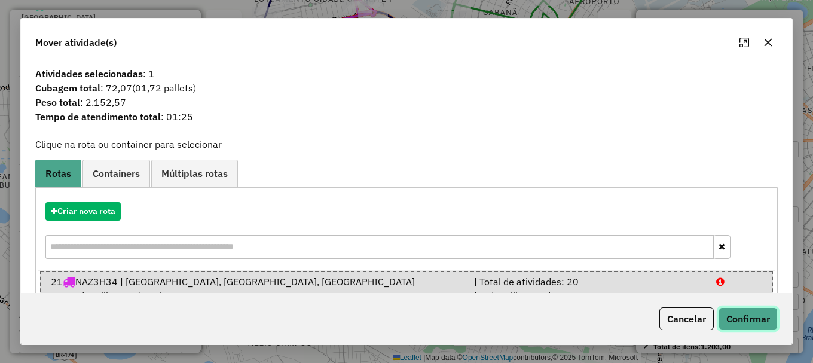
click at [755, 313] on button "Confirmar" at bounding box center [748, 318] width 59 height 23
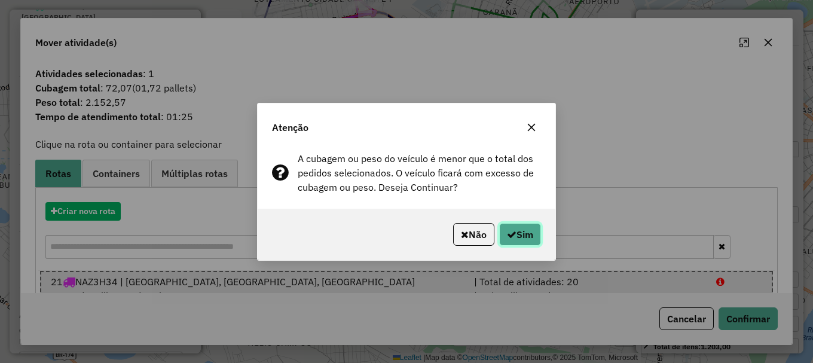
click at [533, 235] on button "Sim" at bounding box center [520, 234] width 42 height 23
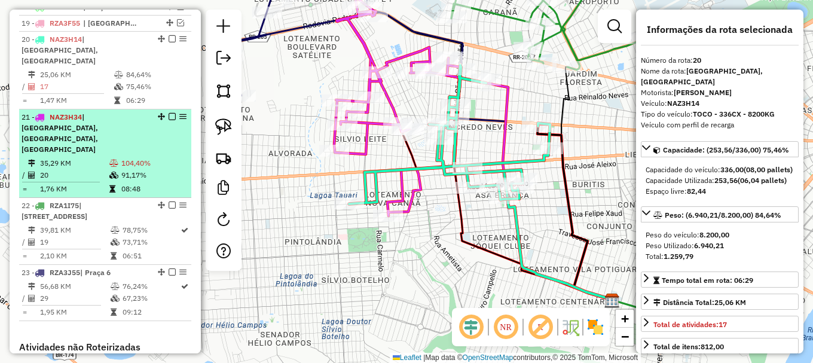
scroll to position [720, 0]
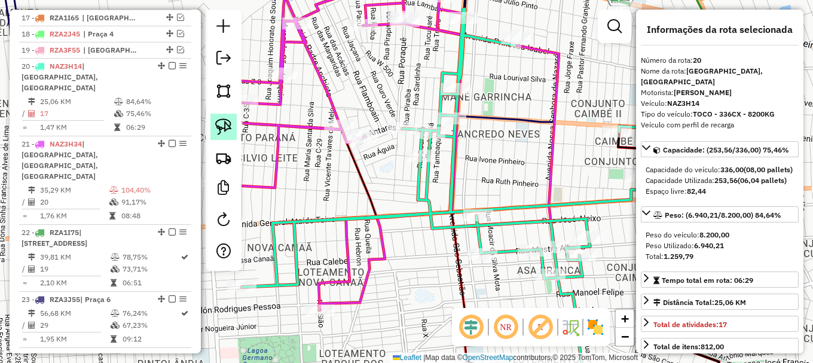
click at [221, 126] on img at bounding box center [223, 126] width 17 height 17
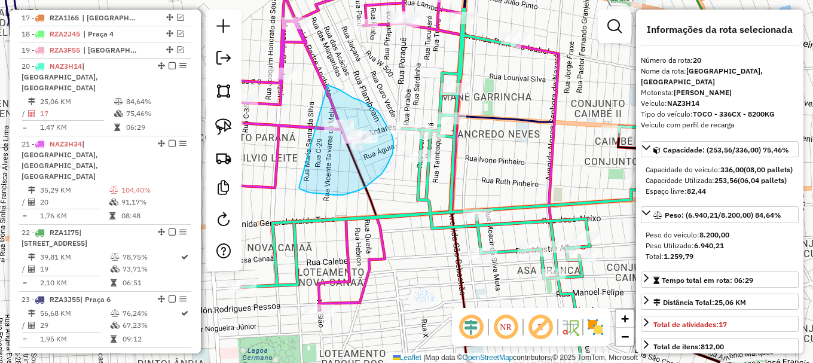
drag, startPoint x: 299, startPoint y: 188, endPoint x: 326, endPoint y: 84, distance: 106.9
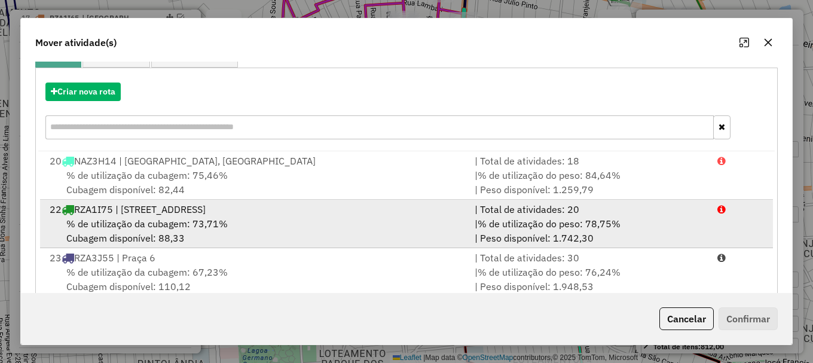
scroll to position [0, 0]
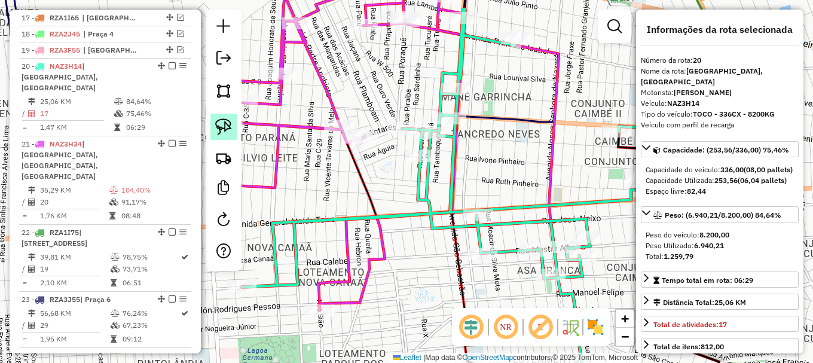
click at [222, 117] on link at bounding box center [223, 127] width 26 height 26
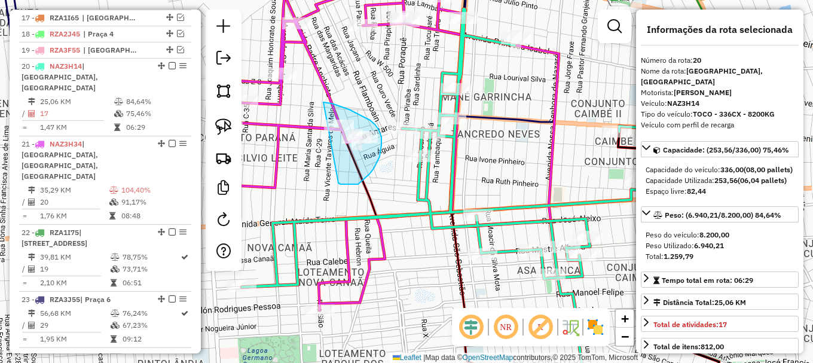
drag, startPoint x: 341, startPoint y: 184, endPoint x: 323, endPoint y: 102, distance: 83.7
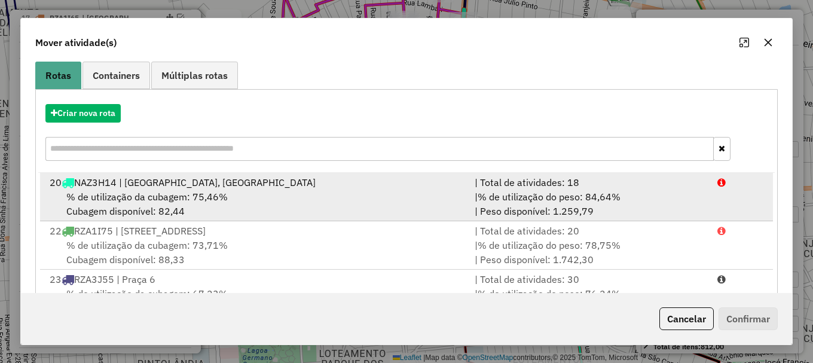
scroll to position [120, 0]
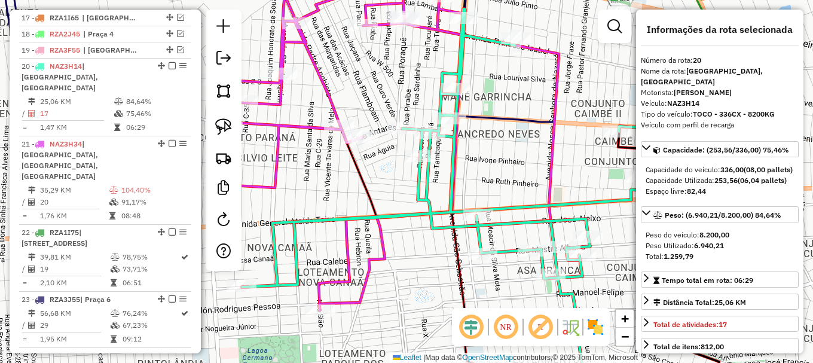
drag, startPoint x: 512, startPoint y: 102, endPoint x: 475, endPoint y: 191, distance: 96.5
click at [475, 191] on div "Janela de atendimento Grade de atendimento Capacidade Transportadoras Veículos …" at bounding box center [406, 181] width 813 height 363
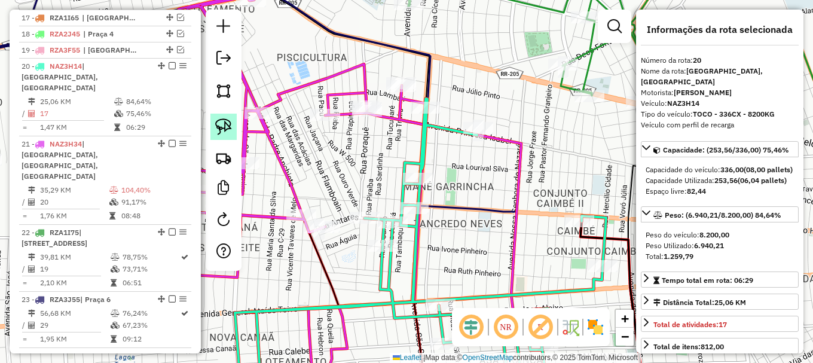
click at [225, 121] on img at bounding box center [223, 126] width 17 height 17
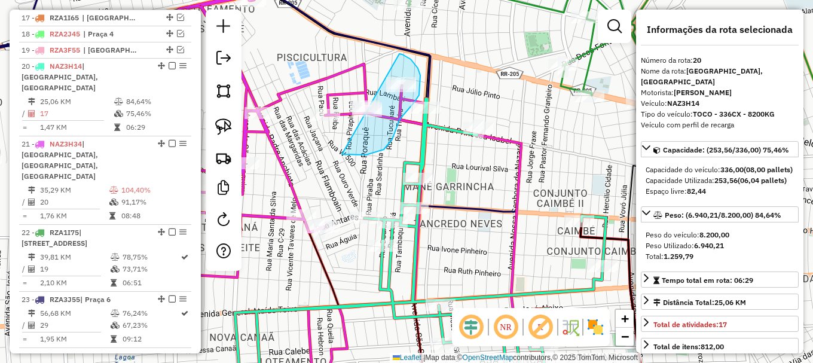
drag, startPoint x: 342, startPoint y: 154, endPoint x: 335, endPoint y: 46, distance: 108.4
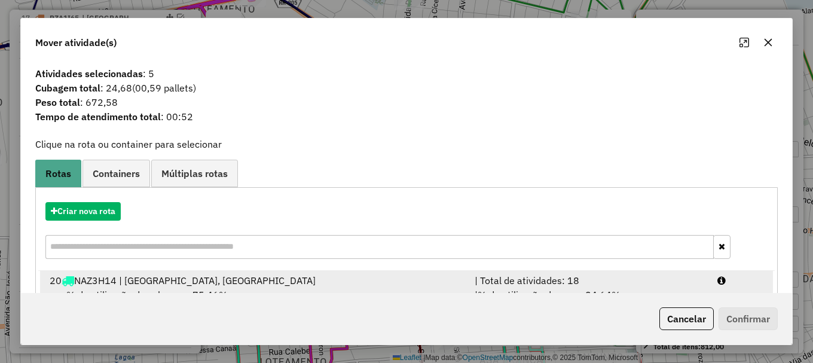
click at [718, 271] on li "20 NAZ3H14 | Praça 5, Praça 8 | Total de atividades: 18 % de utilização da cuba…" at bounding box center [406, 295] width 733 height 48
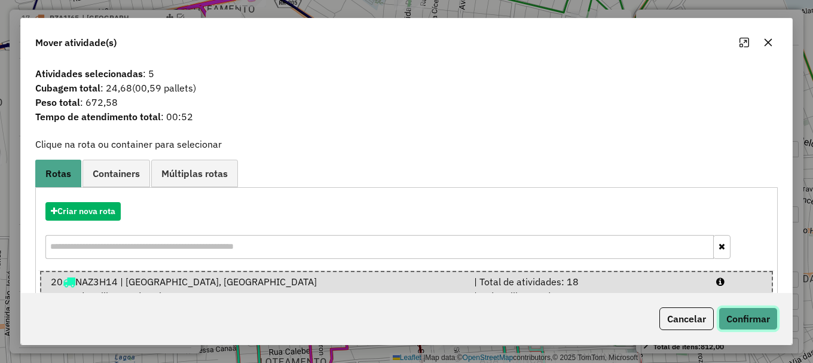
click at [750, 319] on button "Confirmar" at bounding box center [748, 318] width 59 height 23
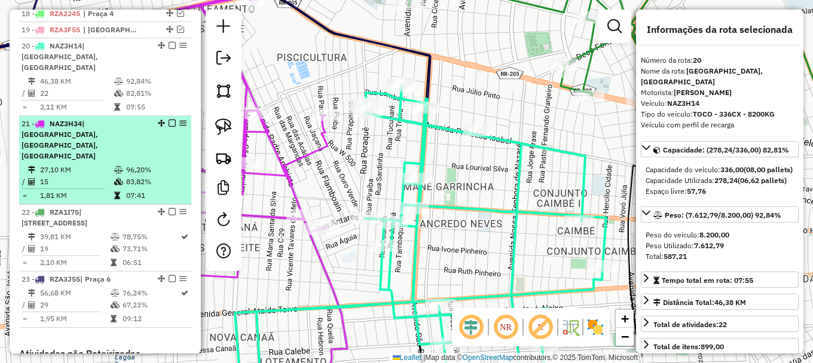
scroll to position [720, 0]
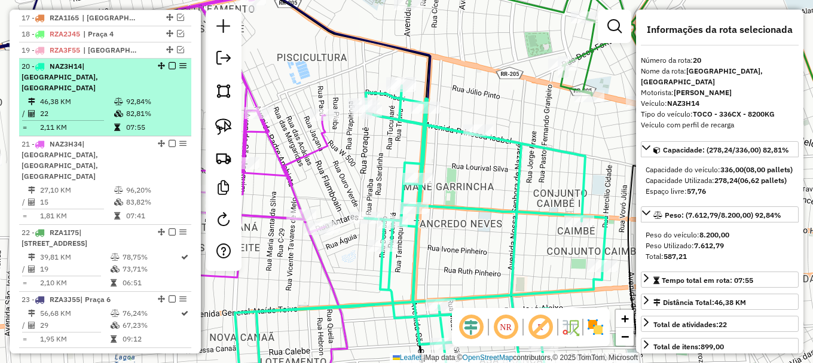
click at [169, 69] on em at bounding box center [172, 65] width 7 height 7
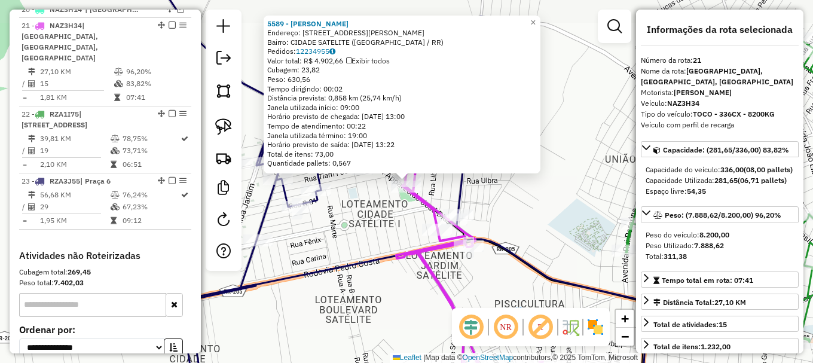
scroll to position [796, 0]
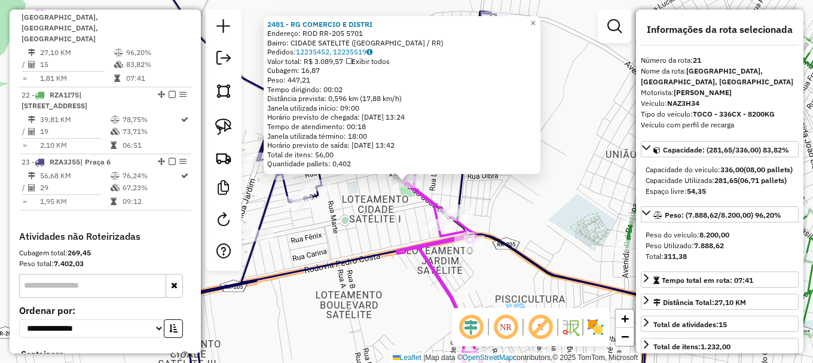
click at [392, 203] on div "2481 - RG COMERCIO E DISTRI Endereço: ROD RR-205 5701 Bairro: CIDADE SATELITE (…" at bounding box center [406, 181] width 813 height 363
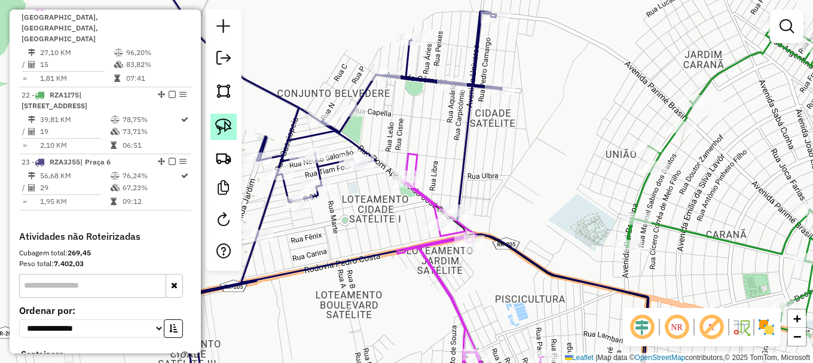
drag, startPoint x: 223, startPoint y: 123, endPoint x: 233, endPoint y: 136, distance: 16.2
click at [223, 124] on img at bounding box center [223, 126] width 17 height 17
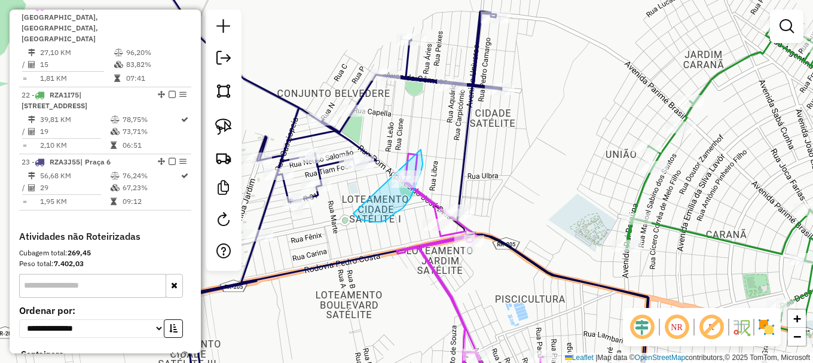
drag, startPoint x: 362, startPoint y: 220, endPoint x: 410, endPoint y: 129, distance: 103.2
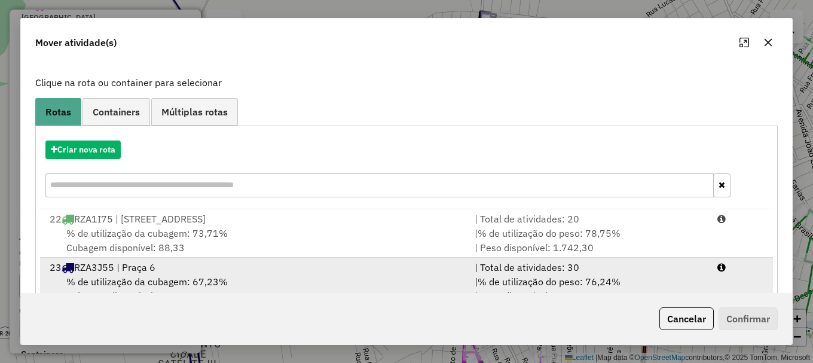
scroll to position [95, 0]
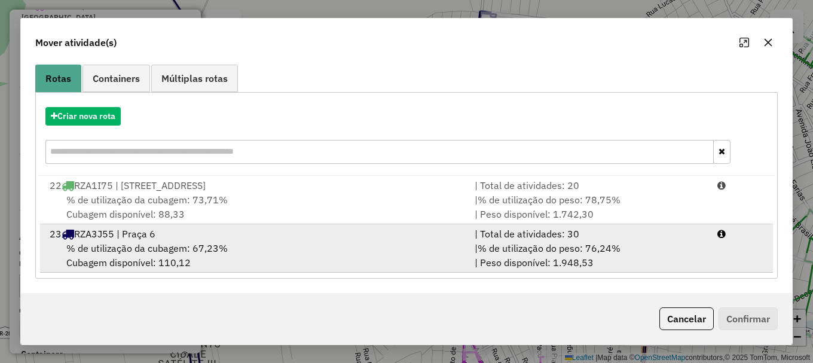
click at [736, 251] on li "23 RZA3J55 | Praça 6 | Total de atividades: 30 % de utilização da cubagem: 67,2…" at bounding box center [406, 248] width 733 height 48
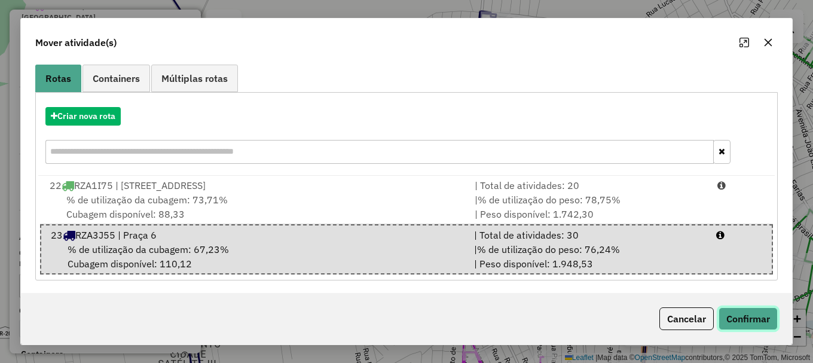
click at [762, 318] on button "Confirmar" at bounding box center [748, 318] width 59 height 23
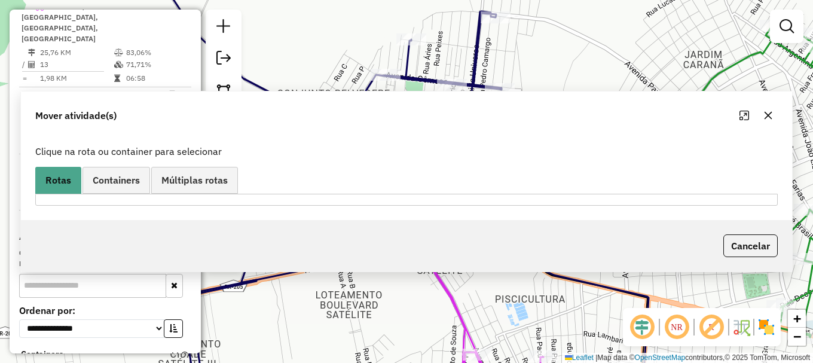
scroll to position [0, 0]
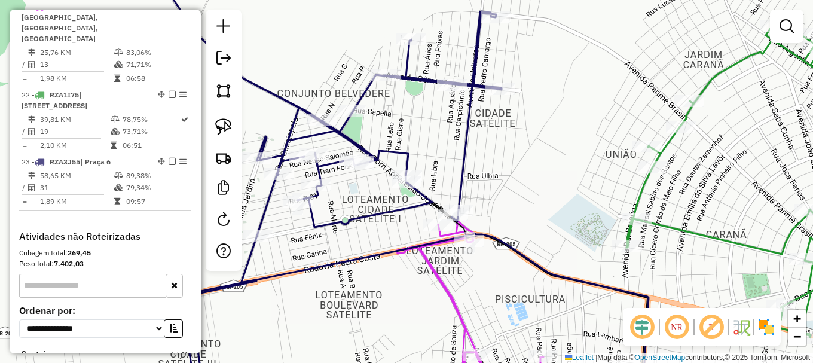
drag, startPoint x: 328, startPoint y: 209, endPoint x: 315, endPoint y: 203, distance: 14.7
click at [316, 204] on icon at bounding box center [325, 181] width 352 height 435
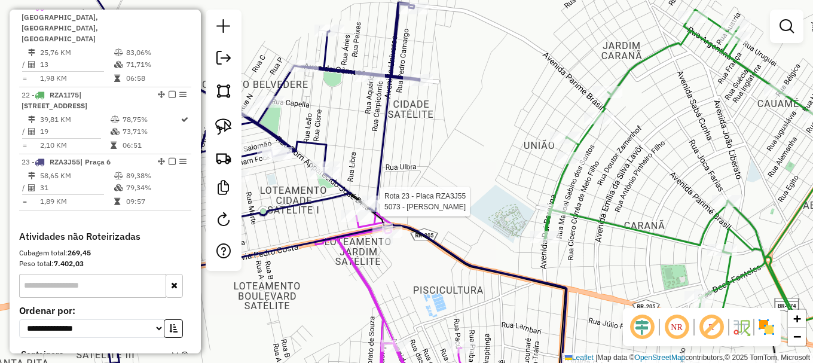
select select "**********"
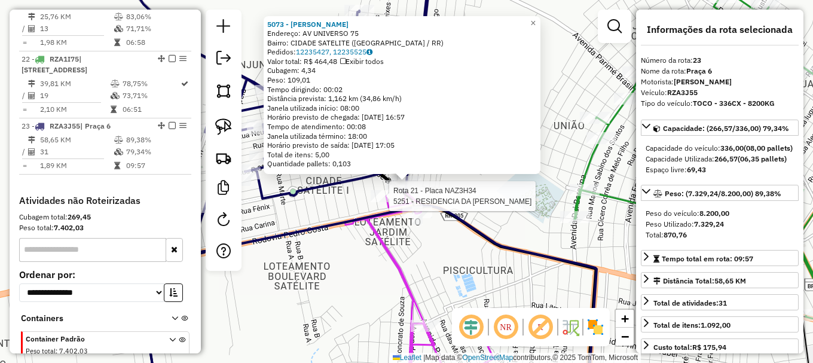
scroll to position [867, 0]
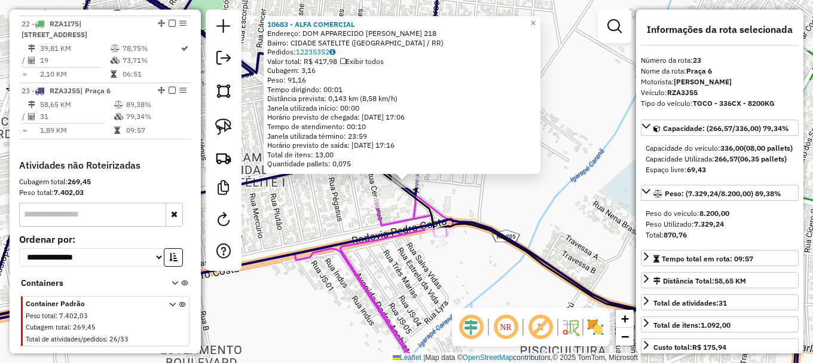
drag, startPoint x: 412, startPoint y: 210, endPoint x: 405, endPoint y: 207, distance: 7.5
click at [412, 210] on icon at bounding box center [374, 297] width 158 height 204
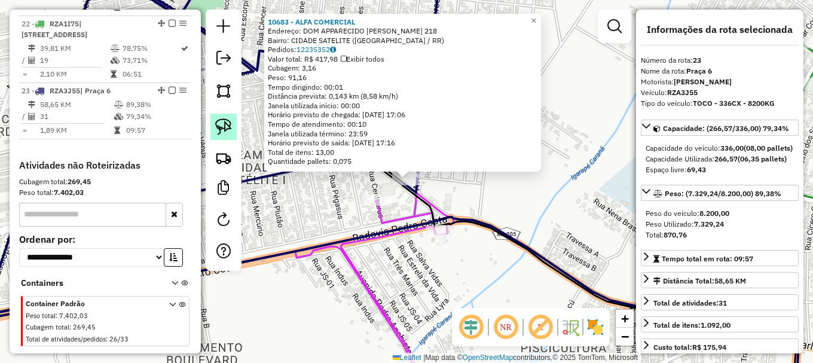
click at [219, 133] on img at bounding box center [223, 126] width 17 height 17
drag, startPoint x: 398, startPoint y: 205, endPoint x: 360, endPoint y: 143, distance: 72.7
click at [360, 143] on div "10683 - ALFA COMERCIAL Endereço: DOM APPARECIDO [PERSON_NAME] 218 Bairro: CIDAD…" at bounding box center [406, 181] width 813 height 363
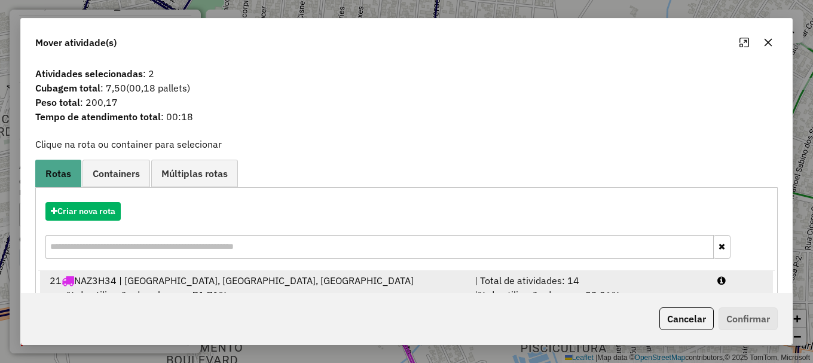
click at [727, 281] on div at bounding box center [740, 280] width 61 height 14
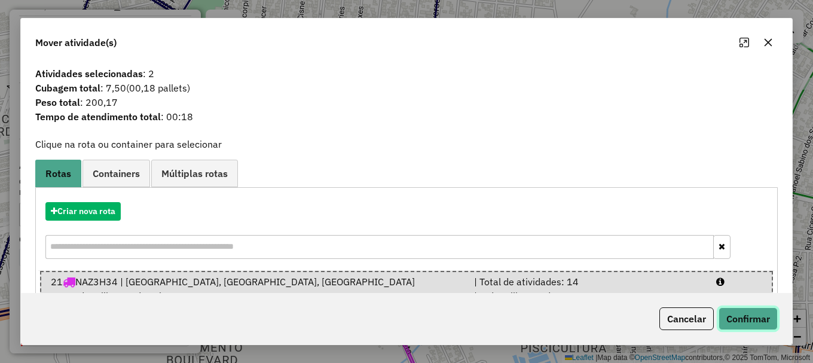
click at [748, 319] on button "Confirmar" at bounding box center [748, 318] width 59 height 23
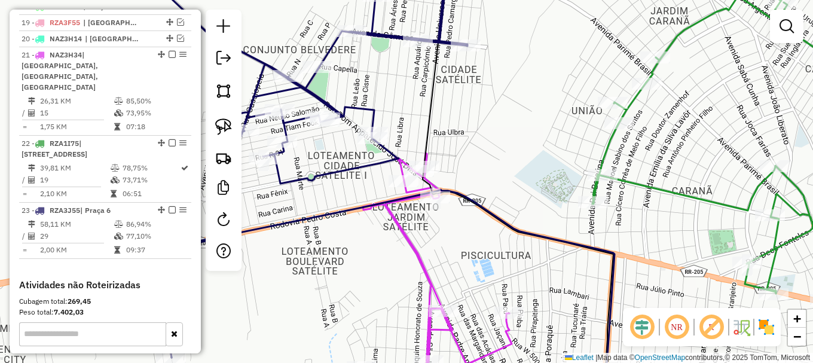
scroll to position [688, 0]
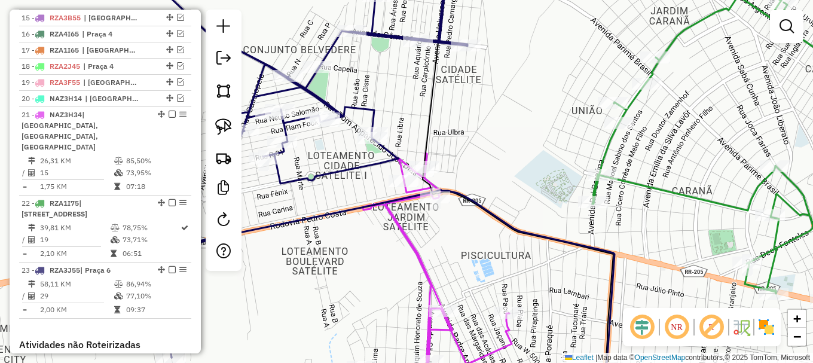
drag, startPoint x: 479, startPoint y: 85, endPoint x: 440, endPoint y: 166, distance: 90.1
click at [441, 166] on div "Janela de atendimento Grade de atendimento Capacidade Transportadoras Veículos …" at bounding box center [406, 181] width 813 height 363
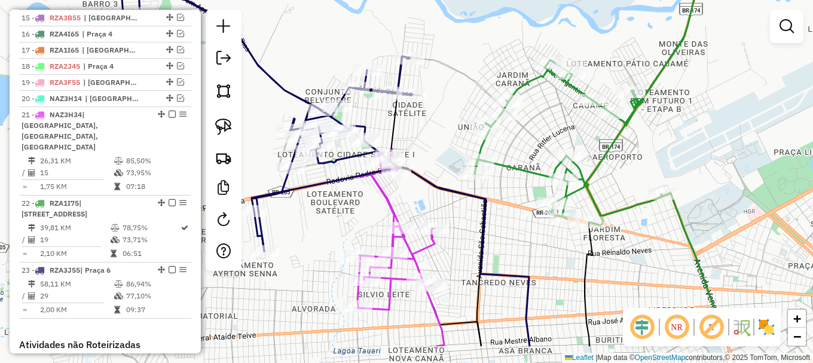
drag, startPoint x: 462, startPoint y: 205, endPoint x: 406, endPoint y: 132, distance: 92.5
click at [406, 133] on div "Janela de atendimento Grade de atendimento Capacidade Transportadoras Veículos …" at bounding box center [406, 181] width 813 height 363
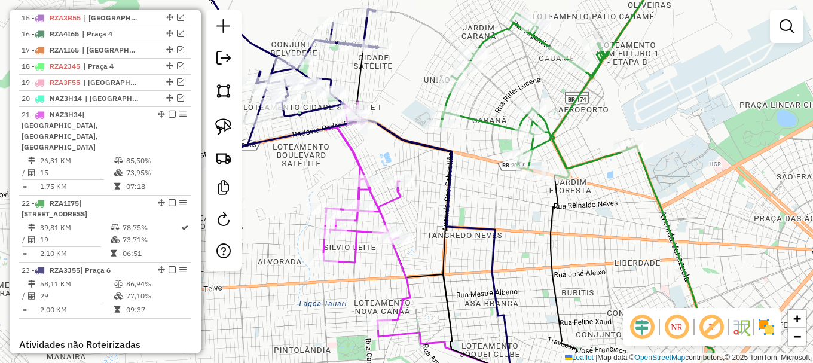
click at [442, 132] on div at bounding box center [441, 126] width 30 height 12
select select "**********"
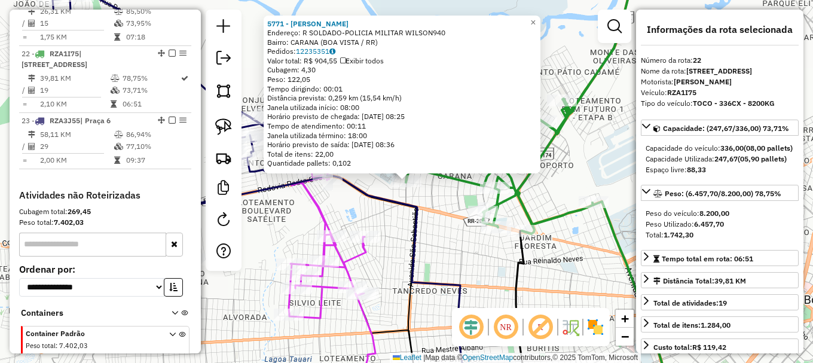
scroll to position [863, 0]
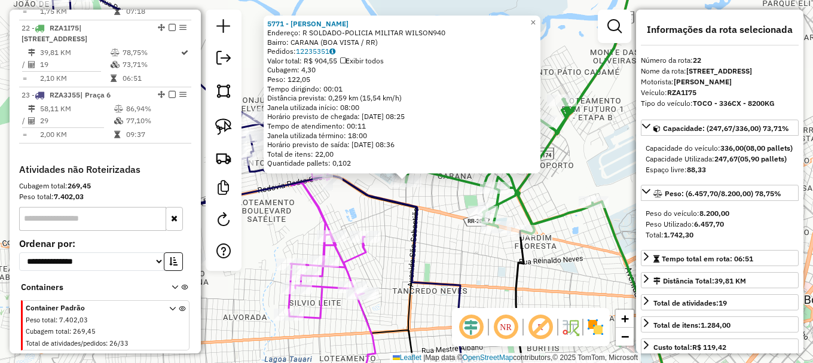
click at [368, 219] on div "Rota 22 - Placa RZA1I75 5771 - [PERSON_NAME] DE SOU 5771 - [PERSON_NAME] DE SOU…" at bounding box center [406, 181] width 813 height 363
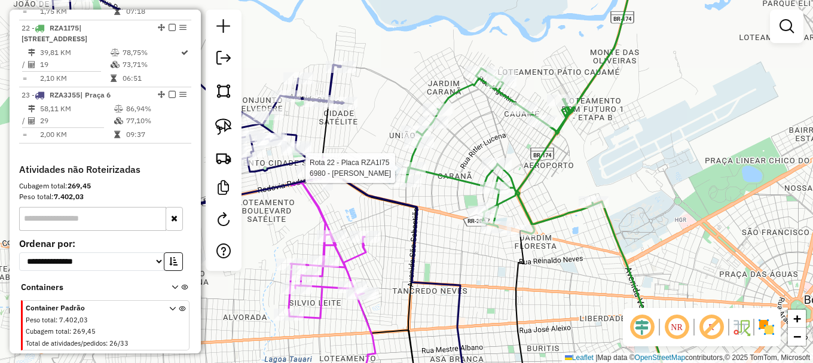
select select "**********"
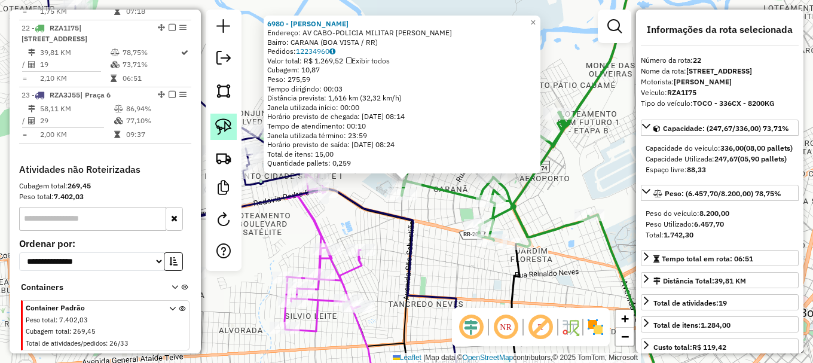
click at [224, 127] on img at bounding box center [223, 126] width 17 height 17
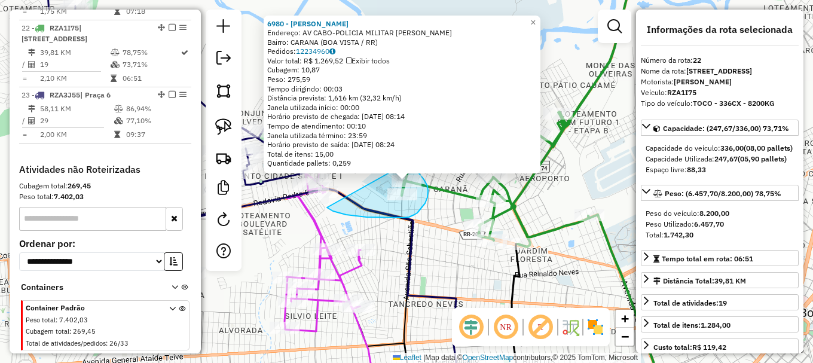
drag, startPoint x: 357, startPoint y: 216, endPoint x: 408, endPoint y: 163, distance: 74.0
click at [408, 163] on div "6980 - [PERSON_NAME]: AV CABO-POLICIA MILITAR [PERSON_NAME] Bairro: CARANA (BOA…" at bounding box center [406, 181] width 813 height 363
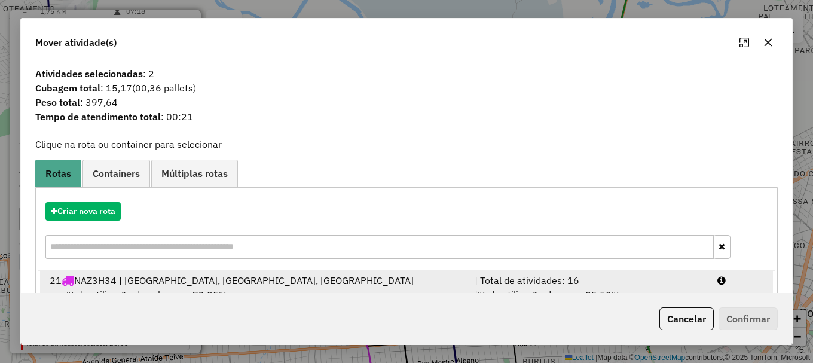
click at [738, 284] on div at bounding box center [740, 280] width 61 height 14
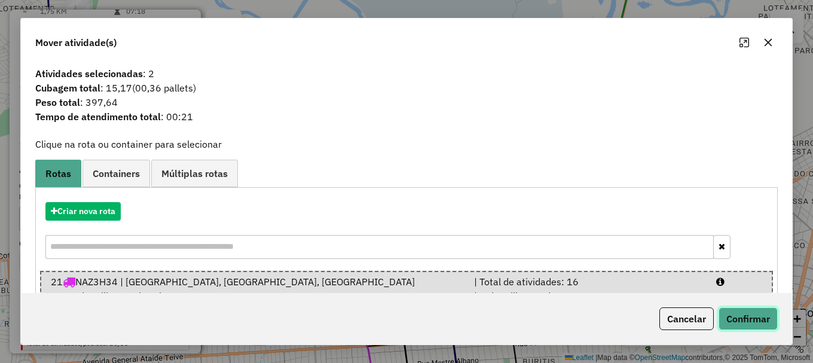
click at [743, 320] on button "Confirmar" at bounding box center [748, 318] width 59 height 23
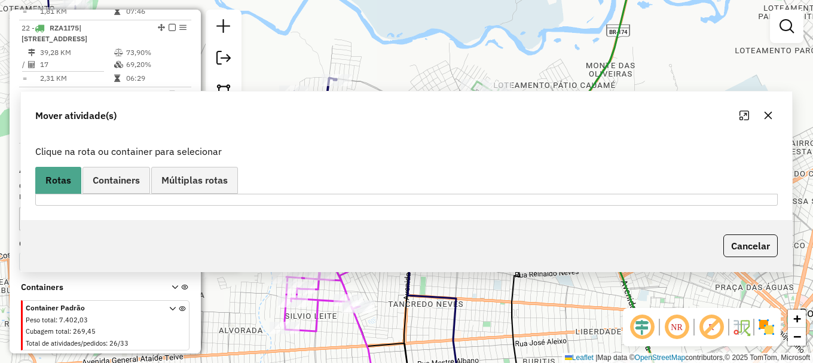
scroll to position [740, 0]
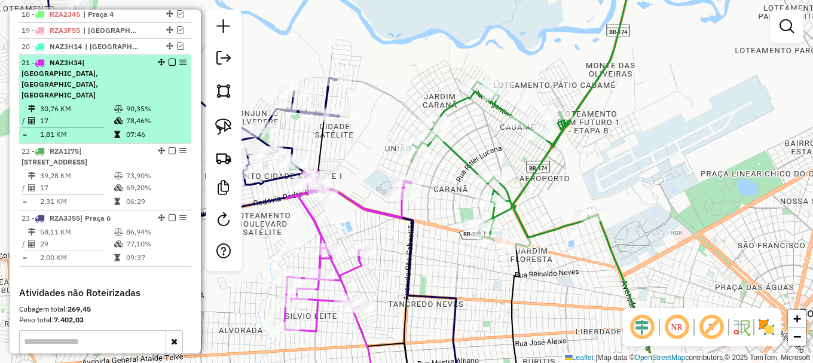
click at [169, 66] on em at bounding box center [172, 62] width 7 height 7
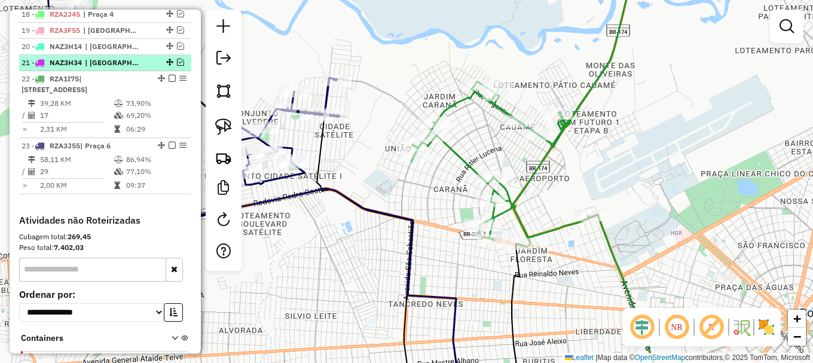
click at [178, 66] on em at bounding box center [180, 62] width 7 height 7
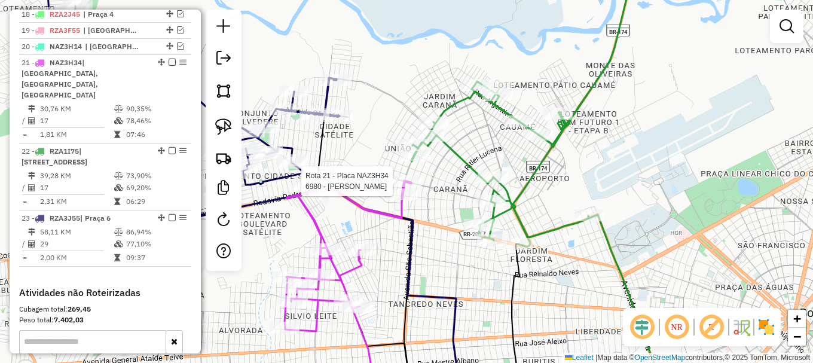
select select "**********"
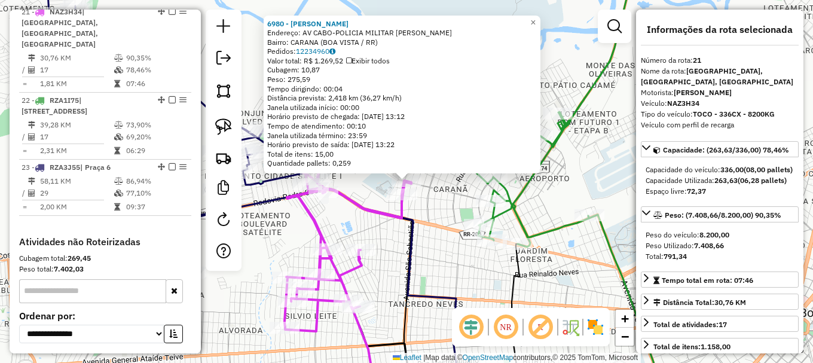
scroll to position [796, 0]
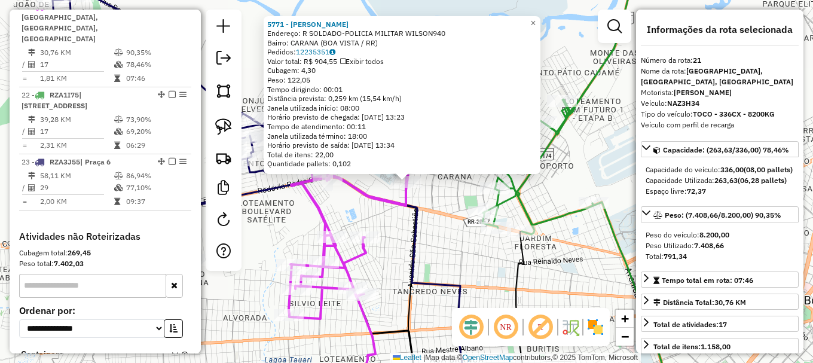
click at [420, 207] on icon at bounding box center [328, 287] width 290 height 223
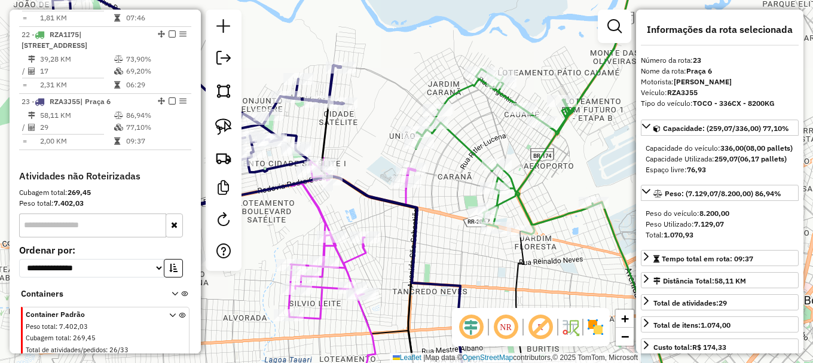
scroll to position [867, 0]
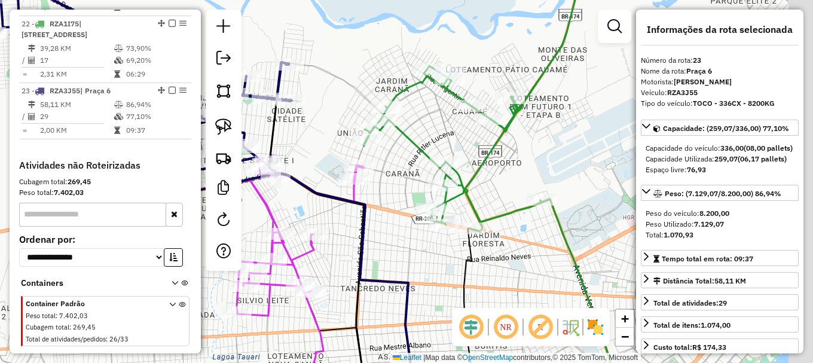
drag, startPoint x: 451, startPoint y: 185, endPoint x: 395, endPoint y: 174, distance: 57.9
click at [402, 177] on div "Janela de atendimento Grade de atendimento Capacidade Transportadoras Veículos …" at bounding box center [406, 181] width 813 height 363
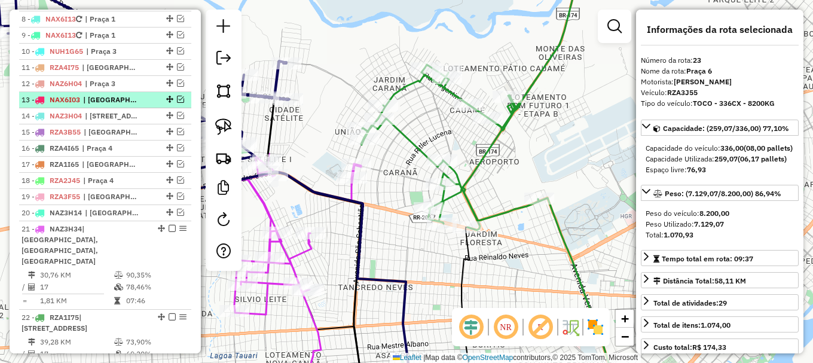
scroll to position [568, 0]
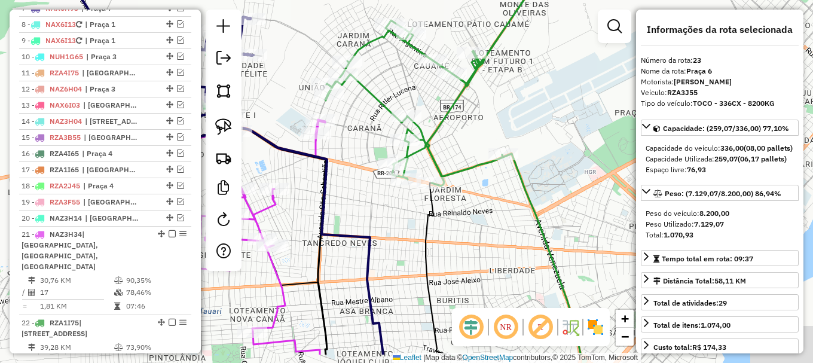
drag, startPoint x: 477, startPoint y: 262, endPoint x: 401, endPoint y: 163, distance: 124.9
click at [396, 171] on div "Janela de atendimento Grade de atendimento Capacidade Transportadoras Veículos …" at bounding box center [406, 181] width 813 height 363
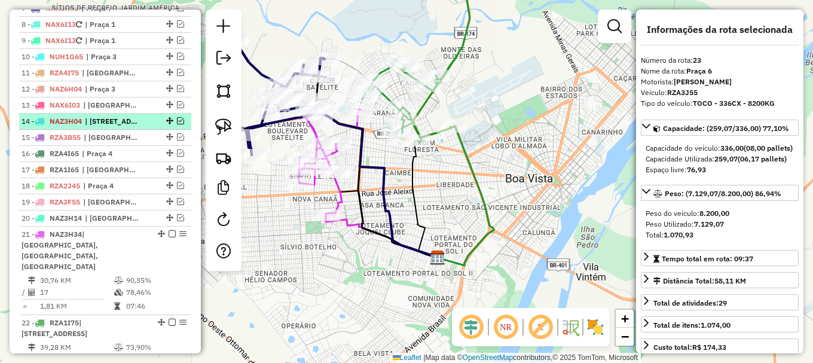
click at [179, 124] on em at bounding box center [180, 120] width 7 height 7
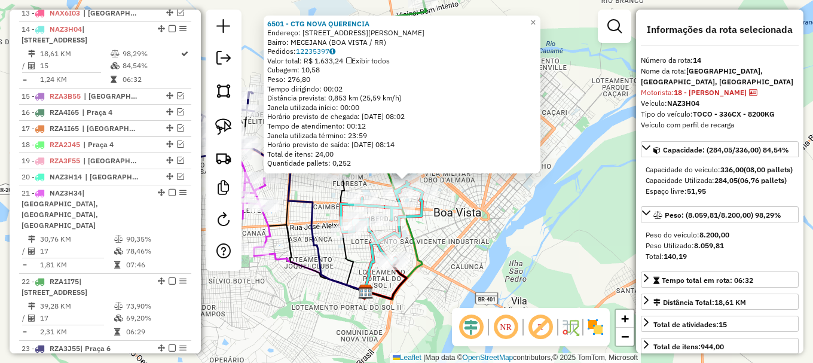
scroll to position [683, 0]
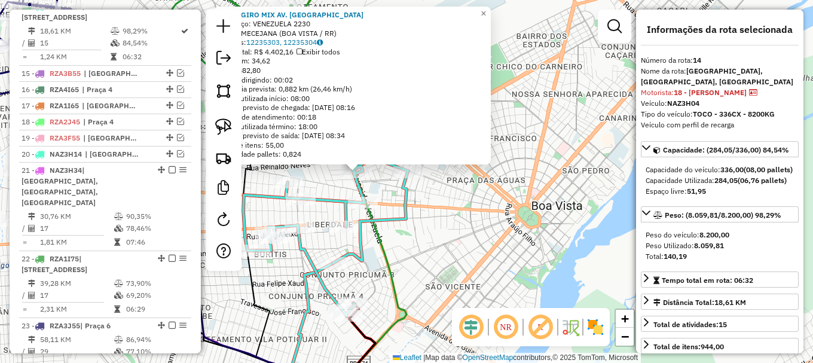
drag, startPoint x: 221, startPoint y: 119, endPoint x: 247, endPoint y: 152, distance: 42.6
click at [222, 119] on img at bounding box center [223, 126] width 17 height 17
drag, startPoint x: 330, startPoint y: 176, endPoint x: 363, endPoint y: 155, distance: 39.3
click at [363, 155] on div "3595 - GIRO MIX AV. VENEZUE Endereço: [GEOGRAPHIC_DATA] 2230 Bairro: MECEJANA (…" at bounding box center [406, 181] width 813 height 363
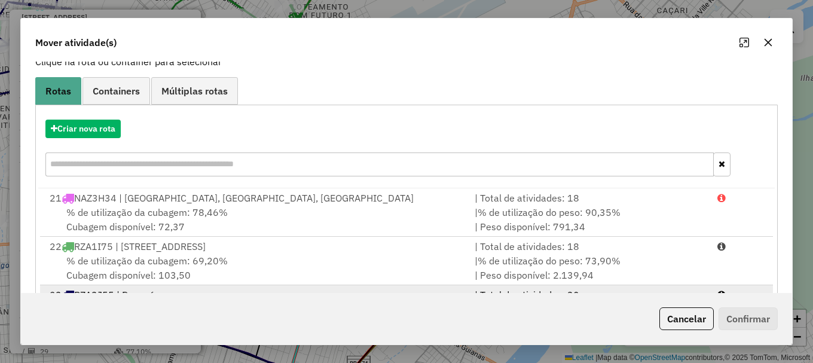
scroll to position [143, 0]
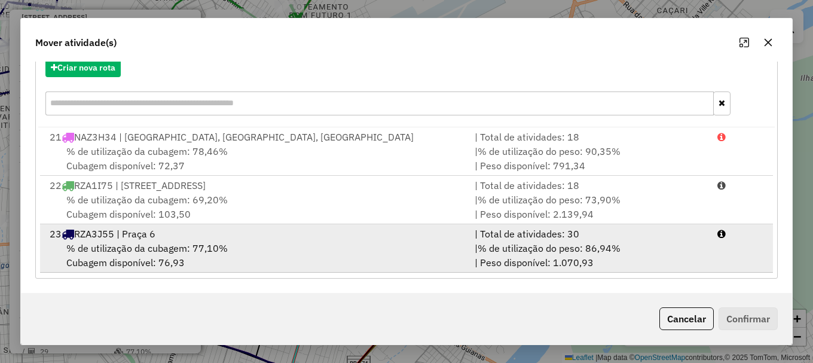
click at [724, 233] on div at bounding box center [740, 234] width 61 height 14
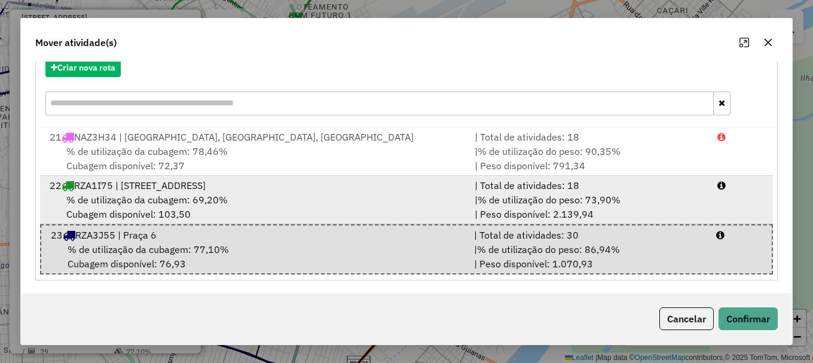
drag, startPoint x: 669, startPoint y: 178, endPoint x: 698, endPoint y: 225, distance: 55.5
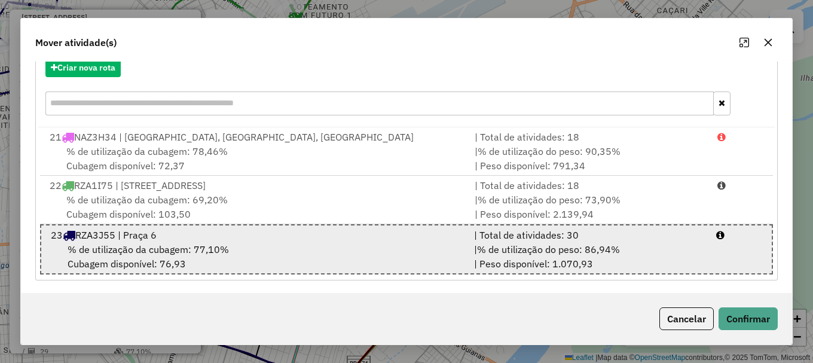
click at [669, 177] on li "22 RZA1I75 | Praça 6, praça 9 | Total de atividades: 18 % de utilização da cuba…" at bounding box center [406, 200] width 733 height 48
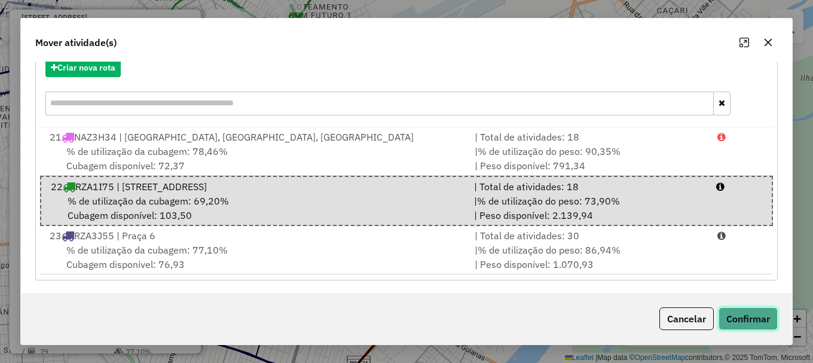
click at [763, 318] on button "Confirmar" at bounding box center [748, 318] width 59 height 23
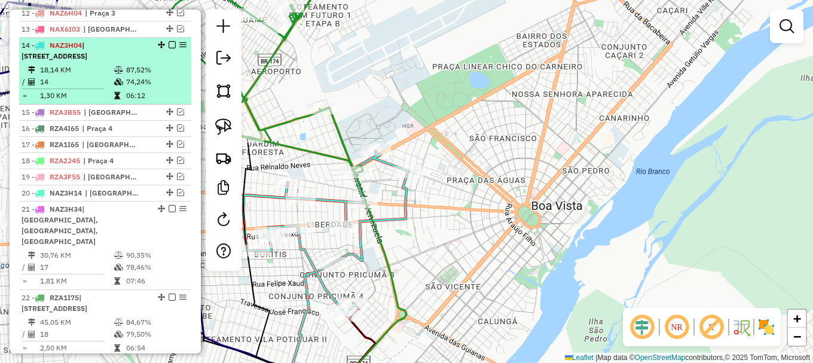
scroll to position [623, 0]
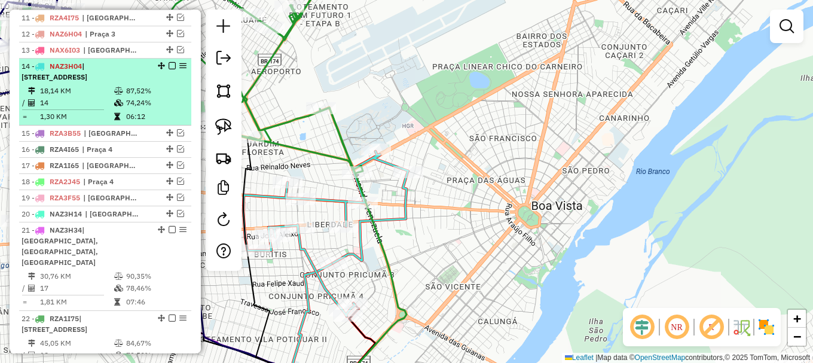
click at [170, 69] on em at bounding box center [172, 65] width 7 height 7
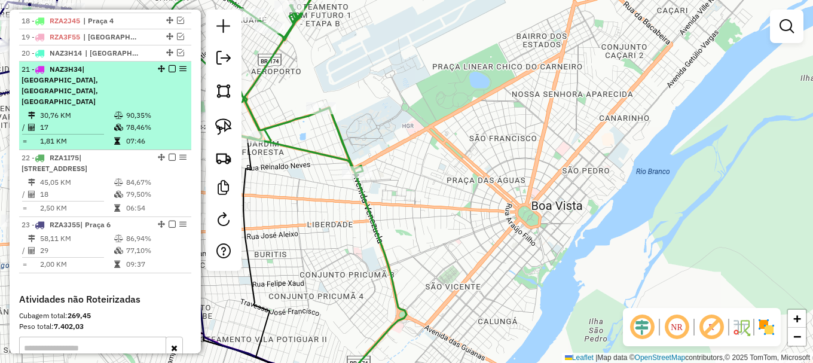
scroll to position [743, 0]
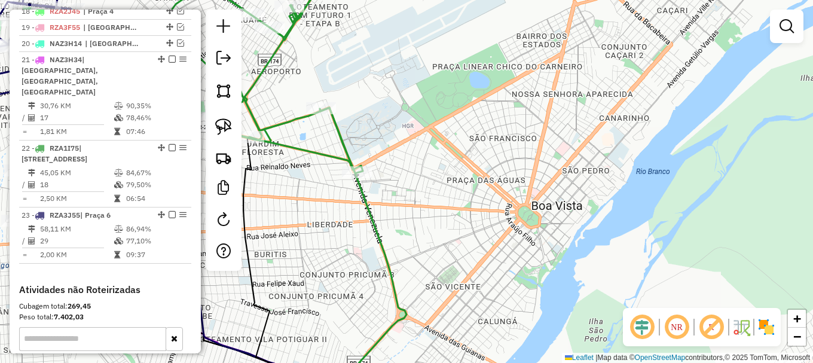
drag, startPoint x: 289, startPoint y: 179, endPoint x: 516, endPoint y: 260, distance: 241.8
click at [506, 259] on div "Janela de atendimento Grade de atendimento Capacidade Transportadoras Veículos …" at bounding box center [406, 181] width 813 height 363
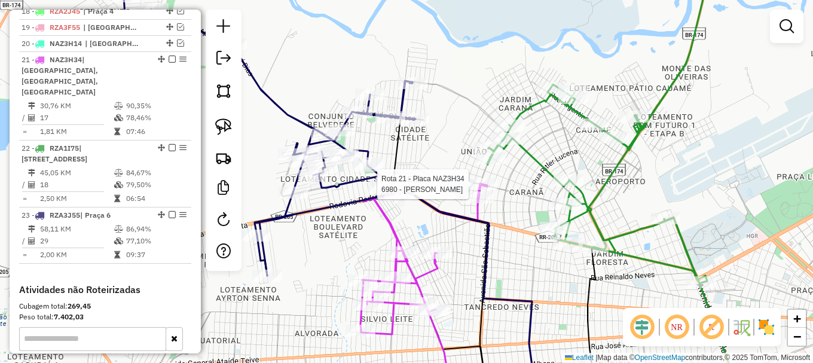
select select "**********"
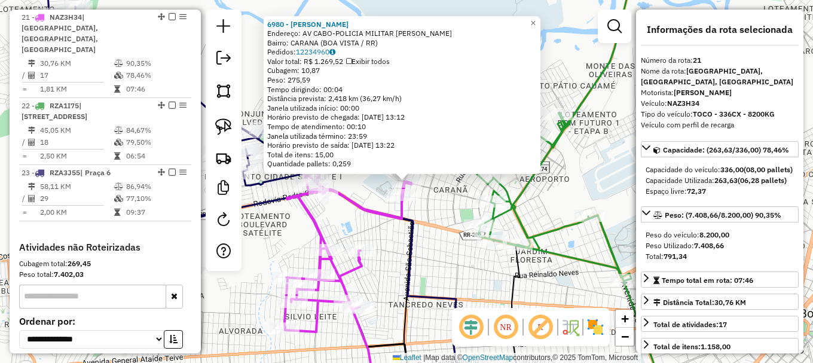
scroll to position [796, 0]
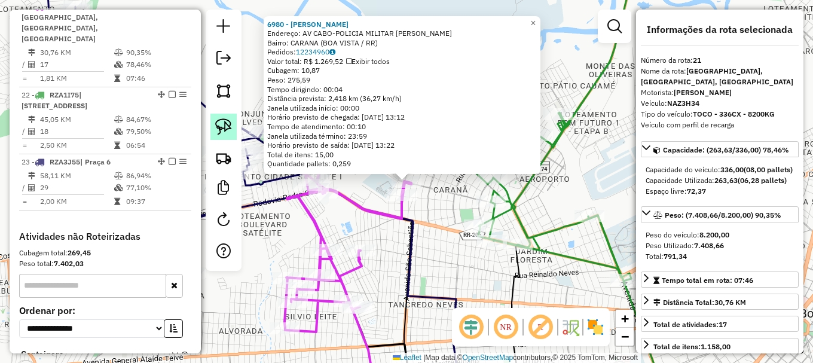
click at [225, 125] on img at bounding box center [223, 126] width 17 height 17
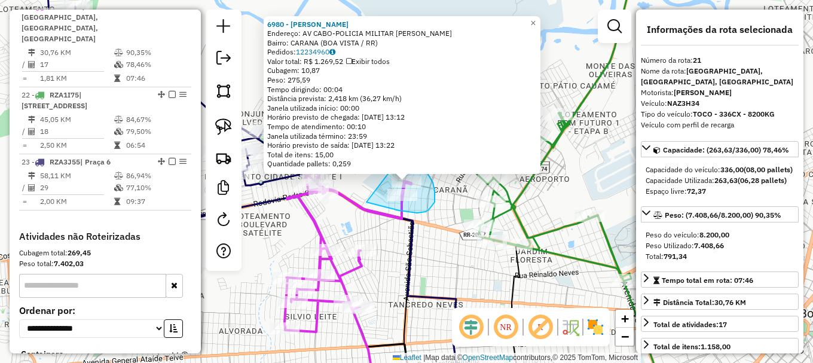
drag, startPoint x: 366, startPoint y: 202, endPoint x: 403, endPoint y: 153, distance: 61.5
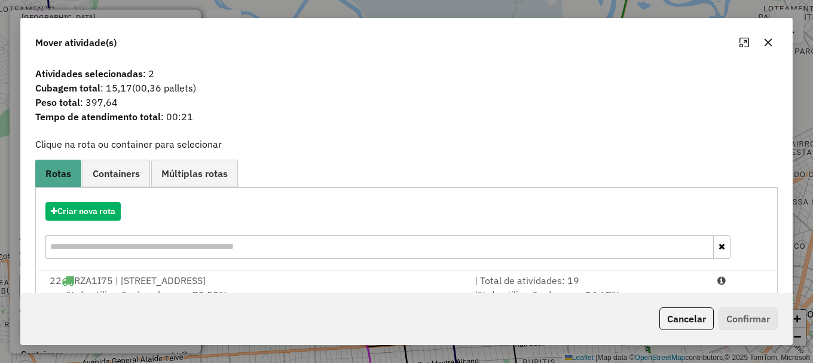
click at [724, 282] on div at bounding box center [740, 280] width 61 height 14
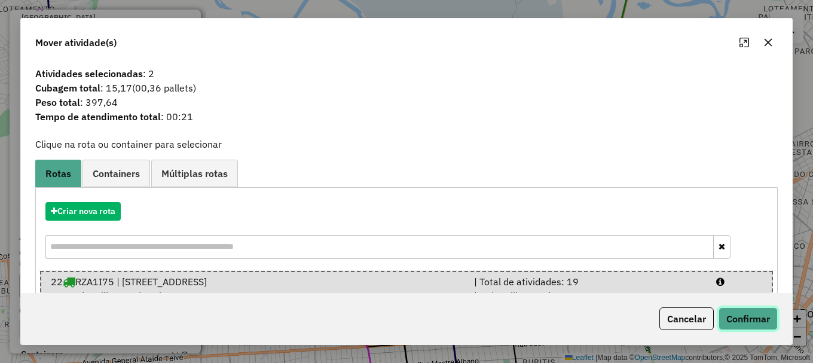
click at [749, 321] on button "Confirmar" at bounding box center [748, 318] width 59 height 23
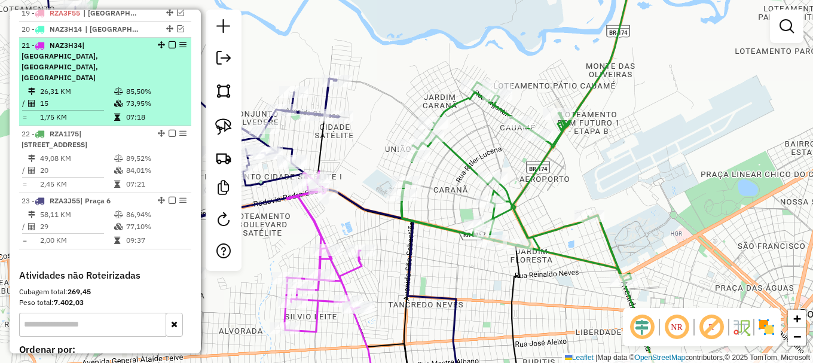
scroll to position [736, 0]
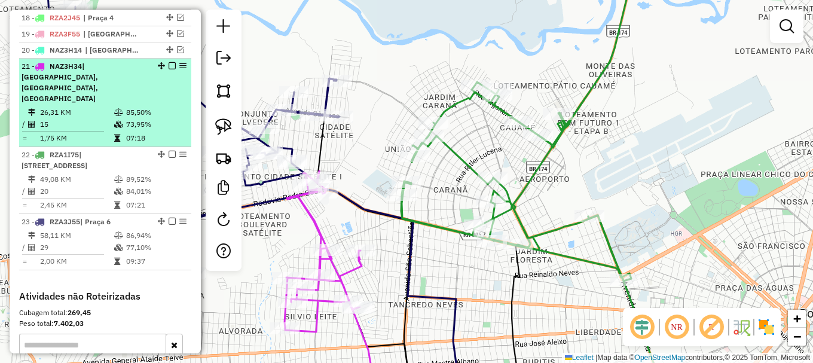
click at [169, 69] on em at bounding box center [172, 65] width 7 height 7
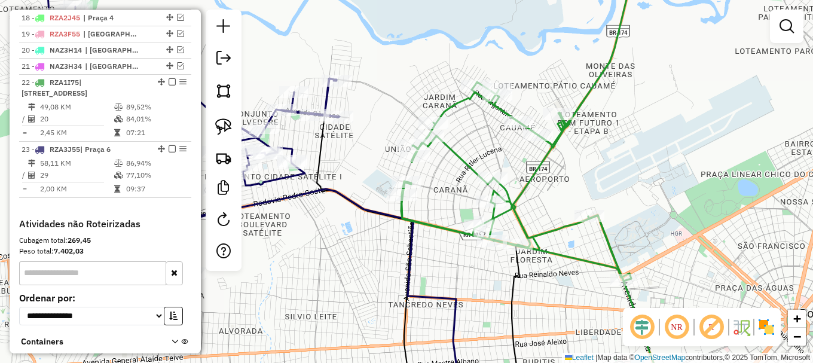
drag, startPoint x: 332, startPoint y: 213, endPoint x: 365, endPoint y: 211, distance: 33.6
click at [365, 212] on div "Rota 23 - Placa RZA3J55 6362 - ZERO HORA DISTRIBUID Janela de atendimento Grade…" at bounding box center [406, 181] width 813 height 363
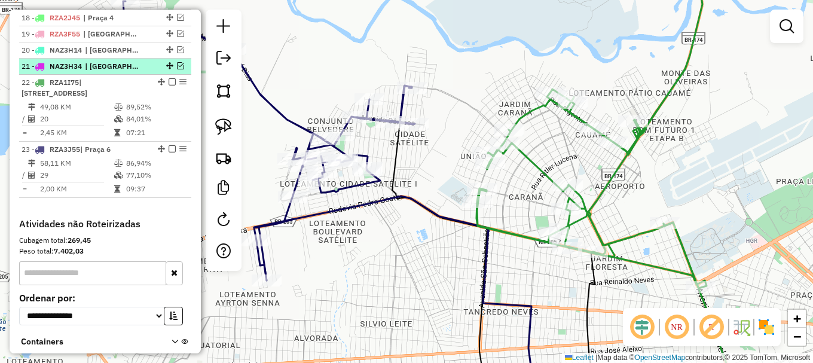
click at [177, 69] on em at bounding box center [180, 65] width 7 height 7
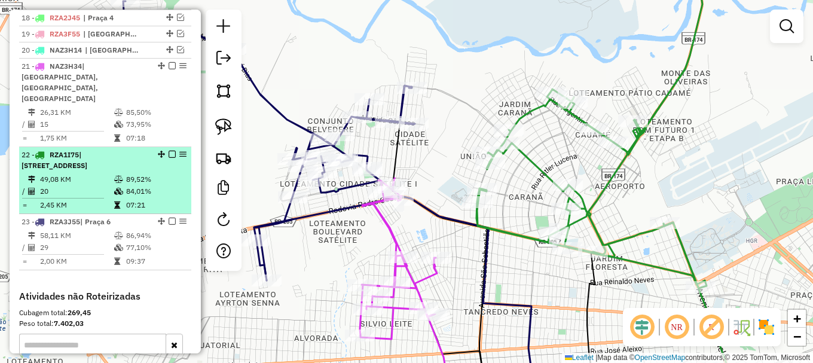
click at [169, 151] on em at bounding box center [172, 154] width 7 height 7
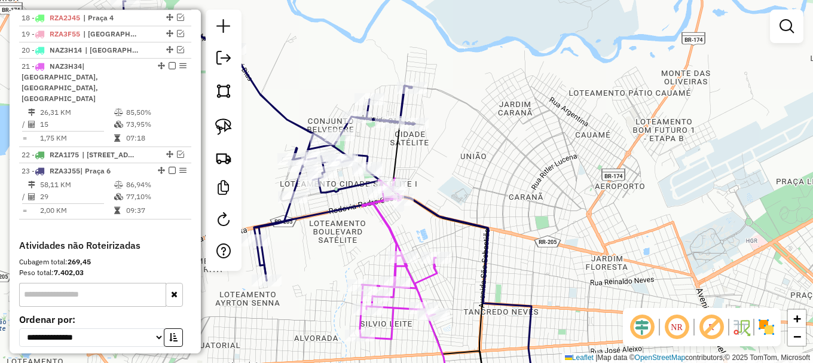
drag, startPoint x: 328, startPoint y: 243, endPoint x: 279, endPoint y: 216, distance: 55.4
click at [280, 217] on div "Janela de atendimento Grade de atendimento Capacidade Transportadoras Veículos …" at bounding box center [406, 181] width 813 height 363
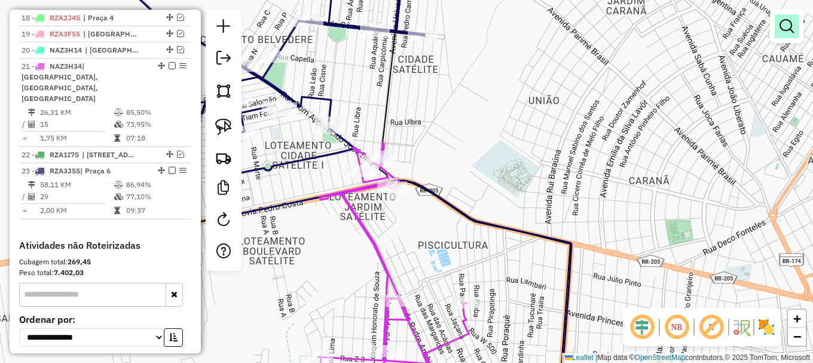
click at [790, 22] on em at bounding box center [786, 26] width 14 height 14
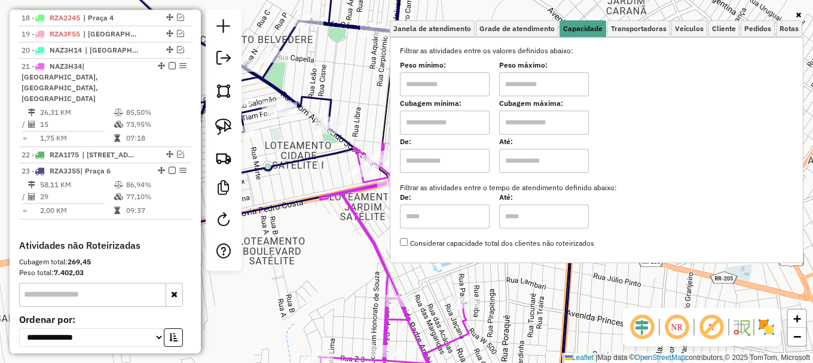
click at [460, 126] on input "text" at bounding box center [445, 123] width 90 height 24
type input "****"
click at [542, 115] on input "text" at bounding box center [544, 123] width 90 height 24
type input "****"
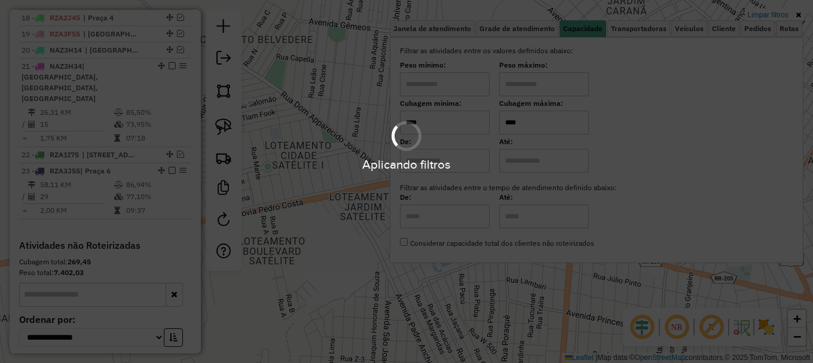
click at [315, 207] on hb-app "Aplicando filtros Pop-up bloqueado! Seu navegador bloqueou automáticamente a ab…" at bounding box center [406, 181] width 813 height 363
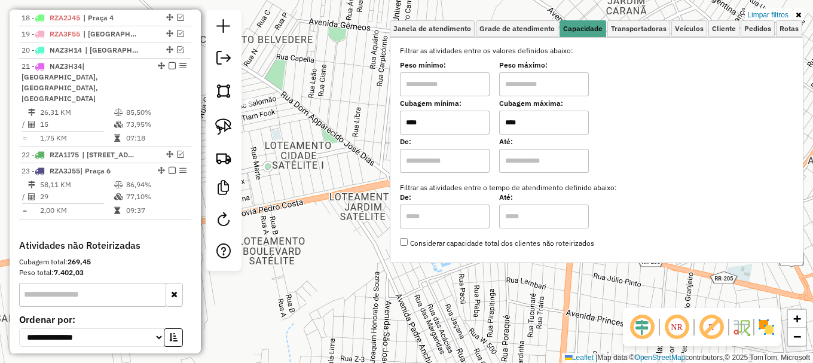
click at [315, 207] on div "Limpar filtros Janela de atendimento Grade de atendimento Capacidade Transporta…" at bounding box center [406, 181] width 813 height 363
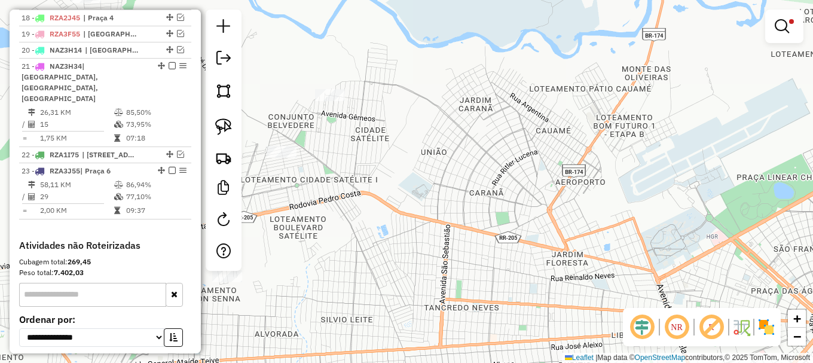
drag, startPoint x: 335, startPoint y: 194, endPoint x: 460, endPoint y: 203, distance: 125.3
click at [434, 210] on div "Limpar filtros Janela de atendimento Grade de atendimento Capacidade Transporta…" at bounding box center [406, 181] width 813 height 363
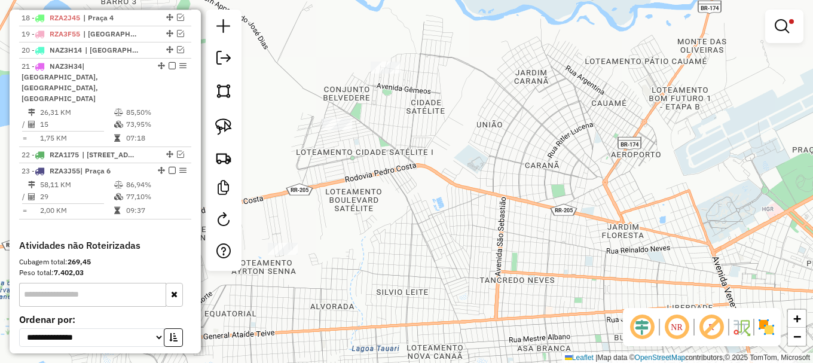
drag, startPoint x: 462, startPoint y: 166, endPoint x: 391, endPoint y: 87, distance: 106.2
click at [391, 88] on div "Limpar filtros Janela de atendimento Grade de atendimento Capacidade Transporta…" at bounding box center [406, 181] width 813 height 363
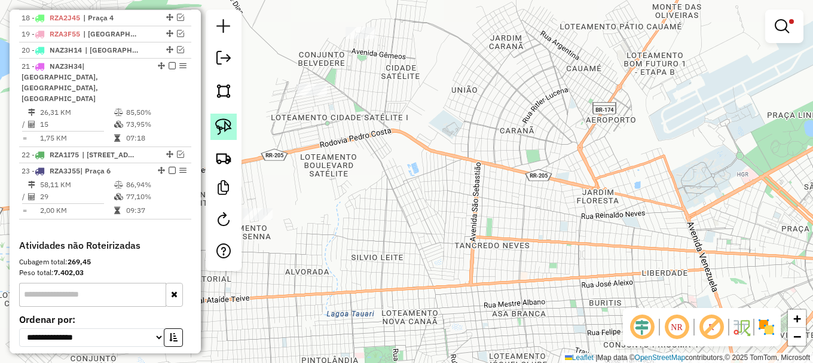
click at [220, 129] on img at bounding box center [223, 126] width 17 height 17
drag, startPoint x: 304, startPoint y: 133, endPoint x: 279, endPoint y: 53, distance: 84.3
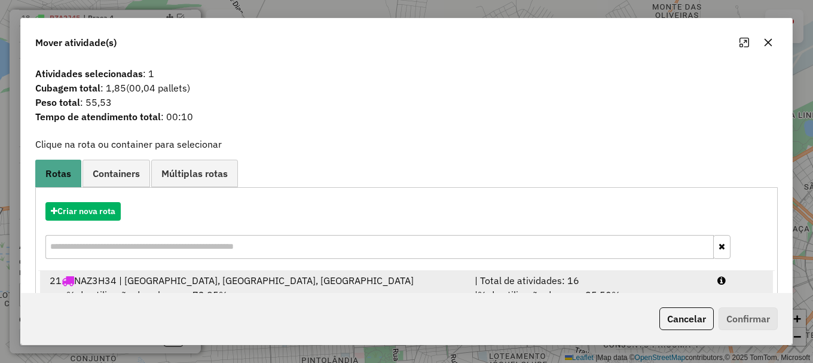
click at [741, 280] on div at bounding box center [740, 280] width 61 height 14
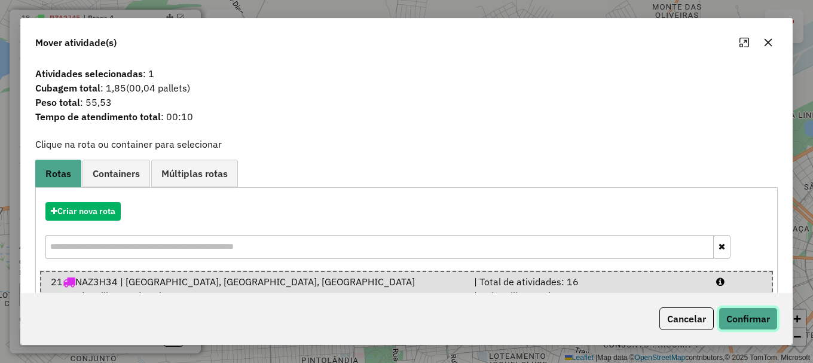
click at [753, 317] on button "Confirmar" at bounding box center [748, 318] width 59 height 23
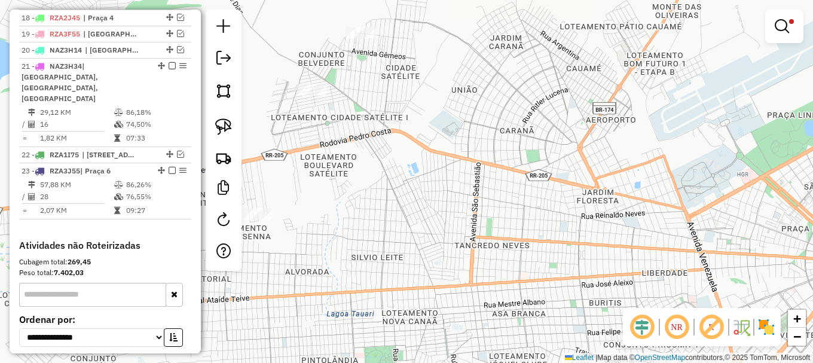
click at [781, 22] on em at bounding box center [782, 26] width 14 height 14
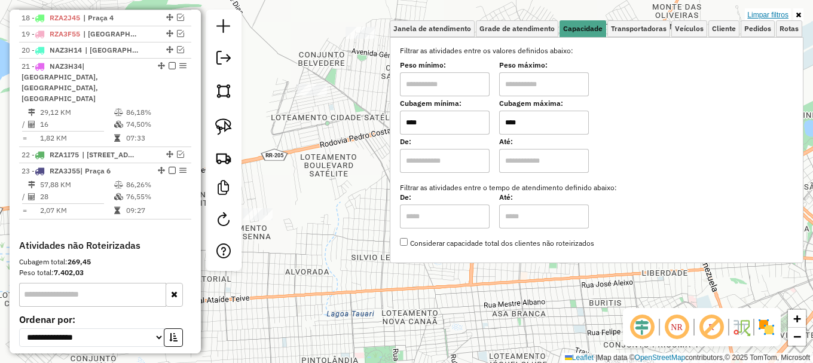
click at [781, 15] on link "Limpar filtros" at bounding box center [768, 14] width 46 height 13
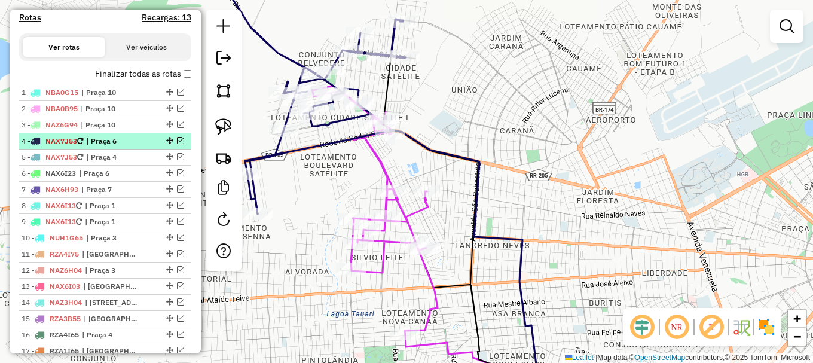
scroll to position [378, 0]
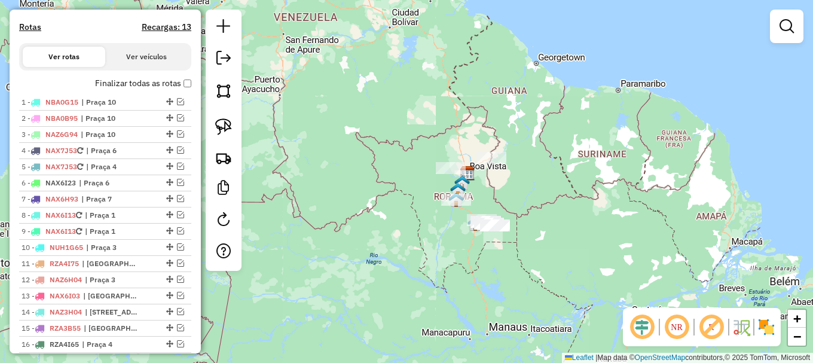
drag, startPoint x: 525, startPoint y: 195, endPoint x: 464, endPoint y: 167, distance: 66.9
click at [467, 170] on div "Janela de atendimento Grade de atendimento Capacidade Transportadoras Veículos …" at bounding box center [406, 181] width 813 height 363
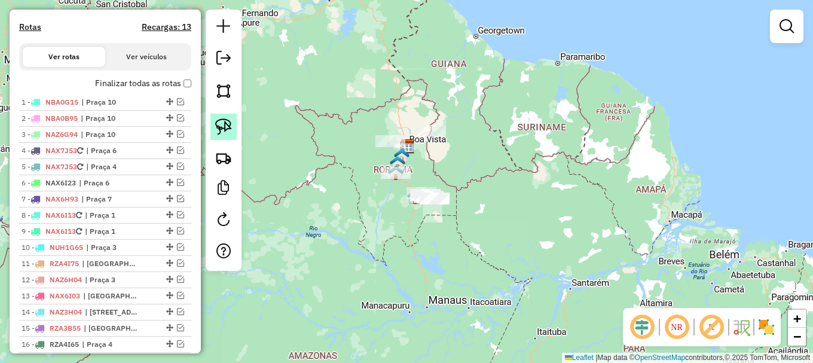
click at [221, 127] on img at bounding box center [223, 126] width 17 height 17
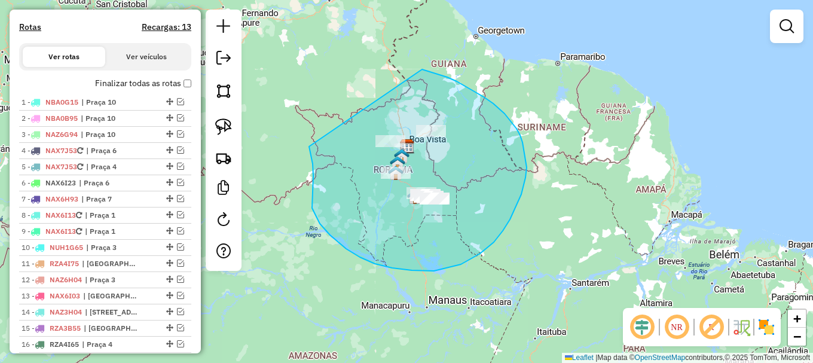
drag, startPoint x: 313, startPoint y: 164, endPoint x: 422, endPoint y: 69, distance: 144.5
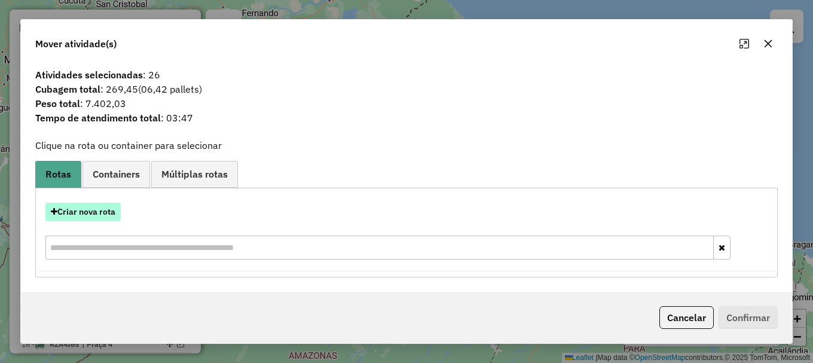
click at [90, 212] on button "Criar nova rota" at bounding box center [82, 212] width 75 height 19
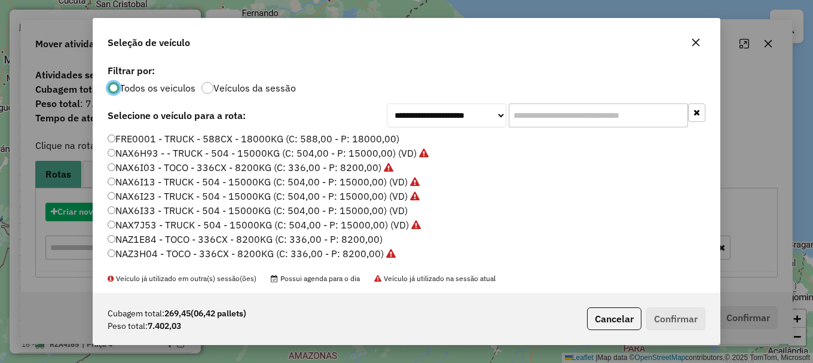
scroll to position [7, 4]
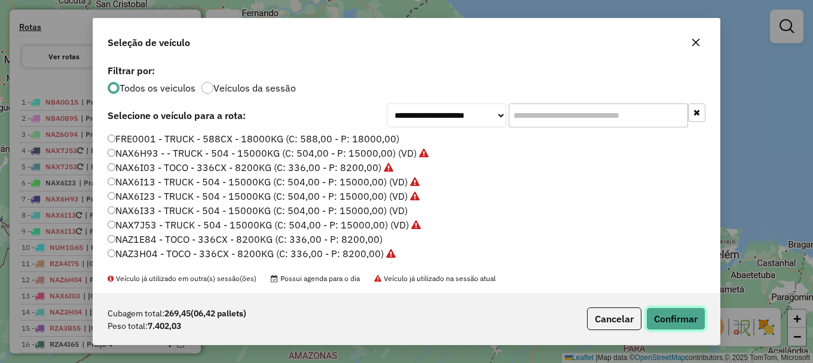
click at [661, 315] on button "Confirmar" at bounding box center [675, 318] width 59 height 23
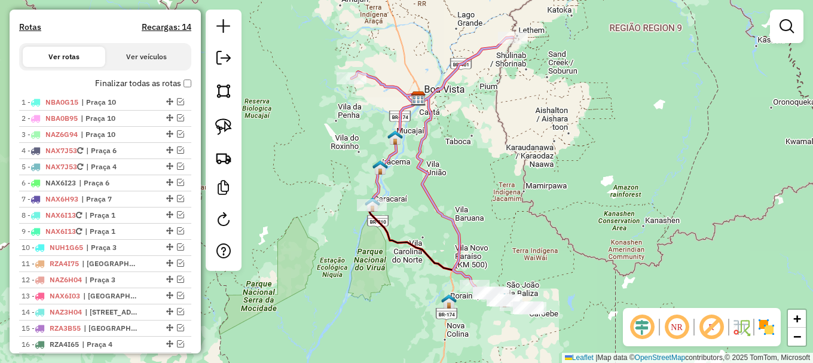
click at [424, 167] on icon at bounding box center [440, 172] width 178 height 271
select select "**********"
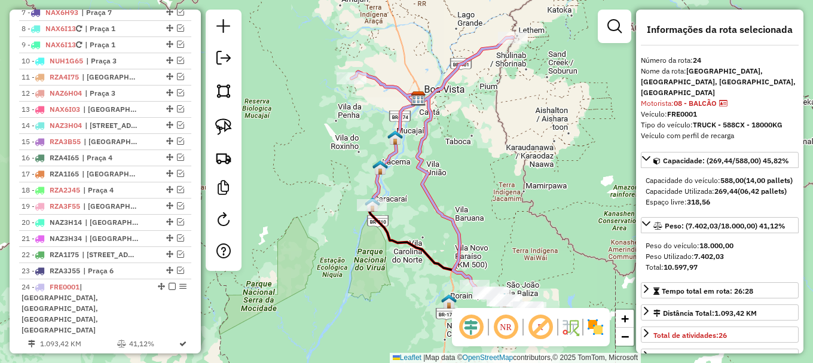
scroll to position [618, 0]
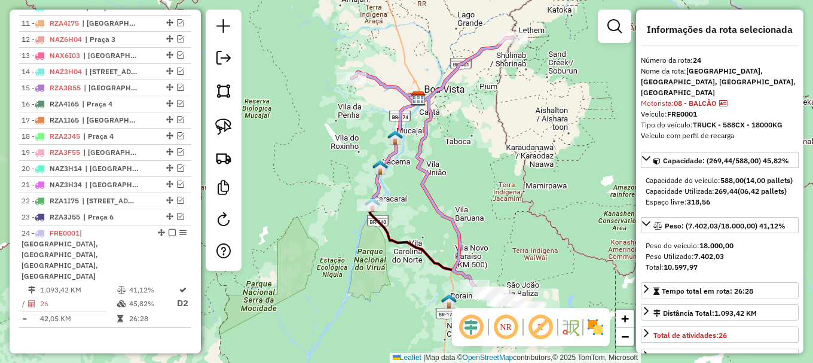
click at [421, 168] on icon at bounding box center [440, 172] width 178 height 271
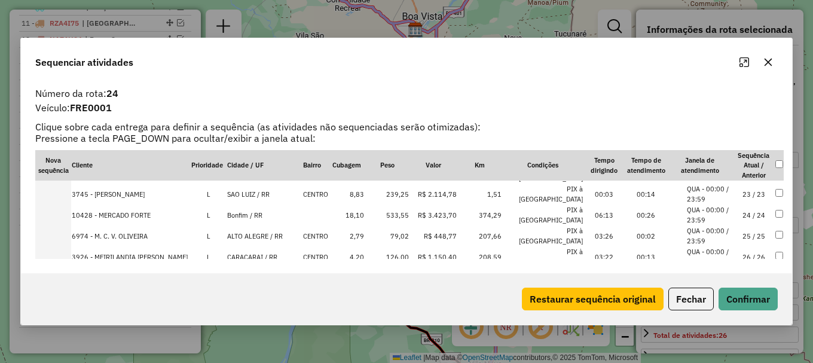
scroll to position [477, 0]
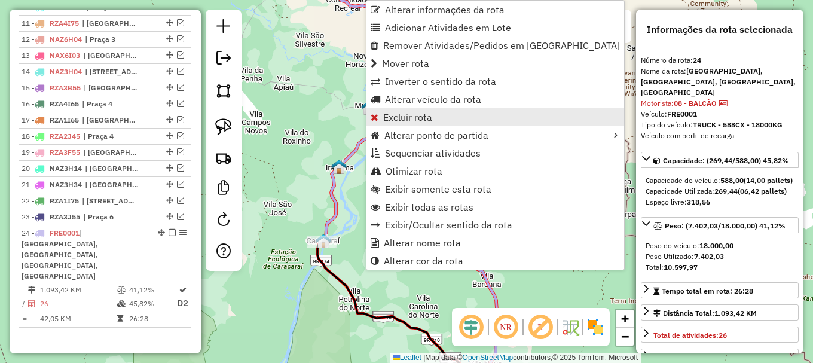
click at [416, 115] on span "Excluir rota" at bounding box center [407, 117] width 49 height 10
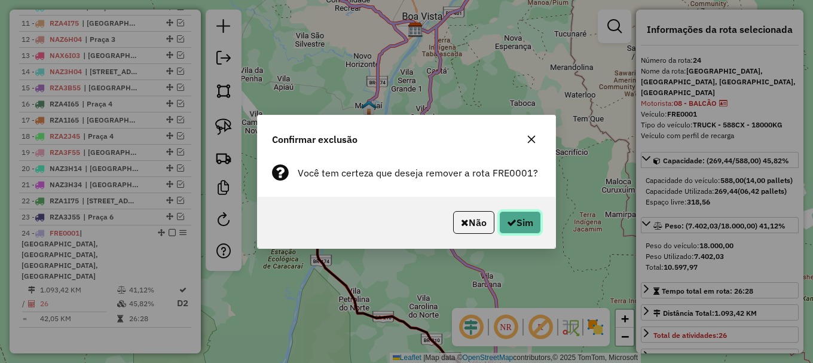
click at [523, 222] on button "Sim" at bounding box center [520, 222] width 42 height 23
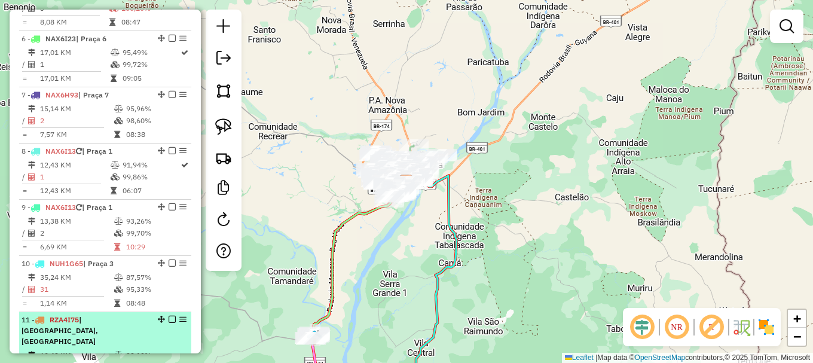
scroll to position [829, 0]
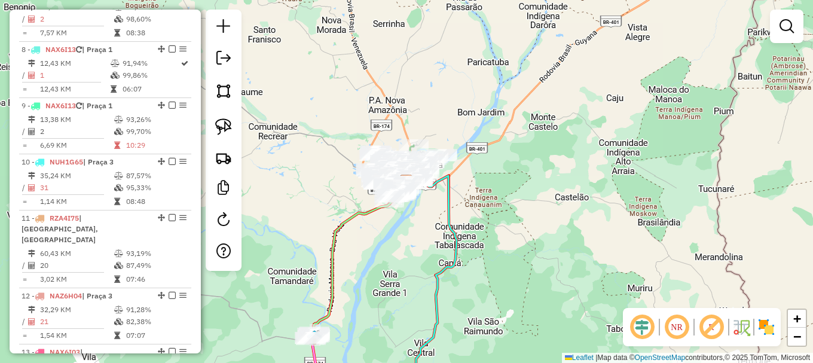
drag, startPoint x: 197, startPoint y: 195, endPoint x: 197, endPoint y: 186, distance: 9.0
click at [197, 186] on div "Informações da Sessão 978843 - [DATE] Criação: [DATE] 20:29 Depósito: [GEOGRAPH…" at bounding box center [105, 182] width 191 height 344
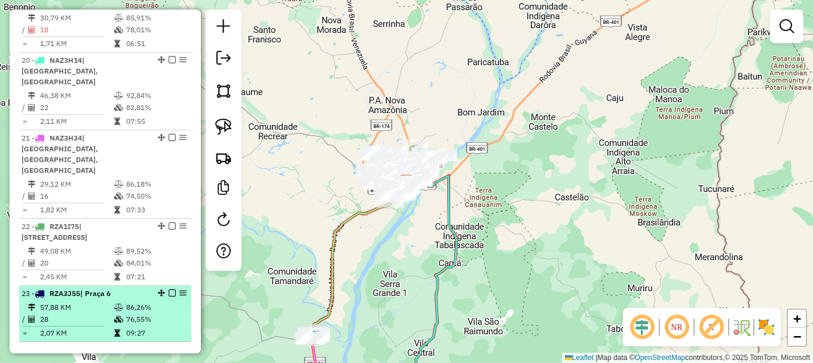
scroll to position [1635, 0]
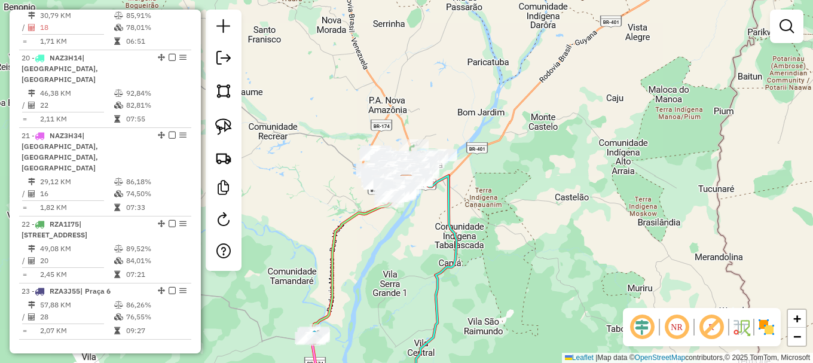
click at [299, 138] on div "Janela de atendimento Grade de atendimento Capacidade Transportadoras Veículos …" at bounding box center [406, 181] width 813 height 363
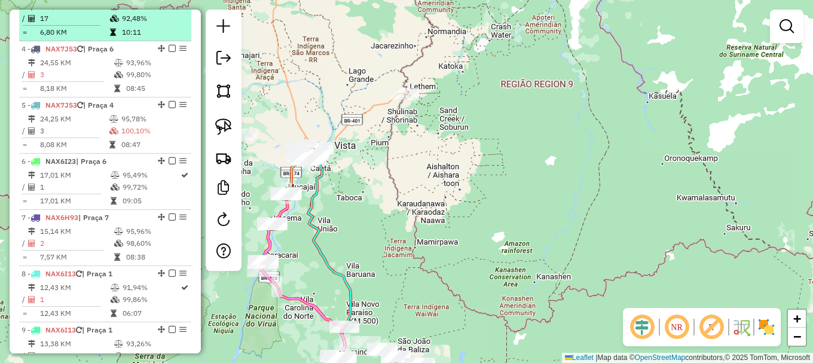
scroll to position [439, 0]
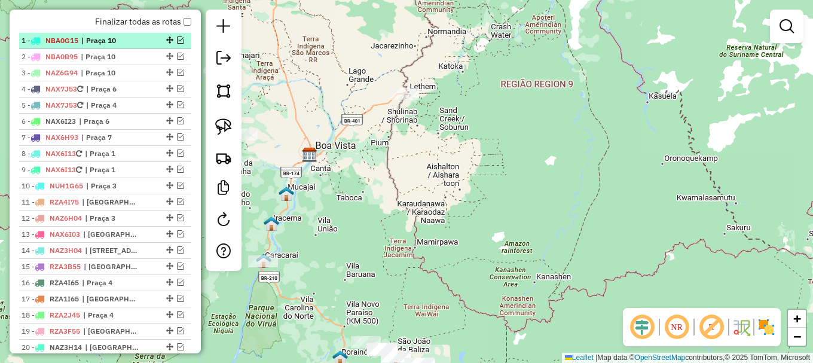
click at [177, 44] on em at bounding box center [180, 39] width 7 height 7
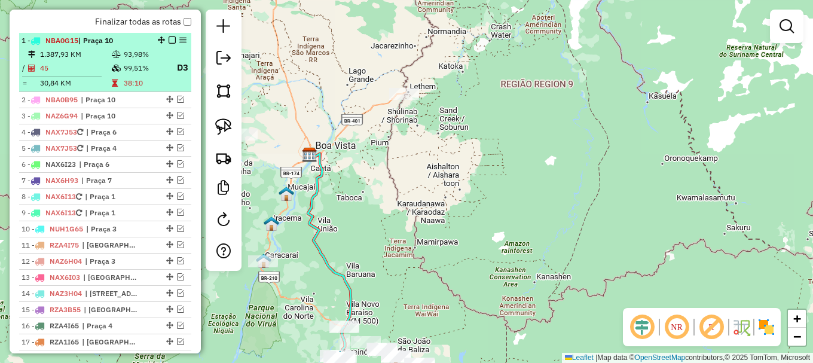
click at [133, 74] on td "99,51%" at bounding box center [145, 67] width 44 height 15
select select "**********"
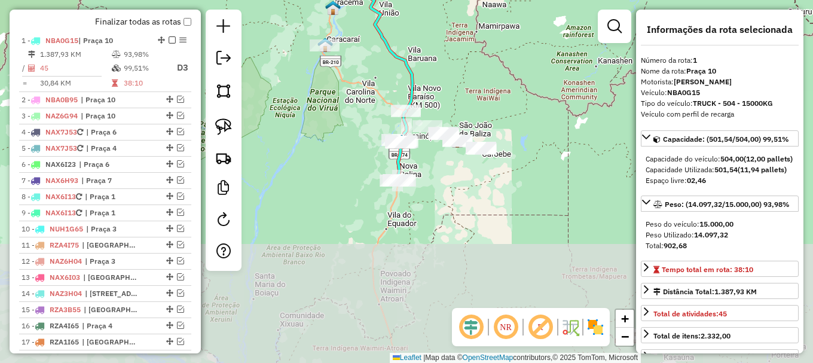
drag, startPoint x: 363, startPoint y: 215, endPoint x: 356, endPoint y: 134, distance: 80.5
click at [353, 137] on div "Janela de atendimento Grade de atendimento Capacidade Transportadoras Veículos …" at bounding box center [406, 181] width 813 height 363
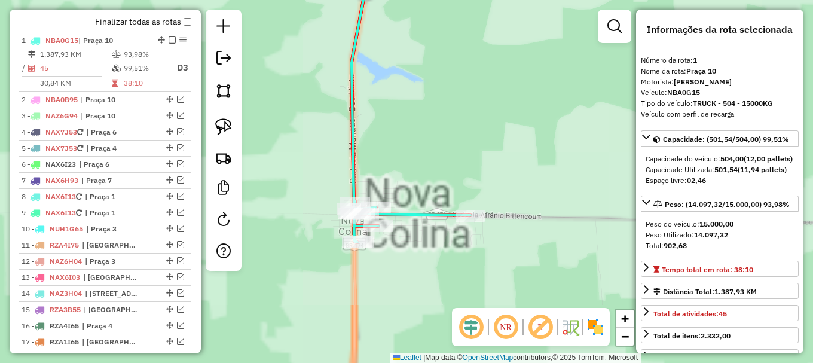
drag, startPoint x: 420, startPoint y: 233, endPoint x: 444, endPoint y: 37, distance: 196.9
click at [444, 39] on div "Janela de atendimento Grade de atendimento Capacidade Transportadoras Veículos …" at bounding box center [406, 181] width 813 height 363
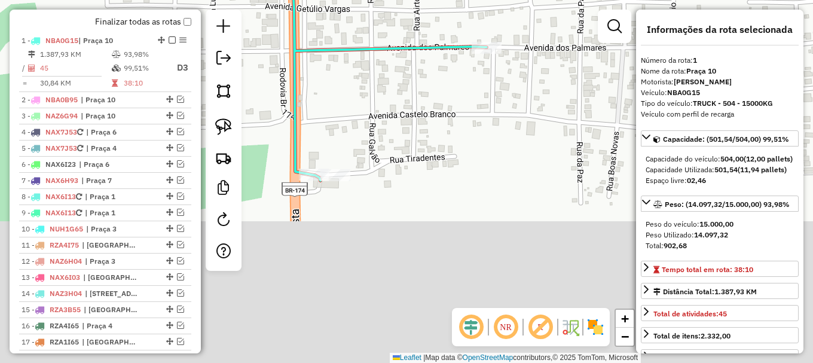
drag, startPoint x: 396, startPoint y: 267, endPoint x: 412, endPoint y: 110, distance: 158.1
click at [412, 111] on div "Janela de atendimento Grade de atendimento Capacidade Transportadoras Veículos …" at bounding box center [406, 181] width 813 height 363
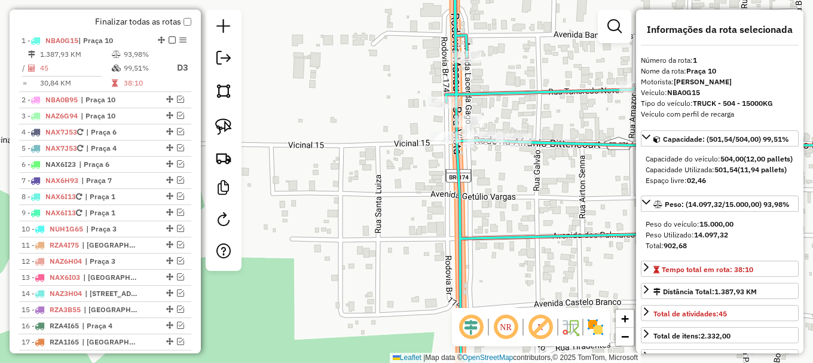
drag, startPoint x: 493, startPoint y: 69, endPoint x: 447, endPoint y: 63, distance: 45.8
click at [450, 63] on div "Janela de atendimento Grade de atendimento Capacidade Transportadoras Veículos …" at bounding box center [406, 181] width 813 height 363
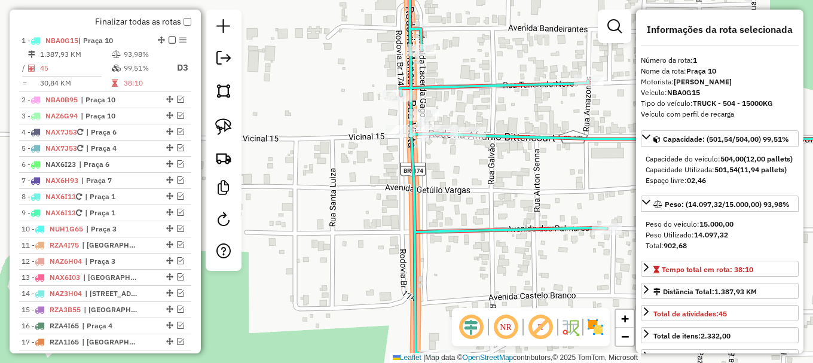
click at [435, 88] on icon at bounding box center [647, 163] width 494 height 398
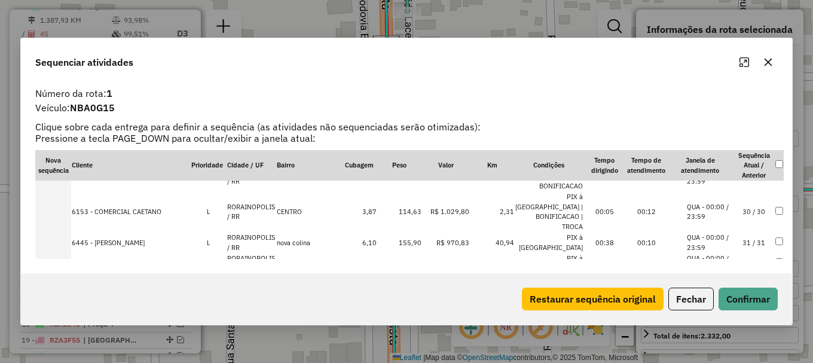
scroll to position [635, 0]
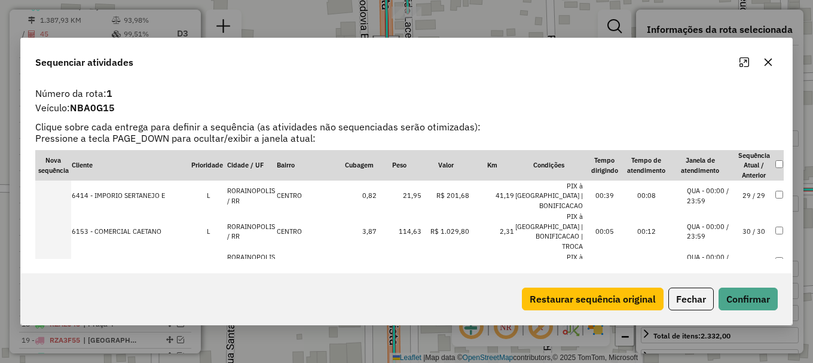
click at [723, 252] on li "QUA - 00:00 / 23:59" at bounding box center [709, 262] width 45 height 20
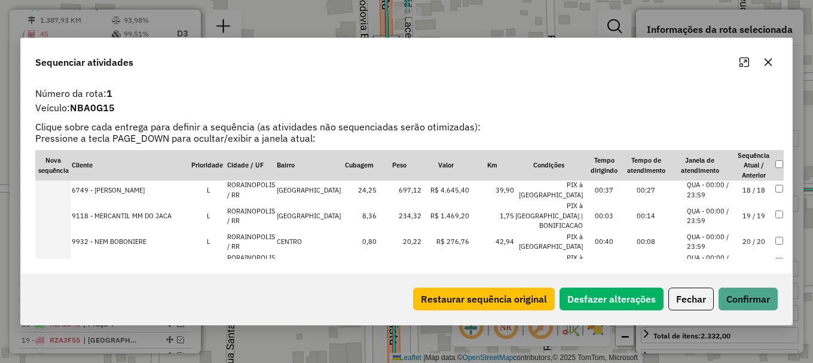
click at [714, 253] on li "QUA - 00:00 / 23:59" at bounding box center [709, 263] width 45 height 20
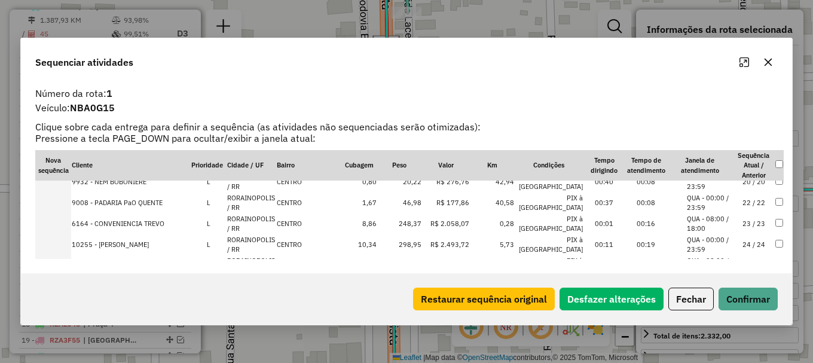
click at [716, 298] on li "QUA - 00:00 / 23:59" at bounding box center [709, 308] width 45 height 20
click at [737, 304] on button "Confirmar" at bounding box center [748, 299] width 59 height 23
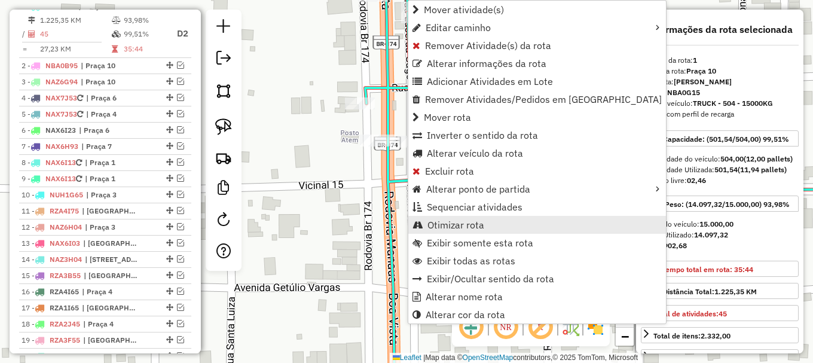
click at [452, 225] on span "Otimizar rota" at bounding box center [455, 225] width 57 height 10
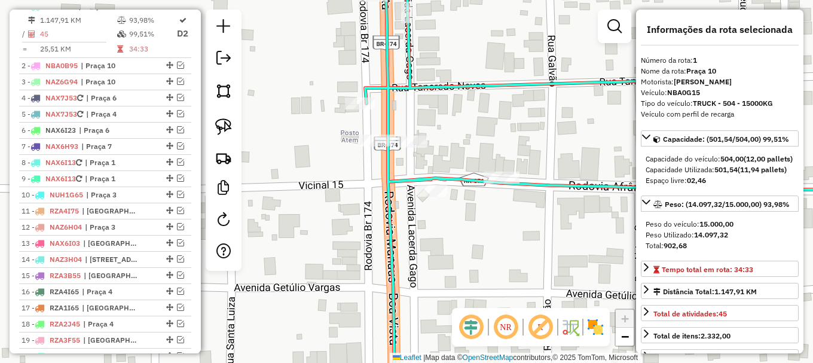
click at [413, 181] on icon at bounding box center [629, 181] width 529 height 435
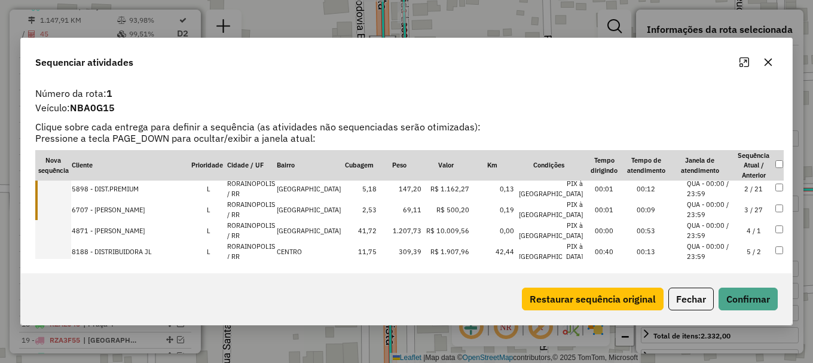
scroll to position [0, 0]
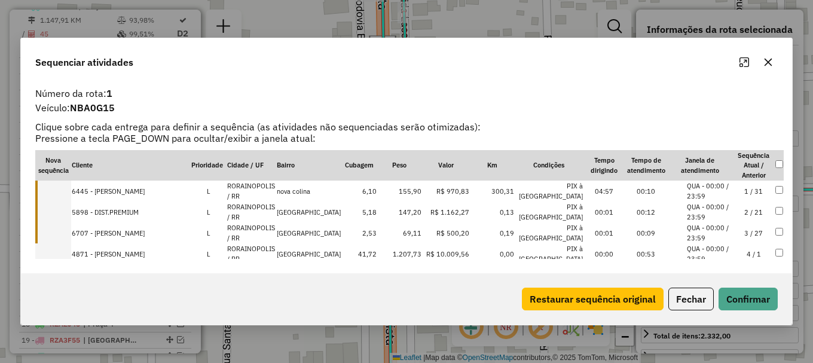
click at [292, 191] on td "nova colina" at bounding box center [308, 191] width 65 height 21
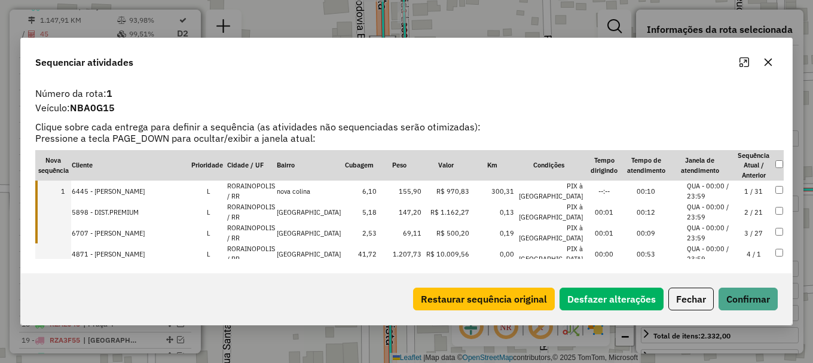
drag, startPoint x: 295, startPoint y: 210, endPoint x: 296, endPoint y: 222, distance: 11.5
click at [295, 210] on td "NOVA COLINA" at bounding box center [308, 211] width 65 height 21
drag, startPoint x: 300, startPoint y: 228, endPoint x: 305, endPoint y: 252, distance: 24.4
click at [303, 233] on td "NOVA COLINA" at bounding box center [308, 232] width 65 height 21
click at [304, 254] on td "NOVA COLINA" at bounding box center [308, 253] width 65 height 21
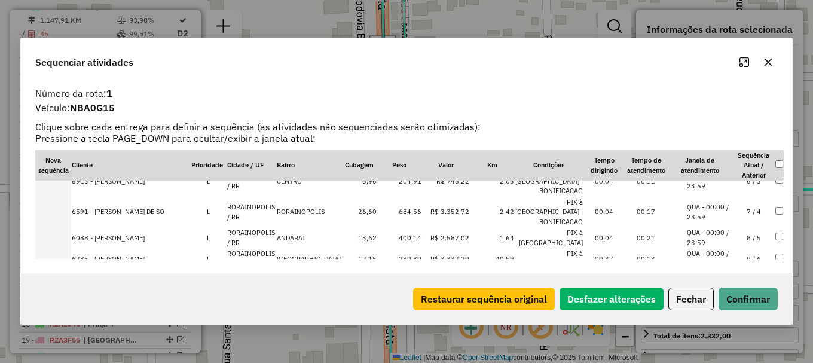
click at [318, 248] on td "NOVA COLINA" at bounding box center [308, 258] width 65 height 21
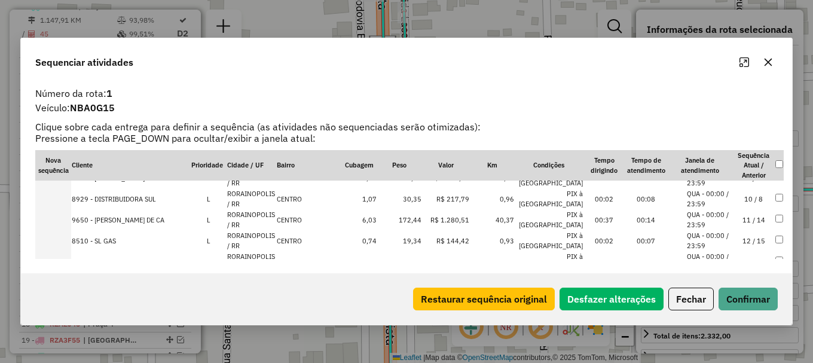
scroll to position [260, 0]
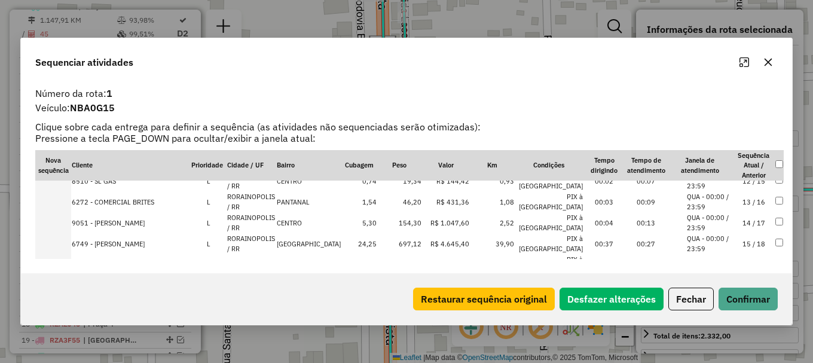
click at [322, 233] on td "NOVA COLINA" at bounding box center [308, 243] width 65 height 21
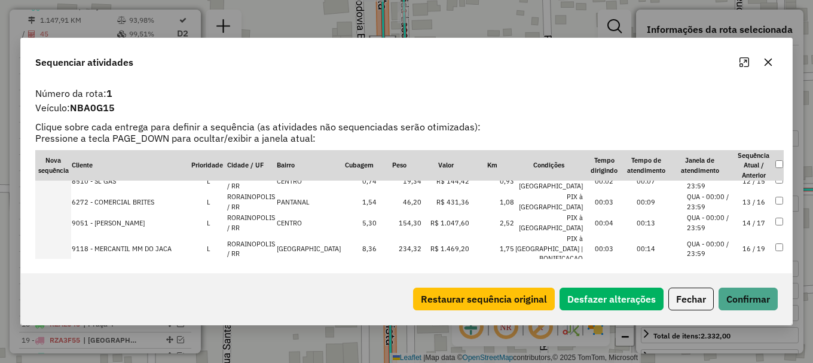
click at [324, 233] on td "NOVA COLINA" at bounding box center [308, 248] width 65 height 31
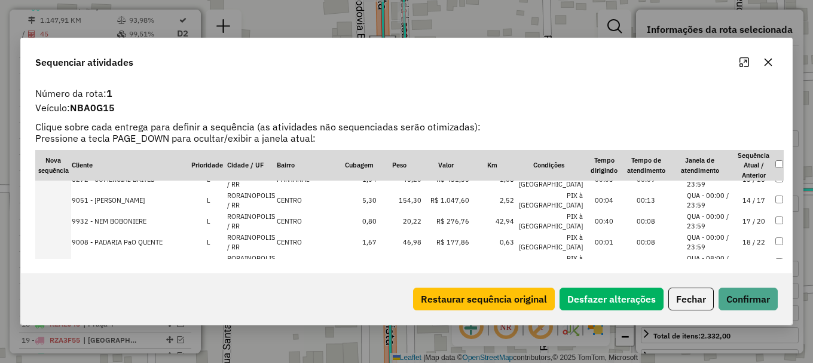
scroll to position [362, 0]
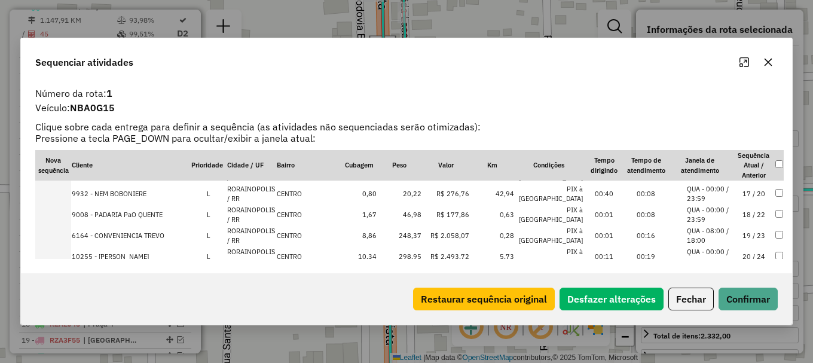
click at [324, 267] on td "NOVA COLINA" at bounding box center [308, 277] width 65 height 21
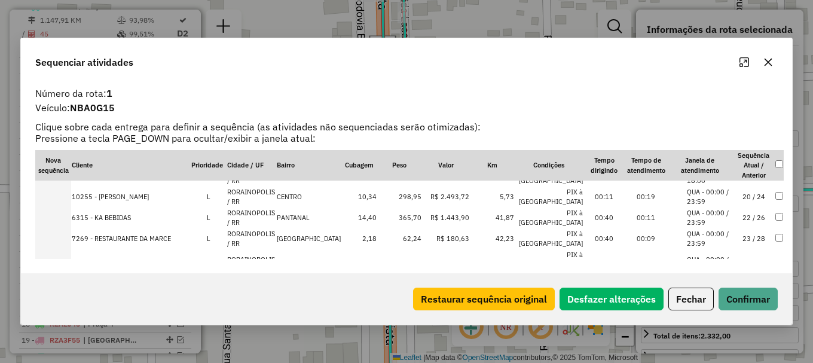
click at [332, 228] on td "NOVA COLINA" at bounding box center [308, 238] width 65 height 21
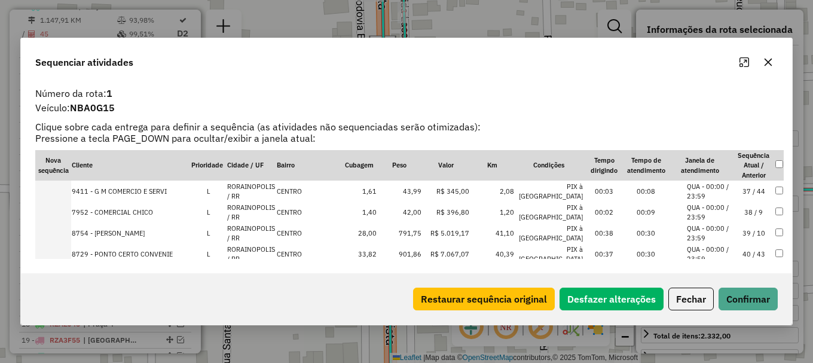
scroll to position [875, 0]
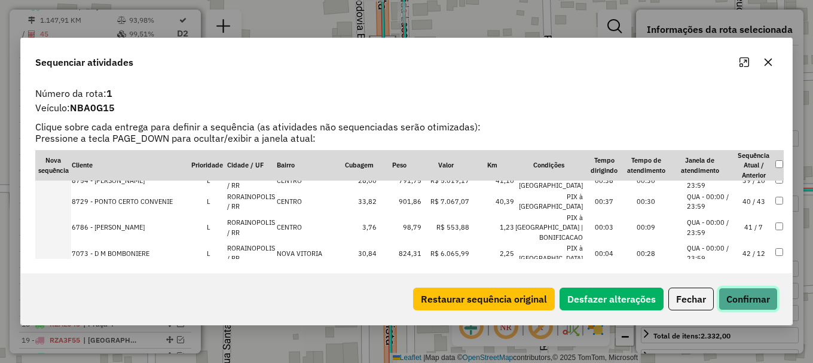
click at [732, 299] on button "Confirmar" at bounding box center [748, 299] width 59 height 23
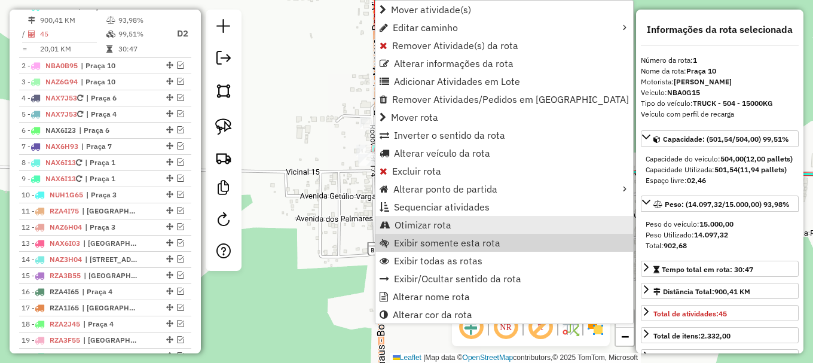
click at [421, 228] on span "Otimizar rota" at bounding box center [423, 225] width 57 height 10
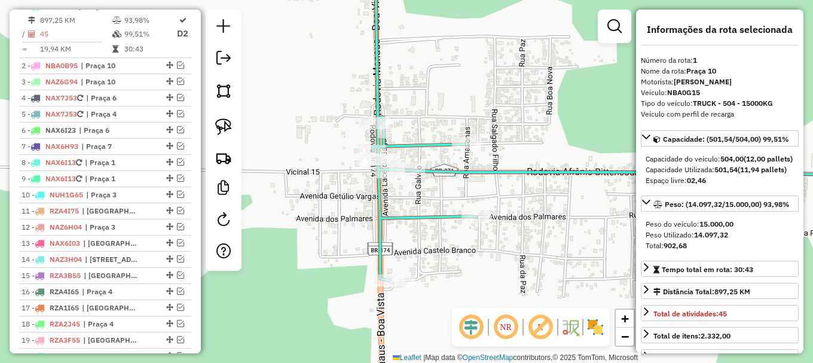
click at [177, 69] on em at bounding box center [180, 65] width 7 height 7
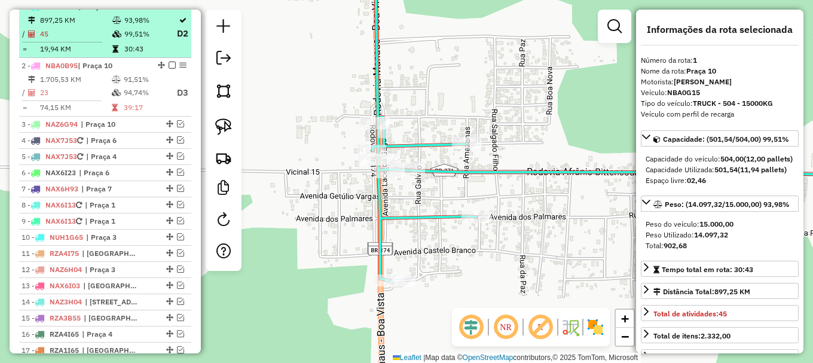
drag, startPoint x: 167, startPoint y: 14, endPoint x: 163, endPoint y: 20, distance: 7.3
click at [169, 10] on em at bounding box center [172, 5] width 7 height 7
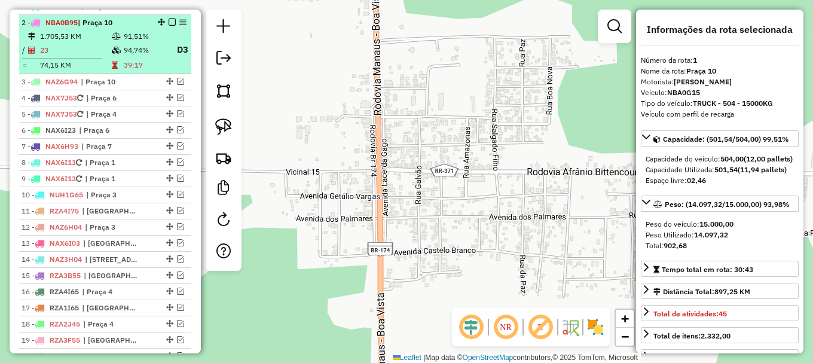
click at [154, 57] on td "94,74%" at bounding box center [145, 49] width 44 height 15
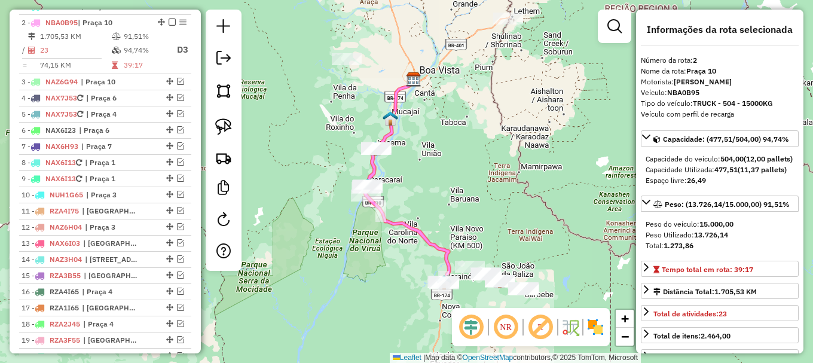
drag, startPoint x: 343, startPoint y: 173, endPoint x: 319, endPoint y: 136, distance: 44.4
click at [320, 139] on div "Janela de atendimento Grade de atendimento Capacidade Transportadoras Veículos …" at bounding box center [406, 181] width 813 height 363
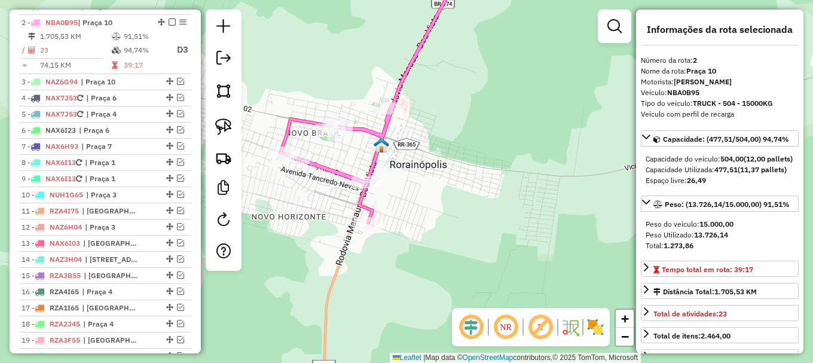
click at [314, 169] on icon at bounding box center [372, 93] width 185 height 259
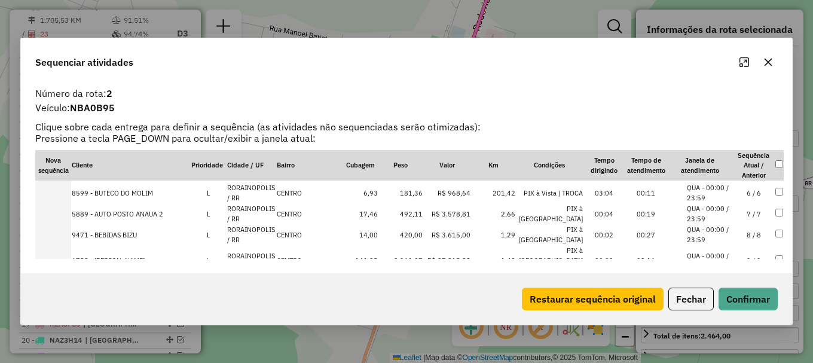
scroll to position [299, 0]
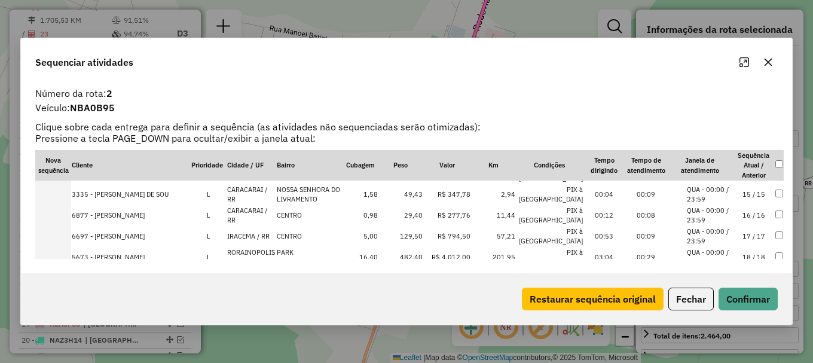
click at [720, 247] on li "QUA - 00:00 / 23:59" at bounding box center [709, 257] width 45 height 20
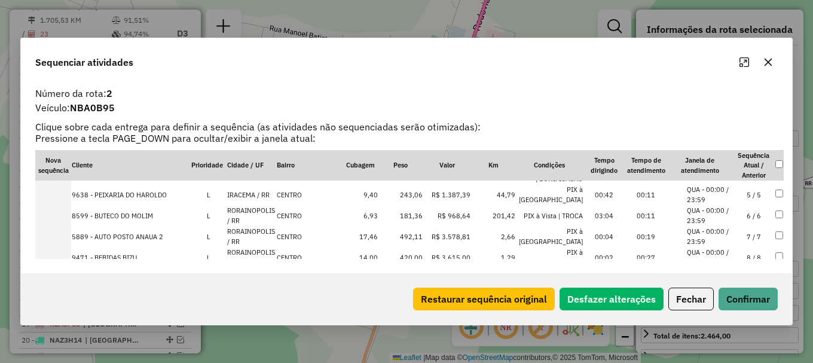
click at [723, 247] on li "QUA - 00:00 / 23:59" at bounding box center [709, 257] width 45 height 20
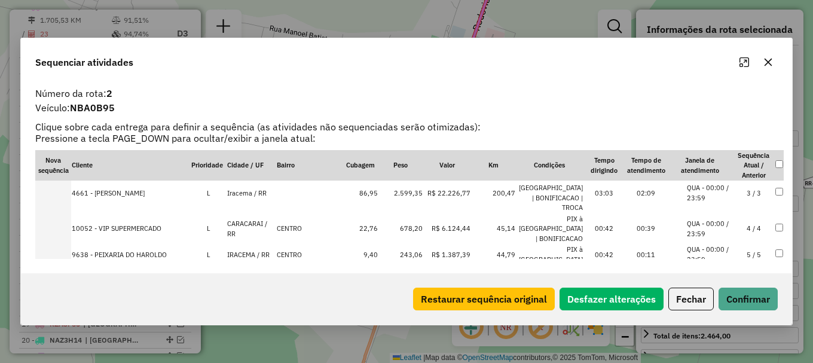
click at [719, 265] on li "QUA - 00:00 / 23:59" at bounding box center [709, 275] width 45 height 20
click at [729, 286] on tr "6728 - NILSON NEVES MARACAI L RORAINOPOLIS / RR CENTRO 141,35 3.961,07 R$ 27.81…" at bounding box center [409, 301] width 748 height 31
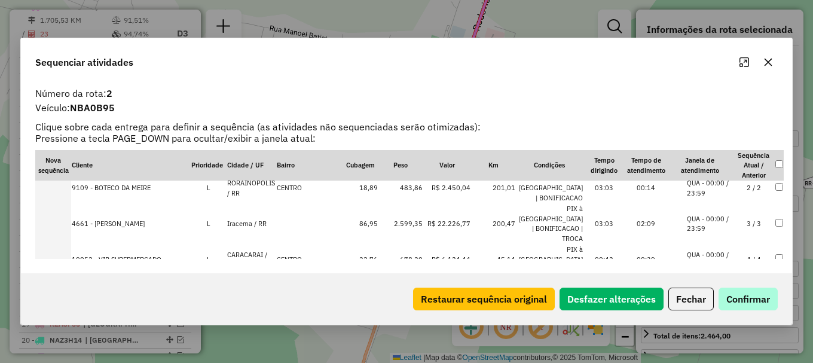
scroll to position [143, 0]
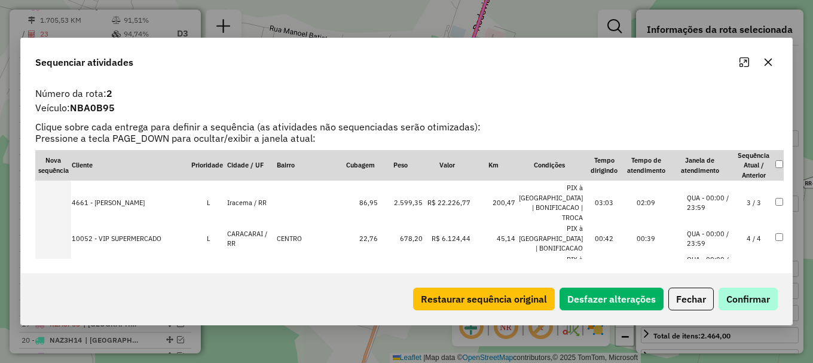
click at [747, 308] on div "Restaurar sequência original Desfazer alterações Fechar Confirmar" at bounding box center [592, 299] width 369 height 23
click at [747, 306] on button "Confirmar" at bounding box center [748, 299] width 59 height 23
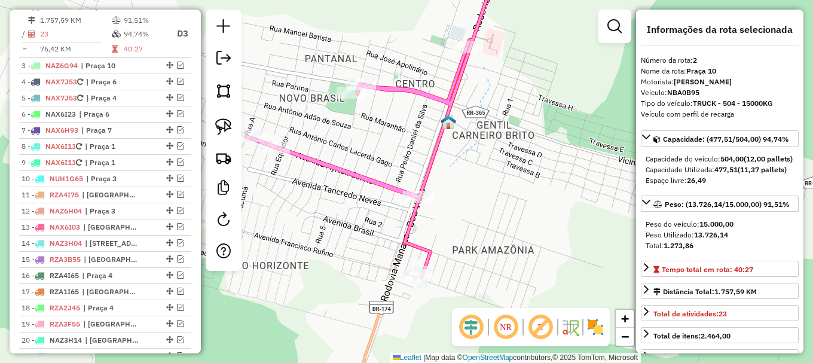
click at [280, 221] on div "Janela de atendimento Grade de atendimento Capacidade Transportadoras Veículos …" at bounding box center [406, 181] width 813 height 363
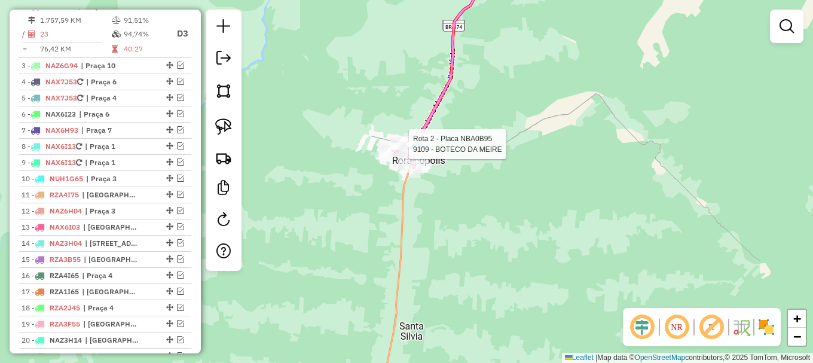
select select "**********"
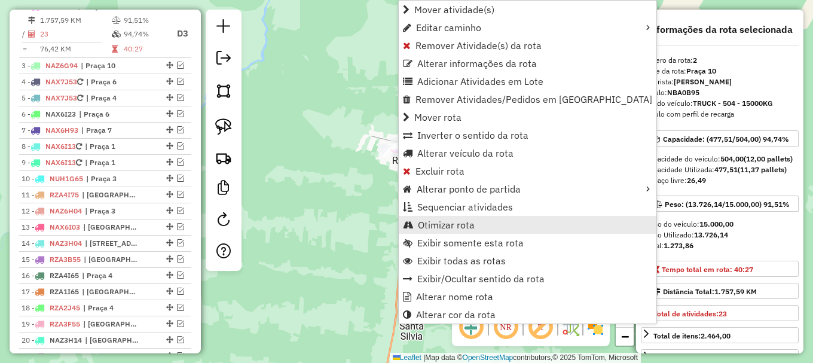
click at [444, 227] on span "Otimizar rota" at bounding box center [446, 225] width 57 height 10
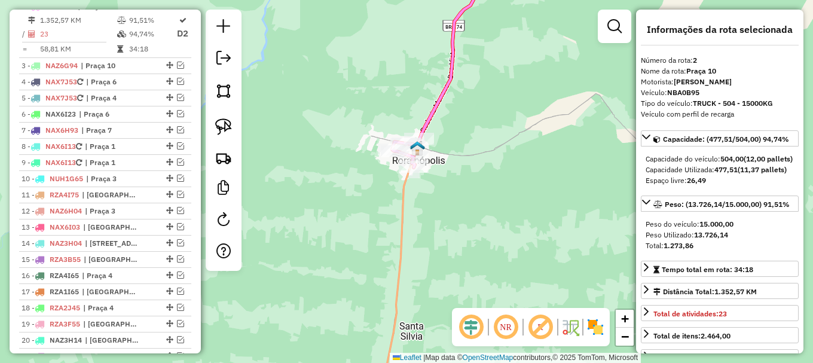
click at [302, 152] on div "Janela de atendimento Grade de atendimento Capacidade Transportadoras Veículos …" at bounding box center [406, 181] width 813 height 363
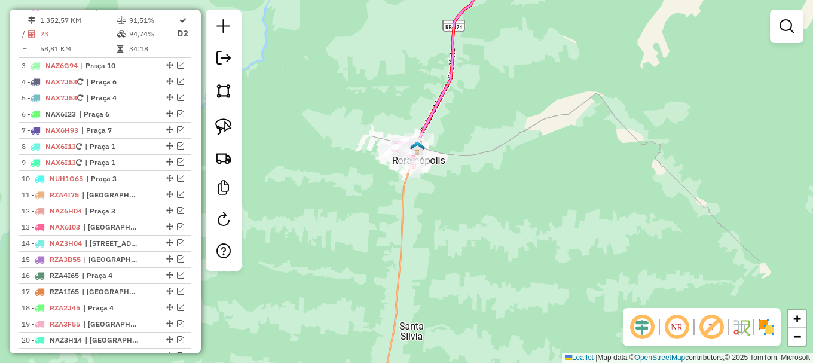
click at [436, 108] on icon at bounding box center [440, 66] width 97 height 204
select select "**********"
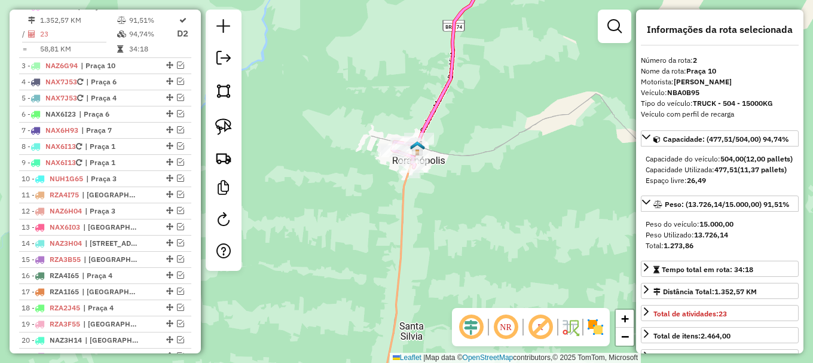
click at [437, 107] on icon at bounding box center [440, 66] width 97 height 204
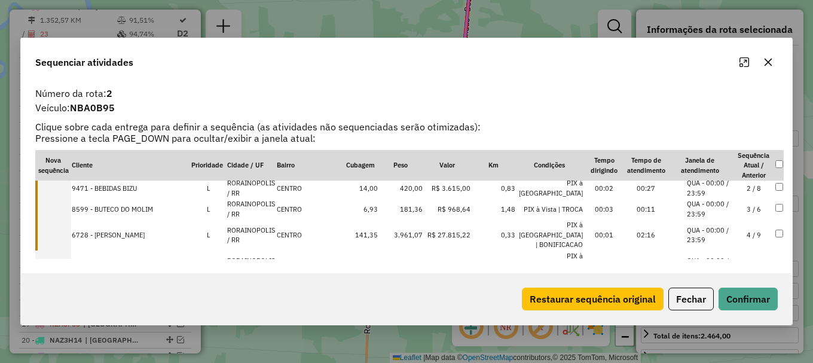
scroll to position [0, 0]
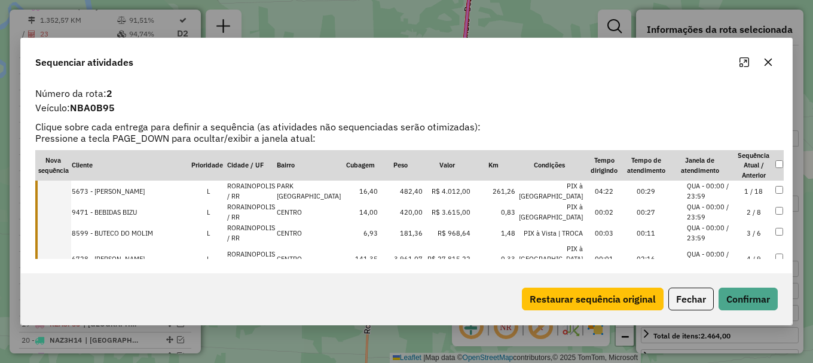
click at [264, 188] on td "RORAINOPOLIS / RR" at bounding box center [252, 191] width 50 height 21
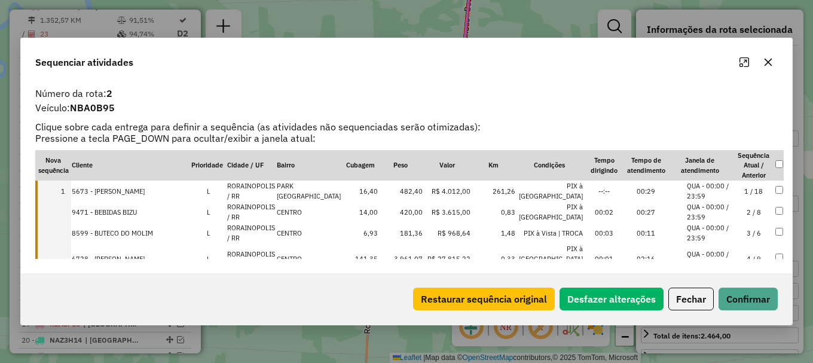
click at [256, 208] on td "RORAINOPOLIS / RR" at bounding box center [252, 211] width 50 height 21
drag, startPoint x: 256, startPoint y: 225, endPoint x: 256, endPoint y: 244, distance: 19.7
click at [256, 227] on td "RORAINOPOLIS / RR" at bounding box center [252, 232] width 50 height 21
drag, startPoint x: 255, startPoint y: 248, endPoint x: 268, endPoint y: 238, distance: 16.2
click at [255, 248] on td "RORAINOPOLIS / RR" at bounding box center [252, 258] width 50 height 31
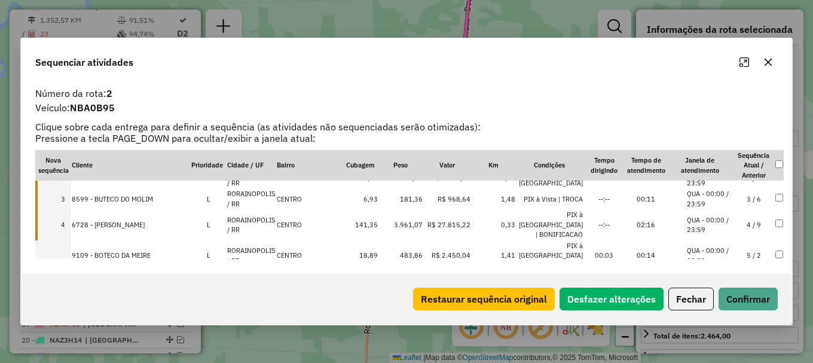
scroll to position [60, 0]
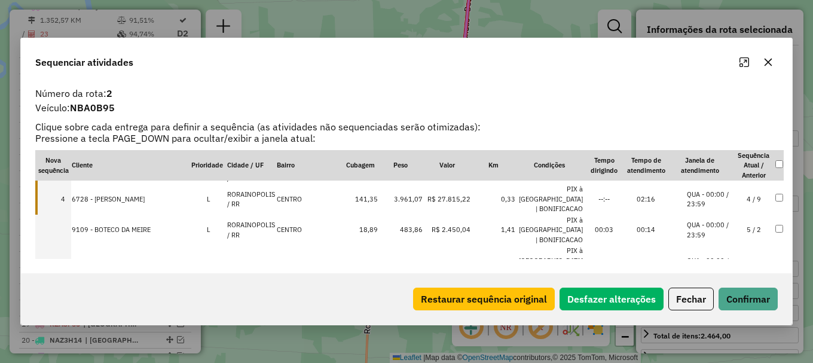
click at [264, 215] on td "RORAINOPOLIS / RR" at bounding box center [252, 230] width 50 height 31
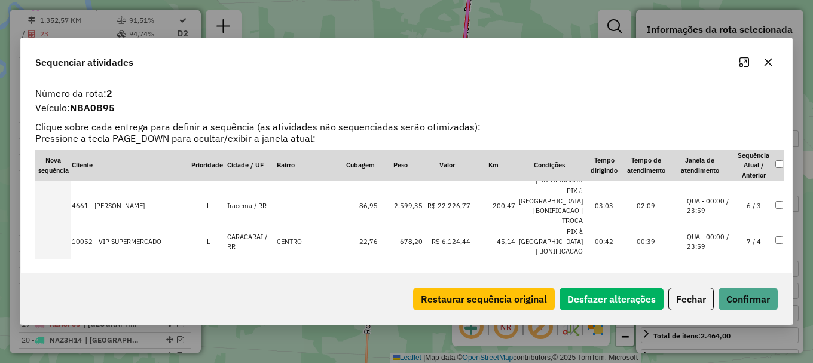
click at [280, 278] on td "CENTRO" at bounding box center [309, 288] width 66 height 21
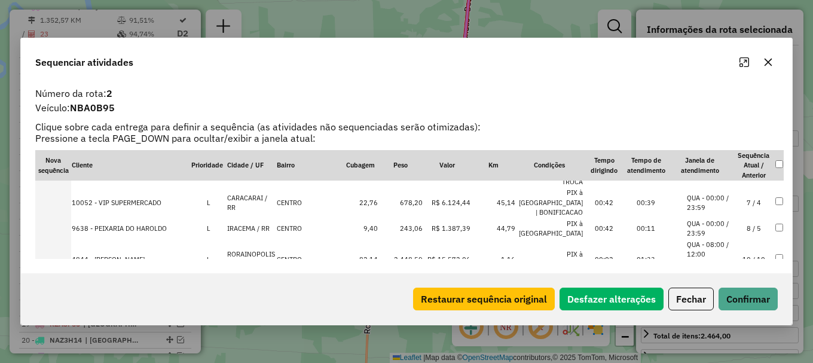
click at [276, 239] on td "RORAINOPOLIS / RR" at bounding box center [252, 259] width 50 height 41
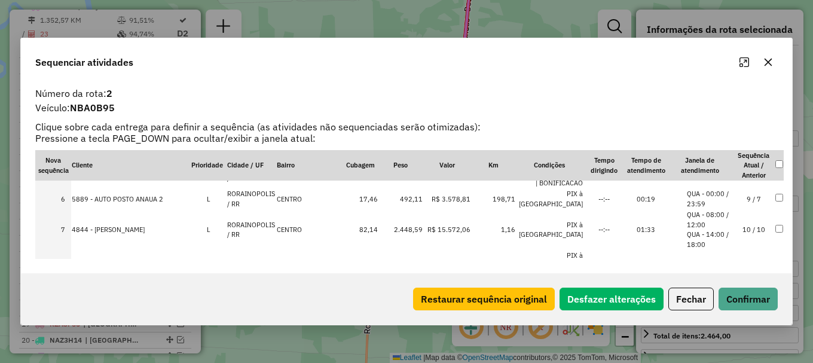
scroll to position [135, 0]
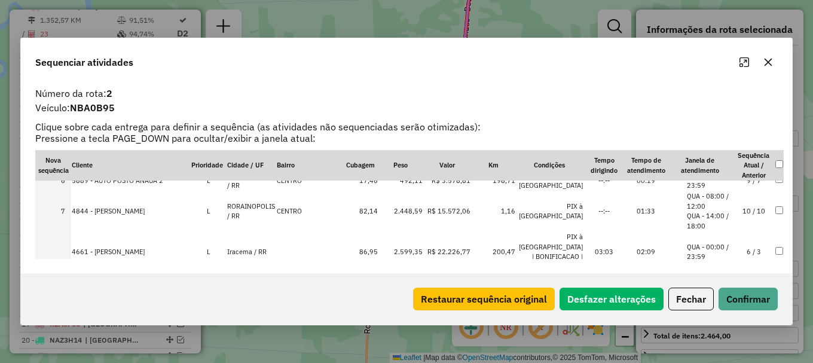
click at [271, 272] on td "CARACARAI / RR" at bounding box center [252, 287] width 50 height 31
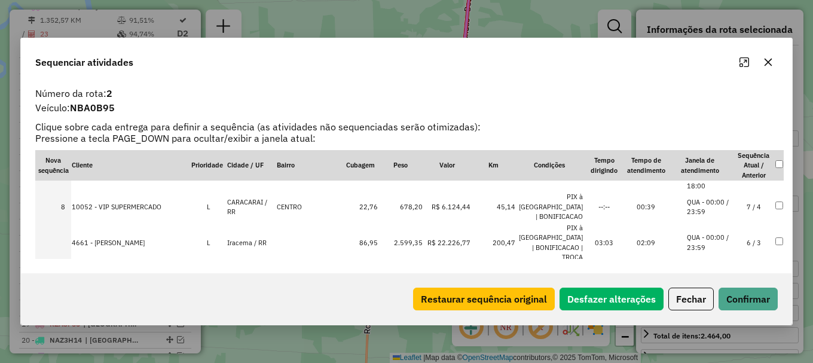
scroll to position [195, 0]
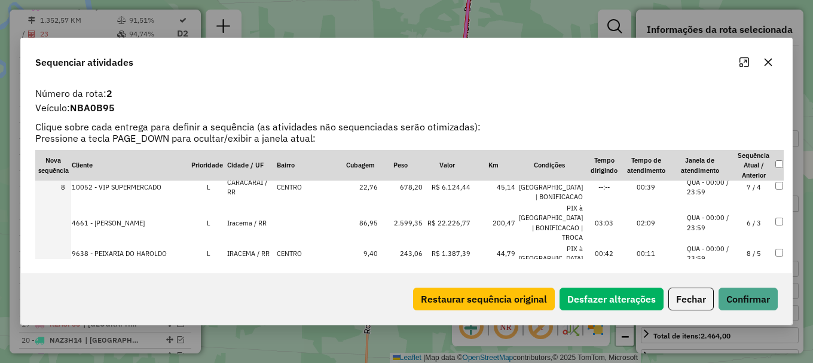
click at [265, 285] on td "CARACARAI / RR" at bounding box center [252, 295] width 50 height 21
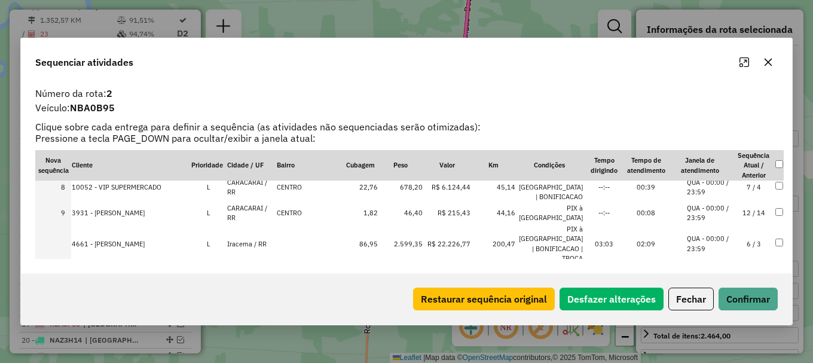
scroll to position [255, 0]
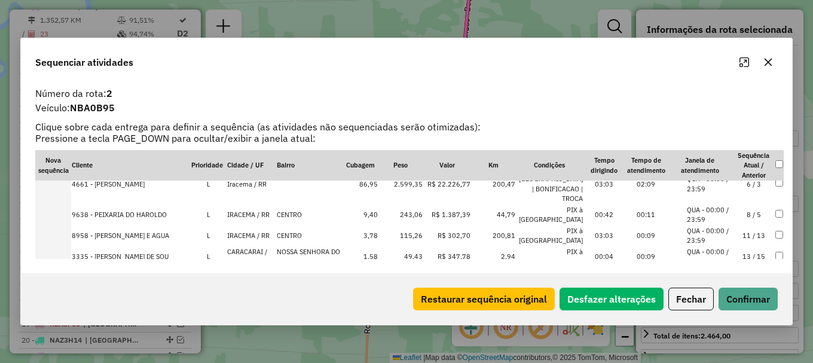
click at [267, 246] on td "CARACARAI / RR" at bounding box center [252, 256] width 50 height 21
click at [259, 267] on td "CARACARAI / RR" at bounding box center [252, 277] width 50 height 21
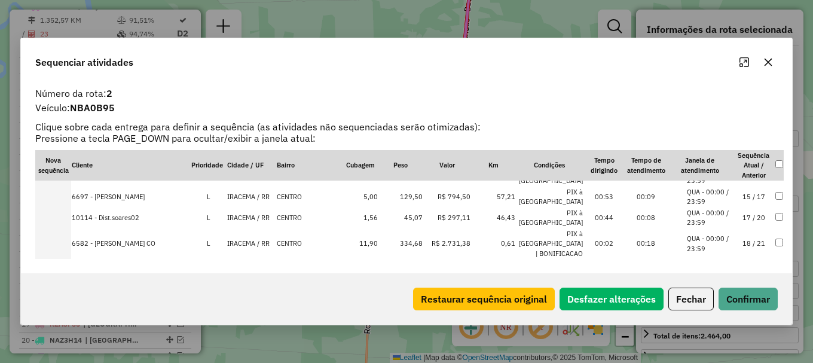
click at [276, 259] on td "CARACARAI / RR" at bounding box center [252, 269] width 50 height 21
click at [274, 259] on td "CARACARAI / RR" at bounding box center [252, 269] width 50 height 21
click at [274, 259] on td "Caracaraí / RR" at bounding box center [252, 269] width 50 height 21
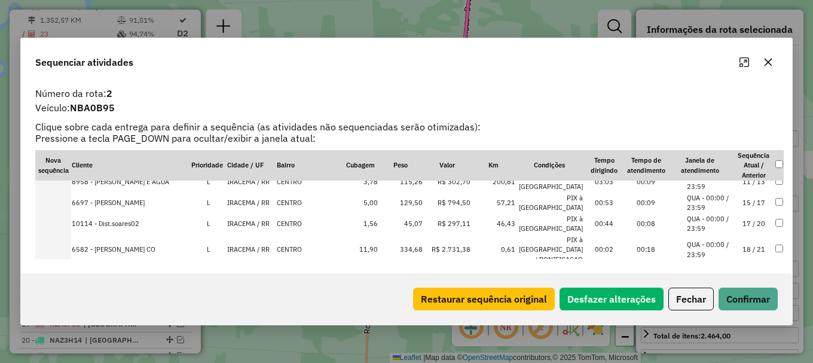
click at [271, 265] on td "CARACARAI / RR" at bounding box center [252, 275] width 50 height 21
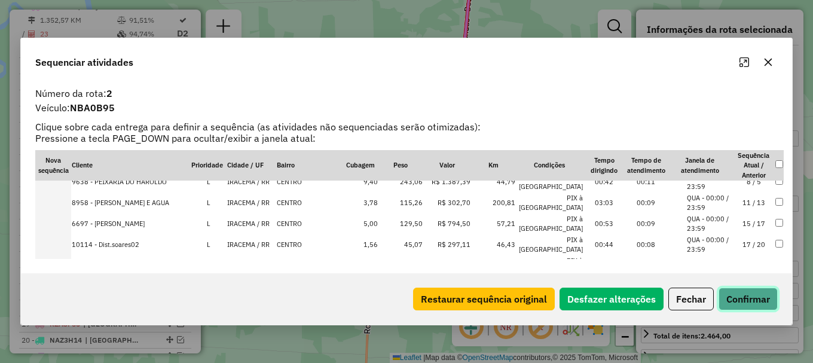
click at [746, 302] on button "Confirmar" at bounding box center [748, 299] width 59 height 23
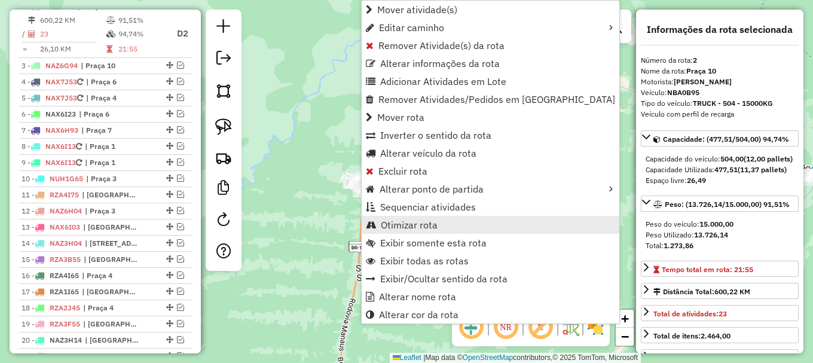
click at [396, 231] on link "Otimizar rota" at bounding box center [491, 225] width 258 height 18
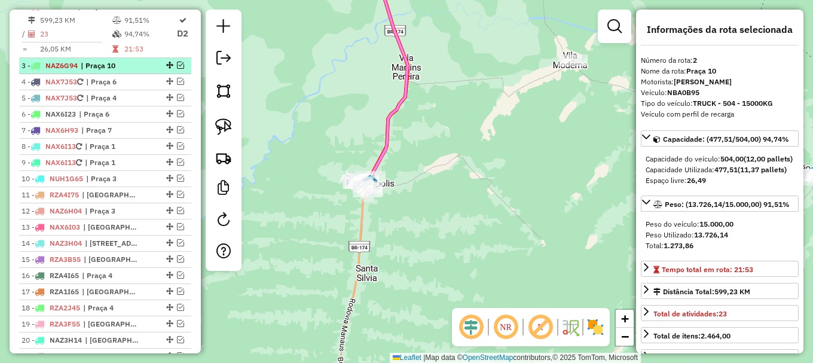
click at [177, 69] on em at bounding box center [180, 65] width 7 height 7
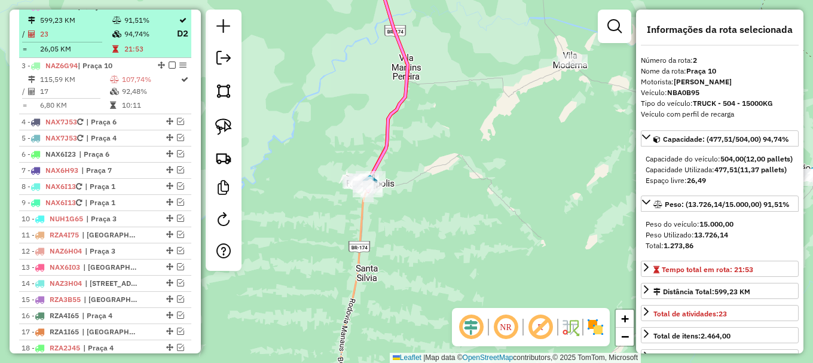
drag, startPoint x: 167, startPoint y: 15, endPoint x: 166, endPoint y: 21, distance: 6.2
click at [169, 10] on em at bounding box center [172, 5] width 7 height 7
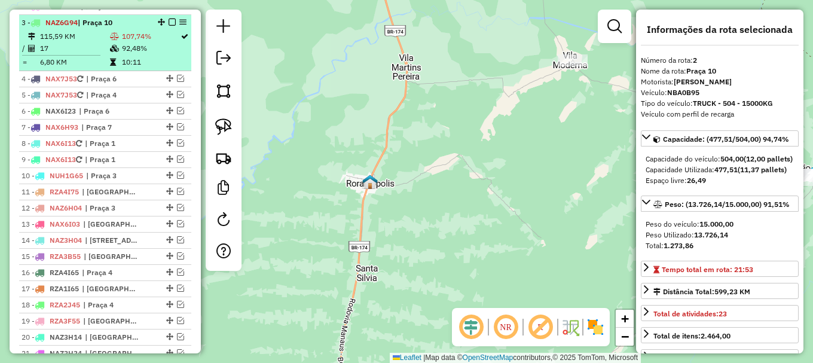
click at [149, 54] on td "92,48%" at bounding box center [150, 48] width 59 height 12
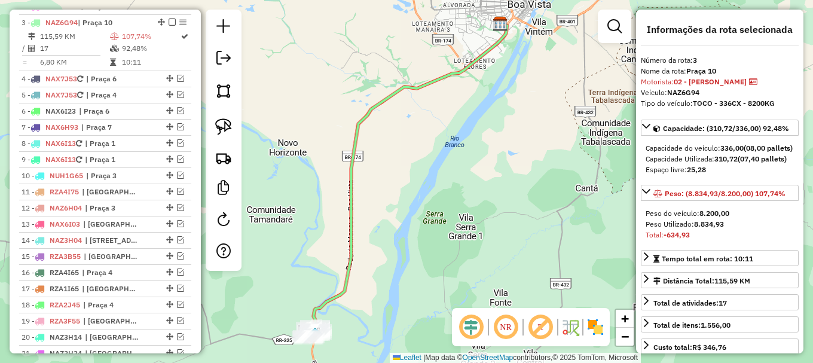
drag, startPoint x: 393, startPoint y: 255, endPoint x: 446, endPoint y: 57, distance: 204.9
click at [446, 60] on div "Janela de atendimento Grade de atendimento Capacidade Transportadoras Veículos …" at bounding box center [406, 181] width 813 height 363
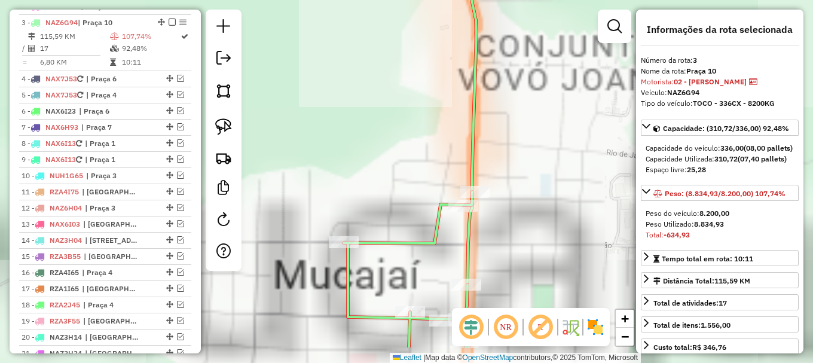
drag, startPoint x: 434, startPoint y: 219, endPoint x: 412, endPoint y: 72, distance: 148.7
click at [412, 76] on div "Janela de atendimento Grade de atendimento Capacidade Transportadoras Veículos …" at bounding box center [406, 181] width 813 height 363
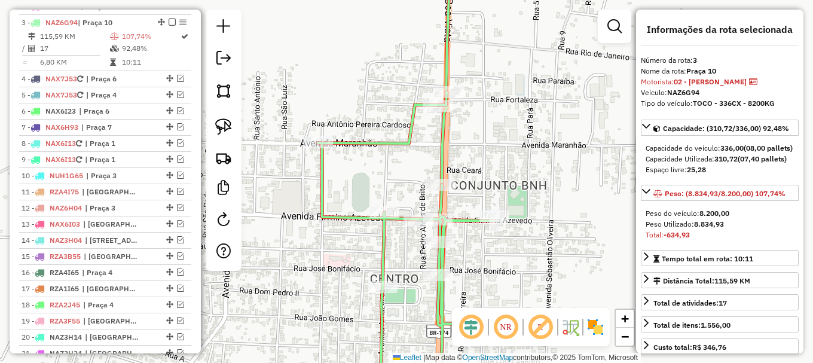
click at [377, 146] on icon at bounding box center [414, 245] width 193 height 307
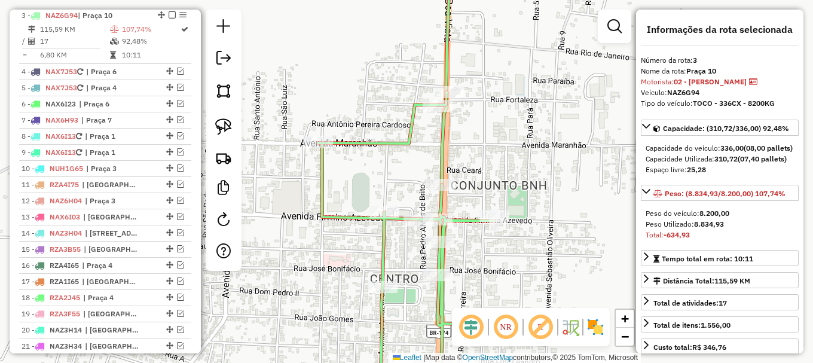
click at [377, 146] on icon at bounding box center [414, 245] width 193 height 307
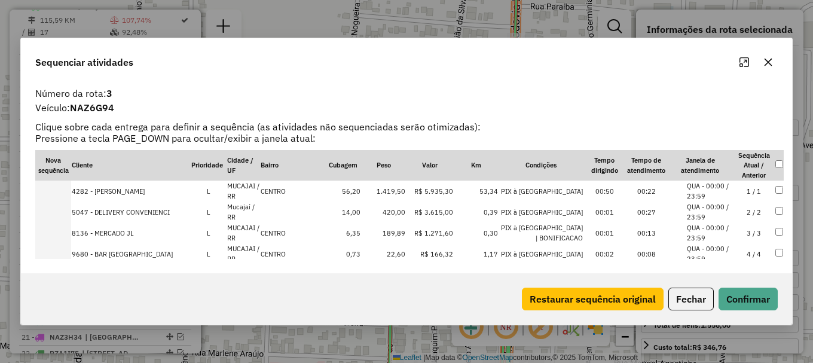
scroll to position [289, 0]
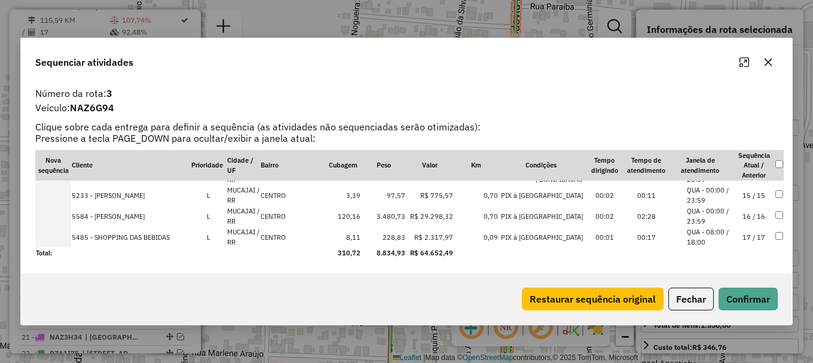
click at [717, 215] on li "QUA - 00:00 / 23:59" at bounding box center [709, 216] width 45 height 20
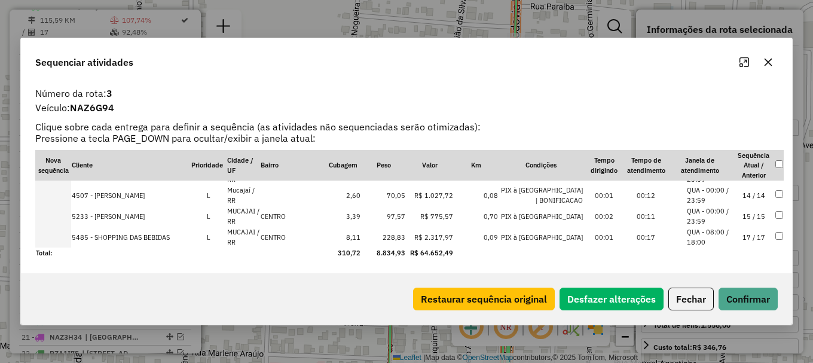
click at [712, 233] on li "QUA - 08:00 / 18:00" at bounding box center [709, 237] width 45 height 20
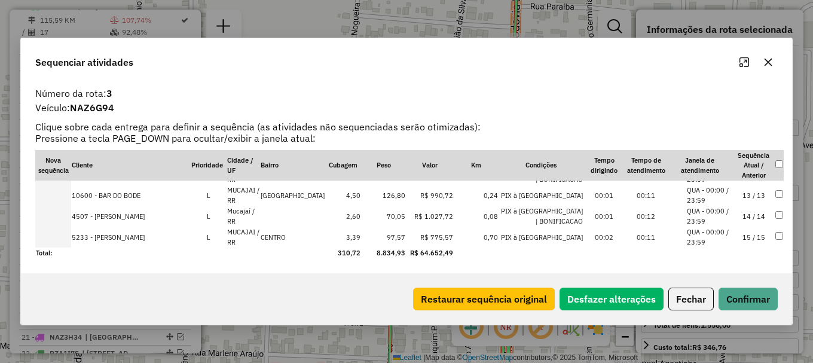
click at [712, 233] on li "QUA - 00:00 / 23:59" at bounding box center [709, 237] width 45 height 20
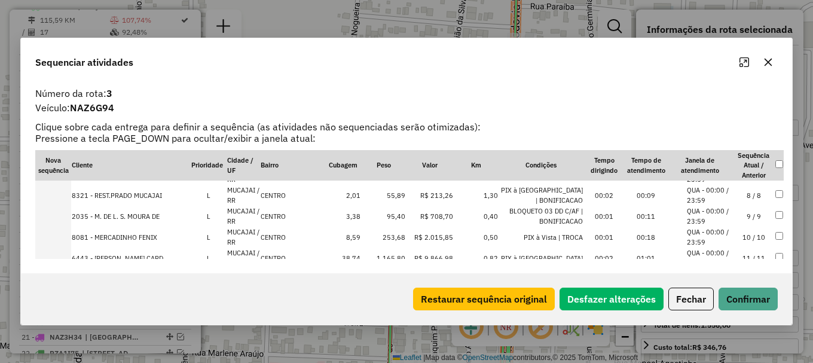
scroll to position [50, 0]
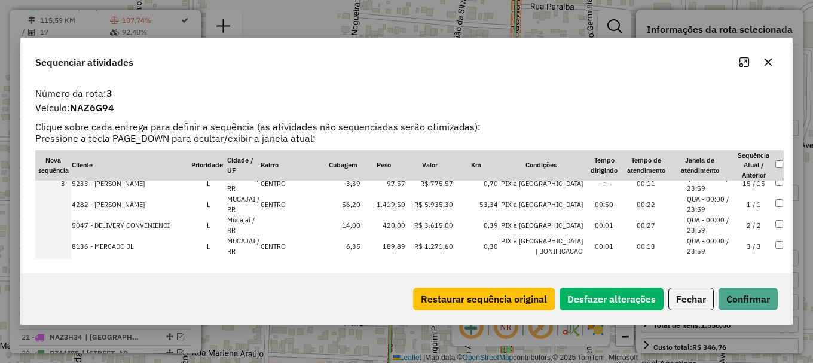
click at [704, 221] on li "QUA - 00:00 / 23:59" at bounding box center [709, 225] width 45 height 20
click at [742, 298] on button "Confirmar" at bounding box center [748, 299] width 59 height 23
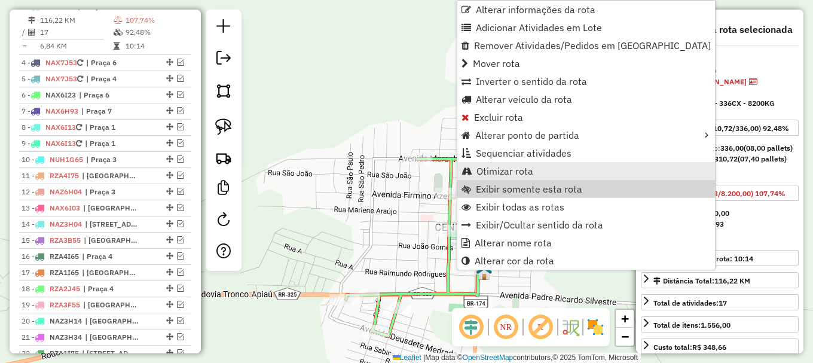
click at [500, 172] on span "Otimizar rota" at bounding box center [504, 171] width 57 height 10
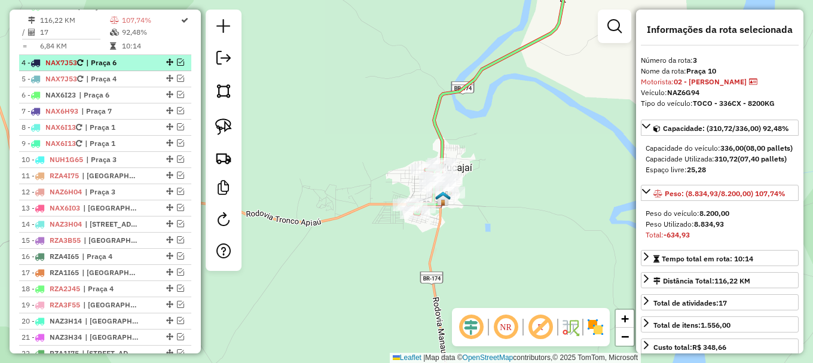
click at [177, 66] on em at bounding box center [180, 62] width 7 height 7
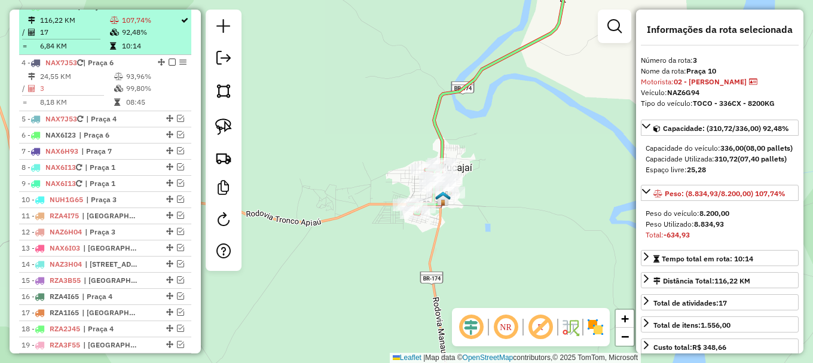
click at [169, 10] on em at bounding box center [172, 5] width 7 height 7
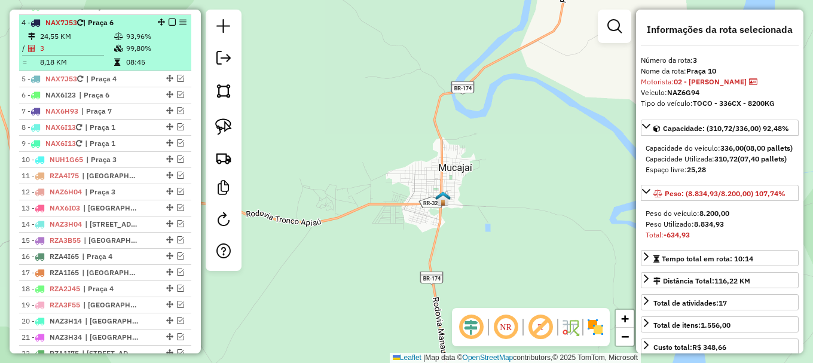
click at [62, 42] on td "24,55 KM" at bounding box center [76, 36] width 74 height 12
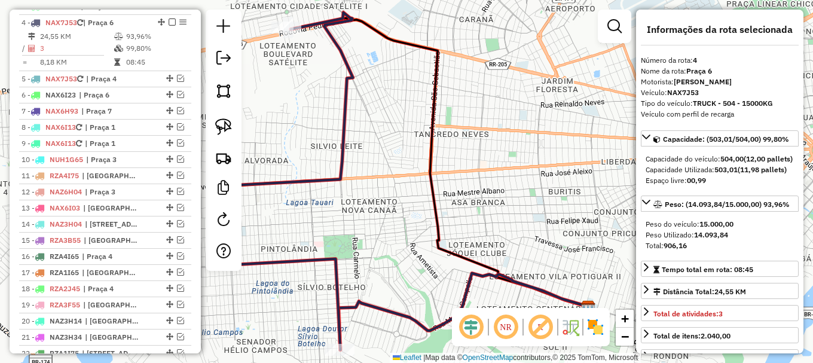
click at [343, 119] on icon at bounding box center [288, 181] width 130 height 337
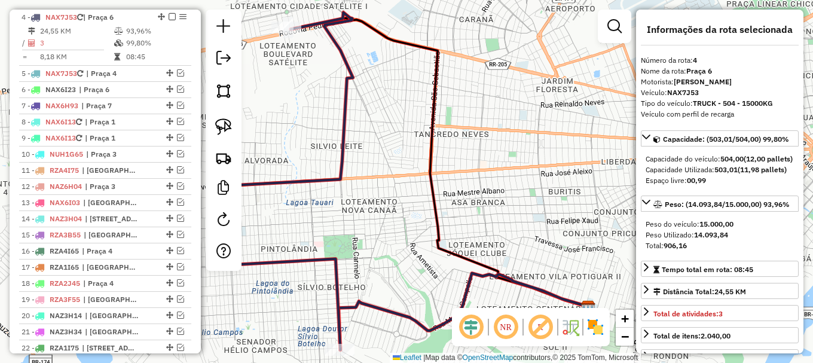
click at [343, 119] on icon at bounding box center [288, 181] width 130 height 337
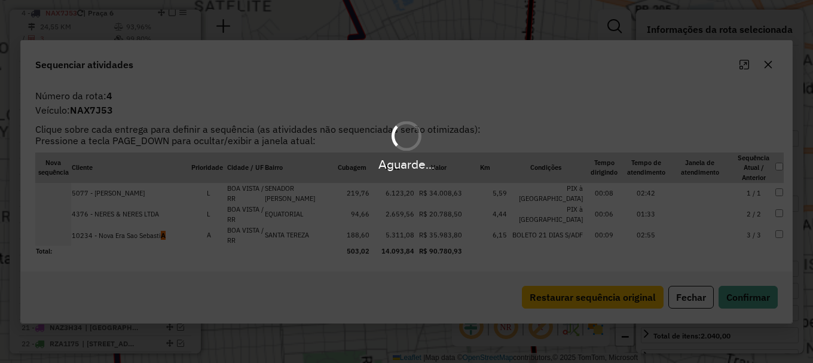
scroll to position [522, 0]
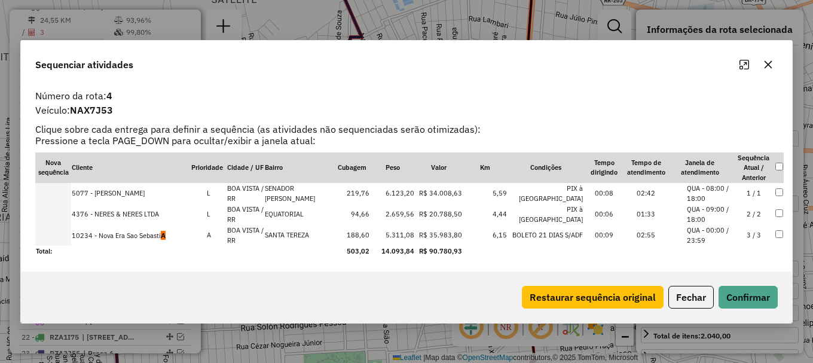
click at [55, 235] on td at bounding box center [53, 235] width 36 height 21
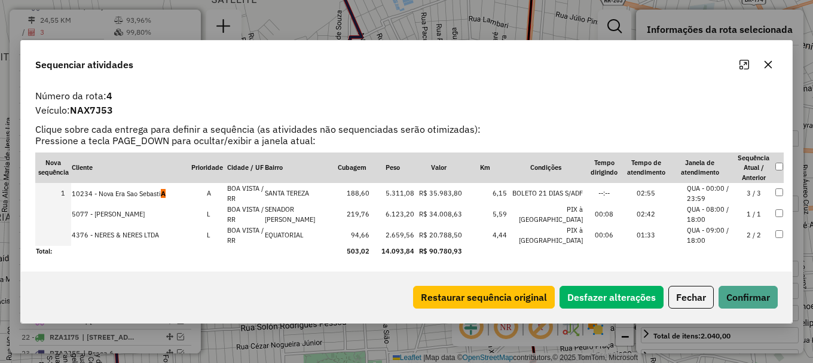
click at [55, 235] on td at bounding box center [53, 235] width 36 height 21
click at [739, 295] on button "Confirmar" at bounding box center [748, 297] width 59 height 23
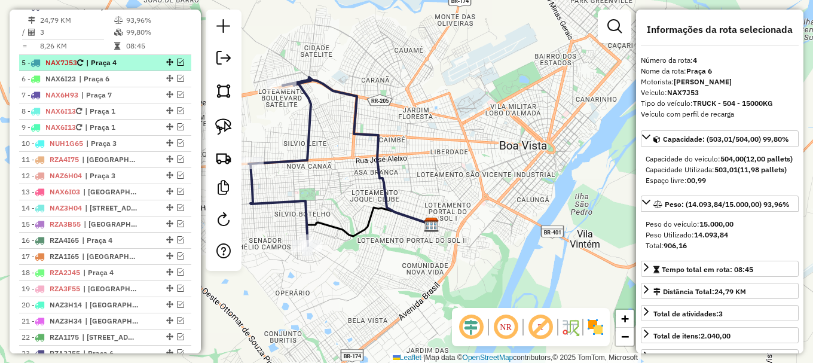
click at [178, 66] on em at bounding box center [180, 62] width 7 height 7
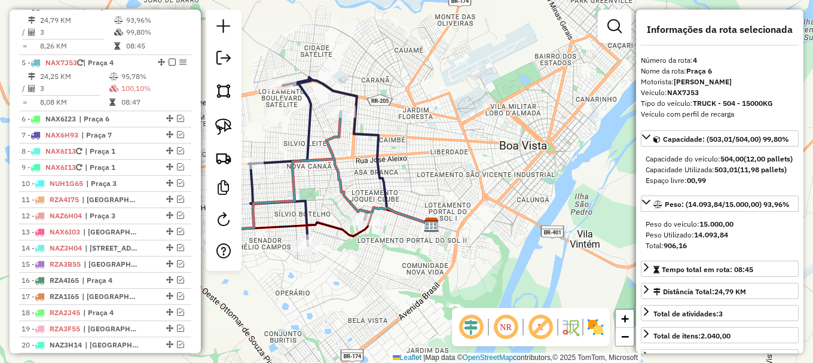
drag, startPoint x: 169, startPoint y: 16, endPoint x: 250, endPoint y: 94, distance: 112.9
click at [169, 10] on em at bounding box center [172, 5] width 7 height 7
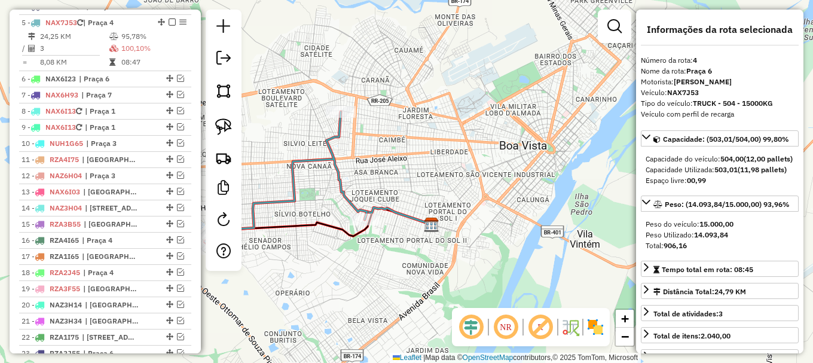
click at [334, 133] on icon at bounding box center [286, 178] width 162 height 133
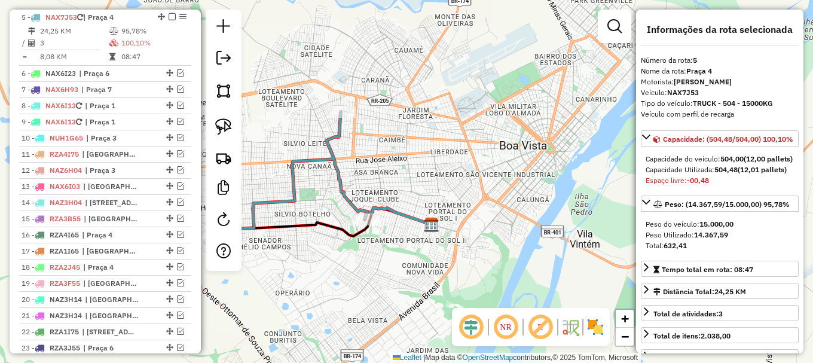
click at [334, 133] on icon at bounding box center [286, 178] width 162 height 133
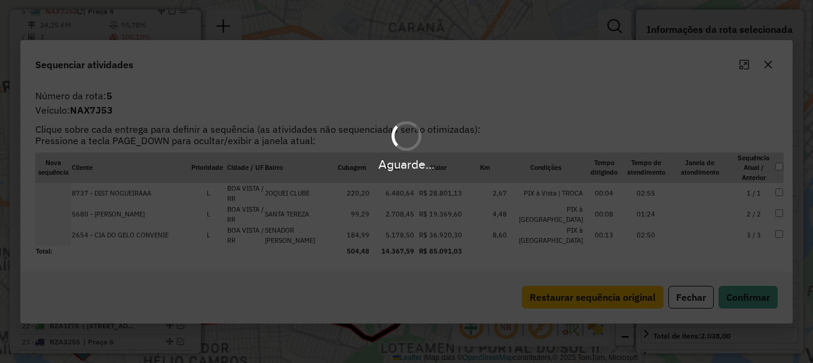
scroll to position [538, 0]
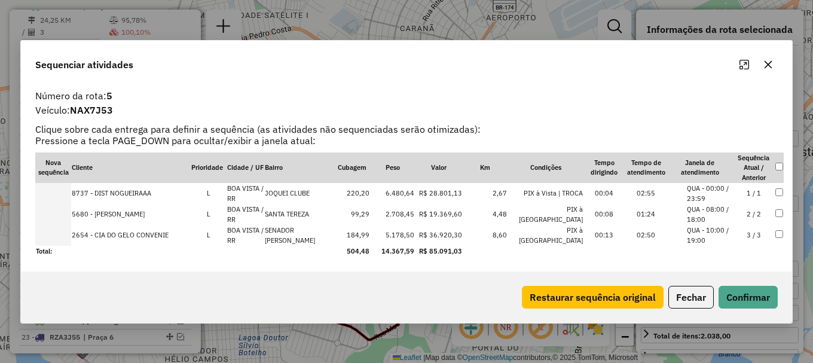
click at [54, 239] on td at bounding box center [53, 235] width 36 height 21
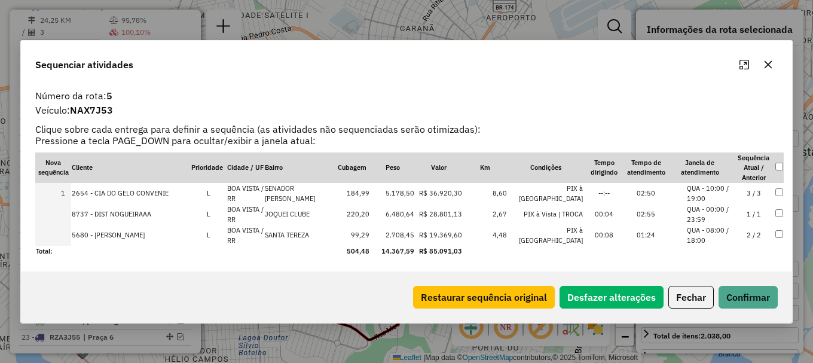
click at [61, 215] on td at bounding box center [53, 214] width 36 height 21
drag, startPoint x: 63, startPoint y: 235, endPoint x: 121, endPoint y: 234, distance: 58.0
click at [64, 235] on td at bounding box center [53, 235] width 36 height 21
click at [759, 294] on button "Confirmar" at bounding box center [748, 297] width 59 height 23
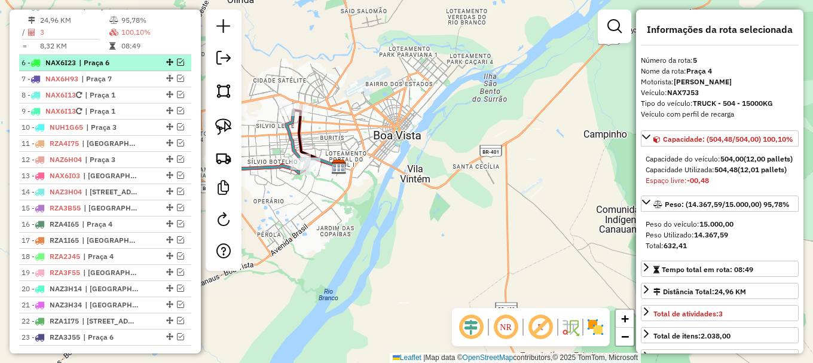
click at [178, 66] on em at bounding box center [180, 62] width 7 height 7
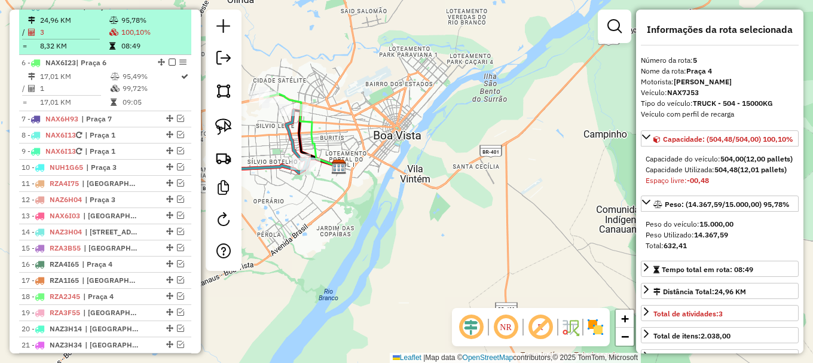
click at [169, 10] on em at bounding box center [172, 5] width 7 height 7
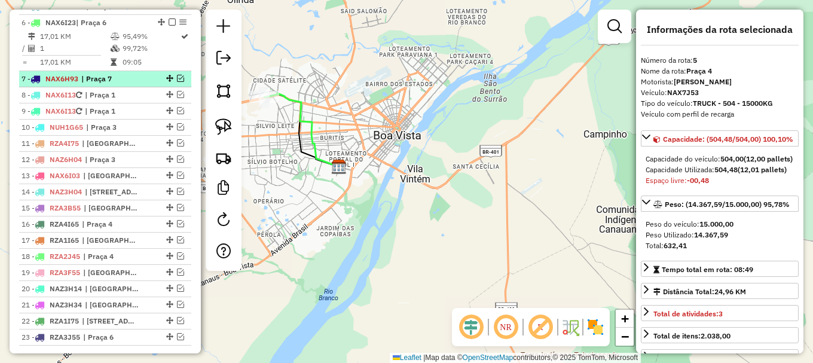
click at [177, 82] on em at bounding box center [180, 78] width 7 height 7
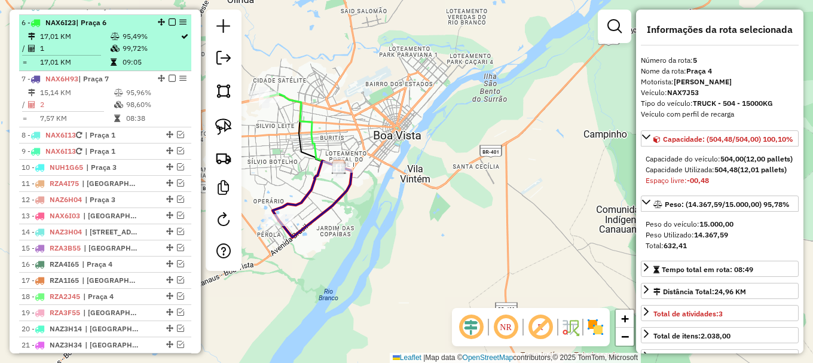
click at [169, 26] on em at bounding box center [172, 22] width 7 height 7
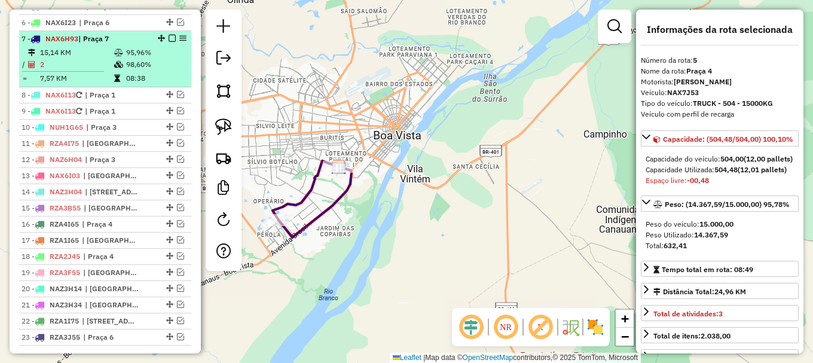
click at [157, 84] on td "08:38" at bounding box center [156, 78] width 60 height 12
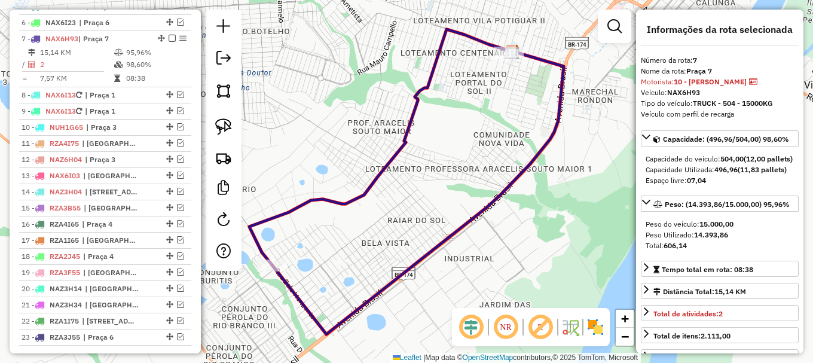
click at [380, 187] on icon at bounding box center [380, 147] width 262 height 236
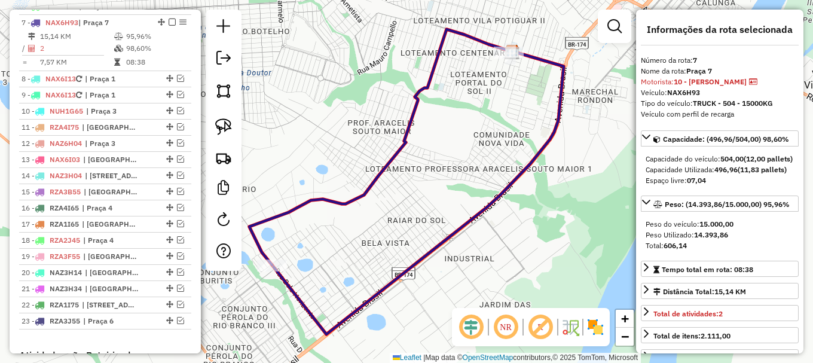
click at [380, 186] on div "Janela de atendimento Grade de atendimento Capacidade Transportadoras Veículos …" at bounding box center [406, 181] width 813 height 363
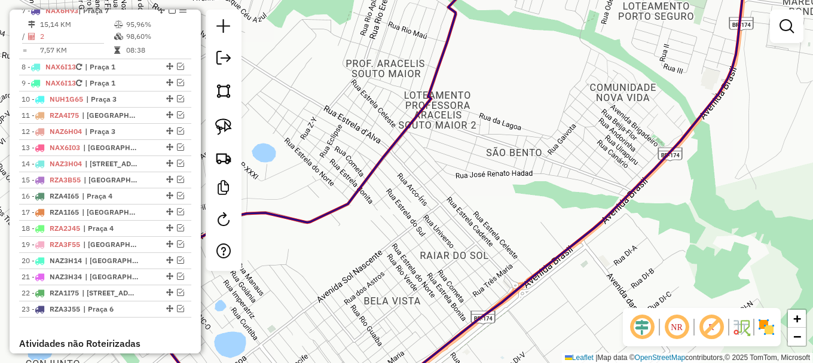
scroll to position [570, 0]
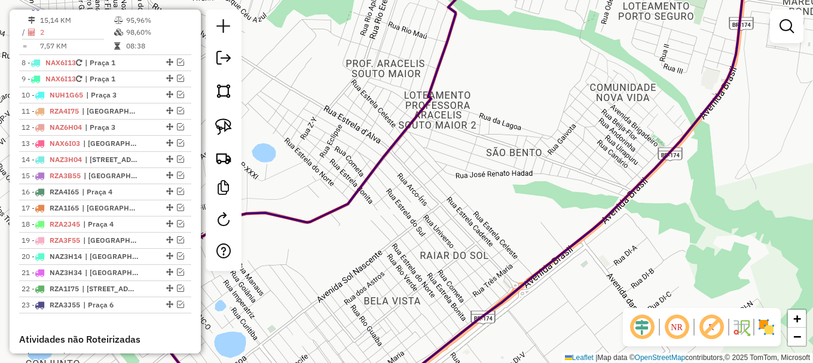
click at [368, 169] on icon at bounding box center [301, 154] width 366 height 381
select select "**********"
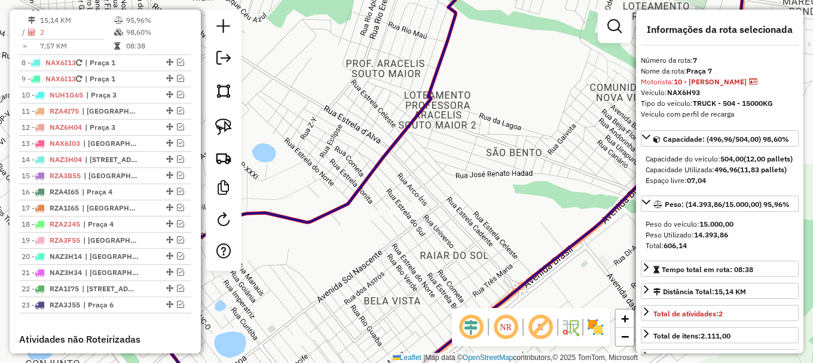
click at [368, 169] on icon at bounding box center [301, 154] width 366 height 381
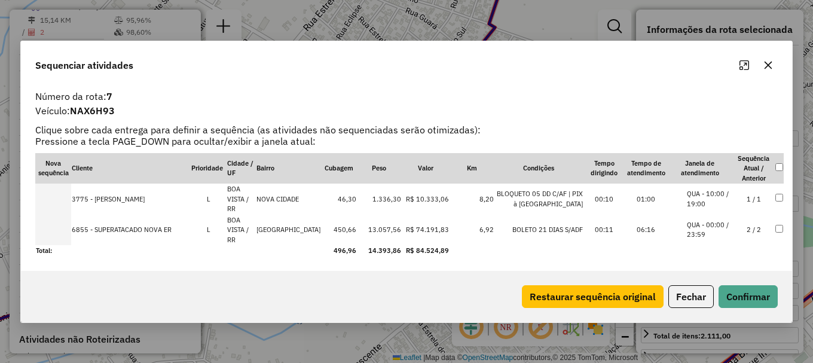
click at [50, 226] on td at bounding box center [53, 230] width 36 height 31
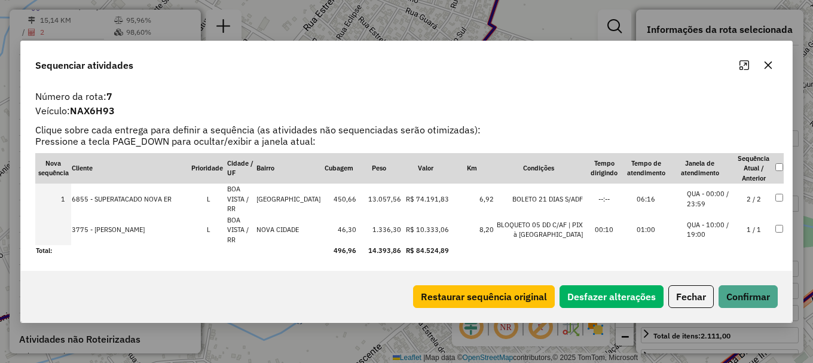
click at [51, 226] on td at bounding box center [53, 230] width 36 height 31
click at [749, 285] on button "Confirmar" at bounding box center [748, 296] width 59 height 23
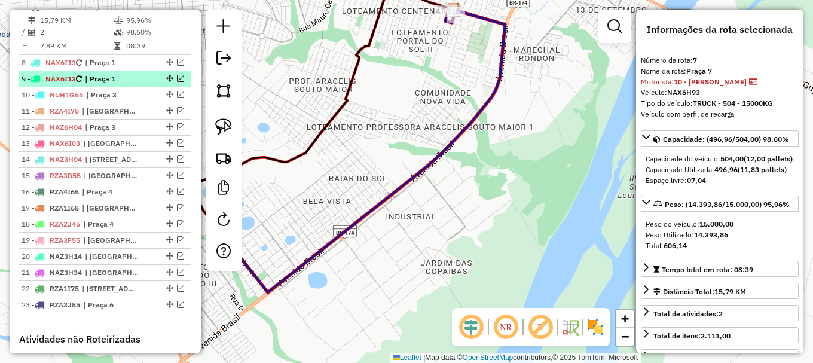
click at [177, 82] on em at bounding box center [180, 78] width 7 height 7
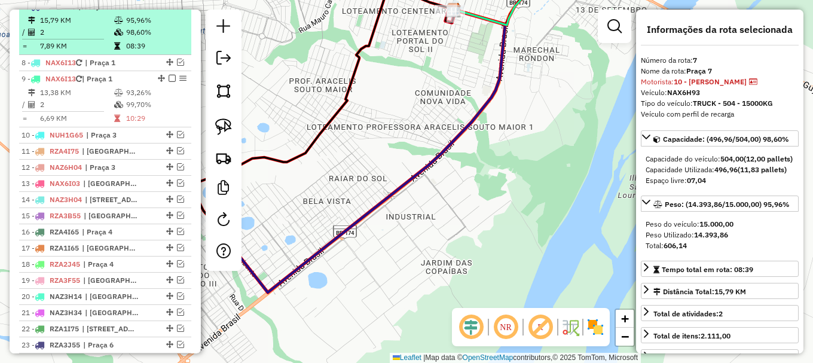
click at [169, 10] on em at bounding box center [172, 5] width 7 height 7
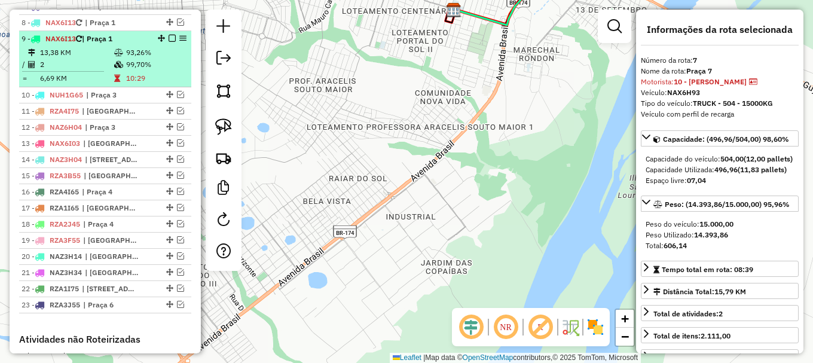
click at [154, 71] on td "99,70%" at bounding box center [156, 65] width 60 height 12
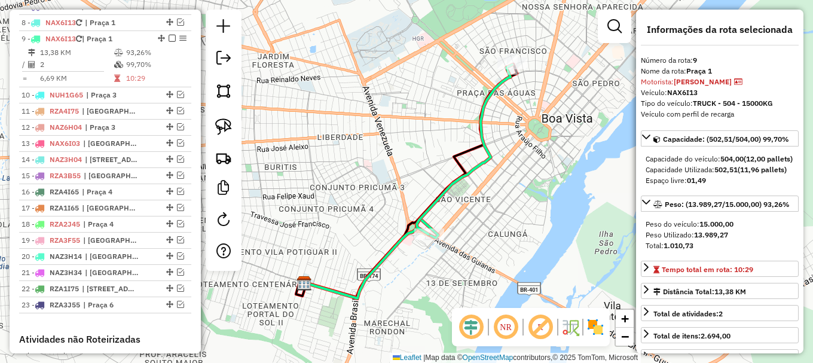
click at [396, 247] on icon at bounding box center [371, 259] width 133 height 80
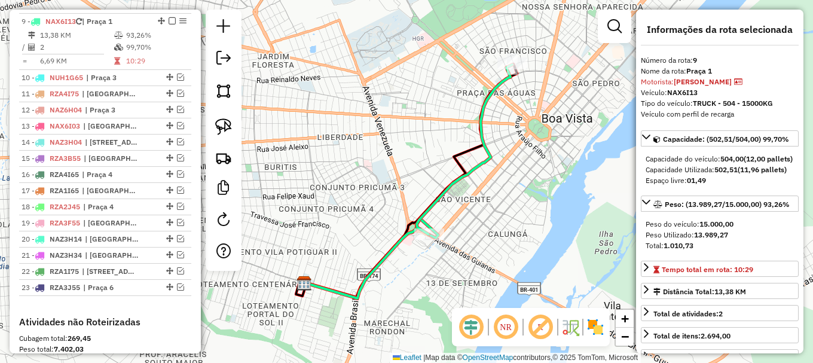
click at [396, 247] on icon at bounding box center [371, 259] width 133 height 80
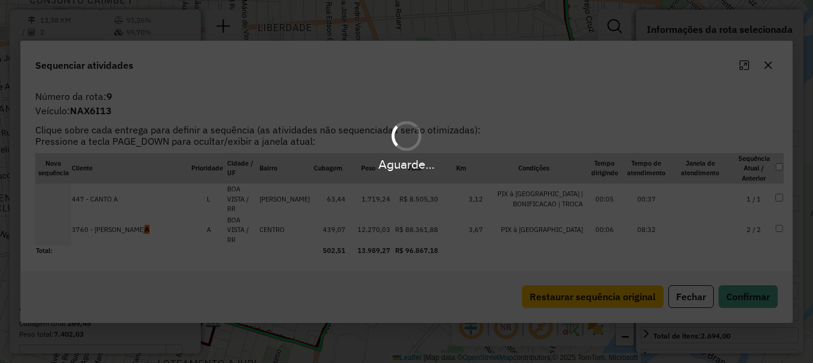
scroll to position [603, 0]
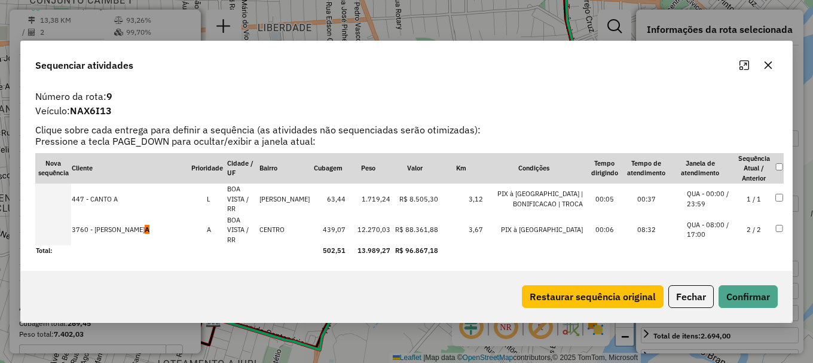
click at [52, 221] on td at bounding box center [53, 230] width 36 height 31
click at [52, 215] on td at bounding box center [53, 199] width 36 height 31
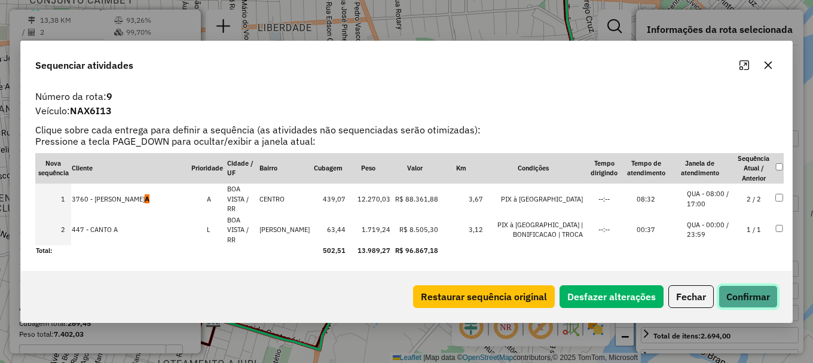
click at [745, 285] on button "Confirmar" at bounding box center [748, 296] width 59 height 23
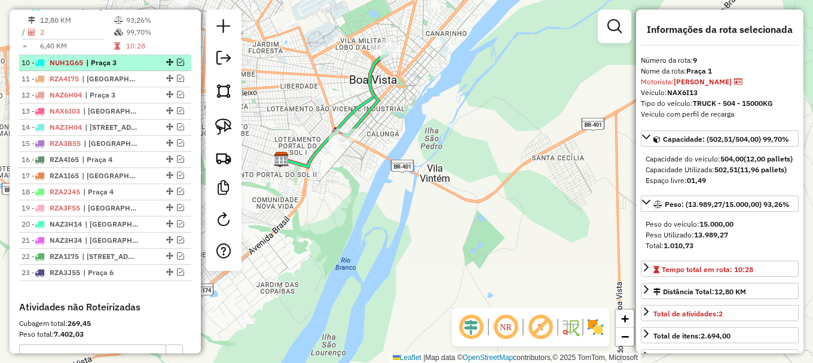
click at [177, 66] on em at bounding box center [180, 62] width 7 height 7
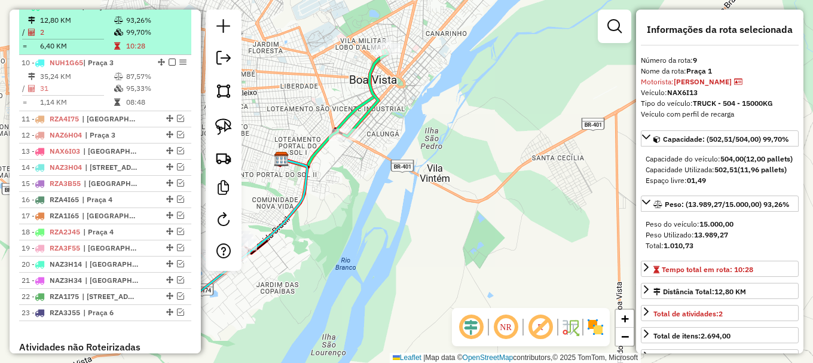
click at [169, 10] on em at bounding box center [172, 5] width 7 height 7
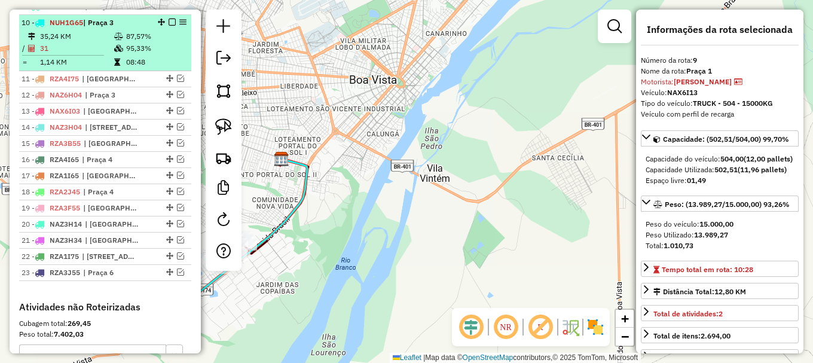
drag, startPoint x: 150, startPoint y: 64, endPoint x: 152, endPoint y: 90, distance: 26.4
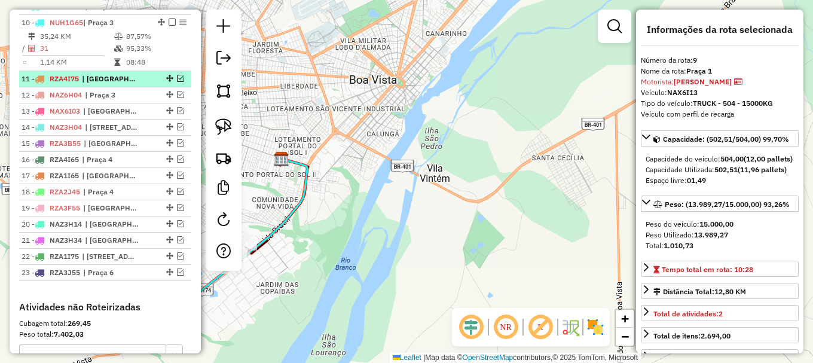
click at [149, 54] on td "95,33%" at bounding box center [156, 48] width 60 height 12
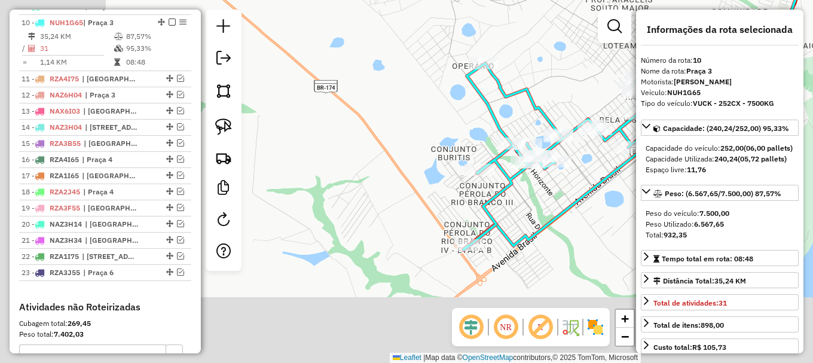
drag, startPoint x: 316, startPoint y: 129, endPoint x: 545, endPoint y: 34, distance: 247.3
click at [545, 34] on div "Janela de atendimento Grade de atendimento Capacidade Transportadoras Veículos …" at bounding box center [406, 181] width 813 height 363
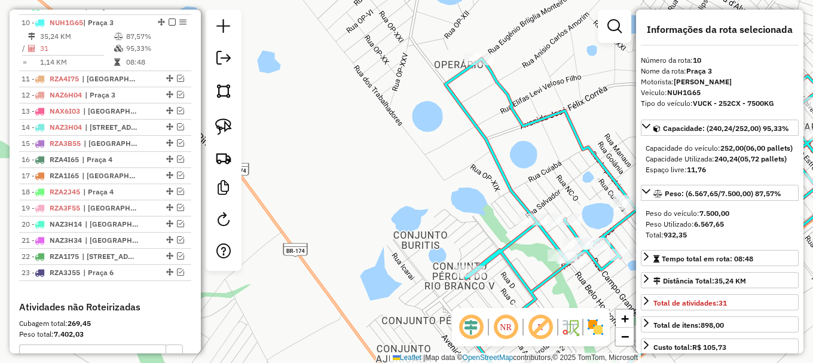
drag, startPoint x: 500, startPoint y: 151, endPoint x: 464, endPoint y: 122, distance: 45.5
click at [464, 122] on div "Janela de atendimento Grade de atendimento Capacidade Transportadoras Veículos …" at bounding box center [406, 181] width 813 height 363
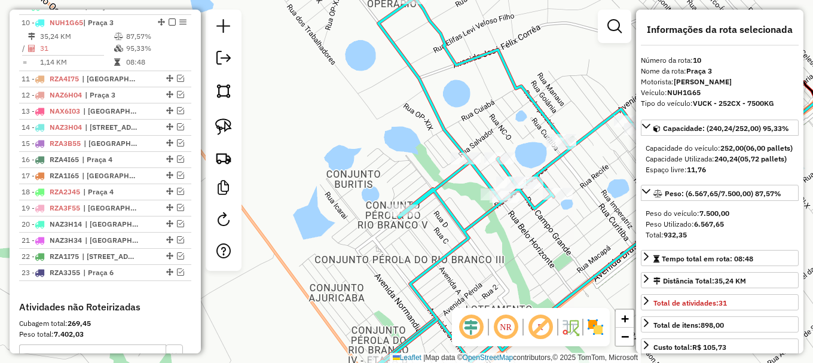
click at [429, 189] on icon at bounding box center [581, 185] width 421 height 374
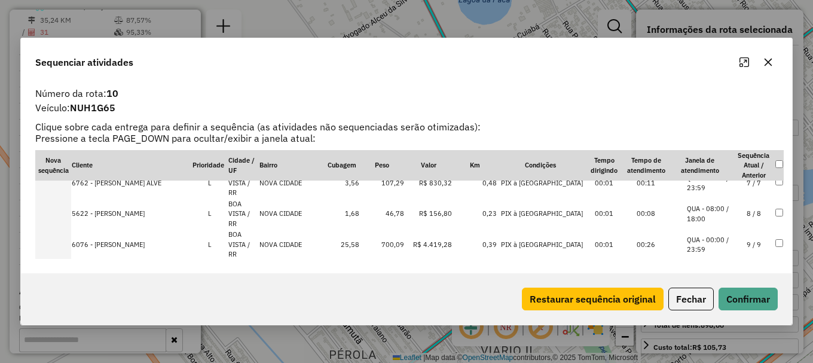
scroll to position [179, 0]
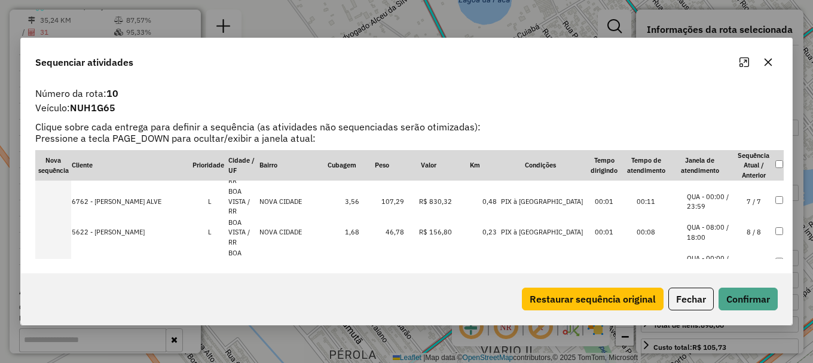
click at [716, 336] on li "QUA - 00:00 / 23:59" at bounding box center [709, 346] width 45 height 20
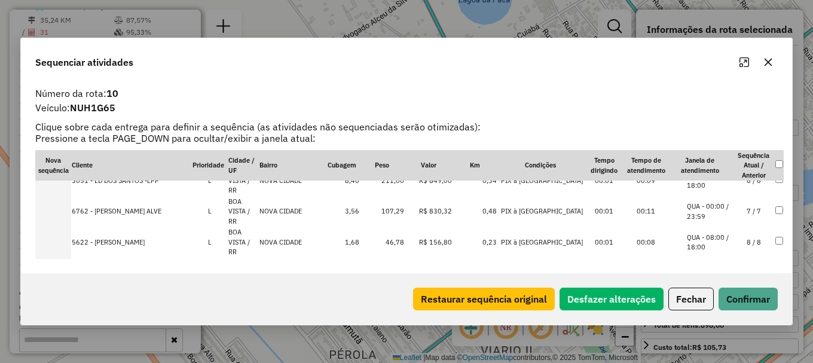
click at [717, 346] on li "QUA - 10:00 / 19:00" at bounding box center [709, 356] width 45 height 20
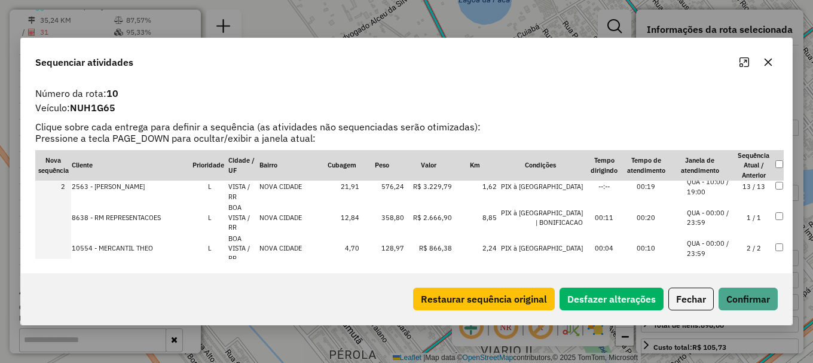
scroll to position [60, 0]
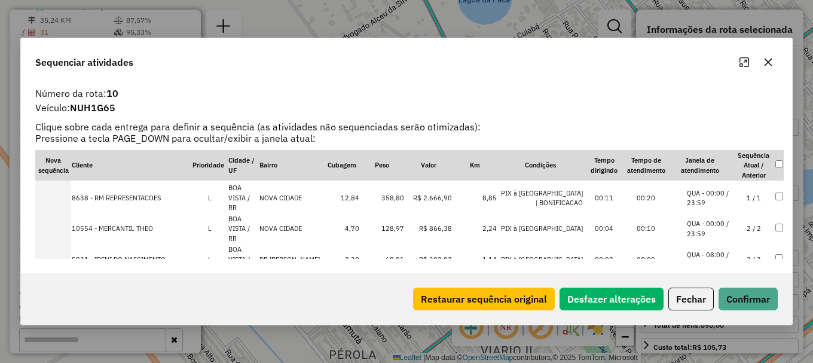
click at [721, 250] on li "QUA - 08:00 / 18:00" at bounding box center [709, 260] width 45 height 20
click at [736, 295] on button "Confirmar" at bounding box center [748, 299] width 59 height 23
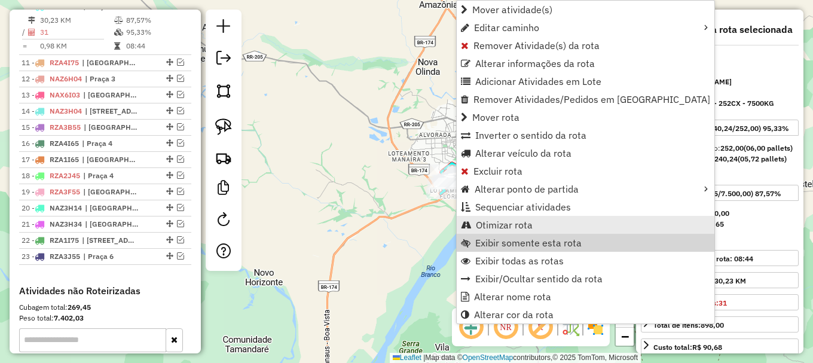
click at [508, 233] on link "Otimizar rota" at bounding box center [586, 225] width 258 height 18
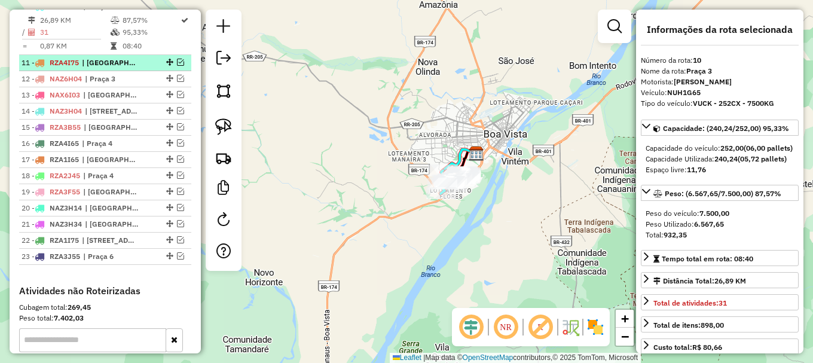
click at [177, 66] on em at bounding box center [180, 62] width 7 height 7
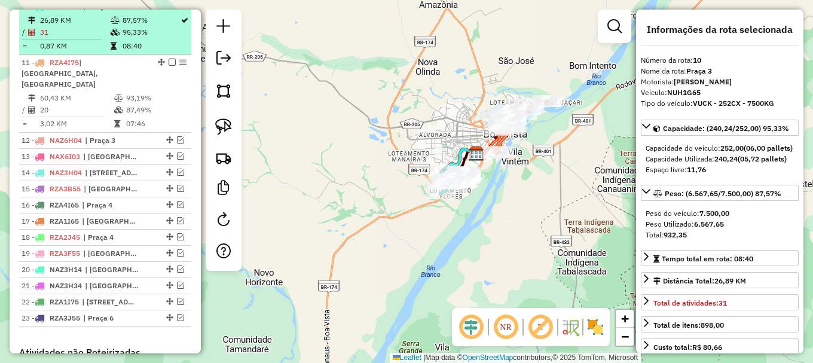
click at [169, 10] on em at bounding box center [172, 5] width 7 height 7
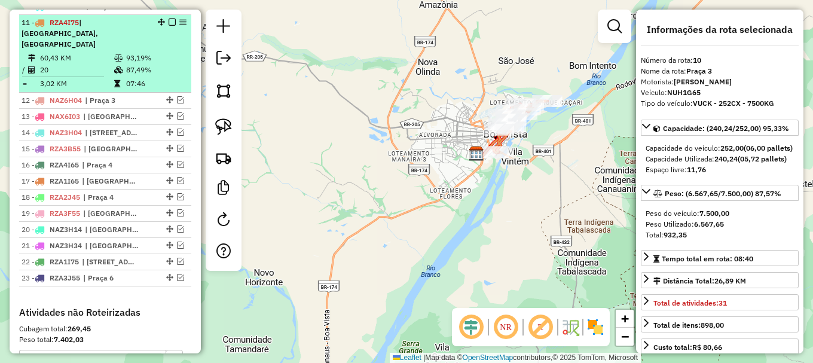
click at [159, 64] on td "87,49%" at bounding box center [156, 70] width 60 height 12
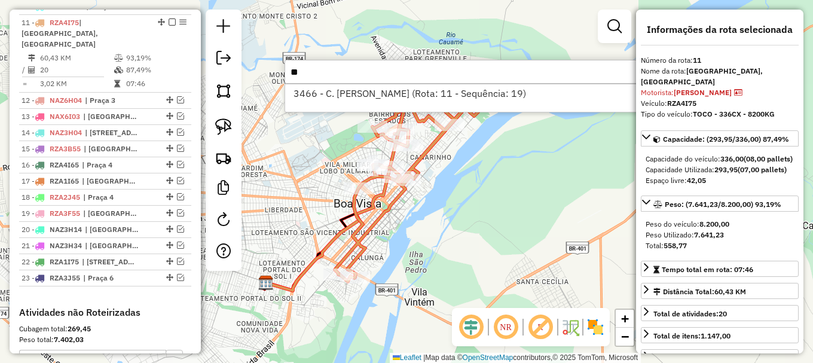
type input "*"
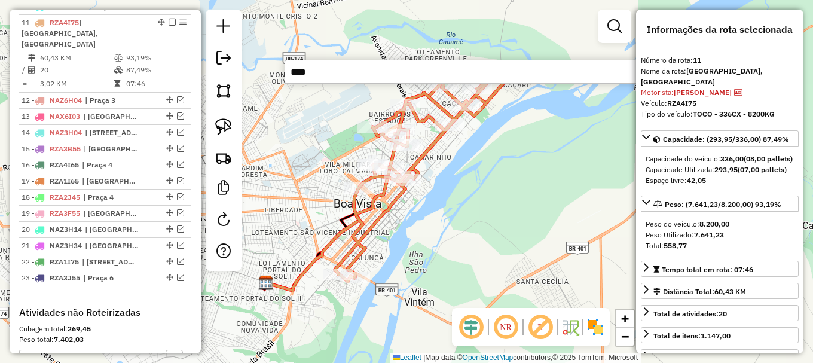
type input "*****"
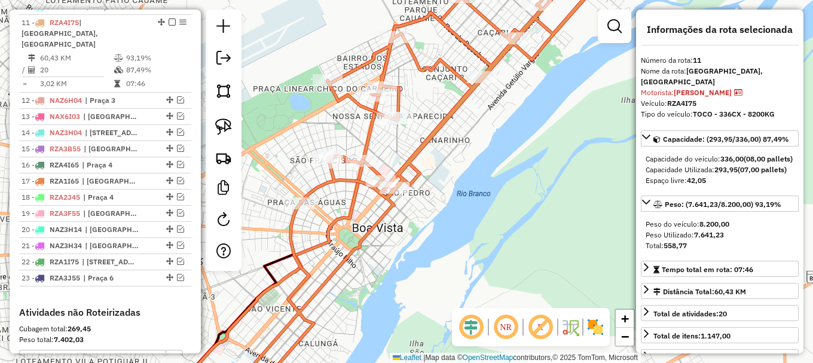
drag, startPoint x: 477, startPoint y: 149, endPoint x: 461, endPoint y: 165, distance: 22.0
click at [467, 160] on div "Janela de atendimento Grade de atendimento Capacidade Transportadoras Veículos …" at bounding box center [406, 181] width 813 height 363
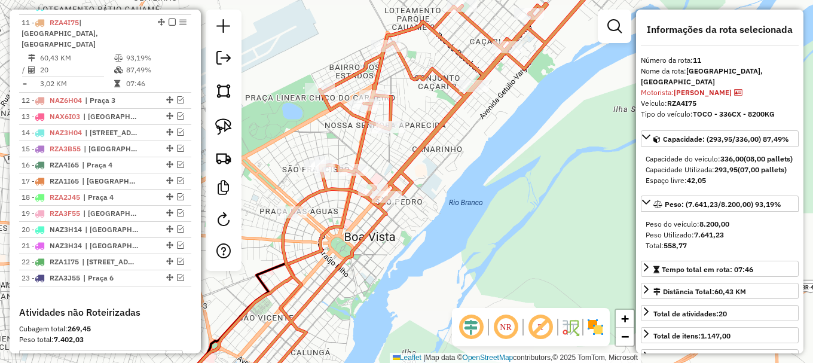
drag, startPoint x: 508, startPoint y: 99, endPoint x: 398, endPoint y: 201, distance: 150.2
click at [415, 188] on div "Rota 11 - Placa RZA4I75 4403 - HERMELINO WENCESLAU Janela de atendimento Grade …" at bounding box center [406, 181] width 813 height 363
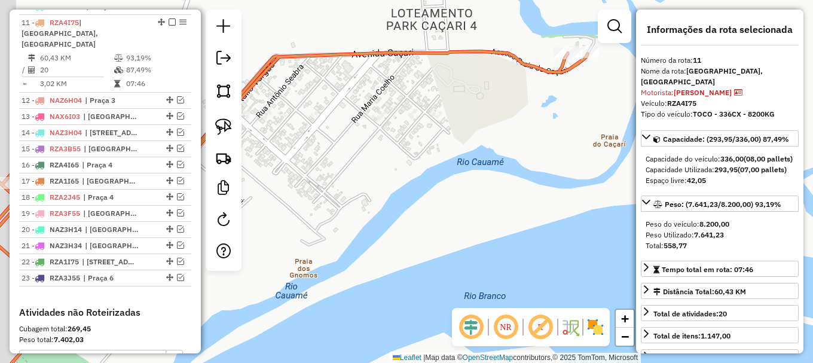
drag, startPoint x: 312, startPoint y: 255, endPoint x: 502, endPoint y: 87, distance: 253.2
click at [502, 87] on div "Janela de atendimento Grade de atendimento Capacidade Transportadoras Veículos …" at bounding box center [406, 181] width 813 height 363
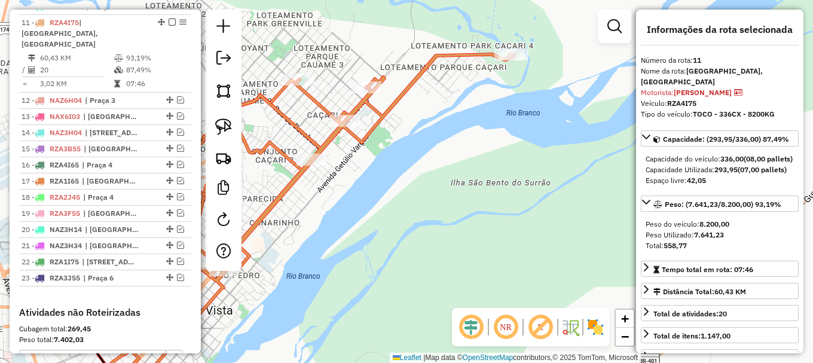
drag, startPoint x: 372, startPoint y: 158, endPoint x: 436, endPoint y: 127, distance: 71.1
click at [443, 132] on div "Janela de atendimento Grade de atendimento Capacidade Transportadoras Veículos …" at bounding box center [406, 181] width 813 height 363
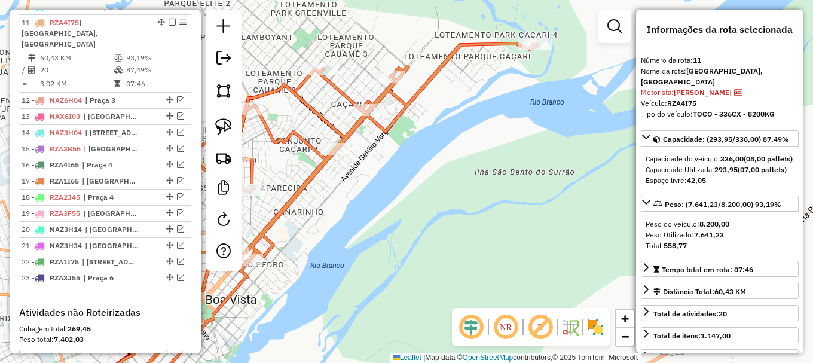
click at [332, 84] on icon at bounding box center [339, 221] width 398 height 355
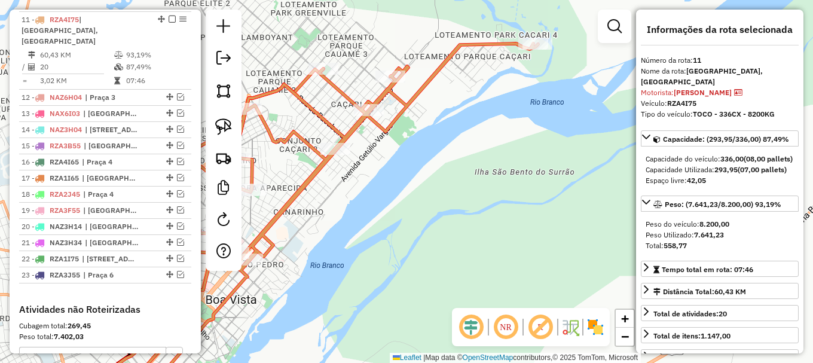
click at [332, 84] on icon at bounding box center [339, 221] width 398 height 355
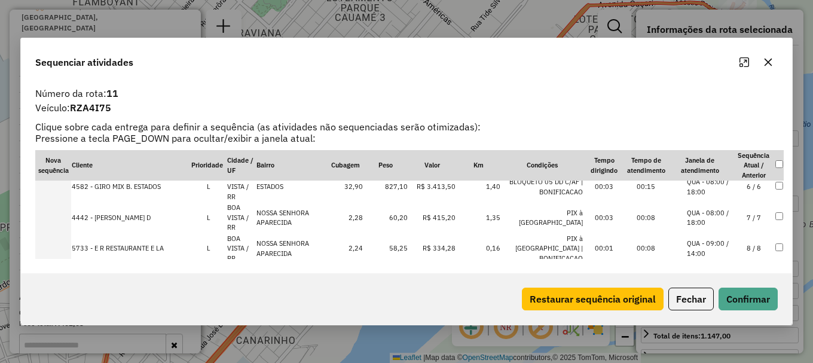
scroll to position [179, 0]
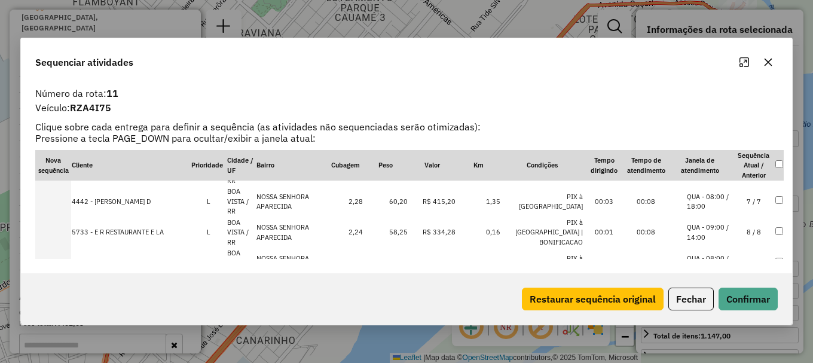
click at [713, 346] on li "QUA - 00:00 / 23:59" at bounding box center [709, 356] width 45 height 20
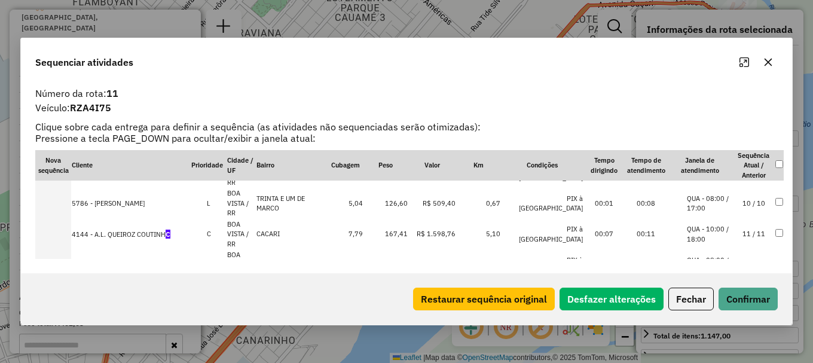
scroll to position [351, 0]
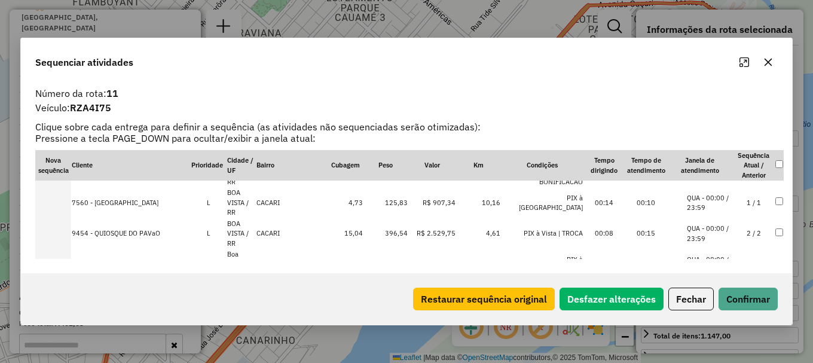
scroll to position [53, 0]
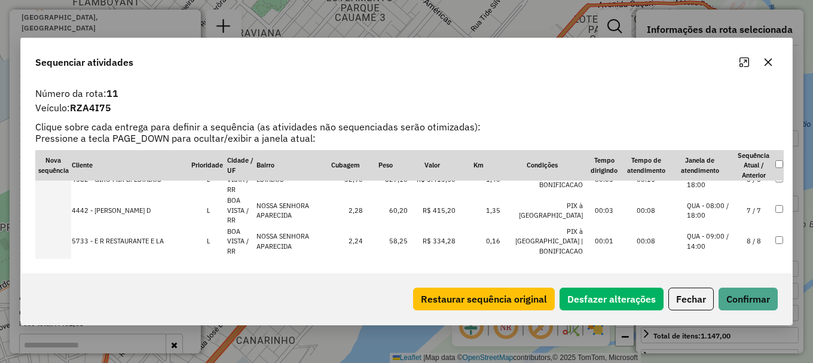
click at [724, 324] on li "QUA - 10:00 / 18:00" at bounding box center [709, 334] width 45 height 20
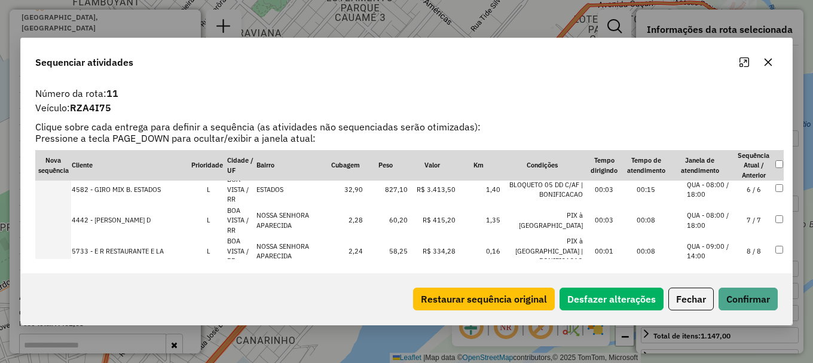
click at [738, 285] on div "Restaurar sequência original Desfazer alterações Fechar Confirmar" at bounding box center [406, 298] width 771 height 51
click at [736, 291] on button "Confirmar" at bounding box center [748, 299] width 59 height 23
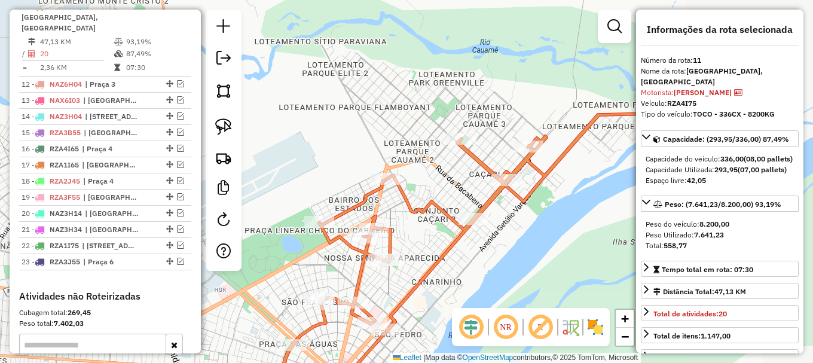
drag, startPoint x: 589, startPoint y: 218, endPoint x: 373, endPoint y: 243, distance: 217.2
click at [389, 244] on div "Janela de atendimento Grade de atendimento Capacidade Transportadoras Veículos …" at bounding box center [406, 181] width 813 height 363
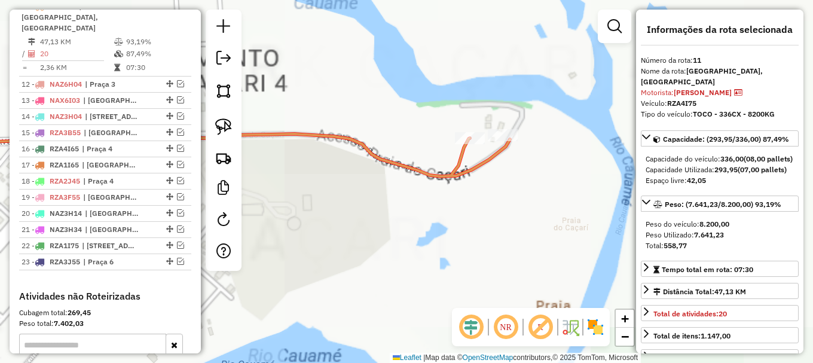
drag, startPoint x: 403, startPoint y: 195, endPoint x: 565, endPoint y: 117, distance: 180.2
click at [560, 118] on div "Janela de atendimento Grade de atendimento Capacidade Transportadoras Veículos …" at bounding box center [406, 181] width 813 height 363
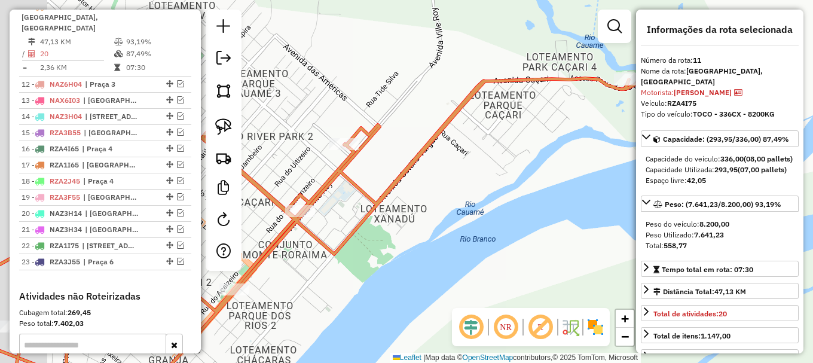
drag, startPoint x: 463, startPoint y: 183, endPoint x: 536, endPoint y: 139, distance: 85.3
click at [533, 142] on div "Janela de atendimento Grade de atendimento Capacidade Transportadoras Veículos …" at bounding box center [406, 181] width 813 height 363
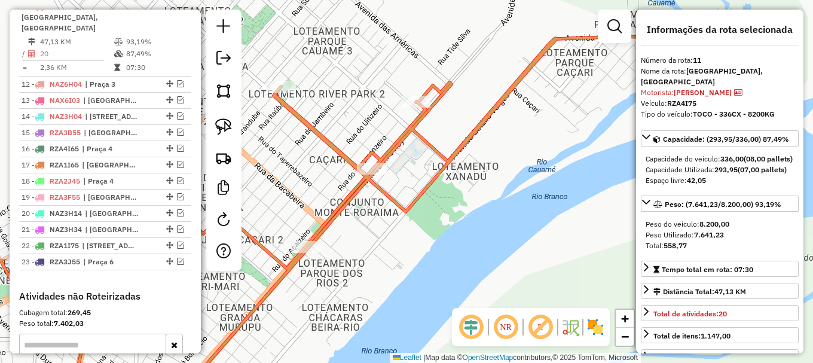
click at [329, 143] on icon at bounding box center [354, 217] width 714 height 363
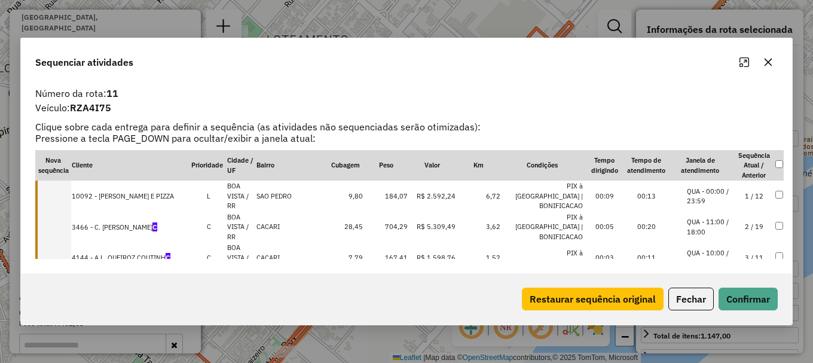
click at [62, 191] on td at bounding box center [53, 196] width 36 height 31
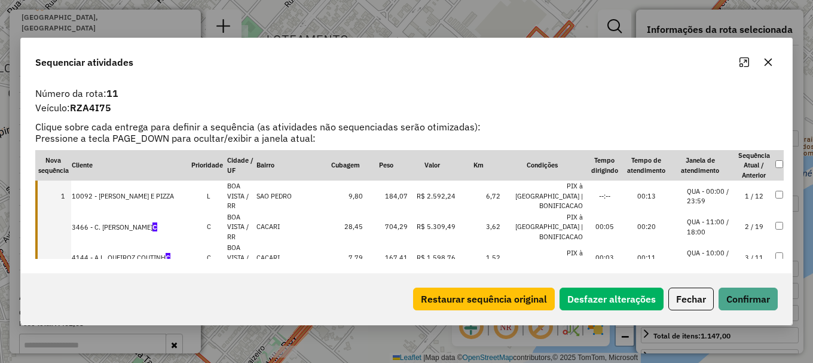
drag, startPoint x: 57, startPoint y: 208, endPoint x: 60, endPoint y: 224, distance: 15.8
click at [57, 212] on td at bounding box center [53, 227] width 36 height 31
click at [61, 242] on td at bounding box center [53, 257] width 36 height 31
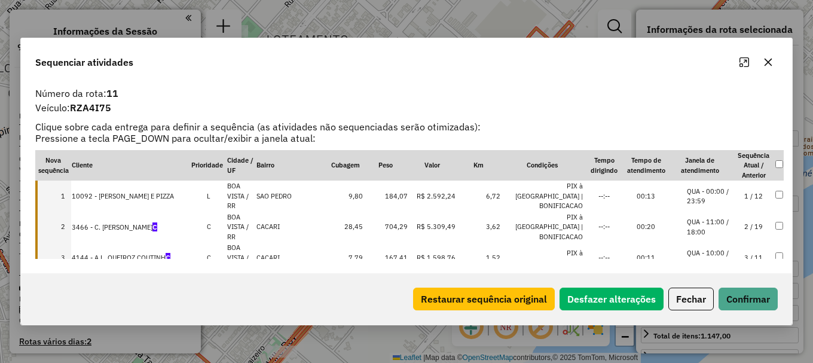
select select "**********"
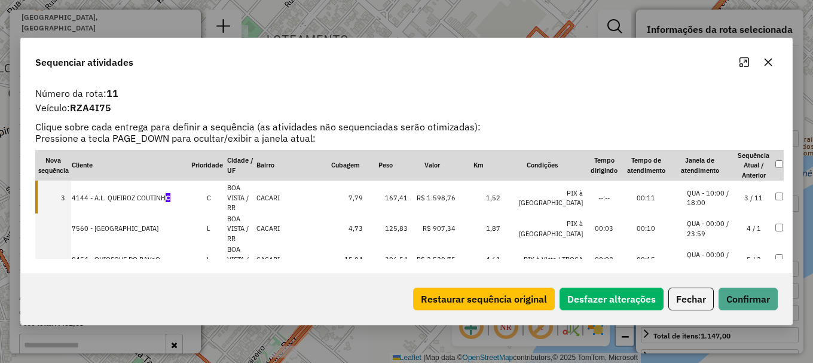
click at [733, 275] on td "6 / 3" at bounding box center [754, 290] width 42 height 31
click at [733, 275] on td "5 / 2" at bounding box center [754, 290] width 42 height 31
drag, startPoint x: 724, startPoint y: 235, endPoint x: 718, endPoint y: 247, distance: 13.4
click at [723, 280] on li "QUA - 00:00 / 23:59" at bounding box center [709, 290] width 45 height 20
drag, startPoint x: 716, startPoint y: 250, endPoint x: 740, endPoint y: 295, distance: 50.3
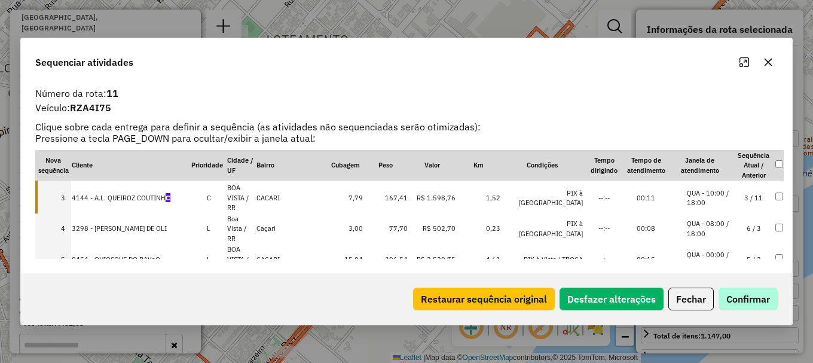
click at [717, 311] on li "QUA - 08:00 / 18:00" at bounding box center [709, 321] width 45 height 20
click at [744, 298] on button "Confirmar" at bounding box center [748, 299] width 59 height 23
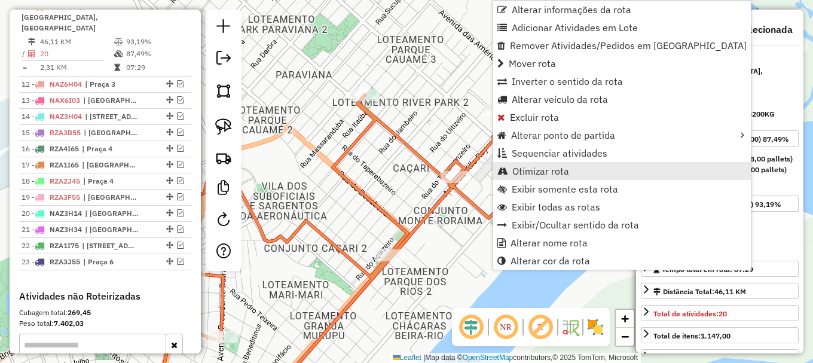
click at [542, 175] on span "Otimizar rota" at bounding box center [540, 171] width 57 height 10
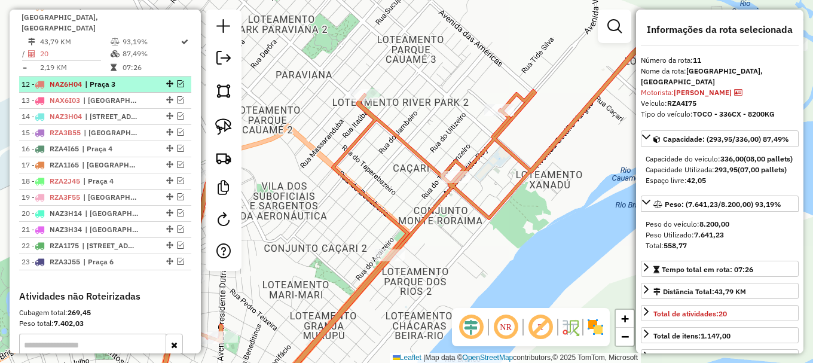
click at [177, 80] on em at bounding box center [180, 83] width 7 height 7
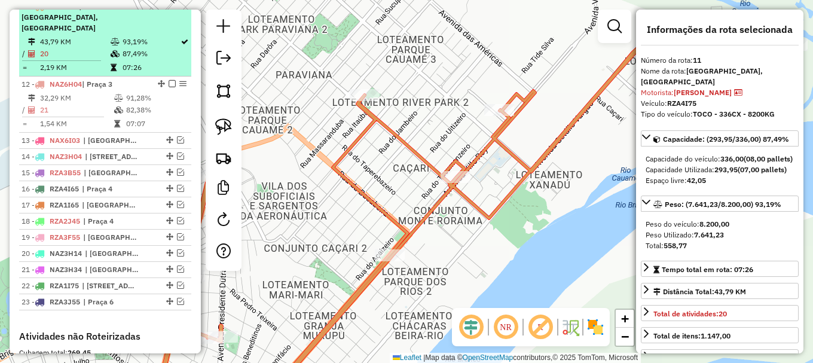
click at [169, 10] on em at bounding box center [172, 5] width 7 height 7
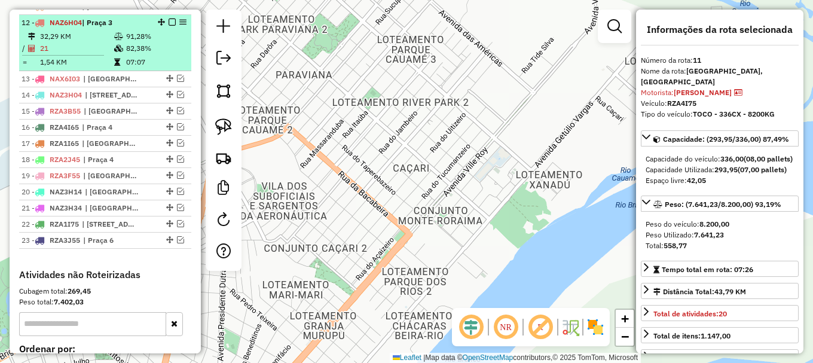
click at [149, 66] on table "32,29 KM 91,28% / 21 82,38% = 1,54 KM 07:07" at bounding box center [105, 49] width 167 height 38
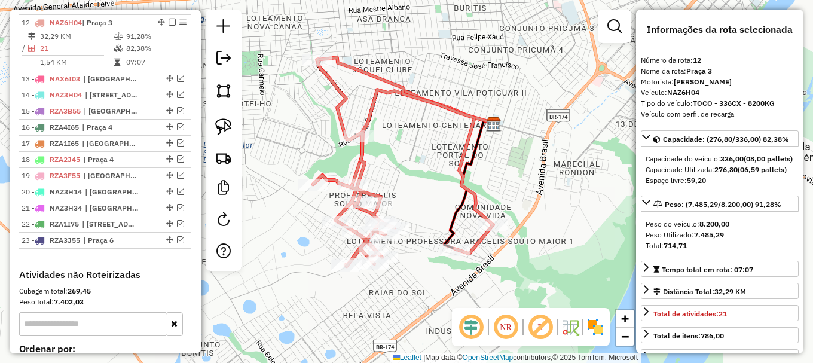
drag, startPoint x: 444, startPoint y: 213, endPoint x: 467, endPoint y: 130, distance: 87.0
click at [438, 158] on div "Janela de atendimento Grade de atendimento Capacidade Transportadoras Veículos …" at bounding box center [406, 181] width 813 height 363
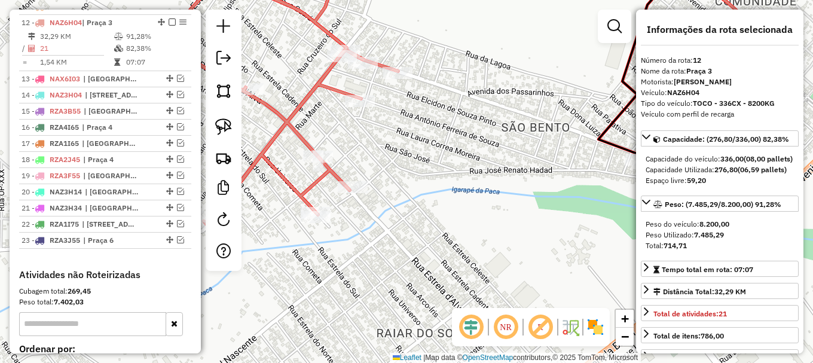
click at [331, 171] on icon at bounding box center [478, 95] width 631 height 262
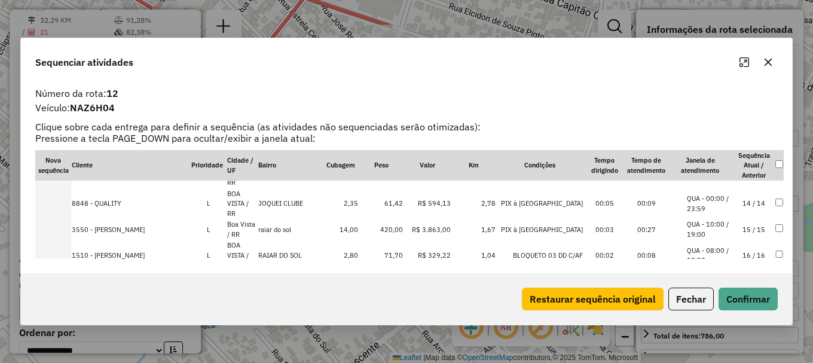
scroll to position [570, 0]
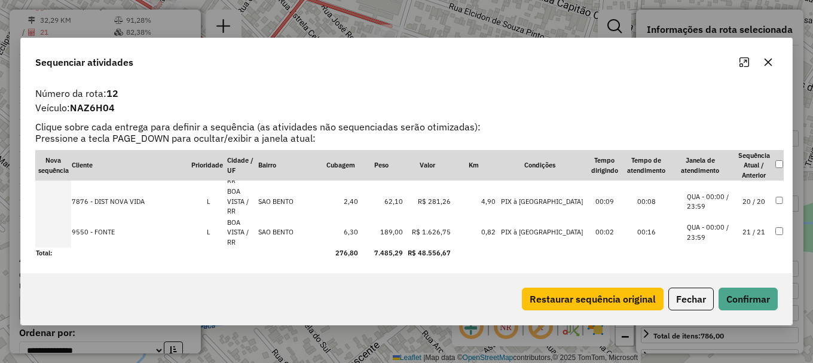
click at [714, 206] on li "QUA - 00:00 / 23:59" at bounding box center [709, 202] width 45 height 20
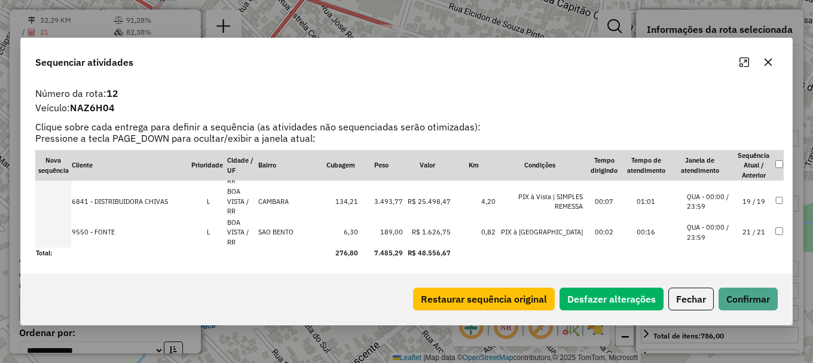
click at [714, 228] on li "QUA - 00:00 / 23:59" at bounding box center [709, 232] width 45 height 20
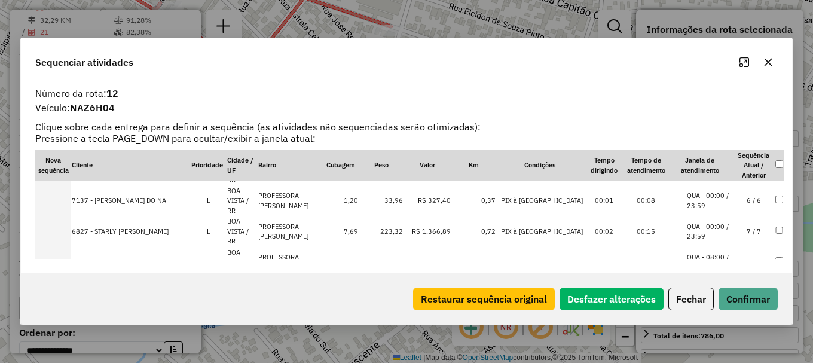
click at [698, 198] on li "QUA - 00:00 / 23:59" at bounding box center [709, 201] width 45 height 20
click at [745, 301] on button "Confirmar" at bounding box center [748, 299] width 59 height 23
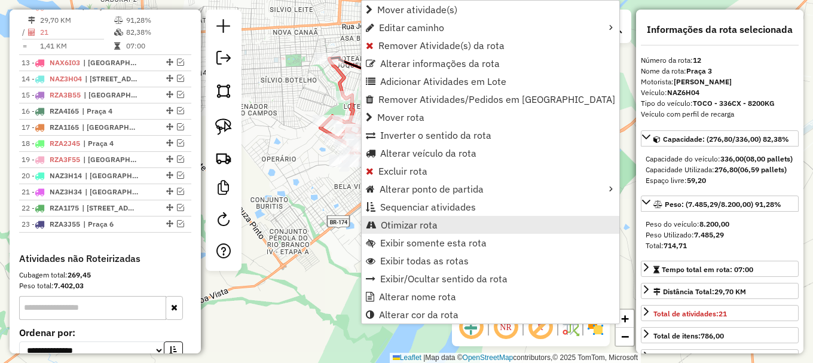
click at [403, 222] on span "Otimizar rota" at bounding box center [409, 225] width 57 height 10
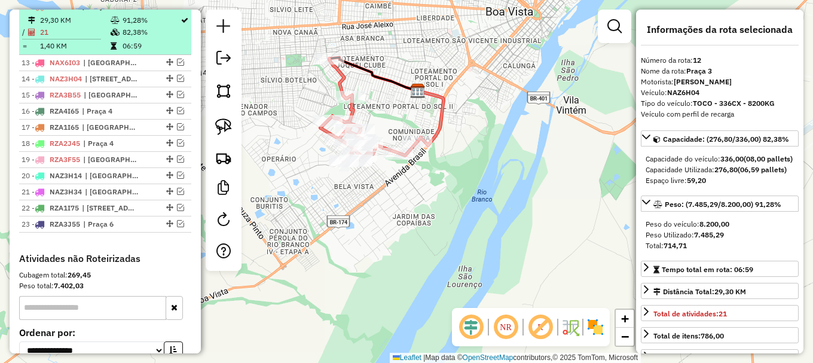
drag, startPoint x: 176, startPoint y: 72, endPoint x: 181, endPoint y: 52, distance: 21.0
click at [177, 66] on em at bounding box center [180, 62] width 7 height 7
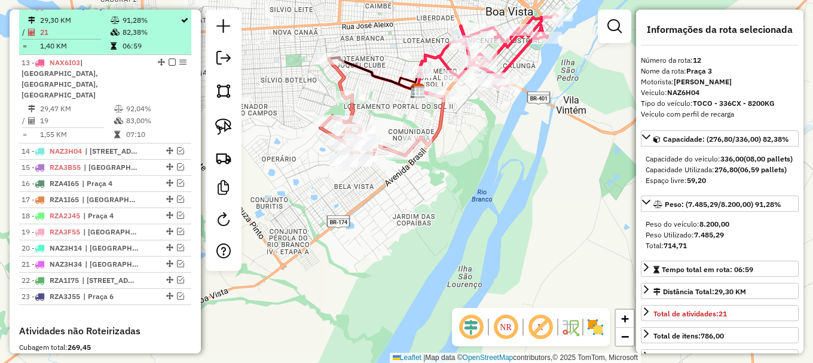
click at [169, 10] on em at bounding box center [172, 5] width 7 height 7
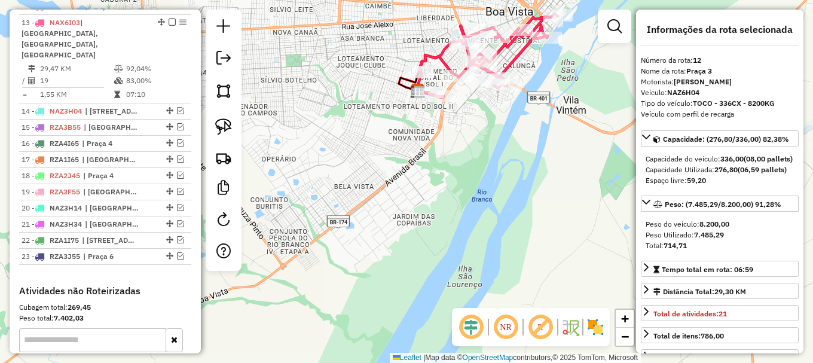
drag, startPoint x: 430, startPoint y: 143, endPoint x: 379, endPoint y: 224, distance: 95.4
click at [384, 216] on div "Janela de atendimento Grade de atendimento Capacidade Transportadoras Veículos …" at bounding box center [406, 181] width 813 height 363
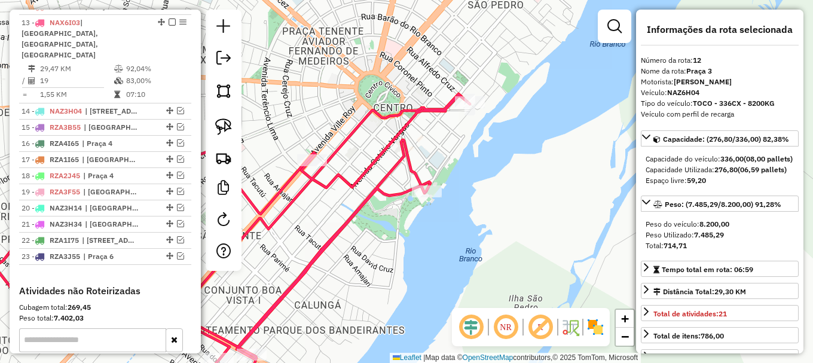
drag, startPoint x: 351, startPoint y: 288, endPoint x: 522, endPoint y: 44, distance: 298.2
click at [521, 46] on div "Janela de atendimento Grade de atendimento Capacidade Transportadoras Veículos …" at bounding box center [406, 181] width 813 height 363
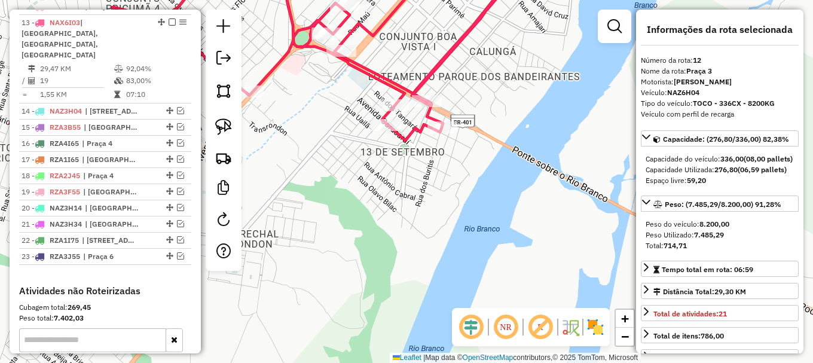
drag, startPoint x: 326, startPoint y: 146, endPoint x: 403, endPoint y: 132, distance: 78.5
click at [399, 133] on div "Rota 13 - Placa NAX6I03 1441 - COMERCIAL AeW AGUIAR Janela de atendimento Grade…" at bounding box center [406, 181] width 813 height 363
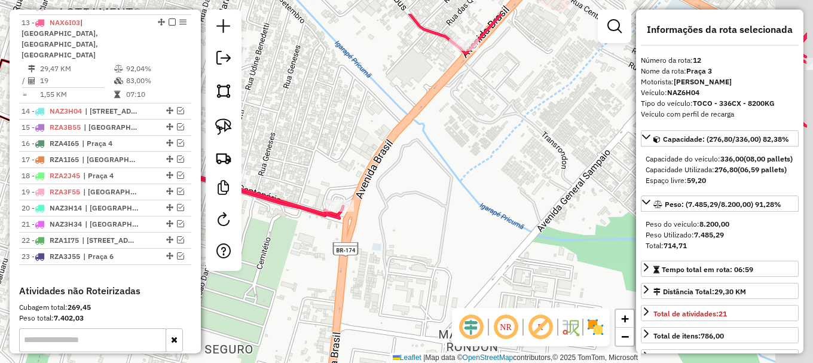
drag, startPoint x: 547, startPoint y: 114, endPoint x: 292, endPoint y: 232, distance: 280.6
click at [295, 232] on div "Janela de atendimento Grade de atendimento Capacidade Transportadoras Veículos …" at bounding box center [406, 181] width 813 height 363
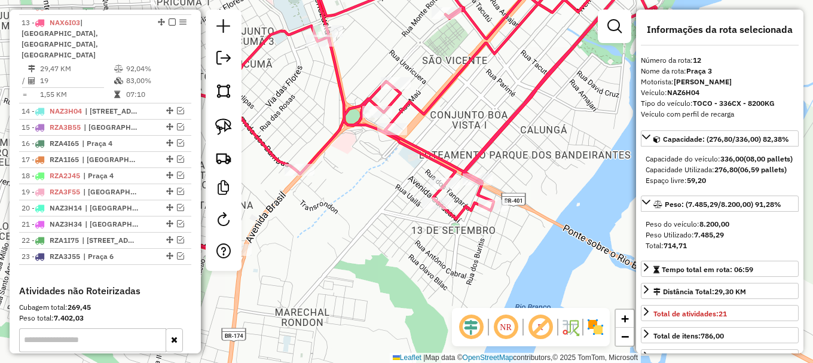
drag, startPoint x: 414, startPoint y: 182, endPoint x: 332, endPoint y: 152, distance: 87.9
click at [332, 152] on div "Janela de atendimento Grade de atendimento Capacidade Transportadoras Veículos …" at bounding box center [406, 181] width 813 height 363
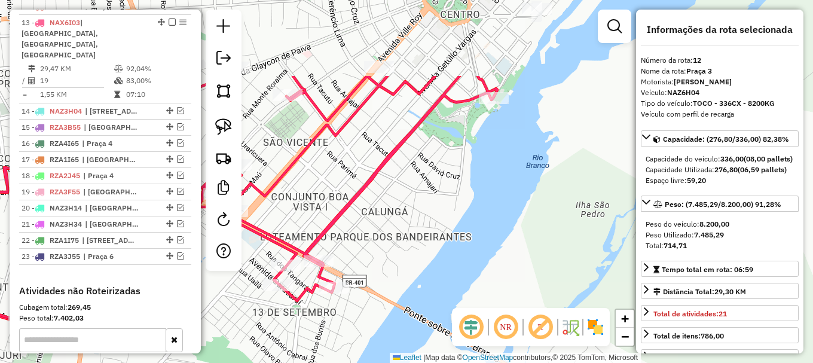
drag, startPoint x: 405, startPoint y: 117, endPoint x: 306, endPoint y: 250, distance: 166.2
click at [310, 243] on div "Janela de atendimento Grade de atendimento Capacidade Transportadoras Veículos …" at bounding box center [406, 181] width 813 height 363
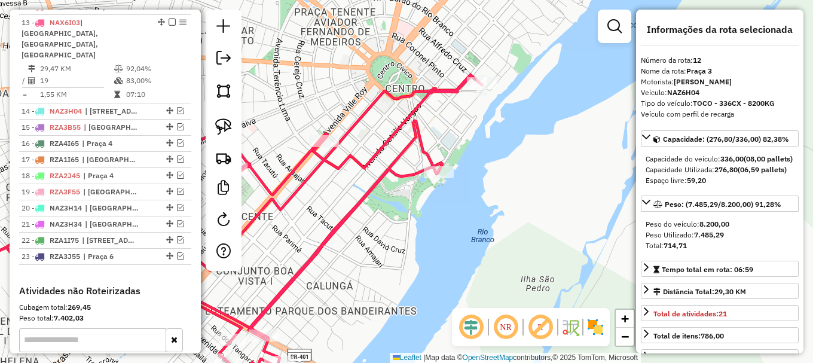
click at [373, 197] on icon at bounding box center [200, 237] width 563 height 324
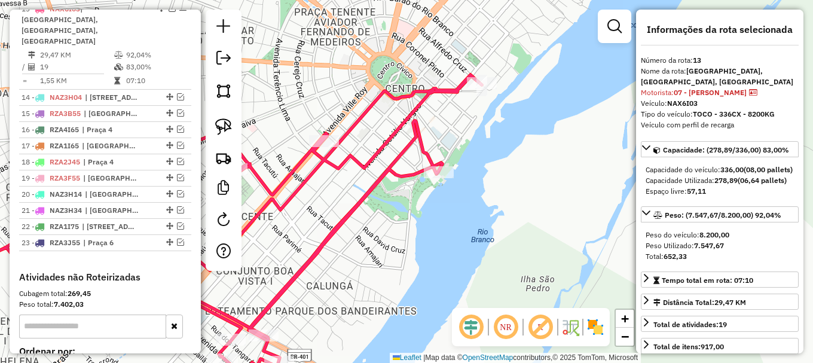
click at [375, 197] on icon at bounding box center [200, 237] width 563 height 324
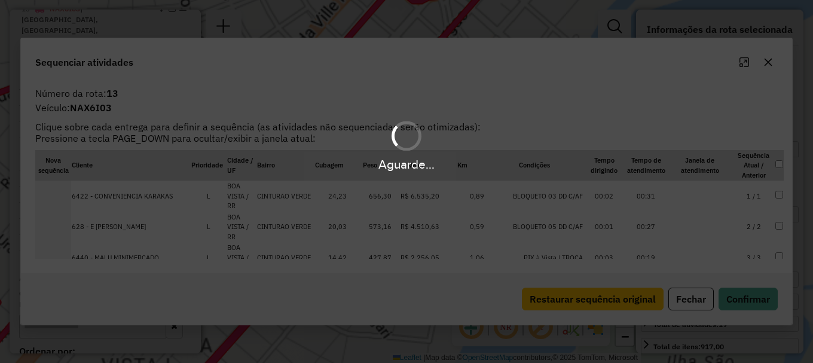
scroll to position [667, 0]
click at [369, 185] on div "Aguarde..." at bounding box center [406, 181] width 813 height 363
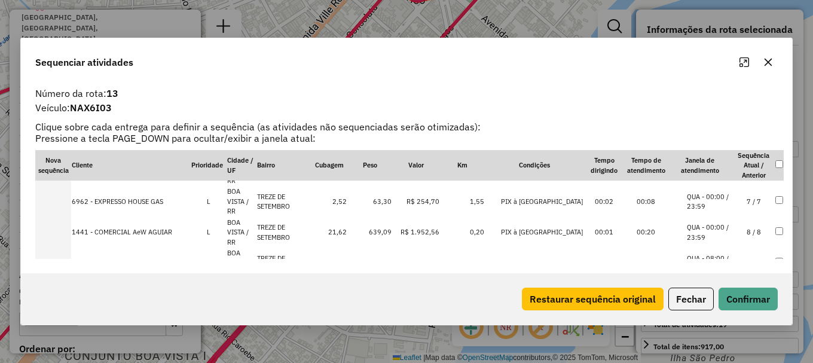
click at [696, 224] on li "QUA - 00:00 / 23:59" at bounding box center [709, 232] width 45 height 20
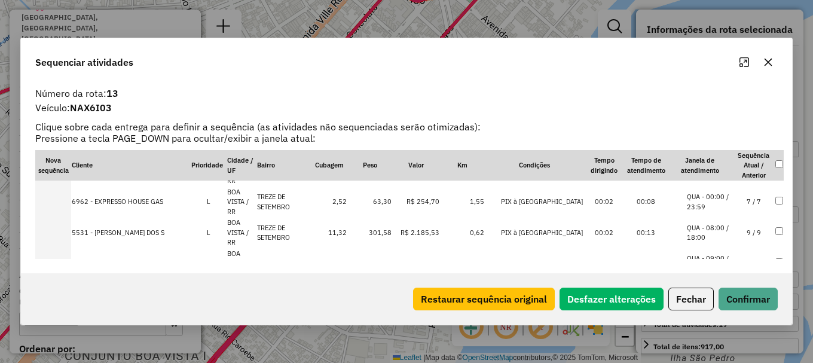
click at [703, 202] on li "QUA - 00:00 / 23:59" at bounding box center [709, 202] width 45 height 20
click at [700, 253] on li "QUA - 08:00 / 18:00" at bounding box center [709, 263] width 45 height 20
click at [713, 201] on li "QUA - 08:00 / 18:00" at bounding box center [709, 202] width 45 height 20
click at [708, 199] on li "QUA - 09:00 / 11:00" at bounding box center [709, 202] width 45 height 20
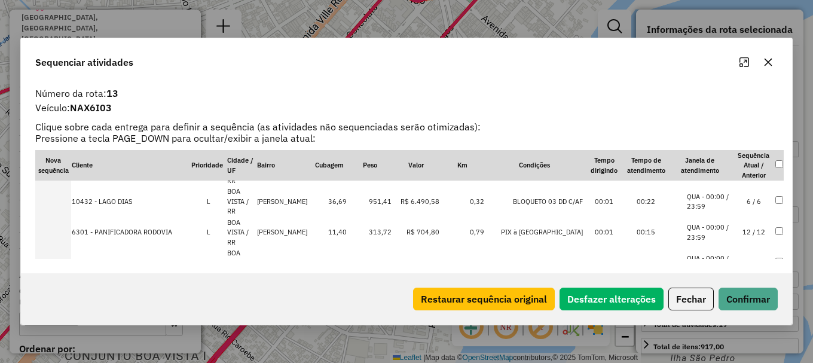
scroll to position [333, 0]
click at [281, 228] on td "CENTRO" at bounding box center [283, 232] width 55 height 31
click at [293, 227] on td "CENTRO" at bounding box center [283, 232] width 55 height 31
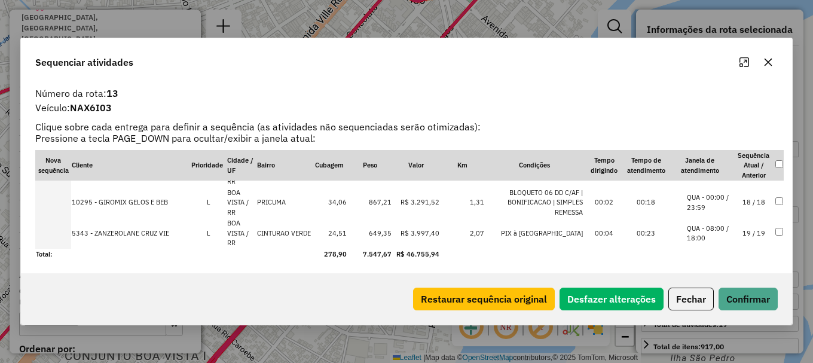
scroll to position [518, 0]
click at [747, 295] on button "Confirmar" at bounding box center [748, 299] width 59 height 23
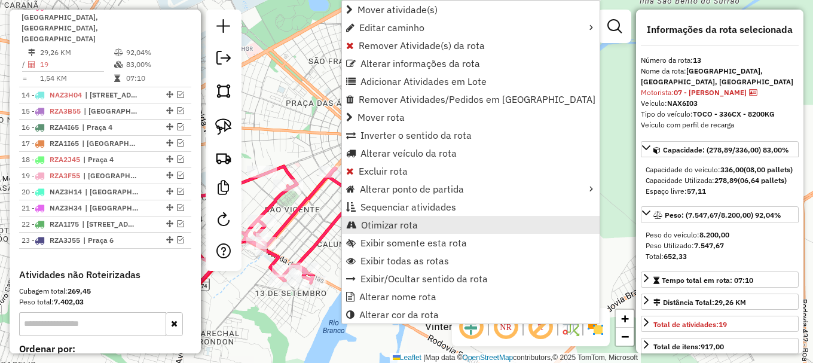
click at [404, 225] on span "Otimizar rota" at bounding box center [389, 225] width 57 height 10
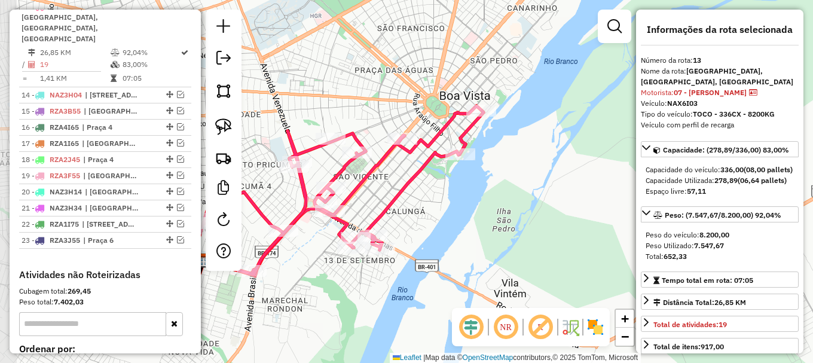
drag, startPoint x: 309, startPoint y: 143, endPoint x: 378, endPoint y: 110, distance: 76.2
click at [378, 110] on div "Janela de atendimento Grade de atendimento Capacidade Transportadoras Veículos …" at bounding box center [406, 181] width 813 height 363
drag, startPoint x: 432, startPoint y: 188, endPoint x: 447, endPoint y: 175, distance: 19.9
click at [446, 176] on div "Janela de atendimento Grade de atendimento Capacidade Transportadoras Veículos …" at bounding box center [406, 181] width 813 height 363
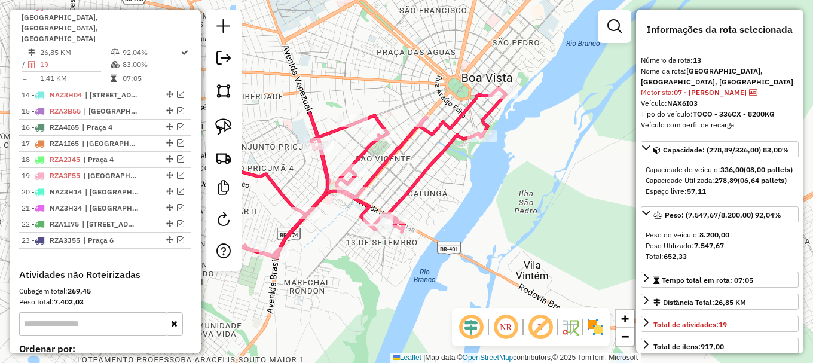
click at [393, 152] on icon at bounding box center [360, 172] width 291 height 169
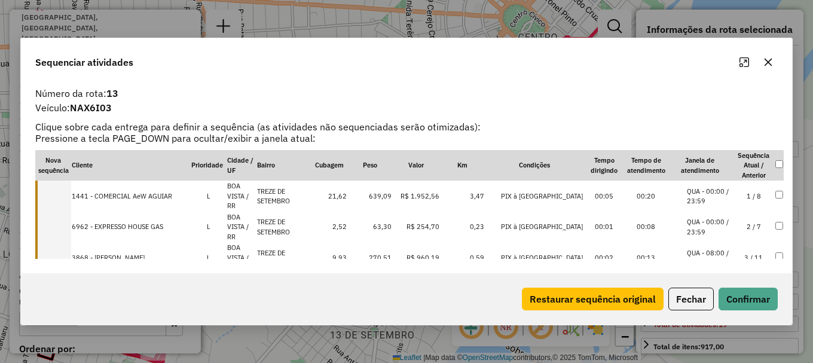
click at [58, 191] on td at bounding box center [53, 196] width 36 height 31
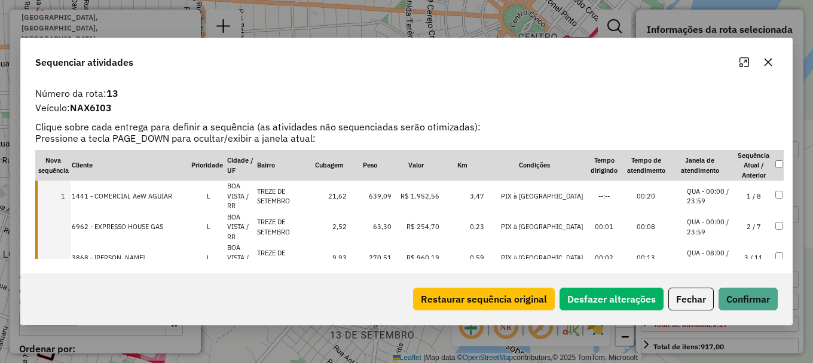
drag, startPoint x: 61, startPoint y: 227, endPoint x: 73, endPoint y: 211, distance: 20.1
click at [62, 227] on td at bounding box center [53, 227] width 36 height 31
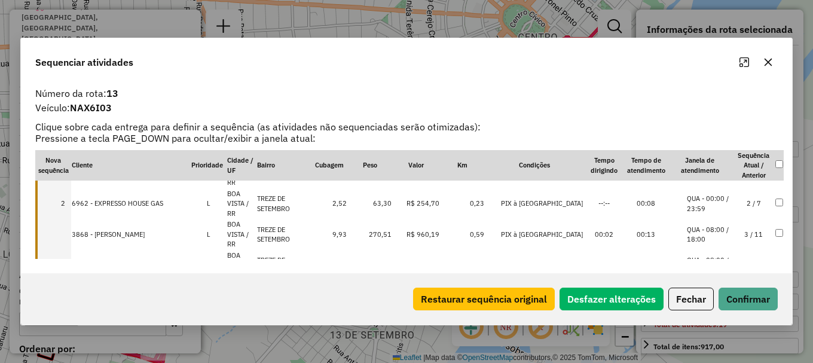
scroll to position [60, 0]
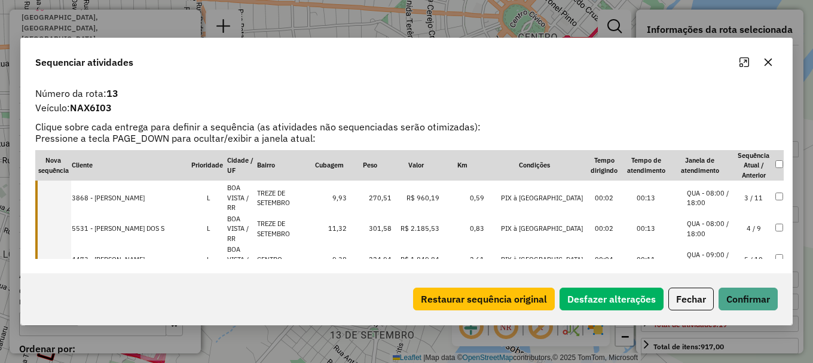
drag, startPoint x: 62, startPoint y: 198, endPoint x: 65, endPoint y: 218, distance: 20.0
click at [63, 198] on td at bounding box center [53, 197] width 36 height 31
click at [65, 222] on td at bounding box center [53, 228] width 36 height 31
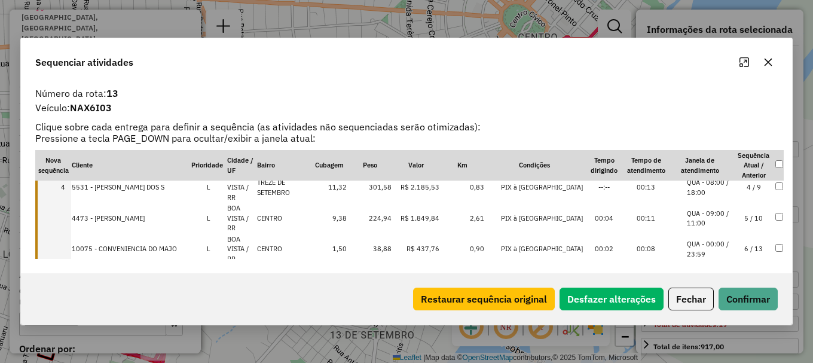
scroll to position [120, 0]
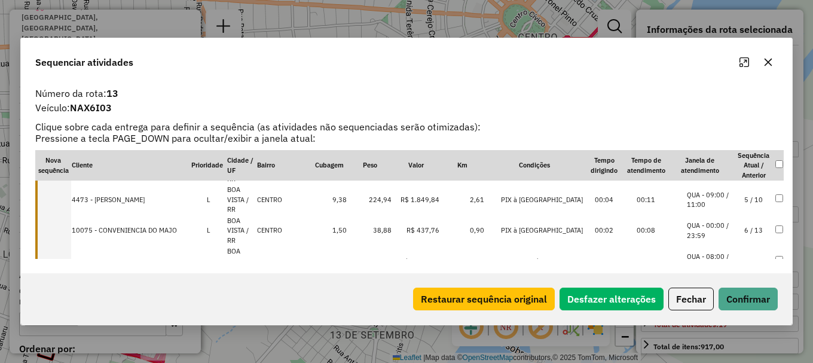
click at [57, 201] on td at bounding box center [53, 199] width 36 height 31
click at [59, 225] on td at bounding box center [53, 230] width 36 height 31
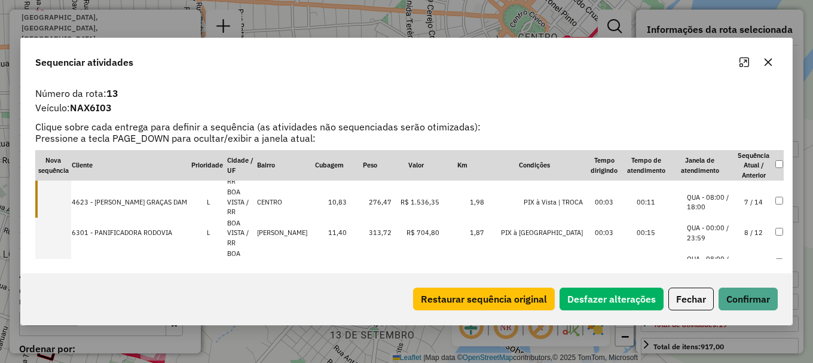
scroll to position [179, 0]
click at [57, 201] on td at bounding box center [53, 201] width 36 height 31
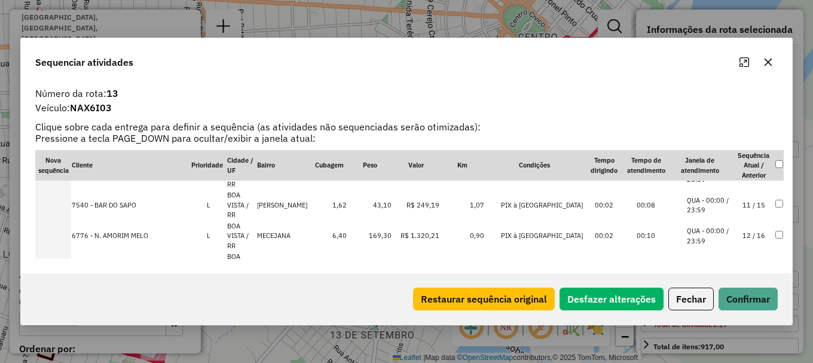
click at [726, 202] on li "QUA - 00:00 / 23:59" at bounding box center [709, 205] width 45 height 20
click at [735, 308] on button "Confirmar" at bounding box center [748, 299] width 59 height 23
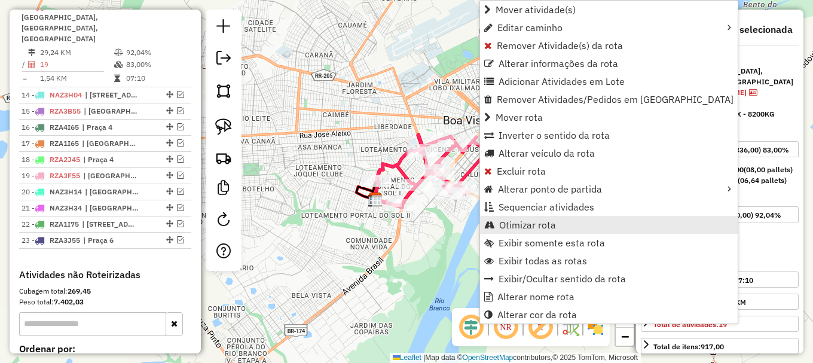
click at [543, 228] on span "Otimizar rota" at bounding box center [527, 225] width 57 height 10
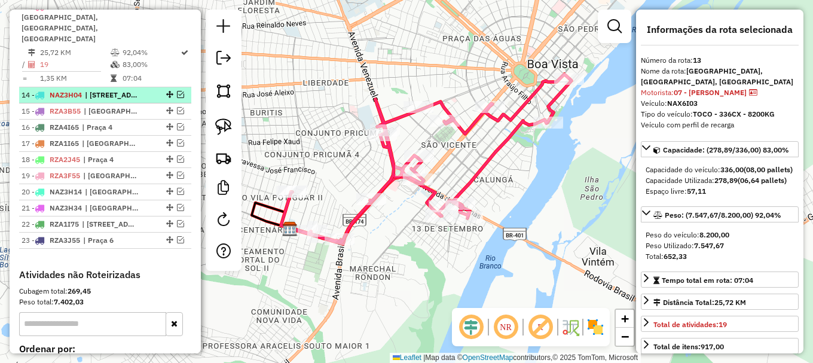
click at [181, 91] on div at bounding box center [169, 94] width 36 height 7
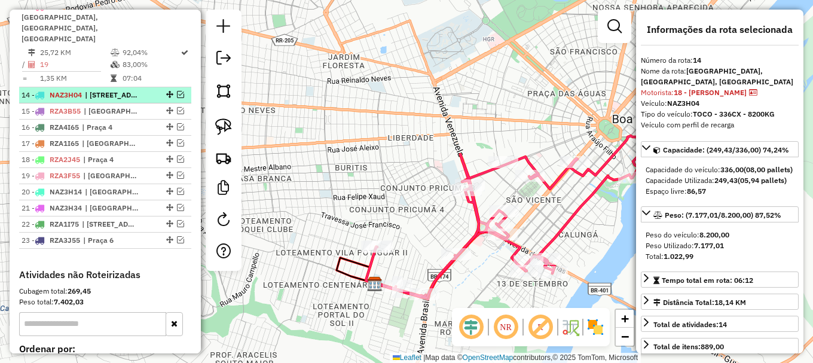
click at [177, 91] on em at bounding box center [180, 94] width 7 height 7
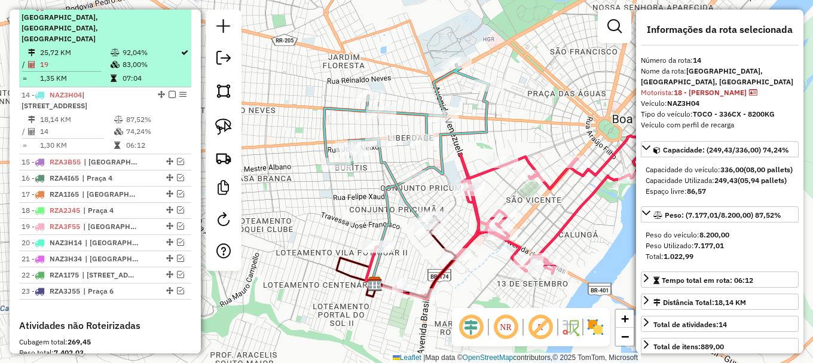
click at [169, 10] on em at bounding box center [172, 5] width 7 height 7
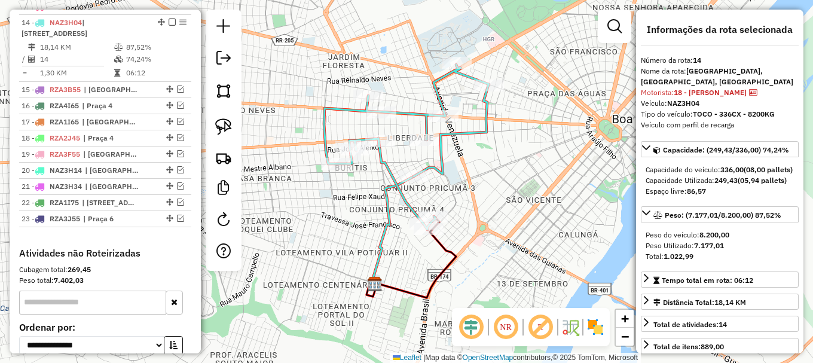
click at [354, 108] on icon at bounding box center [406, 147] width 165 height 165
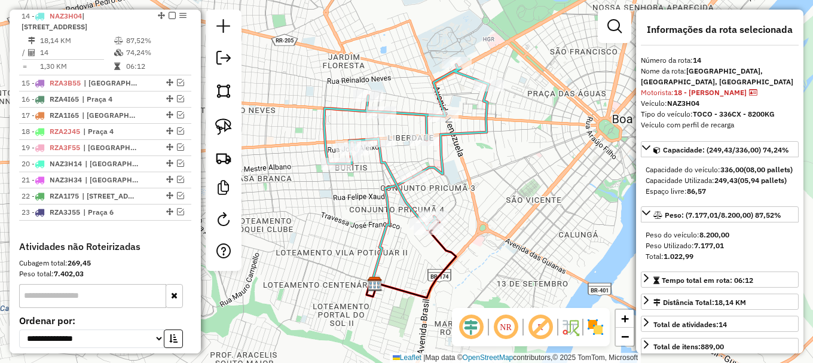
click at [353, 108] on icon at bounding box center [406, 147] width 165 height 165
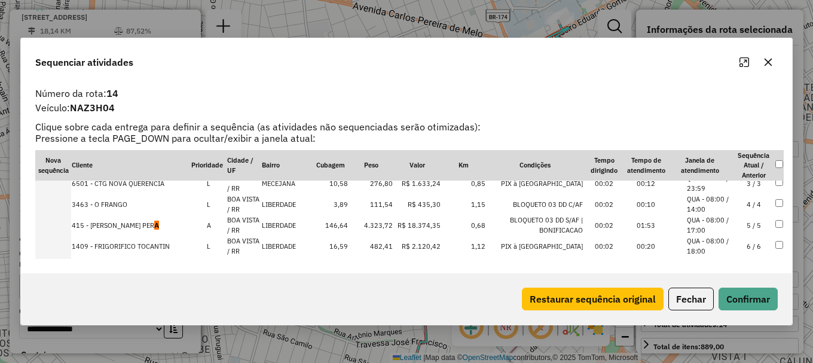
scroll to position [60, 0]
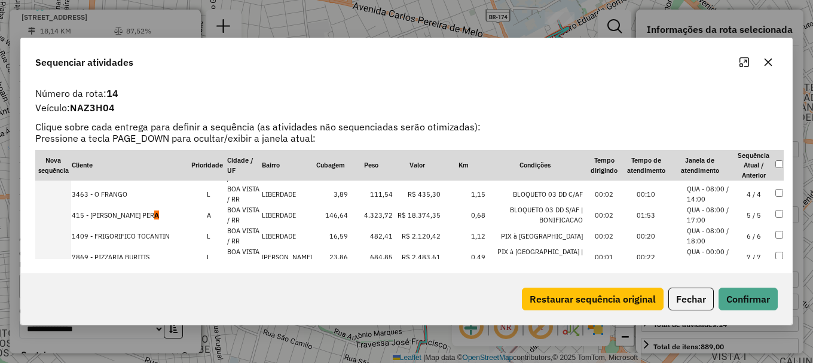
click at [148, 215] on td "415 - [PERSON_NAME] PER A" at bounding box center [131, 214] width 120 height 21
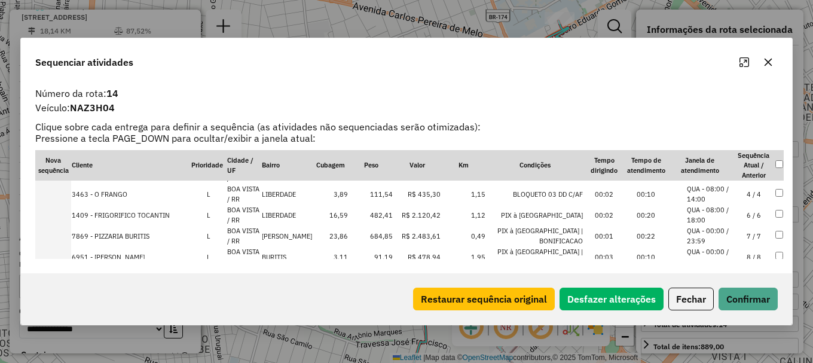
click at [727, 198] on li "QUA - 08:00 / 14:00" at bounding box center [709, 194] width 45 height 20
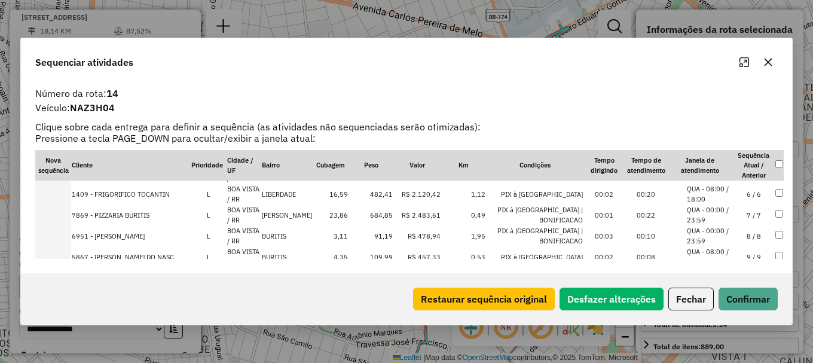
scroll to position [42, 0]
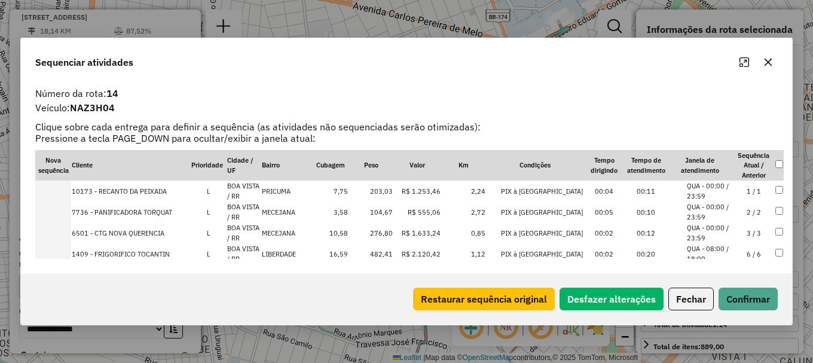
click at [736, 213] on td "2 / 2" at bounding box center [754, 211] width 42 height 21
click at [733, 230] on td "3 / 3" at bounding box center [754, 232] width 42 height 21
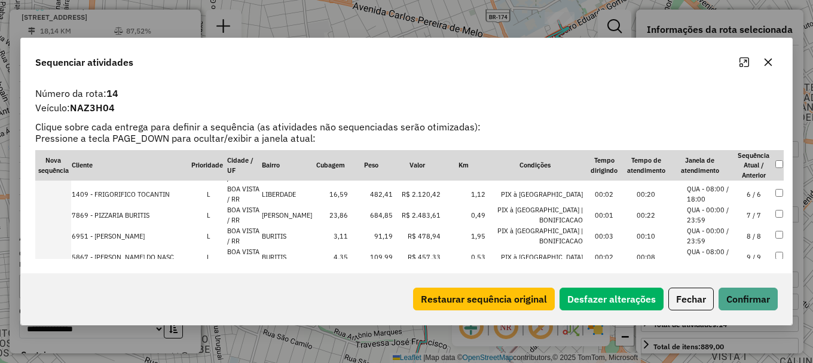
click at [733, 215] on td "7 / 7" at bounding box center [754, 214] width 42 height 21
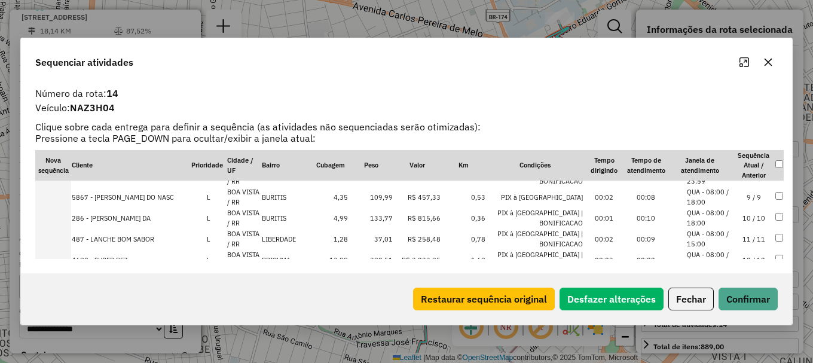
click at [724, 237] on li "QUA - 08:00 / 15:00" at bounding box center [709, 239] width 45 height 20
click at [745, 292] on button "Confirmar" at bounding box center [748, 299] width 59 height 23
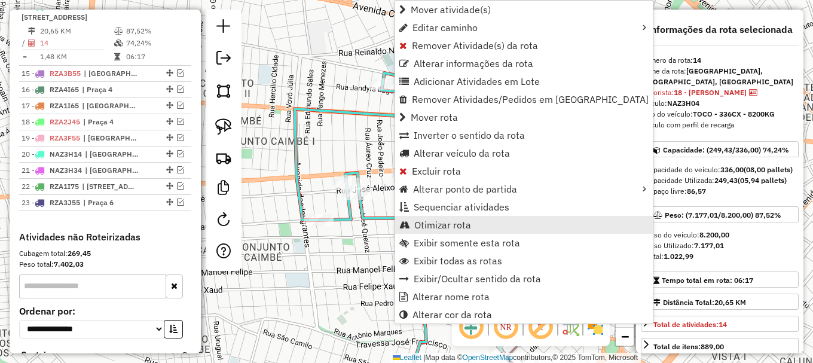
click at [458, 218] on link "Otimizar rota" at bounding box center [524, 225] width 258 height 18
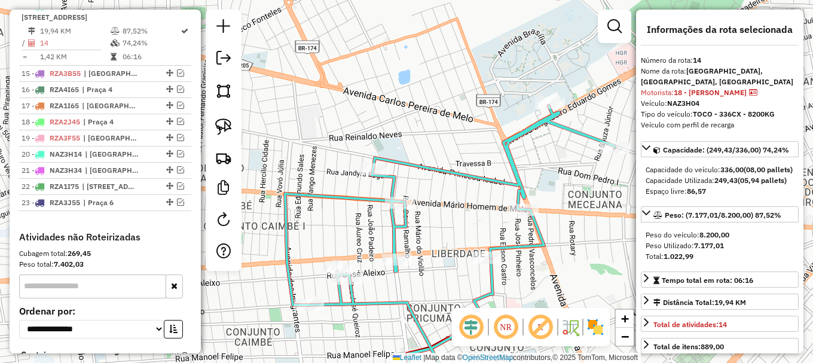
click at [438, 171] on icon at bounding box center [449, 252] width 329 height 293
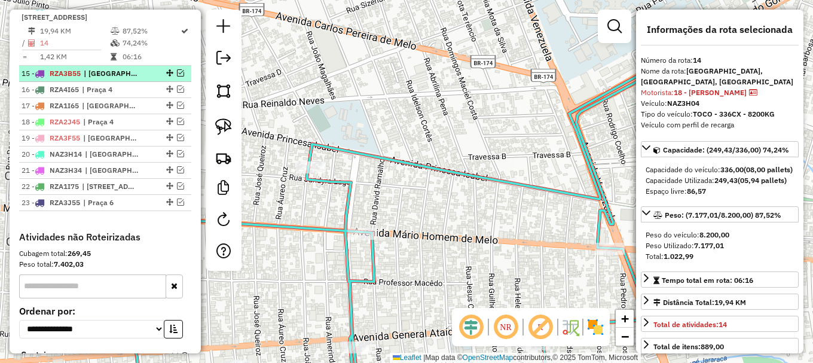
click at [177, 77] on em at bounding box center [180, 72] width 7 height 7
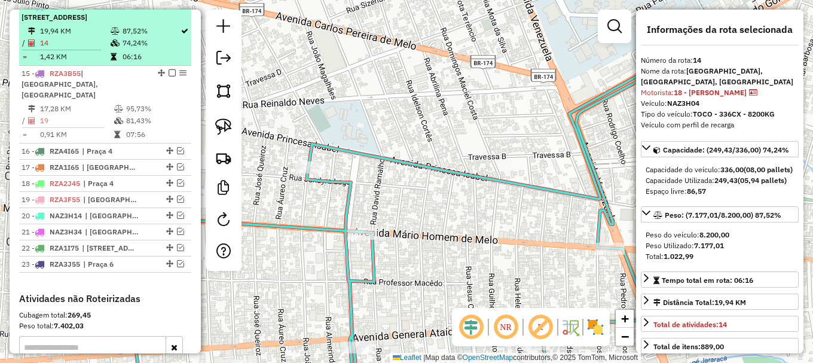
click at [169, 10] on em at bounding box center [172, 5] width 7 height 7
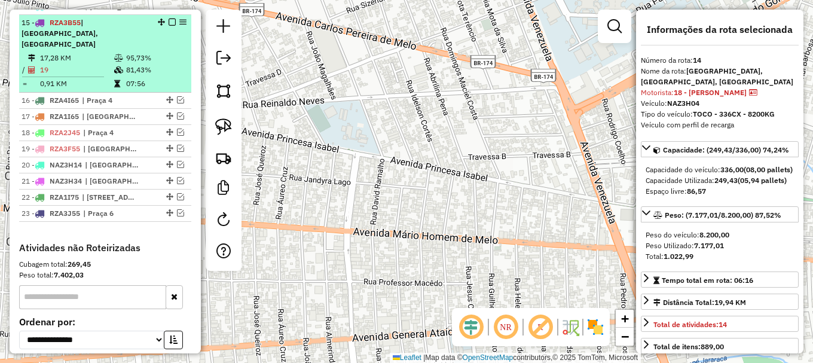
click at [163, 64] on td "81,43%" at bounding box center [156, 70] width 60 height 12
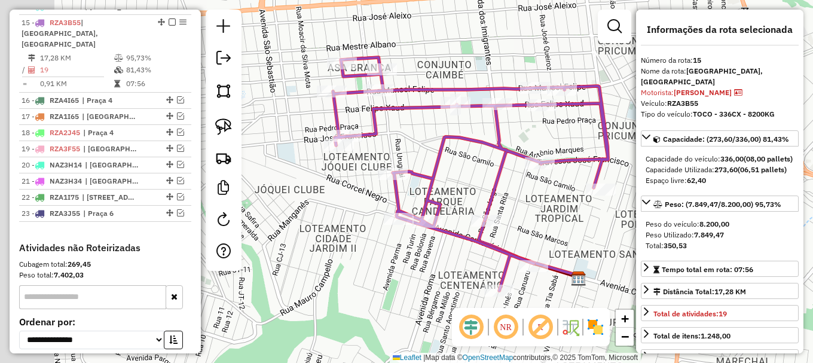
drag, startPoint x: 350, startPoint y: 53, endPoint x: 414, endPoint y: 46, distance: 64.4
click at [414, 46] on div "Janela de atendimento Grade de atendimento Capacidade Transportadoras Veículos …" at bounding box center [406, 181] width 813 height 363
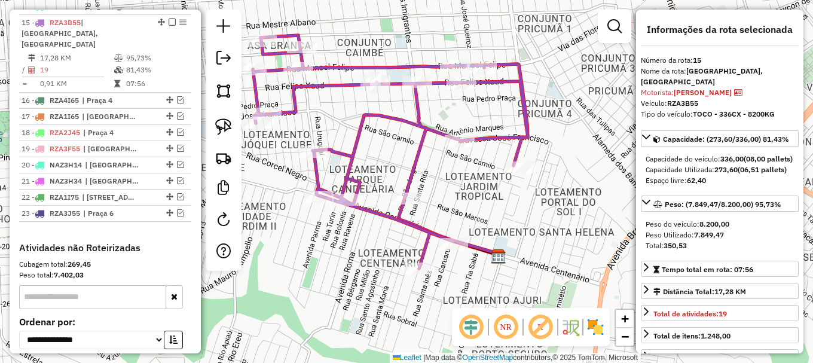
drag, startPoint x: 348, startPoint y: 14, endPoint x: 446, endPoint y: 81, distance: 118.4
click at [447, 80] on div "Janela de atendimento Grade de atendimento Capacidade Transportadoras Veículos …" at bounding box center [406, 181] width 813 height 363
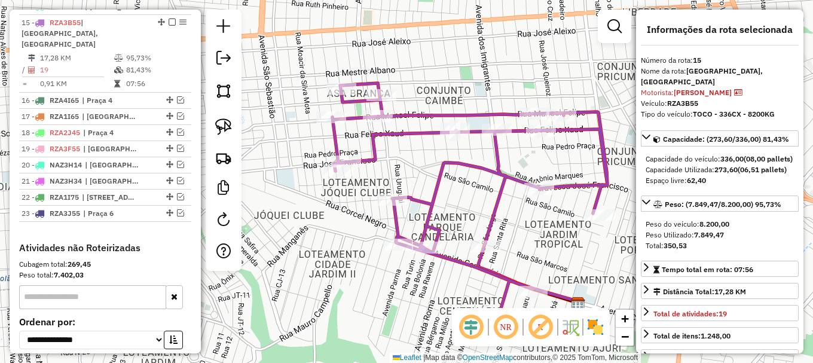
click at [354, 100] on icon at bounding box center [469, 199] width 275 height 233
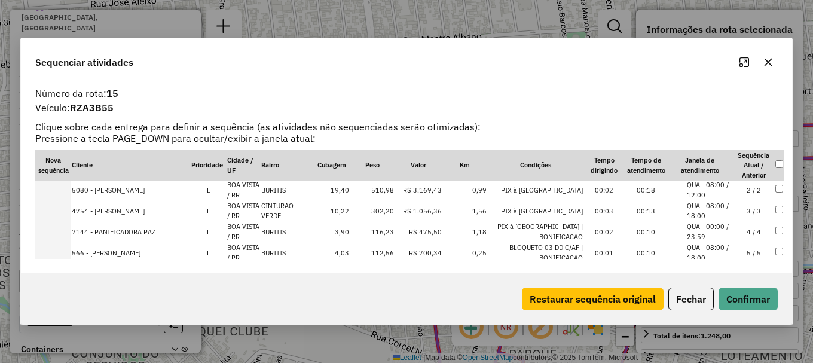
scroll to position [60, 0]
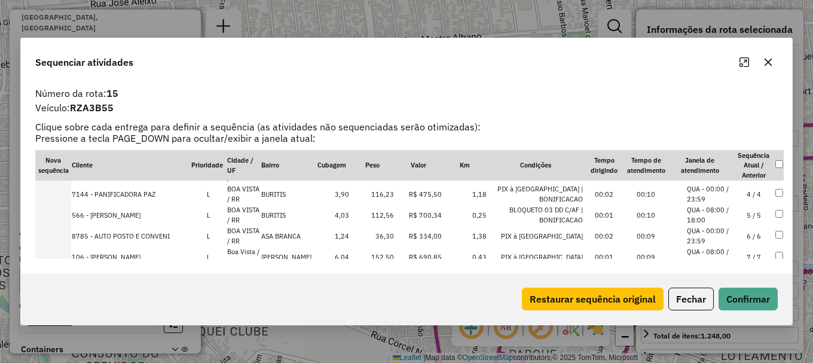
click at [733, 251] on td "7 / 7" at bounding box center [754, 256] width 42 height 21
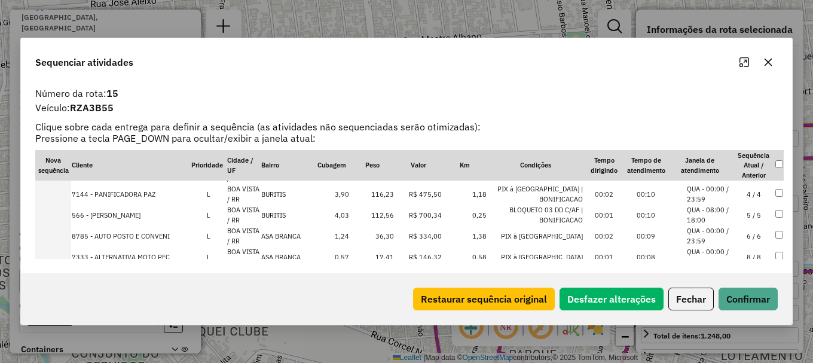
click at [727, 234] on li "QUA - 00:00 / 23:59" at bounding box center [709, 236] width 45 height 20
click at [727, 233] on li "QUA - 00:00 / 23:59" at bounding box center [709, 236] width 45 height 20
click at [753, 298] on button "Confirmar" at bounding box center [748, 299] width 59 height 23
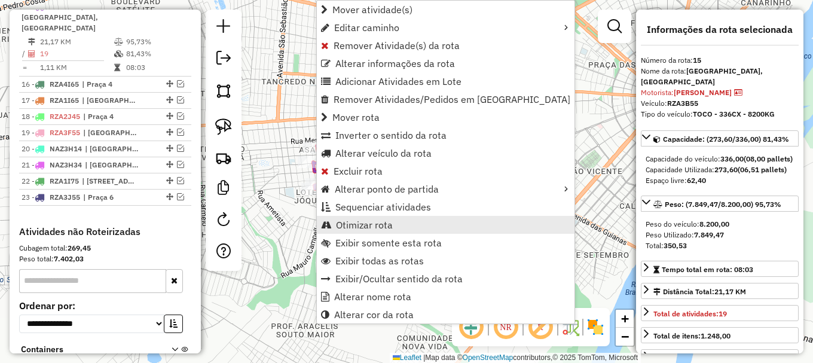
click at [369, 228] on span "Otimizar rota" at bounding box center [364, 225] width 57 height 10
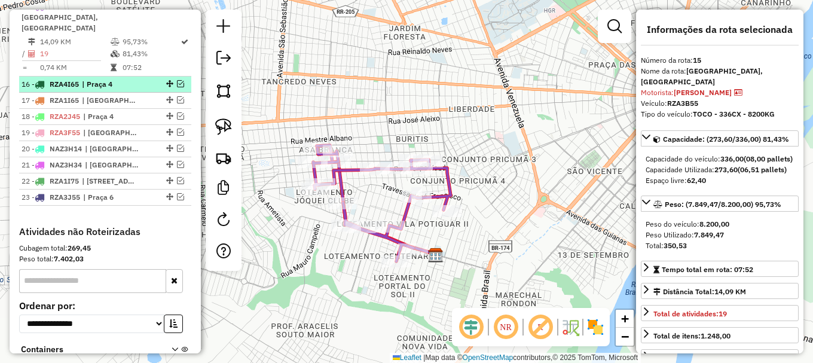
click at [177, 80] on em at bounding box center [180, 83] width 7 height 7
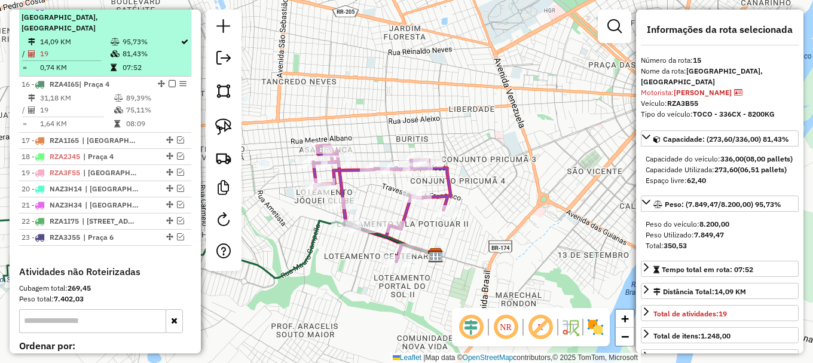
click at [169, 10] on em at bounding box center [172, 5] width 7 height 7
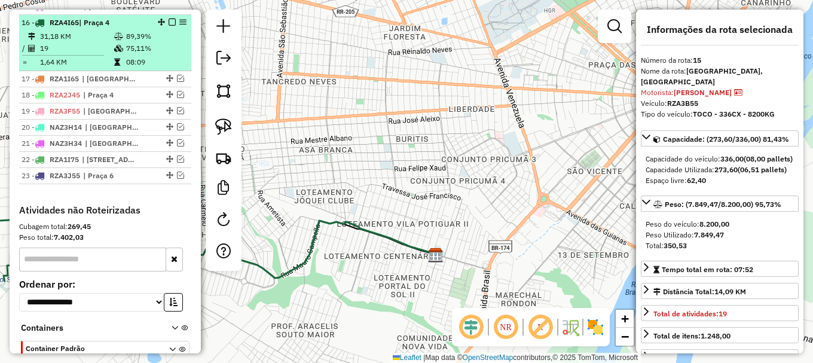
click at [134, 54] on td "75,11%" at bounding box center [156, 48] width 60 height 12
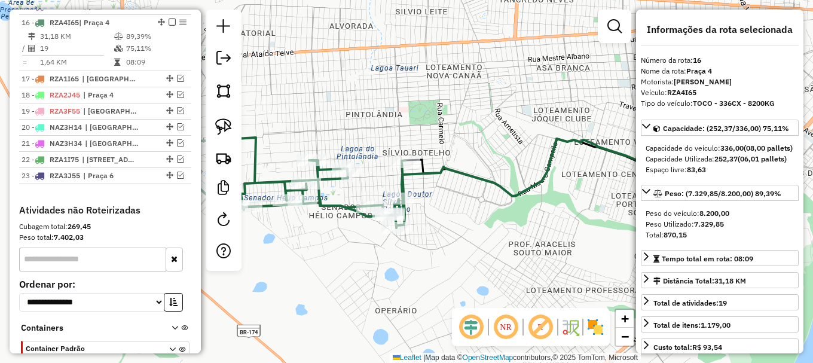
drag, startPoint x: 329, startPoint y: 91, endPoint x: 512, endPoint y: 63, distance: 185.1
click at [512, 63] on div "Janela de atendimento Grade de atendimento Capacidade Transportadoras Veículos …" at bounding box center [406, 181] width 813 height 363
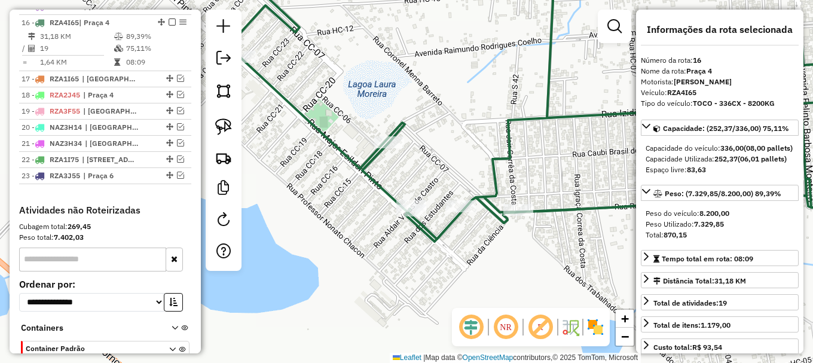
click at [374, 180] on icon at bounding box center [561, 103] width 666 height 278
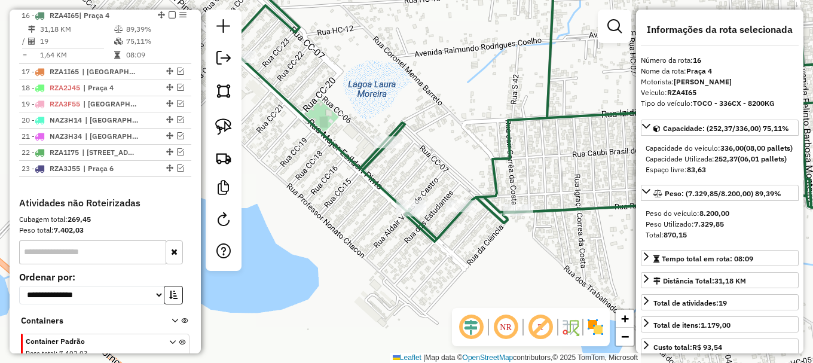
scroll to position [716, 0]
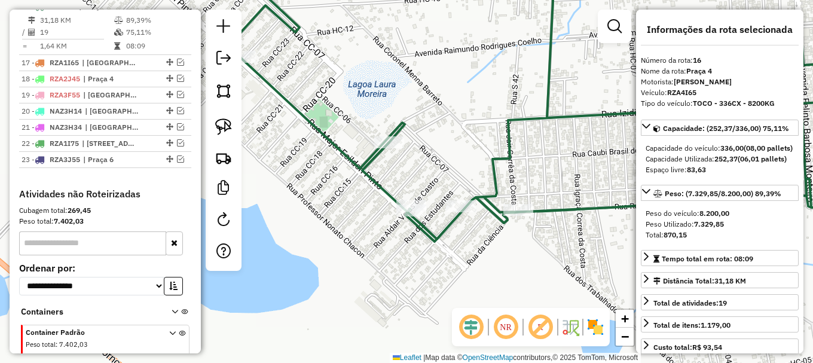
click at [374, 180] on icon at bounding box center [561, 103] width 666 height 278
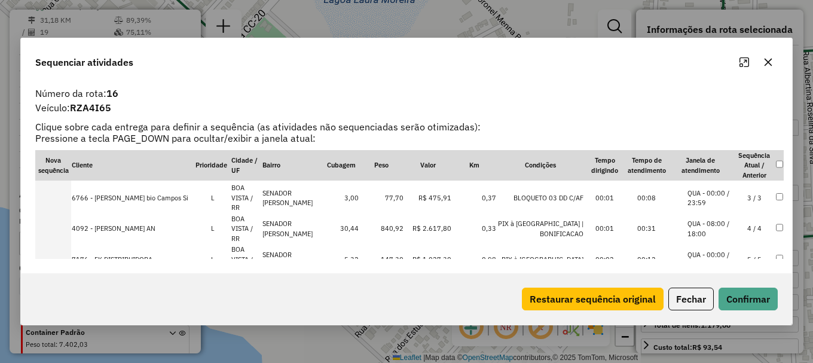
click at [710, 311] on li "QUA - 00:00 / 23:59" at bounding box center [709, 321] width 45 height 20
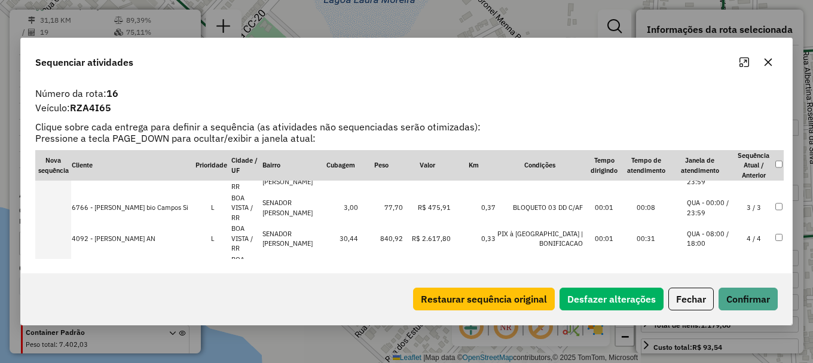
click at [720, 291] on li "QUA - 08:00 / 18:00" at bounding box center [709, 301] width 45 height 20
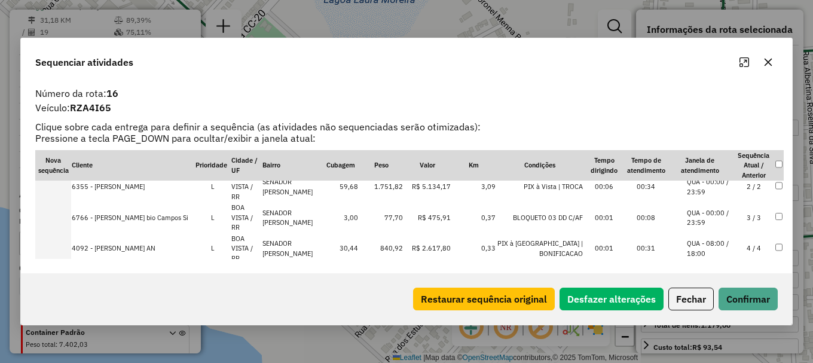
click at [723, 270] on li "QUA - 00:00 / 23:59" at bounding box center [709, 280] width 45 height 20
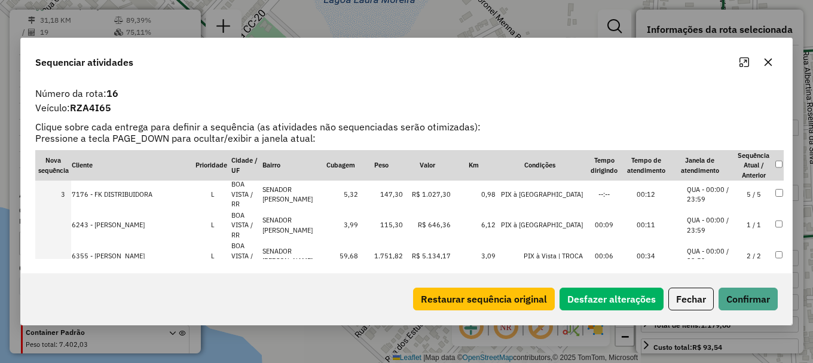
scroll to position [63, 0]
click at [722, 247] on li "QUA - 00:00 / 23:59" at bounding box center [709, 257] width 45 height 20
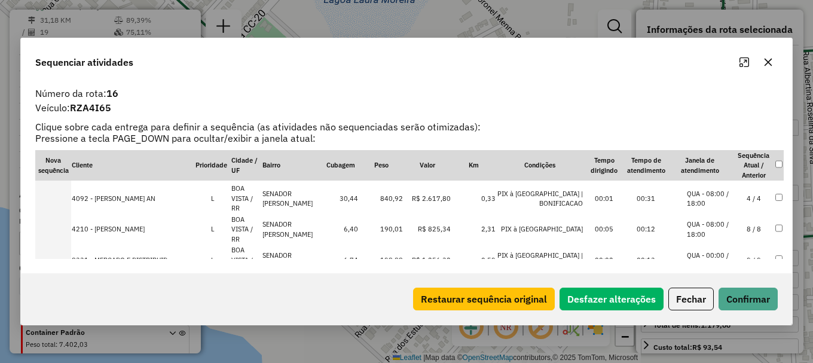
click at [726, 312] on li "QUA - 10:00 / 18:00" at bounding box center [709, 322] width 45 height 20
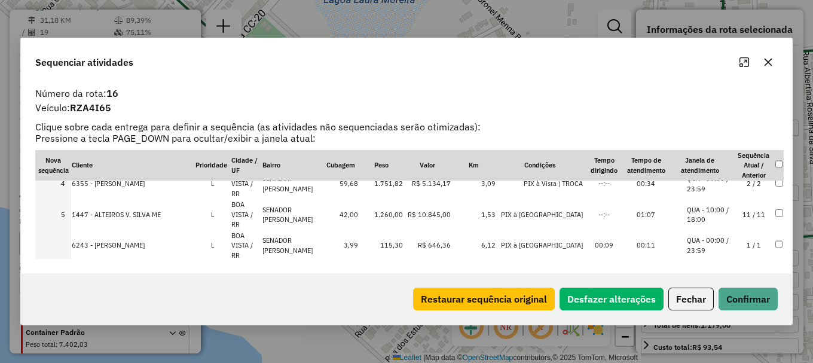
scroll to position [84, 0]
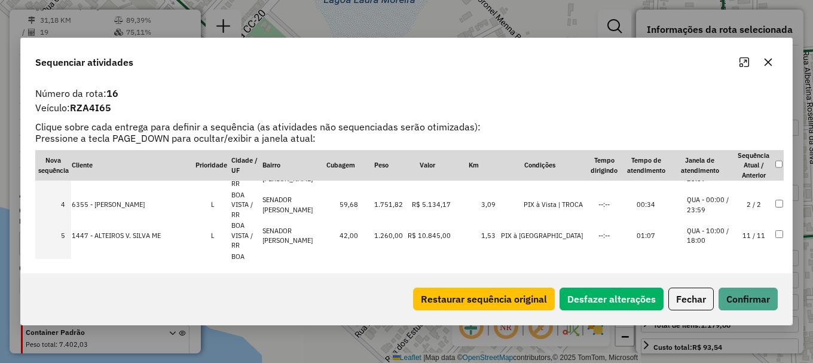
click at [726, 288] on li "QUA - 00:00 / 23:59" at bounding box center [709, 298] width 45 height 20
drag, startPoint x: 722, startPoint y: 252, endPoint x: 740, endPoint y: 298, distance: 49.4
click at [722, 318] on li "QUA - 08:00 / 18:00" at bounding box center [709, 328] width 45 height 20
click at [743, 303] on button "Confirmar" at bounding box center [748, 299] width 59 height 23
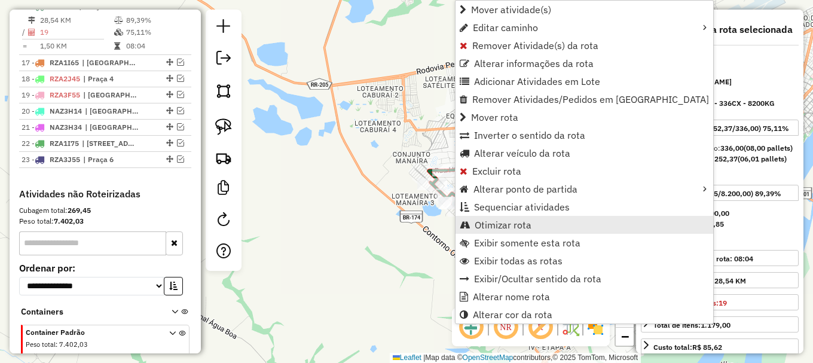
click at [533, 224] on link "Otimizar rota" at bounding box center [584, 225] width 258 height 18
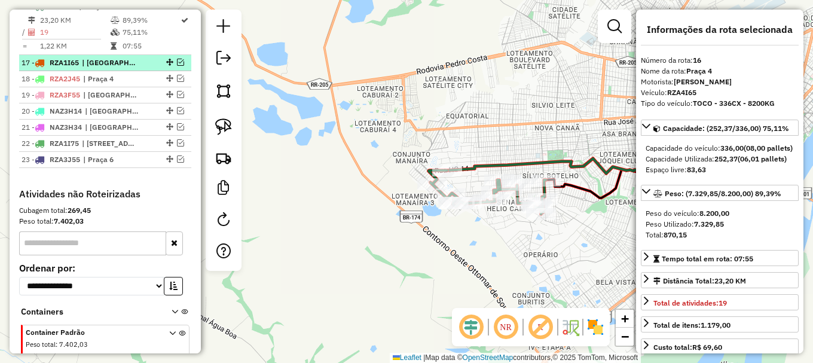
click at [178, 66] on em at bounding box center [180, 62] width 7 height 7
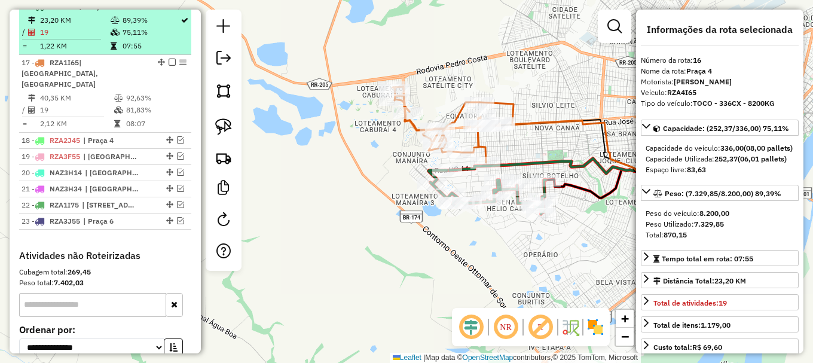
click at [169, 10] on em at bounding box center [172, 5] width 7 height 7
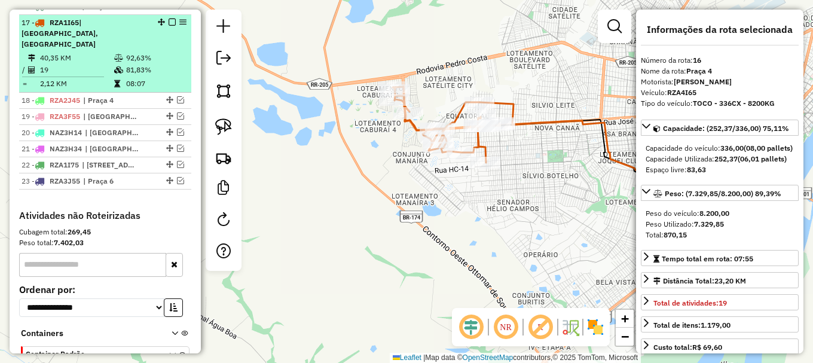
click at [169, 53] on td "92,63%" at bounding box center [156, 58] width 60 height 12
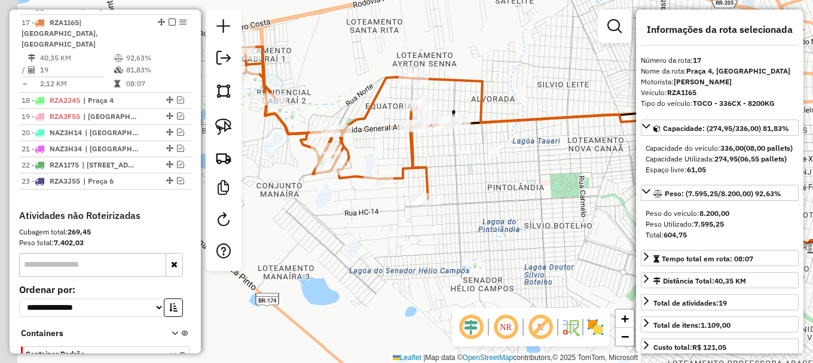
drag, startPoint x: 378, startPoint y: 88, endPoint x: 577, endPoint y: 30, distance: 207.2
click at [568, 33] on div "Janela de atendimento Grade de atendimento Capacidade Transportadoras Veículos …" at bounding box center [406, 181] width 813 height 363
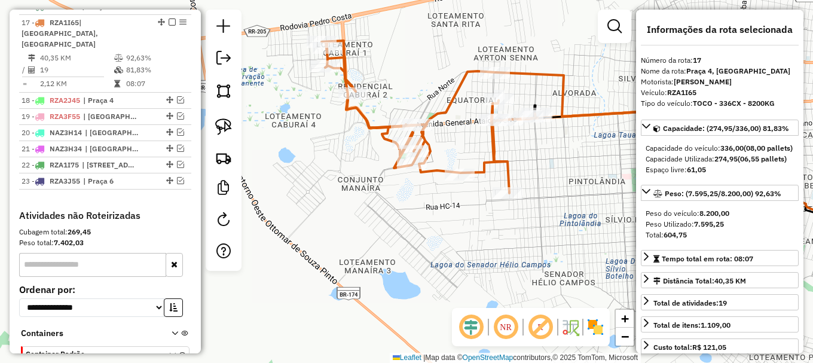
drag, startPoint x: 378, startPoint y: 60, endPoint x: 371, endPoint y: 77, distance: 18.2
click at [386, 79] on div "Janela de atendimento Grade de atendimento Capacidade Transportadoras Veículos …" at bounding box center [406, 181] width 813 height 363
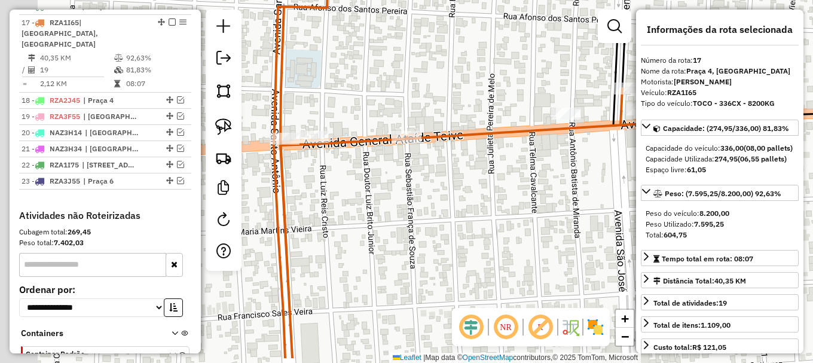
drag, startPoint x: 392, startPoint y: 109, endPoint x: 560, endPoint y: 51, distance: 177.7
click at [557, 54] on div "Janela de atendimento Grade de atendimento Capacidade Transportadoras Veículos …" at bounding box center [406, 181] width 813 height 363
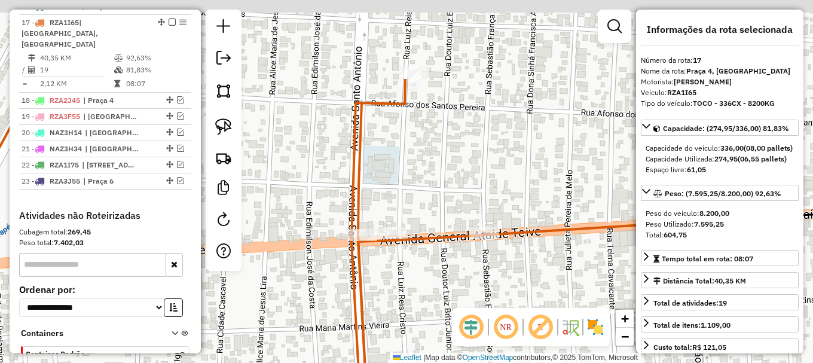
drag, startPoint x: 415, startPoint y: 51, endPoint x: 430, endPoint y: 214, distance: 163.3
click at [430, 218] on div "Janela de atendimento Grade de atendimento Capacidade Transportadoras Veículos …" at bounding box center [406, 181] width 813 height 363
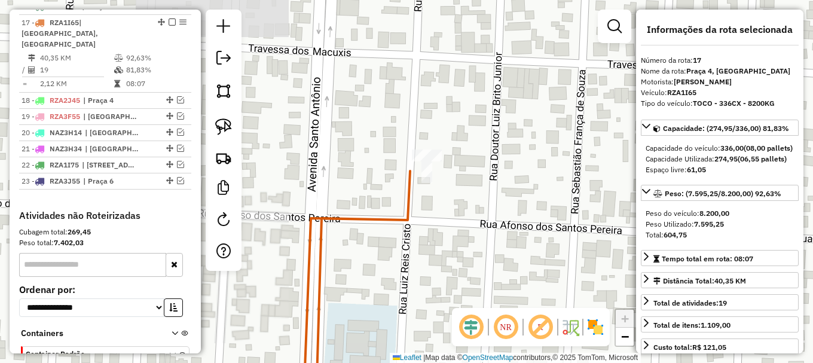
click at [402, 191] on icon at bounding box center [357, 285] width 106 height 228
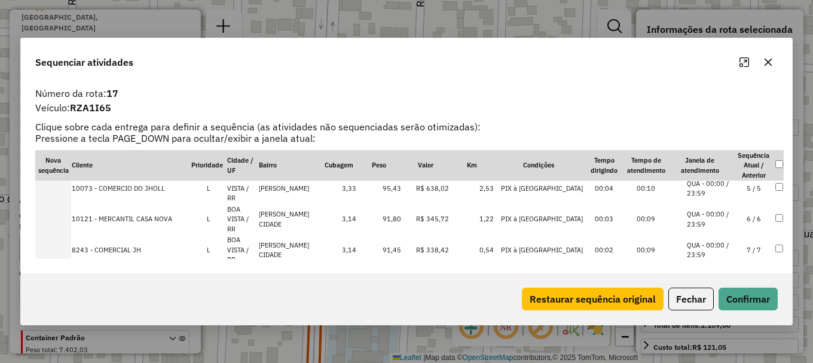
scroll to position [331, 0]
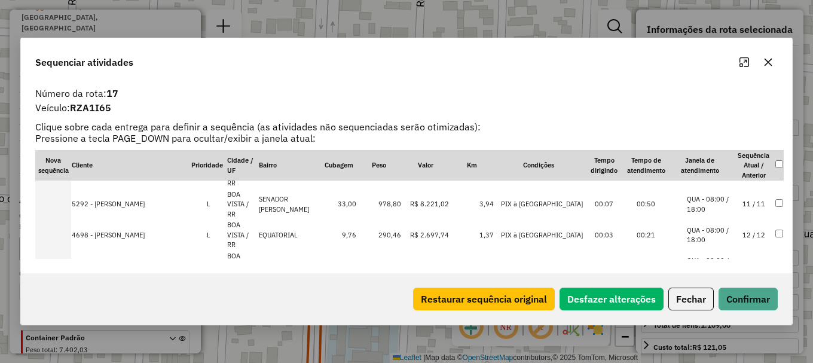
click at [716, 348] on li "QUA - 08:00 / 18:00" at bounding box center [709, 358] width 45 height 20
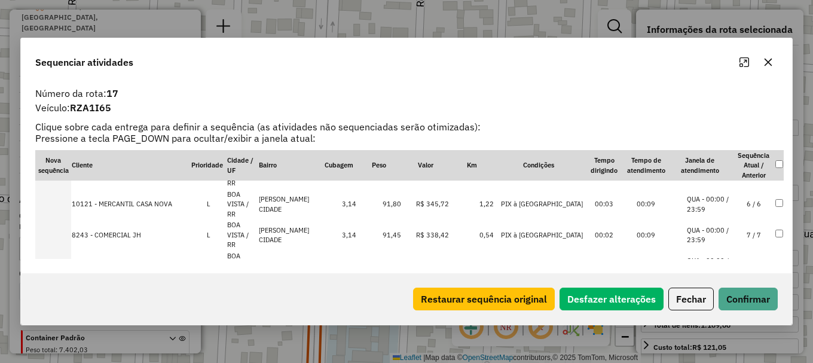
drag, startPoint x: 710, startPoint y: 214, endPoint x: 718, endPoint y: 274, distance: 60.4
click at [739, 292] on button "Confirmar" at bounding box center [748, 299] width 59 height 23
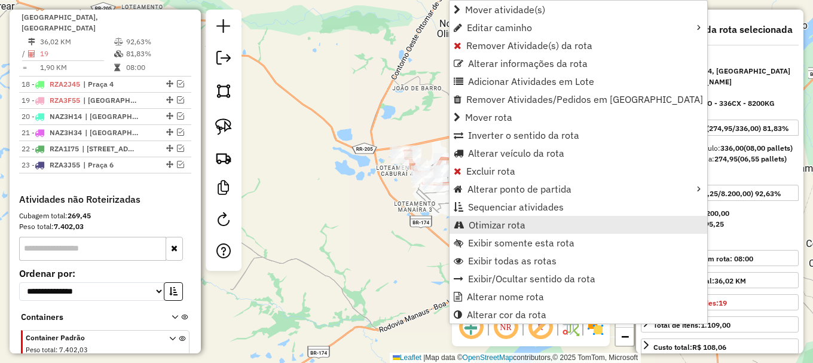
click at [503, 224] on span "Otimizar rota" at bounding box center [497, 225] width 57 height 10
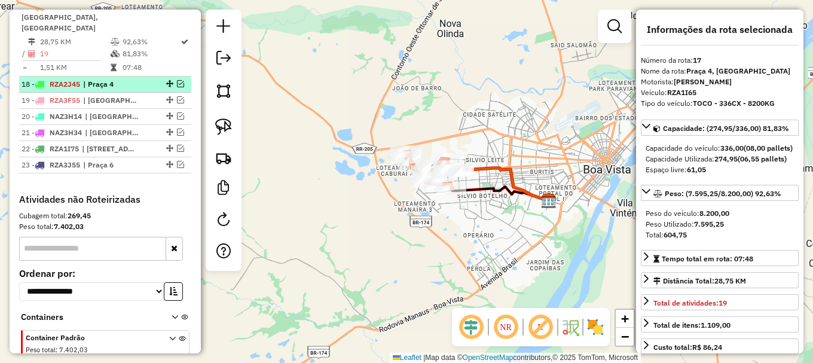
click at [177, 80] on em at bounding box center [180, 83] width 7 height 7
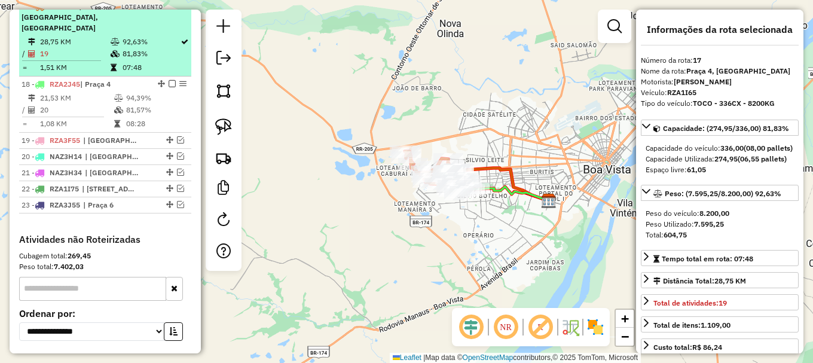
click at [169, 10] on em at bounding box center [172, 5] width 7 height 7
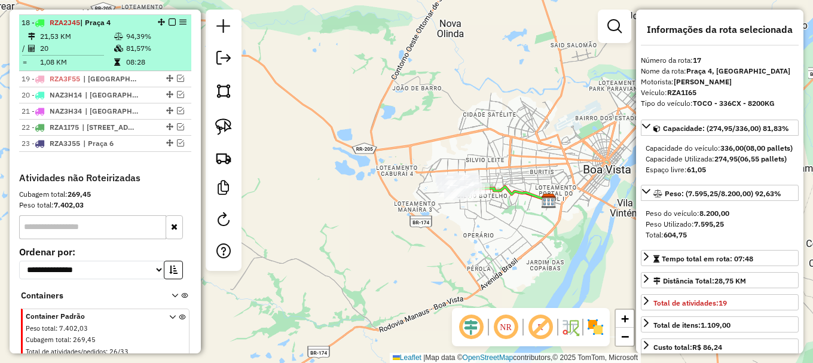
click at [159, 54] on td "81,57%" at bounding box center [156, 48] width 60 height 12
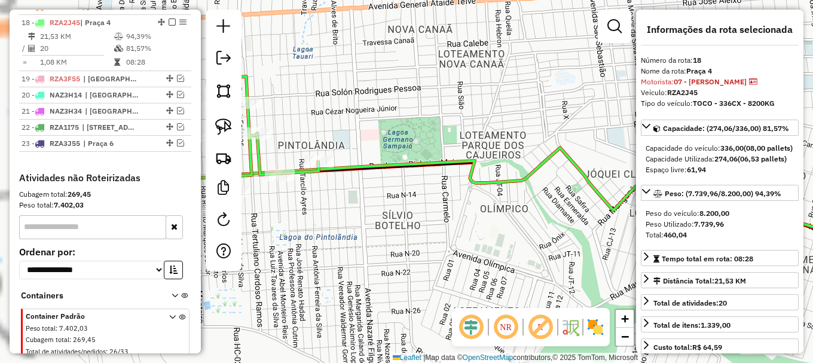
drag, startPoint x: 386, startPoint y: 101, endPoint x: 500, endPoint y: 85, distance: 114.7
click at [500, 87] on div "Janela de atendimento Grade de atendimento Capacidade Transportadoras Veículos …" at bounding box center [406, 181] width 813 height 363
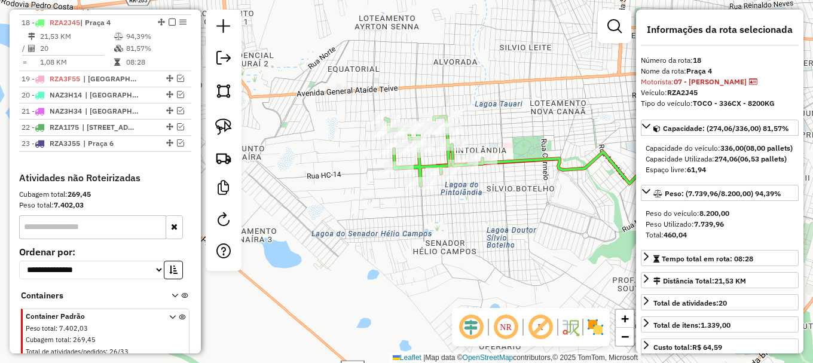
drag, startPoint x: 418, startPoint y: 59, endPoint x: 485, endPoint y: 93, distance: 75.4
click at [485, 93] on div "Janela de atendimento Grade de atendimento Capacidade Transportadoras Veículos …" at bounding box center [406, 181] width 813 height 363
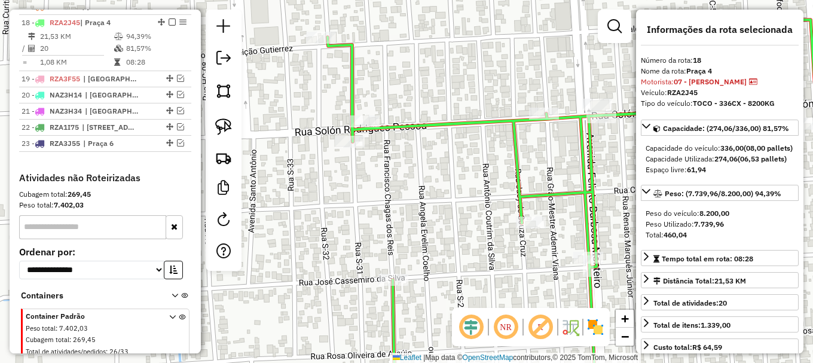
click at [391, 128] on icon at bounding box center [597, 209] width 538 height 379
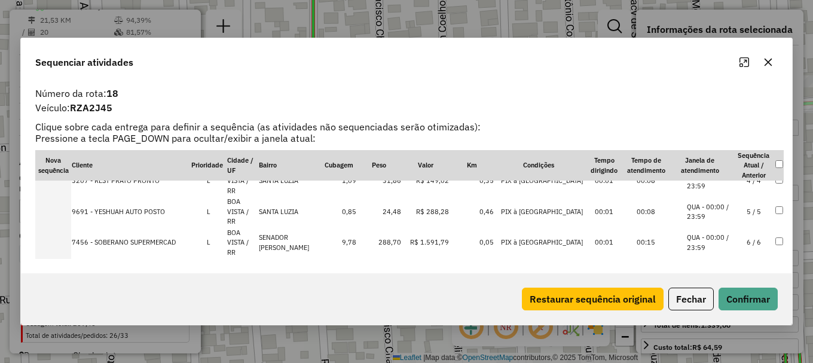
scroll to position [120, 0]
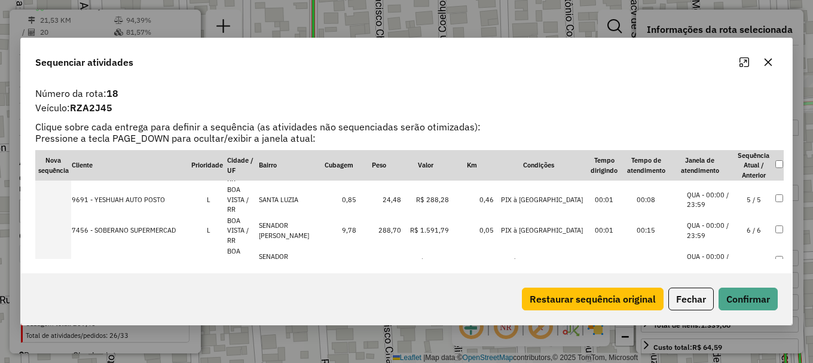
click at [723, 252] on li "QUA - 00:00 / 23:59" at bounding box center [709, 262] width 45 height 20
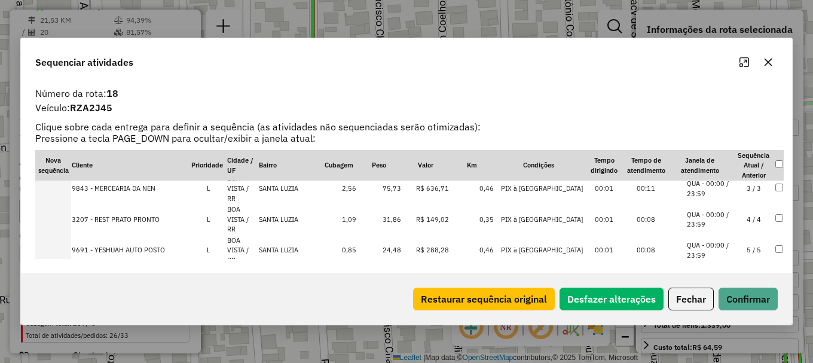
scroll to position [81, 0]
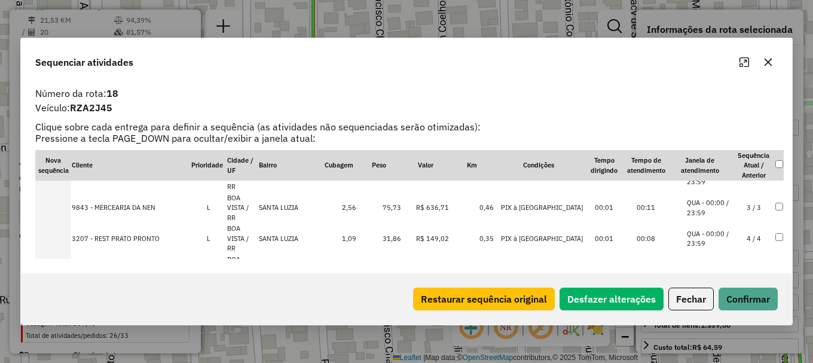
click at [707, 291] on li "QUA - 00:00 / 23:59" at bounding box center [709, 301] width 45 height 20
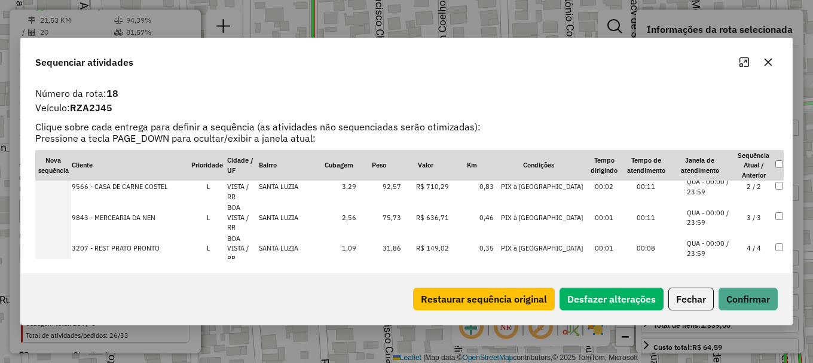
click at [708, 270] on li "QUA - 00:00 / 23:59" at bounding box center [709, 280] width 45 height 20
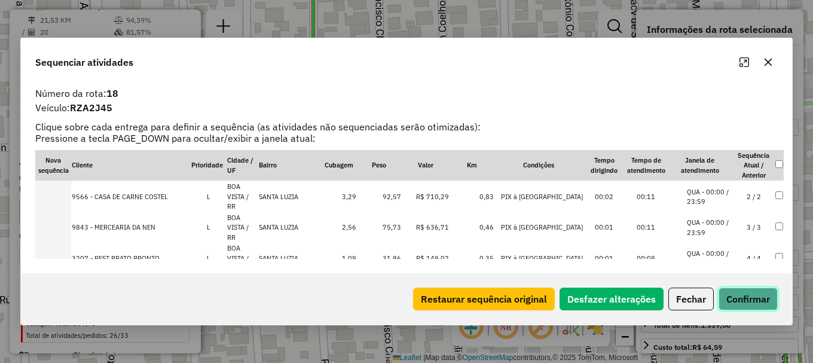
click at [751, 299] on button "Confirmar" at bounding box center [748, 299] width 59 height 23
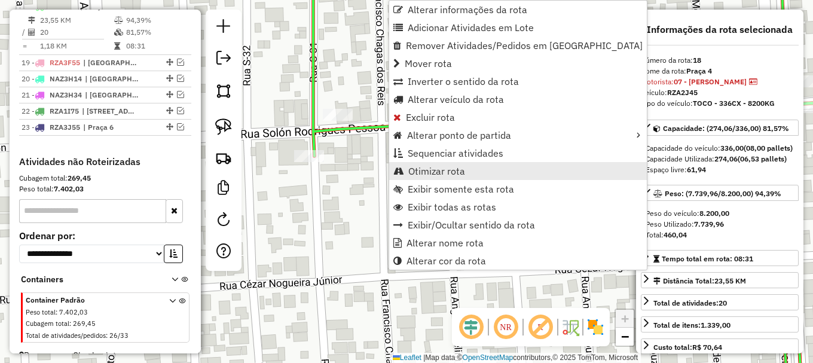
click at [427, 172] on span "Otimizar rota" at bounding box center [436, 171] width 57 height 10
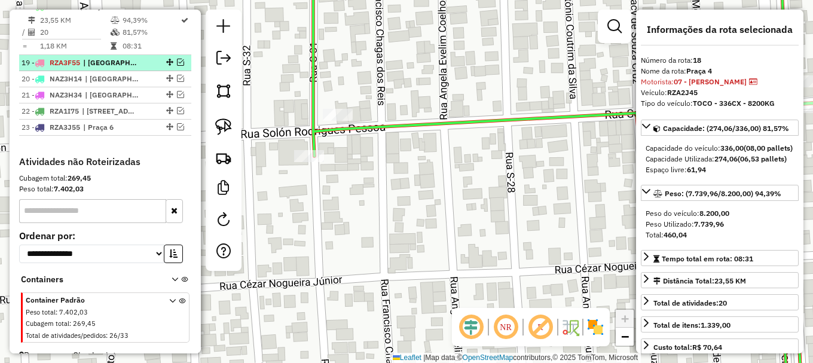
click at [177, 66] on em at bounding box center [180, 62] width 7 height 7
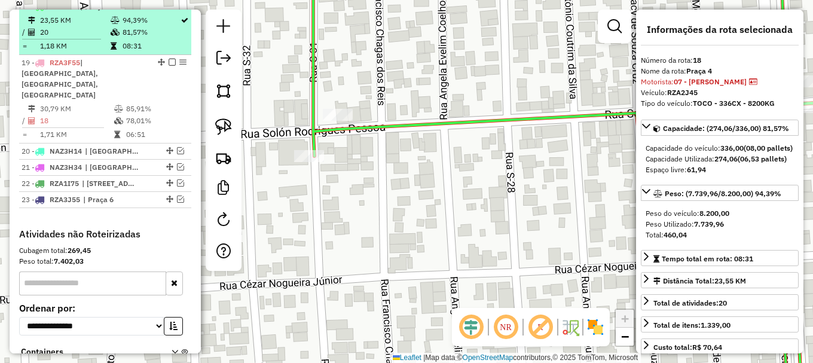
click at [169, 10] on em at bounding box center [172, 5] width 7 height 7
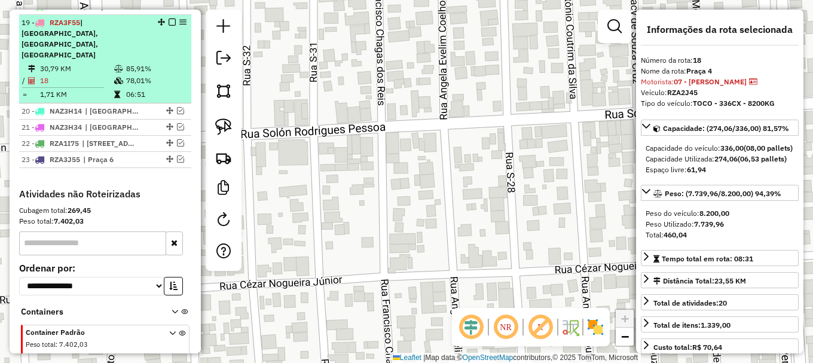
click at [164, 63] on td "85,91%" at bounding box center [156, 69] width 60 height 12
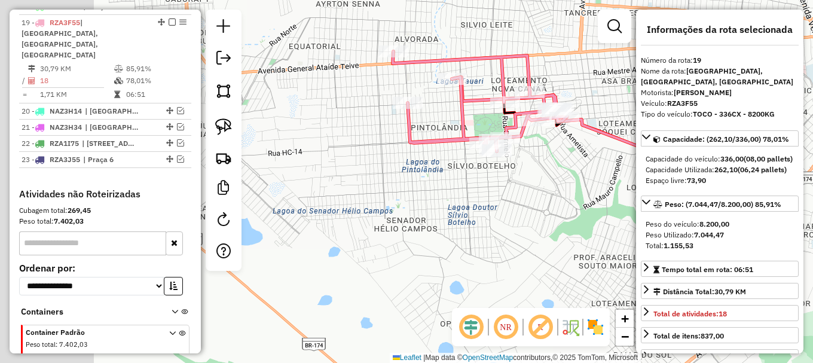
drag, startPoint x: 503, startPoint y: 53, endPoint x: 580, endPoint y: 32, distance: 79.9
click at [579, 32] on div "Janela de atendimento Grade de atendimento Capacidade Transportadoras Veículos …" at bounding box center [406, 181] width 813 height 363
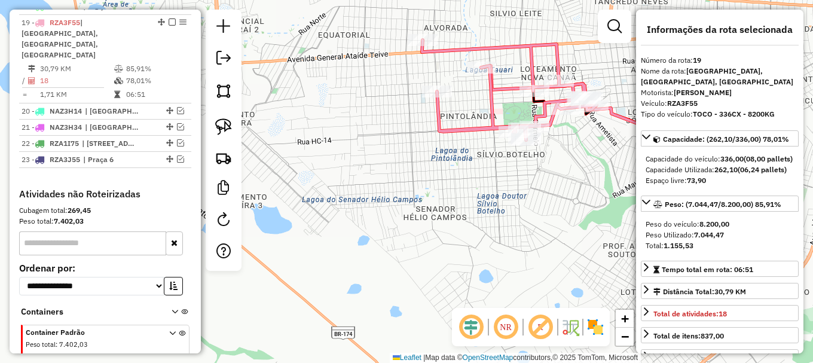
drag, startPoint x: 426, startPoint y: 59, endPoint x: 346, endPoint y: 79, distance: 82.5
click at [422, 79] on icon at bounding box center [509, 90] width 175 height 100
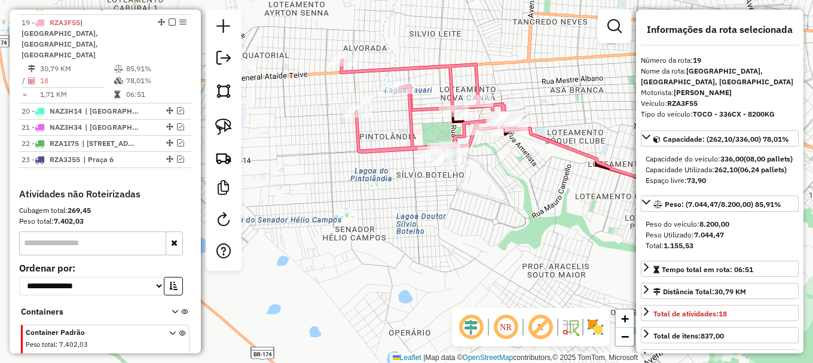
click at [355, 72] on icon at bounding box center [428, 110] width 175 height 100
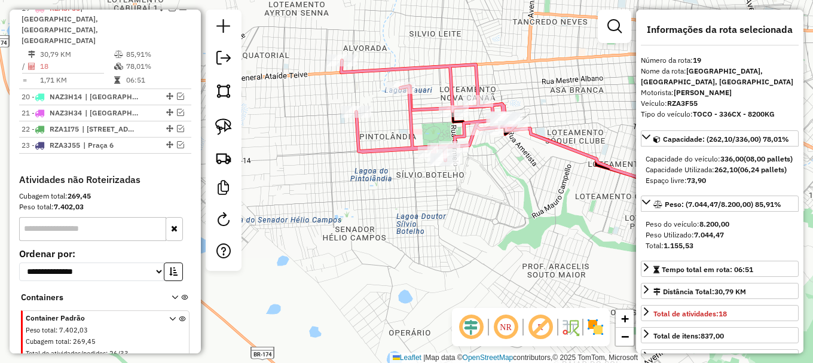
scroll to position [764, 0]
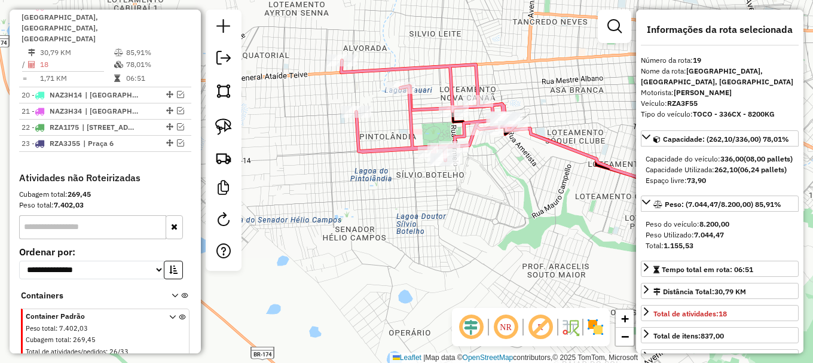
click at [355, 72] on icon at bounding box center [428, 110] width 175 height 100
click at [355, 72] on hb-app "Aguarde... Pop-up bloqueado! Seu navegador bloqueou automáticamente a abertura …" at bounding box center [406, 181] width 813 height 363
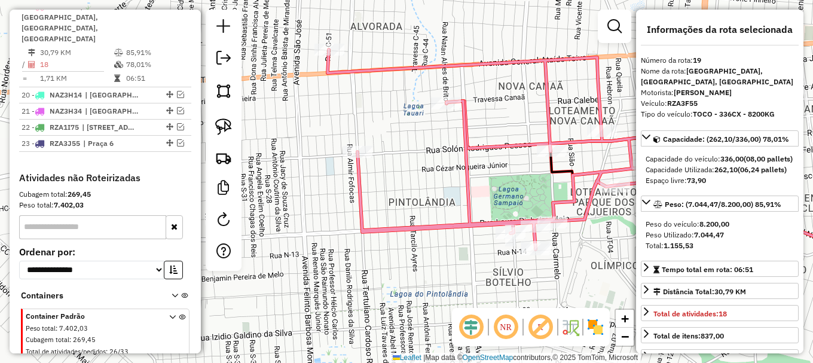
click at [481, 147] on icon at bounding box center [671, 187] width 448 height 173
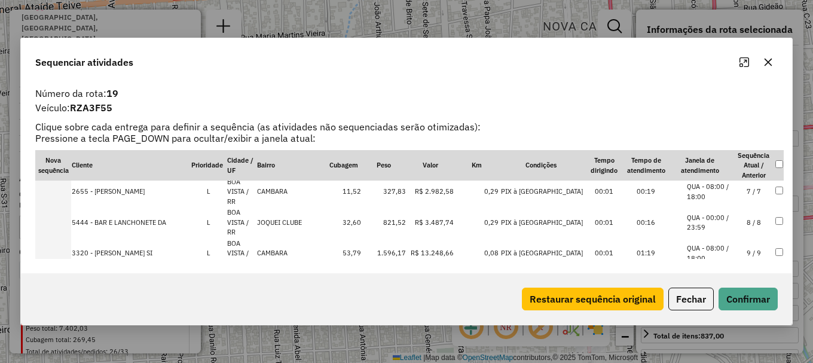
click at [711, 305] on li "QUA - 08:00 / 18:00" at bounding box center [709, 315] width 45 height 20
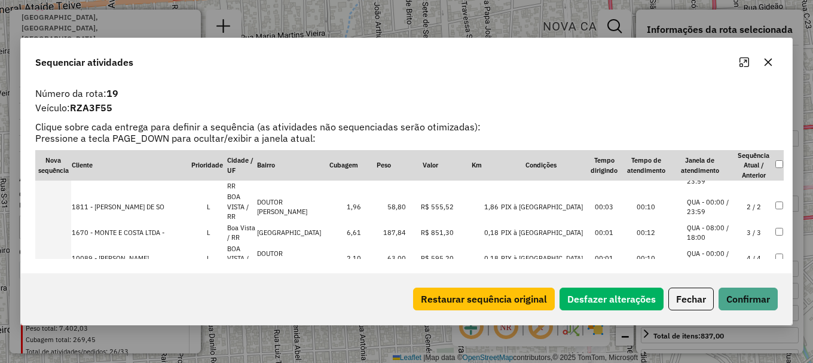
scroll to position [21, 0]
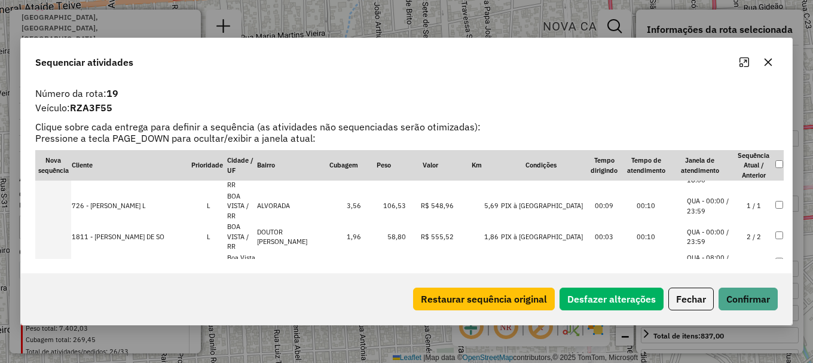
click at [717, 196] on li "QUA - 00:00 / 23:59" at bounding box center [709, 206] width 45 height 20
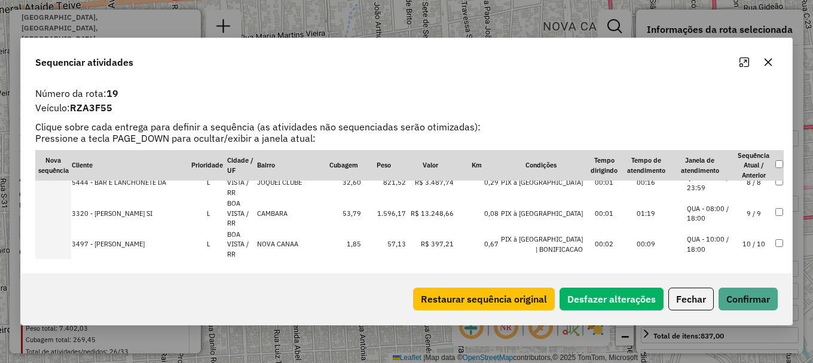
click at [722, 327] on li "QUA - 08:00 / 18:00" at bounding box center [709, 337] width 45 height 20
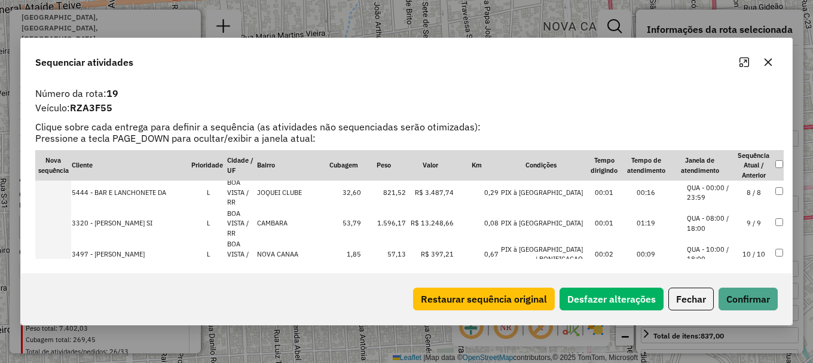
scroll to position [310, 0]
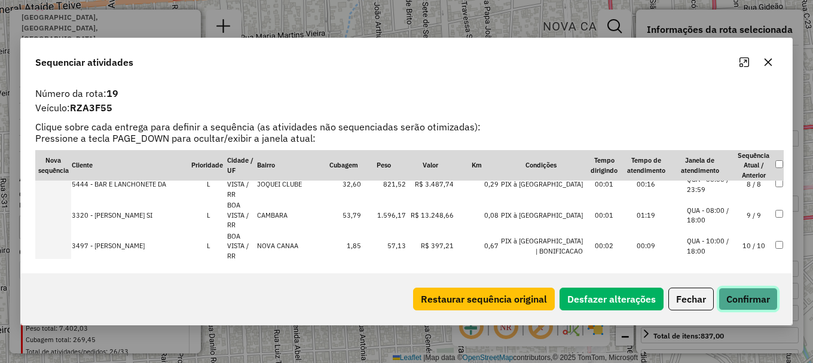
click at [747, 299] on button "Confirmar" at bounding box center [748, 299] width 59 height 23
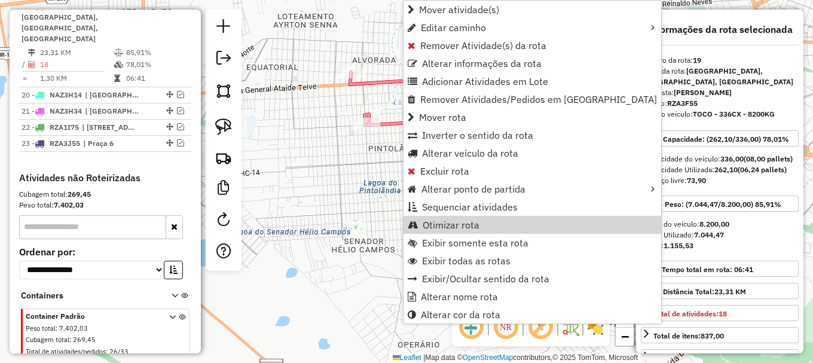
click at [453, 222] on span "Otimizar rota" at bounding box center [451, 225] width 57 height 10
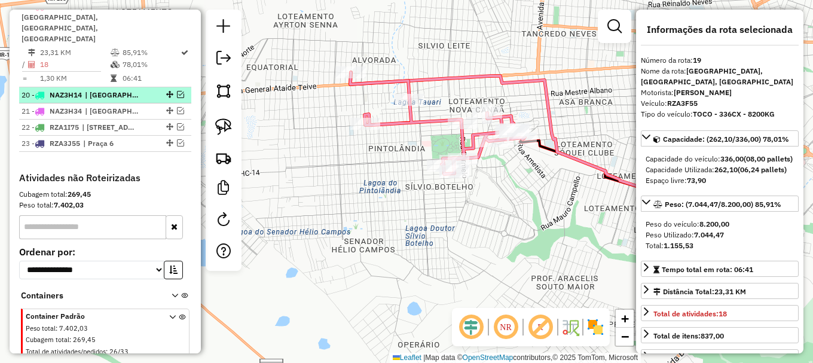
click at [177, 91] on em at bounding box center [180, 94] width 7 height 7
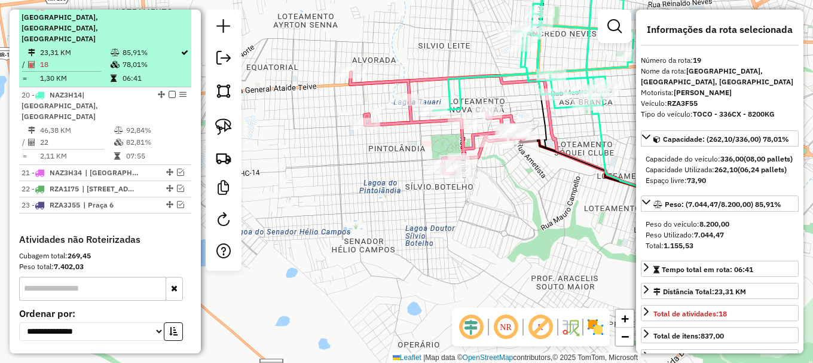
click at [169, 10] on em at bounding box center [172, 5] width 7 height 7
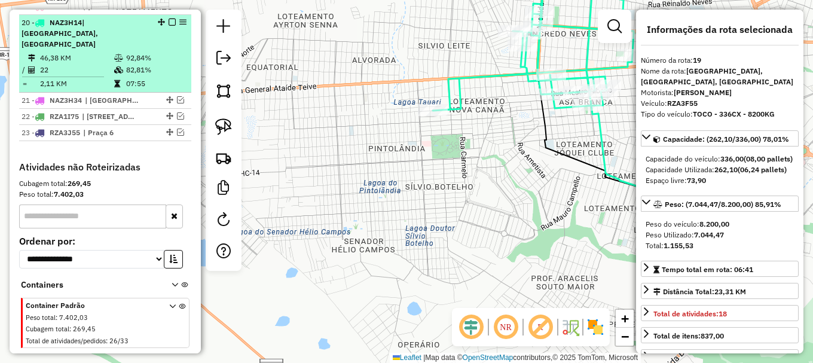
click at [159, 64] on td "82,81%" at bounding box center [156, 70] width 60 height 12
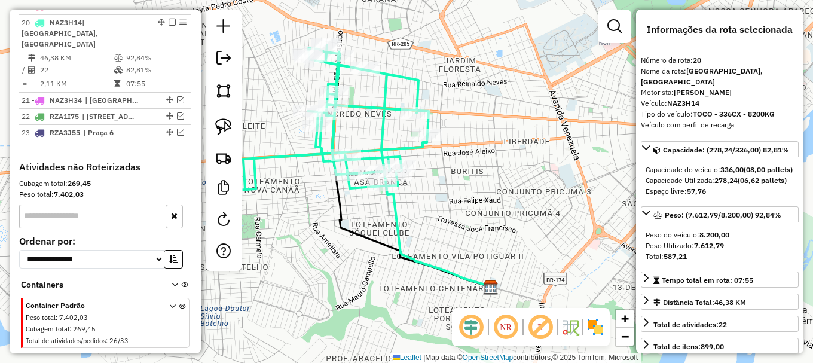
drag, startPoint x: 378, startPoint y: 127, endPoint x: 425, endPoint y: 180, distance: 71.1
click at [424, 180] on icon at bounding box center [328, 118] width 201 height 146
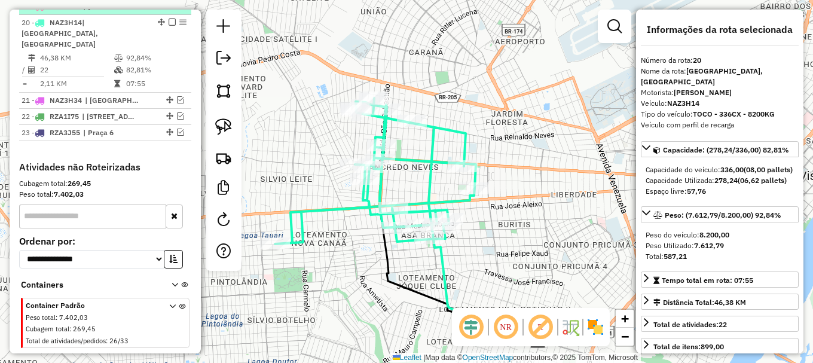
click at [178, 10] on em at bounding box center [180, 5] width 7 height 7
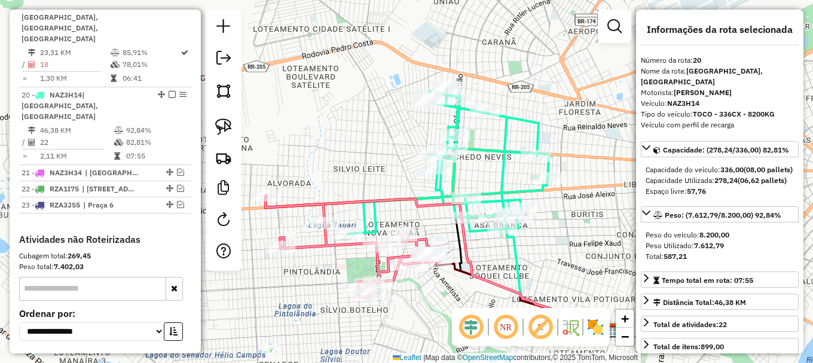
drag, startPoint x: 289, startPoint y: 129, endPoint x: 510, endPoint y: 70, distance: 228.8
click at [510, 70] on div "Janela de atendimento Grade de atendimento Capacidade Transportadoras Veículos …" at bounding box center [406, 181] width 813 height 363
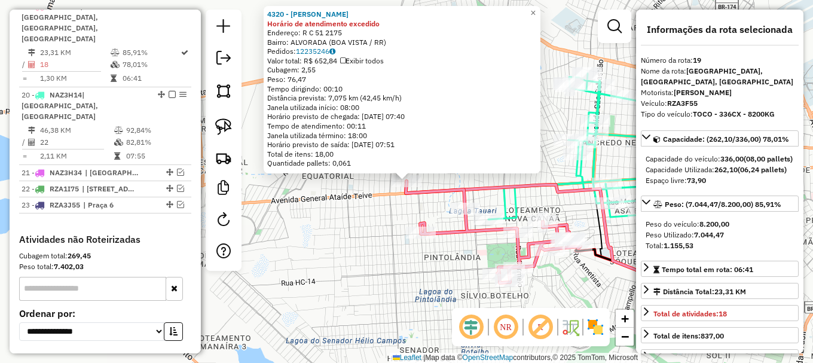
drag, startPoint x: 378, startPoint y: 199, endPoint x: 342, endPoint y: 184, distance: 39.4
click at [351, 191] on div "4320 - [PERSON_NAME] de atendimento excedido Endereço: R C 51 2175 Bairro: ALVO…" at bounding box center [406, 181] width 813 height 363
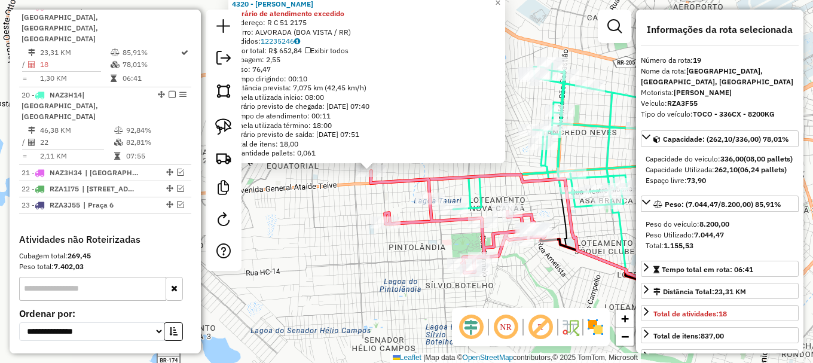
drag, startPoint x: 353, startPoint y: 195, endPoint x: 355, endPoint y: 189, distance: 6.4
click at [355, 193] on div "4320 - [PERSON_NAME] de atendimento excedido Endereço: R C 51 2175 Bairro: ALVO…" at bounding box center [406, 181] width 813 height 363
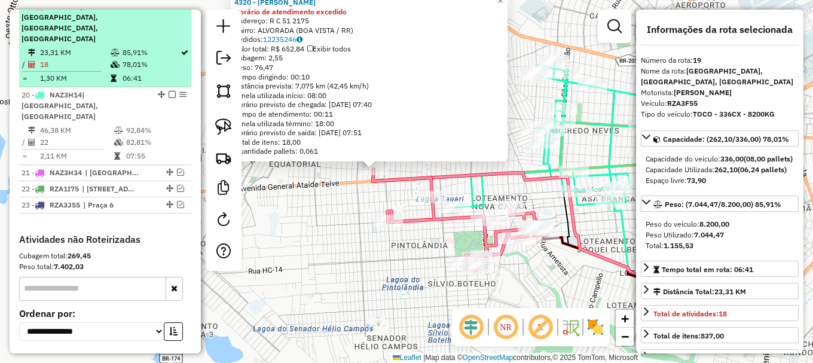
click at [170, 10] on em at bounding box center [172, 5] width 7 height 7
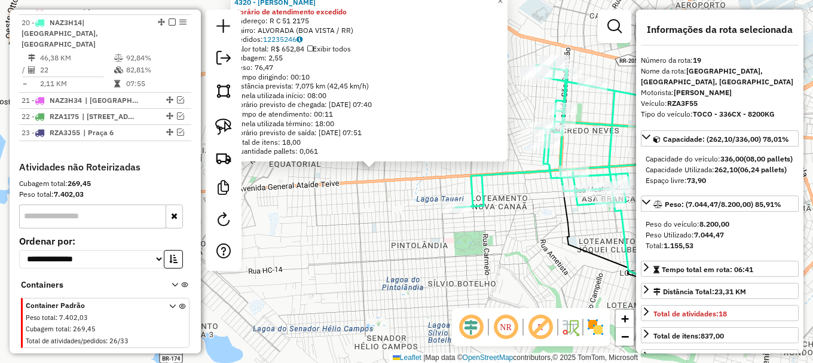
drag, startPoint x: 384, startPoint y: 197, endPoint x: 256, endPoint y: 253, distance: 138.9
click at [275, 249] on div "4320 - [PERSON_NAME] de atendimento excedido Endereço: R C 51 2175 Bairro: ALVO…" at bounding box center [406, 181] width 813 height 363
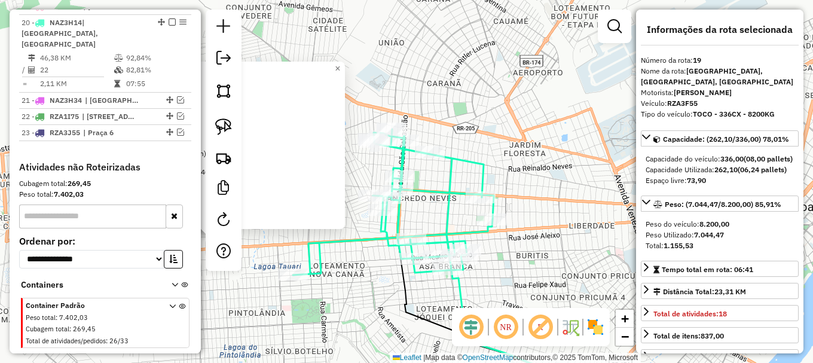
click at [484, 142] on div "4320 - [PERSON_NAME] de atendimento excedido Endereço: R C 51 2175 Bairro: ALVO…" at bounding box center [406, 181] width 813 height 363
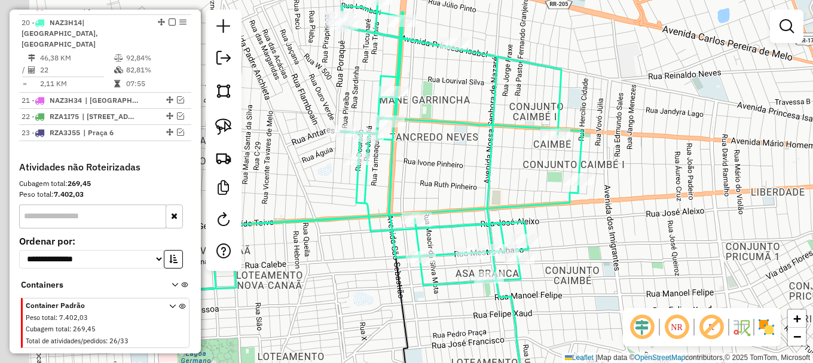
drag, startPoint x: 414, startPoint y: 201, endPoint x: 493, endPoint y: 169, distance: 84.7
click at [491, 170] on icon at bounding box center [382, 144] width 402 height 291
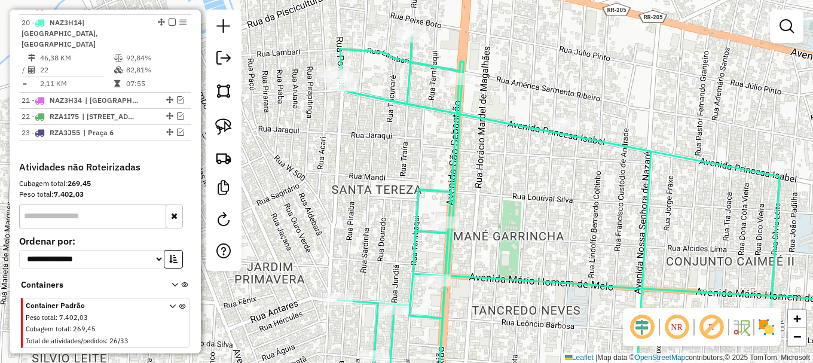
click at [445, 109] on icon at bounding box center [579, 217] width 482 height 364
select select "**********"
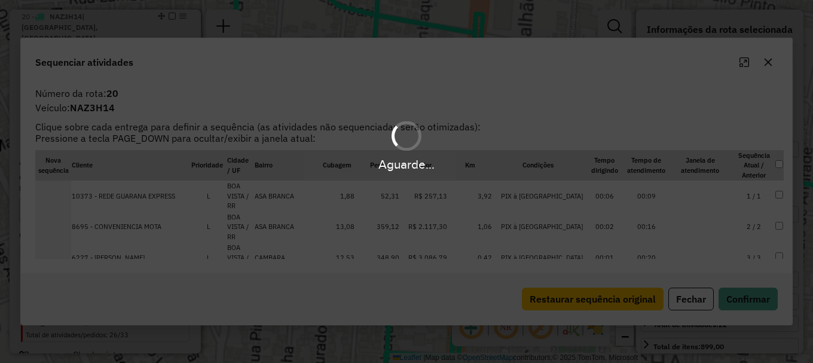
scroll to position [776, 0]
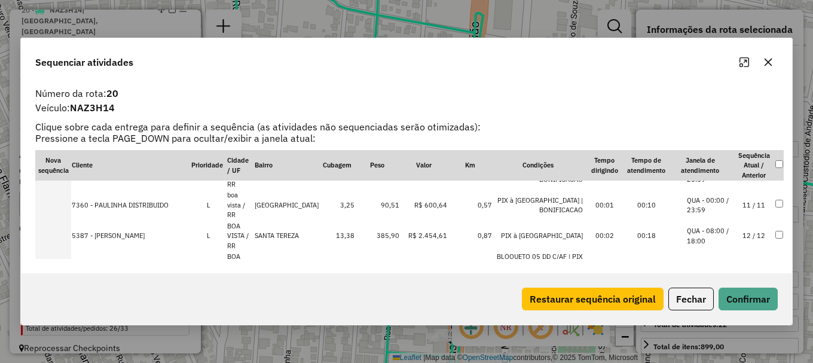
click at [720, 196] on li "QUA - 00:00 / 23:59" at bounding box center [709, 205] width 45 height 20
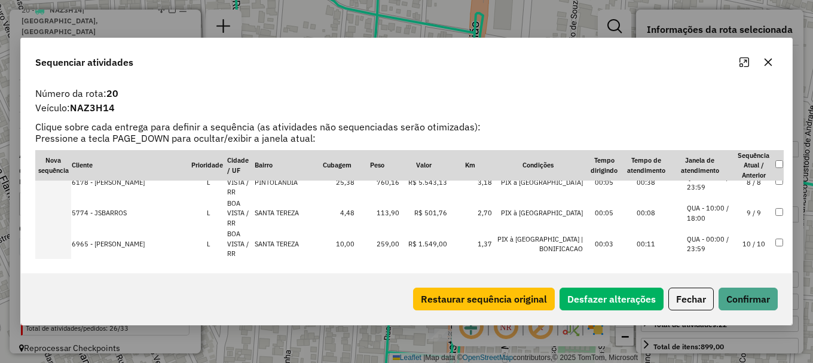
click at [709, 234] on li "QUA - 00:00 / 23:59" at bounding box center [709, 244] width 45 height 20
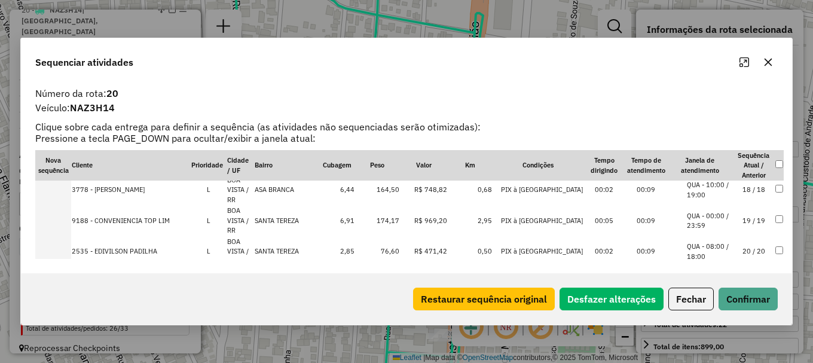
click at [710, 241] on li "QUA - 08:00 / 18:00" at bounding box center [709, 251] width 45 height 20
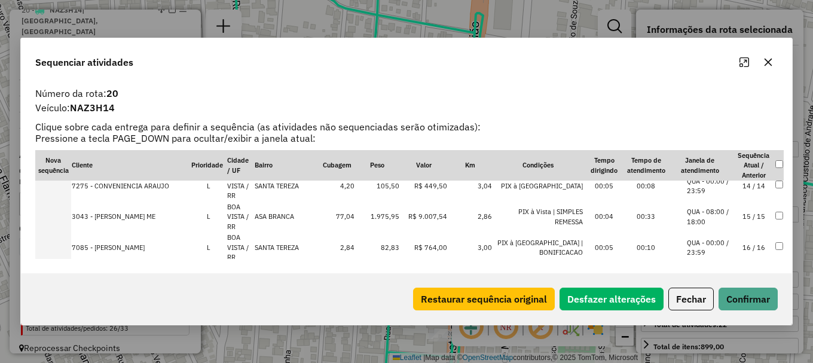
click at [712, 238] on li "QUA - 00:00 / 23:59" at bounding box center [709, 248] width 45 height 20
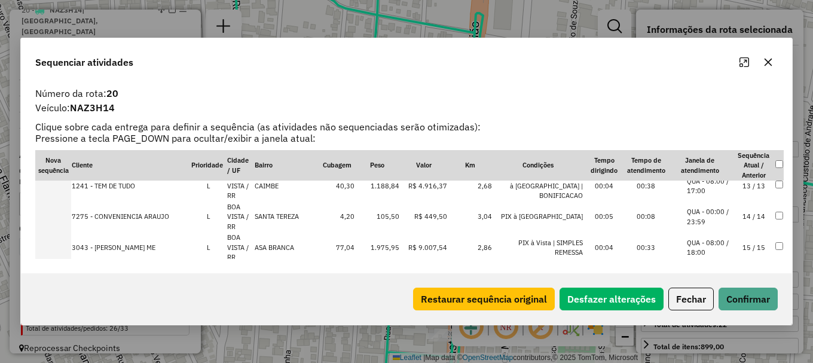
scroll to position [472, 0]
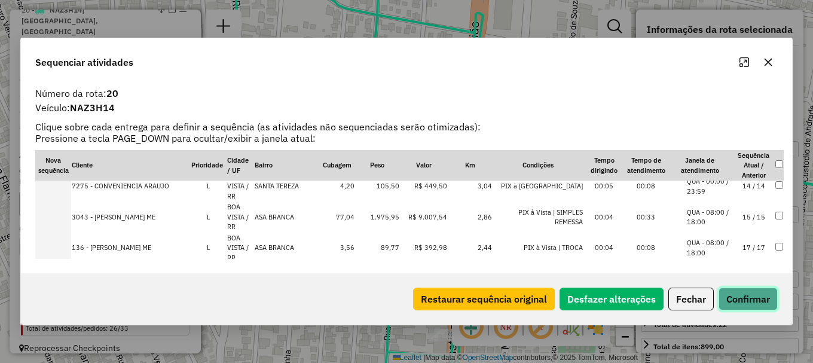
click at [738, 298] on button "Confirmar" at bounding box center [748, 299] width 59 height 23
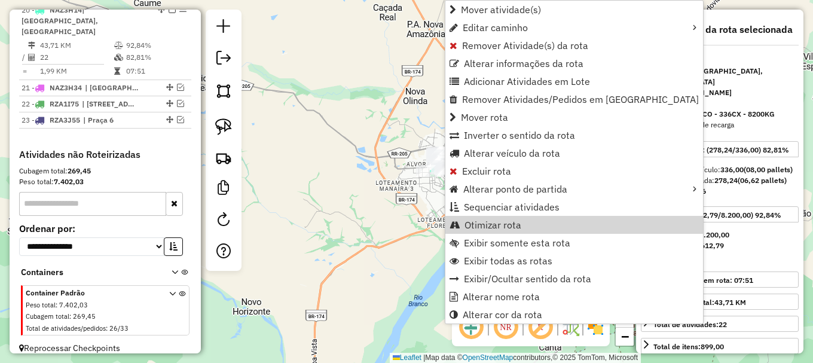
click at [506, 225] on span "Otimizar rota" at bounding box center [492, 225] width 57 height 10
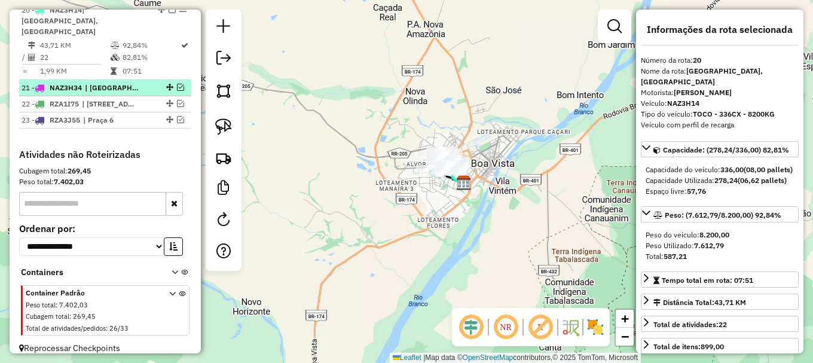
click at [179, 84] on em at bounding box center [180, 87] width 7 height 7
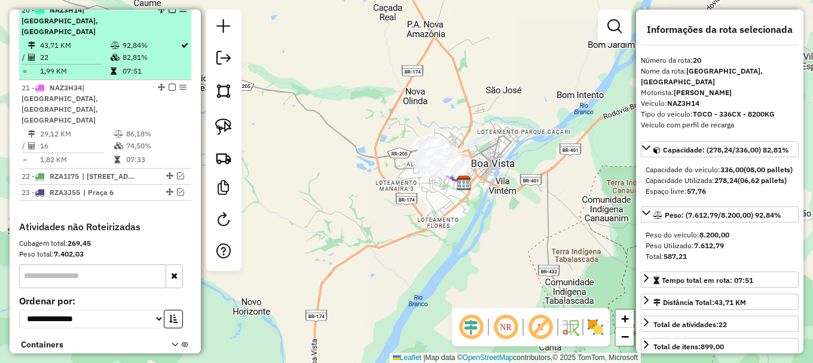
click at [169, 13] on em at bounding box center [172, 9] width 7 height 7
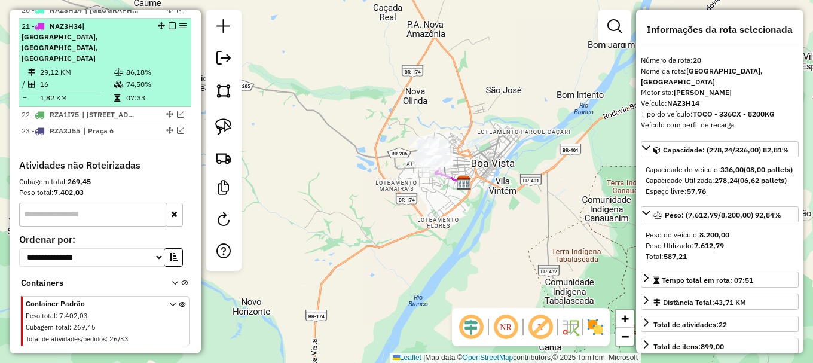
click at [159, 78] on td "74,50%" at bounding box center [156, 84] width 60 height 12
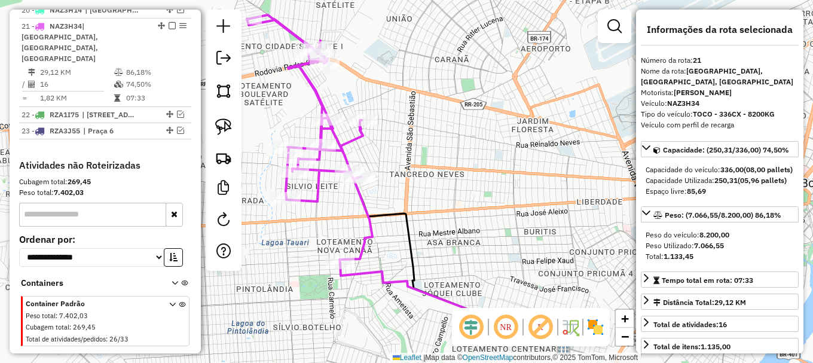
drag, startPoint x: 372, startPoint y: 53, endPoint x: 439, endPoint y: 93, distance: 78.3
click at [439, 93] on div "Janela de atendimento Grade de atendimento Capacidade Transportadoras Veículos …" at bounding box center [406, 181] width 813 height 363
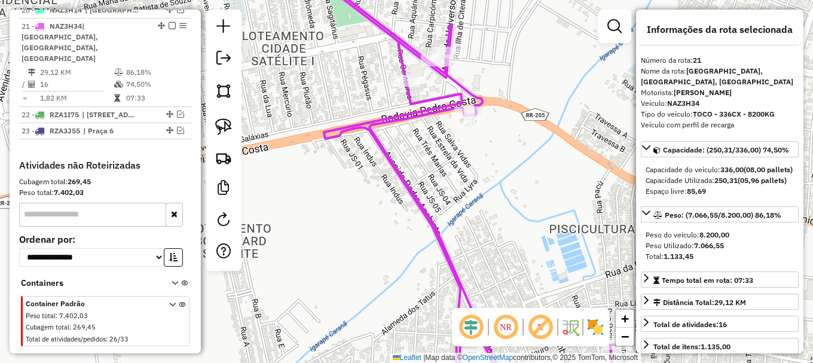
drag, startPoint x: 378, startPoint y: 69, endPoint x: 364, endPoint y: 132, distance: 63.8
click at [364, 130] on div "Janela de atendimento Grade de atendimento Capacidade Transportadoras Veículos …" at bounding box center [406, 181] width 813 height 363
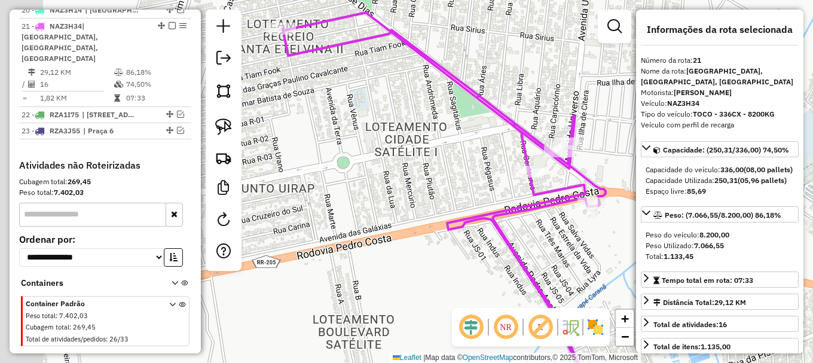
drag, startPoint x: 351, startPoint y: 108, endPoint x: 466, endPoint y: 130, distance: 116.8
click at [489, 141] on div "Janela de atendimento Grade de atendimento Capacidade Transportadoras Veículos …" at bounding box center [406, 181] width 813 height 363
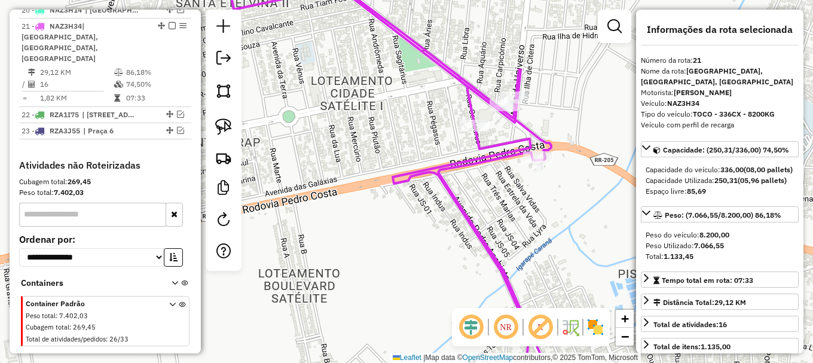
drag, startPoint x: 412, startPoint y: 149, endPoint x: 276, endPoint y: 50, distance: 168.1
click at [293, 64] on div "Janela de atendimento Grade de atendimento Capacidade Transportadoras Veículos …" at bounding box center [406, 181] width 813 height 363
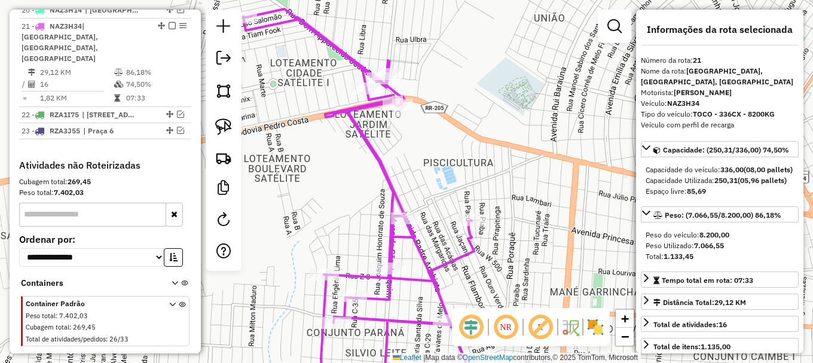
click at [354, 102] on icon at bounding box center [361, 204] width 237 height 390
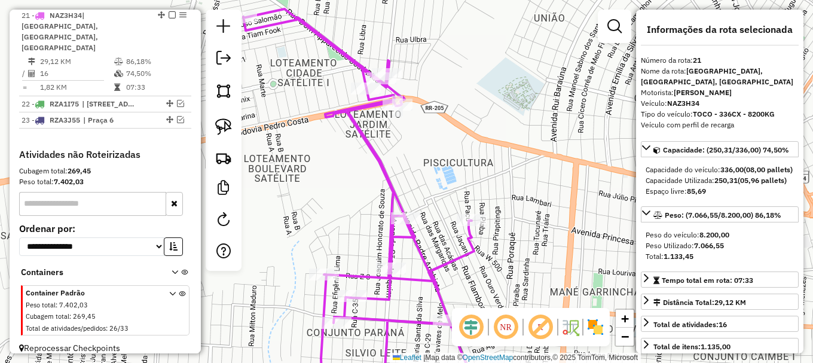
click at [350, 107] on icon at bounding box center [361, 204] width 237 height 390
click at [349, 108] on icon at bounding box center [361, 204] width 237 height 390
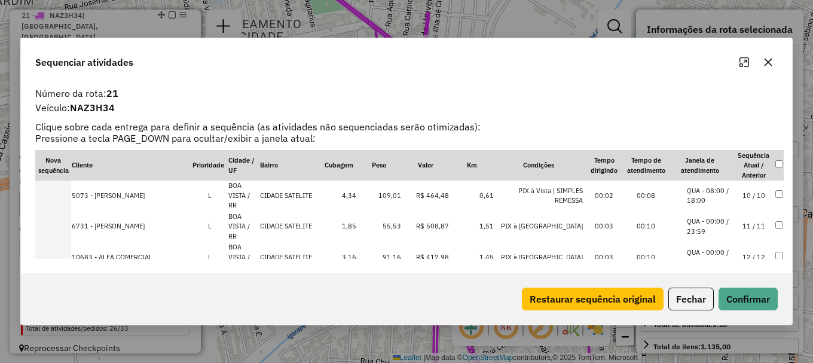
scroll to position [148, 0]
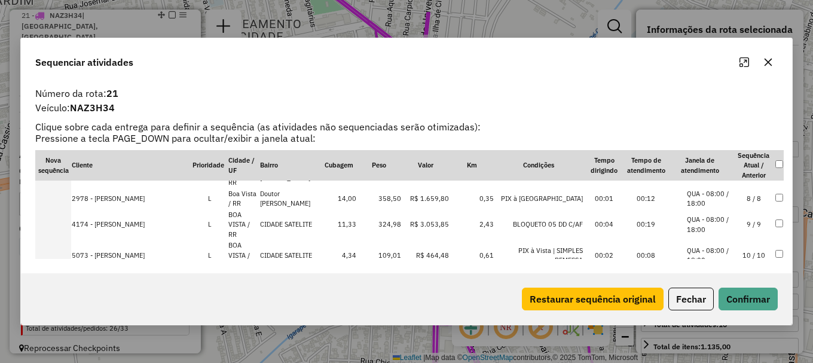
click at [718, 307] on li "QUA - 00:00 / 23:59" at bounding box center [709, 317] width 45 height 20
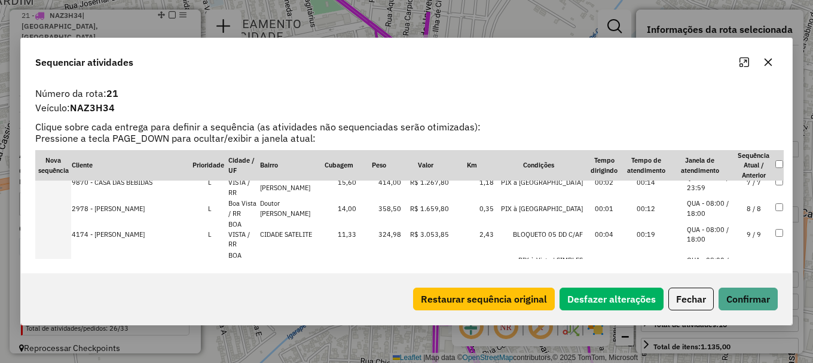
click at [716, 286] on li "QUA - 00:00 / 23:59" at bounding box center [709, 296] width 45 height 20
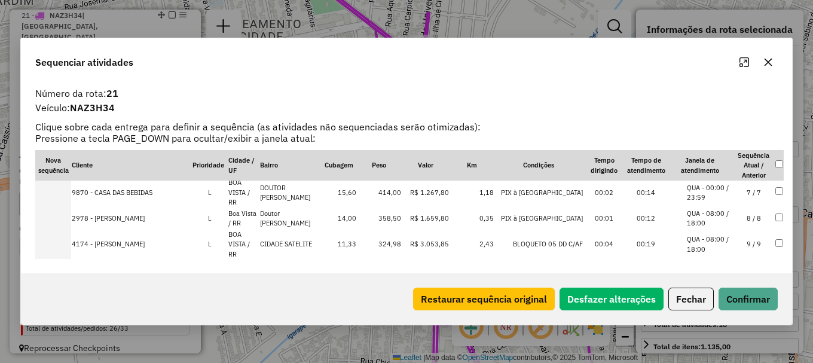
click at [711, 296] on li "QUA - 08:00 / 18:00" at bounding box center [709, 306] width 45 height 20
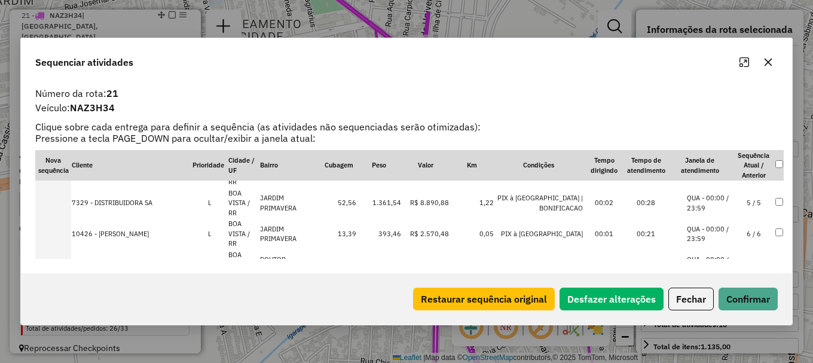
scroll to position [208, 0]
click at [727, 338] on li "QUA - 08:00 / 18:00" at bounding box center [709, 348] width 45 height 20
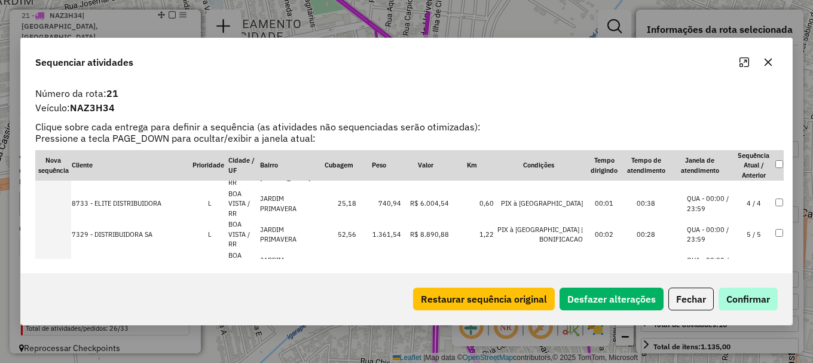
scroll to position [229, 0]
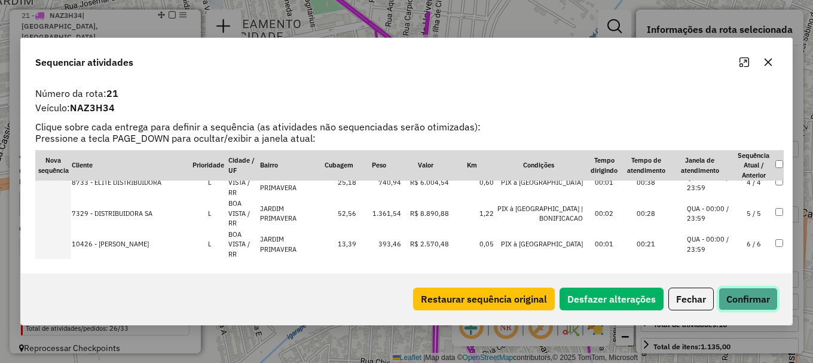
click at [742, 295] on button "Confirmar" at bounding box center [748, 299] width 59 height 23
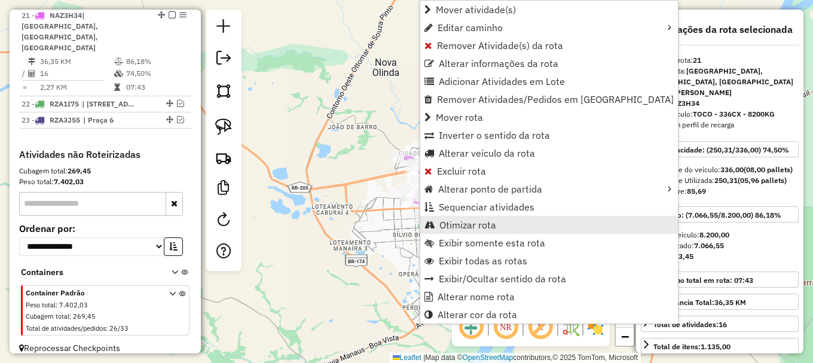
click at [467, 228] on span "Otimizar rota" at bounding box center [467, 225] width 57 height 10
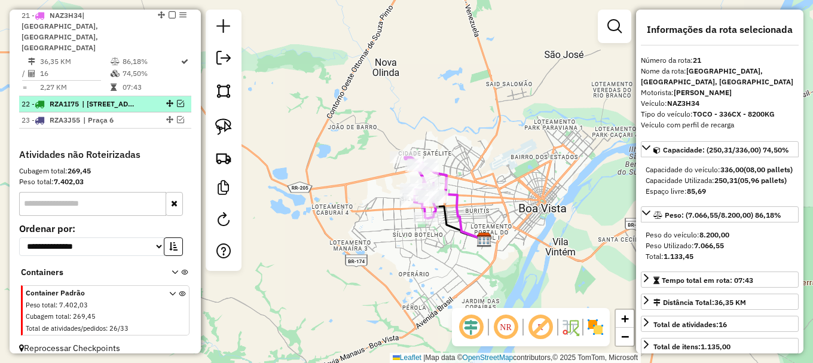
click at [177, 100] on em at bounding box center [180, 103] width 7 height 7
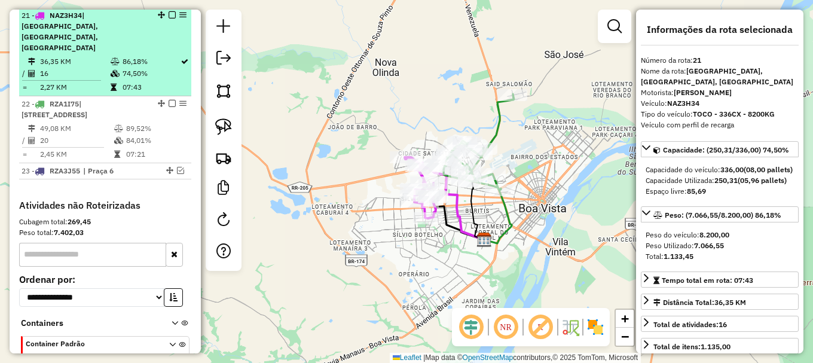
click at [169, 19] on em at bounding box center [172, 14] width 7 height 7
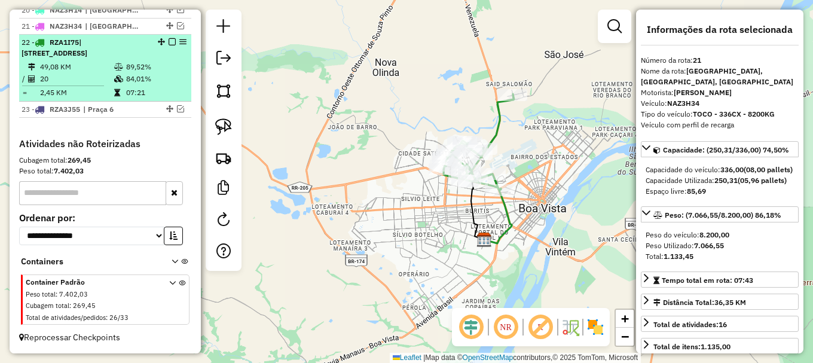
click at [155, 72] on td "89,52%" at bounding box center [156, 67] width 60 height 12
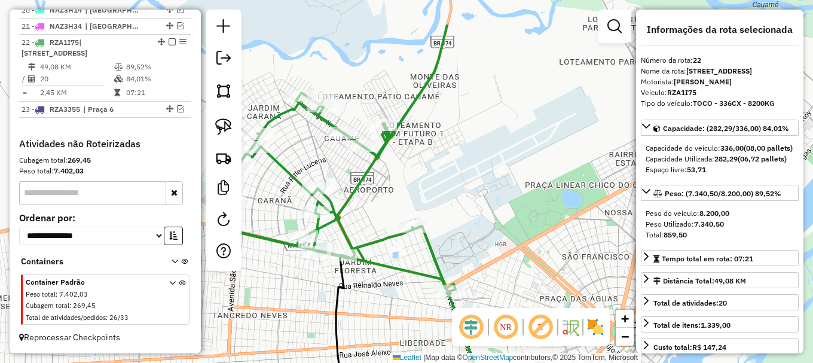
drag, startPoint x: 467, startPoint y: 77, endPoint x: 459, endPoint y: 155, distance: 78.1
click at [459, 155] on div "Janela de atendimento Grade de atendimento Capacidade Transportadoras Veículos …" at bounding box center [406, 181] width 813 height 363
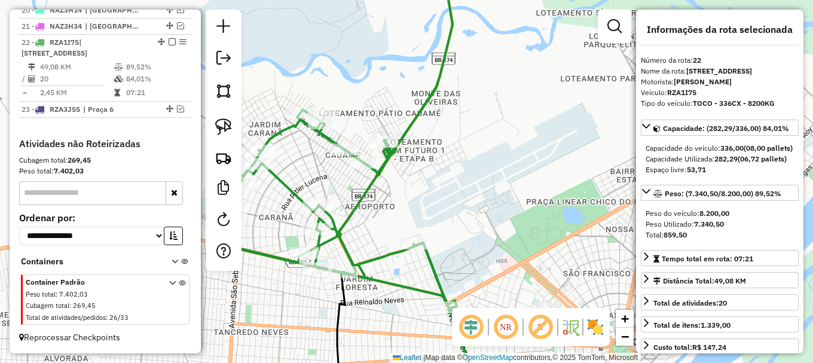
click at [427, 99] on icon at bounding box center [342, 136] width 230 height 345
click at [428, 98] on icon at bounding box center [342, 136] width 230 height 345
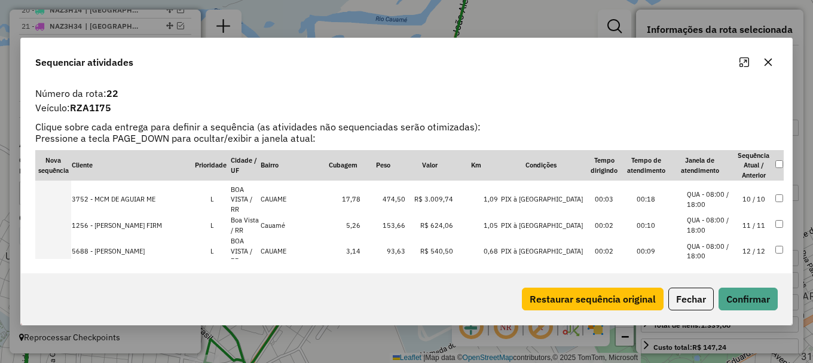
scroll to position [292, 0]
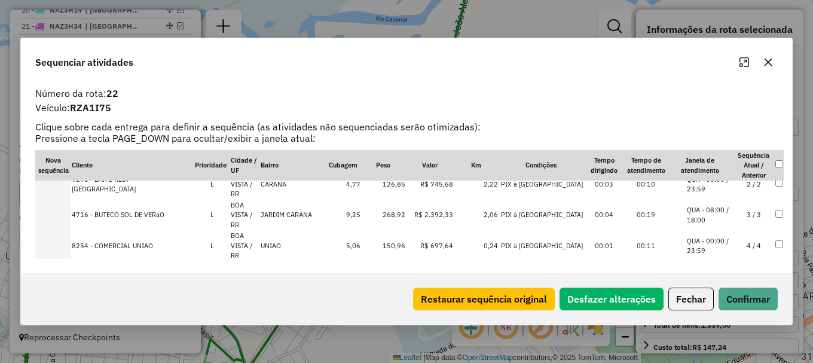
scroll to position [14, 0]
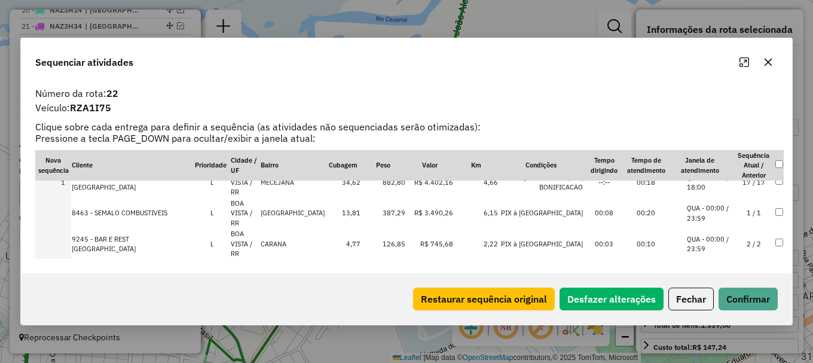
click at [733, 198] on td "1 / 1" at bounding box center [754, 213] width 42 height 31
click at [745, 296] on button "Confirmar" at bounding box center [748, 299] width 59 height 23
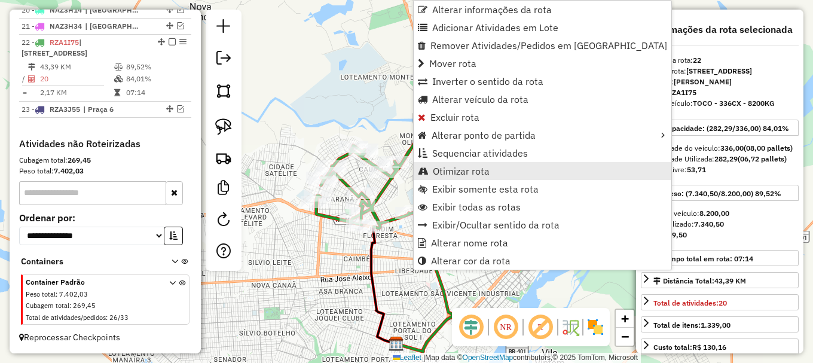
click at [495, 173] on link "Otimizar rota" at bounding box center [543, 171] width 258 height 18
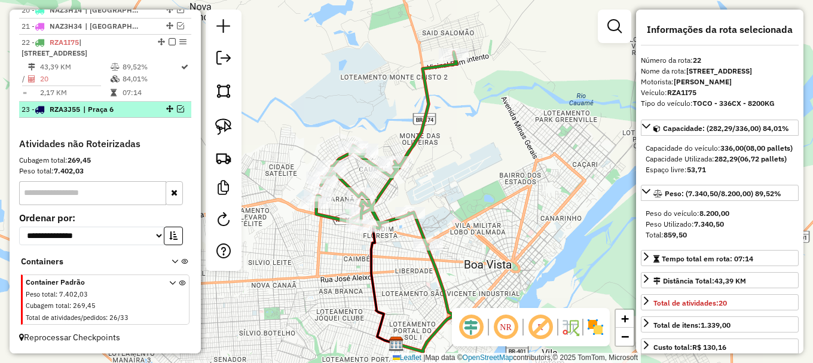
click at [177, 107] on em at bounding box center [180, 108] width 7 height 7
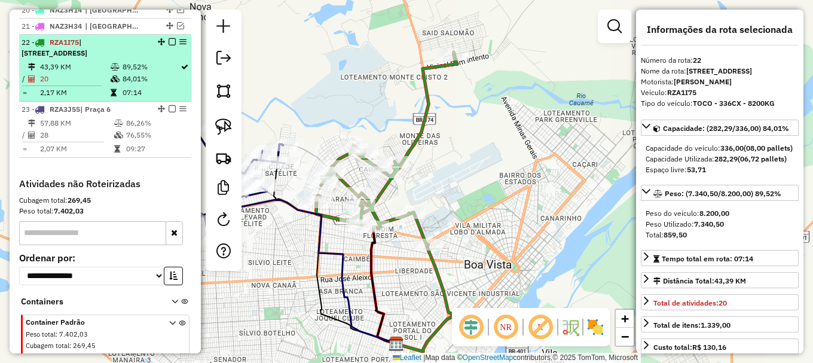
scroll to position [787, 0]
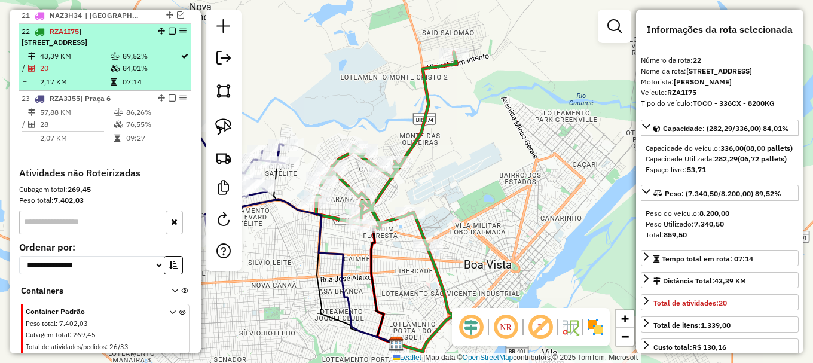
click at [169, 35] on em at bounding box center [172, 30] width 7 height 7
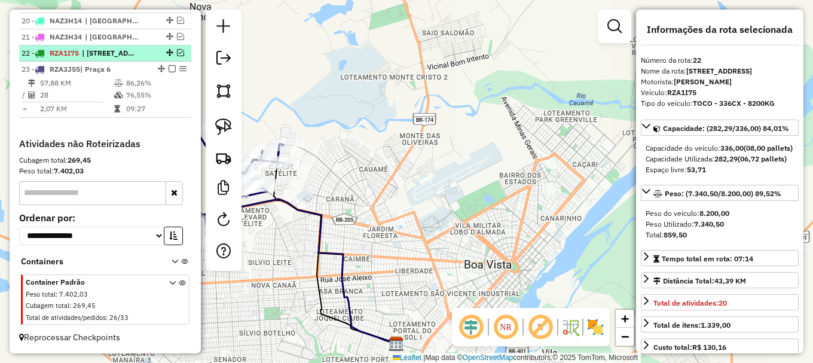
scroll to position [776, 0]
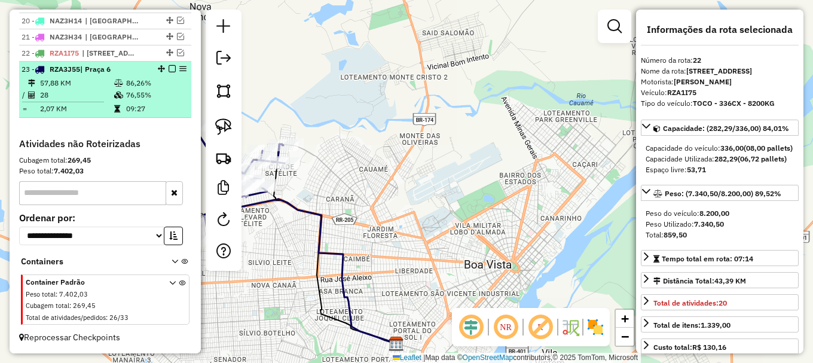
click at [164, 93] on td "76,55%" at bounding box center [156, 95] width 60 height 12
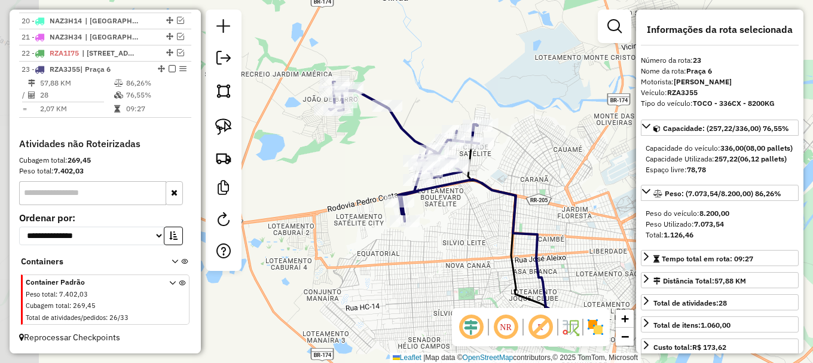
drag, startPoint x: 392, startPoint y: 68, endPoint x: 449, endPoint y: 86, distance: 60.3
click at [448, 87] on div "Janela de atendimento Grade de atendimento Capacidade Transportadoras Veículos …" at bounding box center [406, 181] width 813 height 363
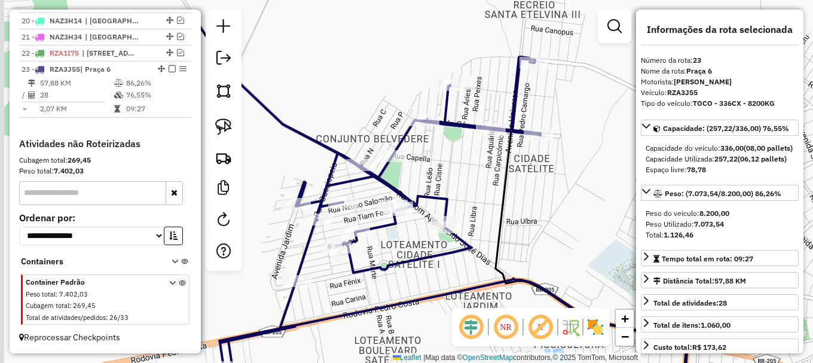
drag, startPoint x: 464, startPoint y: 139, endPoint x: 478, endPoint y: 170, distance: 33.2
click at [478, 170] on div "Janela de atendimento Grade de atendimento Capacidade Transportadoras Veículos …" at bounding box center [406, 181] width 813 height 363
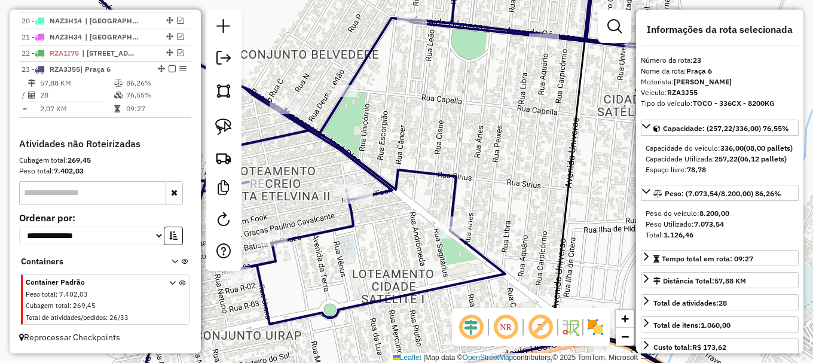
click at [376, 180] on icon at bounding box center [353, 181] width 582 height 435
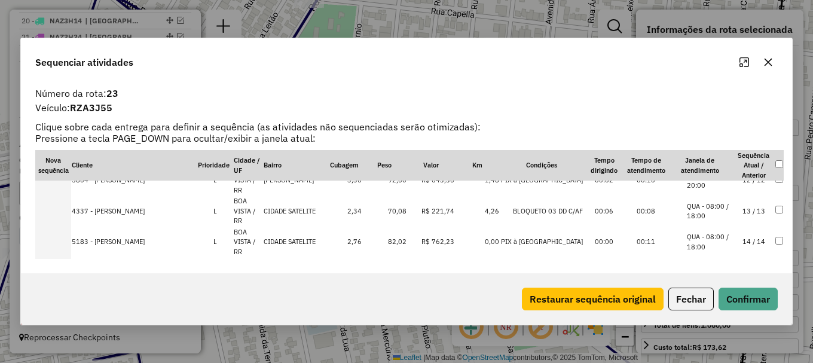
scroll to position [359, 0]
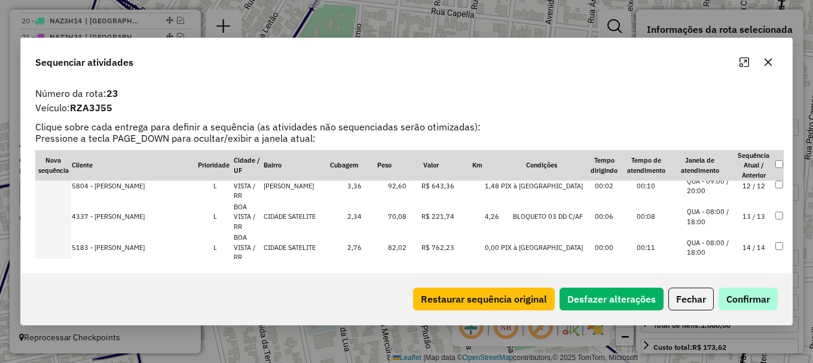
drag, startPoint x: 714, startPoint y: 247, endPoint x: 747, endPoint y: 299, distance: 61.5
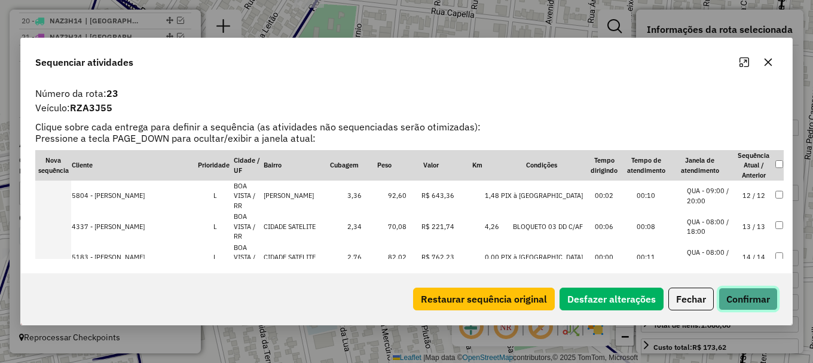
click at [748, 302] on button "Confirmar" at bounding box center [748, 299] width 59 height 23
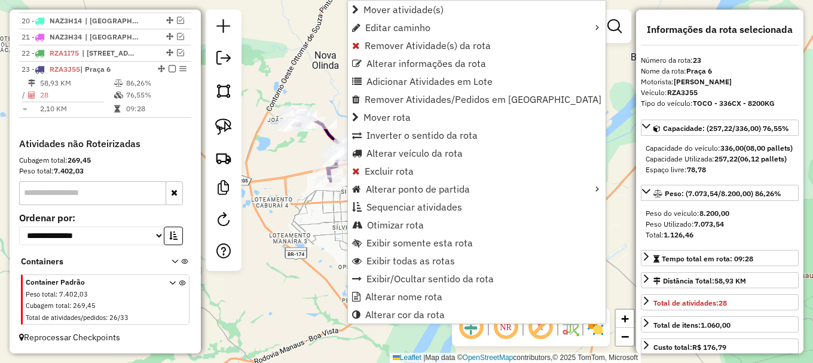
drag, startPoint x: 399, startPoint y: 226, endPoint x: 296, endPoint y: 156, distance: 123.9
click at [398, 226] on span "Otimizar rota" at bounding box center [395, 225] width 57 height 10
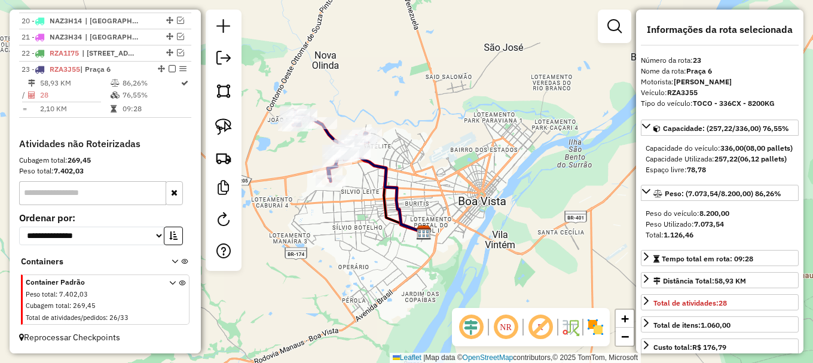
click at [169, 69] on em at bounding box center [172, 68] width 7 height 7
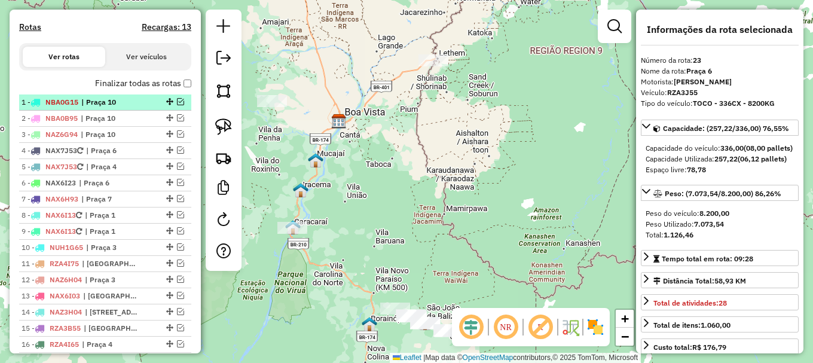
scroll to position [438, 0]
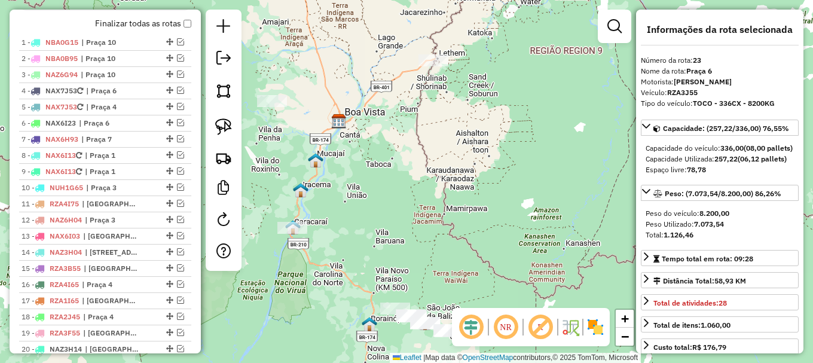
click at [300, 164] on div "Janela de atendimento Grade de atendimento Capacidade Transportadoras Veículos …" at bounding box center [406, 181] width 813 height 363
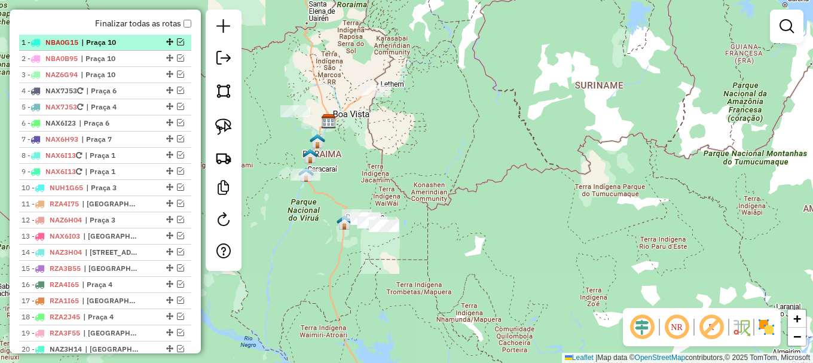
click at [178, 45] on em at bounding box center [180, 41] width 7 height 7
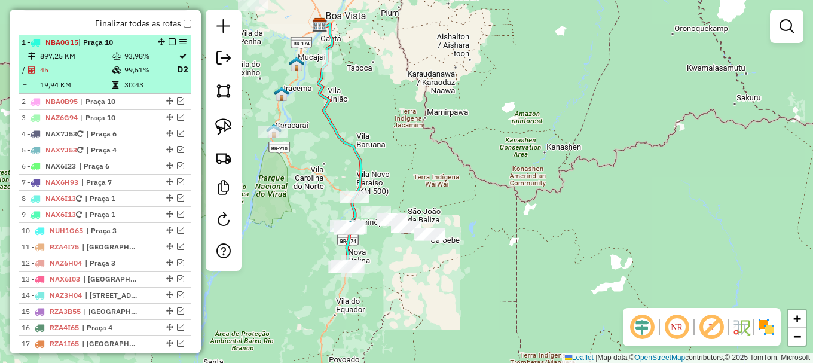
click at [171, 45] on em at bounding box center [172, 41] width 7 height 7
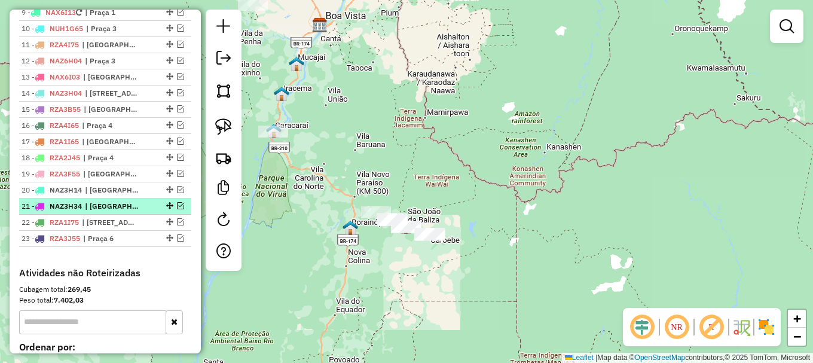
scroll to position [617, 0]
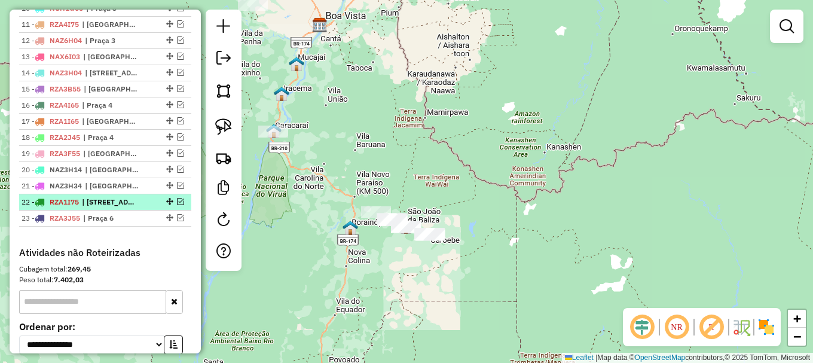
click at [177, 205] on em at bounding box center [180, 201] width 7 height 7
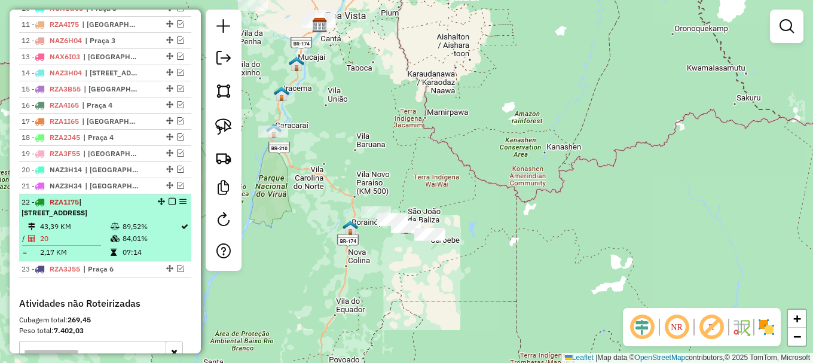
click at [170, 205] on em at bounding box center [172, 201] width 7 height 7
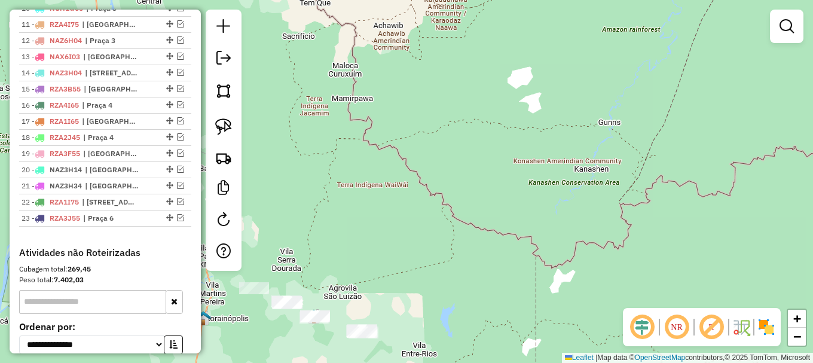
click at [789, 20] on em at bounding box center [786, 26] width 14 height 14
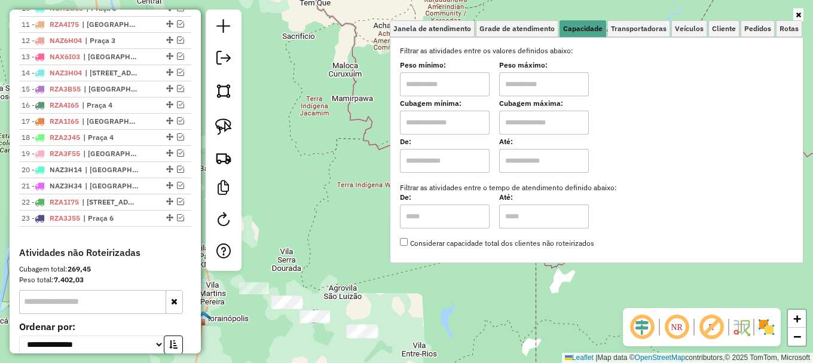
drag, startPoint x: 467, startPoint y: 121, endPoint x: 500, endPoint y: 115, distance: 33.5
click at [467, 121] on input "text" at bounding box center [445, 123] width 90 height 24
click at [511, 116] on input "text" at bounding box center [544, 123] width 90 height 24
drag, startPoint x: 462, startPoint y: 93, endPoint x: 528, endPoint y: 79, distance: 67.2
click at [475, 89] on input "text" at bounding box center [445, 84] width 90 height 24
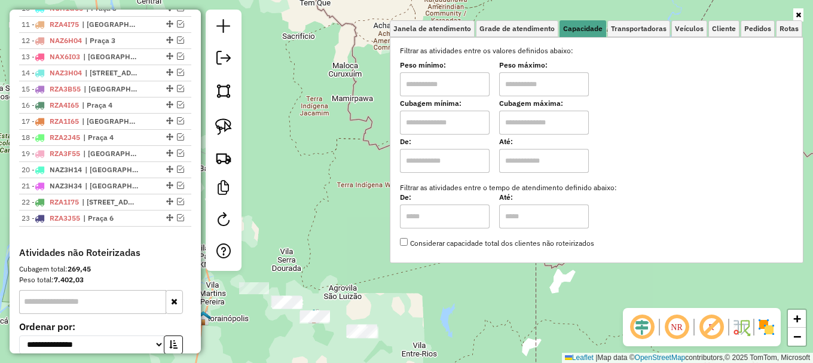
click at [538, 78] on input "text" at bounding box center [544, 84] width 90 height 24
click at [351, 61] on div "Janela de atendimento Grade de atendimento Capacidade Transportadoras Veículos …" at bounding box center [406, 181] width 813 height 363
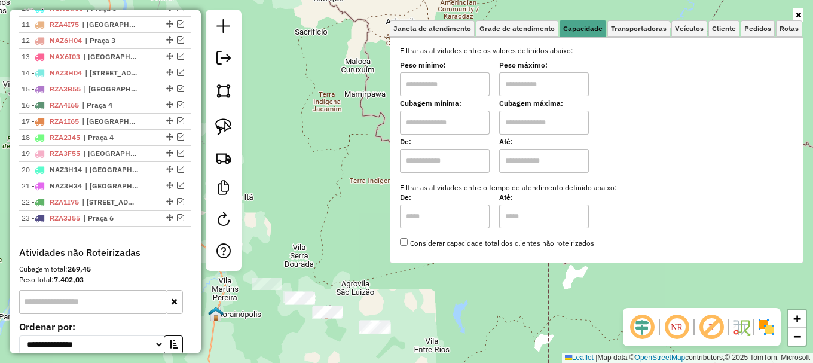
click at [747, 19] on div at bounding box center [597, 15] width 414 height 11
click at [742, 13] on div at bounding box center [597, 15] width 414 height 11
click at [347, 70] on div "Janela de atendimento Grade de atendimento Capacidade Transportadoras Veículos …" at bounding box center [406, 181] width 813 height 363
click at [311, 53] on div "Janela de atendimento Grade de atendimento Capacidade Transportadoras Veículos …" at bounding box center [406, 181] width 813 height 363
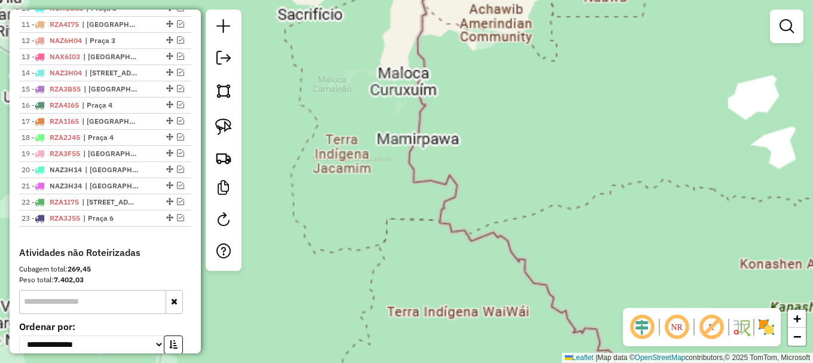
click at [311, 53] on div "Janela de atendimento Grade de atendimento Capacidade Transportadoras Veículos …" at bounding box center [406, 181] width 813 height 363
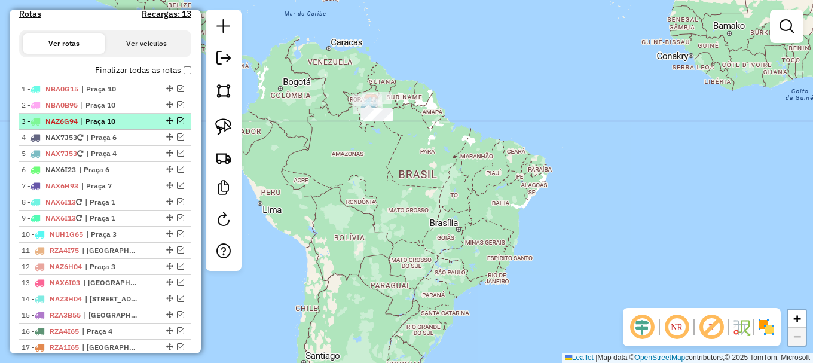
scroll to position [378, 0]
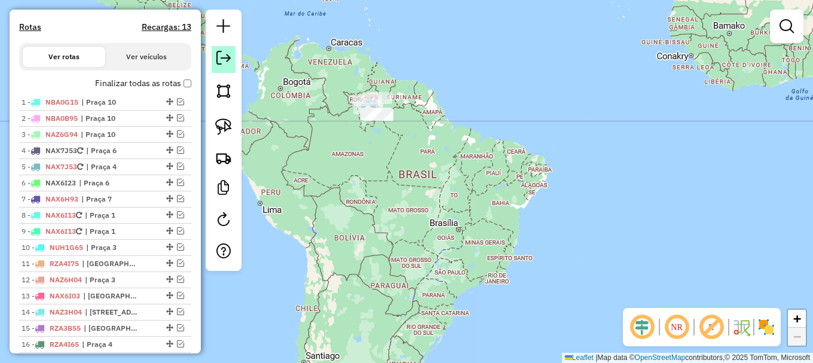
click at [222, 61] on em at bounding box center [223, 58] width 14 height 14
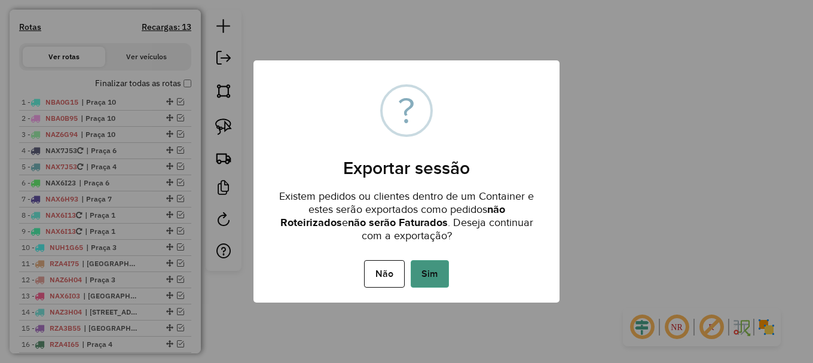
click at [426, 276] on button "Sim" at bounding box center [430, 273] width 38 height 27
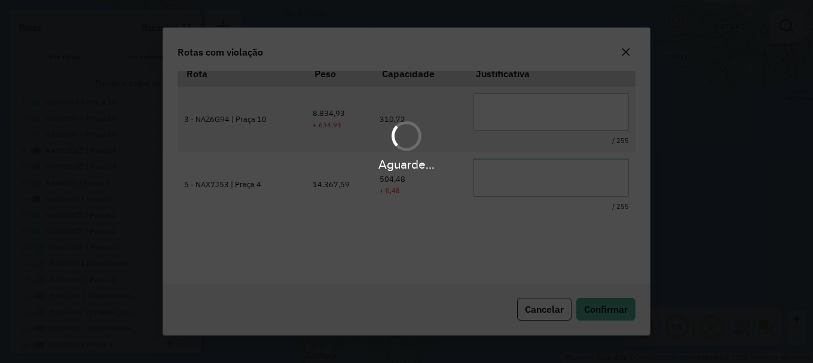
scroll to position [39, 0]
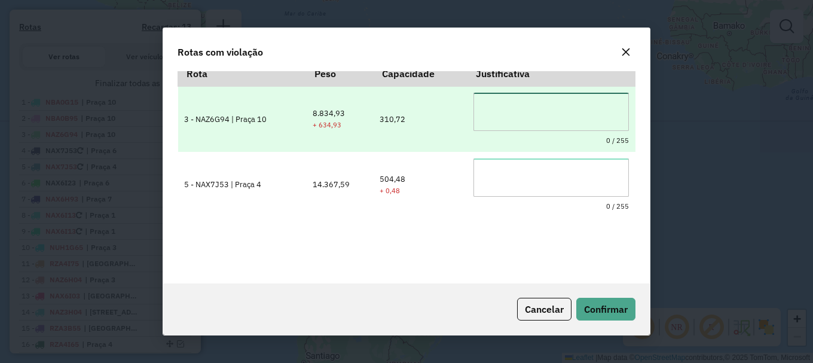
click at [504, 103] on textarea at bounding box center [550, 112] width 155 height 38
drag, startPoint x: 548, startPoint y: 106, endPoint x: 412, endPoint y: 114, distance: 136.5
click at [412, 114] on tr "**********" at bounding box center [406, 119] width 457 height 66
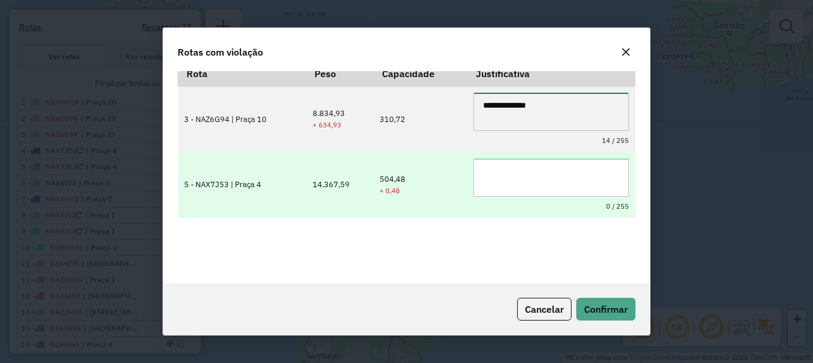
type textarea "**********"
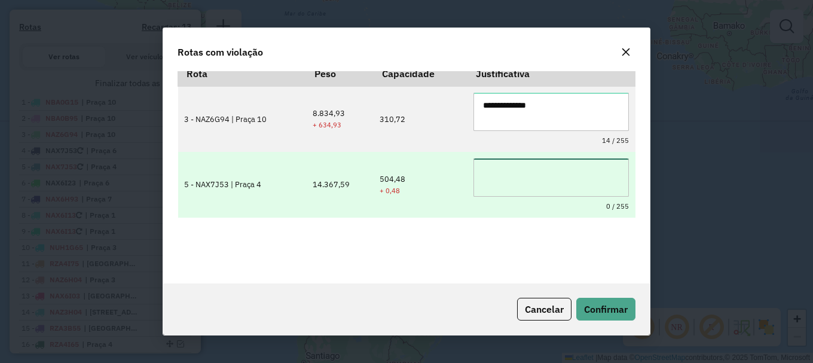
click at [521, 175] on textarea at bounding box center [550, 177] width 155 height 38
paste textarea "**********"
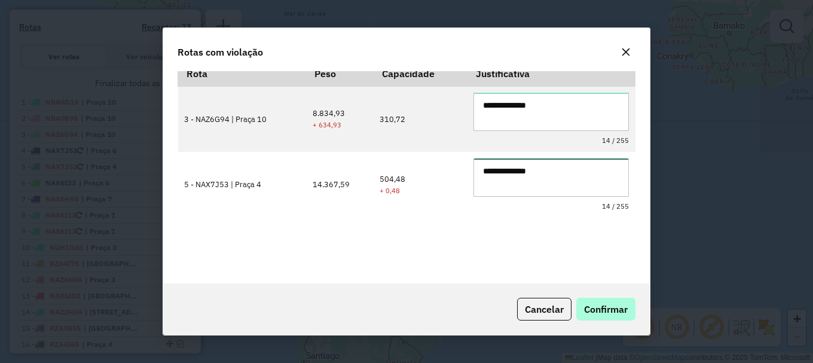
type textarea "**********"
click at [608, 310] on span "Confirmar" at bounding box center [606, 309] width 44 height 12
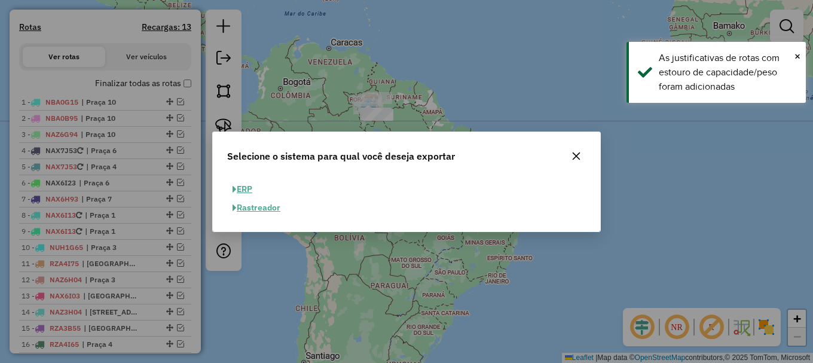
click at [244, 190] on button "ERP" at bounding box center [242, 189] width 30 height 19
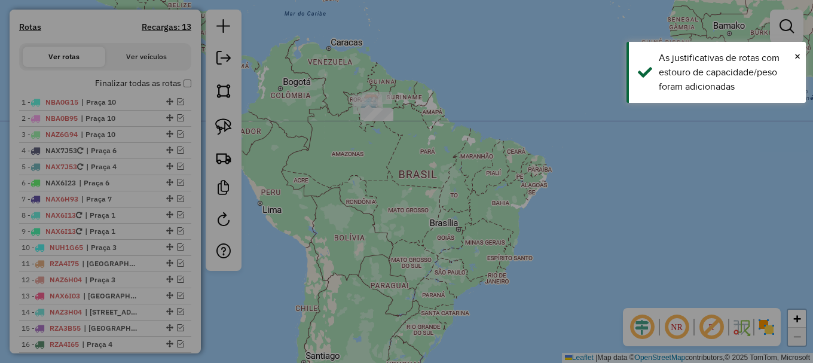
select select "**"
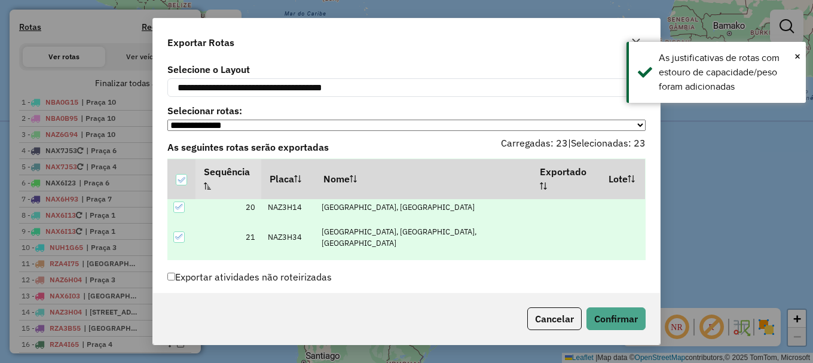
scroll to position [57, 0]
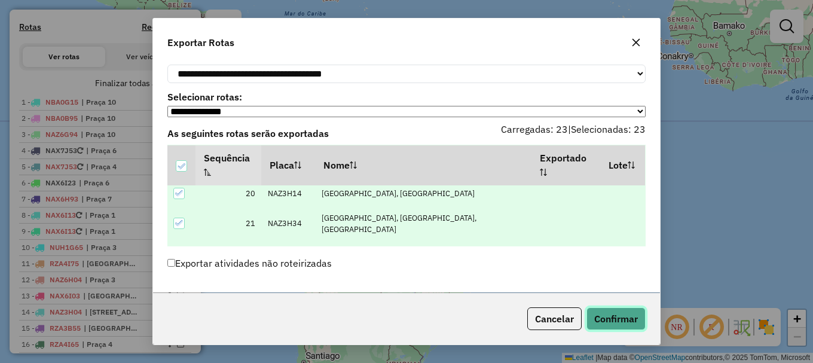
click at [614, 322] on button "Confirmar" at bounding box center [615, 318] width 59 height 23
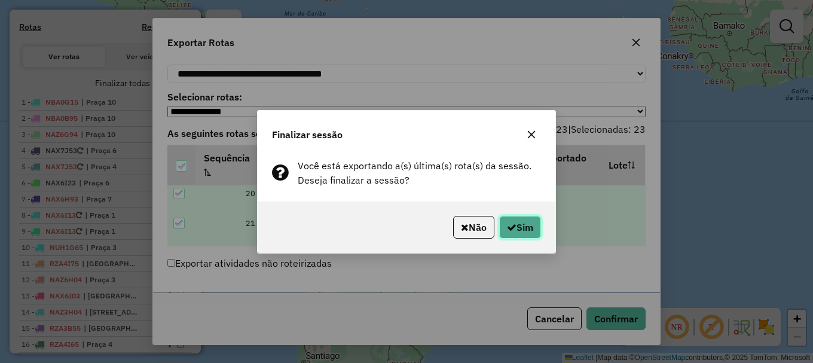
click at [521, 225] on button "Sim" at bounding box center [520, 227] width 42 height 23
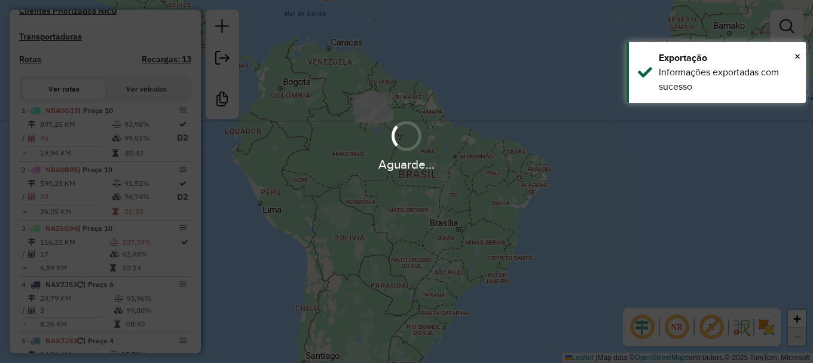
scroll to position [410, 0]
